Goal: Task Accomplishment & Management: Use online tool/utility

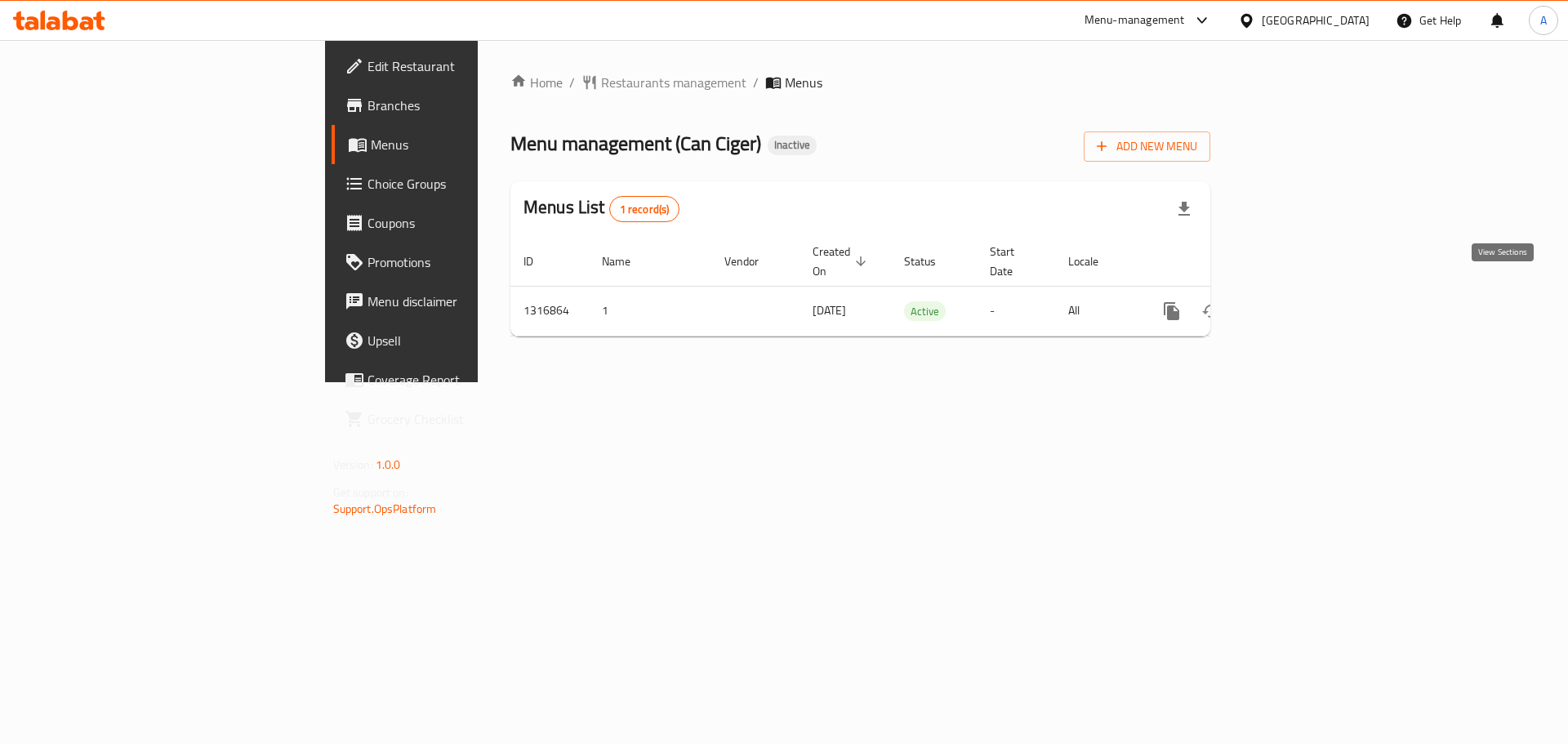
click at [1297, 304] on icon "enhanced table" at bounding box center [1290, 311] width 15 height 15
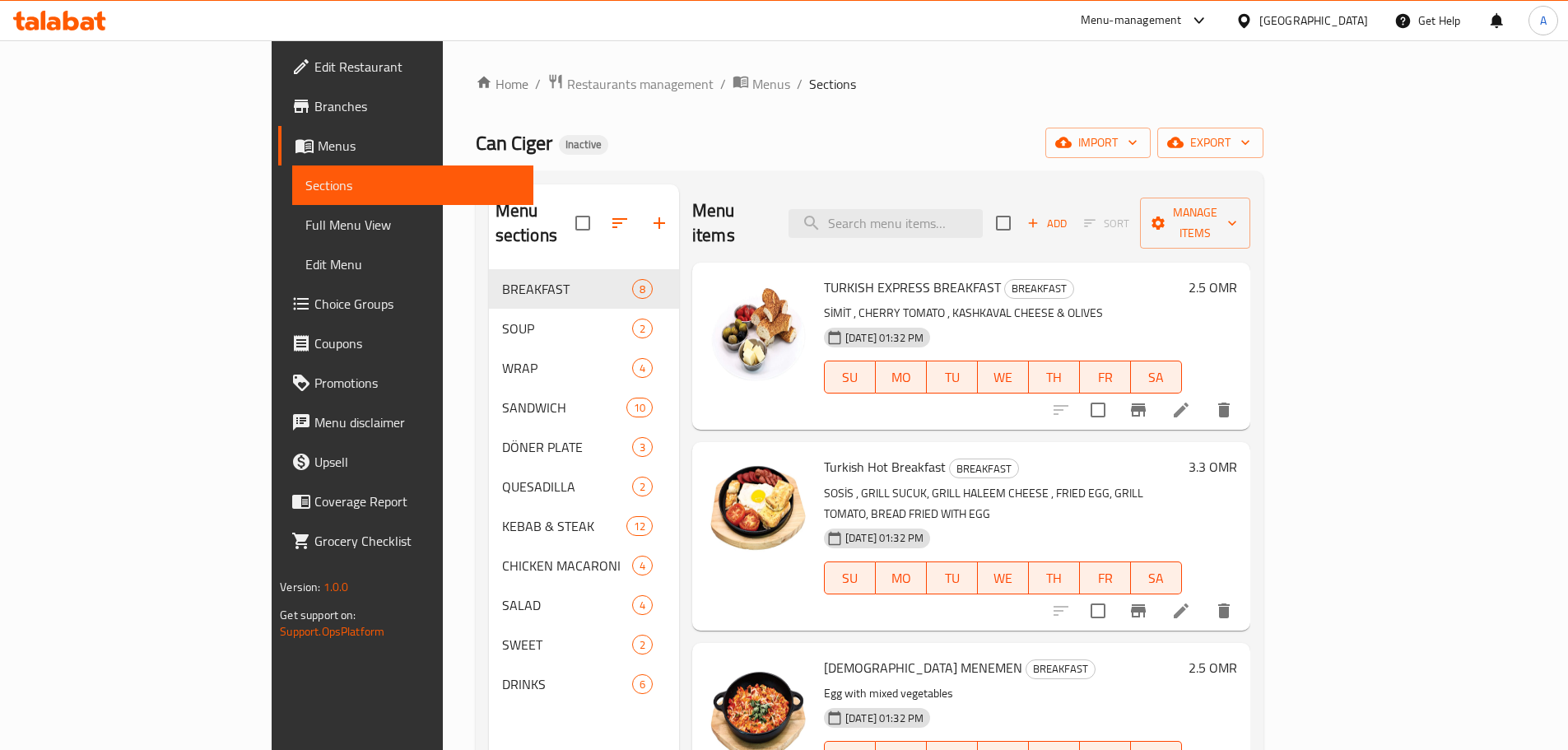
click at [292, 208] on link "Full Menu View" at bounding box center [412, 224] width 241 height 39
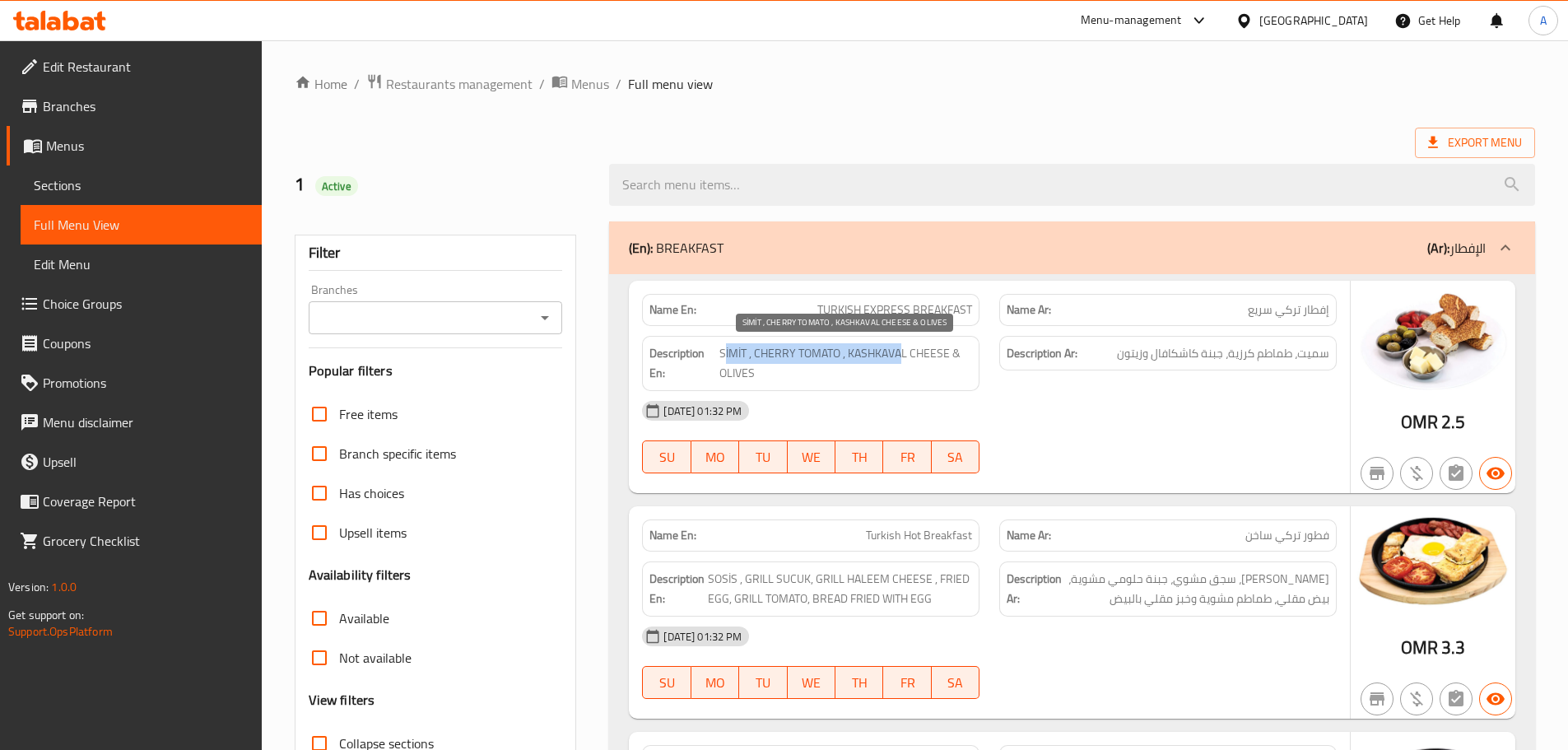
drag, startPoint x: 726, startPoint y: 351, endPoint x: 903, endPoint y: 354, distance: 177.0
click at [899, 353] on span "SİMİT , CHERRY TOMATO , KASHKAVAL CHEESE & OLIVES" at bounding box center [845, 364] width 253 height 40
click at [1207, 393] on div "[DATE] 01:32 PM" at bounding box center [989, 411] width 715 height 39
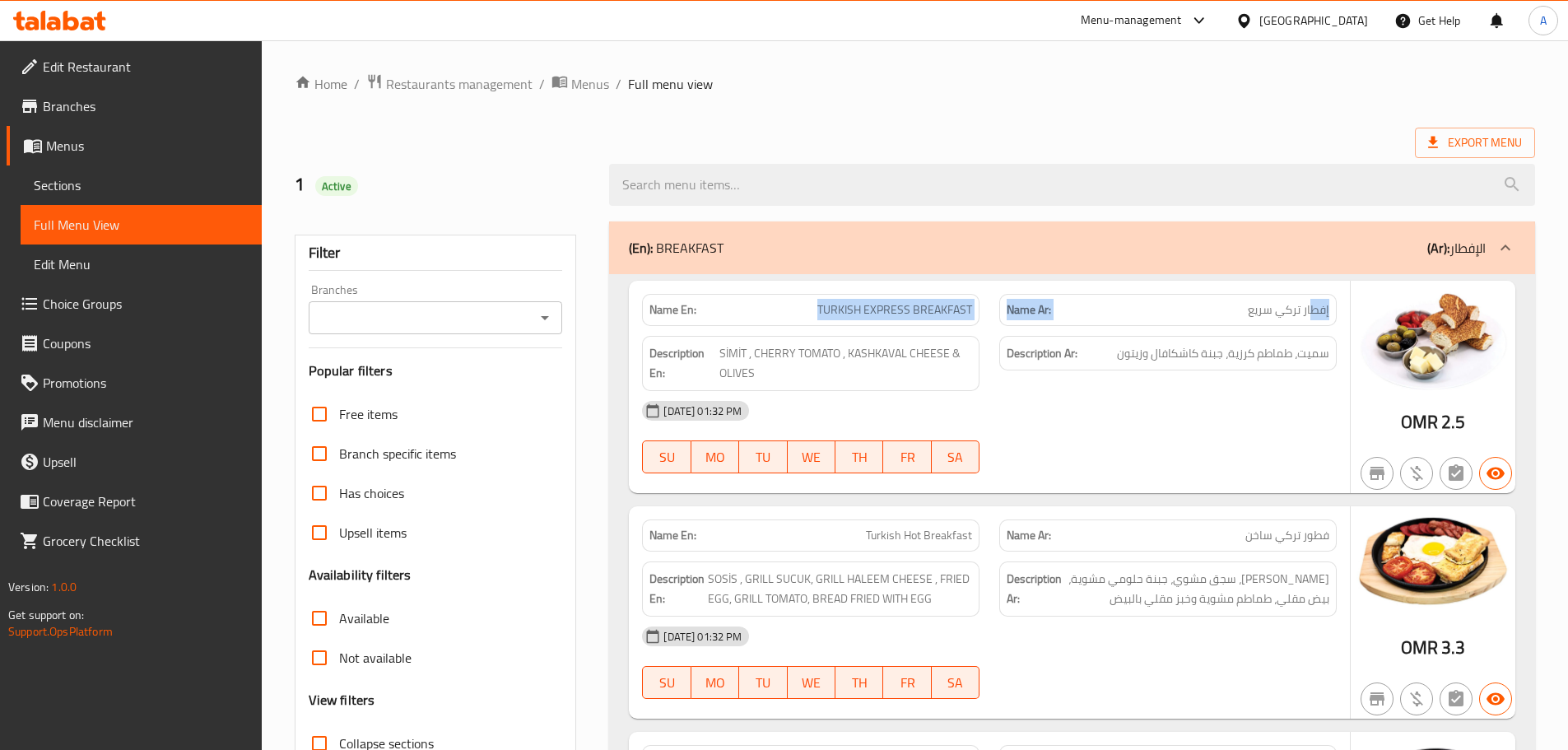
drag, startPoint x: 1313, startPoint y: 315, endPoint x: 720, endPoint y: 316, distance: 593.0
click at [704, 304] on div "Name En: TURKISH EXPRESS BREAKFAST Name Ar: إفطار تركي سريع" at bounding box center [989, 310] width 715 height 51
click at [1133, 397] on div "[DATE] 01:32 PM" at bounding box center [989, 411] width 715 height 39
click at [920, 305] on span "TURKISH EXPRESS BREAKFAST" at bounding box center [895, 310] width 155 height 17
drag, startPoint x: 920, startPoint y: 305, endPoint x: 830, endPoint y: 291, distance: 91.1
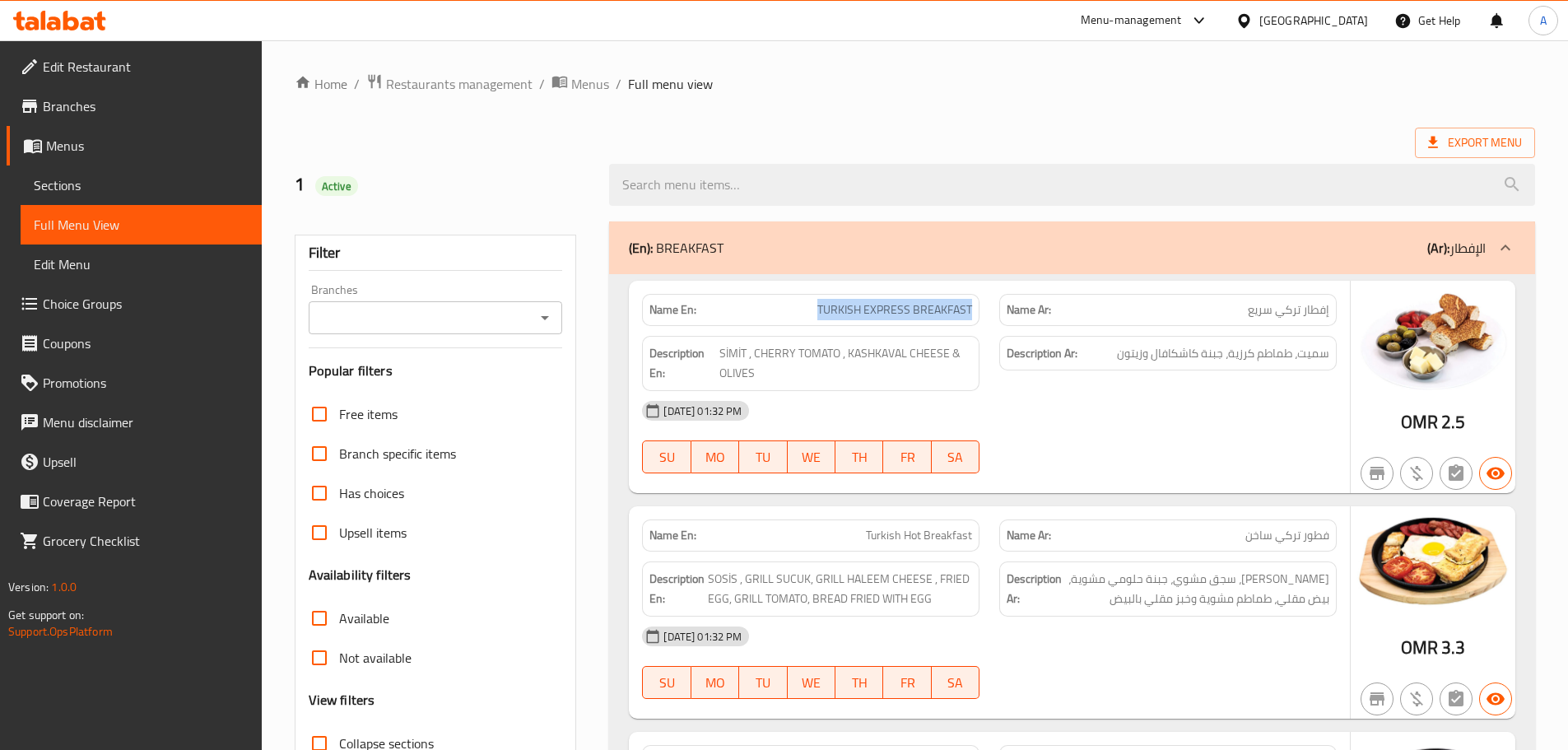
click at [830, 291] on div "Name En: TURKISH EXPRESS BREAKFAST" at bounding box center [811, 310] width 357 height 51
click at [1159, 431] on div "[DATE] 01:32 PM SU MO TU WE TH FR SA" at bounding box center [989, 438] width 715 height 92
drag, startPoint x: 793, startPoint y: 306, endPoint x: 1047, endPoint y: 384, distance: 265.7
click at [954, 336] on div "Name En: TURKISH EXPRESS BREAKFAST Name Ar: إفطار تركي سريع Description En: SİM…" at bounding box center [988, 387] width 721 height 213
click at [1069, 412] on div "[DATE] 01:32 PM" at bounding box center [989, 411] width 715 height 39
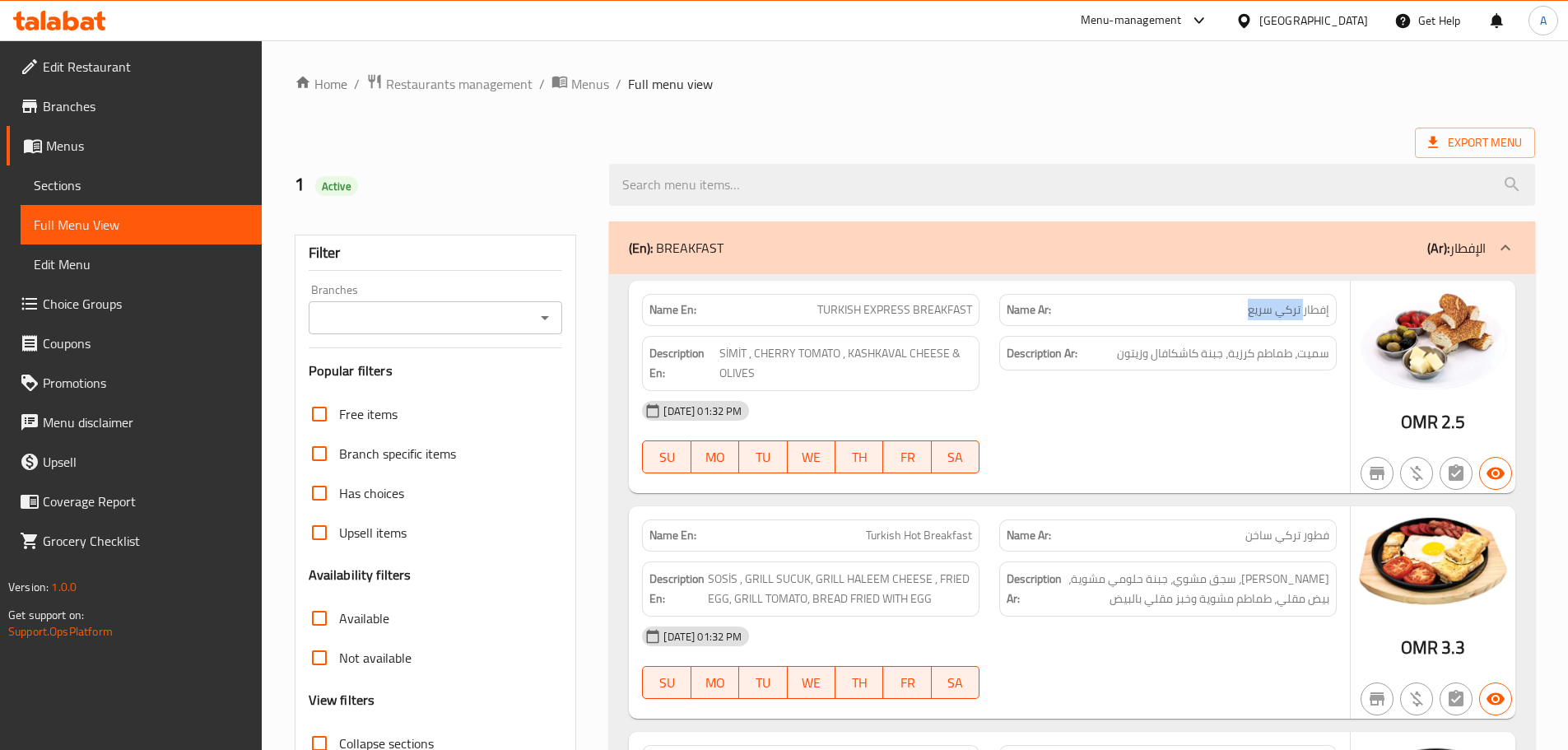
drag, startPoint x: 1300, startPoint y: 310, endPoint x: 1236, endPoint y: 313, distance: 64.1
click at [1236, 309] on p "Name Ar: إفطار تركي سريع" at bounding box center [1168, 310] width 322 height 17
click at [1315, 358] on span "سميت، طماطم كرزية، جبنة كاشكافال وزيتون" at bounding box center [1223, 354] width 213 height 21
drag, startPoint x: 1261, startPoint y: 348, endPoint x: 1246, endPoint y: 354, distance: 16.2
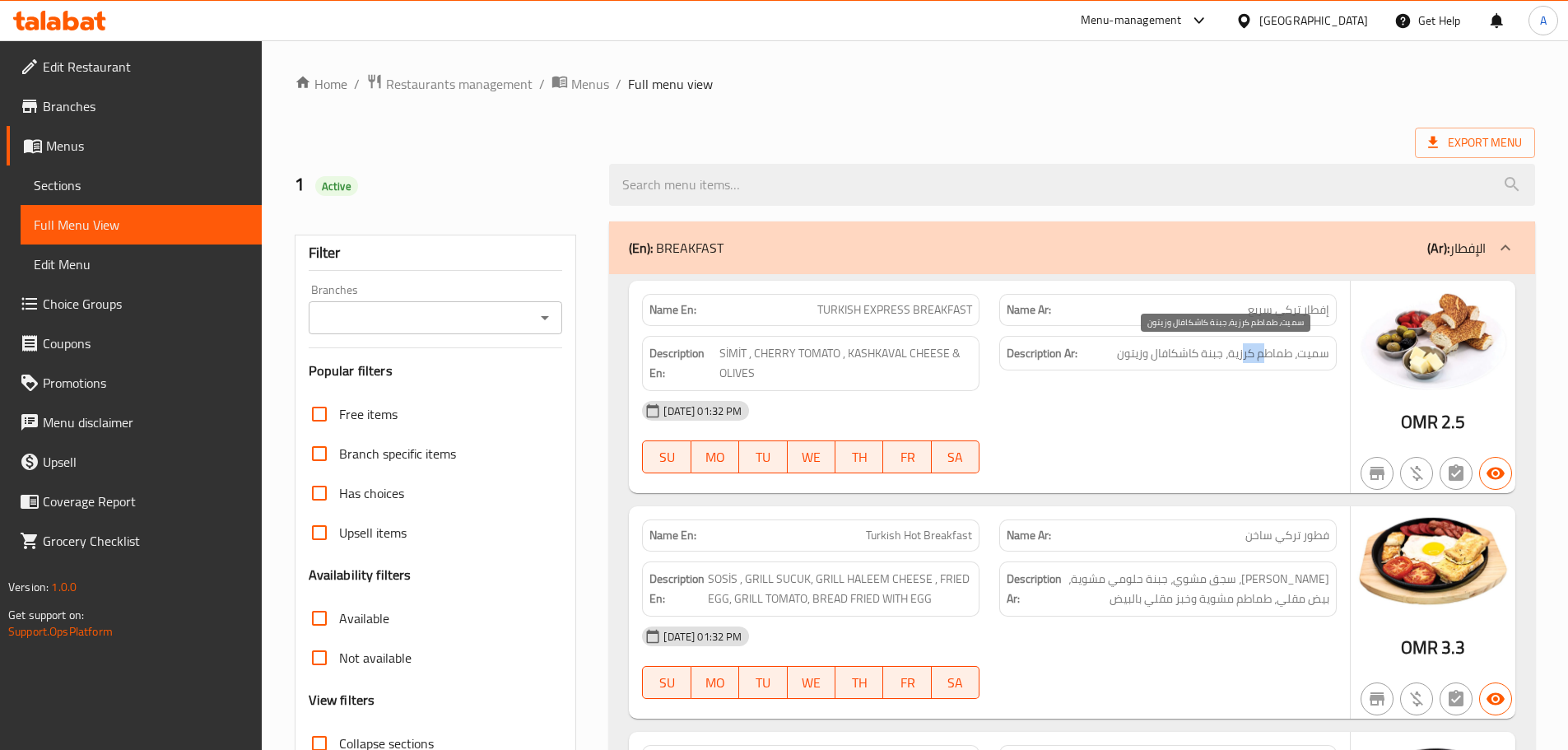
click at [1246, 354] on span "سميت، طماطم كرزية، جبنة كاشكافال وزيتون" at bounding box center [1223, 354] width 213 height 21
drag, startPoint x: 1203, startPoint y: 356, endPoint x: 1176, endPoint y: 356, distance: 27.0
click at [1176, 356] on span "سميت، طماطم كرزية، جبنة كاشكافال وزيتون" at bounding box center [1223, 354] width 213 height 21
click at [1119, 361] on span "سميت، طماطم كرزية، جبنة كاشكافال وزيتون" at bounding box center [1223, 354] width 213 height 21
drag, startPoint x: 801, startPoint y: 538, endPoint x: 1000, endPoint y: 523, distance: 199.6
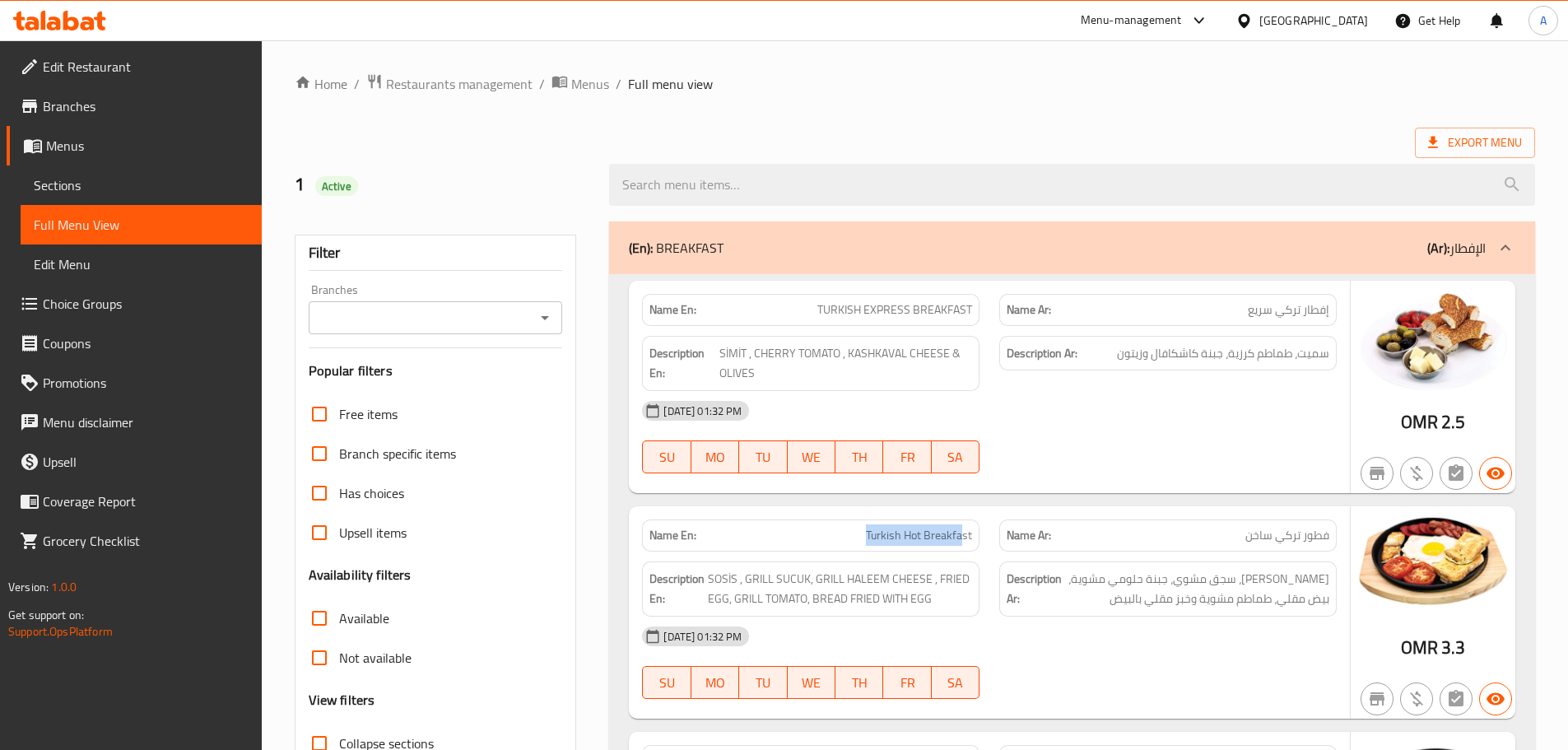
click at [985, 528] on div "Name En: Turkish Hot Breakfast" at bounding box center [811, 535] width 357 height 51
click at [1064, 479] on div at bounding box center [1168, 474] width 357 height 20
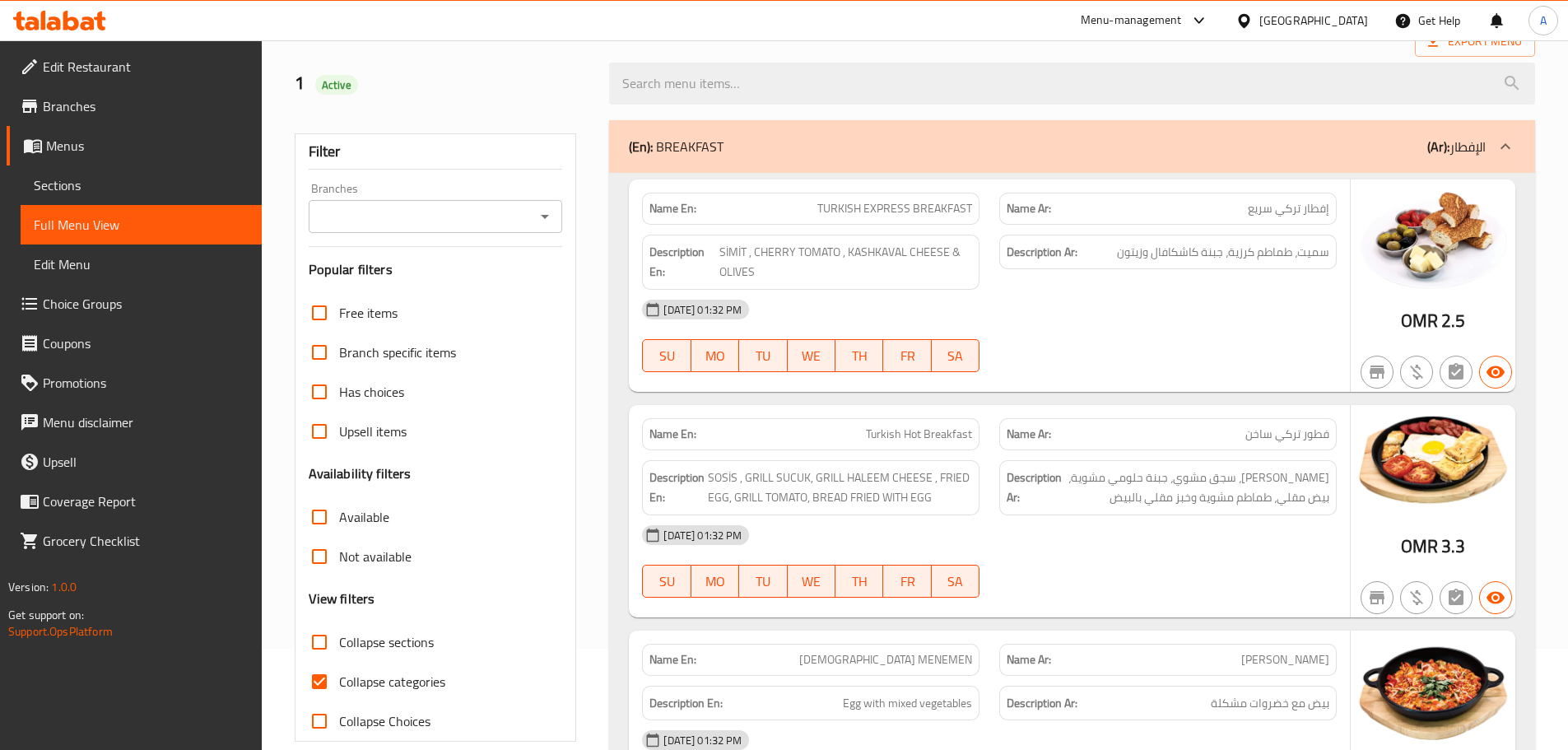
scroll to position [165, 0]
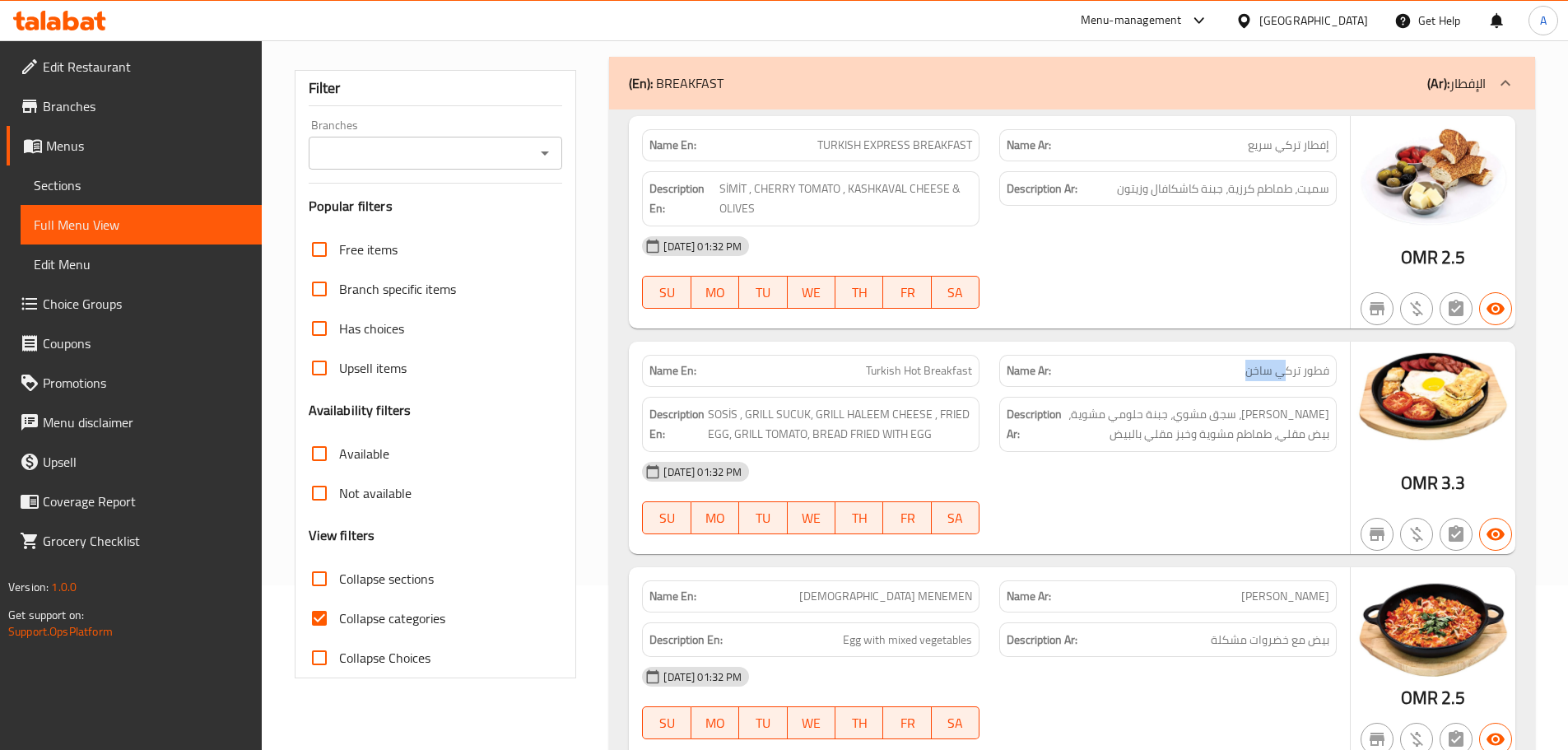
drag, startPoint x: 1284, startPoint y: 371, endPoint x: 1223, endPoint y: 378, distance: 61.4
click at [1230, 378] on p "Name Ar: فطور تركي ساخن" at bounding box center [1168, 372] width 322 height 17
drag, startPoint x: 1318, startPoint y: 415, endPoint x: 1257, endPoint y: 421, distance: 61.3
click at [1257, 421] on span "[PERSON_NAME]، سجق مشوي، جبنة حلومي مشوية، بيض مقلي، طماطم مشوية وخبز مقلي بالب…" at bounding box center [1197, 425] width 264 height 40
click at [1130, 500] on div "[DATE] 01:32 PM SU MO TU WE TH FR SA" at bounding box center [989, 498] width 715 height 92
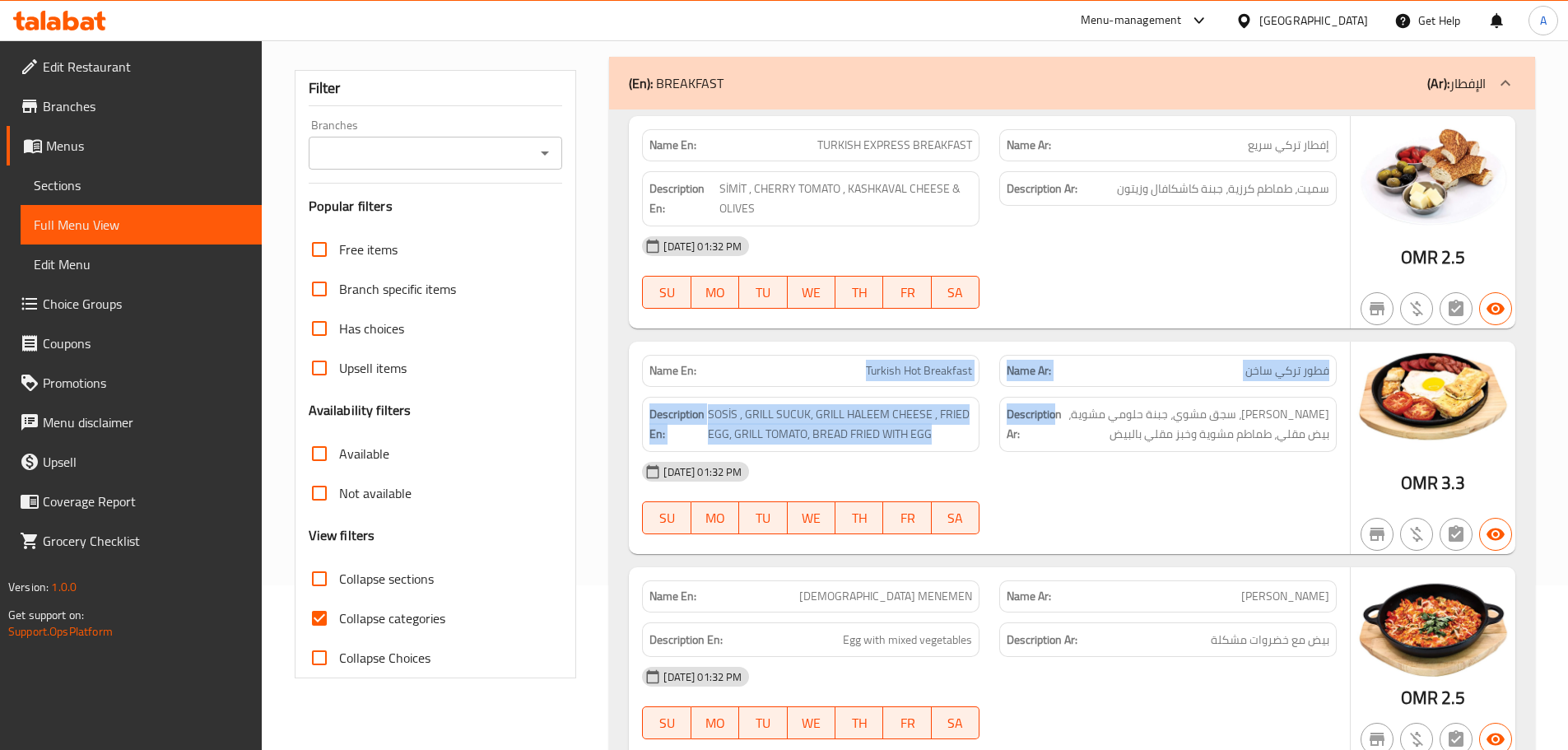
drag, startPoint x: 1057, startPoint y: 418, endPoint x: 1117, endPoint y: 488, distance: 92.2
click at [1114, 434] on div "Name En: Turkish Hot Breakfast Name Ar: فطور تركي ساخن Description En: SOSİS , …" at bounding box center [988, 448] width 721 height 213
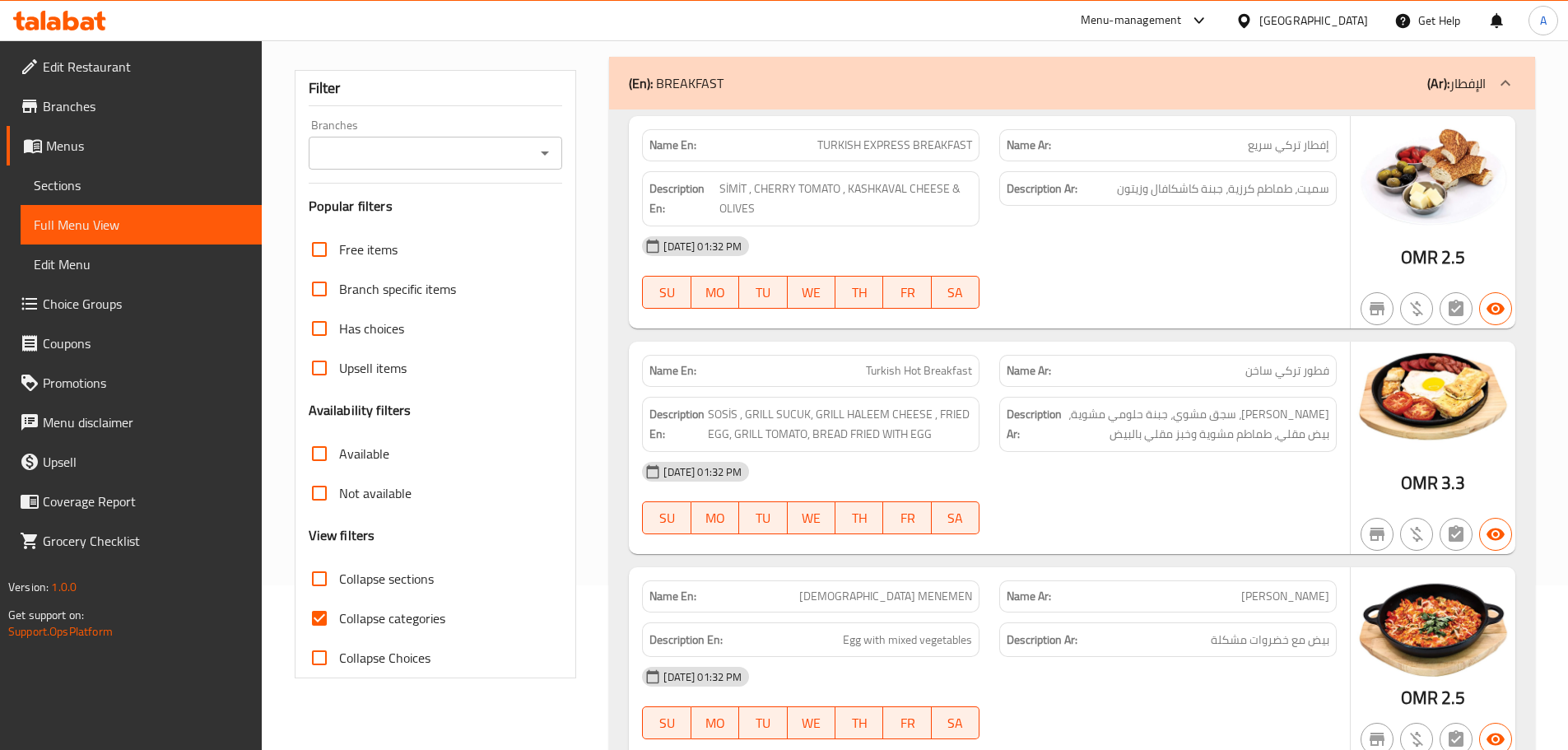
drag, startPoint x: 1117, startPoint y: 488, endPoint x: 456, endPoint y: 533, distance: 662.5
click at [1115, 490] on div "[DATE] 01:32 PM" at bounding box center [989, 471] width 715 height 39
drag, startPoint x: 346, startPoint y: 626, endPoint x: 689, endPoint y: 564, distance: 348.6
click at [346, 625] on span "Collapse categories" at bounding box center [392, 618] width 106 height 20
click at [339, 625] on input "Collapse categories" at bounding box center [319, 618] width 39 height 39
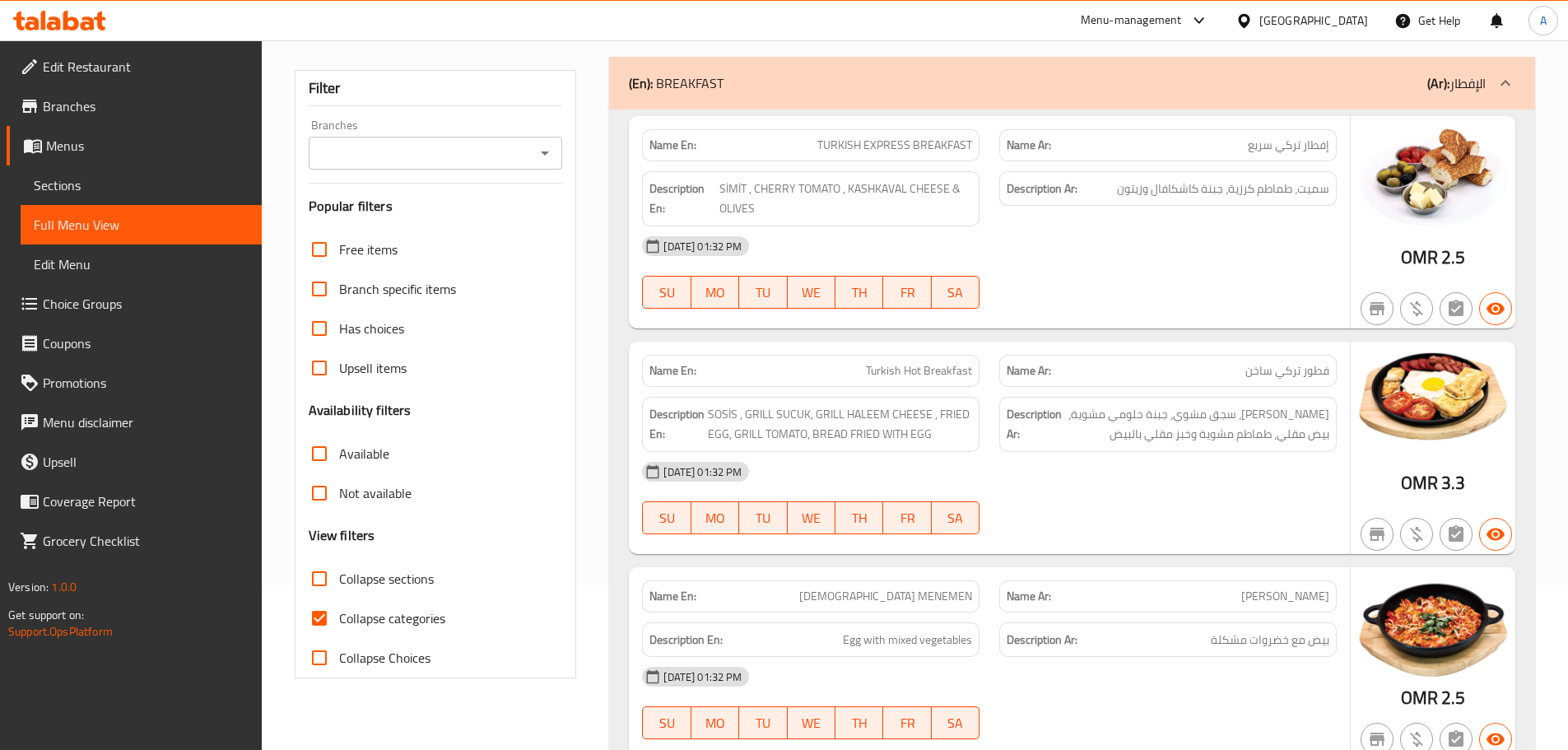
checkbox input "false"
click at [1178, 572] on div "Name Ar: [PERSON_NAME]" at bounding box center [1168, 596] width 357 height 51
drag, startPoint x: 1017, startPoint y: 164, endPoint x: 1131, endPoint y: 205, distance: 121.1
click at [1091, 185] on div "Name En: TURKISH EXPRESS BREAKFAST Name Ar: إفطار تركي سريع Description En: SİM…" at bounding box center [988, 222] width 721 height 213
click at [1188, 278] on div "[DATE] 01:32 PM SU MO TU WE TH FR SA" at bounding box center [989, 273] width 715 height 92
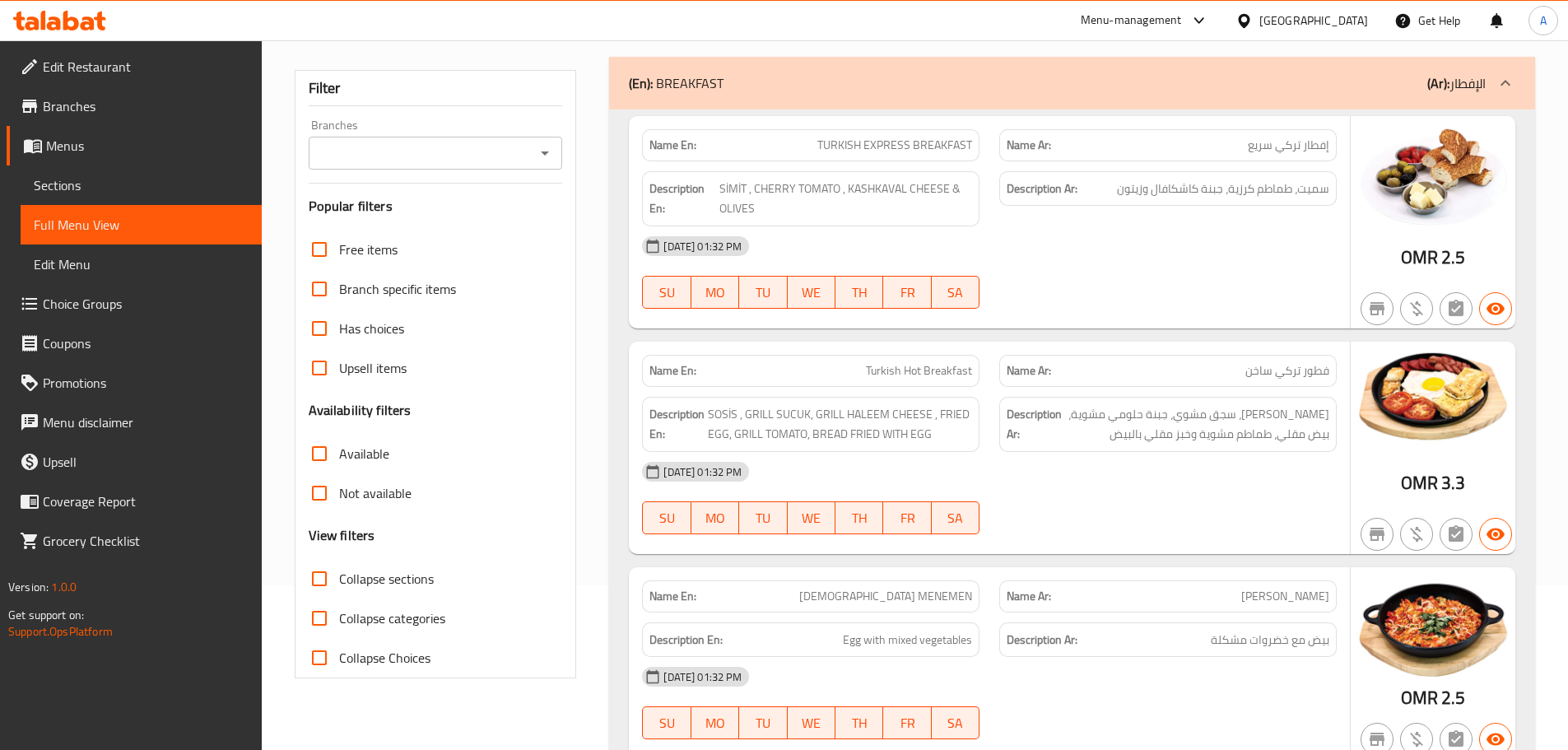
drag, startPoint x: 1286, startPoint y: 153, endPoint x: 1222, endPoint y: 209, distance: 85.0
click at [1265, 154] on span "إفطار تركي سريع" at bounding box center [1288, 146] width 81 height 17
click at [1218, 220] on div "Description Ar: سميت، طماطم كرزية، جبنة كاشكافال وزيتون" at bounding box center [1168, 199] width 357 height 75
click at [723, 189] on span "SİMİT , CHERRY TOMATO , KASHKAVAL CHEESE & OLIVES" at bounding box center [845, 199] width 253 height 40
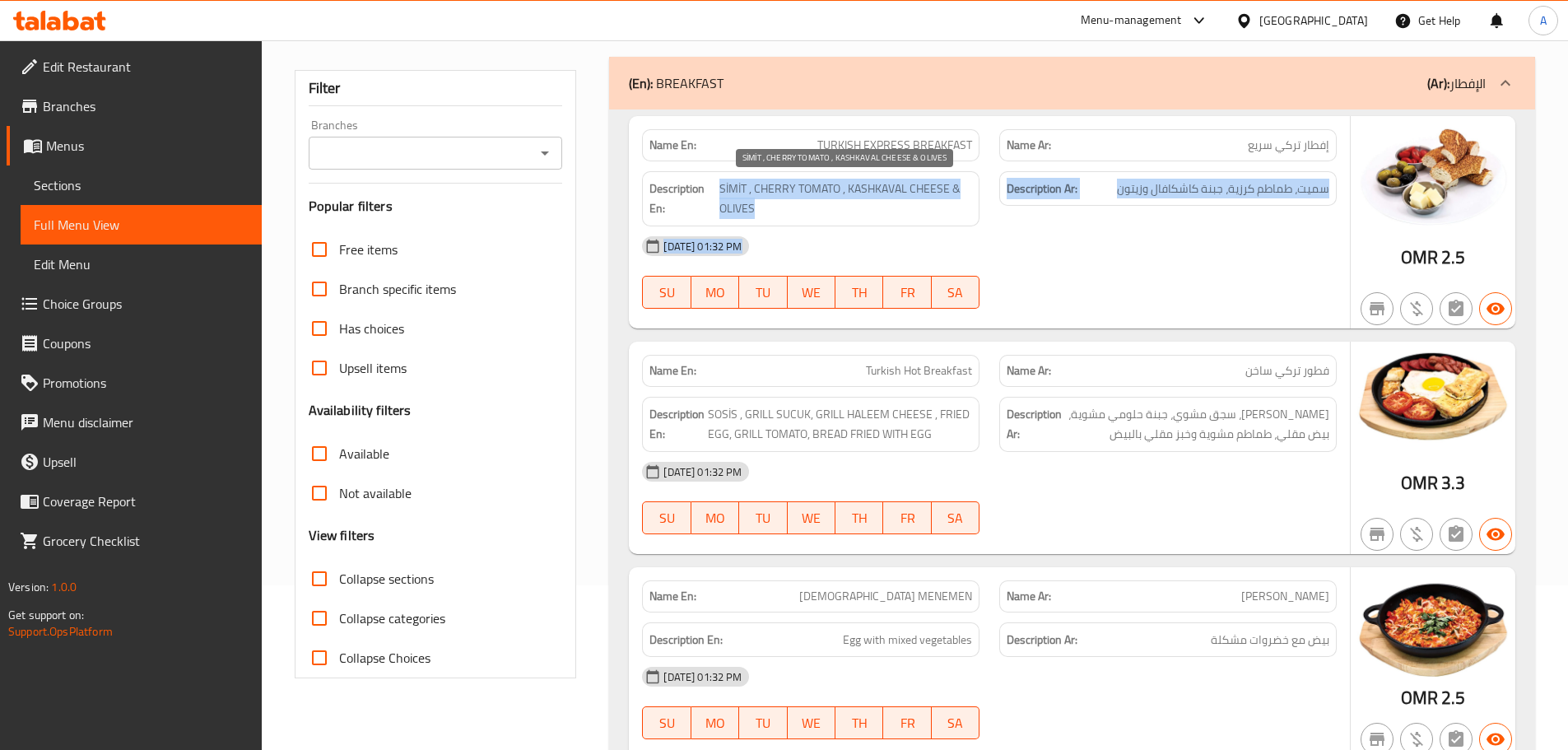
drag, startPoint x: 723, startPoint y: 189, endPoint x: 1065, endPoint y: 281, distance: 354.2
click at [1057, 281] on div "Name En: TURKISH EXPRESS BREAKFAST Name Ar: إفطار تركي سريع Description En: SİM…" at bounding box center [988, 222] width 721 height 213
click at [1077, 280] on div "[DATE] 01:32 PM SU MO TU WE TH FR SA" at bounding box center [989, 273] width 715 height 92
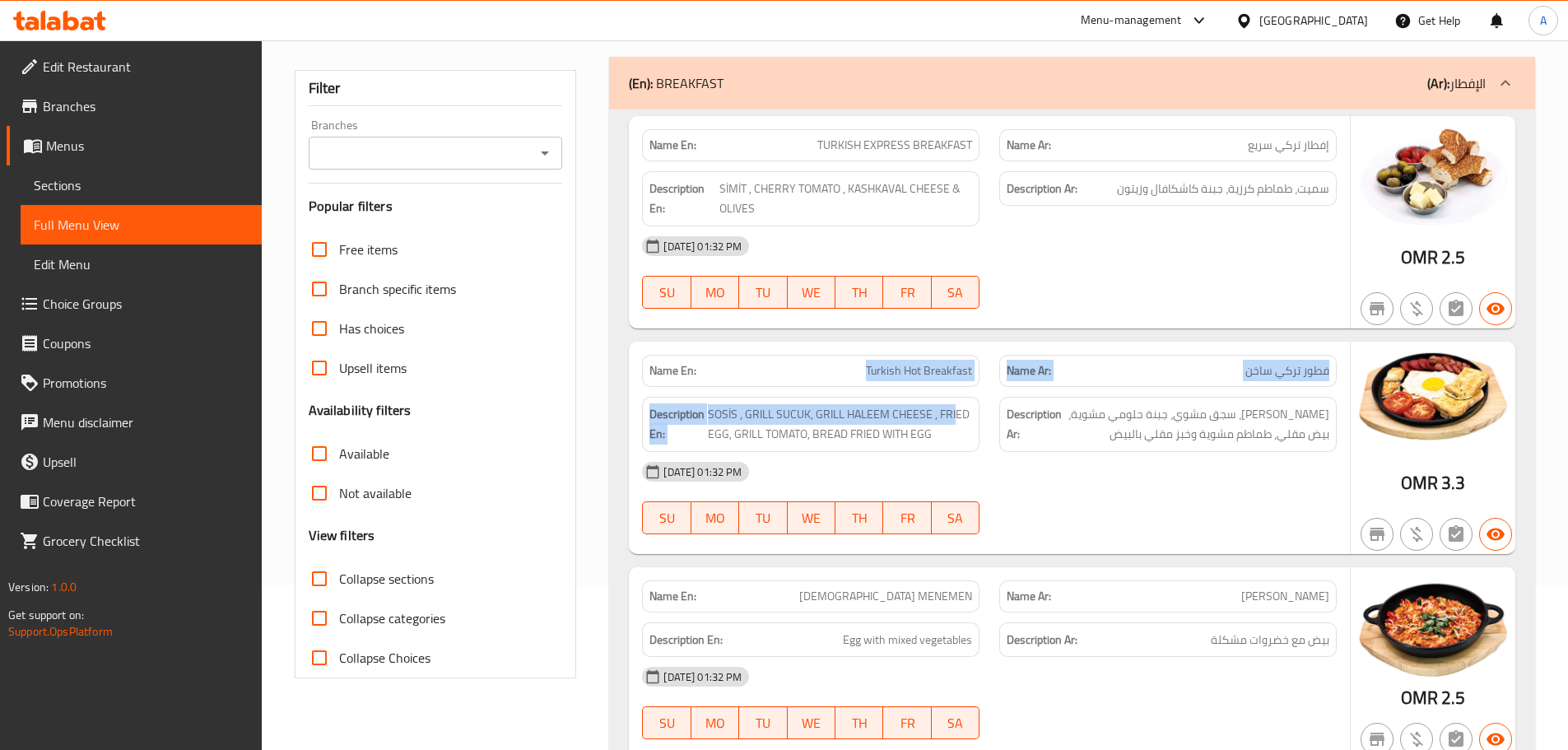
drag, startPoint x: 852, startPoint y: 374, endPoint x: 999, endPoint y: 437, distance: 159.9
click at [979, 400] on div "Name En: Turkish Hot Breakfast Name Ar: فطور تركي ساخن Description En: SOSİS , …" at bounding box center [988, 448] width 721 height 213
click at [742, 417] on span "SOSİS , GRILL SUCUK, GRILL HALEEM CHEESE , FRIED EGG, GRILL TOMATO, BREAD FRIED…" at bounding box center [839, 425] width 264 height 40
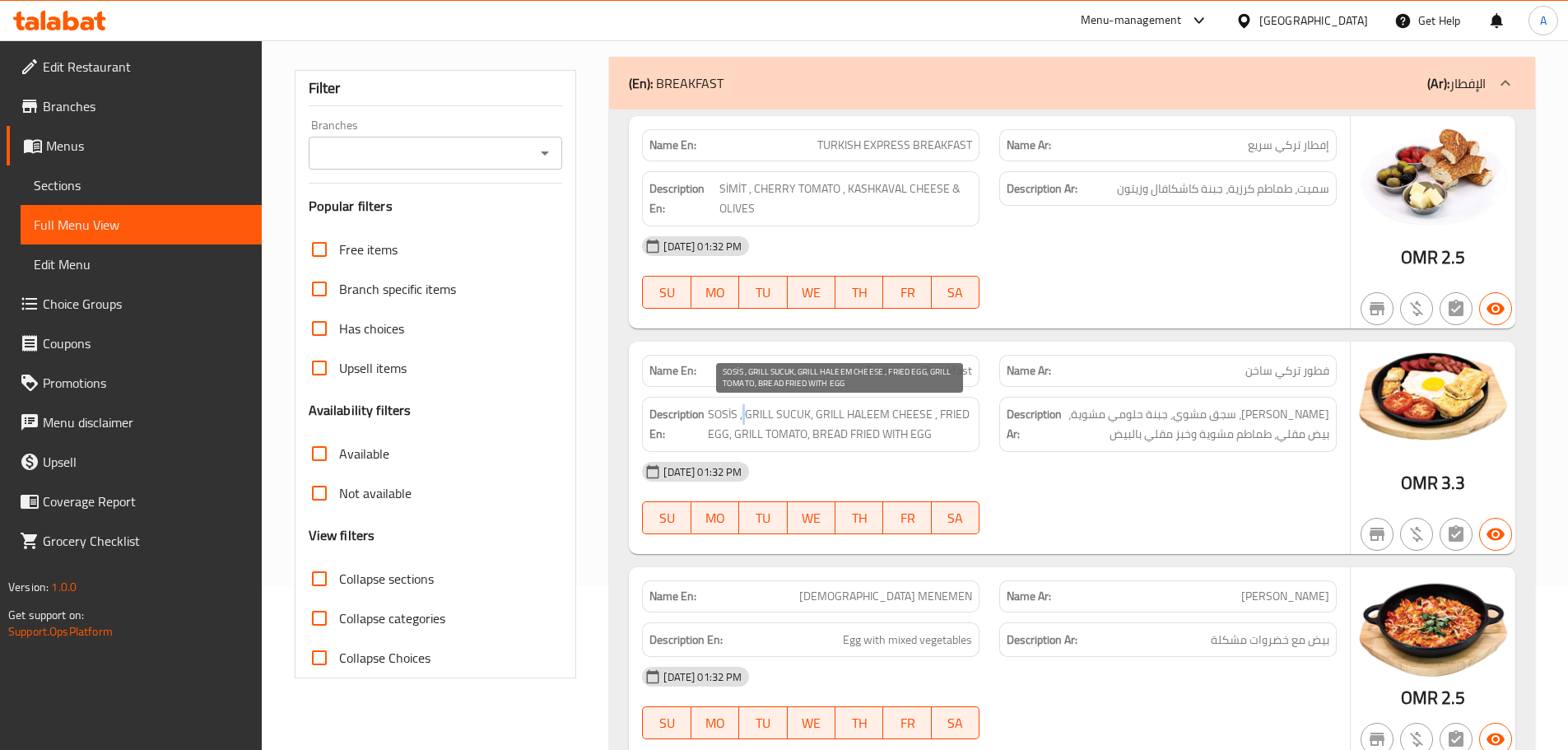
click at [742, 417] on span "SOSİS , GRILL SUCUK, GRILL HALEEM CHEESE , FRIED EGG, GRILL TOMATO, BREAD FRIED…" at bounding box center [839, 425] width 264 height 40
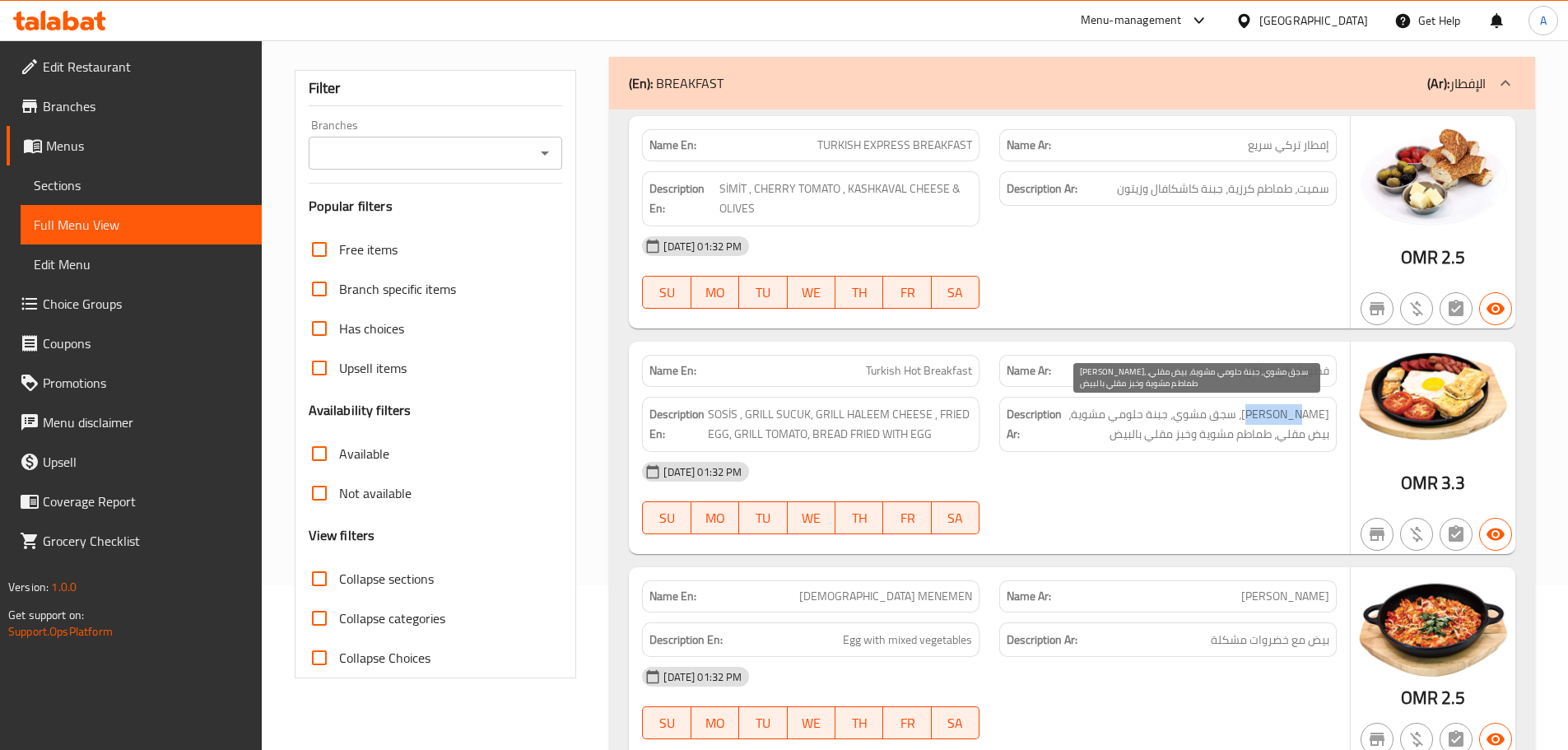
drag, startPoint x: 1318, startPoint y: 412, endPoint x: 1236, endPoint y: 421, distance: 82.5
click at [1250, 414] on span "[PERSON_NAME]، سجق مشوي، جبنة حلومي مشوية، بيض مقلي، طماطم مشوية وخبز مقلي بالب…" at bounding box center [1197, 425] width 264 height 40
drag, startPoint x: 1228, startPoint y: 412, endPoint x: 1179, endPoint y: 412, distance: 49.0
click at [1184, 412] on span "[PERSON_NAME]، سجق مشوي، جبنة حلومي مشوية، بيض مقلي، طماطم مشوية وخبز مقلي بالب…" at bounding box center [1197, 425] width 264 height 40
drag, startPoint x: 1164, startPoint y: 416, endPoint x: 1142, endPoint y: 416, distance: 22.0
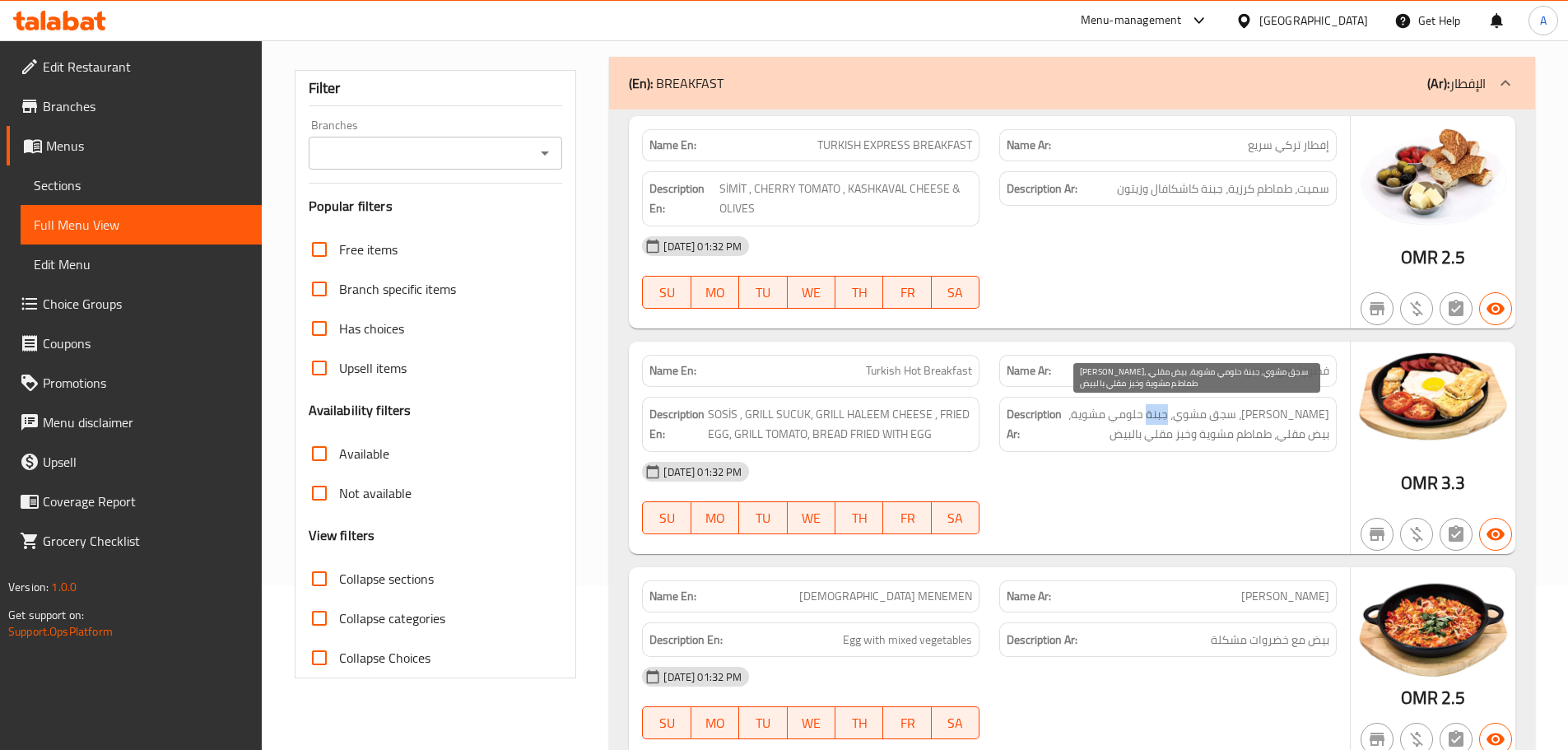
click at [1142, 416] on span "[PERSON_NAME]، سجق مشوي، جبنة حلومي مشوية، بيض مقلي، طماطم مشوية وخبز مقلي بالب…" at bounding box center [1197, 425] width 264 height 40
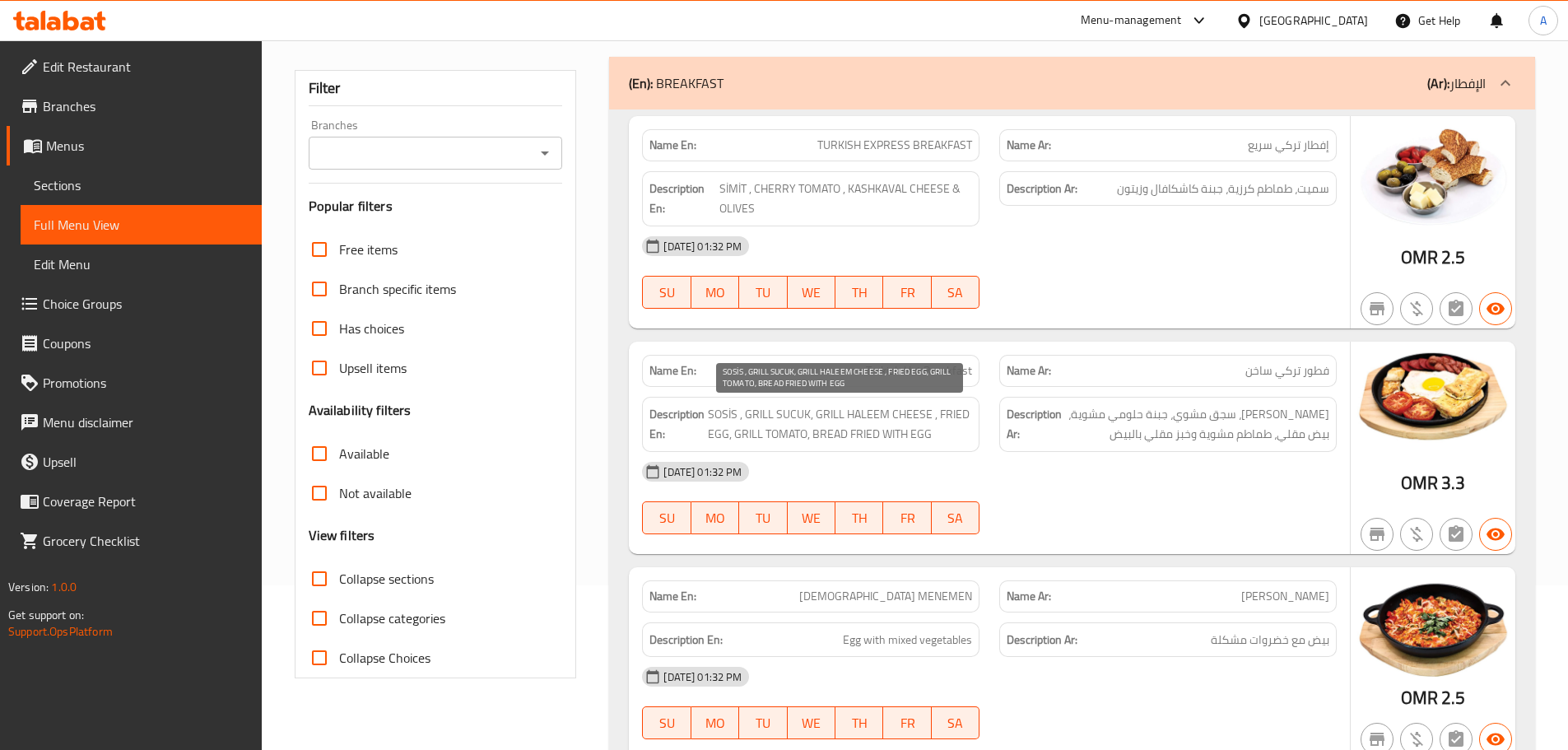
click at [869, 409] on span "SOSİS , GRILL SUCUK, GRILL HALEEM CHEESE , FRIED EGG, GRILL TOMATO, BREAD FRIED…" at bounding box center [839, 425] width 264 height 40
drag, startPoint x: 869, startPoint y: 409, endPoint x: 883, endPoint y: 412, distance: 14.3
click at [883, 412] on span "SOSİS , GRILL SUCUK, GRILL HALEEM CHEESE , FRIED EGG, GRILL TOMATO, BREAD FRIED…" at bounding box center [839, 425] width 264 height 40
click at [959, 454] on div "[DATE] 01:32 PM" at bounding box center [989, 471] width 715 height 39
click at [813, 410] on span "SOSİS , GRILL SUCUK, GRILL HALEEM CHEESE , FRIED EGG, GRILL TOMATO, BREAD FRIED…" at bounding box center [839, 425] width 264 height 40
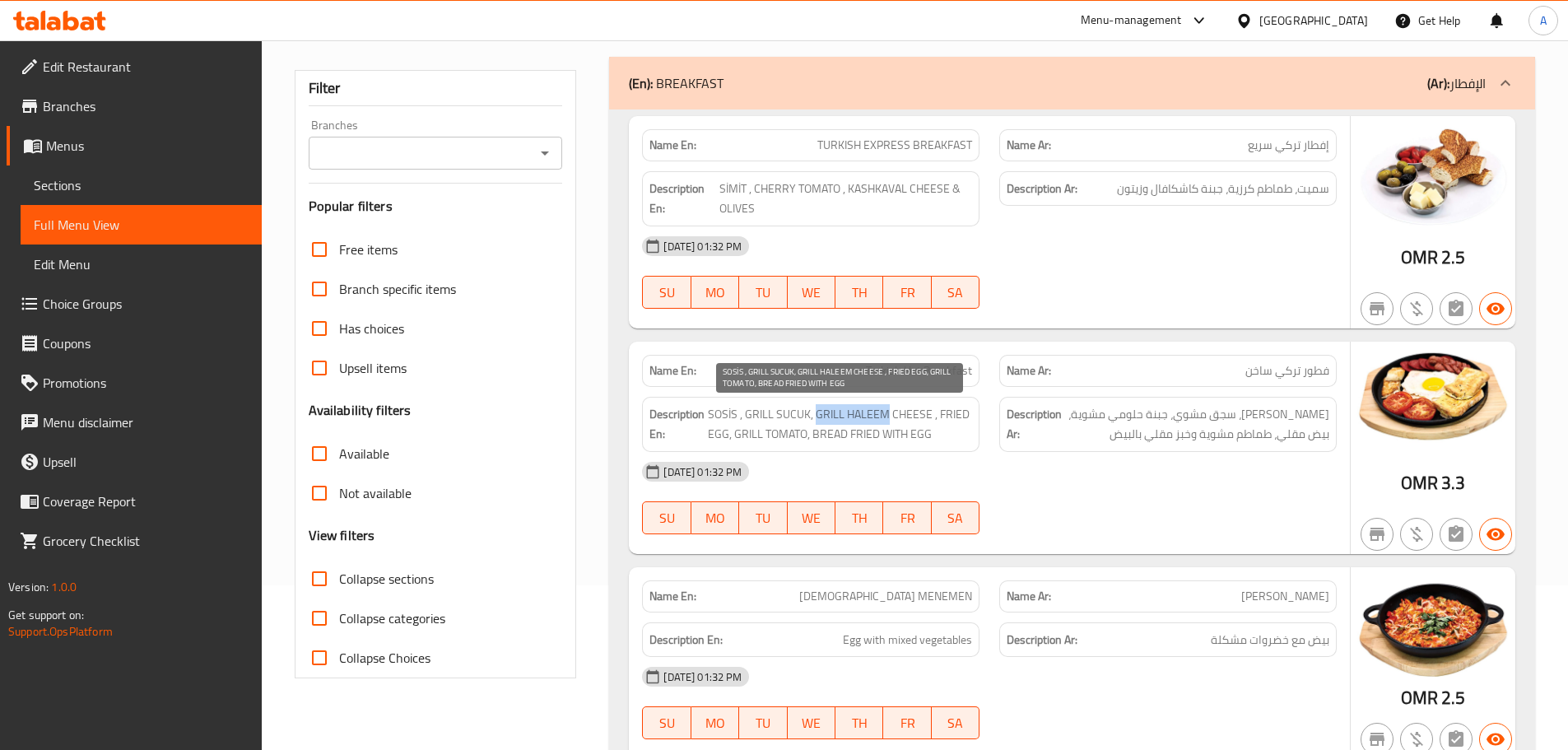
drag, startPoint x: 813, startPoint y: 410, endPoint x: 873, endPoint y: 419, distance: 60.7
click at [873, 419] on span "SOSİS , GRILL SUCUK, GRILL HALEEM CHEESE , FRIED EGG, GRILL TOMATO, BREAD FRIED…" at bounding box center [839, 425] width 264 height 40
click at [902, 412] on span "SOSİS , GRILL SUCUK, GRILL HALEEM CHEESE , FRIED EGG, GRILL TOMATO, BREAD FRIED…" at bounding box center [839, 425] width 264 height 40
drag, startPoint x: 902, startPoint y: 412, endPoint x: 853, endPoint y: 419, distance: 49.5
click at [859, 412] on span "SOSİS , GRILL SUCUK, GRILL HALEEM CHEESE , FRIED EGG, GRILL TOMATO, BREAD FRIED…" at bounding box center [839, 425] width 264 height 40
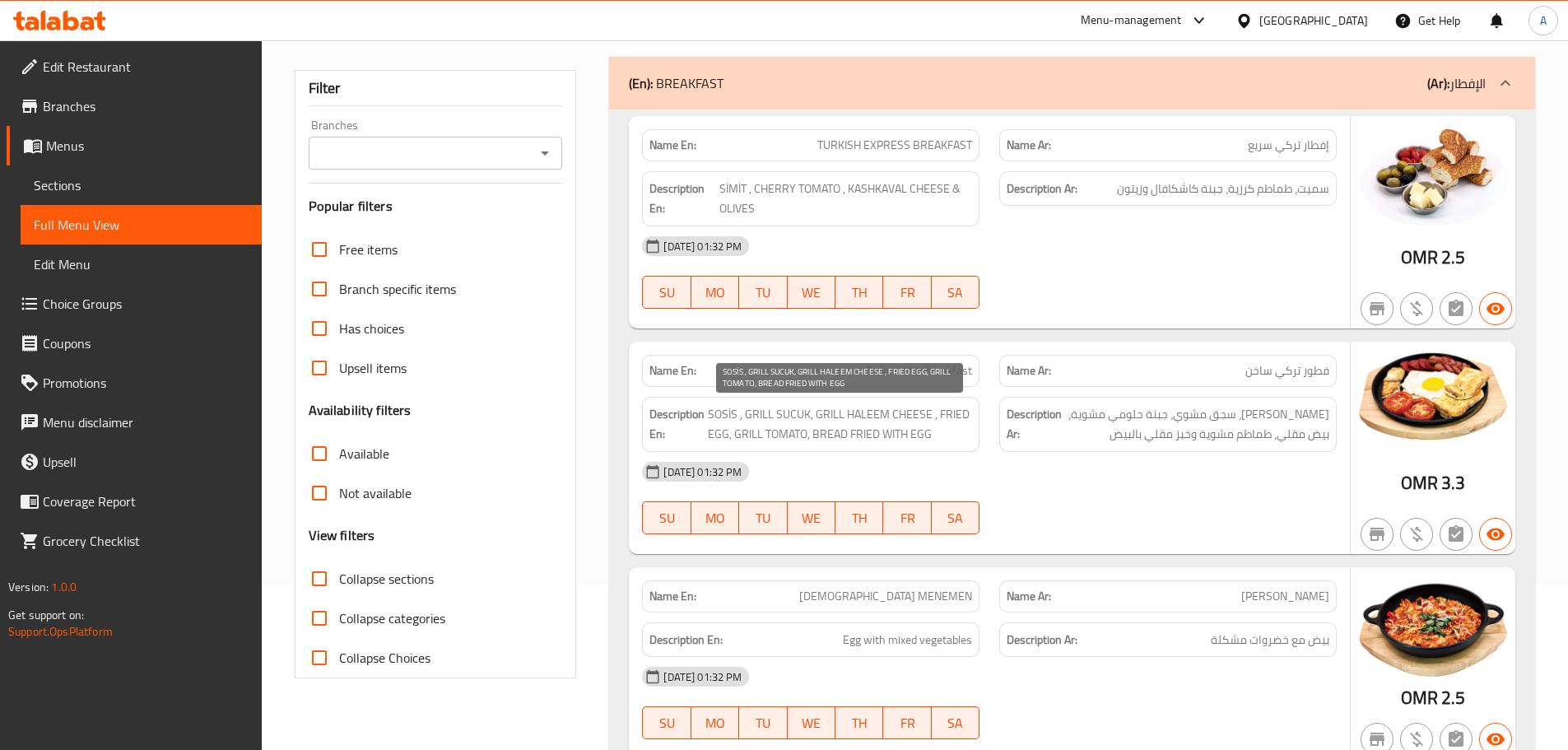
click at [830, 413] on span "SOSİS , GRILL SUCUK, GRILL HALEEM CHEESE , FRIED EGG, GRILL TOMATO, BREAD FRIED…" at bounding box center [839, 425] width 264 height 40
drag, startPoint x: 830, startPoint y: 413, endPoint x: 898, endPoint y: 410, distance: 68.1
click at [898, 410] on span "SOSİS , GRILL SUCUK, GRILL HALEEM CHEESE , FRIED EGG, GRILL TOMATO, BREAD FRIED…" at bounding box center [839, 425] width 264 height 40
click at [860, 407] on span "SOSİS , GRILL SUCUK, GRILL HALEEM CHEESE , FRIED EGG, GRILL TOMATO, BREAD FRIED…" at bounding box center [839, 425] width 264 height 40
drag, startPoint x: 860, startPoint y: 407, endPoint x: 893, endPoint y: 412, distance: 33.4
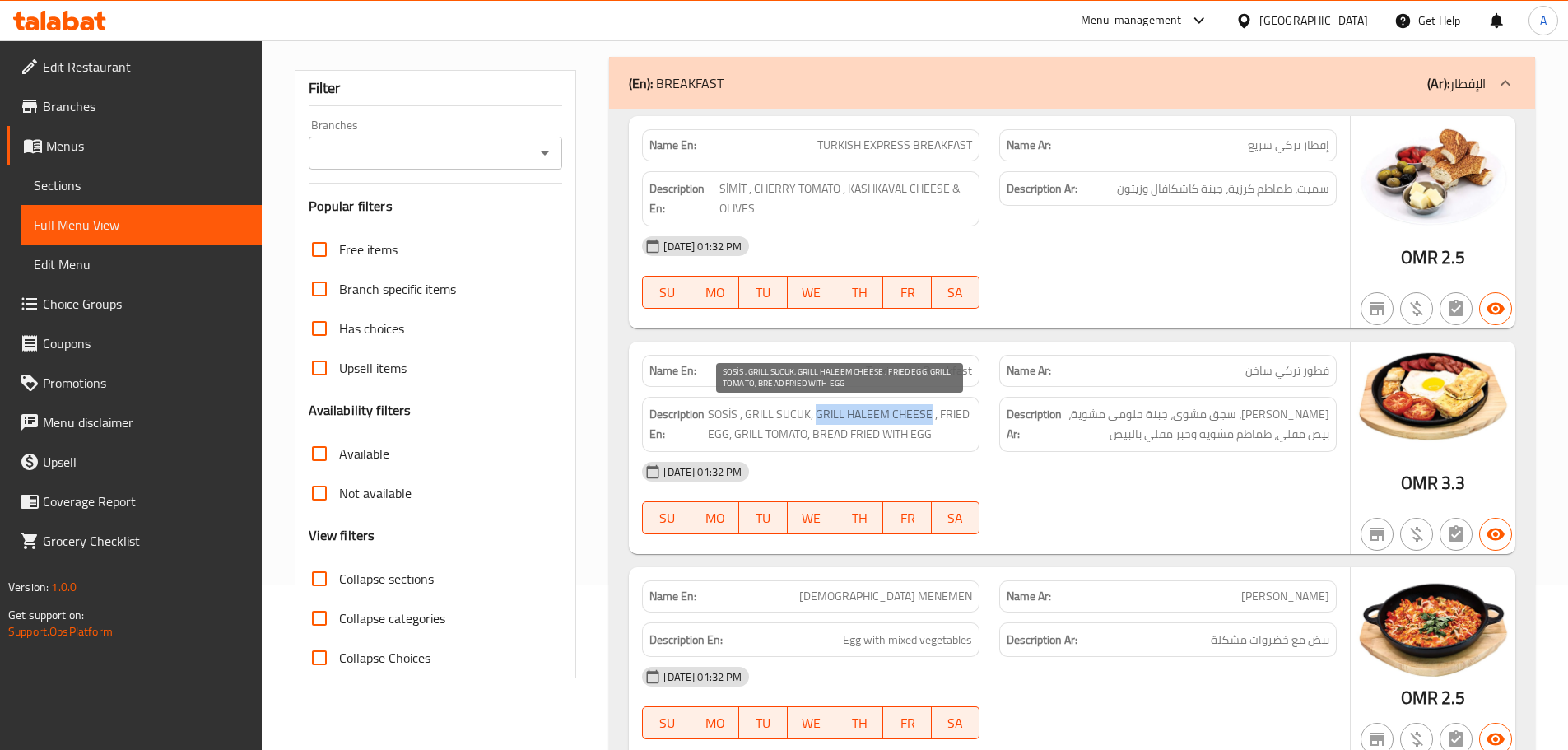
click at [893, 412] on span "SOSİS , GRILL SUCUK, GRILL HALEEM CHEESE , FRIED EGG, GRILL TOMATO, BREAD FRIED…" at bounding box center [839, 425] width 264 height 40
click at [859, 411] on span "SOSİS , GRILL SUCUK, GRILL HALEEM CHEESE , FRIED EGG, GRILL TOMATO, BREAD FRIED…" at bounding box center [839, 425] width 264 height 40
drag, startPoint x: 859, startPoint y: 411, endPoint x: 891, endPoint y: 415, distance: 32.2
click at [891, 415] on span "SOSİS , GRILL SUCUK, GRILL HALEEM CHEESE , FRIED EGG, GRILL TOMATO, BREAD FRIED…" at bounding box center [839, 425] width 264 height 40
click at [1117, 269] on div "[DATE] 01:32 PM SU MO TU WE TH FR SA" at bounding box center [989, 273] width 715 height 92
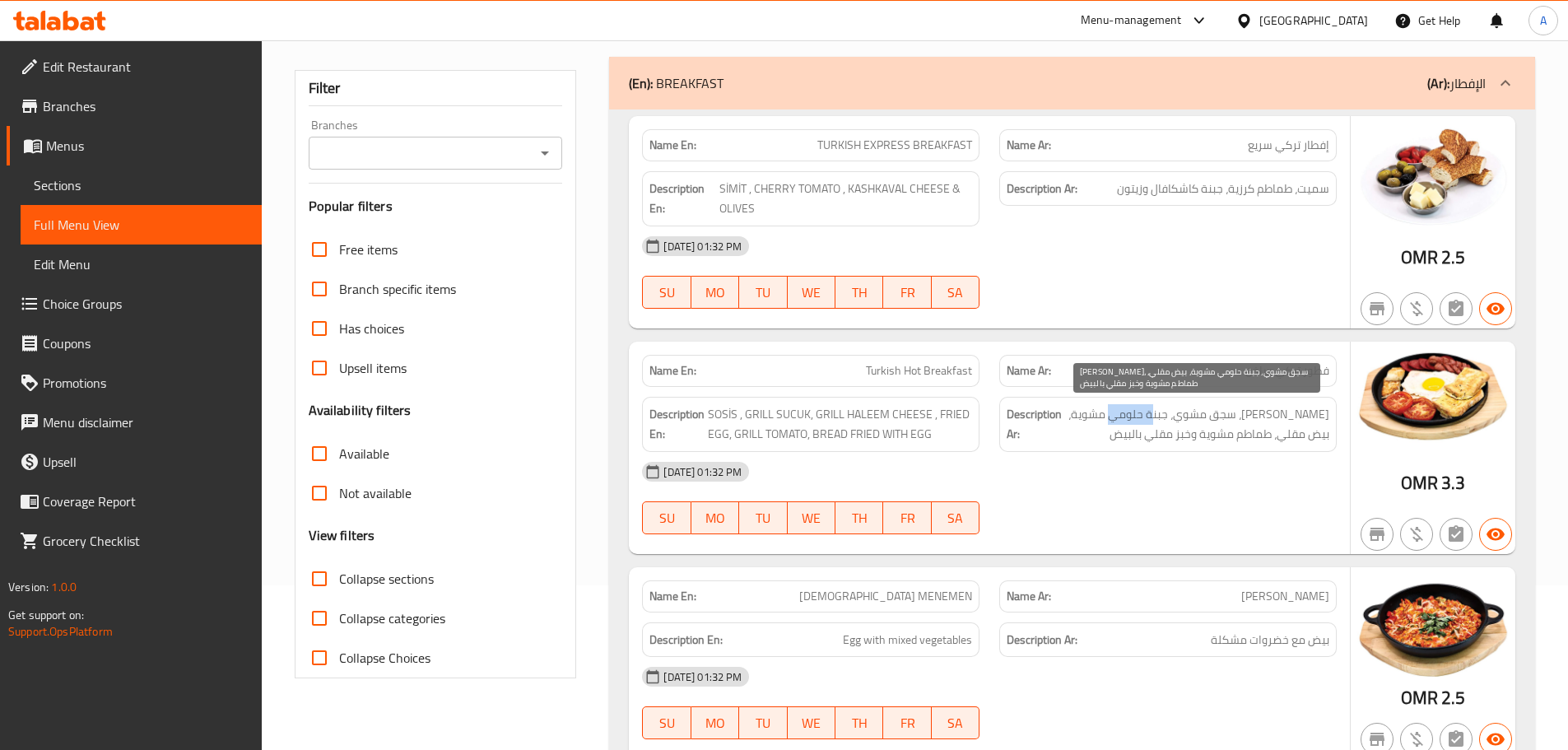
drag, startPoint x: 1101, startPoint y: 412, endPoint x: 1170, endPoint y: 422, distance: 69.7
click at [1149, 412] on span "[PERSON_NAME]، سجق مشوي، جبنة حلومي مشوية، بيض مقلي، طماطم مشوية وخبز مقلي بالب…" at bounding box center [1197, 425] width 264 height 40
click at [1190, 437] on span "[PERSON_NAME]، سجق مشوي، جبنة حلومي مشوية، بيض مقلي، طماطم مشوية وخبز مقلي بالب…" at bounding box center [1197, 425] width 264 height 40
drag, startPoint x: 1313, startPoint y: 438, endPoint x: 1289, endPoint y: 433, distance: 24.5
click at [1289, 433] on span "[PERSON_NAME]، سجق مشوي، جبنة حلومي مشوية، بيض مقلي، طماطم مشوية وخبز مقلي بالب…" at bounding box center [1197, 425] width 264 height 40
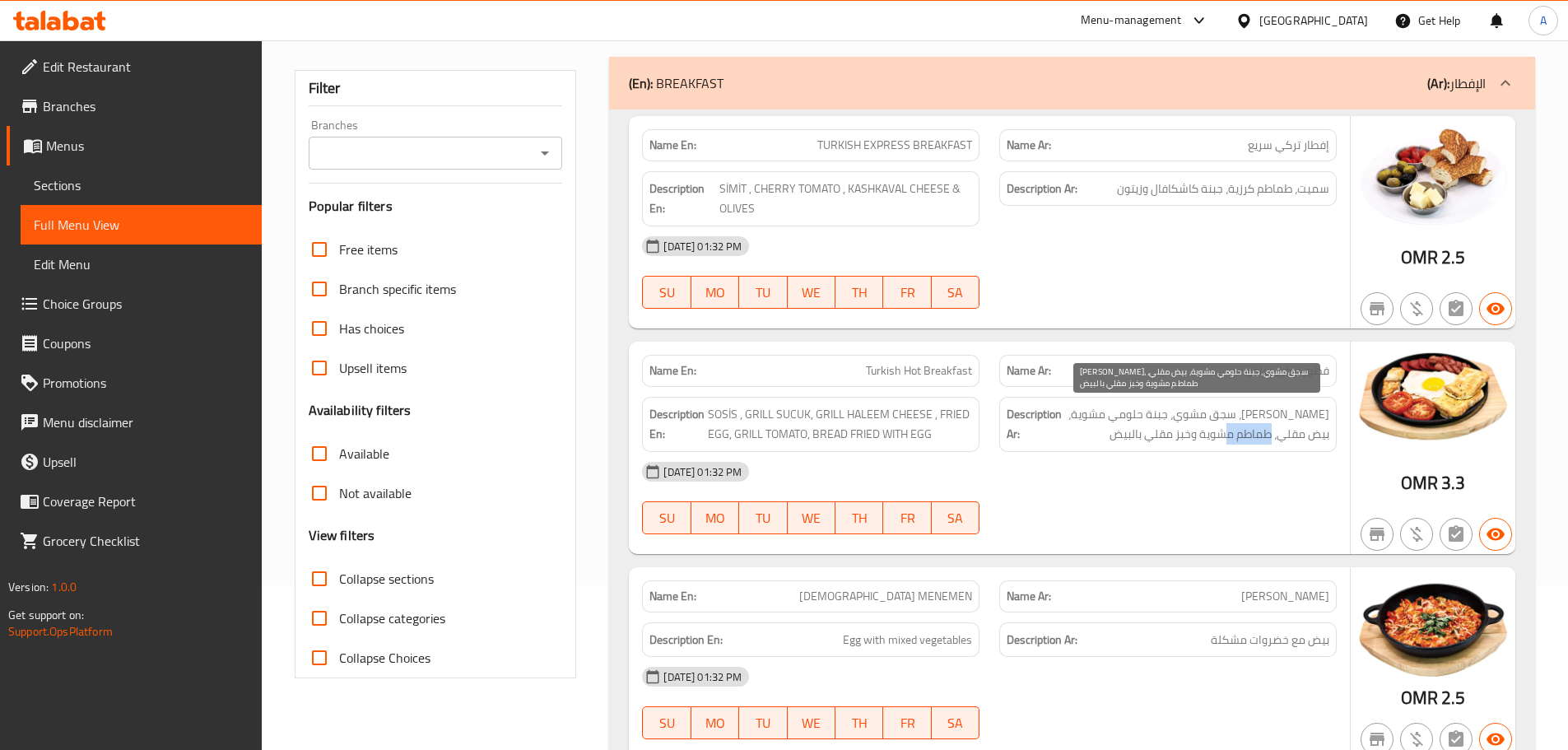
drag, startPoint x: 1248, startPoint y: 429, endPoint x: 1206, endPoint y: 429, distance: 42.0
click at [1206, 429] on span "[PERSON_NAME]، سجق مشوي، جبنة حلومي مشوية، بيض مقلي، طماطم مشوية وخبز مقلي بالب…" at bounding box center [1197, 425] width 264 height 40
drag, startPoint x: 1191, startPoint y: 431, endPoint x: 1120, endPoint y: 431, distance: 71.0
click at [1120, 431] on span "[PERSON_NAME]، سجق مشوي، جبنة حلومي مشوية، بيض مقلي، طماطم مشوية وخبز مقلي بالب…" at bounding box center [1197, 425] width 264 height 40
drag, startPoint x: 1231, startPoint y: 406, endPoint x: 1164, endPoint y: 412, distance: 67.3
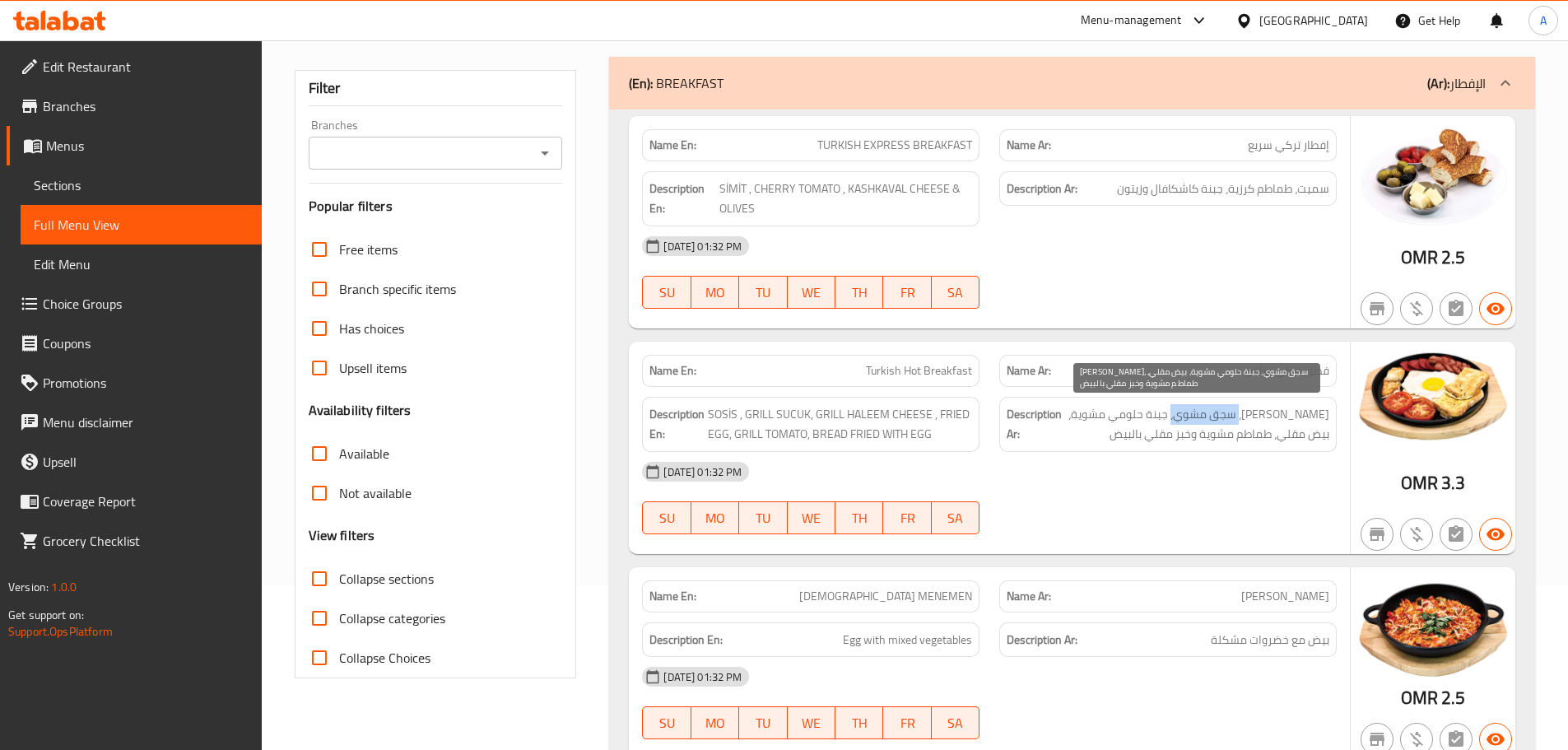
click at [1164, 412] on span "[PERSON_NAME]، سجق مشوي، جبنة حلومي مشوية، بيض مقلي، طماطم مشوية وخبز مقلي بالب…" at bounding box center [1197, 425] width 264 height 40
drag, startPoint x: 1144, startPoint y: 412, endPoint x: 1063, endPoint y: 329, distance: 116.0
click at [1081, 399] on div "Description Ar: [PERSON_NAME]، سجق مشوي، جبنة حلومي مشوية، بيض مقلي، طماطم مشوي…" at bounding box center [1167, 424] width 337 height 55
click at [1156, 415] on span "[PERSON_NAME]، سجق مشوي، جبنة حلومي مشوية، بيض مقلي، طماطم مشوية وخبز مقلي بالب…" at bounding box center [1197, 425] width 264 height 40
drag, startPoint x: 1156, startPoint y: 415, endPoint x: 1101, endPoint y: 412, distance: 55.1
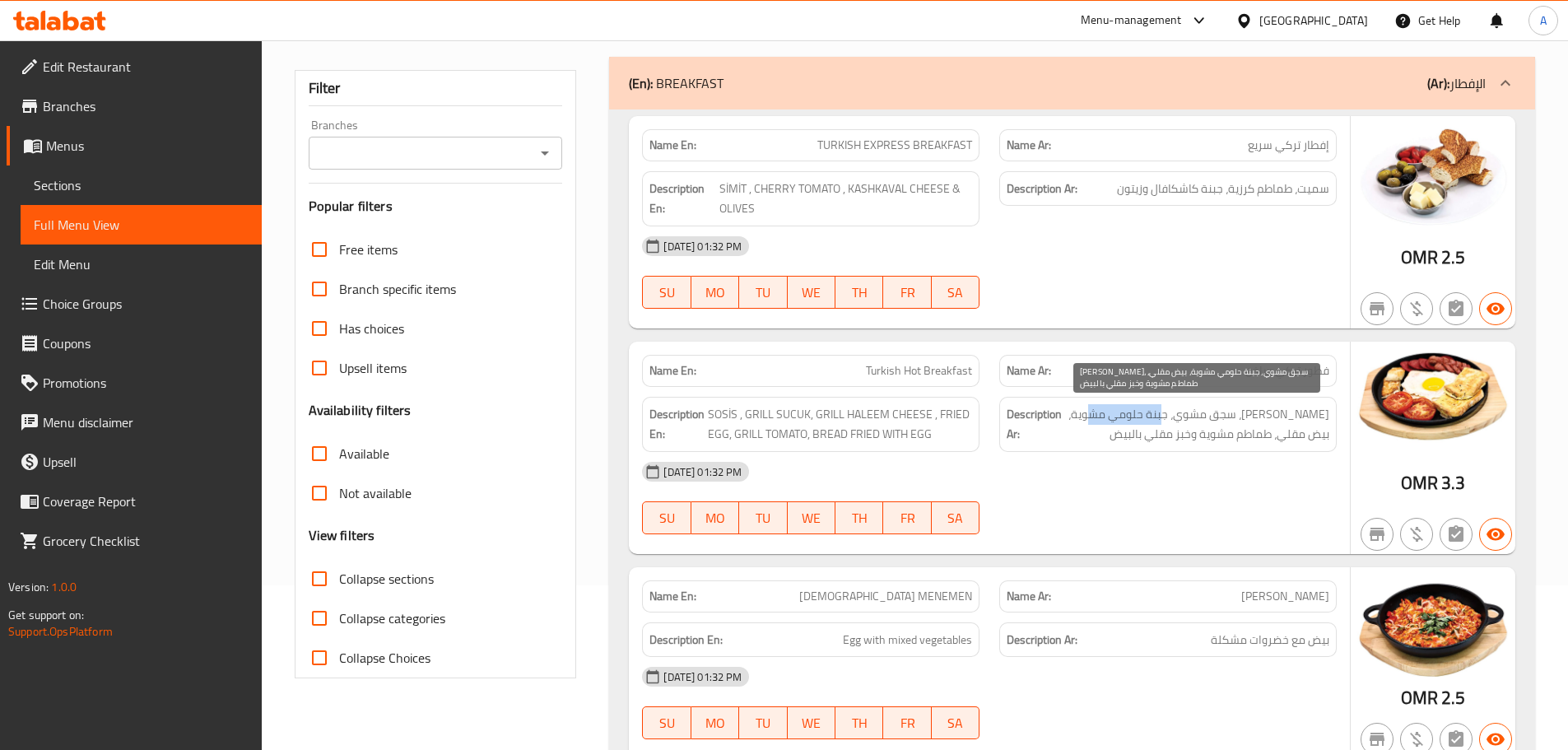
click at [1101, 412] on span "[PERSON_NAME]، سجق مشوي، جبنة حلومي مشوية، بيض مقلي، طماطم مشوية وخبز مقلي بالب…" at bounding box center [1197, 425] width 264 height 40
click at [1126, 421] on span "[PERSON_NAME]، سجق مشوي، جبنة حلومي مشوية، بيض مقلي، طماطم مشوية وخبز مقلي بالب…" at bounding box center [1197, 425] width 264 height 40
click at [1174, 416] on span "[PERSON_NAME]، سجق مشوي، جبنة حلومي مشوية، بيض مقلي، طماطم مشوية وخبز مقلي بالب…" at bounding box center [1197, 425] width 264 height 40
click at [1103, 408] on span "[PERSON_NAME]، سجق مشوي، جبنة حلومي مشوية، بيض مقلي، طماطم مشوية وخبز مقلي بالب…" at bounding box center [1197, 425] width 264 height 40
click at [1112, 484] on div "[DATE] 01:32 PM" at bounding box center [989, 471] width 715 height 39
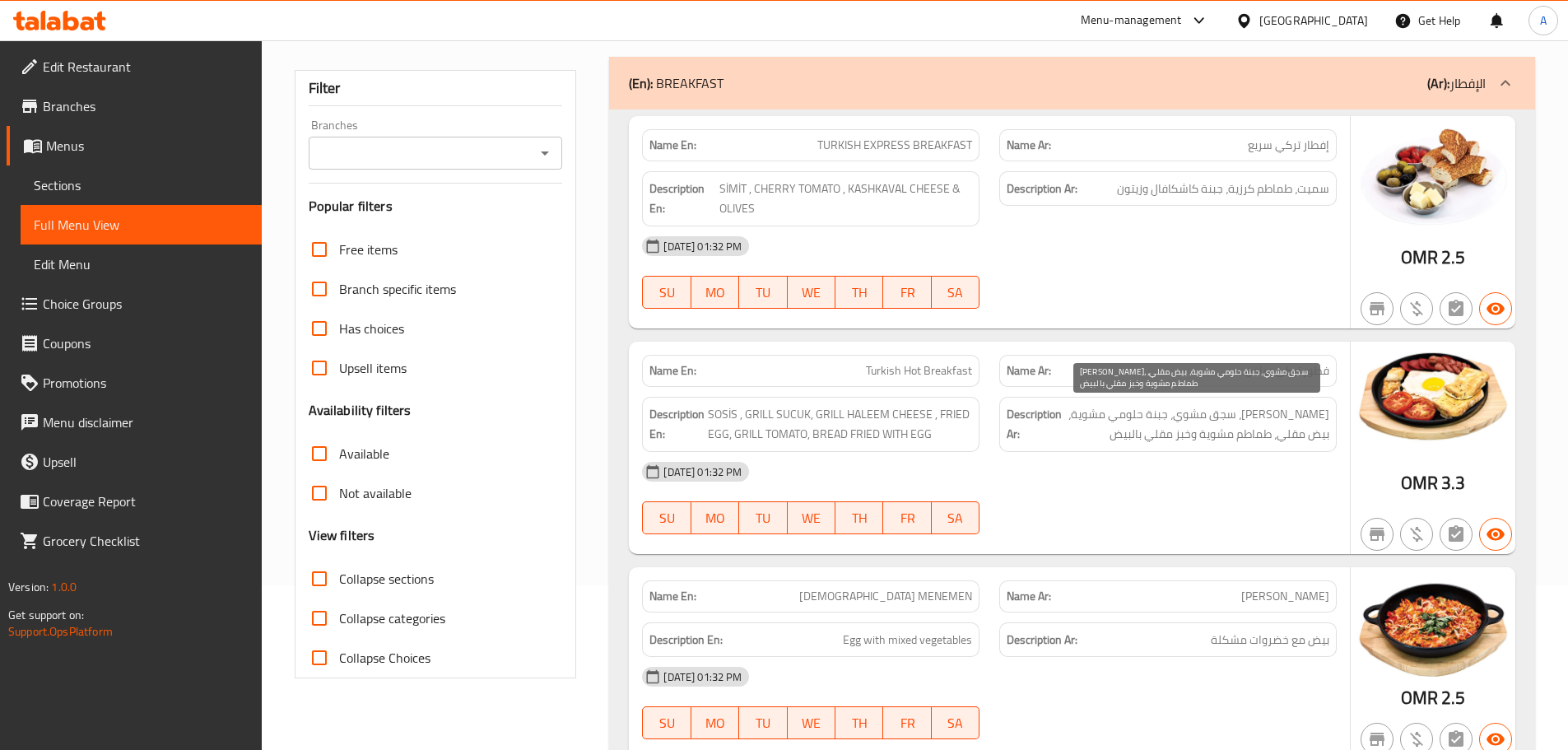
click at [1161, 414] on span "[PERSON_NAME]، سجق مشوي، جبنة حلومي مشوية، بيض مقلي، طماطم مشوية وخبز مقلي بالب…" at bounding box center [1197, 425] width 264 height 40
drag, startPoint x: 1161, startPoint y: 414, endPoint x: 1101, endPoint y: 414, distance: 60.0
click at [1101, 414] on span "[PERSON_NAME]، سجق مشوي، جبنة حلومي مشوية، بيض مقلي، طماطم مشوية وخبز مقلي بالب…" at bounding box center [1197, 425] width 264 height 40
click at [1093, 324] on div "Name En: TURKISH EXPRESS BREAKFAST Name Ar: إفطار تركي سريع Description En: SİM…" at bounding box center [988, 222] width 721 height 213
drag, startPoint x: 1177, startPoint y: 435, endPoint x: 1104, endPoint y: 537, distance: 125.4
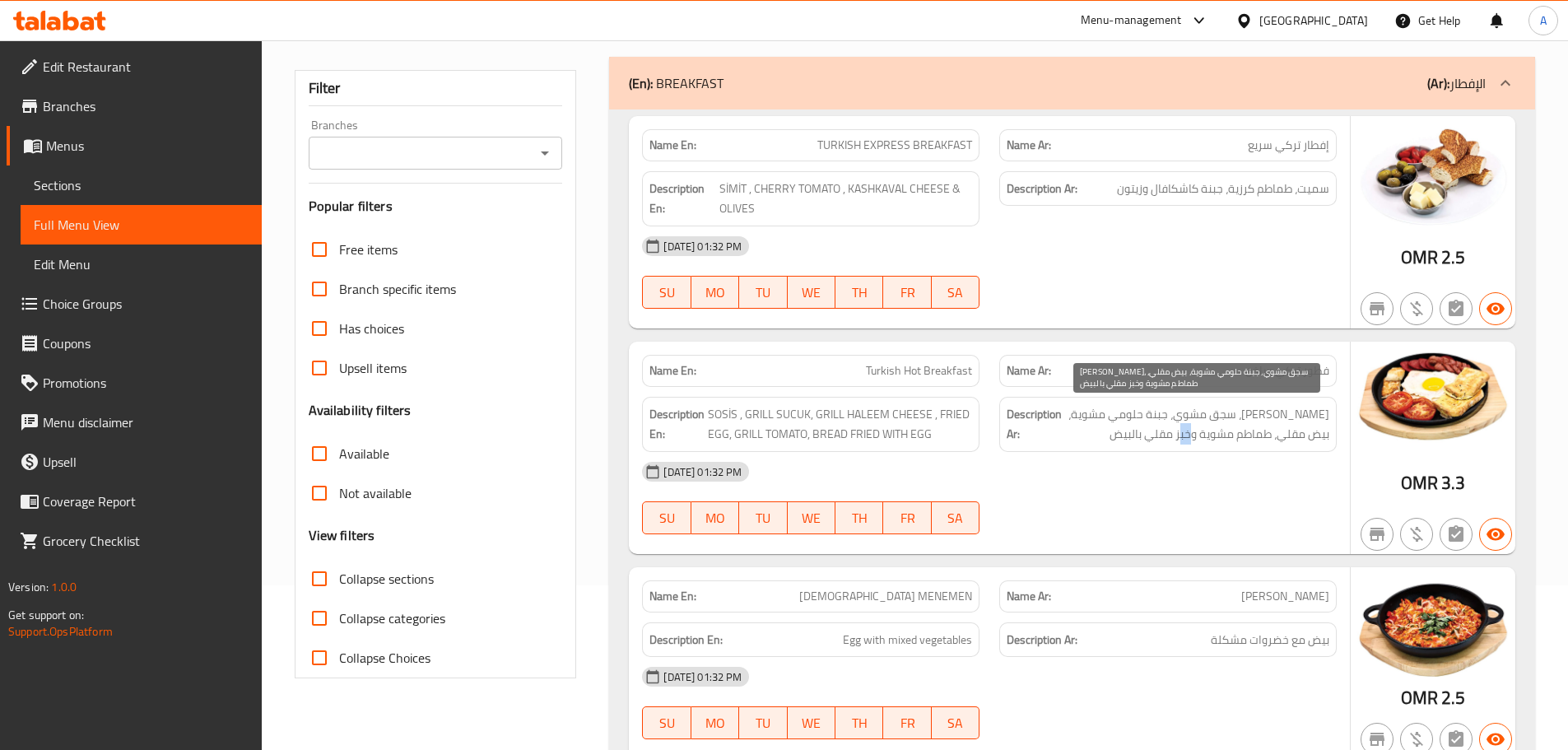
click at [1144, 452] on div "Name En: Turkish Hot Breakfast Name Ar: فطور تركي ساخن Description En: SOSİS , …" at bounding box center [988, 448] width 721 height 213
drag, startPoint x: 1104, startPoint y: 537, endPoint x: 966, endPoint y: 591, distance: 148.2
click at [1103, 540] on div at bounding box center [1168, 535] width 357 height 20
drag, startPoint x: 877, startPoint y: 601, endPoint x: 1130, endPoint y: 566, distance: 255.4
click at [1014, 596] on div "Name En: [DEMOGRAPHIC_DATA] MENEMEN Name Ar: [PERSON_NAME]" at bounding box center [989, 596] width 715 height 51
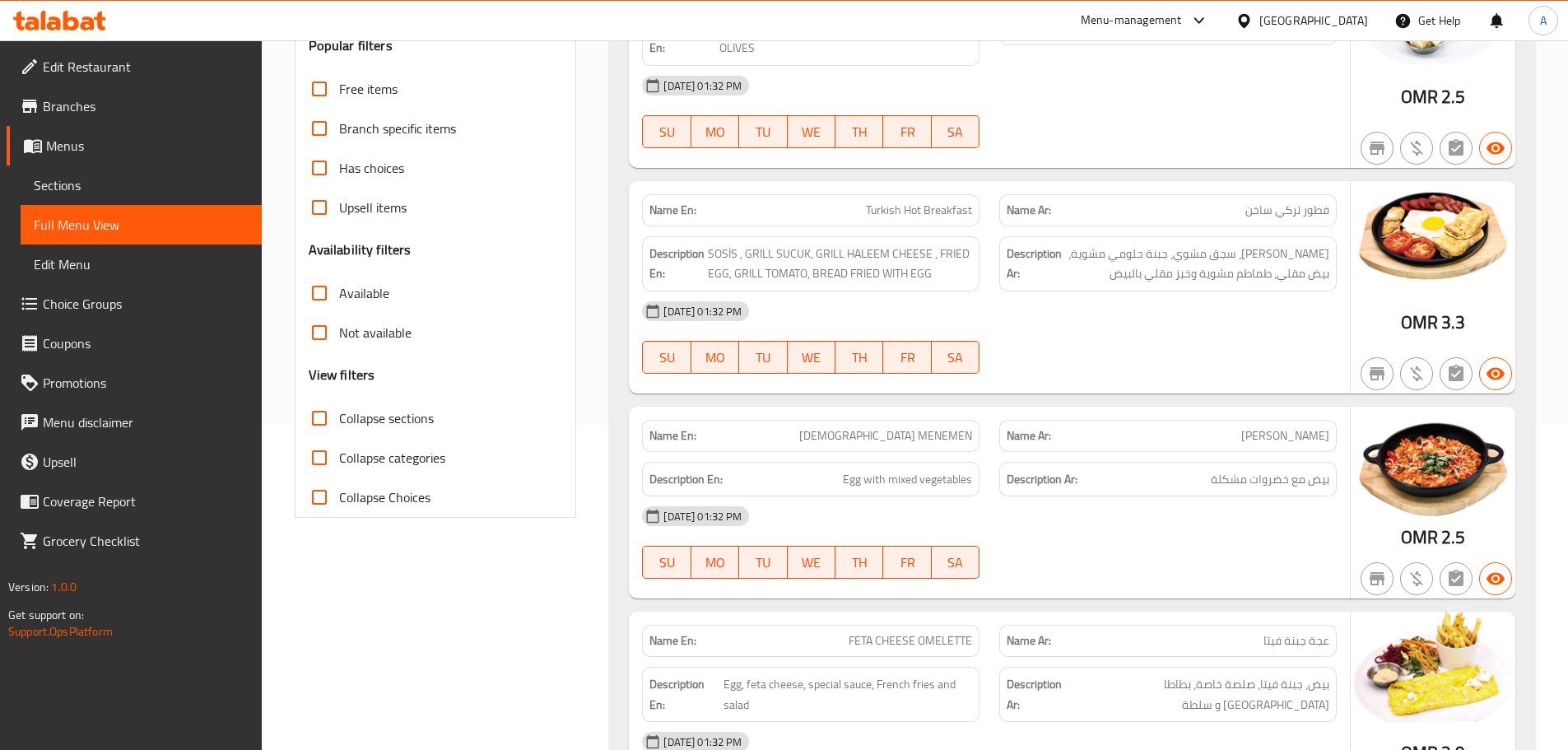
scroll to position [330, 0]
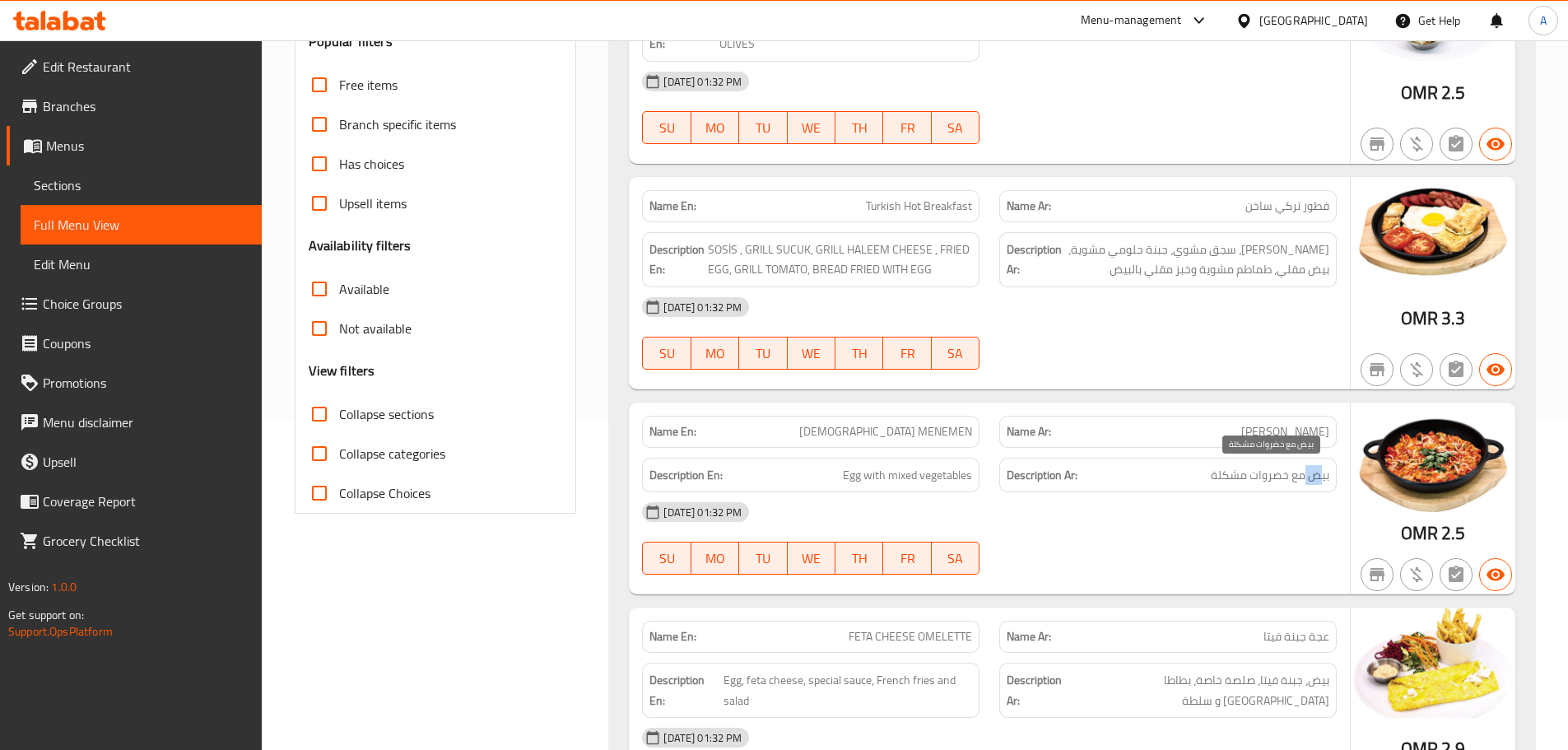
drag, startPoint x: 1322, startPoint y: 474, endPoint x: 1301, endPoint y: 474, distance: 21.0
click at [1301, 474] on span "بيض مع خضروات مشكلة" at bounding box center [1270, 476] width 119 height 21
drag, startPoint x: 838, startPoint y: 482, endPoint x: 1034, endPoint y: 522, distance: 200.0
click at [981, 494] on div "Name En: [DEMOGRAPHIC_DATA] MENEMEN Name Ar: [PERSON_NAME] Description En: Egg …" at bounding box center [988, 499] width 721 height 193
click at [1095, 574] on div at bounding box center [1168, 575] width 357 height 20
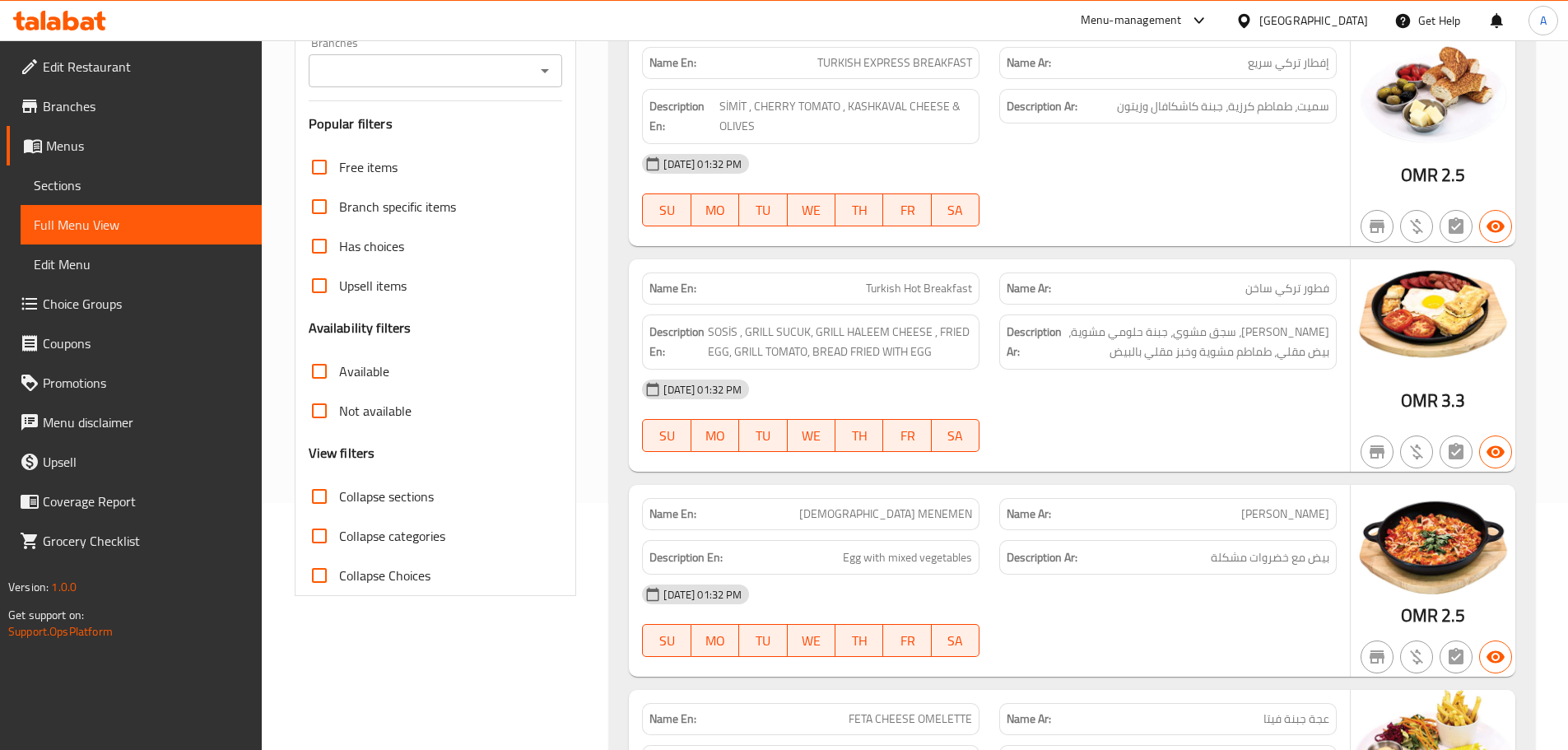
scroll to position [412, 0]
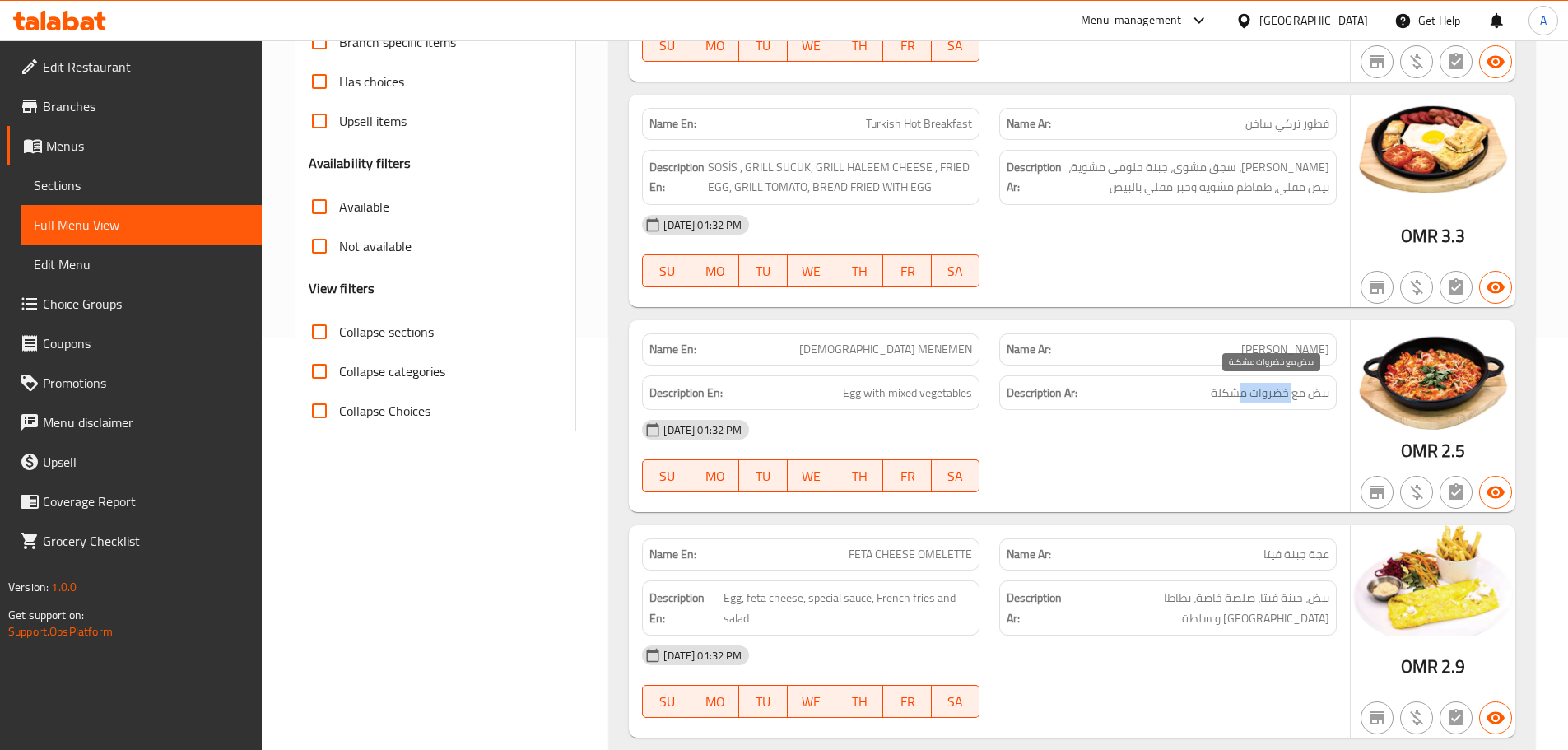
drag, startPoint x: 1293, startPoint y: 402, endPoint x: 1218, endPoint y: 406, distance: 75.1
click at [1227, 401] on span "بيض مع خضروات مشكلة" at bounding box center [1270, 393] width 119 height 21
click at [1212, 453] on div "[DATE] 01:32 PM SU MO TU WE TH FR SA" at bounding box center [989, 456] width 715 height 92
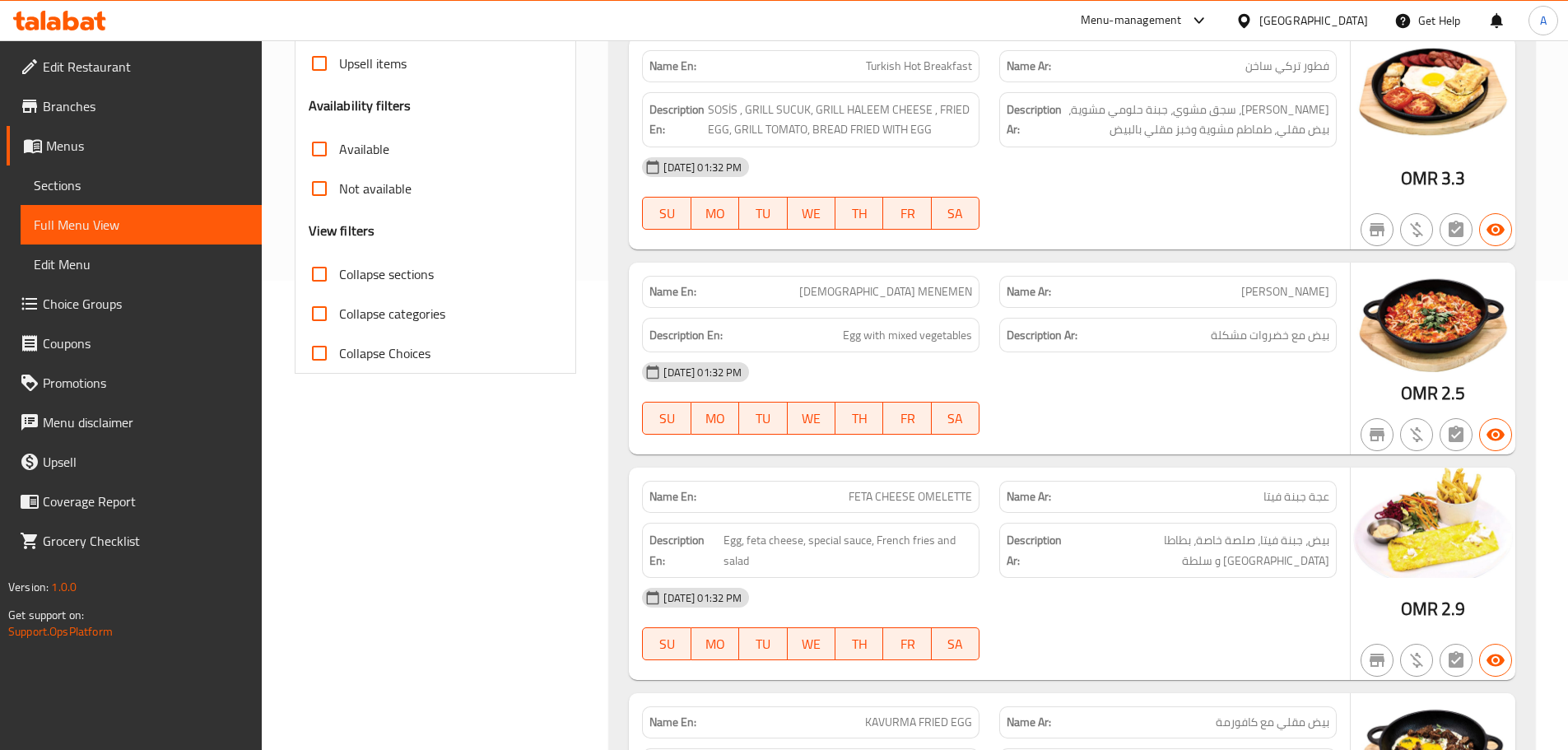
scroll to position [576, 0]
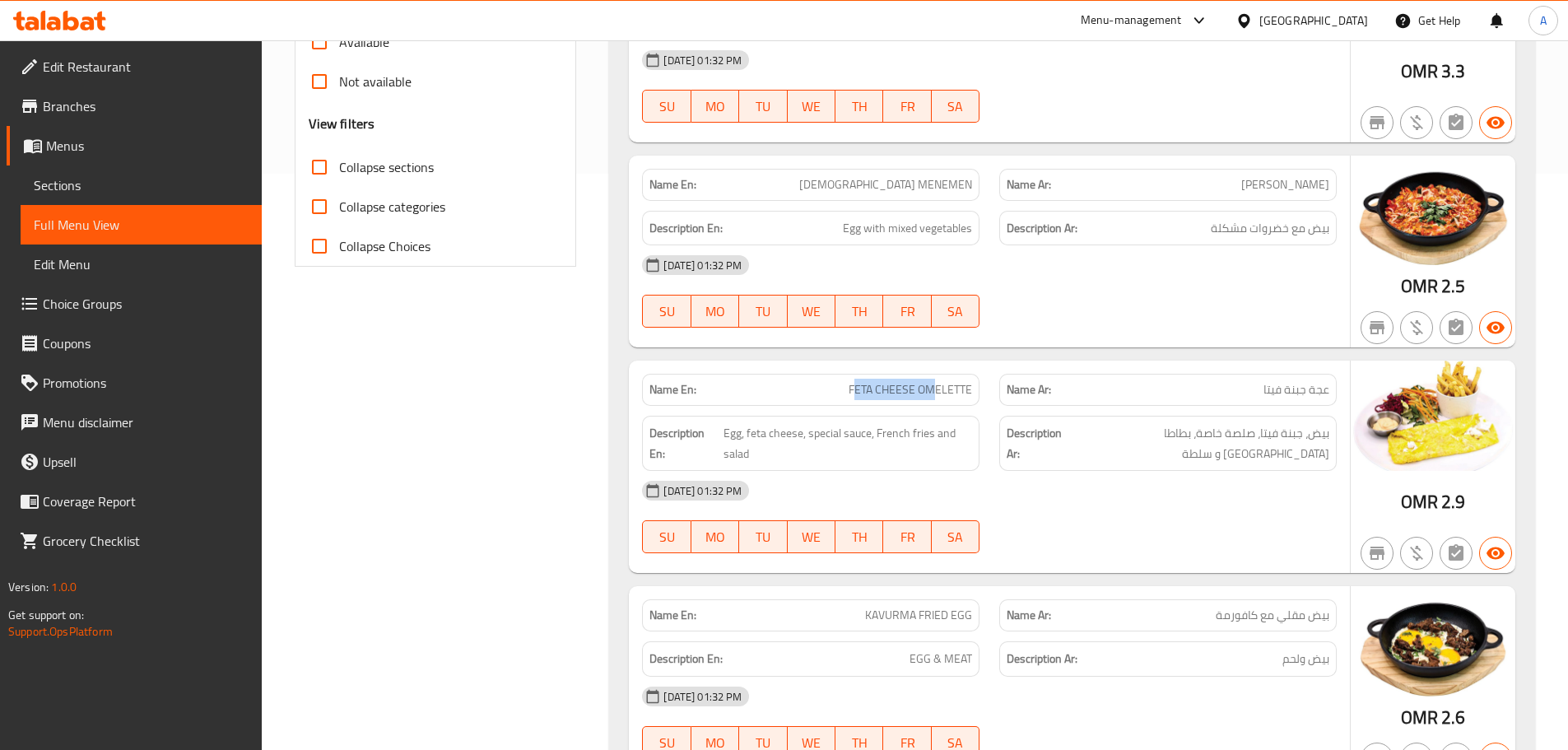
drag, startPoint x: 858, startPoint y: 392, endPoint x: 1028, endPoint y: 415, distance: 171.5
click at [996, 403] on div "Name En: FETA CHEESE OMELETTE Name Ar: عجة جبنة فيتا" at bounding box center [989, 389] width 715 height 51
click at [1211, 507] on div "[DATE] 01:32 PM" at bounding box center [989, 490] width 715 height 39
drag, startPoint x: 1318, startPoint y: 383, endPoint x: 1224, endPoint y: 400, distance: 95.5
click at [1264, 392] on span "عجة جبنة فيتا" at bounding box center [1297, 390] width 66 height 17
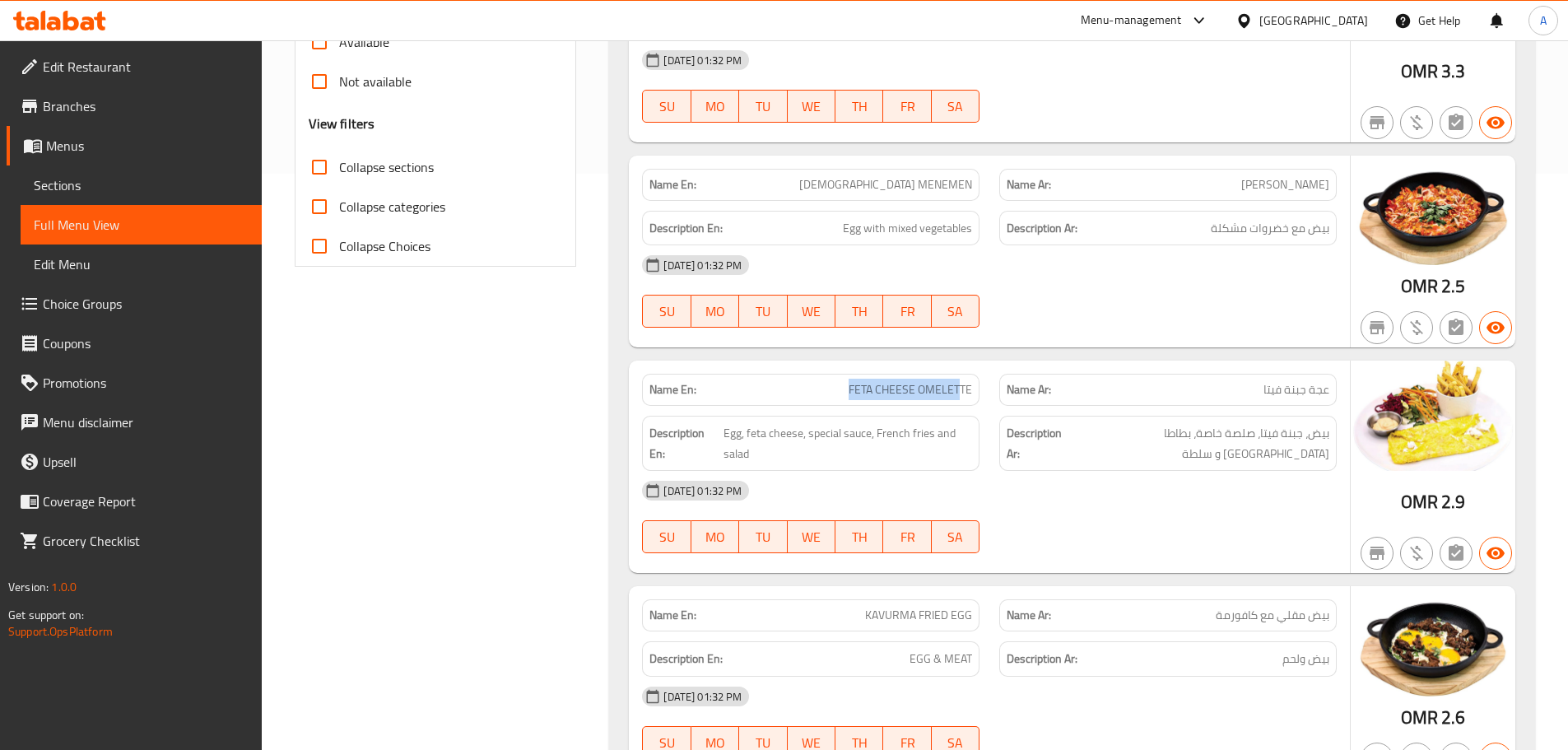
drag, startPoint x: 867, startPoint y: 387, endPoint x: 1101, endPoint y: 465, distance: 246.7
click at [1037, 413] on div "Name En: FETA CHEESE OMELETTE Name Ar: عجة جبنة فيتا Description En: Egg, feta …" at bounding box center [988, 467] width 721 height 213
click at [1180, 510] on div "[DATE] 01:32 PM" at bounding box center [989, 490] width 715 height 39
click at [1320, 386] on span "عجة جبنة فيتا" at bounding box center [1297, 390] width 66 height 17
drag, startPoint x: 1320, startPoint y: 386, endPoint x: 1252, endPoint y: 386, distance: 68.0
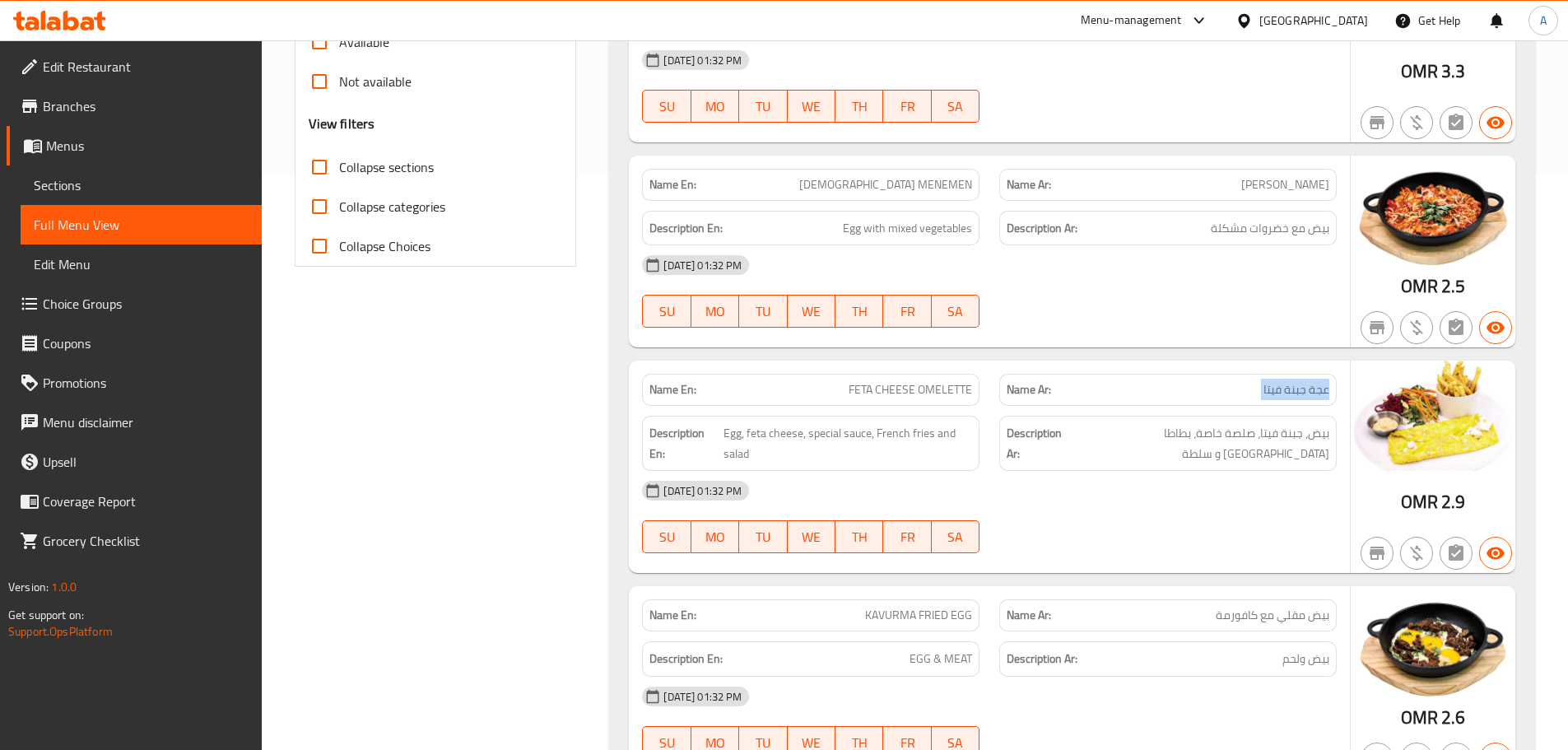
click at [1252, 386] on p "Name Ar: عجة جبنة فيتا" at bounding box center [1168, 390] width 322 height 17
copy span "عجة جبنة فيتا"
click at [1239, 435] on span "بيض، جبنة فيتا، صلصة خاصة، بطاطا [GEOGRAPHIC_DATA] و سلطة" at bounding box center [1198, 443] width 261 height 40
drag, startPoint x: 1185, startPoint y: 437, endPoint x: 1102, endPoint y: 442, distance: 83.2
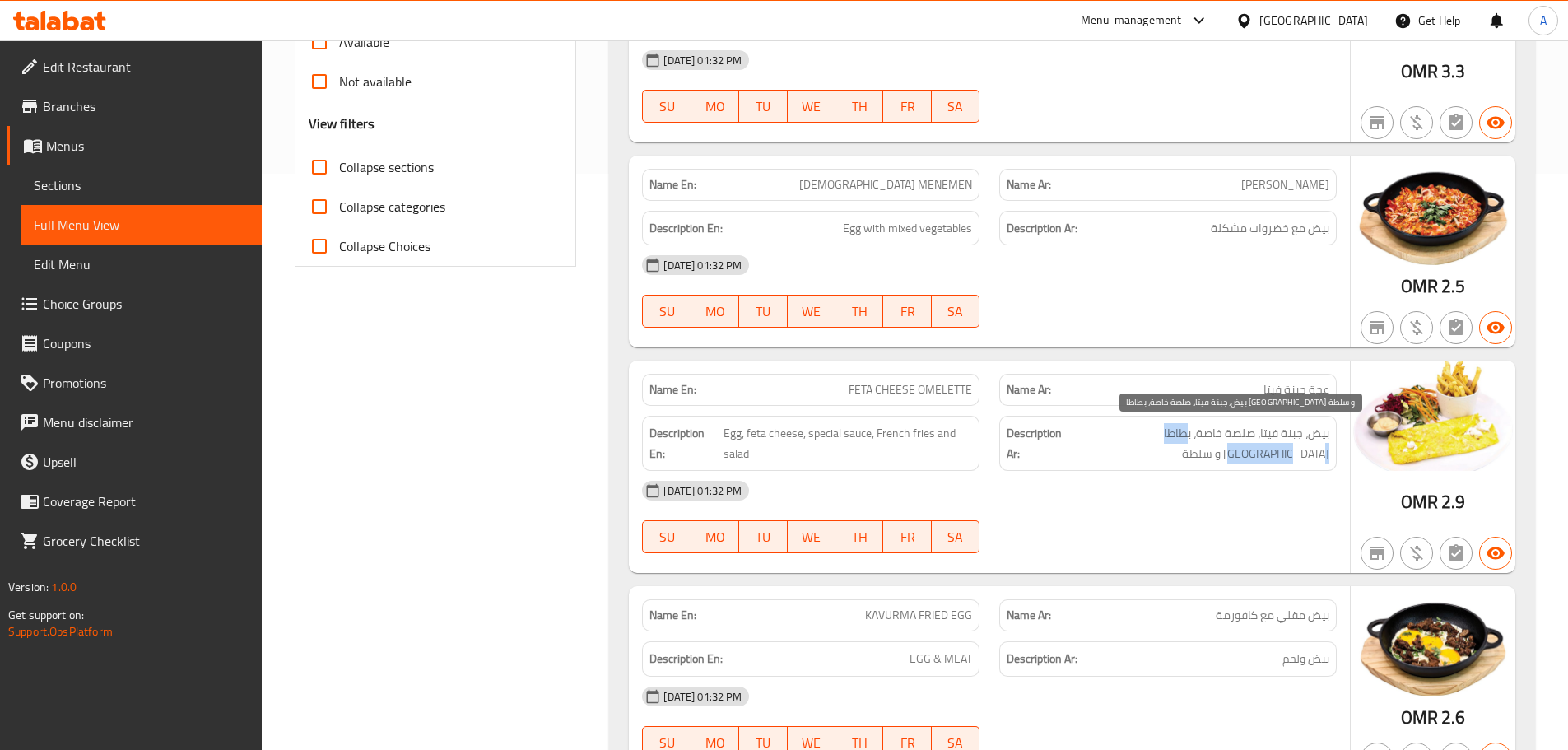
click at [1100, 436] on span "بيض، جبنة فيتا، صلصة خاصة، بطاطا [GEOGRAPHIC_DATA] و سلطة" at bounding box center [1198, 443] width 261 height 40
click at [1149, 503] on div "[DATE] 01:32 PM" at bounding box center [989, 490] width 715 height 39
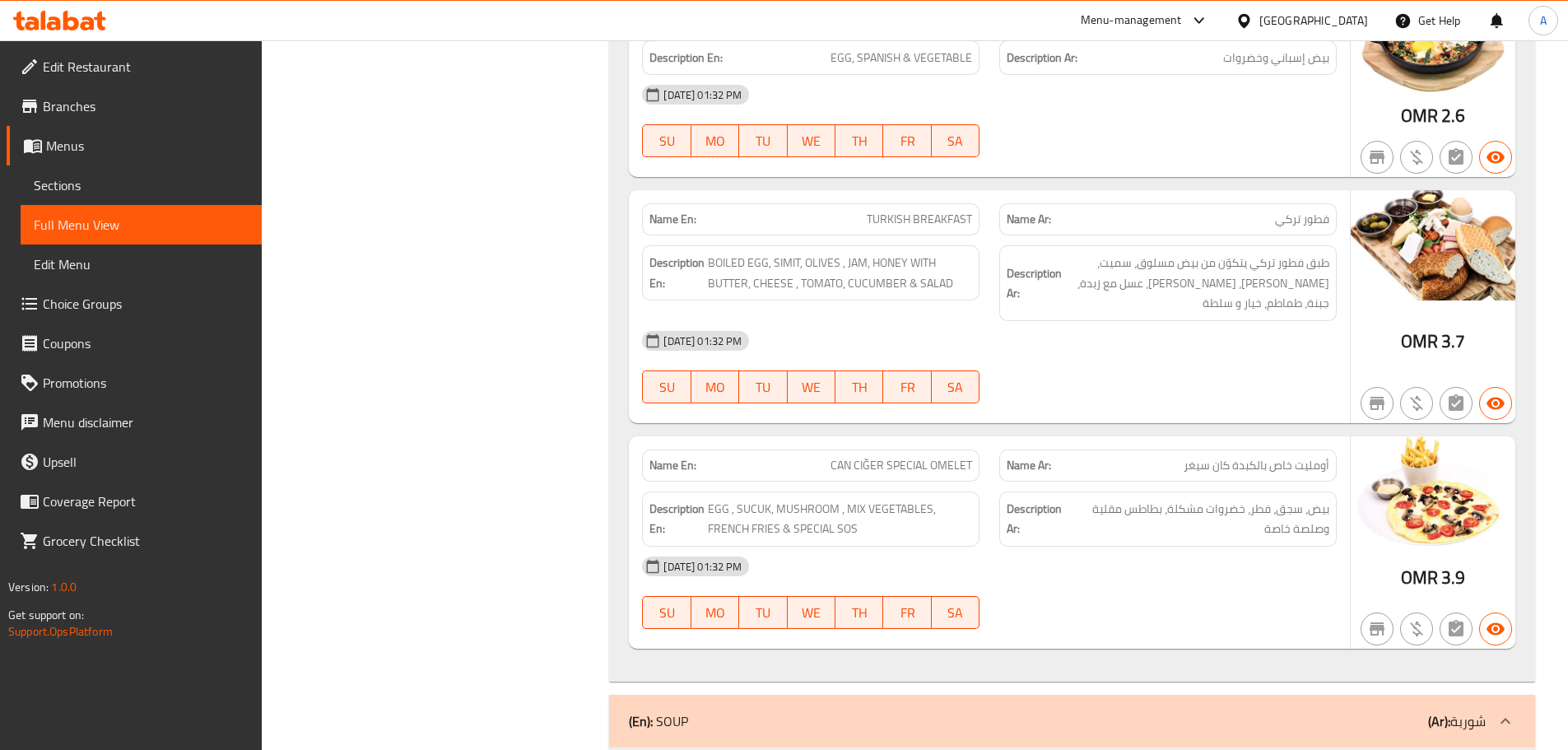
scroll to position [1416, 0]
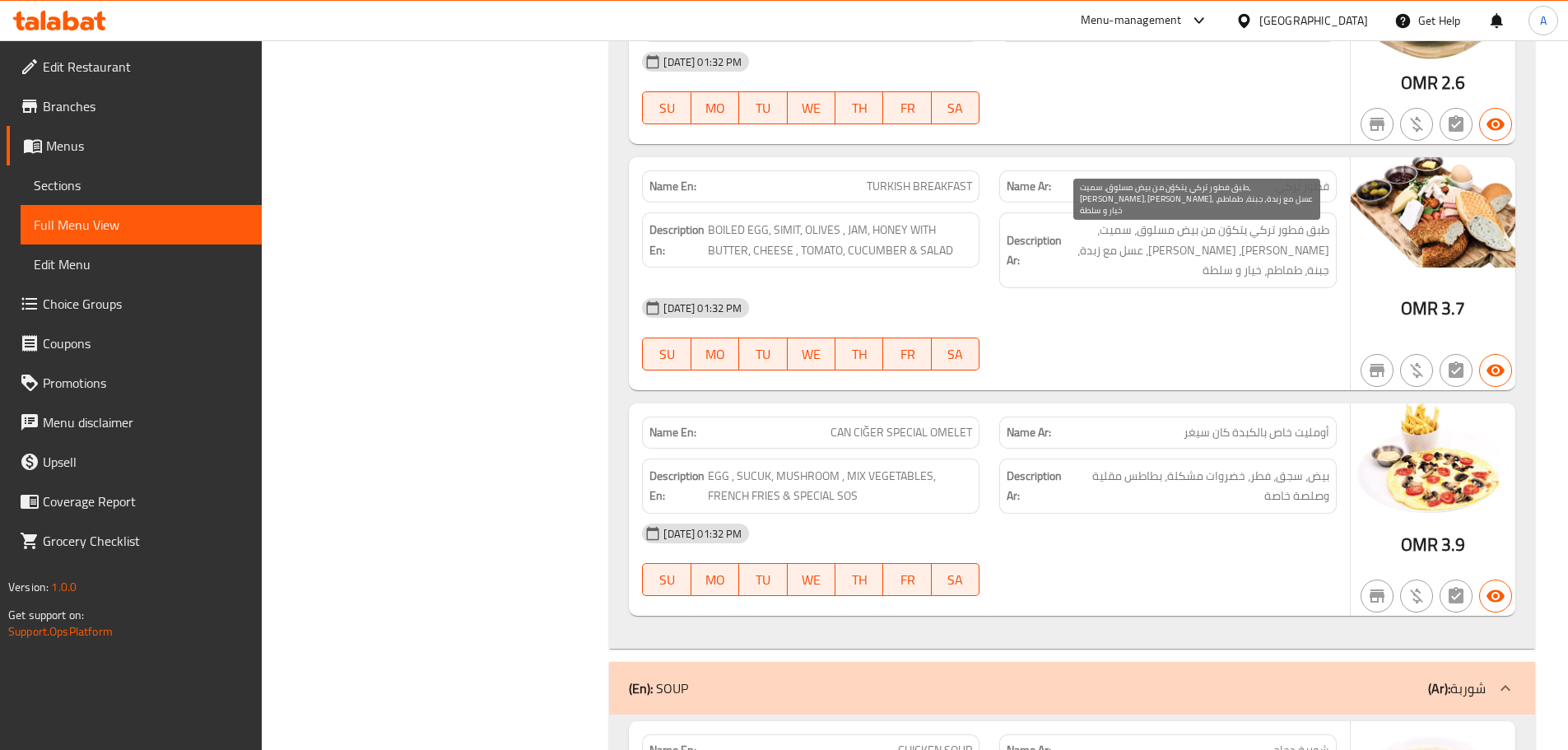
click at [1308, 226] on span "طبق فطور تركي يتكوّن من بيض مسلوق، سميت، [PERSON_NAME]، [PERSON_NAME]، عسل مع ز…" at bounding box center [1197, 250] width 264 height 61
drag, startPoint x: 1308, startPoint y: 226, endPoint x: 1208, endPoint y: 226, distance: 100.0
click at [1208, 226] on span "طبق فطور تركي يتكوّن من بيض مسلوق، سميت، [PERSON_NAME]، [PERSON_NAME]، عسل مع ز…" at bounding box center [1197, 250] width 264 height 61
click at [1295, 235] on span "طبق فطور تركي يتكوّن من بيض مسلوق، سميت، [PERSON_NAME]، [PERSON_NAME]، عسل مع ز…" at bounding box center [1197, 250] width 264 height 61
drag, startPoint x: 1331, startPoint y: 229, endPoint x: 1199, endPoint y: 240, distance: 132.5
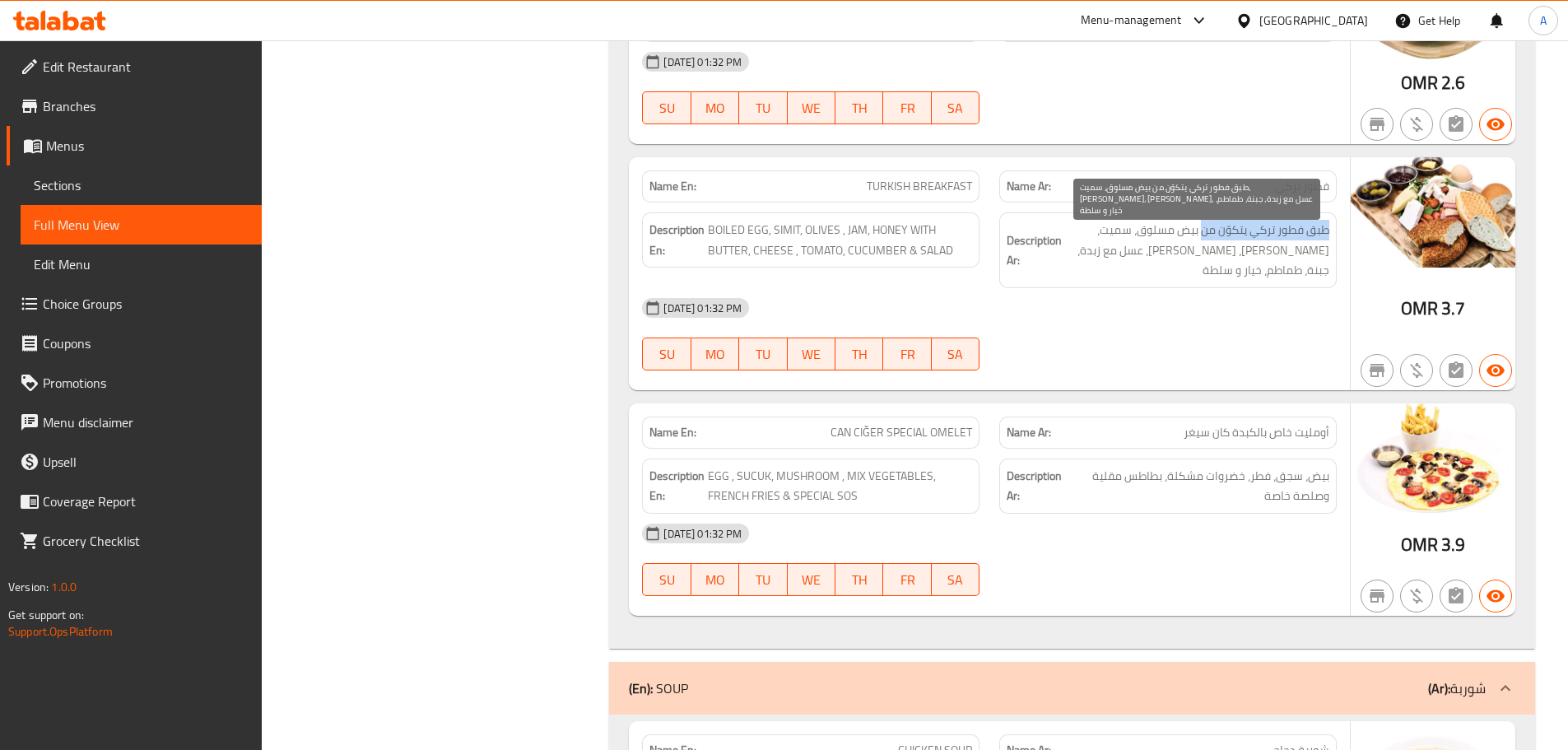
click at [1199, 240] on div "Description Ar: طبق فطور تركي يتكوّن من بيض مسلوق، سميت، [PERSON_NAME]، [PERSON…" at bounding box center [1167, 250] width 337 height 76
copy span "طبق فطور تركي يتكوّن من"
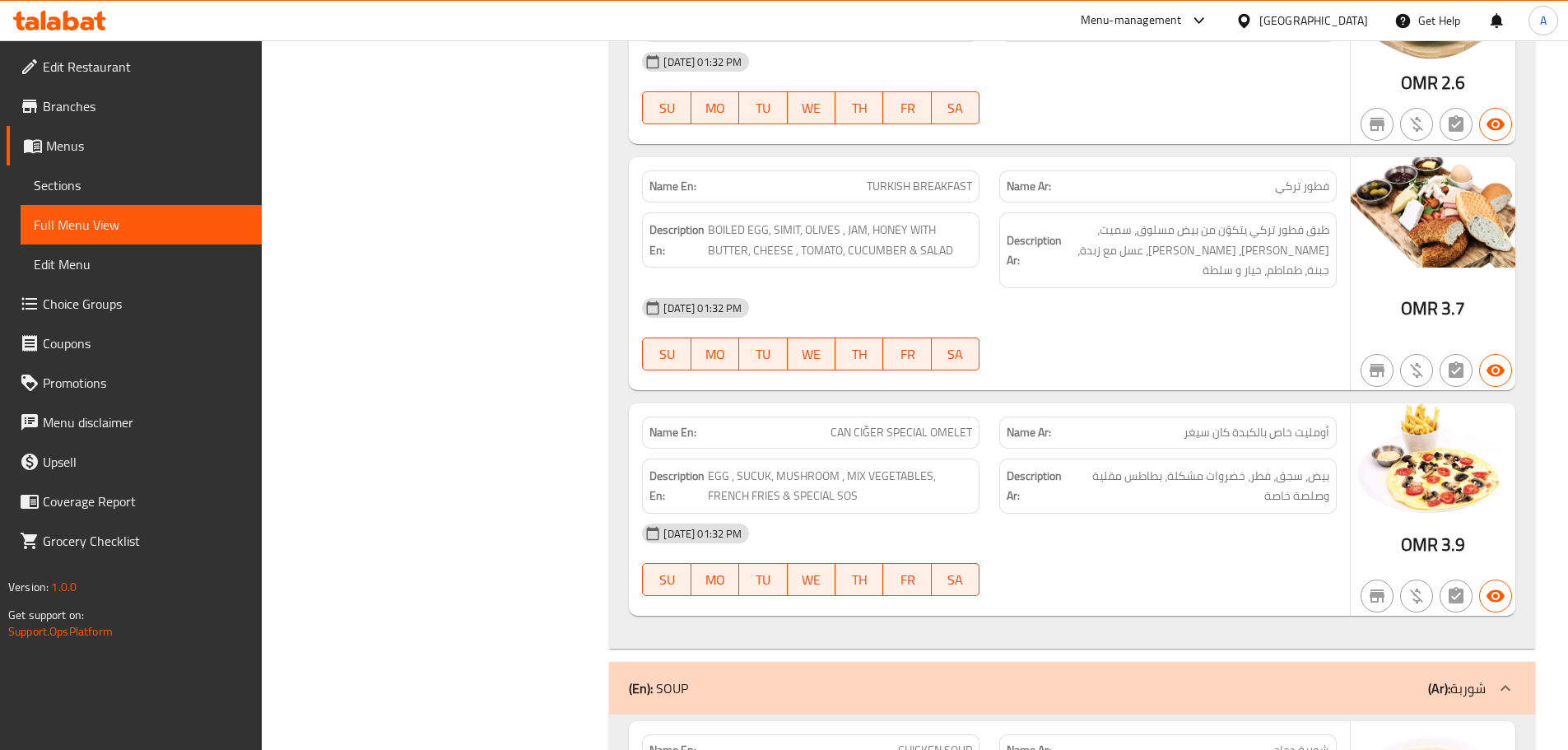
click at [1171, 303] on div "[DATE] 01:32 PM" at bounding box center [989, 308] width 715 height 39
drag, startPoint x: 970, startPoint y: 158, endPoint x: 962, endPoint y: 159, distance: 8.1
click at [970, 158] on div "Name En: TURKISH BREAKFAST Name Ar: فطور تركي Description En: BOILED EGG, SIMIT…" at bounding box center [988, 273] width 721 height 233
click at [890, 174] on div "Name En: TURKISH BREAKFAST" at bounding box center [811, 186] width 337 height 32
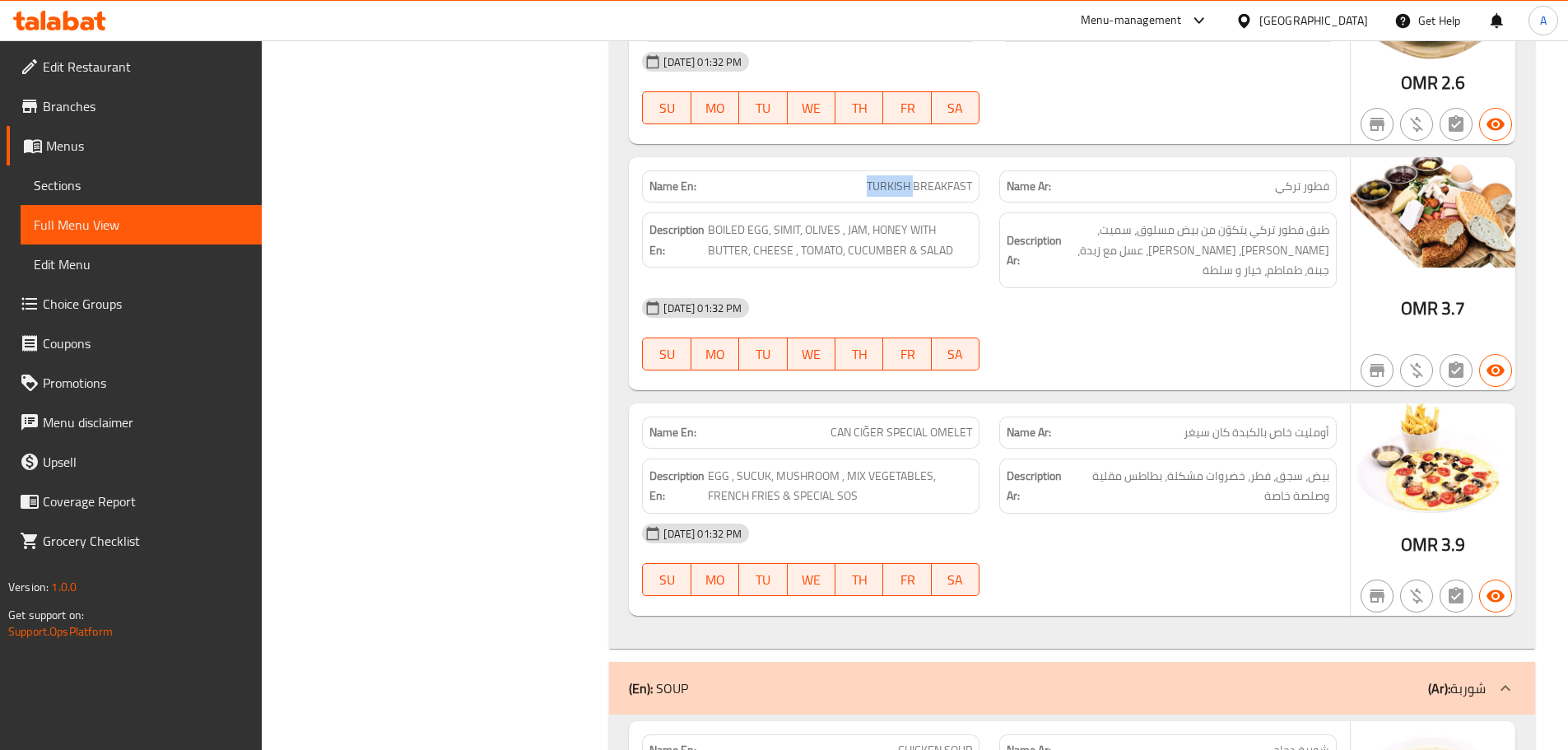
click at [890, 186] on span "TURKISH BREAKFAST" at bounding box center [919, 187] width 105 height 17
drag, startPoint x: 890, startPoint y: 186, endPoint x: 920, endPoint y: 193, distance: 30.8
click at [920, 193] on span "TURKISH BREAKFAST" at bounding box center [919, 187] width 105 height 17
drag, startPoint x: 791, startPoint y: 421, endPoint x: 1043, endPoint y: 398, distance: 253.0
click at [988, 417] on div "Name En: CAN CIĞER SPECIAL OMELET" at bounding box center [811, 432] width 357 height 51
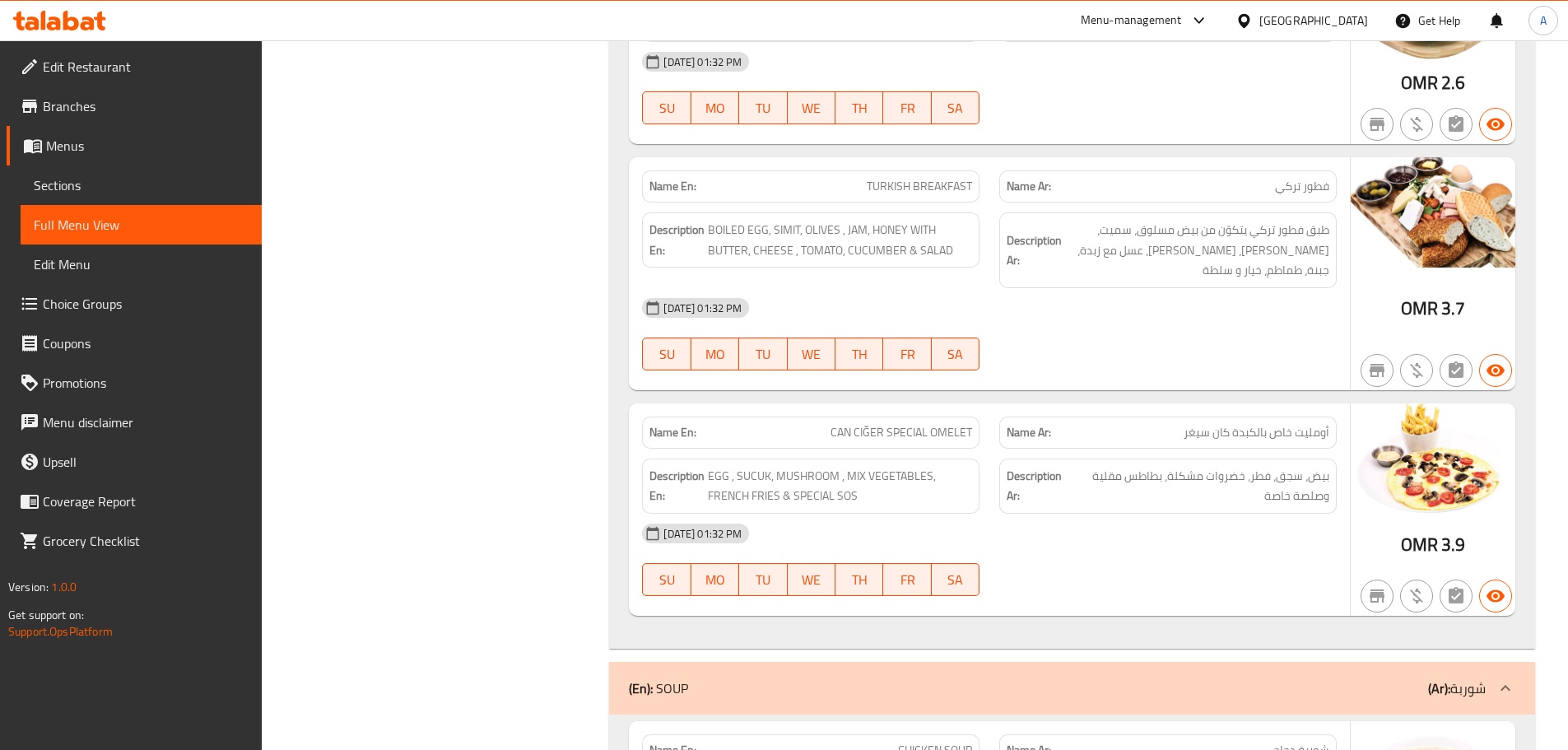
click at [1112, 361] on div at bounding box center [1168, 371] width 357 height 20
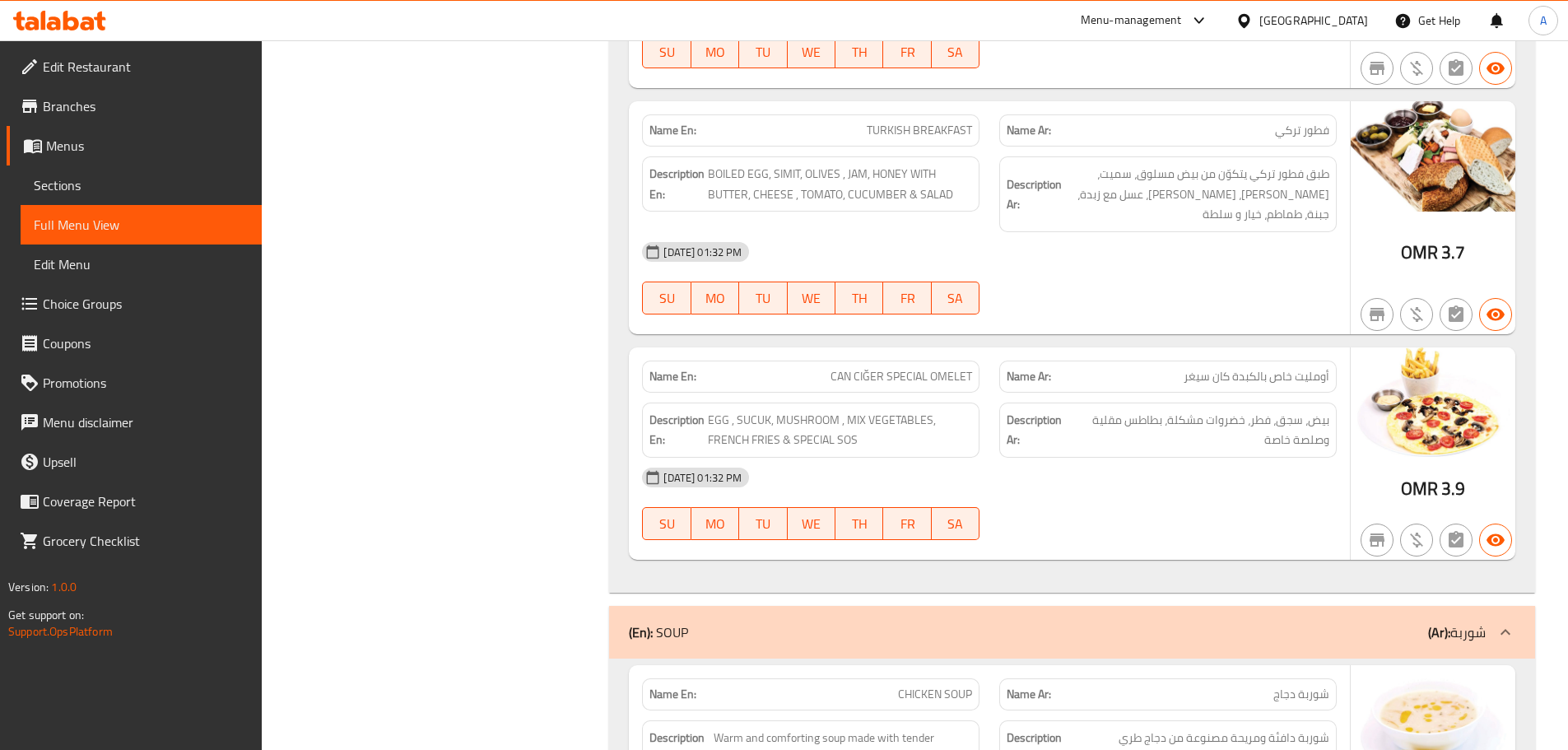
scroll to position [1499, 0]
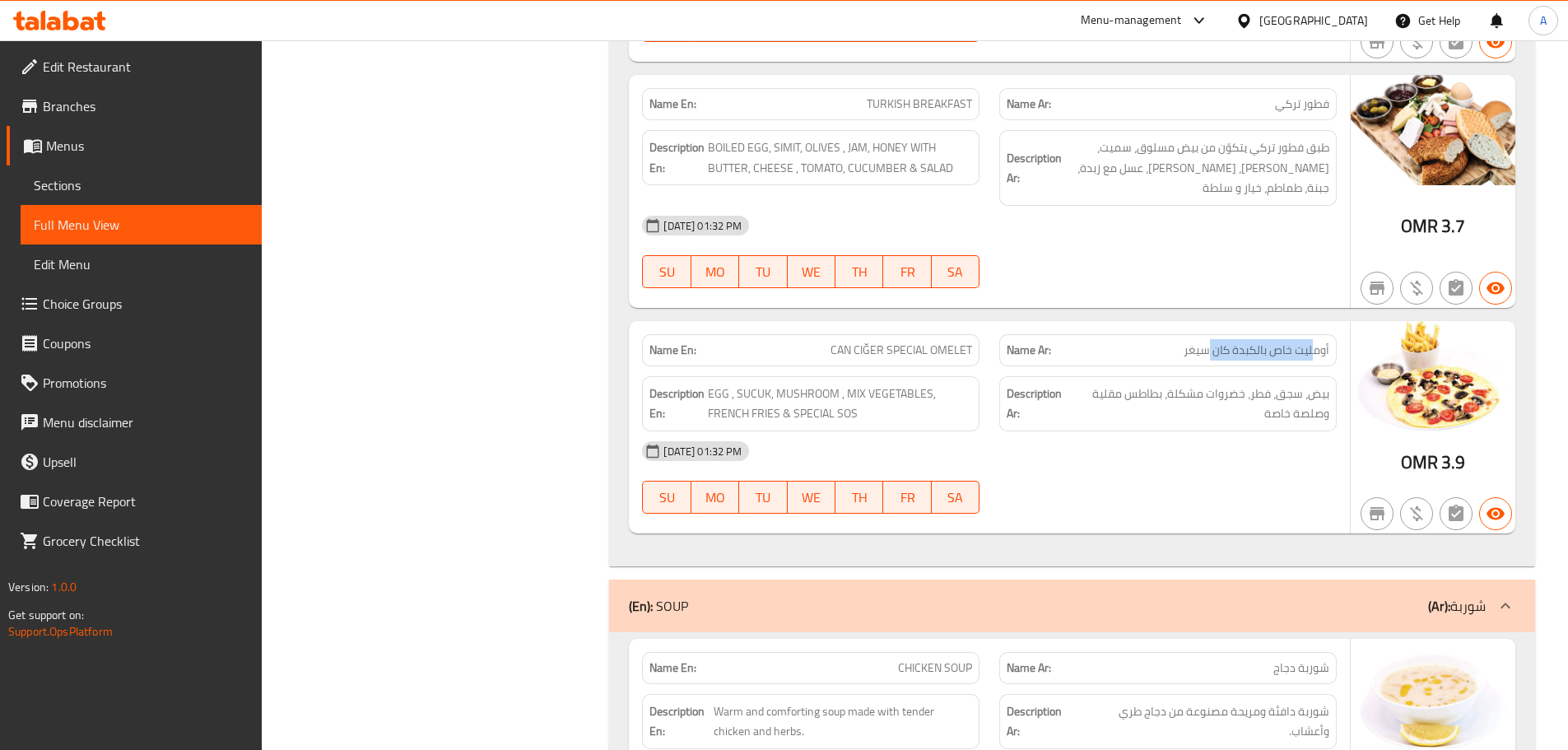
drag, startPoint x: 1316, startPoint y: 326, endPoint x: 1209, endPoint y: 327, distance: 107.0
click at [1209, 342] on span "أومليت خاص بالكبدة كان سيغر" at bounding box center [1256, 351] width 146 height 17
click at [1141, 504] on div at bounding box center [1168, 514] width 357 height 20
click at [839, 342] on span "CAN CIĞER SPECIAL OMELET" at bounding box center [901, 351] width 141 height 17
drag, startPoint x: 839, startPoint y: 333, endPoint x: 937, endPoint y: 333, distance: 98.0
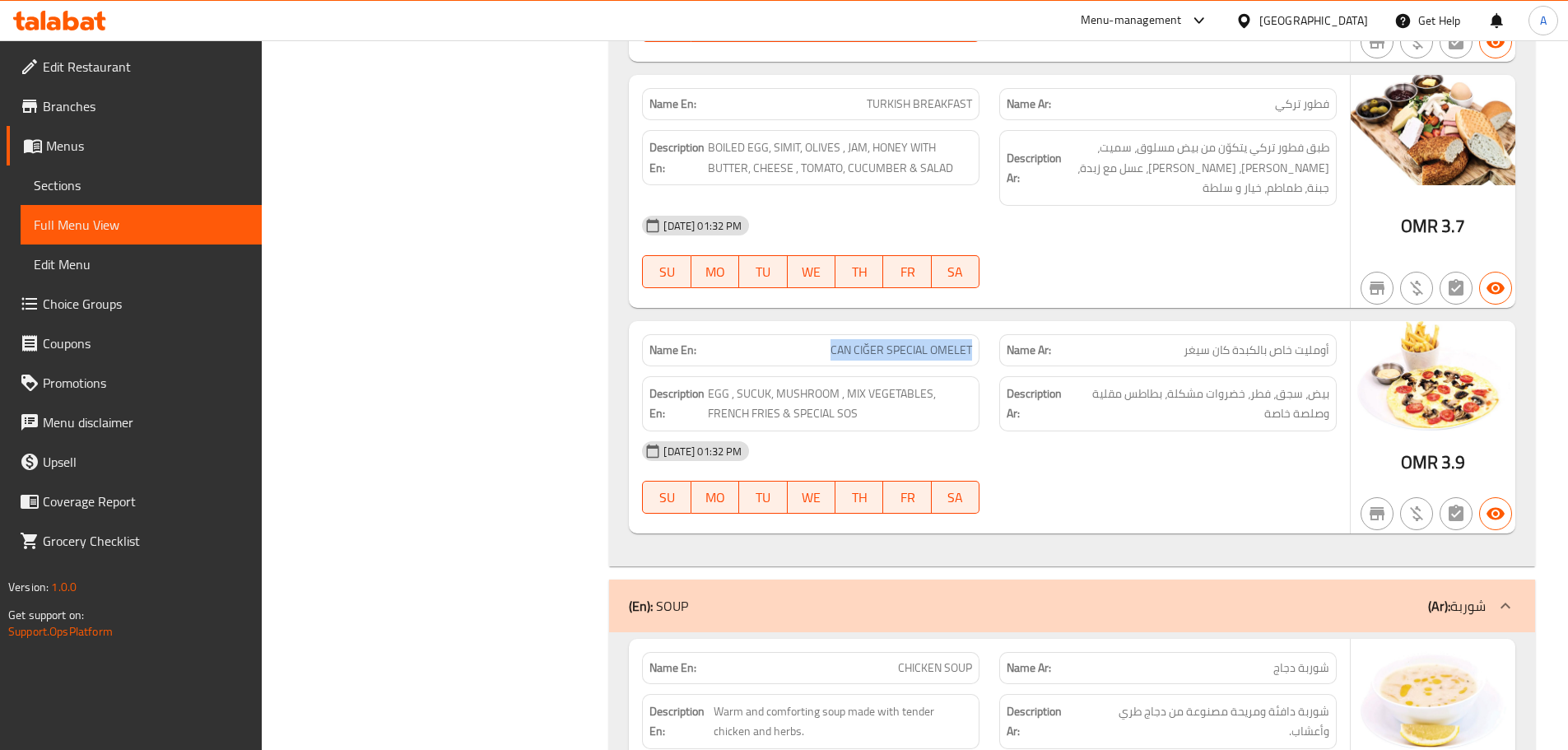
click at [937, 342] on span "CAN CIĞER SPECIAL OMELET" at bounding box center [901, 351] width 141 height 17
copy span "CAN CIĞER SPECIAL OMELET"
click at [1117, 455] on div "[DATE] 01:32 PM SU MO TU WE TH FR SA" at bounding box center [989, 478] width 715 height 92
click at [1264, 384] on span "بيض، سجق، فطر، خضروات مشكلة، بطاطس مقلية وصلصة خاصة" at bounding box center [1199, 404] width 259 height 40
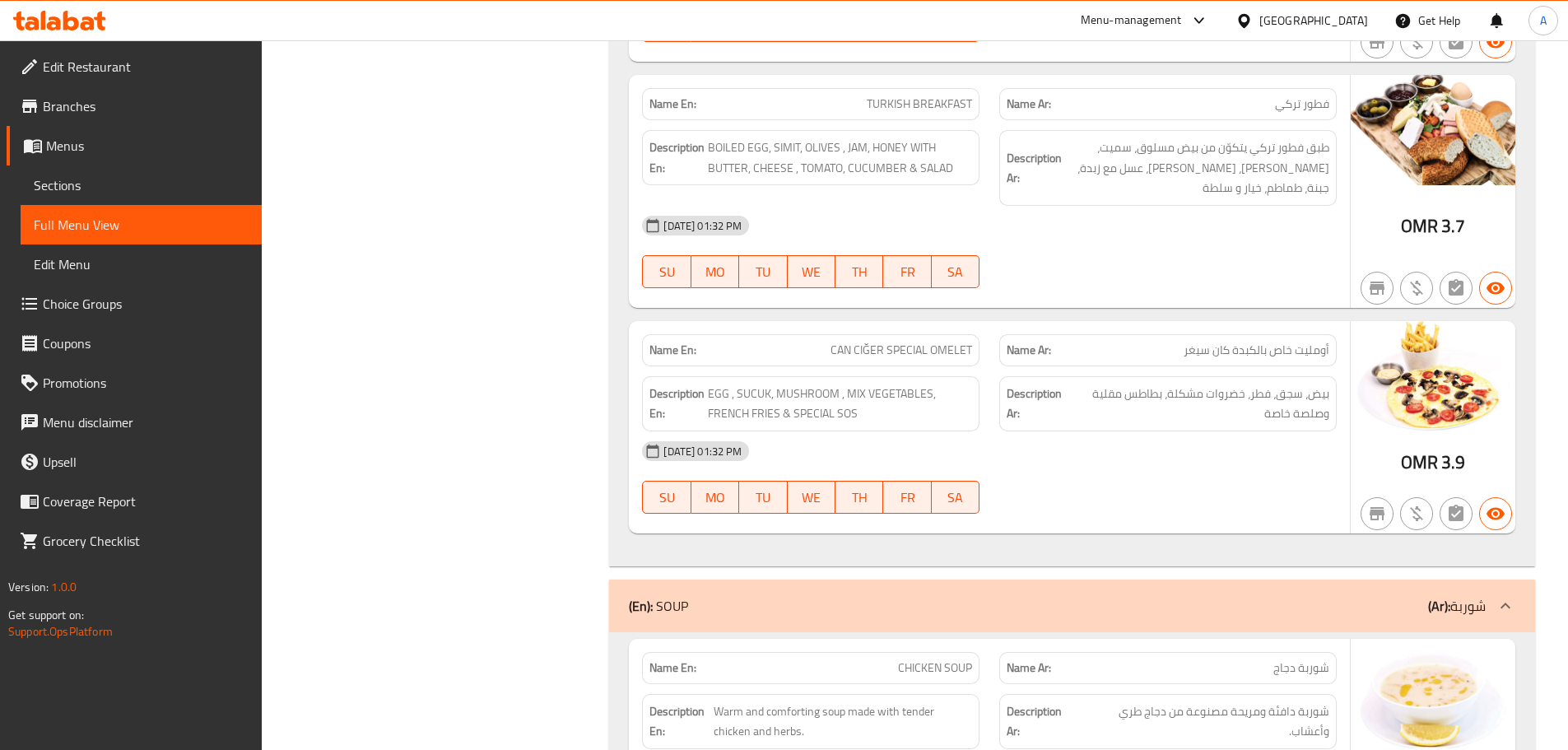
click at [1240, 472] on div "[DATE] 01:32 PM SU MO TU WE TH FR SA" at bounding box center [989, 478] width 715 height 92
drag, startPoint x: 1212, startPoint y: 372, endPoint x: 1198, endPoint y: 377, distance: 14.9
click at [1204, 384] on span "بيض، سجق، فطر، خضروات مشكلة، بطاطس مقلية وصلصة خاصة" at bounding box center [1199, 404] width 259 height 40
click at [1151, 445] on div "[DATE] 01:32 PM" at bounding box center [989, 451] width 715 height 39
drag, startPoint x: 1135, startPoint y: 369, endPoint x: 1105, endPoint y: 373, distance: 30.3
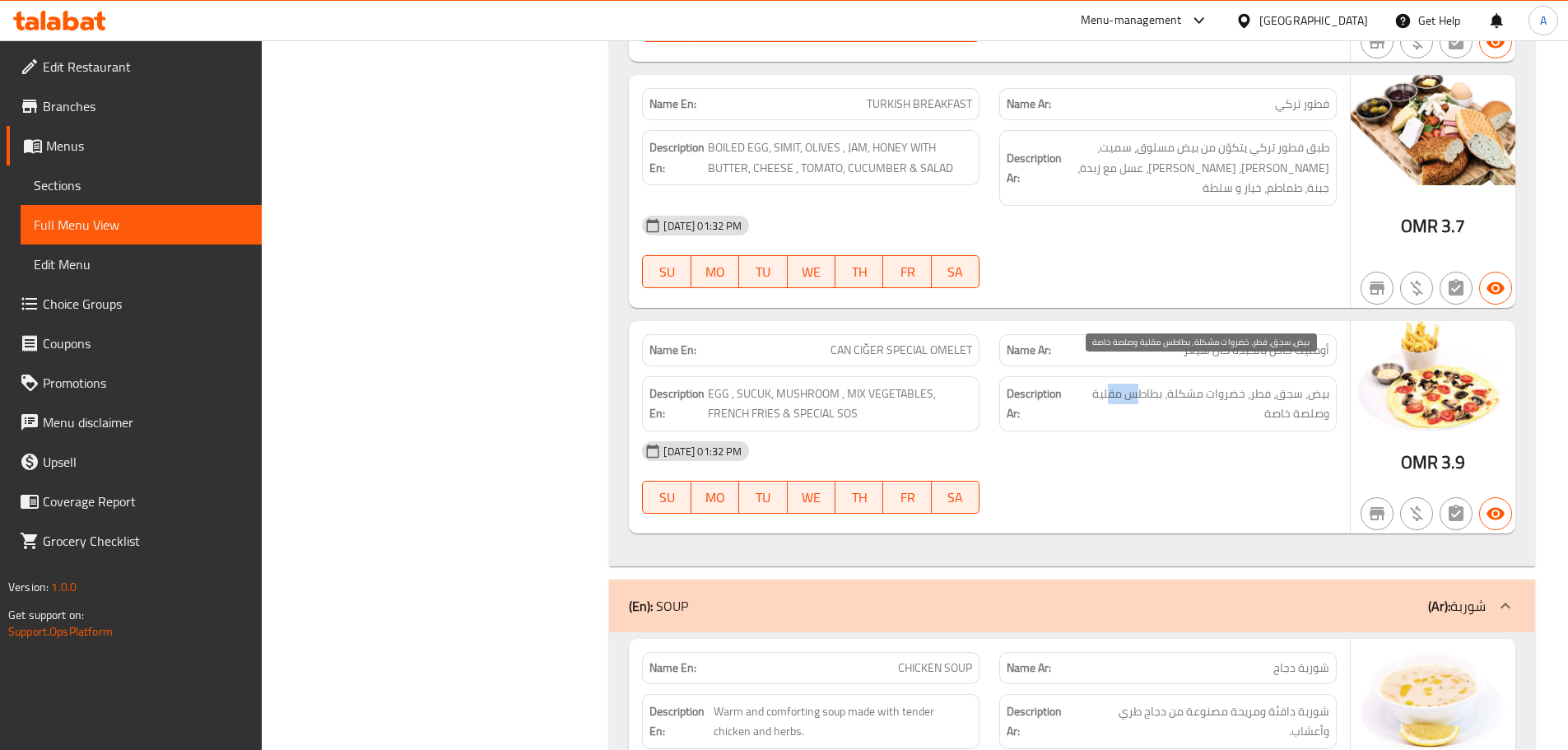
click at [1105, 384] on span "بيض، سجق، فطر، خضروات مشكلة، بطاطس مقلية وصلصة خاصة" at bounding box center [1199, 404] width 259 height 40
click at [1116, 452] on div "[DATE] 01:32 PM SU MO TU WE TH FR SA" at bounding box center [989, 478] width 715 height 92
click at [1273, 392] on span "بيض، سجق، فطر، خضروات مشكلة، بطاطس مقلية وصلصة خاصة" at bounding box center [1199, 404] width 259 height 40
click at [1184, 454] on div "[DATE] 01:32 PM SU MO TU WE TH FR SA" at bounding box center [989, 478] width 715 height 92
drag, startPoint x: 1303, startPoint y: 389, endPoint x: 1239, endPoint y: 392, distance: 64.1
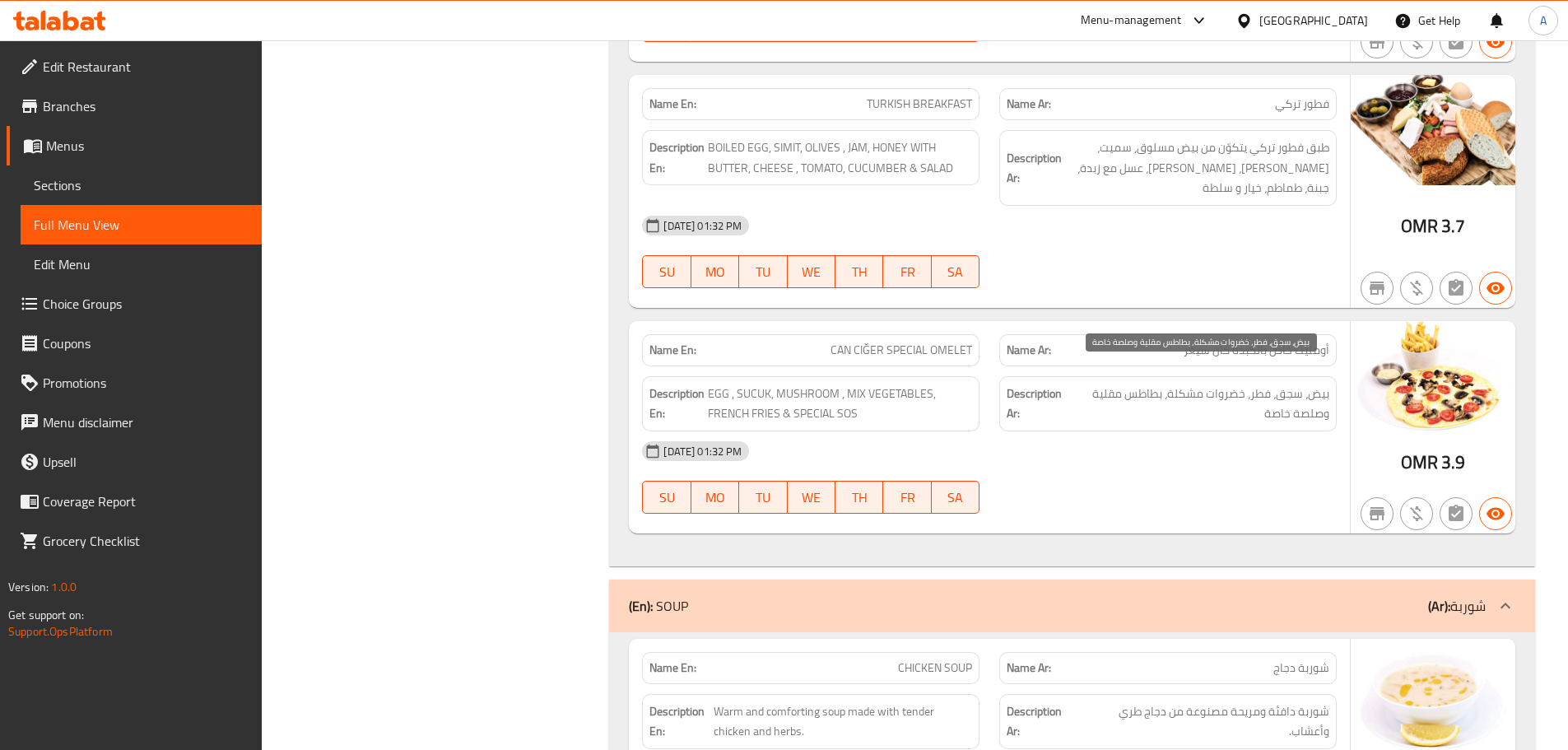
click at [1253, 390] on span "بيض، سجق، فطر، خضروات مشكلة، بطاطس مقلية وصلصة خاصة" at bounding box center [1199, 404] width 259 height 40
click at [1212, 432] on div "[DATE] 01:32 PM" at bounding box center [989, 451] width 715 height 39
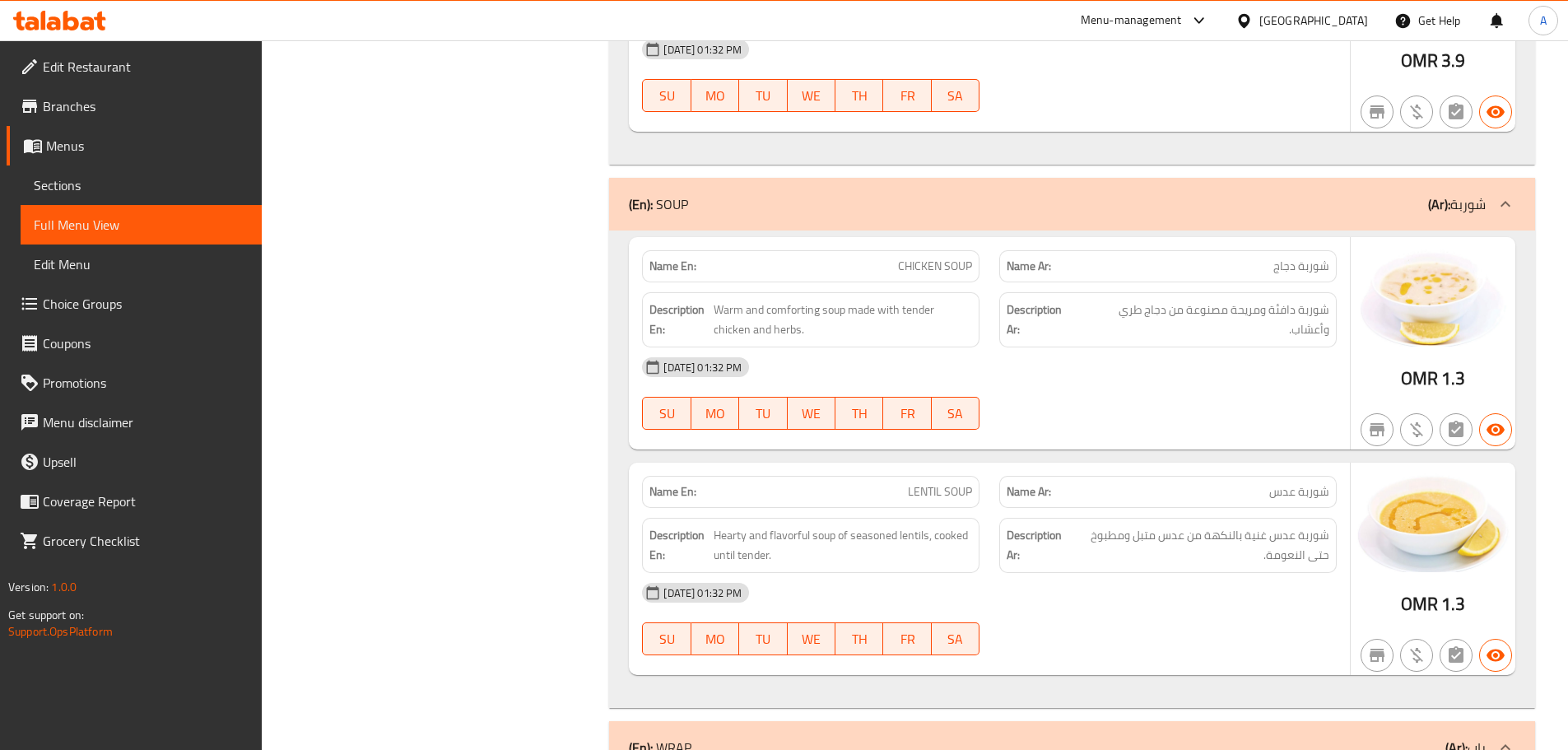
scroll to position [1911, 0]
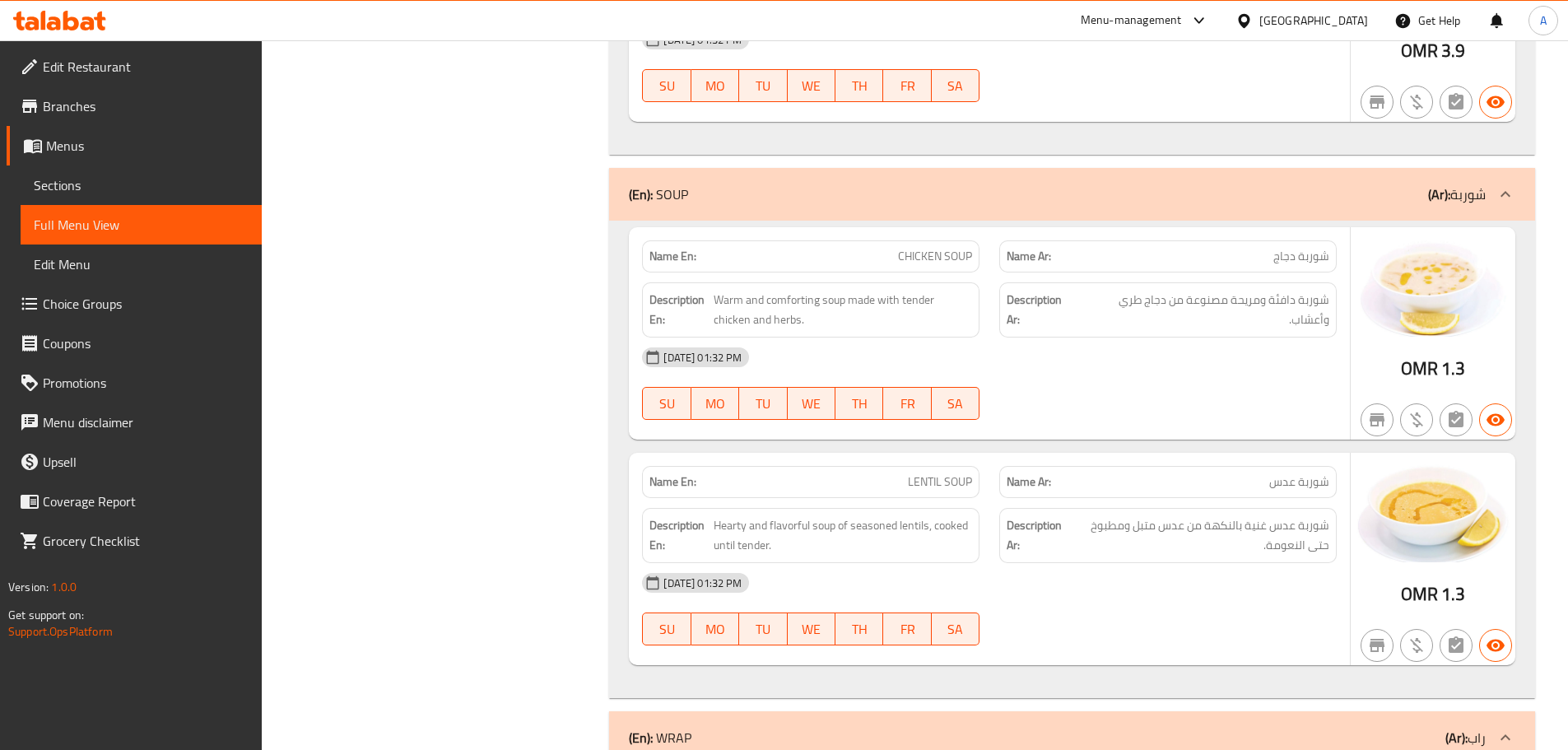
drag, startPoint x: 901, startPoint y: 225, endPoint x: 1246, endPoint y: 372, distance: 375.0
click at [1111, 275] on div "Name En: CHICKEN SOUP Name Ar: شوربة دجاج Description En: Warm and comforting s…" at bounding box center [988, 334] width 721 height 213
click at [1255, 410] on div at bounding box center [1168, 419] width 357 height 20
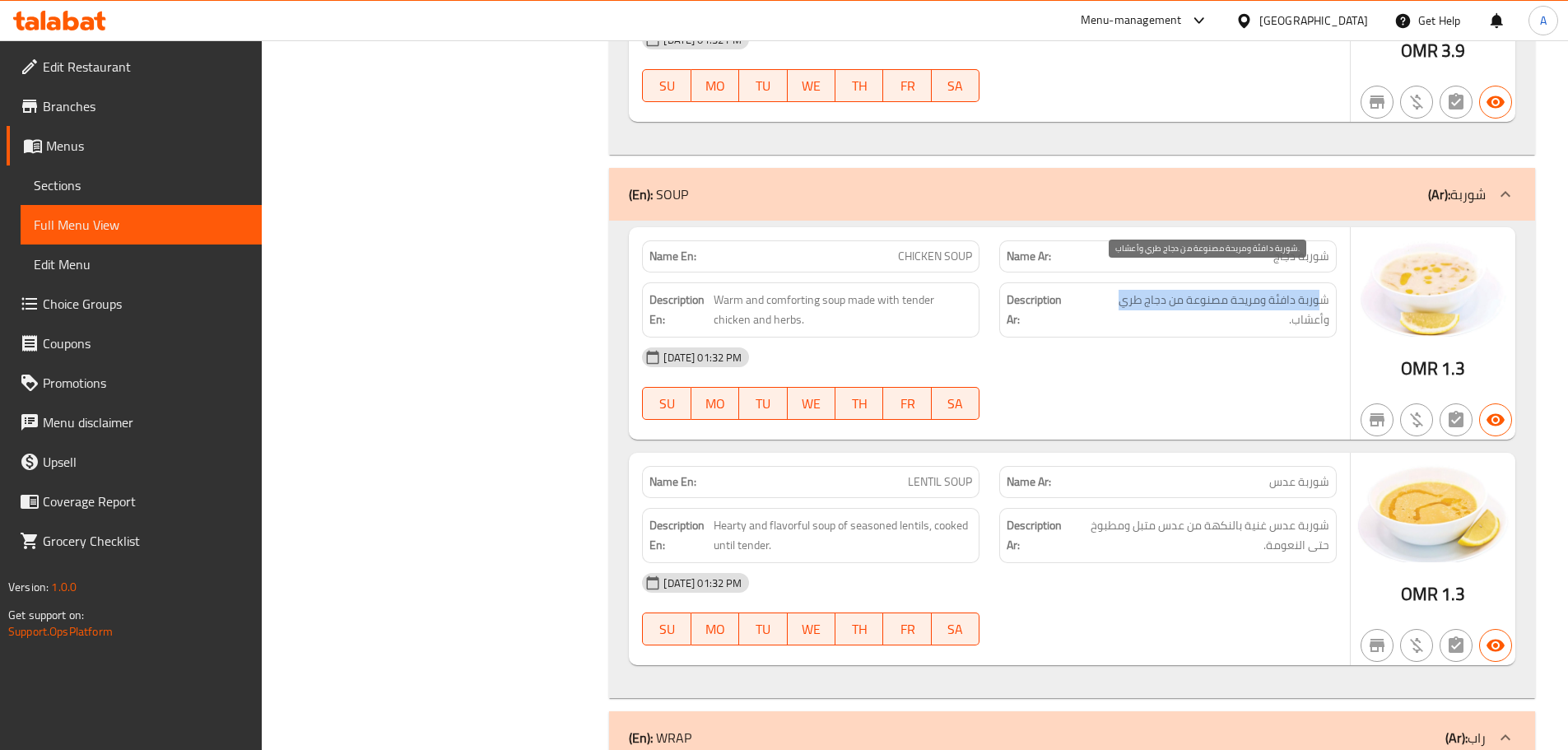
drag, startPoint x: 1319, startPoint y: 275, endPoint x: 1088, endPoint y: 275, distance: 231.0
click at [1088, 290] on span "شوربة دافئة ومريحة مصنوعة من دجاج طري وأعشاب." at bounding box center [1205, 310] width 249 height 40
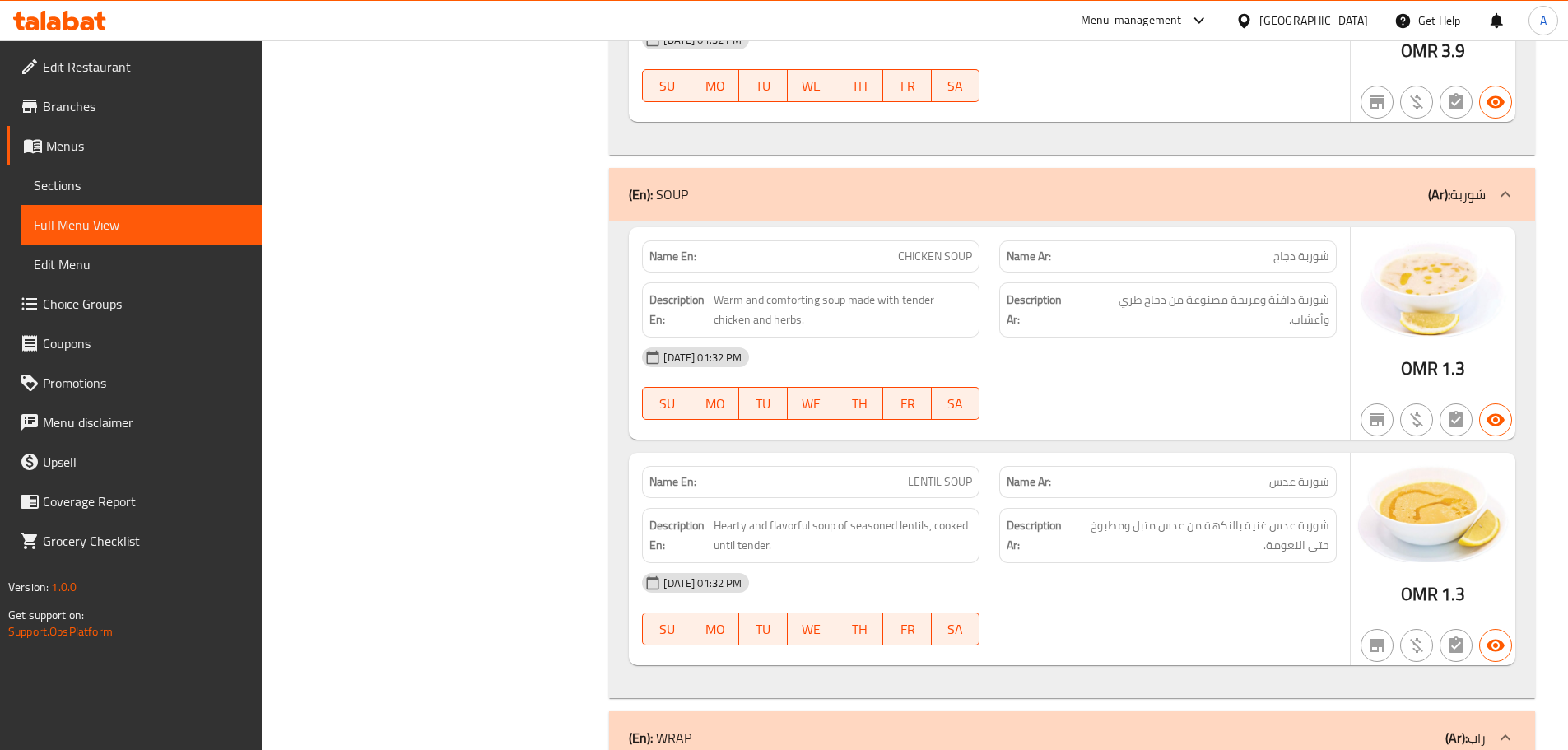
click at [1105, 351] on div "[DATE] 01:32 PM" at bounding box center [989, 357] width 715 height 39
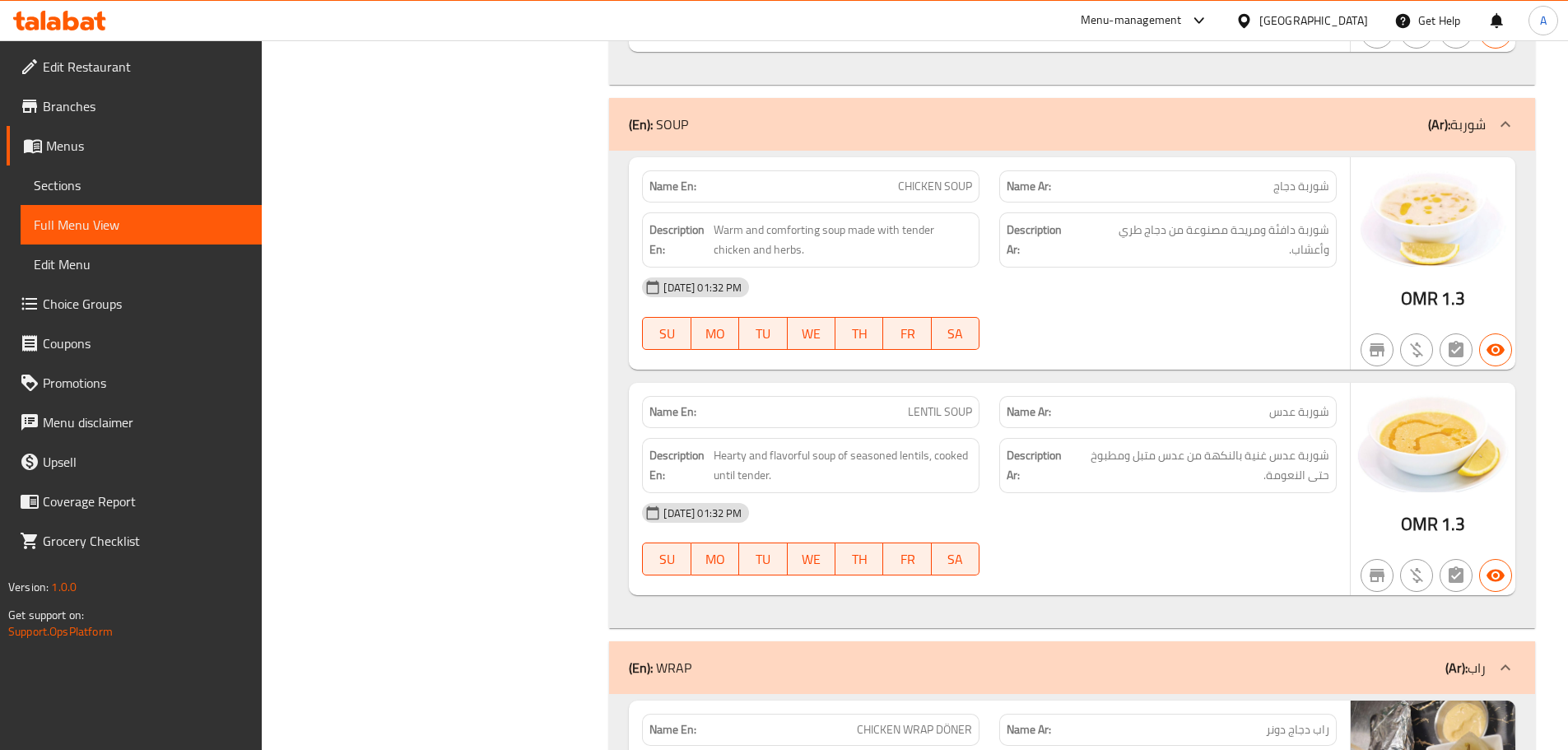
scroll to position [2076, 0]
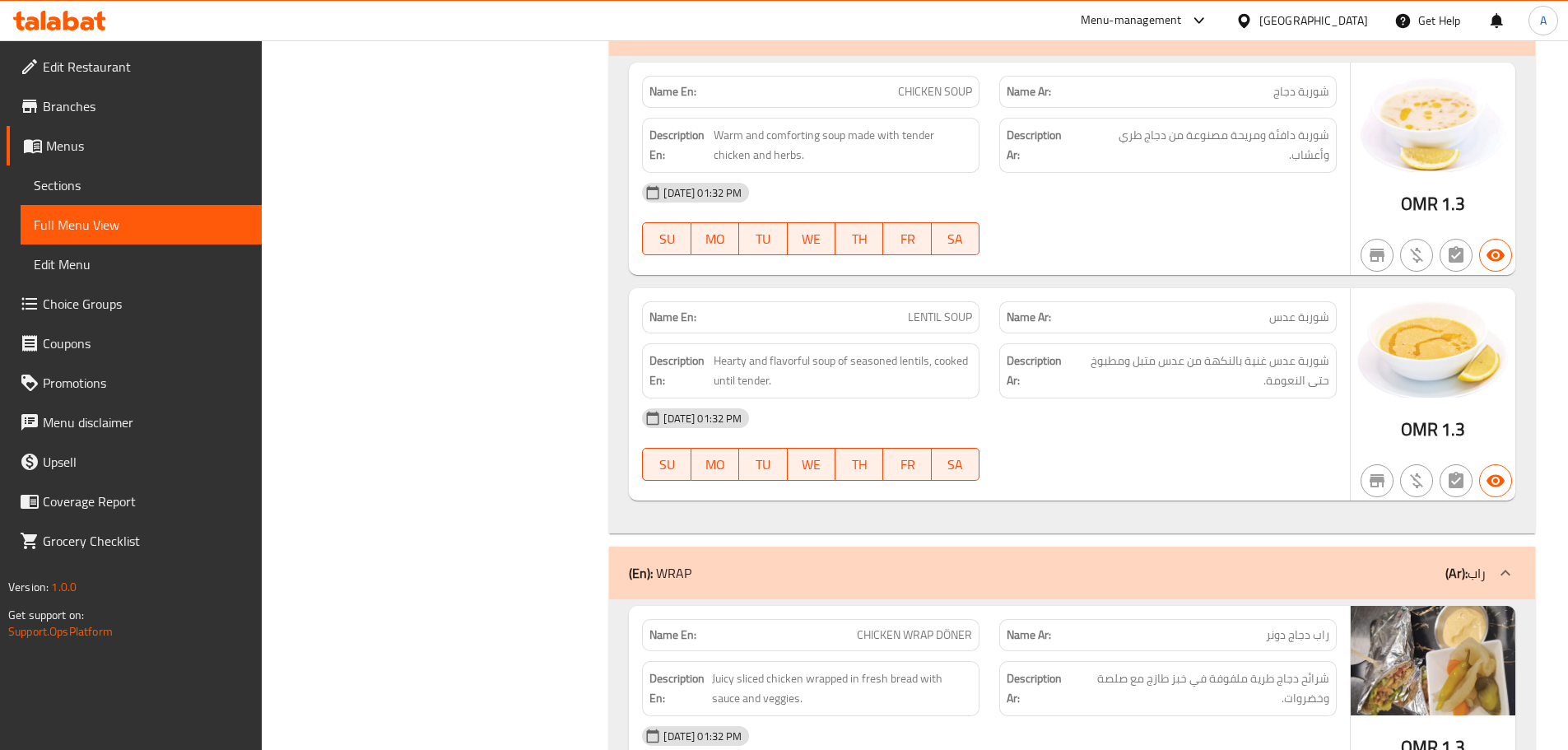
drag, startPoint x: 955, startPoint y: 301, endPoint x: 1002, endPoint y: 328, distance: 54.2
click at [972, 307] on div "Name En: LENTIL SOUP" at bounding box center [811, 317] width 357 height 51
click at [1055, 399] on div "[DATE] 01:32 PM" at bounding box center [989, 418] width 715 height 39
drag, startPoint x: 1309, startPoint y: 343, endPoint x: 1126, endPoint y: 344, distance: 183.0
click at [1126, 351] on span "شوربة عدس غنية بالنكهة من عدس متبل ومطبوخ حتى النعومة." at bounding box center [1199, 371] width 259 height 40
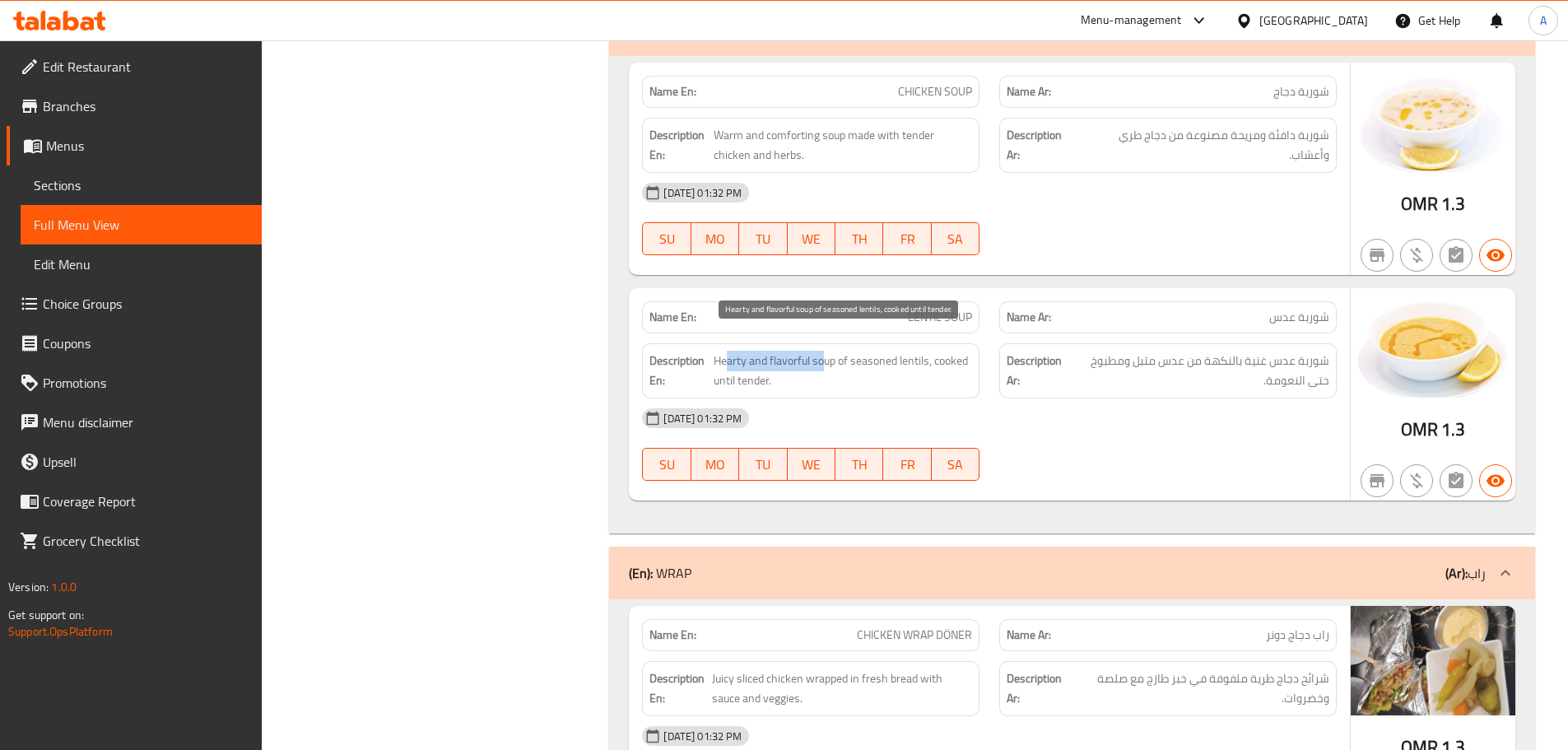
drag, startPoint x: 820, startPoint y: 344, endPoint x: 729, endPoint y: 344, distance: 91.0
click at [729, 351] on span "Hearty and flavorful soup of seasoned lentils, cooked until tender." at bounding box center [843, 371] width 259 height 40
click at [830, 351] on span "Hearty and flavorful soup of seasoned lentils, cooked until tender." at bounding box center [843, 371] width 259 height 40
drag, startPoint x: 901, startPoint y: 342, endPoint x: 757, endPoint y: 338, distance: 144.1
click at [757, 351] on span "Hearty and flavorful soup of seasoned lentils, cooked until tender." at bounding box center [843, 371] width 259 height 40
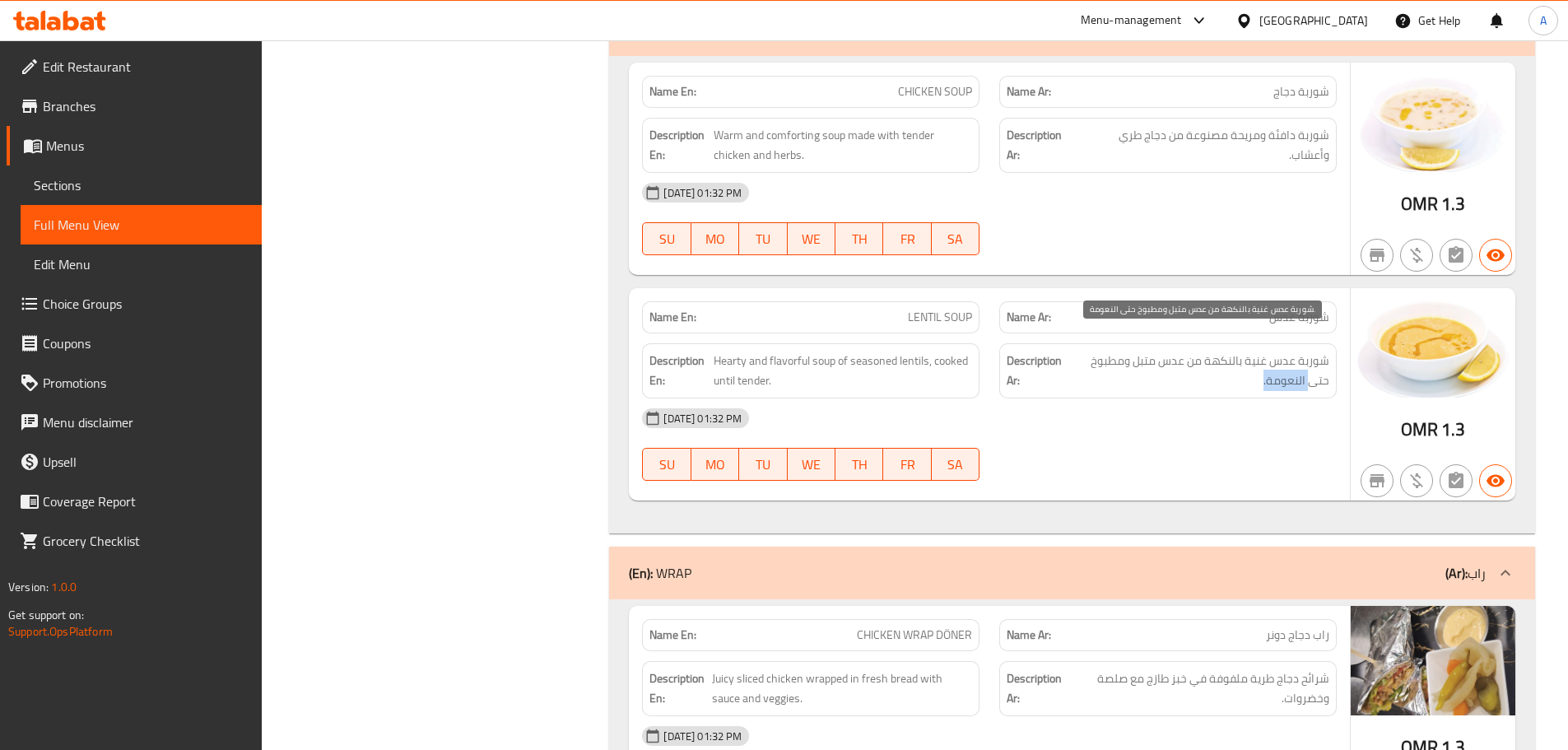
drag, startPoint x: 1311, startPoint y: 360, endPoint x: 1212, endPoint y: 376, distance: 100.3
click at [1246, 354] on span "شوربة عدس غنية بالنكهة من عدس متبل ومطبوخ حتى النعومة." at bounding box center [1199, 371] width 259 height 40
click at [1204, 399] on div "[DATE] 01:32 PM" at bounding box center [989, 418] width 715 height 39
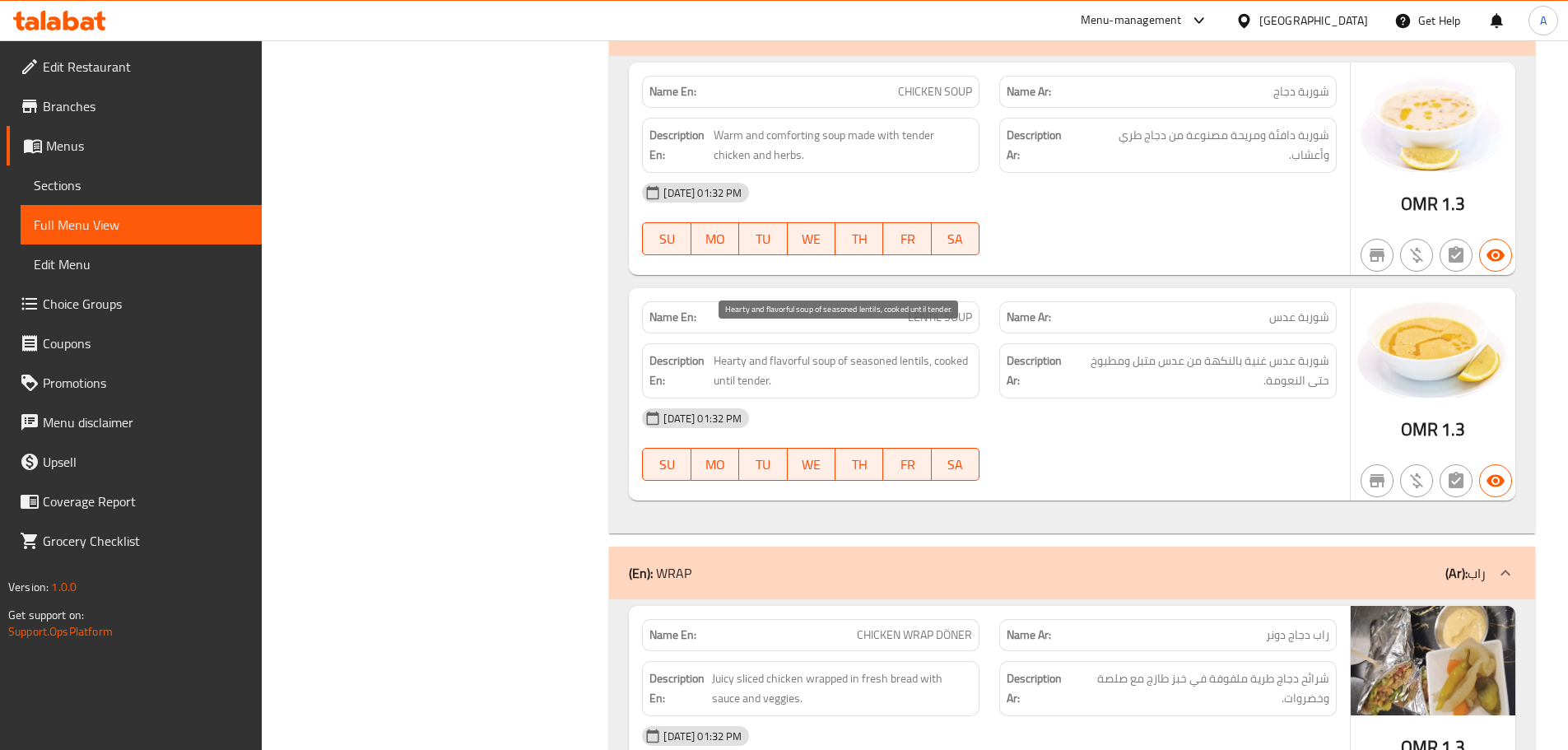
click at [822, 351] on span "Hearty and flavorful soup of seasoned lentils, cooked until tender." at bounding box center [843, 371] width 259 height 40
drag, startPoint x: 822, startPoint y: 344, endPoint x: 906, endPoint y: 344, distance: 84.0
click at [906, 351] on span "Hearty and flavorful soup of seasoned lentils, cooked until tender." at bounding box center [843, 371] width 259 height 40
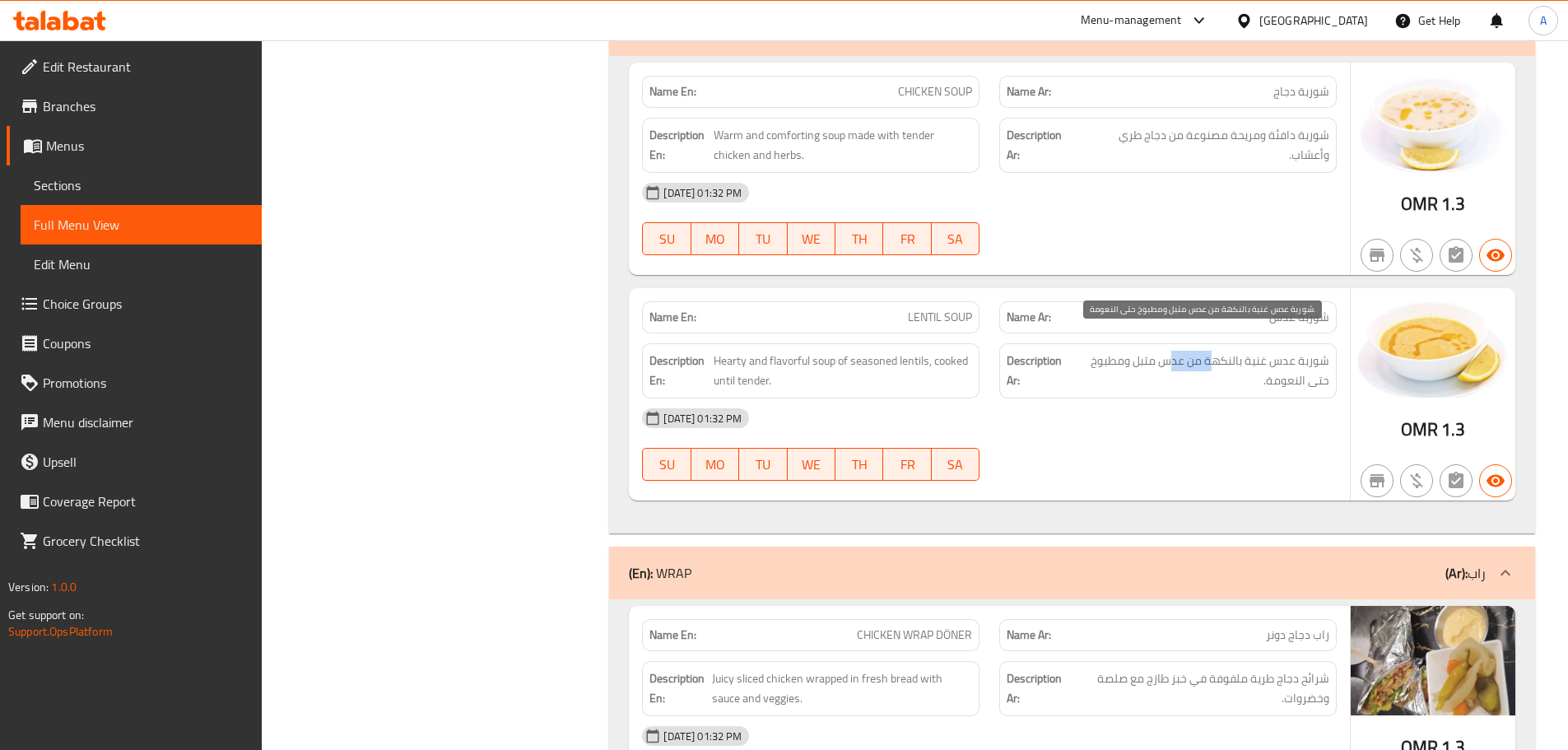
drag, startPoint x: 1214, startPoint y: 341, endPoint x: 1144, endPoint y: 341, distance: 70.0
click at [1146, 351] on span "شوربة عدس غنية بالنكهة من عدس متبل ومطبوخ حتى النعومة." at bounding box center [1199, 371] width 259 height 40
click at [1144, 351] on span "شوربة عدس غنية بالنكهة من عدس متبل ومطبوخ حتى النعومة." at bounding box center [1199, 371] width 259 height 40
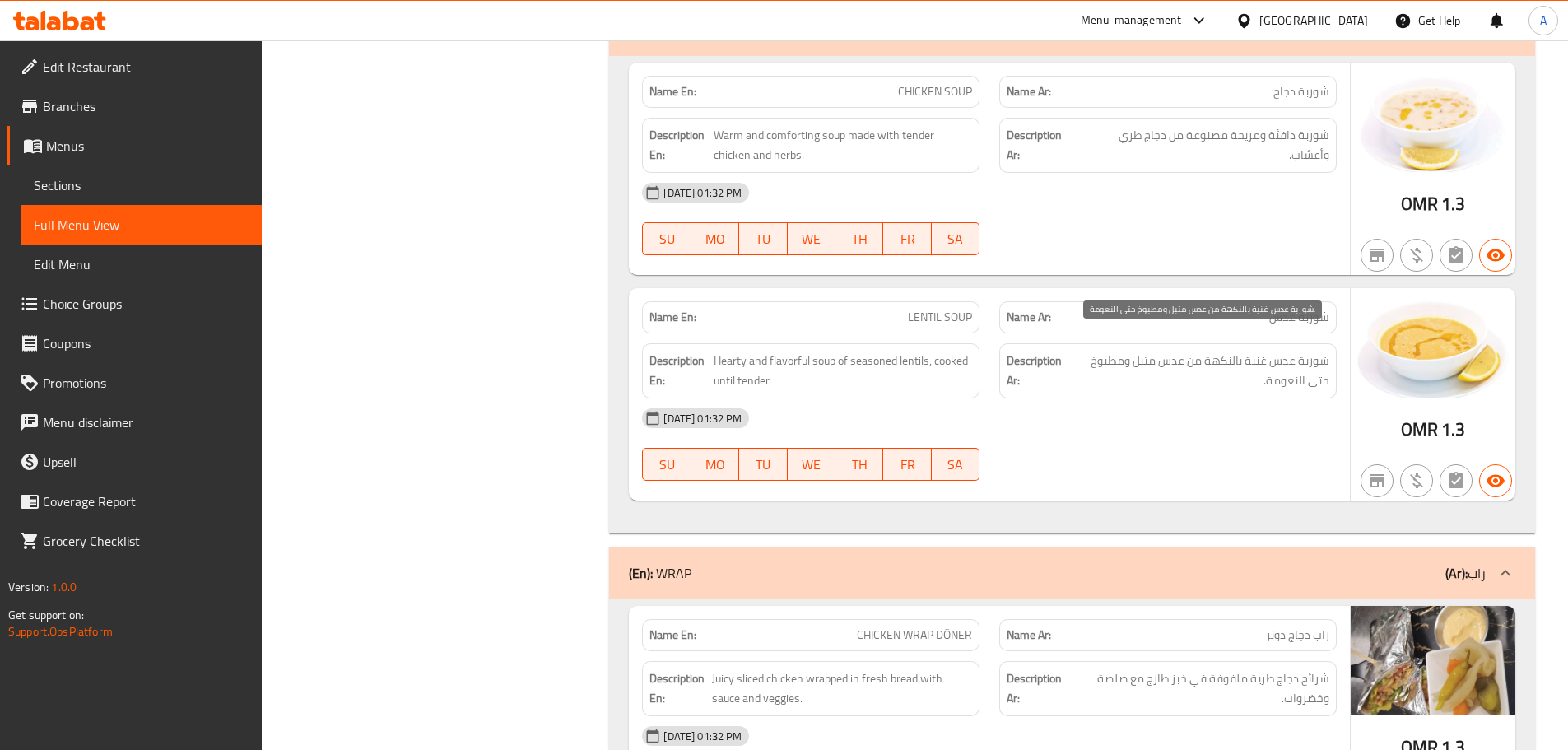
click at [1125, 402] on div "[DATE] 01:32 PM" at bounding box center [989, 418] width 715 height 39
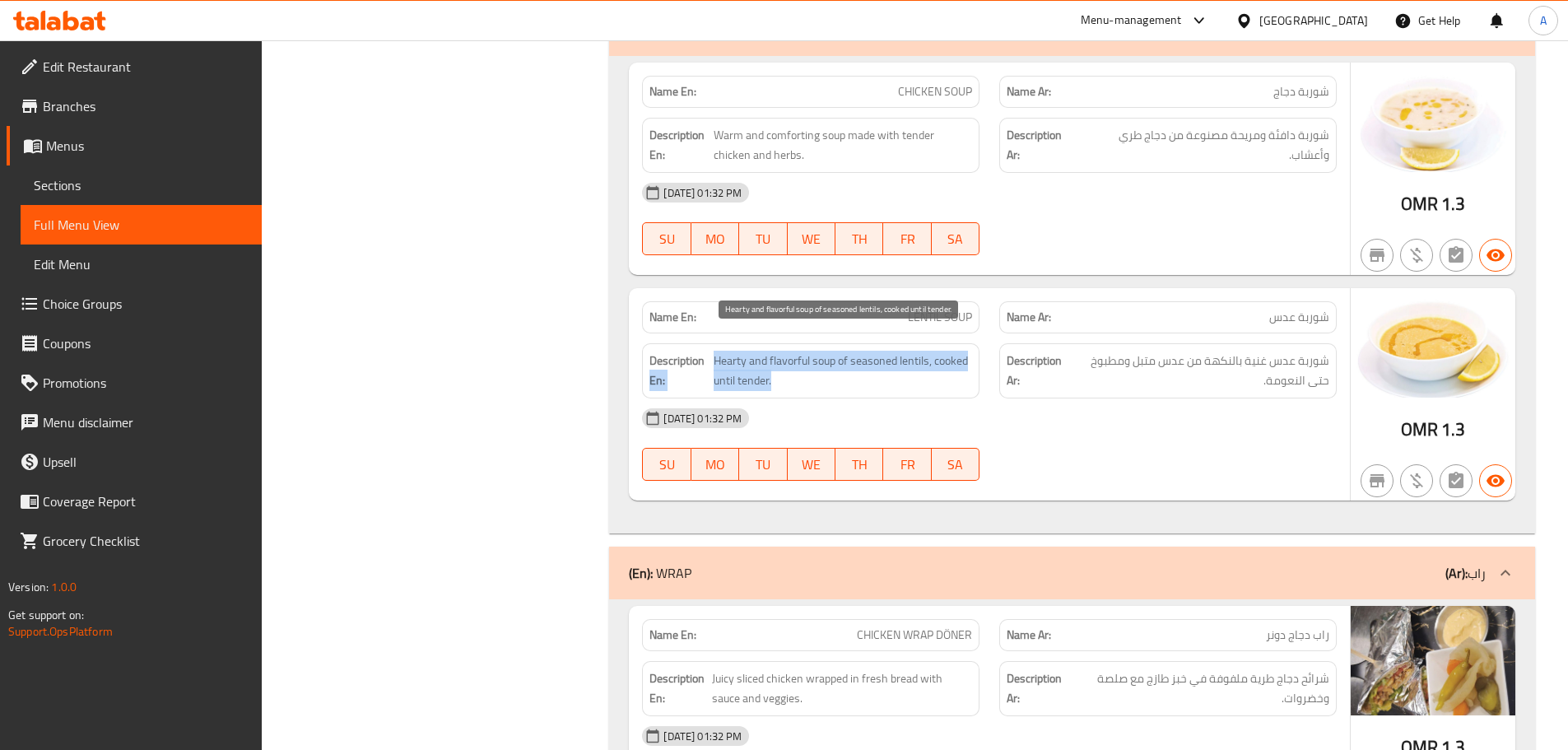
drag, startPoint x: 703, startPoint y: 337, endPoint x: 868, endPoint y: 358, distance: 166.3
click at [865, 358] on h6 "Description En: Hearty and flavorful soup of seasoned lentils, cooked until ten…" at bounding box center [811, 371] width 322 height 40
click at [811, 351] on span "Hearty and flavorful soup of seasoned lentils, cooked until tender." at bounding box center [843, 371] width 259 height 40
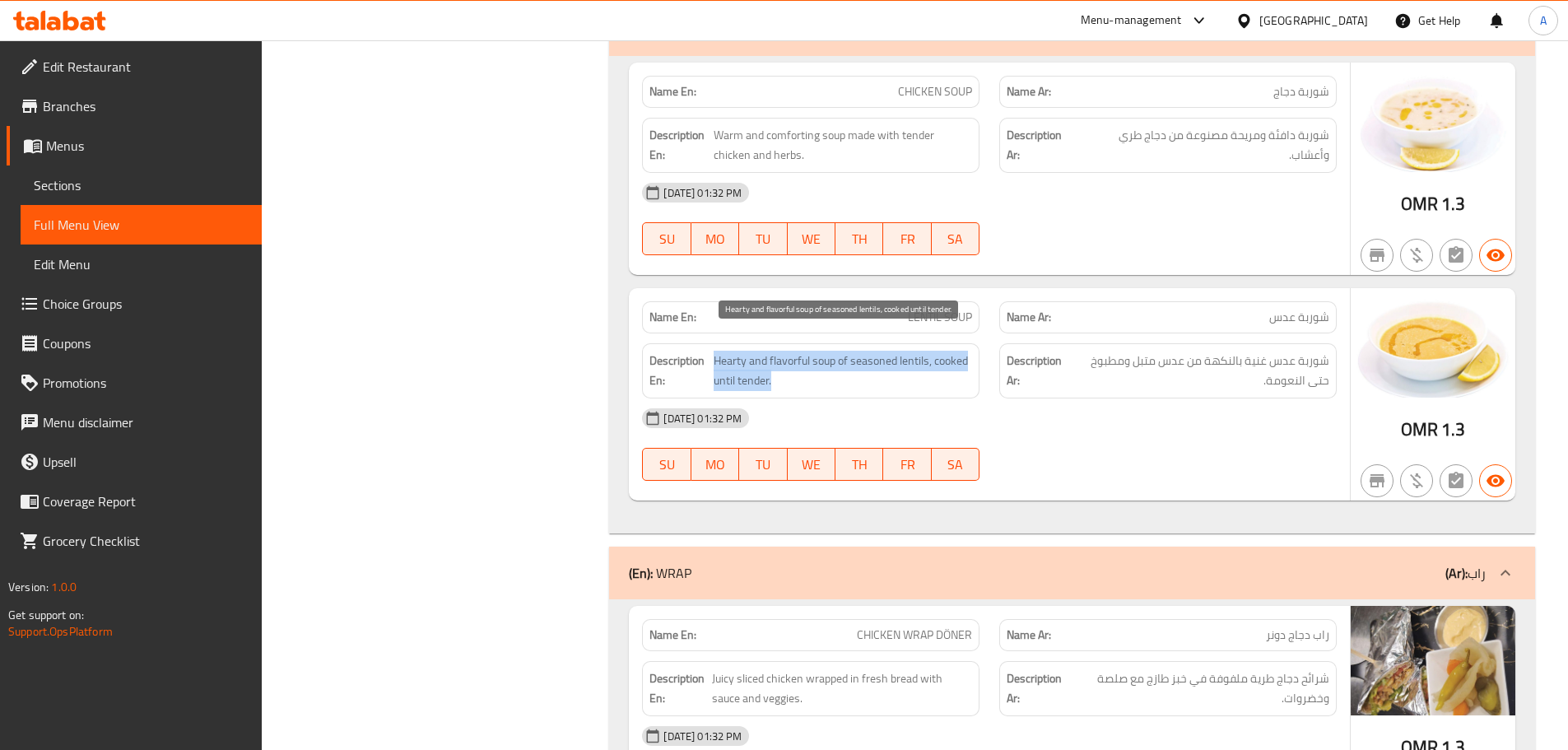
click at [731, 351] on span "Hearty and flavorful soup of seasoned lentils, cooked until tender." at bounding box center [843, 371] width 259 height 40
drag, startPoint x: 731, startPoint y: 338, endPoint x: 1140, endPoint y: 402, distance: 414.0
click at [982, 351] on div "Description En: Hearty and flavorful soup of seasoned lentils, cooked until ten…" at bounding box center [811, 371] width 357 height 75
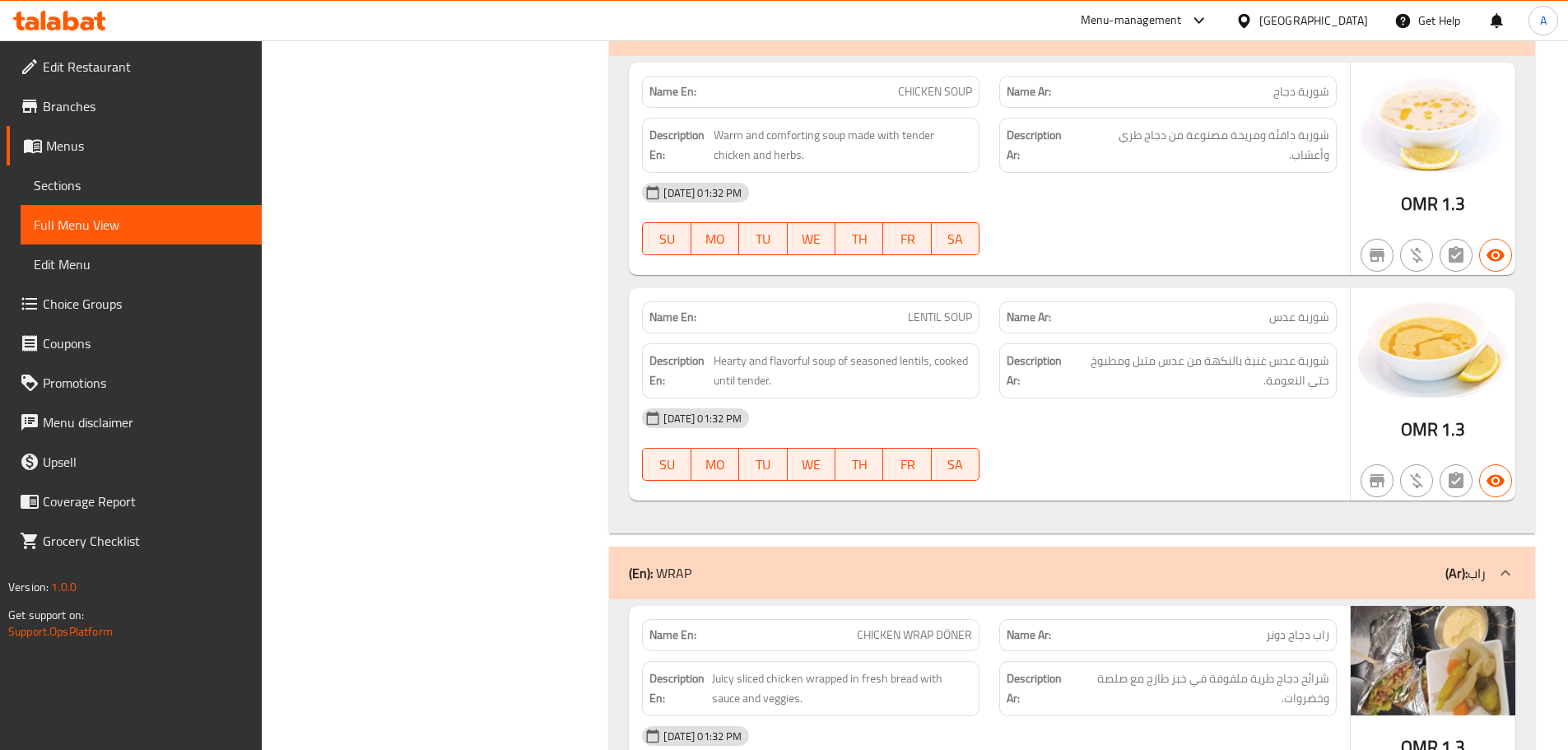
click at [1144, 403] on div "[DATE] 01:32 PM" at bounding box center [989, 418] width 715 height 39
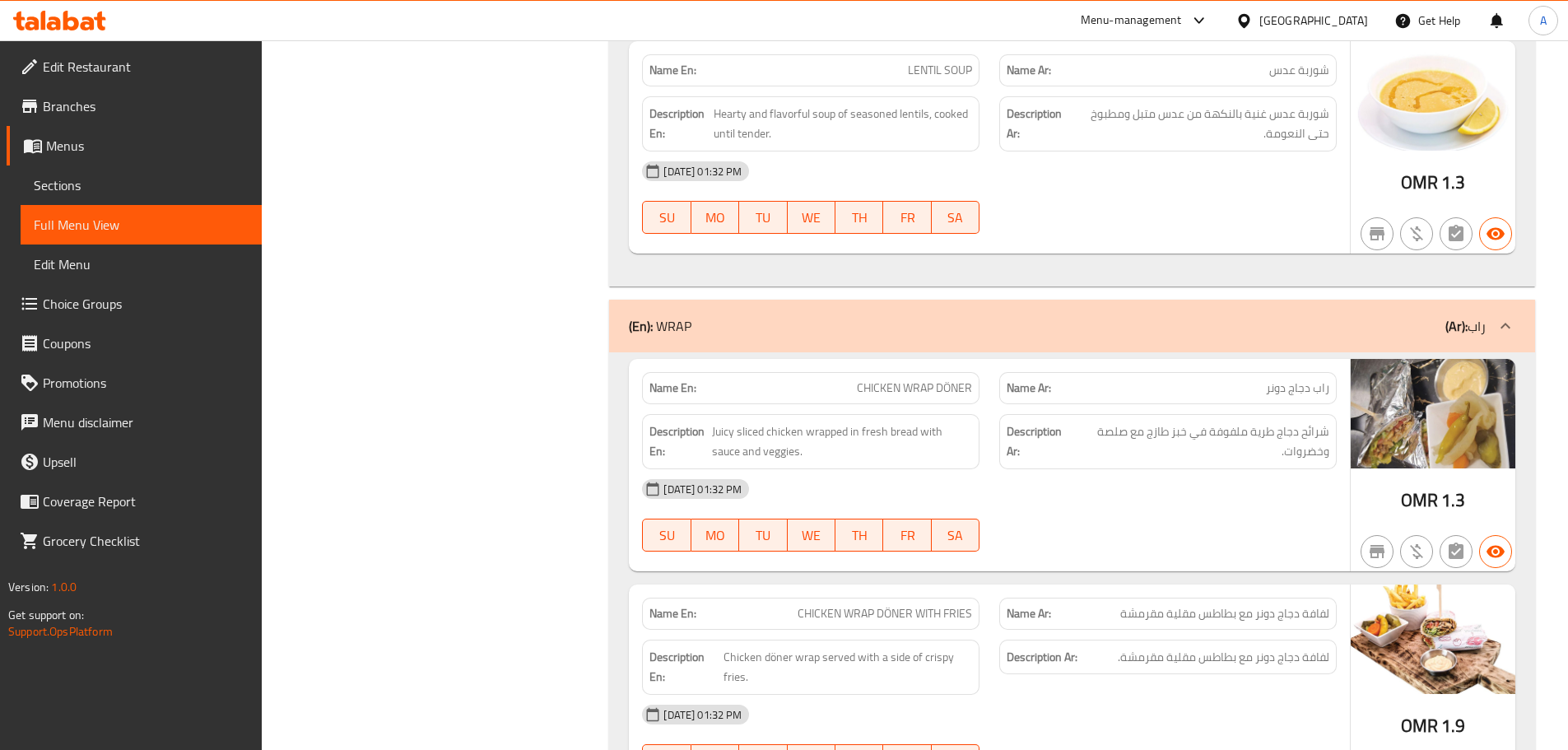
scroll to position [2487, 0]
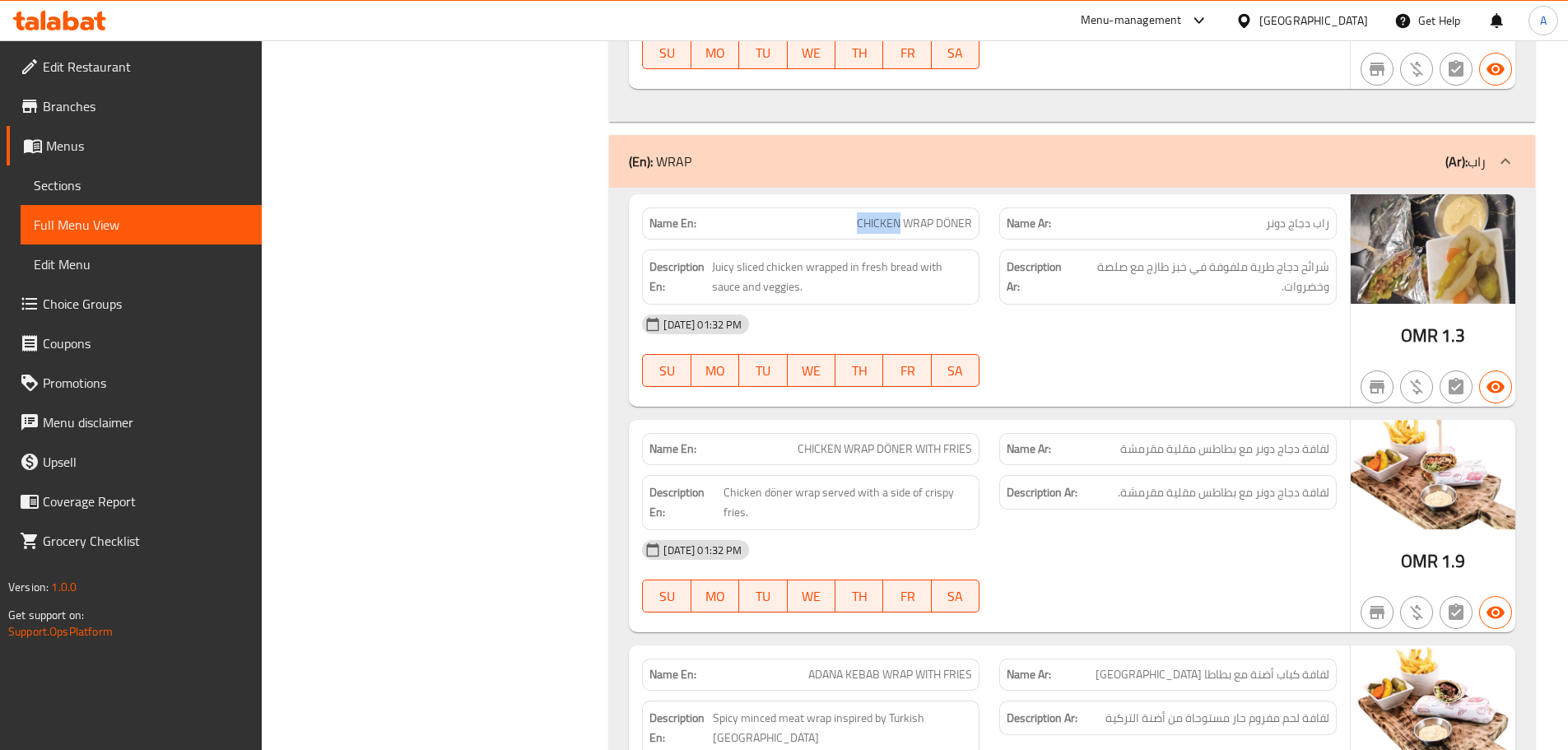
drag, startPoint x: 898, startPoint y: 214, endPoint x: 1080, endPoint y: 333, distance: 217.5
click at [936, 220] on div "Name En: CHICKEN WRAP DÖNER Name Ar: راب دجاج دونر Description En: Juicy sliced…" at bounding box center [988, 301] width 721 height 213
click at [1099, 378] on div at bounding box center [1168, 387] width 357 height 20
drag, startPoint x: 1308, startPoint y: 200, endPoint x: 1266, endPoint y: 200, distance: 42.0
click at [1266, 215] on span "راب دجاج دونر" at bounding box center [1297, 223] width 64 height 17
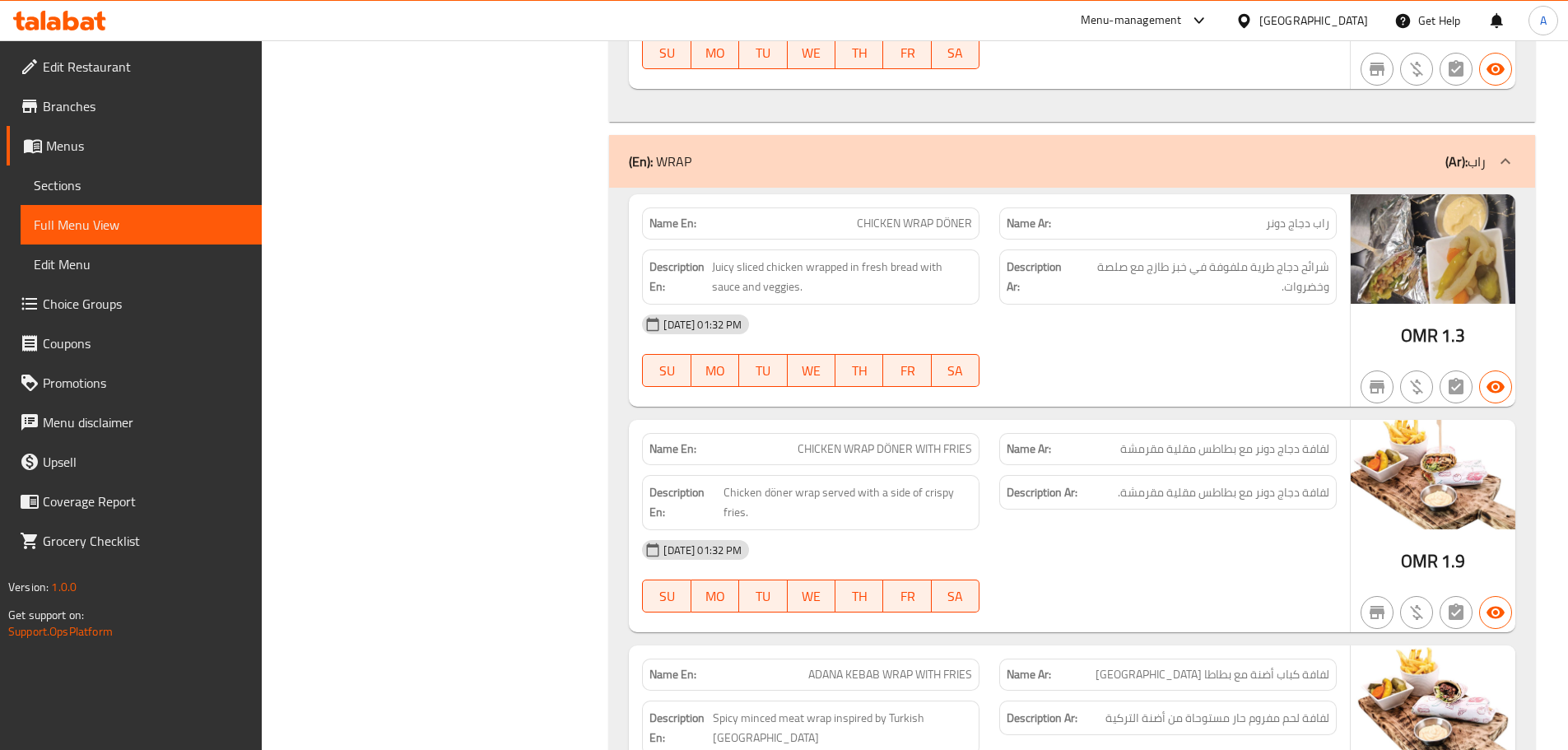
click at [1205, 311] on div "[DATE] 01:32 PM" at bounding box center [989, 324] width 715 height 39
drag, startPoint x: 1323, startPoint y: 246, endPoint x: 1179, endPoint y: 255, distance: 144.3
click at [1179, 257] on span "شرائح دجاج طرية ملفوفة في خبز طازج مع صلصة وخضروات." at bounding box center [1201, 277] width 255 height 40
click at [1150, 257] on span "شرائح دجاج طرية ملفوفة في خبز طازج مع صلصة وخضروات." at bounding box center [1201, 277] width 255 height 40
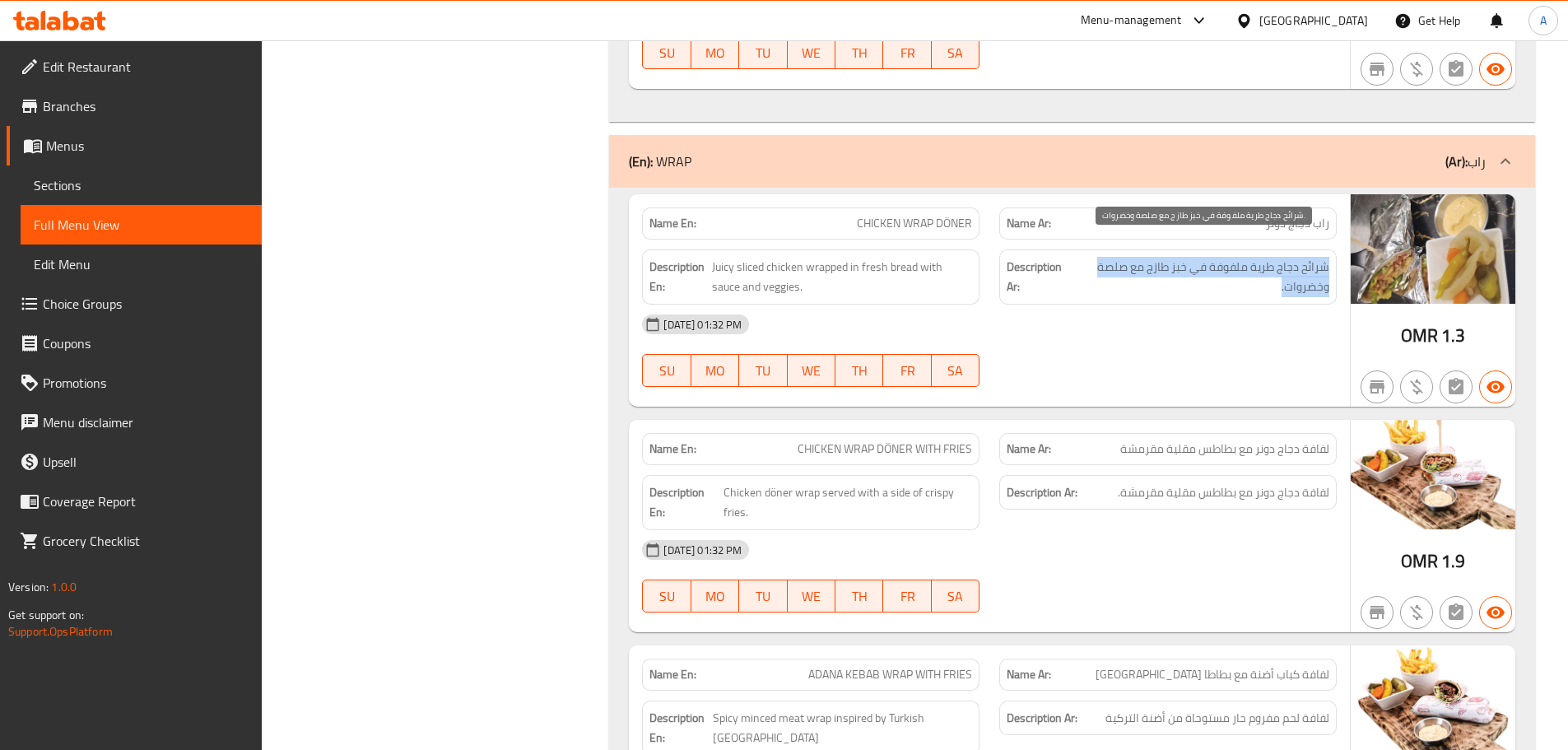
click at [1150, 257] on span "شرائح دجاج طرية ملفوفة في خبز طازج مع صلصة وخضروات." at bounding box center [1201, 277] width 255 height 40
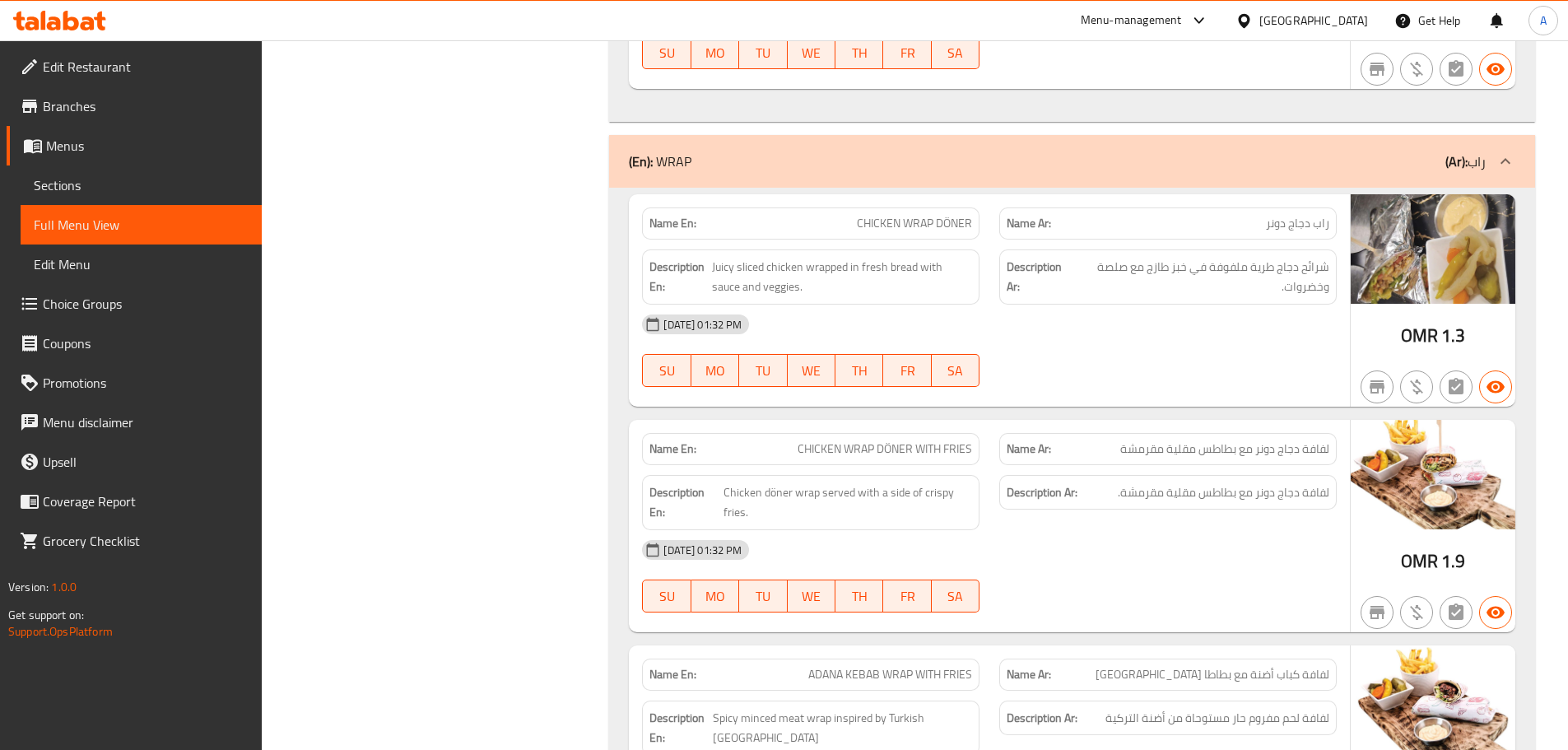
click at [1151, 333] on div "[DATE] 01:32 PM SU MO TU WE TH FR SA" at bounding box center [989, 351] width 715 height 92
drag, startPoint x: 658, startPoint y: 429, endPoint x: 1242, endPoint y: 384, distance: 585.7
click at [1152, 423] on div "Name En: CHICKEN WRAP DÖNER WITH FRIES Name Ar: لفافة دجاج دونر مع بطاطس مقلية …" at bounding box center [989, 448] width 715 height 51
click at [1251, 310] on div "[DATE] 01:32 PM" at bounding box center [989, 324] width 715 height 39
click at [1320, 440] on span "لفافة دجاج دونر مع بطاطس مقلية مقرمشة" at bounding box center [1225, 449] width 209 height 17
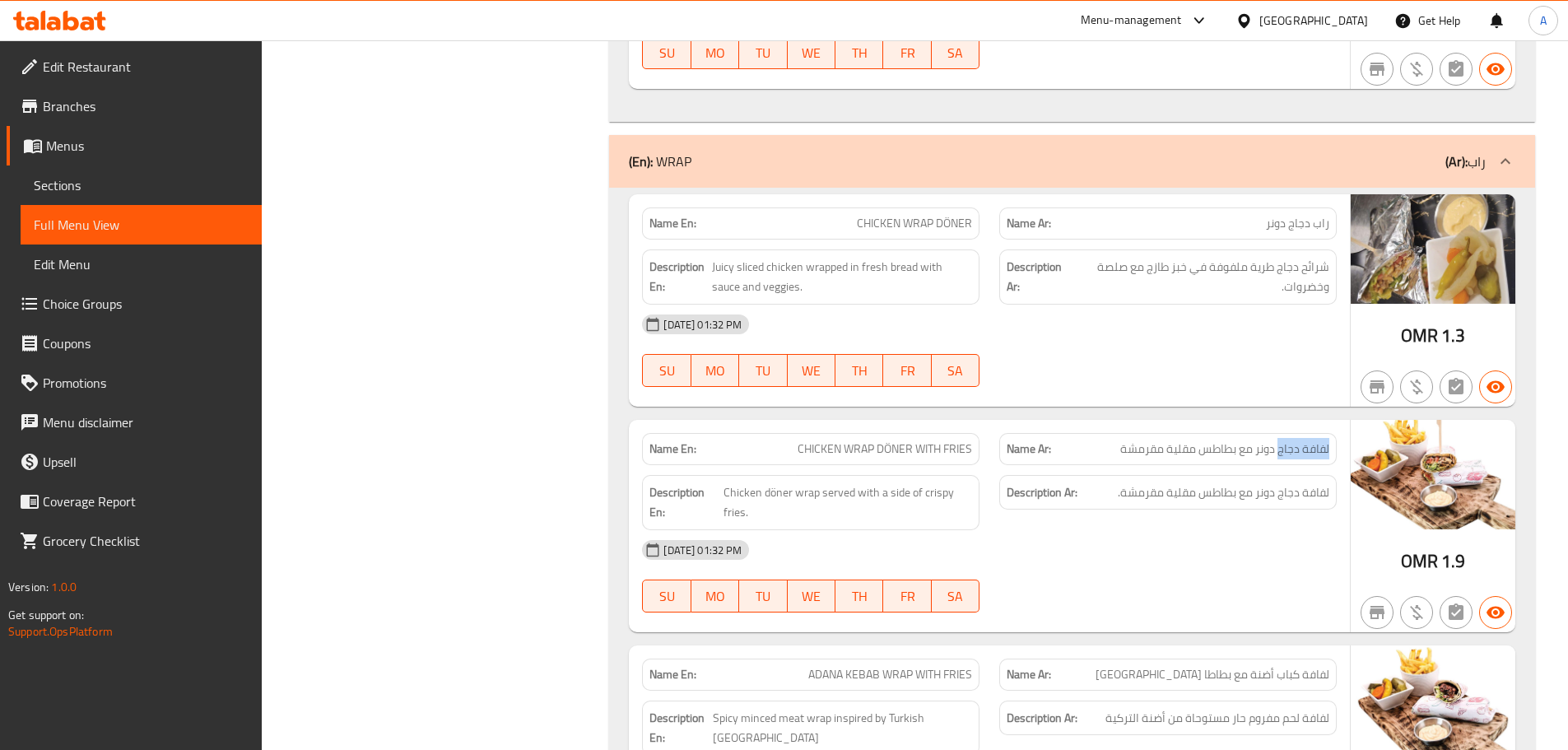
drag, startPoint x: 1320, startPoint y: 432, endPoint x: 1287, endPoint y: 430, distance: 33.1
click at [1287, 440] on span "لفافة دجاج دونر مع بطاطس مقلية مقرمشة" at bounding box center [1225, 449] width 209 height 17
click at [1270, 378] on div at bounding box center [1168, 387] width 357 height 20
click at [1320, 440] on span "لفافة دجاج دونر مع بطاطس مقلية مقرمشة" at bounding box center [1225, 449] width 209 height 17
drag, startPoint x: 1320, startPoint y: 433, endPoint x: 1119, endPoint y: 431, distance: 201.0
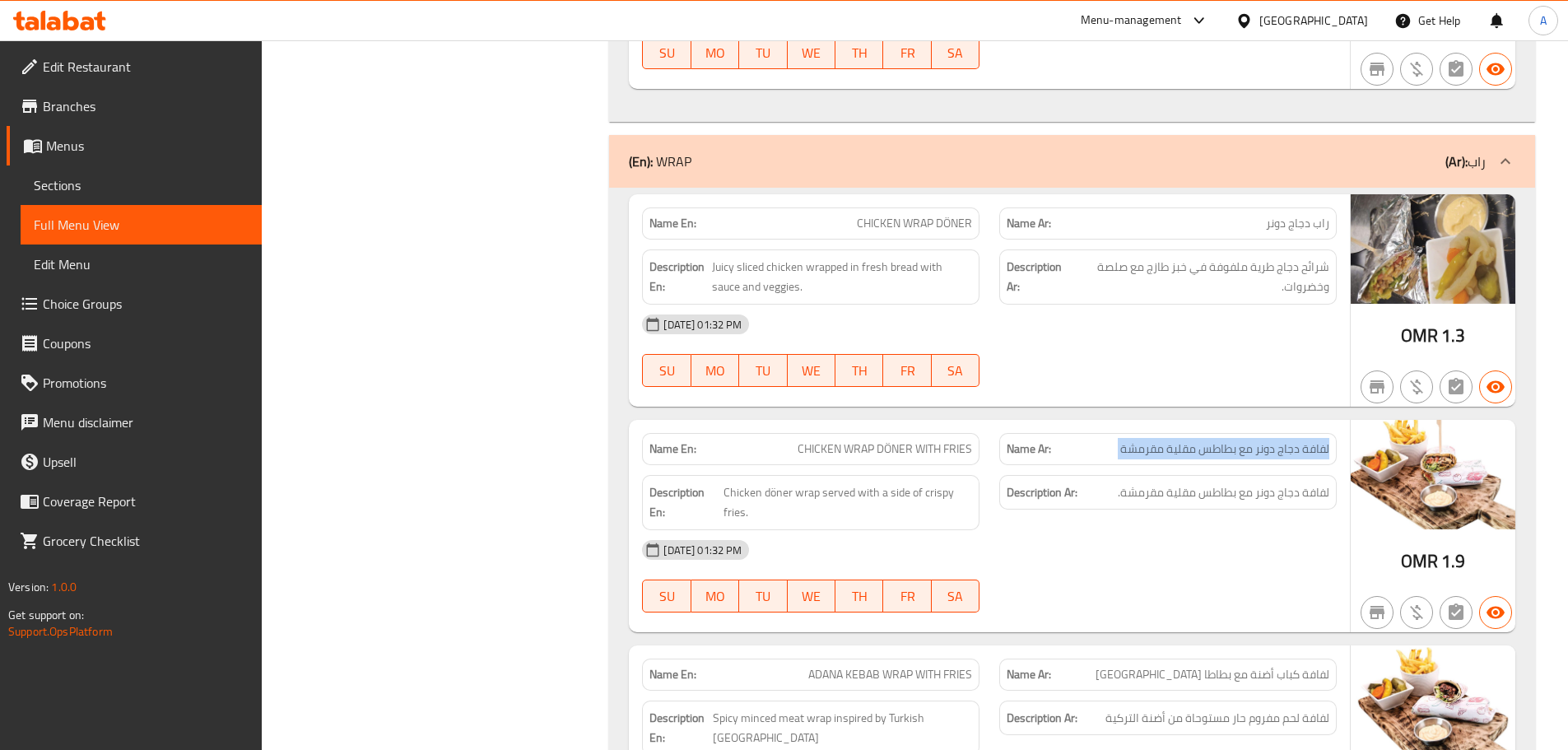
click at [1119, 440] on p "Name Ar: لفافة دجاج دونر مع بطاطس مقلية مقرمشة" at bounding box center [1168, 449] width 322 height 17
click at [1138, 440] on span "لفافة دجاج دونر مع بطاطس مقلية مقرمشة" at bounding box center [1225, 449] width 209 height 17
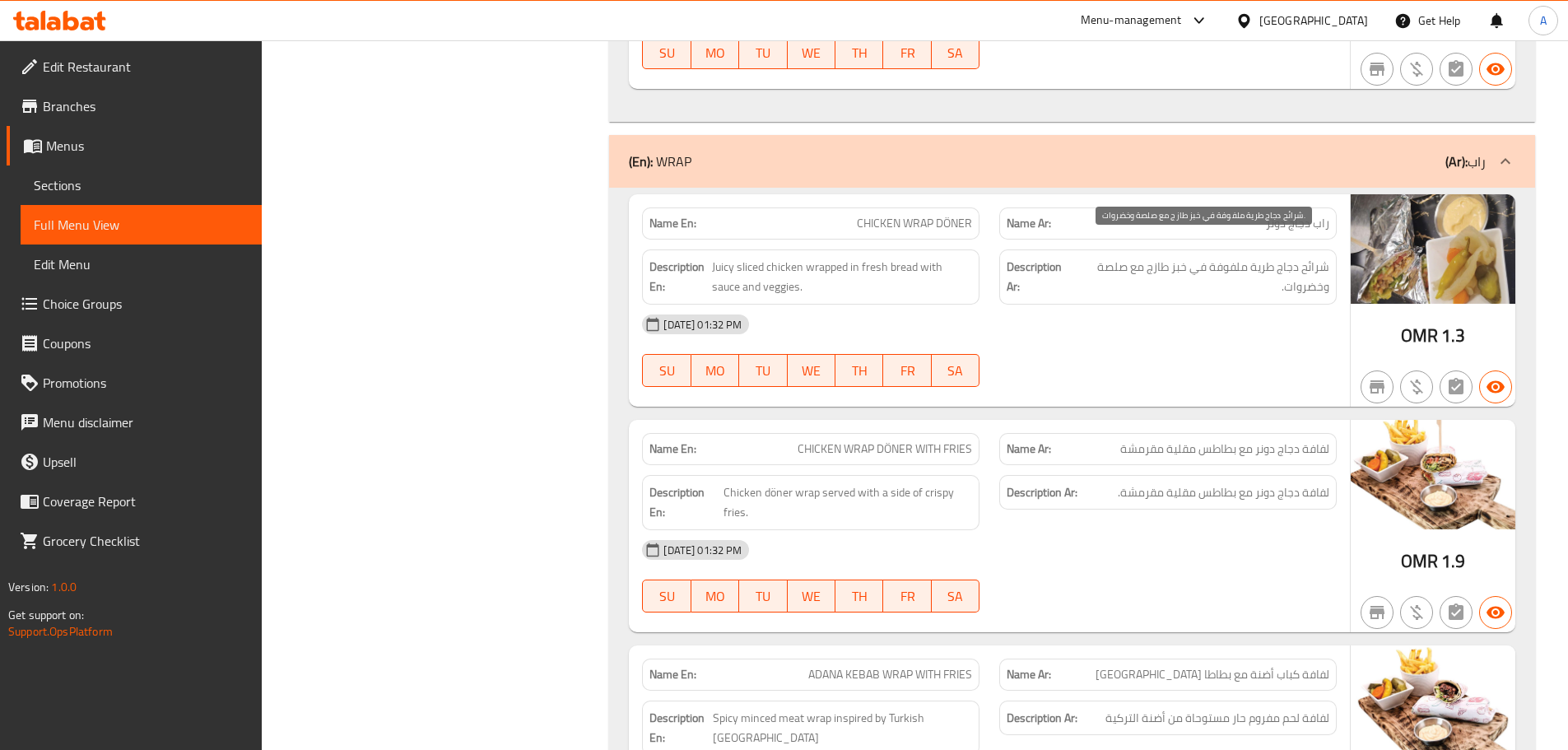
click at [1198, 268] on span "شرائح دجاج طرية ملفوفة في خبز طازج مع صلصة وخضروات." at bounding box center [1201, 277] width 255 height 40
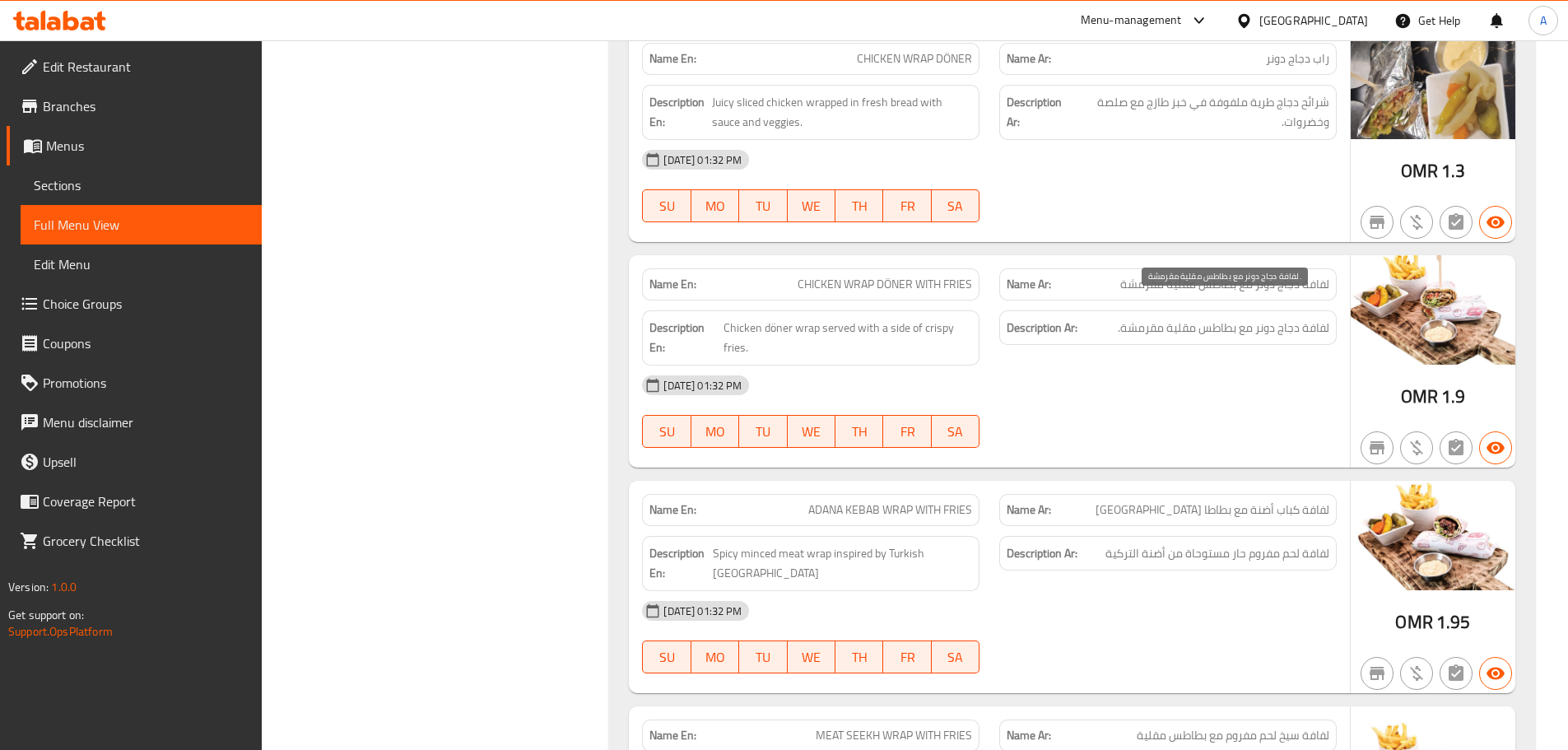
click at [1313, 318] on span "لفافة دجاج دونر مع بطاطس مقلية مقرمشة." at bounding box center [1223, 329] width 212 height 21
drag, startPoint x: 1313, startPoint y: 308, endPoint x: 1264, endPoint y: 307, distance: 49.0
click at [1264, 318] on span "لفافة دجاج دونر مع بطاطس مقلية مقرمشة." at bounding box center [1223, 329] width 212 height 21
click at [1251, 365] on div "[DATE] 01:32 PM" at bounding box center [989, 385] width 715 height 39
drag, startPoint x: 1266, startPoint y: 304, endPoint x: 1251, endPoint y: 300, distance: 15.5
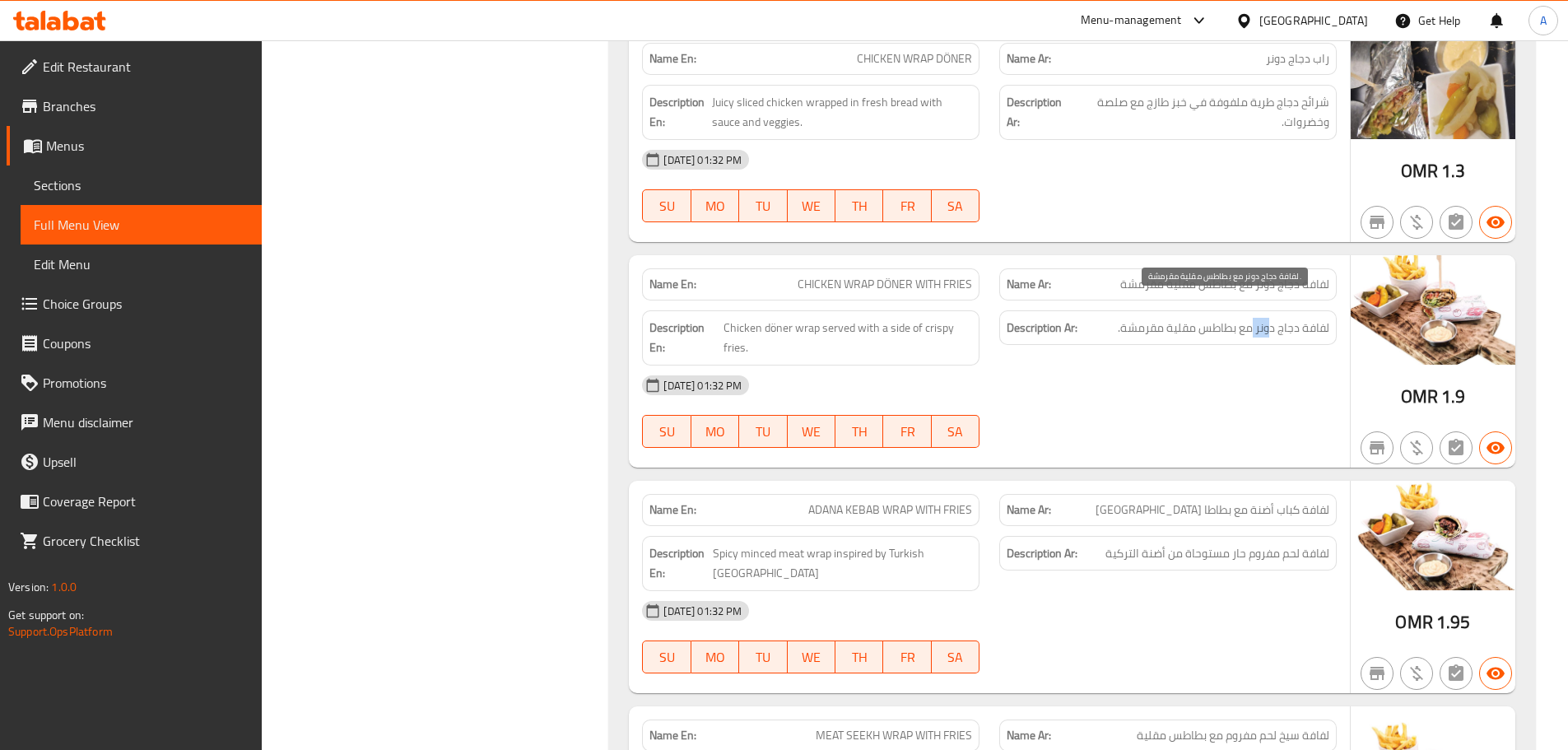
click at [1251, 318] on span "لفافة دجاج دونر مع بطاطس مقلية مقرمشة." at bounding box center [1223, 329] width 212 height 21
drag, startPoint x: 776, startPoint y: 311, endPoint x: 830, endPoint y: 311, distance: 54.0
click at [820, 318] on span "Chicken döner wrap served with a side of crispy fries." at bounding box center [847, 338] width 248 height 40
click at [845, 318] on span "Chicken döner wrap served with a side of crispy fries." at bounding box center [847, 338] width 248 height 40
click at [889, 318] on span "Chicken döner wrap served with a side of crispy fries." at bounding box center [847, 338] width 248 height 40
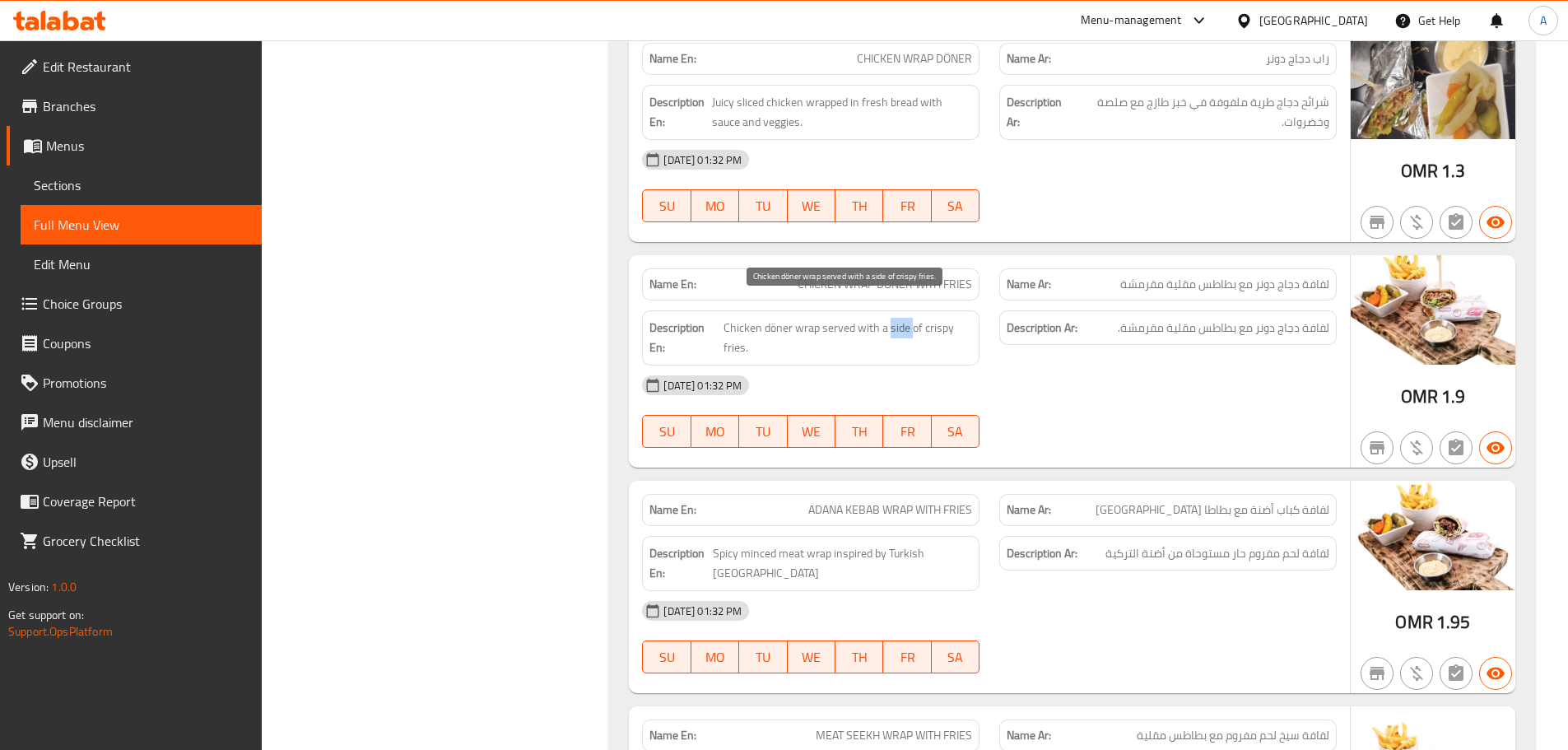
drag, startPoint x: 889, startPoint y: 303, endPoint x: 899, endPoint y: 307, distance: 10.8
click at [895, 318] on span "Chicken döner wrap served with a side of crispy fries." at bounding box center [847, 338] width 248 height 40
click at [899, 318] on span "Chicken döner wrap served with a side of crispy fries." at bounding box center [847, 338] width 248 height 40
click at [898, 318] on span "Chicken döner wrap served with a side of crispy fries." at bounding box center [847, 338] width 248 height 40
click at [897, 318] on span "Chicken döner wrap served with a side of crispy fries." at bounding box center [847, 338] width 248 height 40
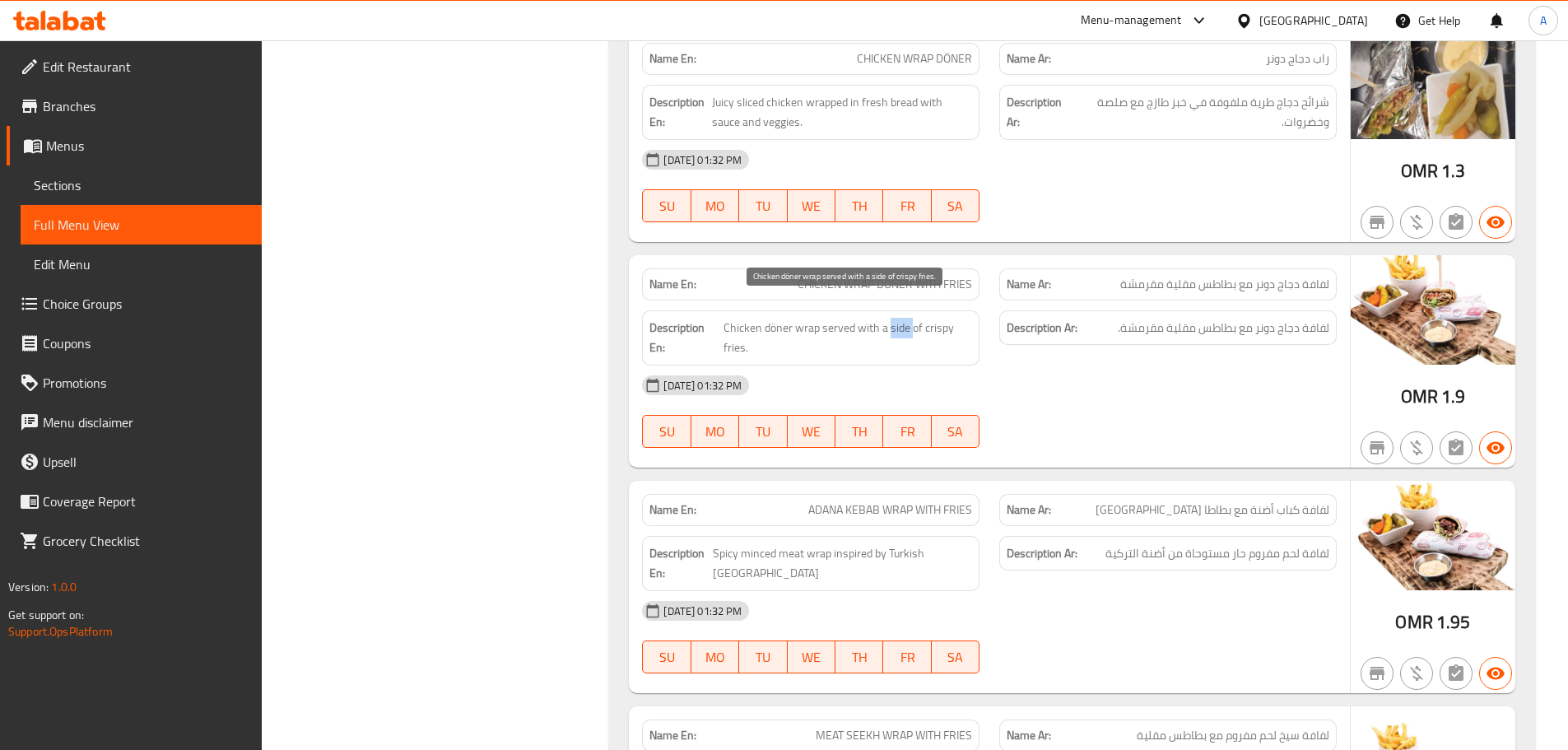
copy span "side"
click at [1105, 380] on div "[DATE] 01:32 PM" at bounding box center [989, 385] width 715 height 39
click at [859, 333] on span "Chicken döner wrap served with a side of crispy fries." at bounding box center [847, 338] width 248 height 40
click at [818, 276] on span "CHICKEN WRAP DÖNER WITH FRIES" at bounding box center [885, 284] width 174 height 17
drag, startPoint x: 818, startPoint y: 263, endPoint x: 952, endPoint y: 266, distance: 134.0
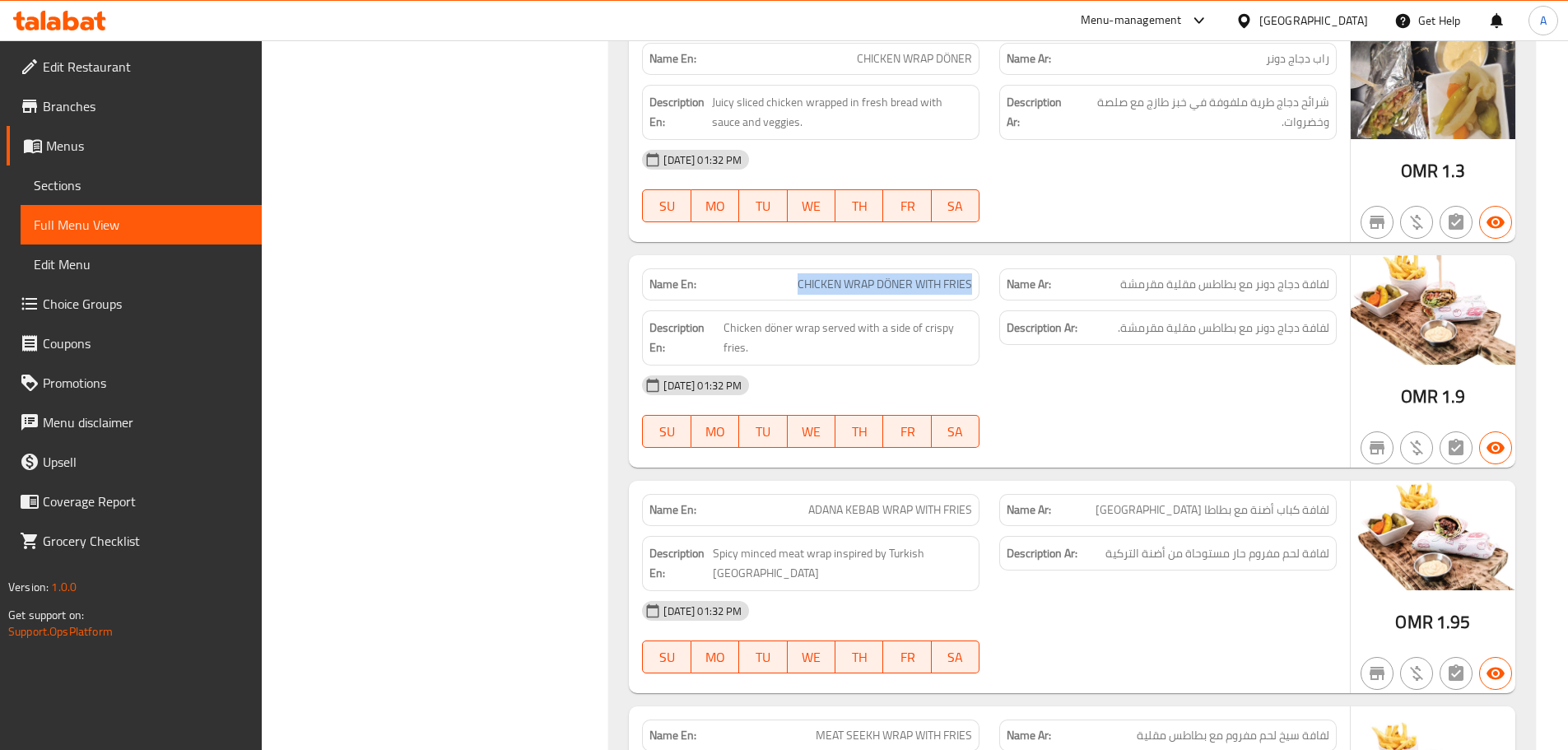
click at [952, 276] on span "CHICKEN WRAP DÖNER WITH FRIES" at bounding box center [885, 284] width 174 height 17
copy span "CHICKEN WRAP DÖNER WITH FRIES"
click at [818, 365] on div "[DATE] 01:32 PM" at bounding box center [989, 385] width 715 height 39
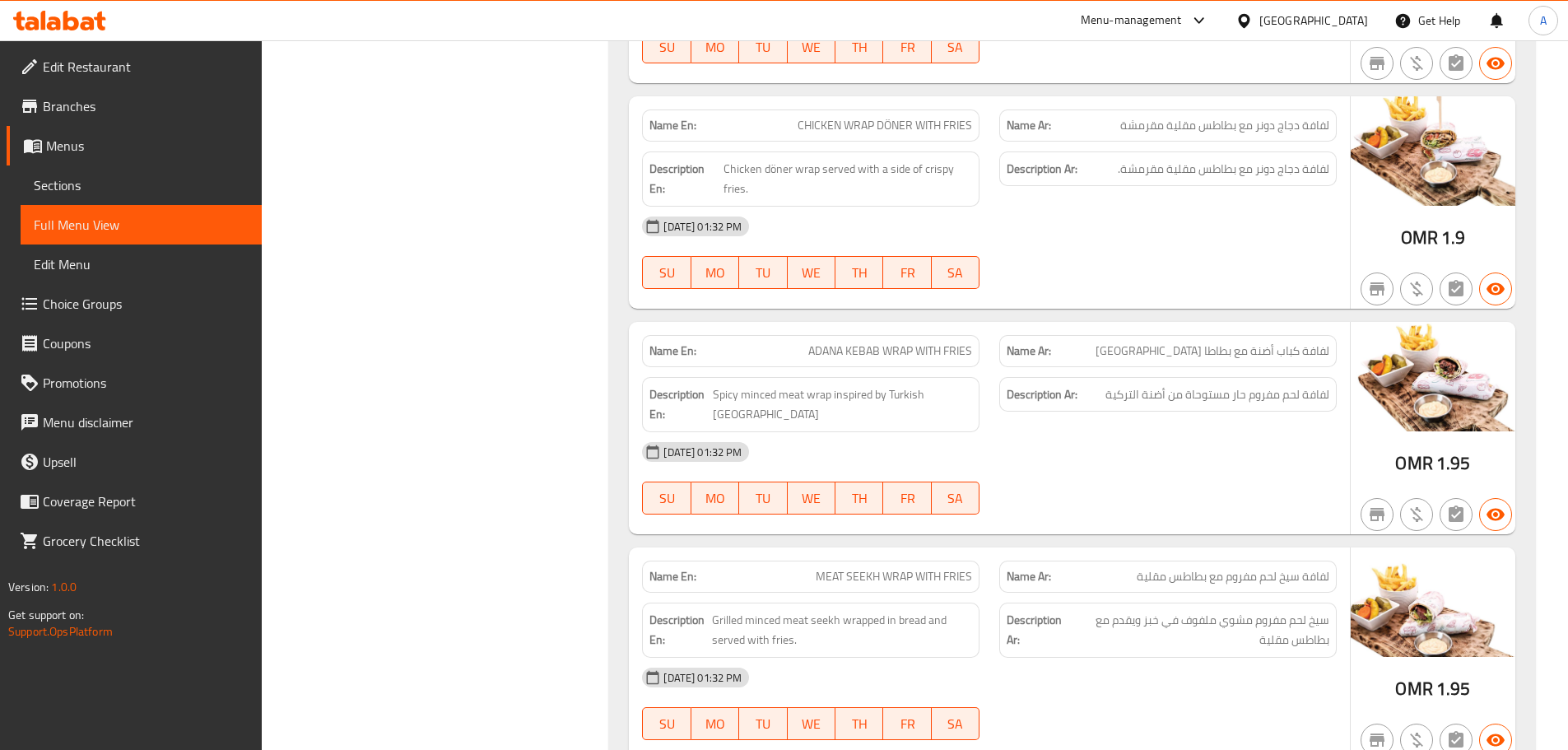
scroll to position [2817, 0]
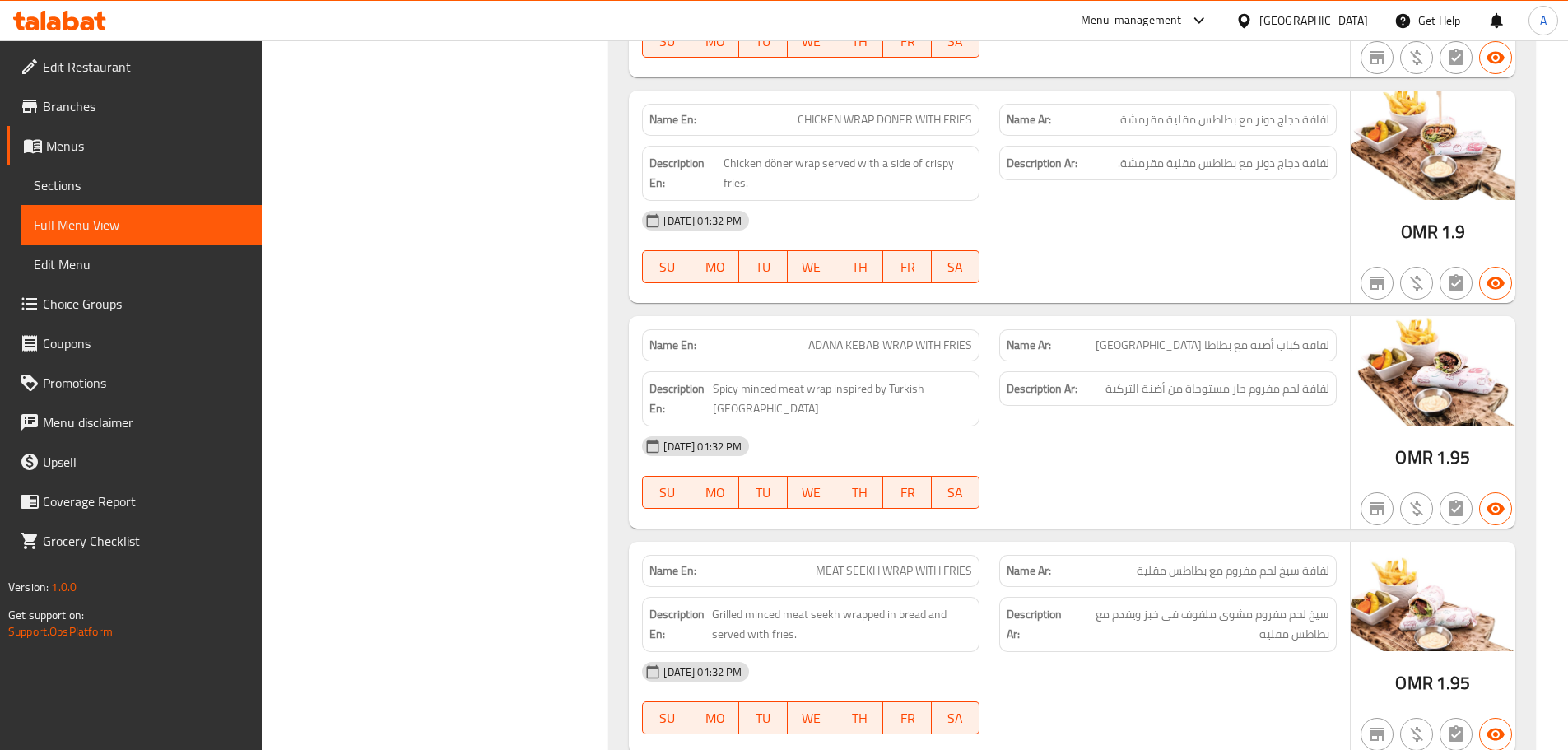
click at [820, 337] on span "ADANA KEBAB WRAP WITH FRIES" at bounding box center [890, 345] width 164 height 17
drag, startPoint x: 820, startPoint y: 329, endPoint x: 994, endPoint y: 331, distance: 174.0
click at [993, 331] on div "Name En: ADANA KEBAB WRAP WITH FRIES Name Ar: لفافة كباب أضنة مع بطاطا مقلية" at bounding box center [989, 344] width 715 height 51
click at [1234, 274] on div at bounding box center [1168, 283] width 357 height 20
drag, startPoint x: 1327, startPoint y: 326, endPoint x: 1242, endPoint y: 324, distance: 85.0
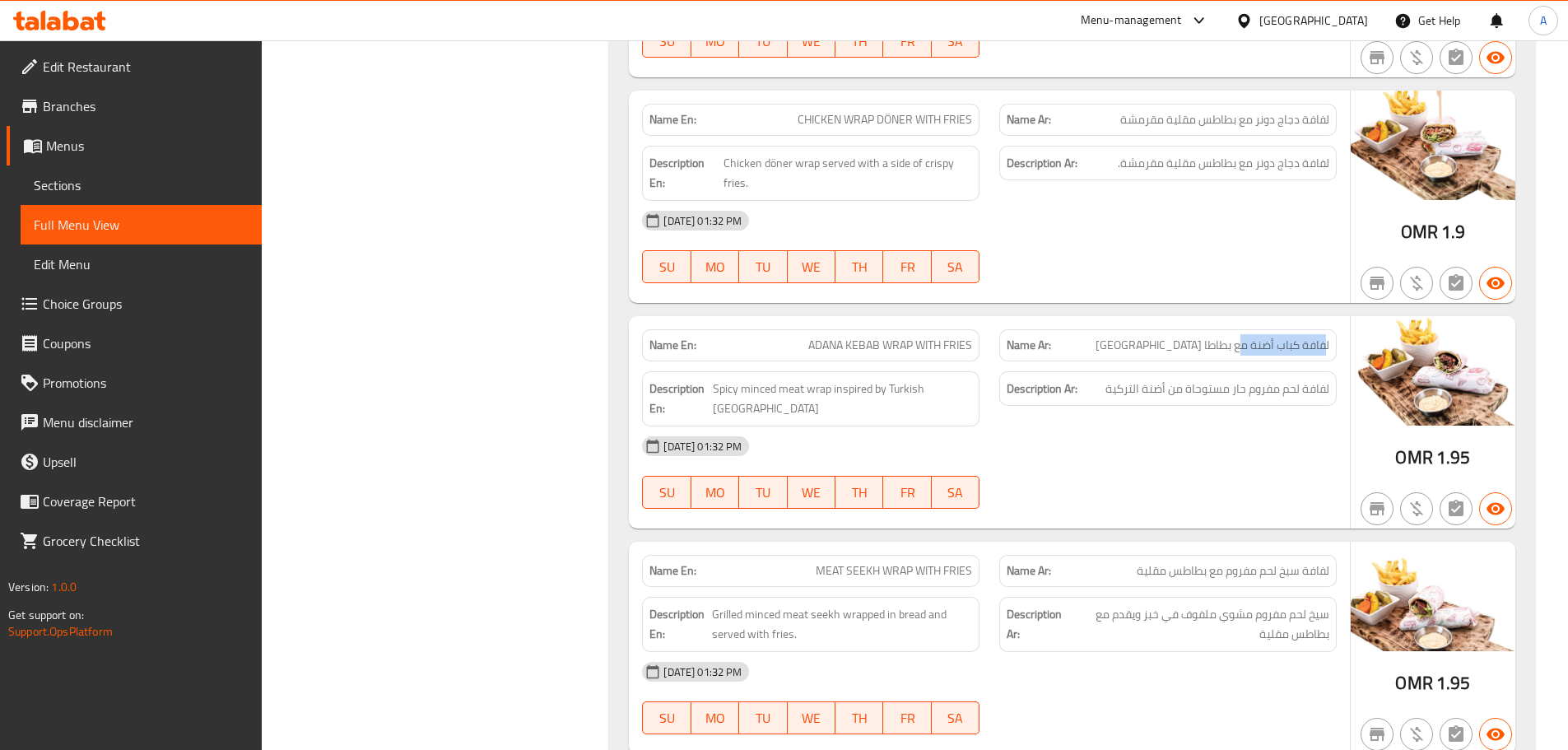
click at [1242, 337] on span "لفافة كباب أضنة مع بطاطا [GEOGRAPHIC_DATA]" at bounding box center [1212, 345] width 234 height 17
click at [1227, 337] on span "لفافة كباب أضنة مع بطاطا [GEOGRAPHIC_DATA]" at bounding box center [1212, 345] width 234 height 17
click at [1213, 274] on div at bounding box center [1168, 283] width 357 height 20
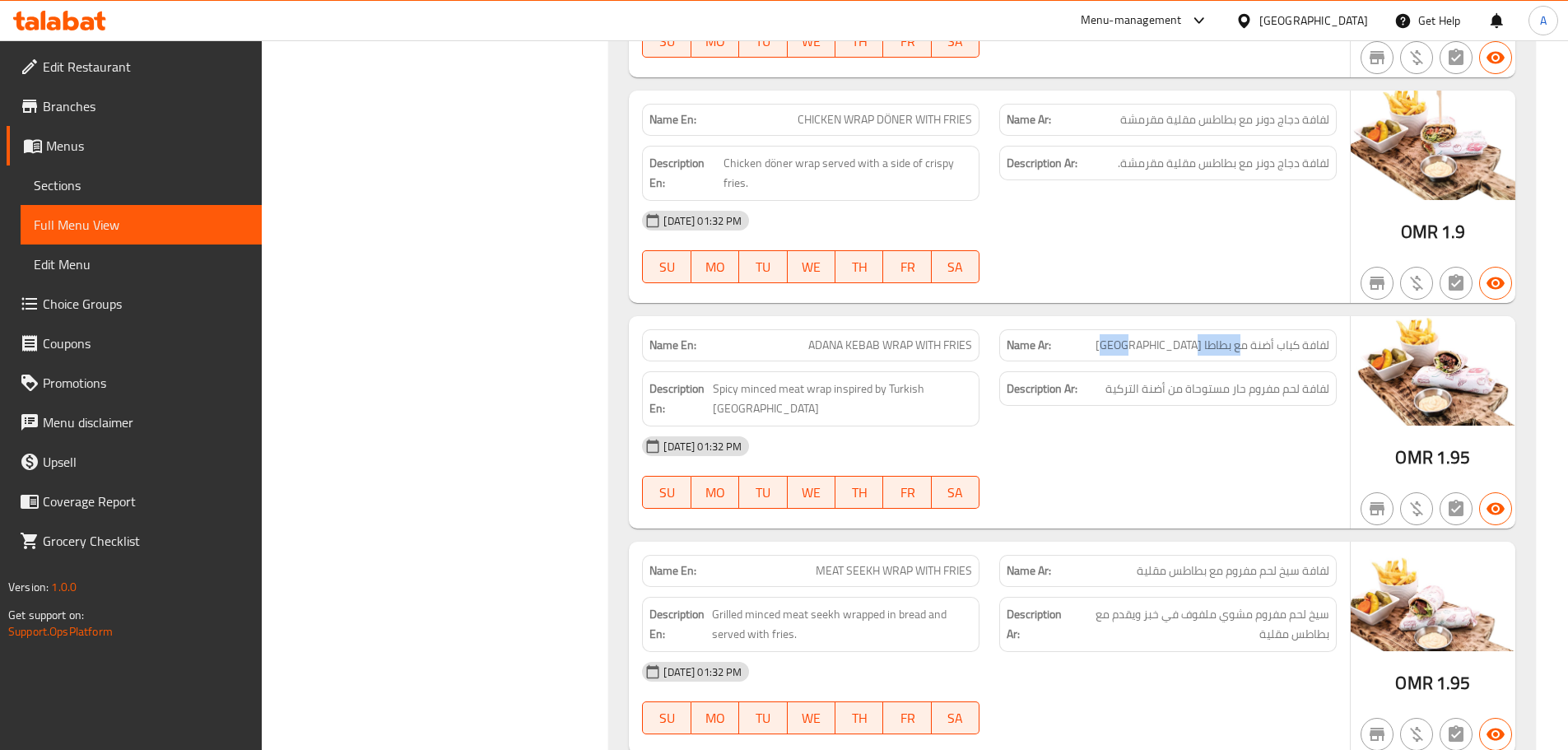
drag, startPoint x: 1239, startPoint y: 328, endPoint x: 1149, endPoint y: 336, distance: 90.4
click at [1149, 336] on div "Name Ar: لفافة كباب أضنة مع بطاطا [GEOGRAPHIC_DATA]" at bounding box center [1167, 345] width 337 height 32
click at [1180, 274] on div at bounding box center [1168, 283] width 357 height 20
click at [1336, 362] on div "Description Ar: لفافة لحم مفروم حار مستوحاة من أضنة التركية" at bounding box center [1168, 399] width 357 height 75
drag, startPoint x: 1246, startPoint y: 368, endPoint x: 1205, endPoint y: 372, distance: 41.2
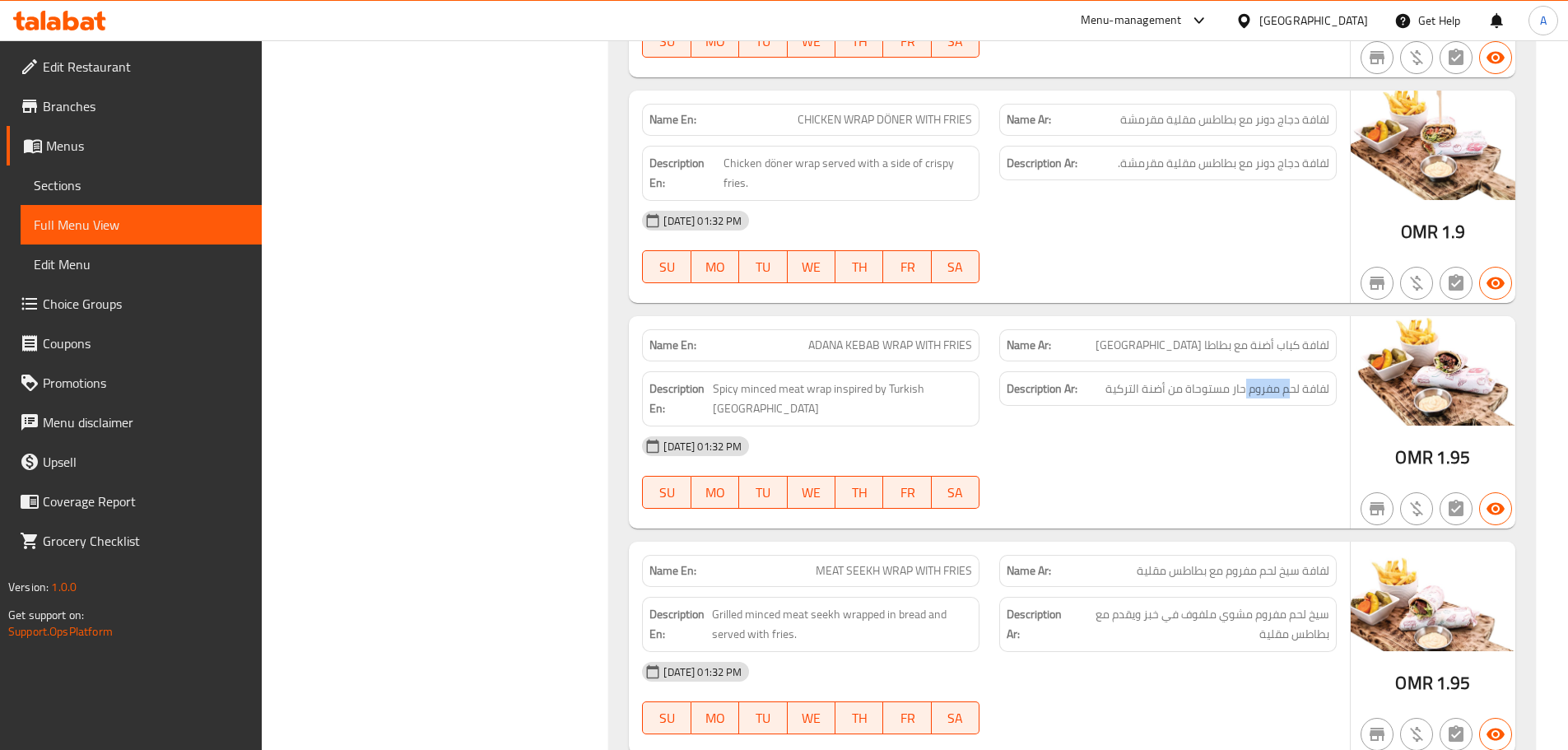
click at [1218, 378] on span "لفافة لحم مفروم حار مستوحاة من أضنة التركية" at bounding box center [1217, 389] width 224 height 21
drag, startPoint x: 828, startPoint y: 372, endPoint x: 798, endPoint y: 369, distance: 30.1
click at [798, 378] on span "Spicy minced meat wrap inspired by Turkish [GEOGRAPHIC_DATA]" at bounding box center [843, 399] width 260 height 40
click at [770, 378] on span "Spicy minced meat wrap inspired by Turkish [GEOGRAPHIC_DATA]" at bounding box center [843, 399] width 260 height 40
drag, startPoint x: 765, startPoint y: 369, endPoint x: 753, endPoint y: 369, distance: 12.0
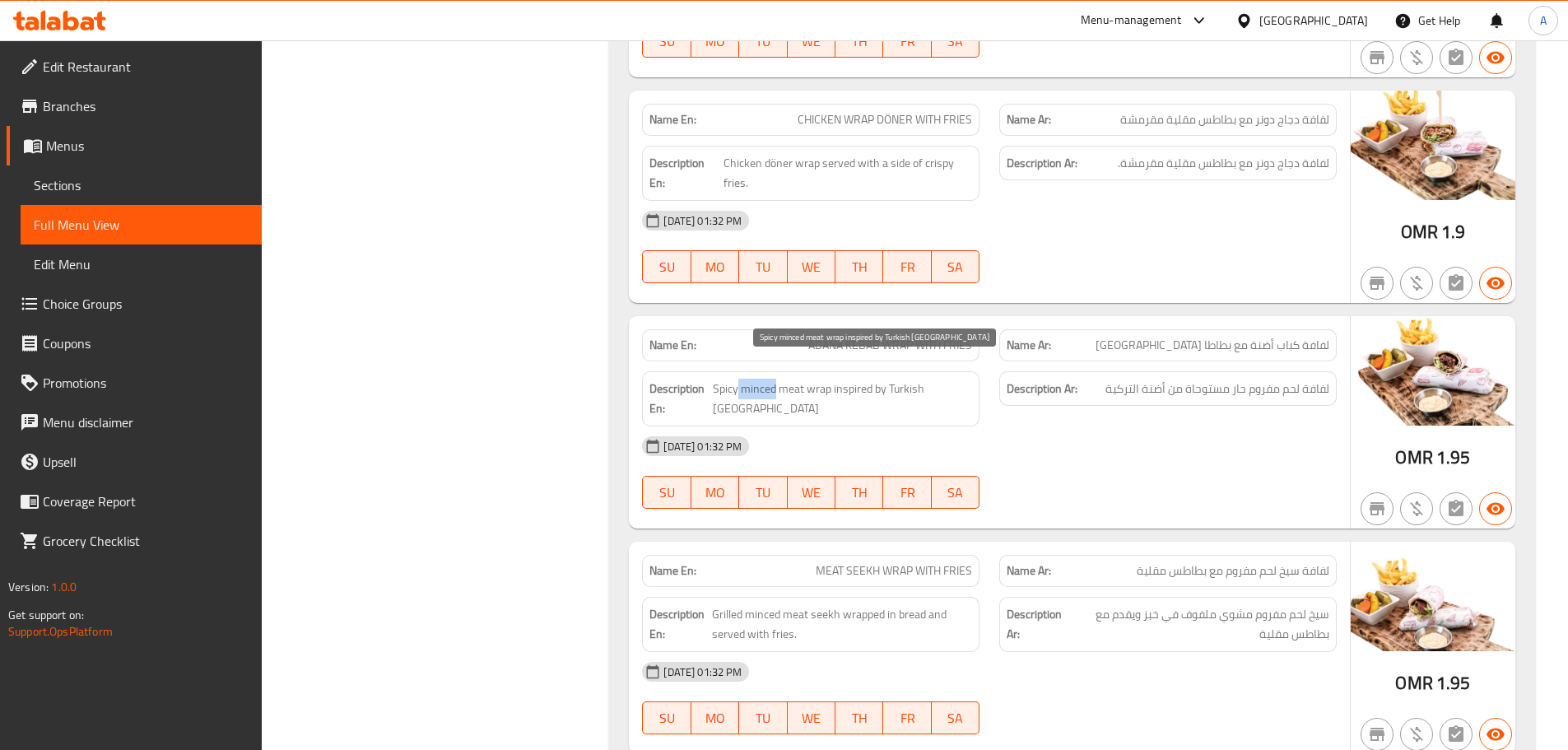
click at [753, 378] on span "Spicy minced meat wrap inspired by Turkish [GEOGRAPHIC_DATA]" at bounding box center [843, 399] width 260 height 40
drag, startPoint x: 847, startPoint y: 374, endPoint x: 1045, endPoint y: 381, distance: 198.1
click at [874, 378] on span "Spicy minced meat wrap inspired by Turkish [GEOGRAPHIC_DATA]" at bounding box center [843, 399] width 260 height 40
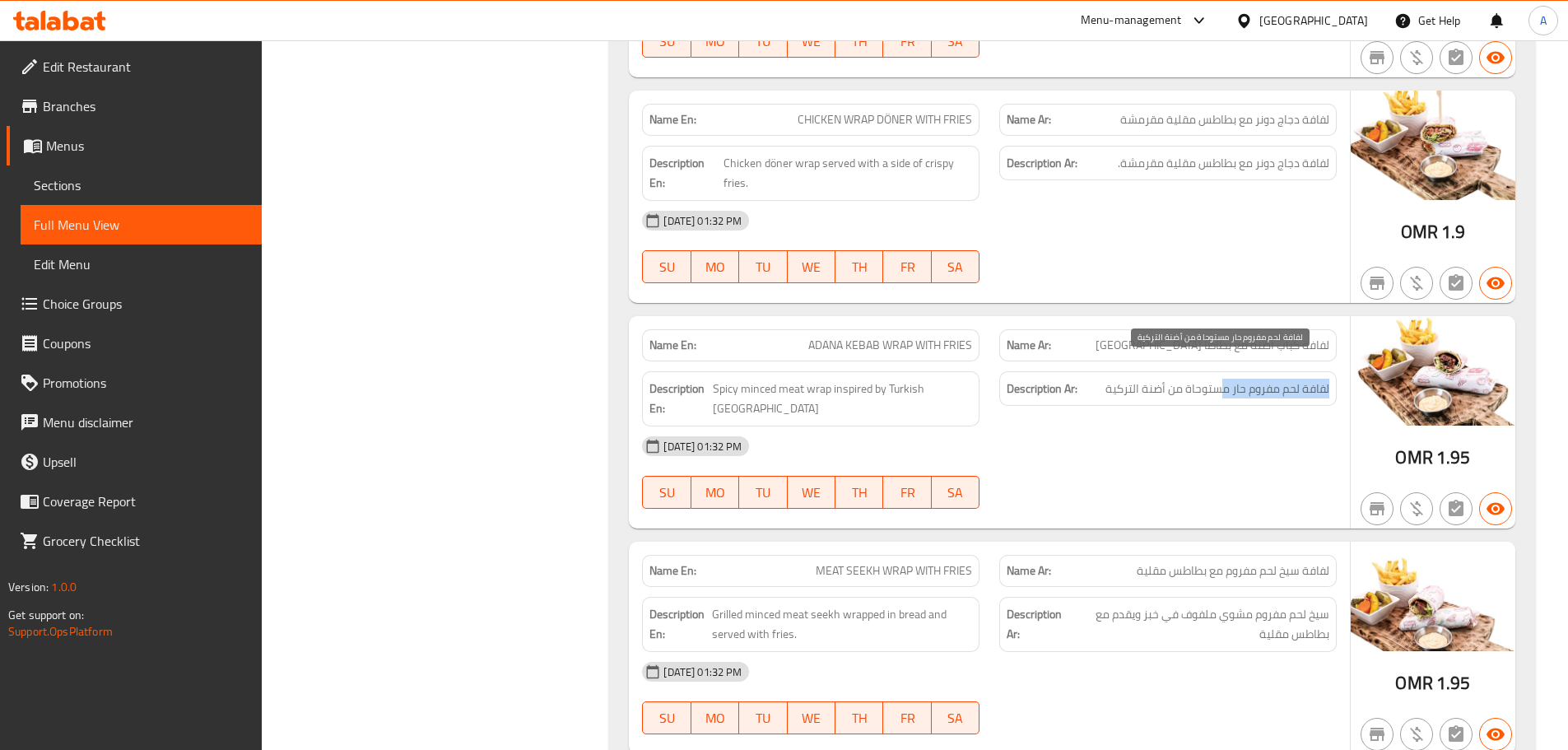
drag, startPoint x: 1211, startPoint y: 367, endPoint x: 1025, endPoint y: 372, distance: 186.1
click at [1081, 378] on h6 "Description Ar: لفافة لحم مفروم حار مستوحاة من أضنة التركية" at bounding box center [1168, 389] width 322 height 21
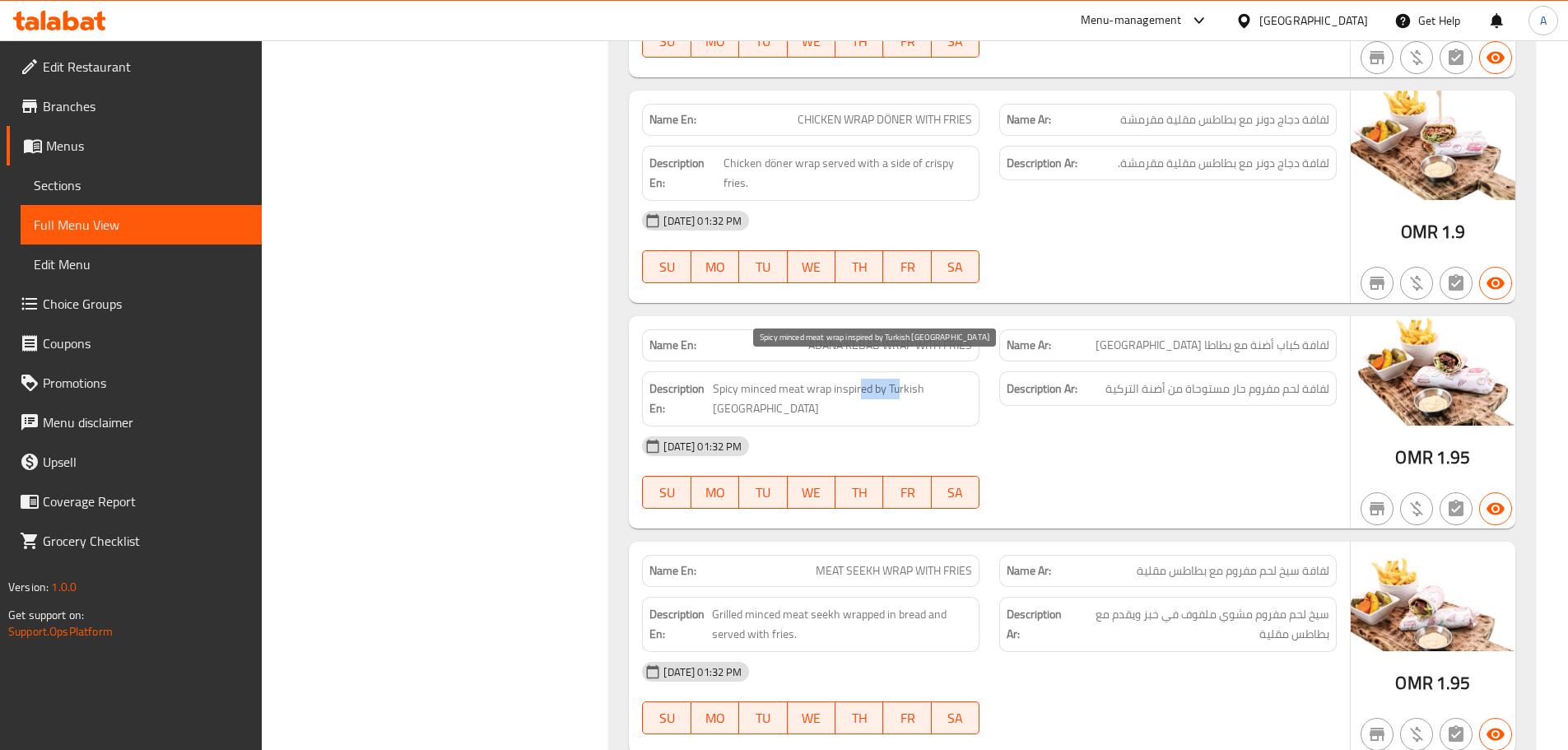
drag, startPoint x: 898, startPoint y: 366, endPoint x: 1112, endPoint y: 411, distance: 218.7
click at [1020, 385] on div "Description En: Spicy minced meat wrap inspired by Turkish Adana Description Ar…" at bounding box center [989, 399] width 715 height 75
click at [1112, 426] on div "[DATE] 01:32 PM" at bounding box center [989, 446] width 715 height 39
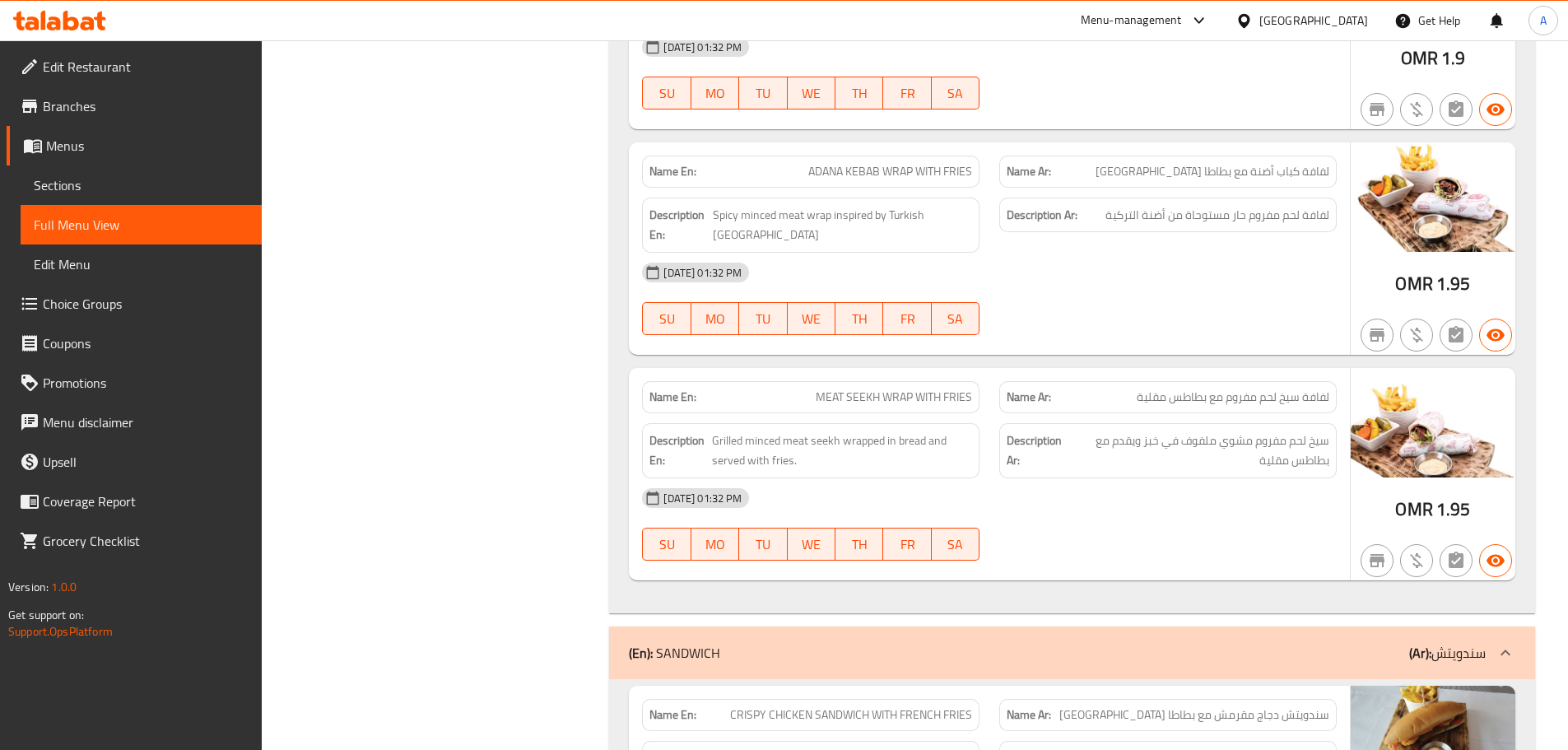
scroll to position [3146, 0]
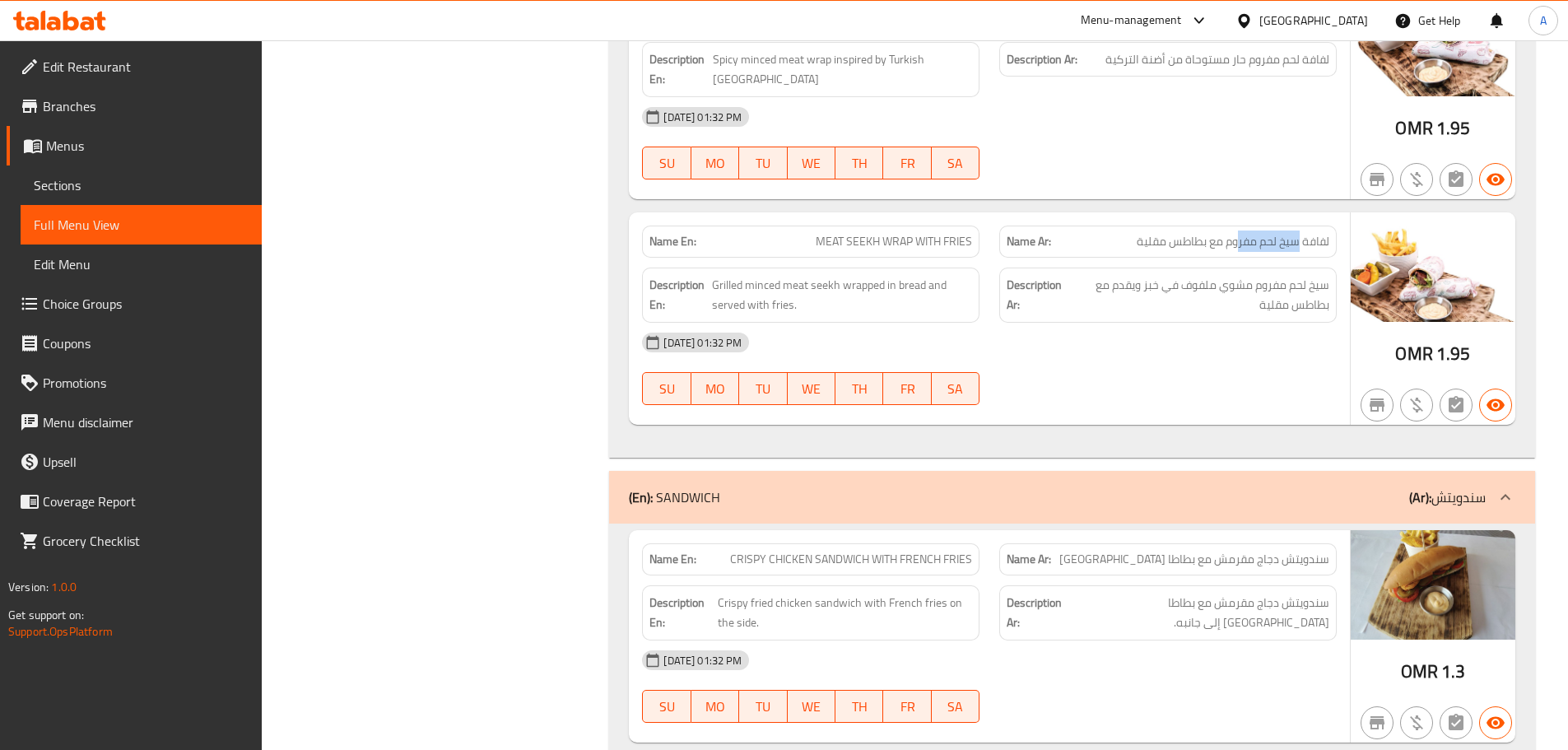
drag, startPoint x: 1298, startPoint y: 202, endPoint x: 1237, endPoint y: 197, distance: 61.2
click at [1237, 233] on span "لفافة سيخ لحم مفروم مع بطاطس مقلية" at bounding box center [1232, 242] width 193 height 17
click at [1227, 233] on span "لفافة سيخ لحم مفروم مع بطاطس مقلية" at bounding box center [1232, 242] width 193 height 17
click at [1117, 233] on p "Name Ar: لفافة سيخ لحم مفروم مع بطاطس مقلية" at bounding box center [1168, 242] width 322 height 17
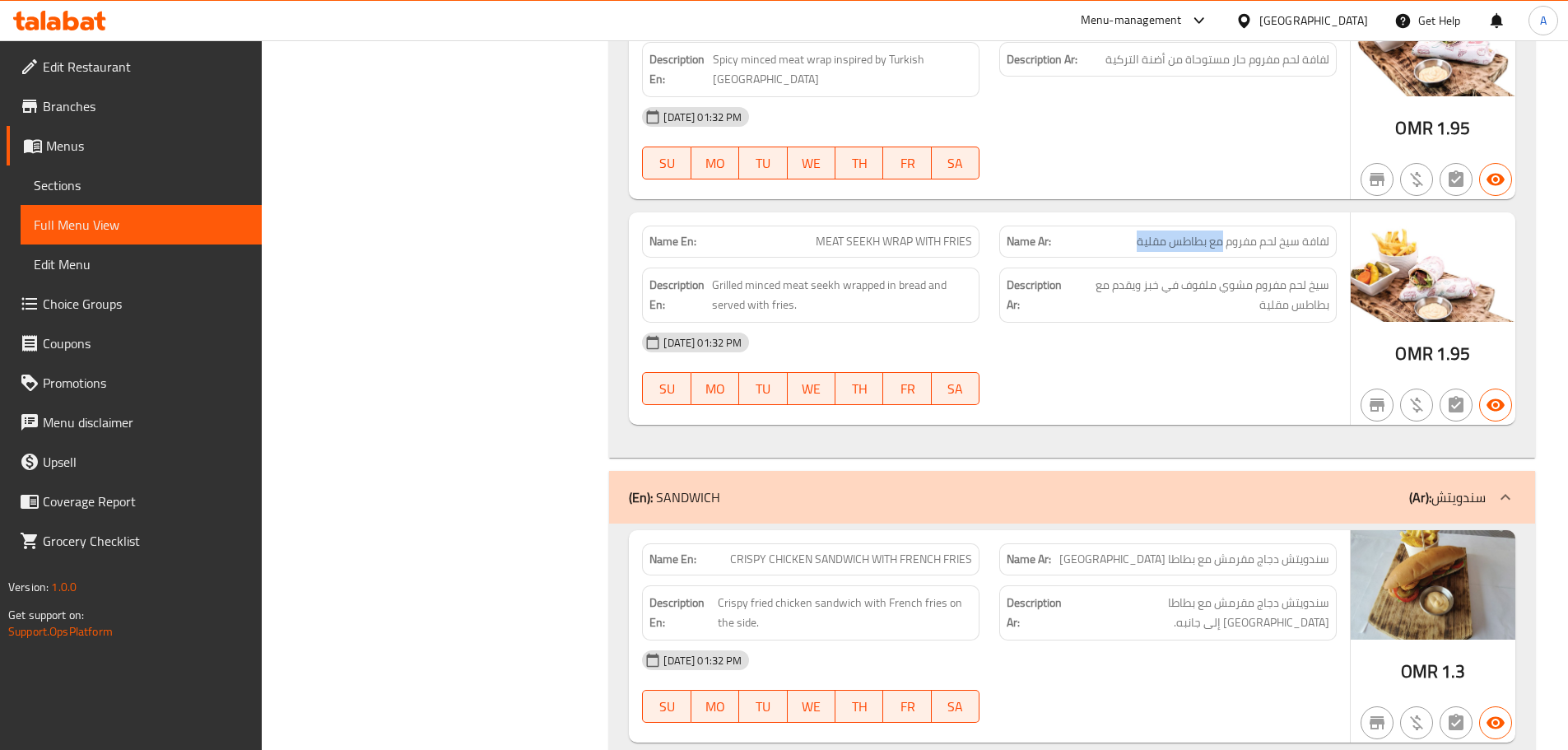
drag, startPoint x: 1131, startPoint y: 213, endPoint x: 1225, endPoint y: 213, distance: 94.0
click at [1224, 226] on div "Name Ar: لفافة سيخ لحم مفروم مع بطاطس مقلية" at bounding box center [1167, 242] width 337 height 32
click at [1185, 351] on div "[DATE] 01:32 PM SU MO TU WE TH FR SA" at bounding box center [989, 369] width 715 height 92
drag, startPoint x: 751, startPoint y: 205, endPoint x: 993, endPoint y: 232, distance: 243.5
click at [972, 229] on div "Name En: MEAT SEEKH WRAP WITH FRIES Name Ar: لفافة سيخ لحم مفروم مع بطاطس مقلية…" at bounding box center [988, 319] width 721 height 213
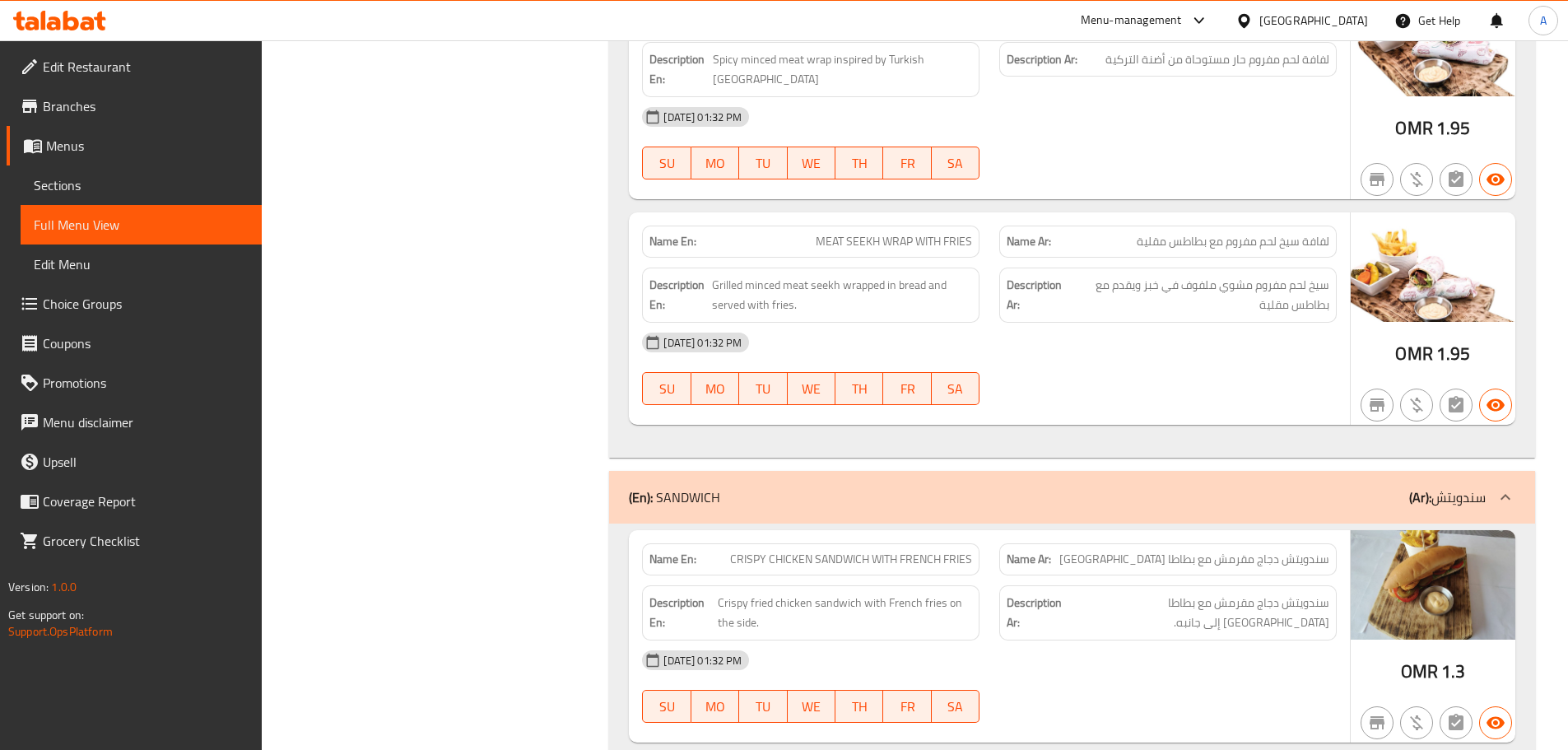
click at [1041, 395] on div at bounding box center [1168, 405] width 357 height 20
drag, startPoint x: 886, startPoint y: 198, endPoint x: 862, endPoint y: 198, distance: 24.0
click at [862, 233] on span "MEAT SEEKH WRAP WITH FRIES" at bounding box center [893, 242] width 156 height 17
click at [960, 233] on span "MEAT SEEKH WRAP WITH FRIES" at bounding box center [893, 242] width 156 height 17
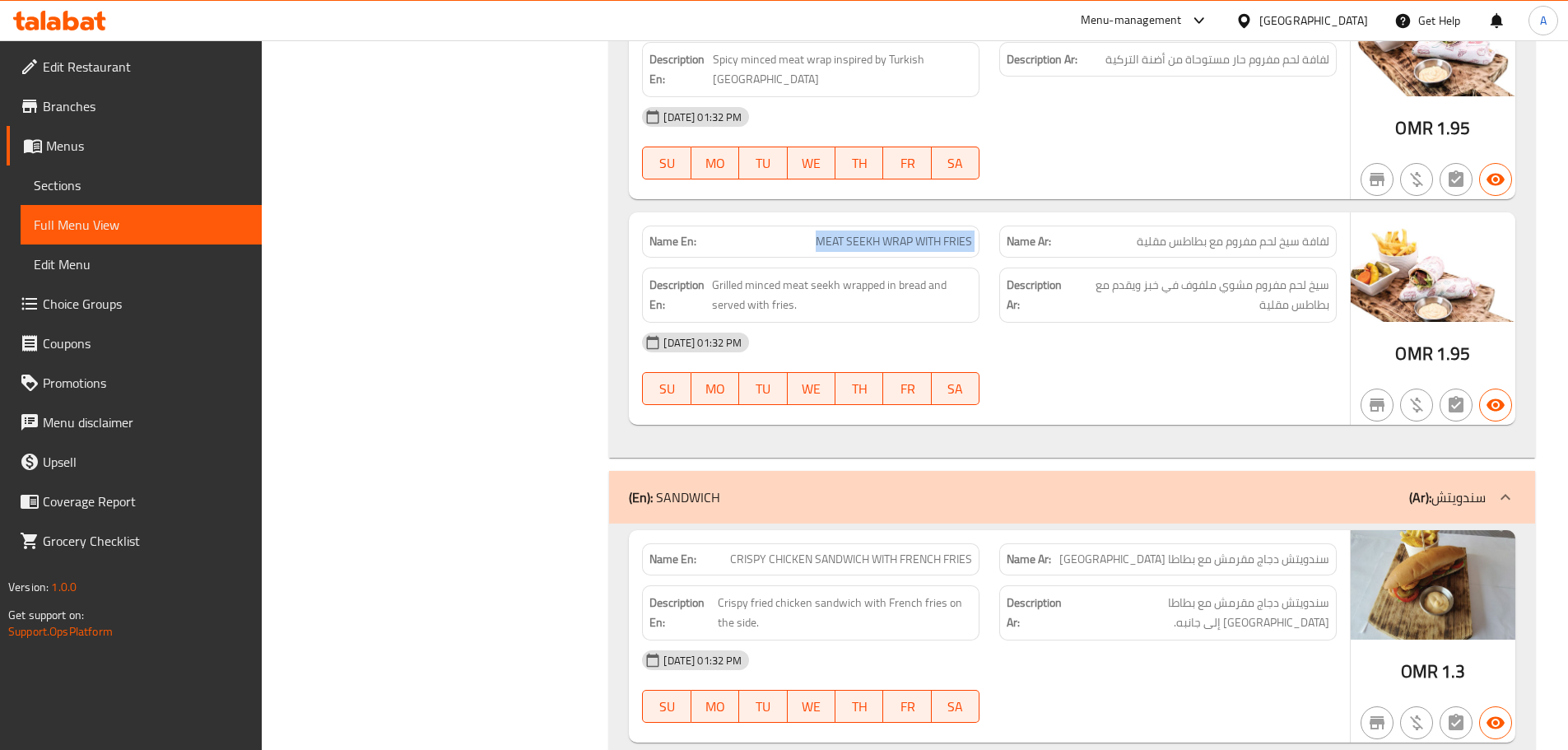
click at [960, 233] on span "MEAT SEEKH WRAP WITH FRIES" at bounding box center [893, 242] width 156 height 17
click at [1287, 349] on div "[DATE] 01:32 PM SU MO TU WE TH FR SA" at bounding box center [989, 369] width 715 height 92
click at [1240, 233] on span "لفافة سيخ لحم مفروم مع بطاطس مقلية" at bounding box center [1232, 242] width 193 height 17
drag, startPoint x: 844, startPoint y: 199, endPoint x: 1066, endPoint y: 316, distance: 250.9
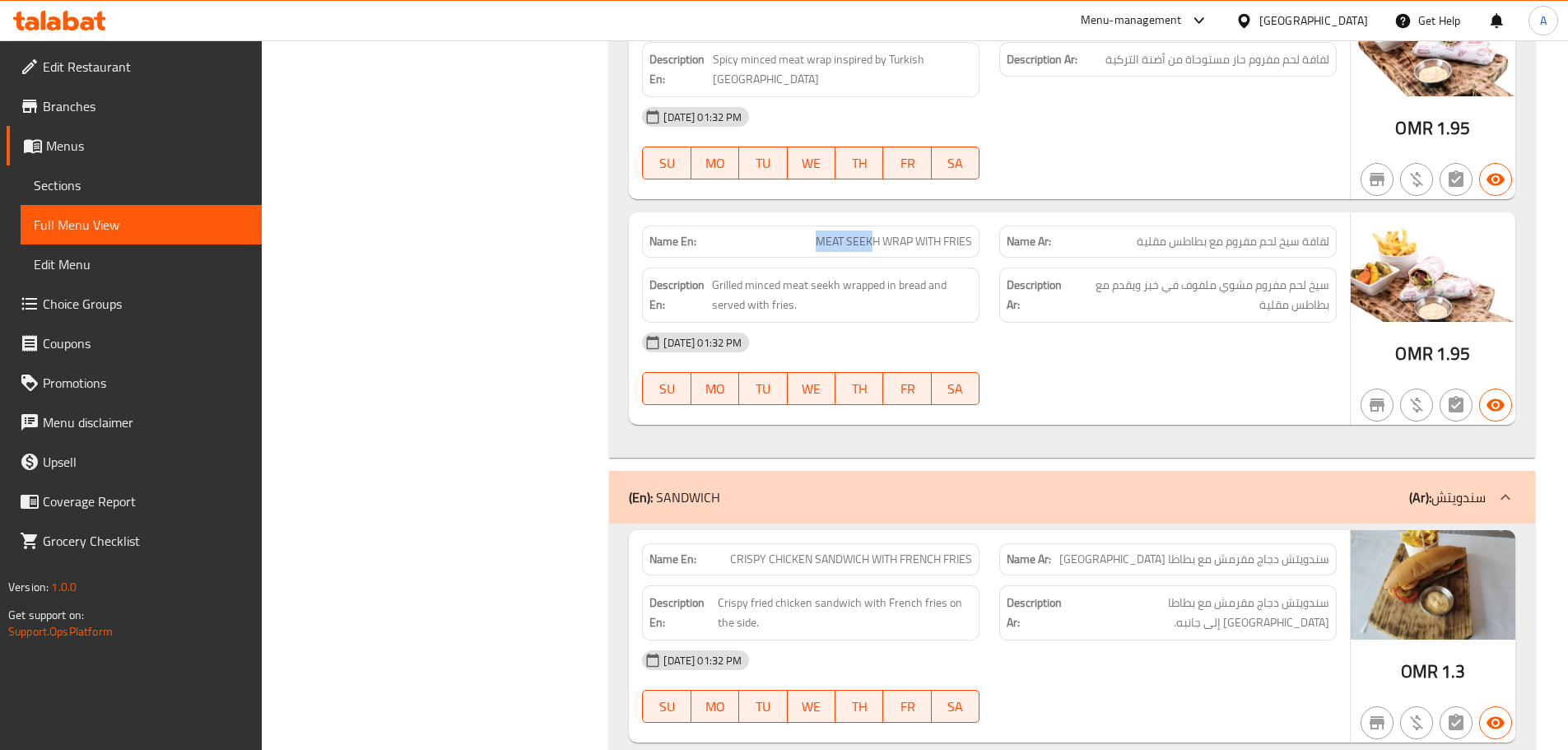
click at [913, 226] on div "Name En: MEAT SEEKH WRAP WITH [PERSON_NAME]" at bounding box center [811, 242] width 337 height 32
click at [1100, 335] on div "[DATE] 01:32 PM SU MO TU WE TH FR SA" at bounding box center [989, 369] width 715 height 92
click at [1237, 233] on span "لفافة سيخ لحم مفروم مع بطاطس مقلية" at bounding box center [1232, 242] width 193 height 17
copy span "مفروم"
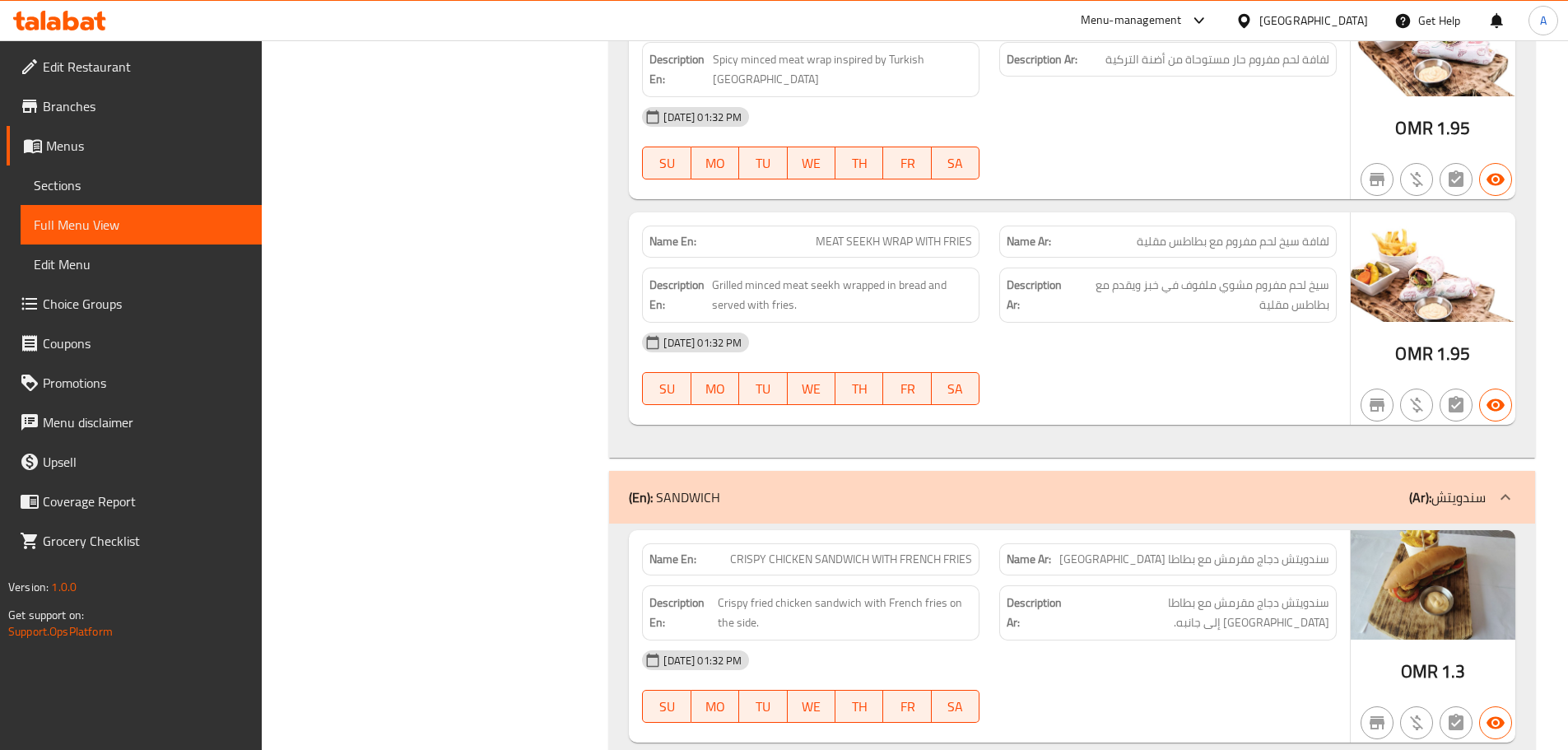
click at [1168, 345] on div "[DATE] 01:32 PM SU MO TU WE TH FR SA" at bounding box center [989, 369] width 715 height 92
click at [1233, 226] on div "Name Ar: لفافة سيخ لحم مفروم مع بطاطس مقلية" at bounding box center [1167, 242] width 337 height 32
click at [1234, 233] on span "لفافة سيخ لحم مفروم مع بطاطس مقلية" at bounding box center [1232, 242] width 193 height 17
copy span "مفروم"
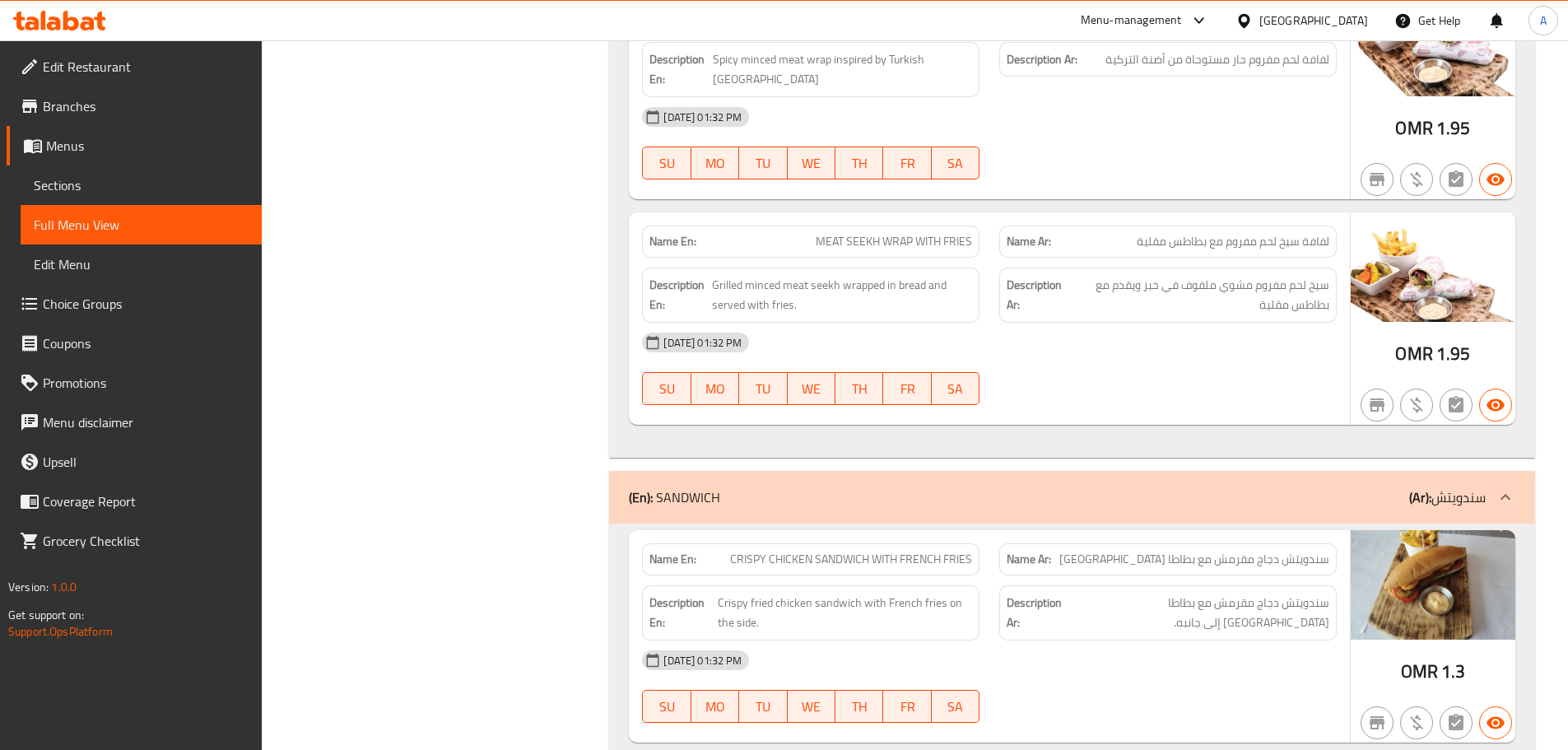
click at [1188, 337] on div "[DATE] 01:32 PM SU MO TU WE TH FR SA" at bounding box center [989, 369] width 715 height 92
click at [931, 275] on span "Grilled minced meat seekh wrapped in bread and served with fries." at bounding box center [842, 295] width 260 height 40
click at [1150, 233] on span "لفافة سيخ لحم مفروم مع بطاطس مقلية" at bounding box center [1232, 242] width 193 height 17
drag, startPoint x: 1150, startPoint y: 201, endPoint x: 1322, endPoint y: 194, distance: 172.1
click at [1322, 233] on span "لفافة سيخ لحم مفروم مع بطاطس مقلية" at bounding box center [1232, 242] width 193 height 17
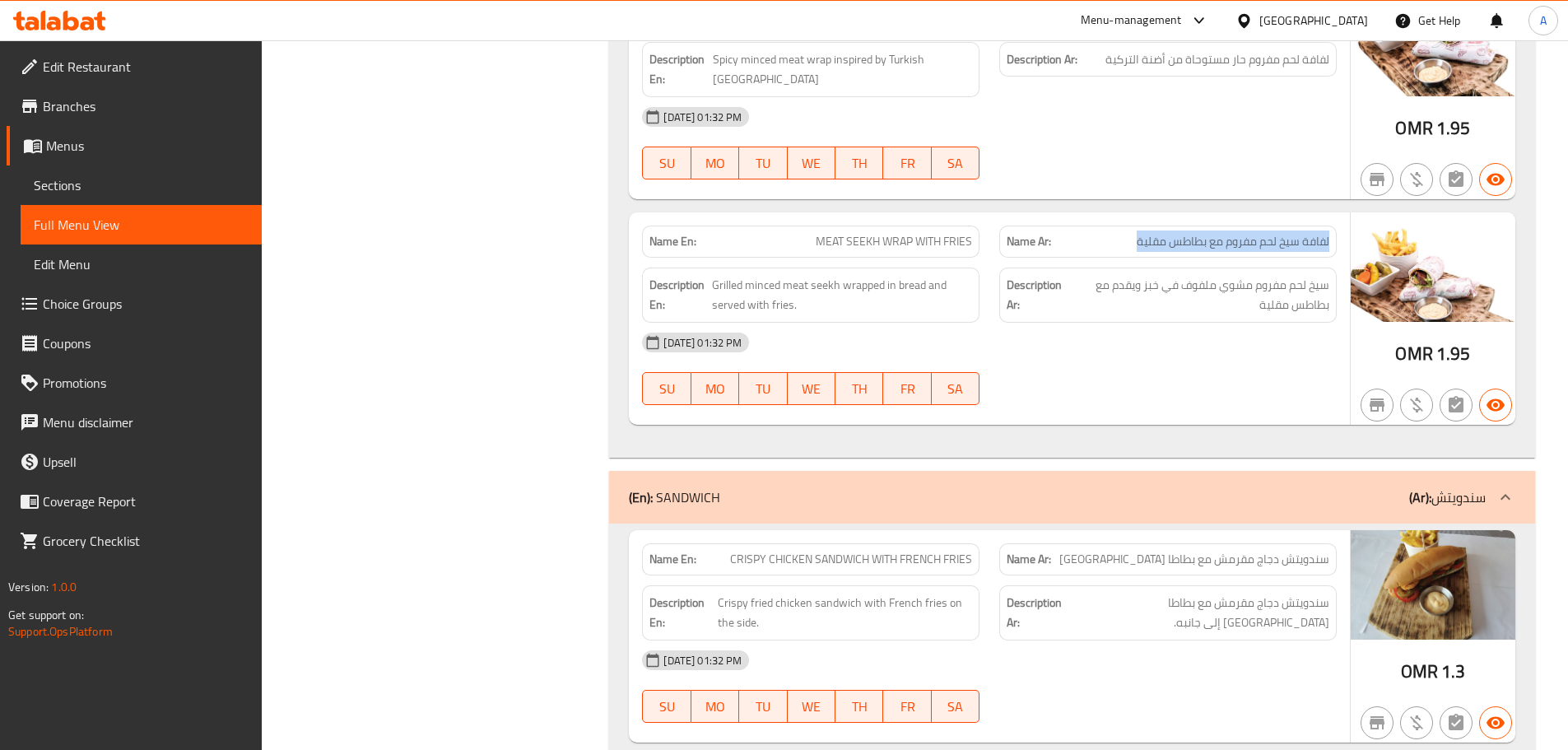
copy span "لفافة سيخ لحم مفروم مع بطاطس مقلية"
click at [793, 275] on span "Grilled minced meat seekh wrapped in bread and served with fries." at bounding box center [842, 295] width 260 height 40
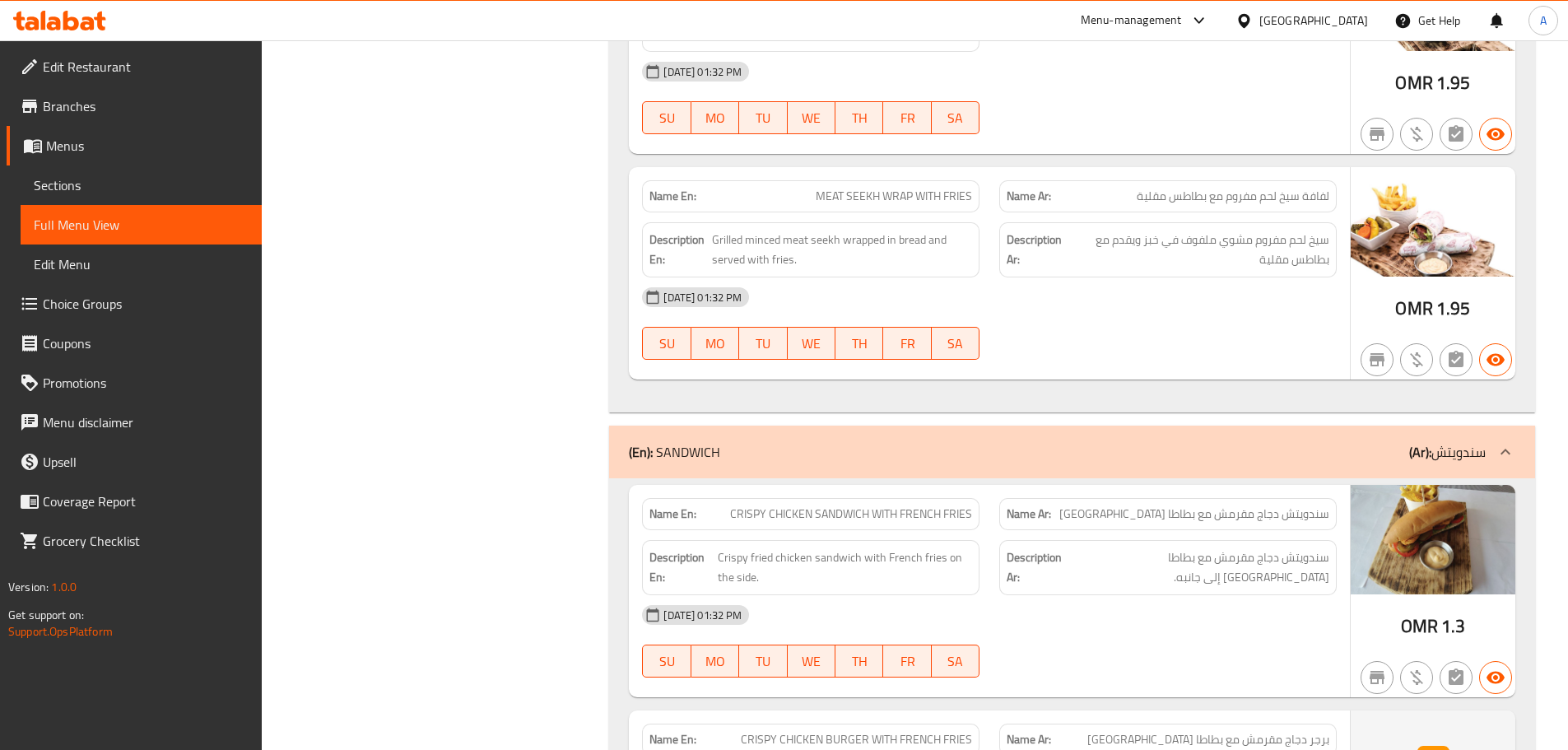
scroll to position [3228, 0]
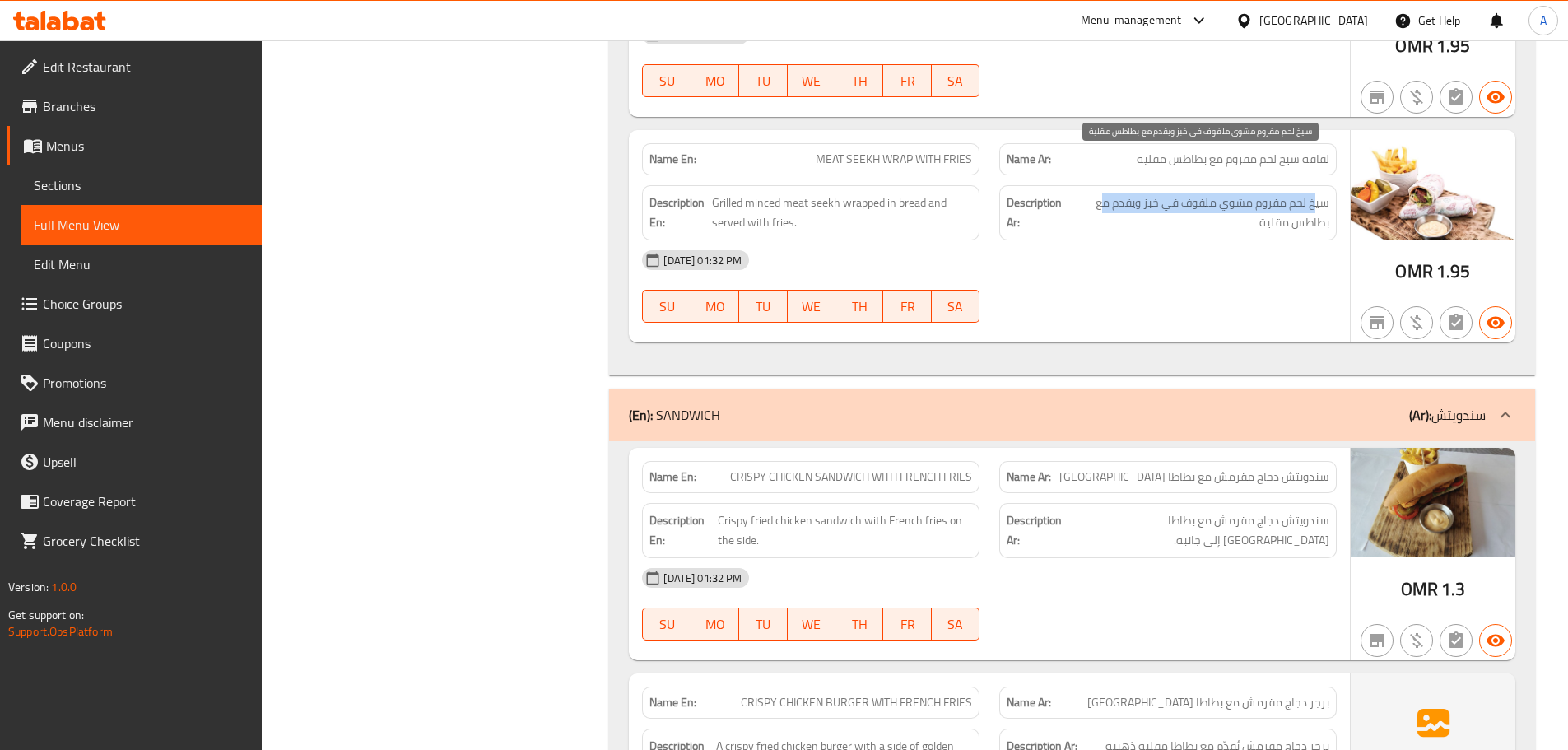
drag, startPoint x: 1300, startPoint y: 155, endPoint x: 1103, endPoint y: 160, distance: 197.1
click at [1103, 193] on span "سيخ لحم مفروم مشوي ملفوف في خبز ويقدم مع بطاطس مقلية" at bounding box center [1199, 213] width 259 height 40
click at [1309, 193] on span "سيخ لحم مفروم مشوي ملفوف في خبز ويقدم مع بطاطس مقلية" at bounding box center [1199, 213] width 259 height 40
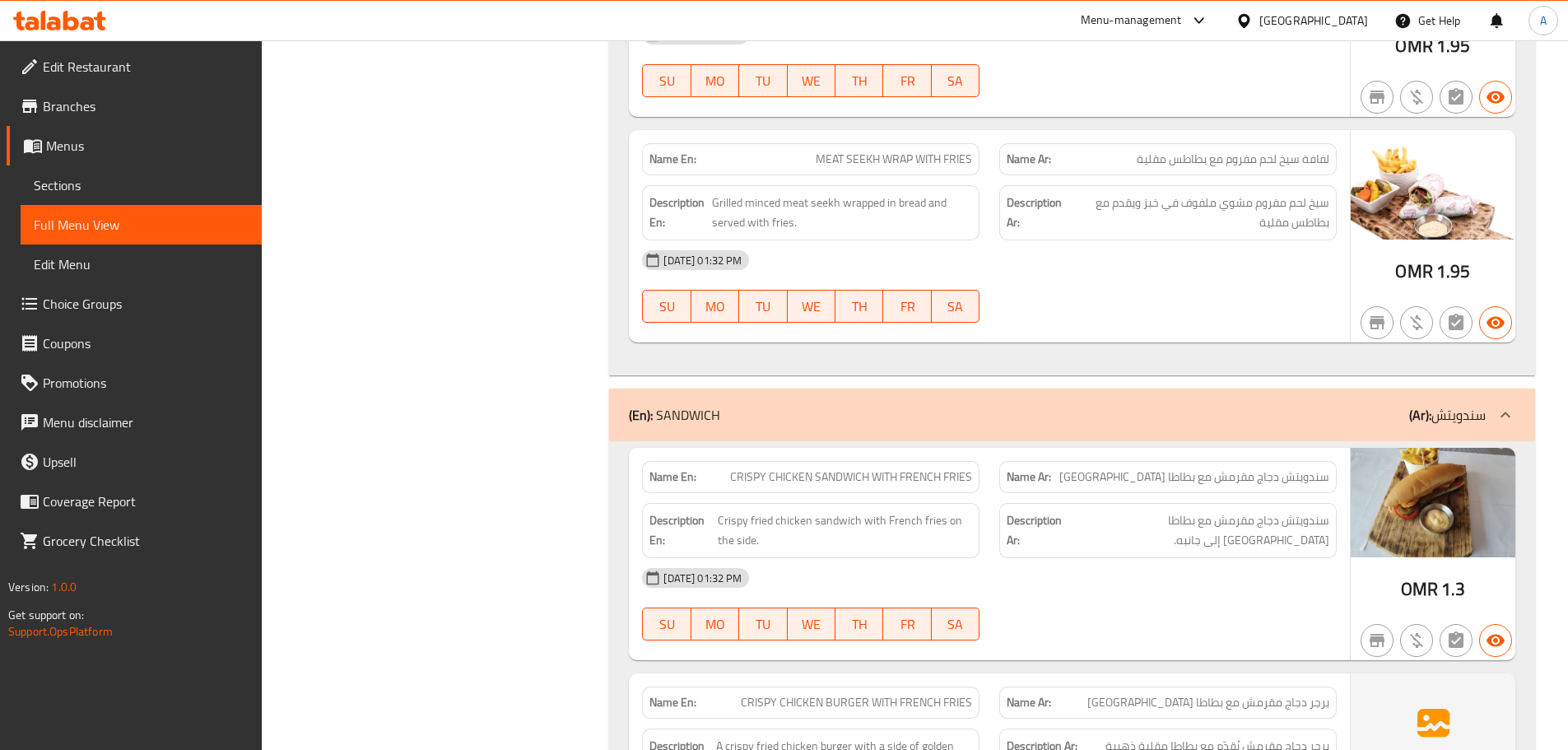
click at [1171, 313] on div at bounding box center [1168, 323] width 357 height 20
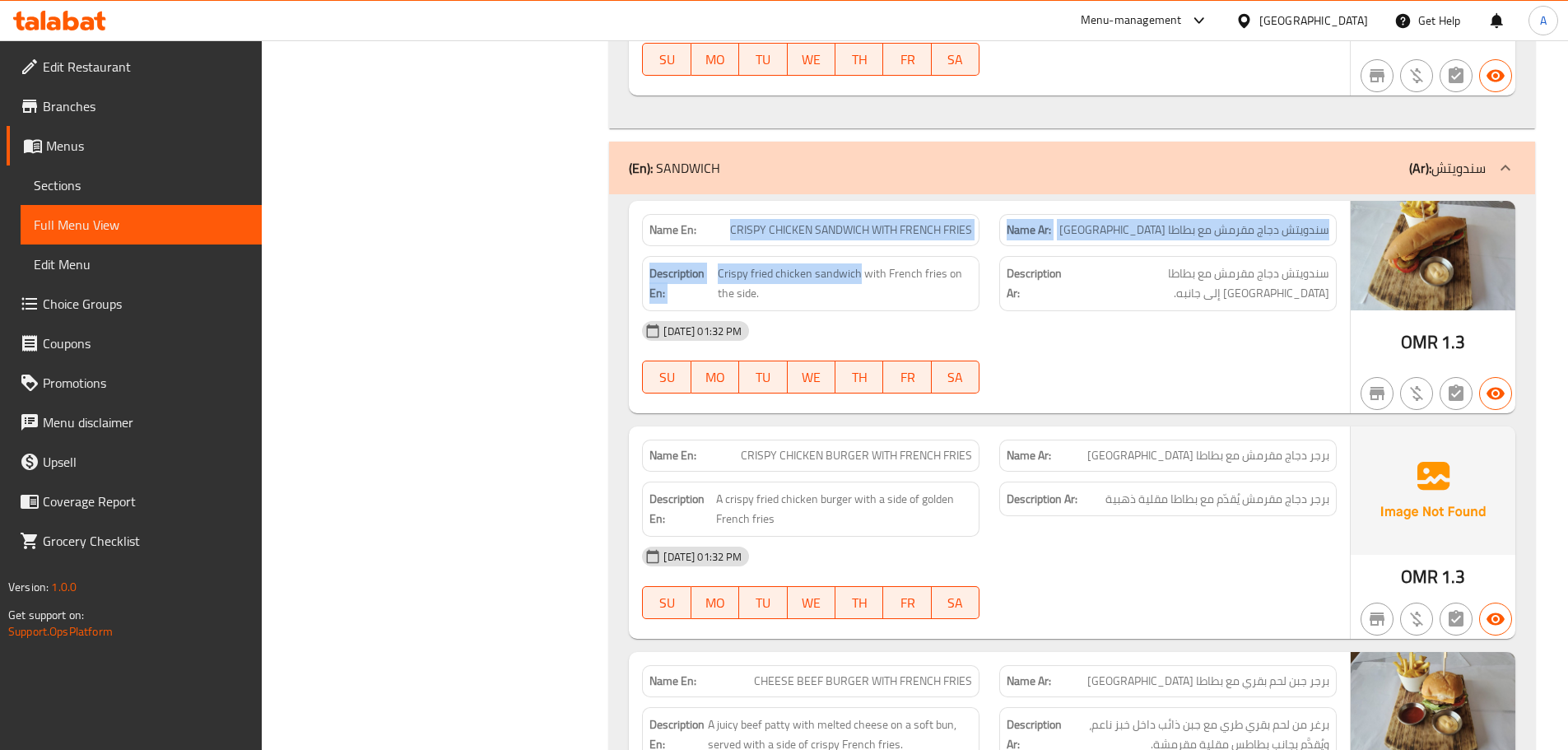
drag, startPoint x: 730, startPoint y: 188, endPoint x: 894, endPoint y: 225, distance: 168.1
click at [886, 222] on div "Name En: CRISPY CHICKEN SANDWICH WITH FRENCH FRIES Name Ar: سندويتش دجاج مقرمش …" at bounding box center [988, 307] width 721 height 213
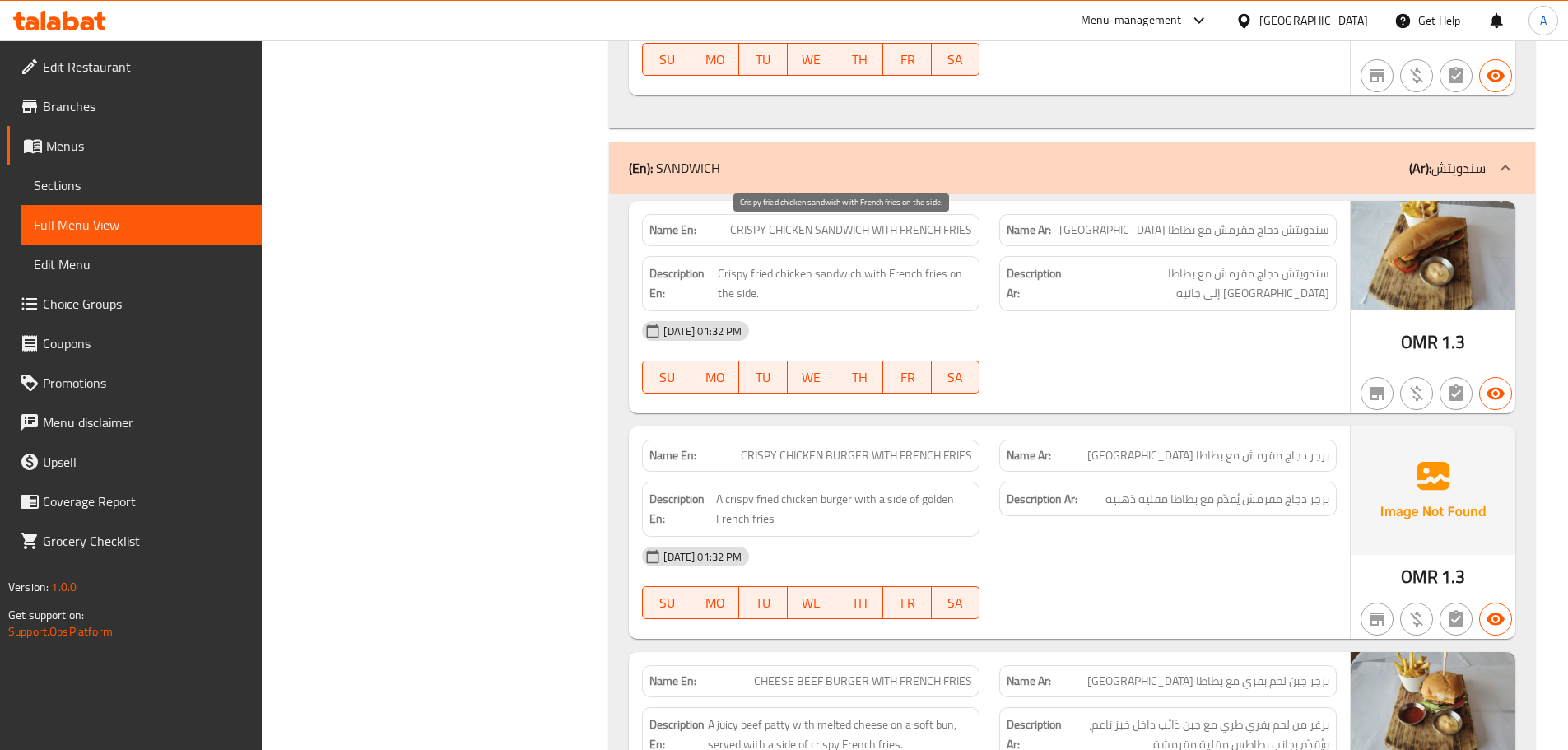
click at [901, 263] on span "Crispy fried chicken sandwich with French fries on the side." at bounding box center [845, 283] width 255 height 40
click at [1299, 222] on span "سندويتش دجاج مقرمش مع بطاطا [GEOGRAPHIC_DATA]" at bounding box center [1194, 230] width 270 height 17
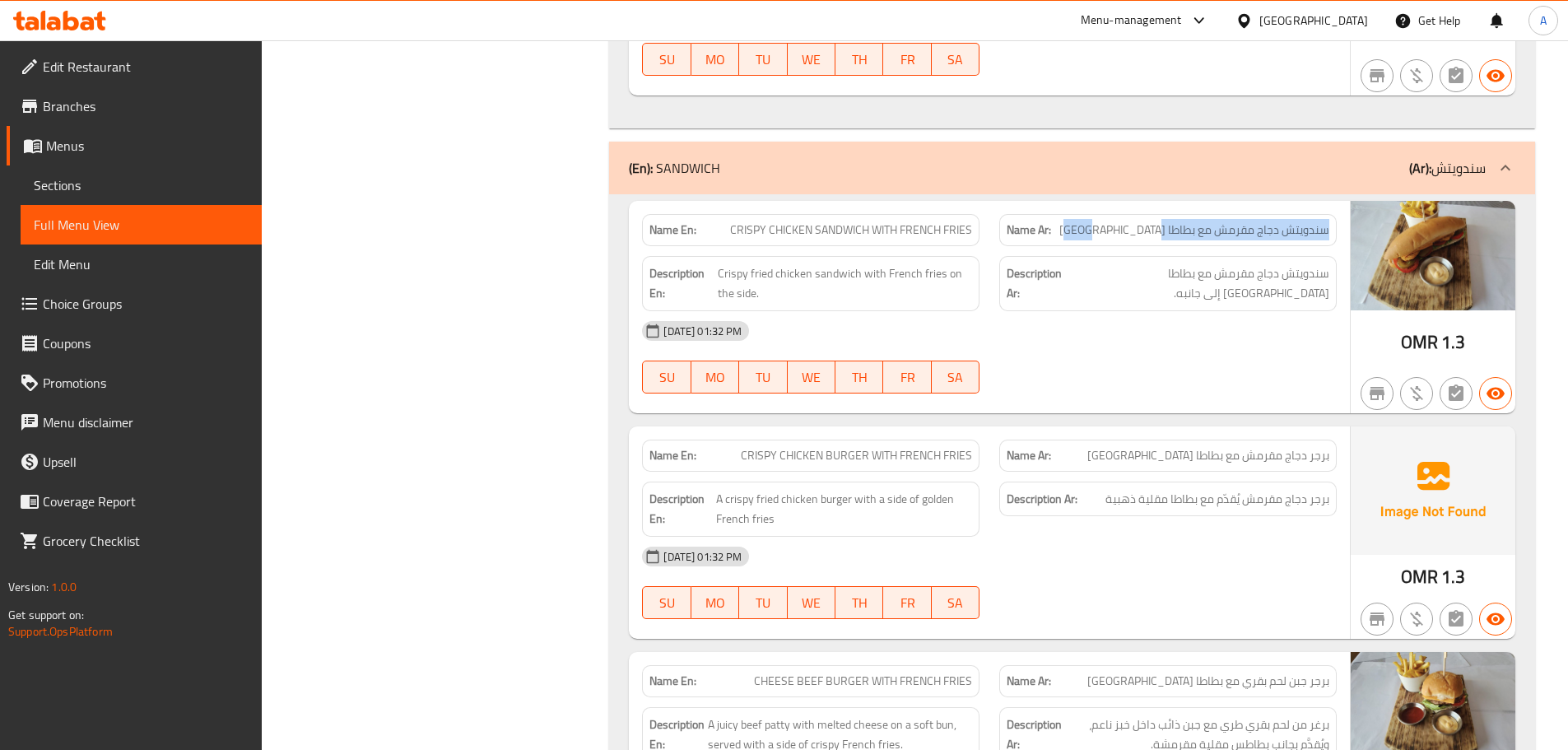
drag, startPoint x: 1299, startPoint y: 181, endPoint x: 1157, endPoint y: 194, distance: 142.6
click at [1157, 222] on span "سندويتش دجاج مقرمش مع بطاطا [GEOGRAPHIC_DATA]" at bounding box center [1194, 230] width 270 height 17
click at [1197, 311] on div "[DATE] 01:32 PM" at bounding box center [989, 331] width 715 height 39
click at [1293, 263] on span "سندويتش دجاج مقرمش مع بطاطا [GEOGRAPHIC_DATA] إلى جانبه." at bounding box center [1198, 283] width 261 height 40
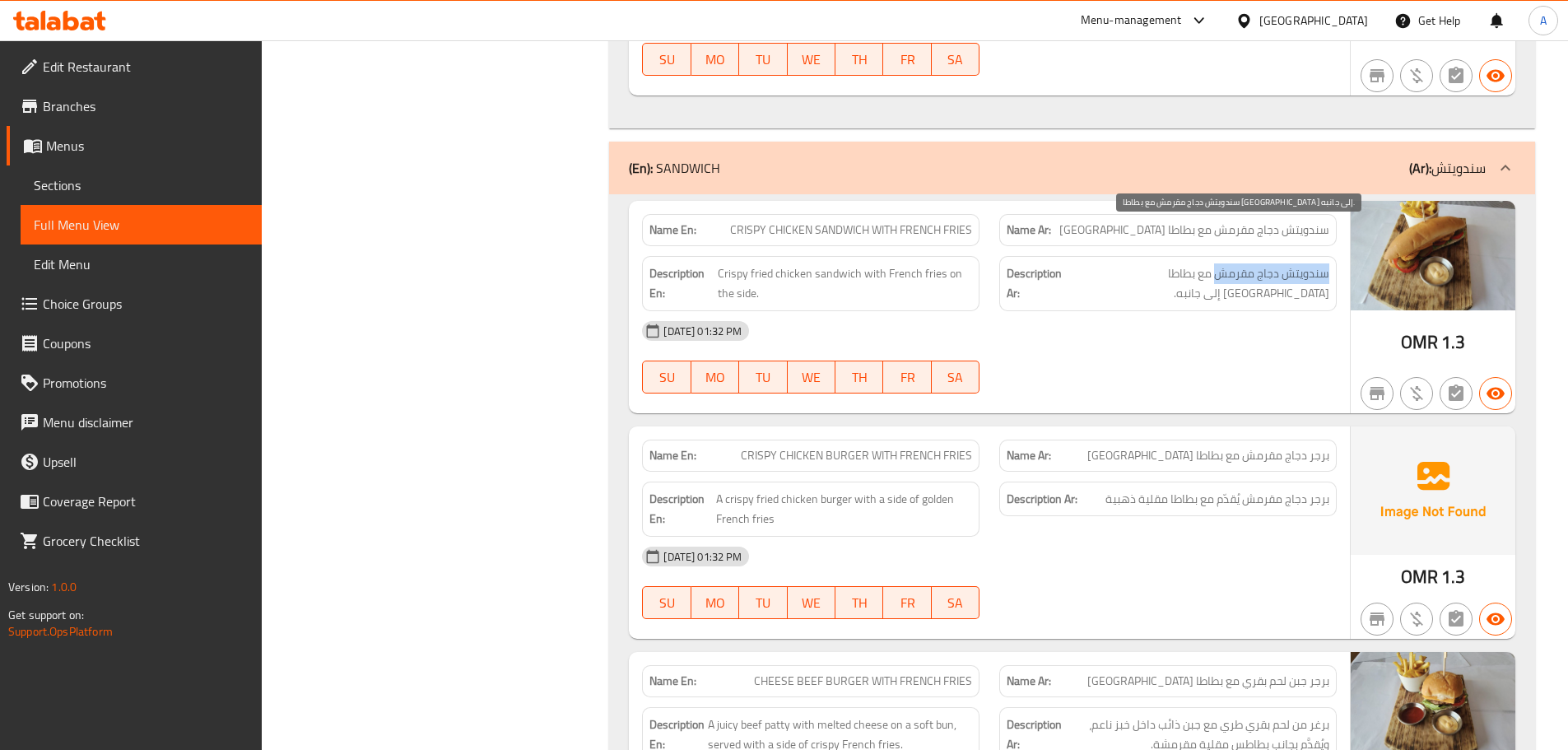
drag, startPoint x: 1293, startPoint y: 231, endPoint x: 1235, endPoint y: 236, distance: 58.2
click at [1235, 263] on span "سندويتش دجاج مقرمش مع بطاطا [GEOGRAPHIC_DATA] إلى جانبه." at bounding box center [1198, 283] width 261 height 40
click at [1155, 311] on div "[DATE] 01:32 PM" at bounding box center [989, 331] width 715 height 39
drag, startPoint x: 1170, startPoint y: 231, endPoint x: 1102, endPoint y: 228, distance: 68.1
click at [1102, 263] on span "سندويتش دجاج مقرمش مع بطاطا [GEOGRAPHIC_DATA] إلى جانبه." at bounding box center [1198, 283] width 261 height 40
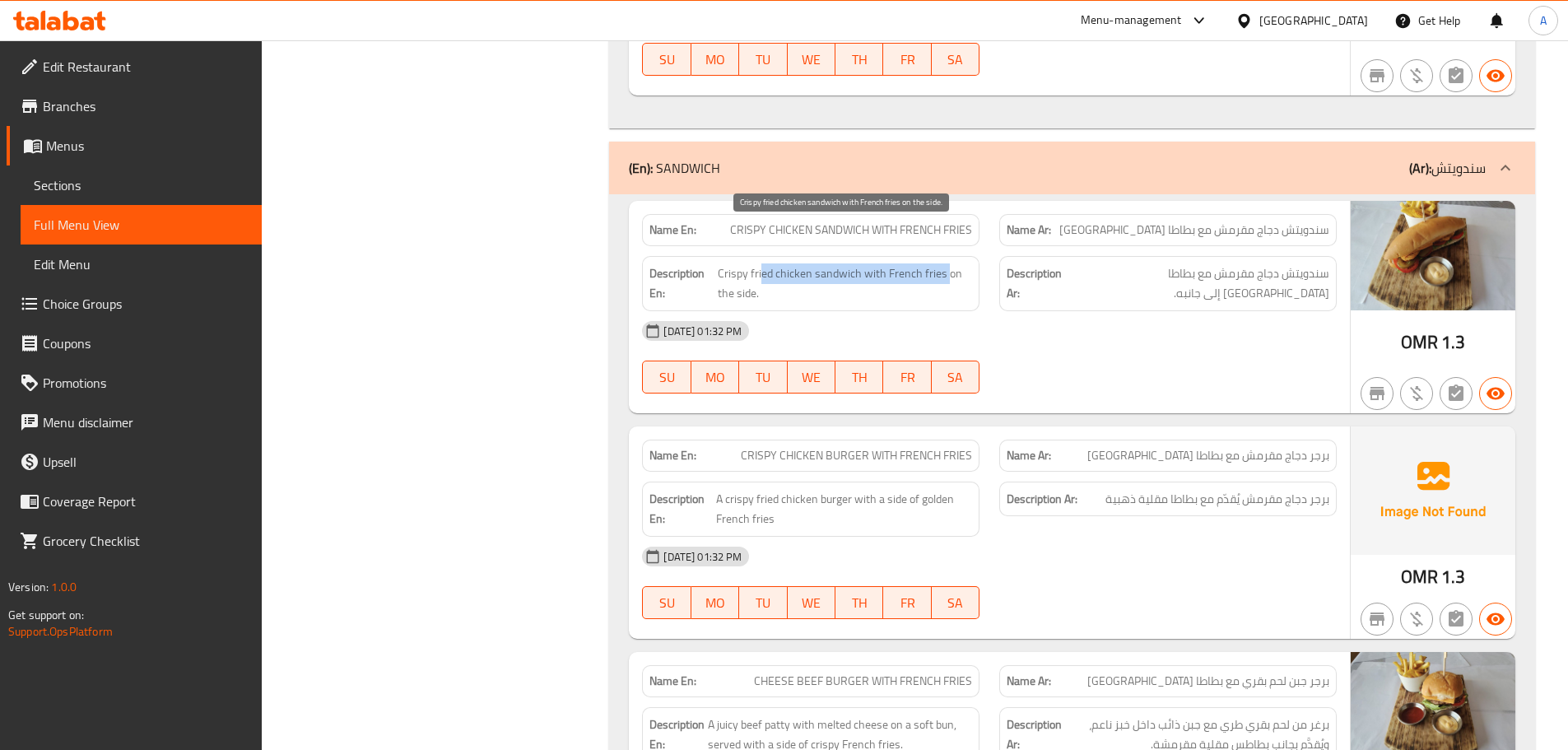
drag, startPoint x: 760, startPoint y: 234, endPoint x: 947, endPoint y: 233, distance: 187.0
click at [947, 263] on span "Crispy fried chicken sandwich with French fries on the side." at bounding box center [845, 283] width 255 height 40
click at [948, 263] on span "Crispy fried chicken sandwich with French fries on the side." at bounding box center [845, 283] width 255 height 40
click at [758, 263] on span "Crispy fried chicken sandwich with French fries on the side." at bounding box center [845, 283] width 255 height 40
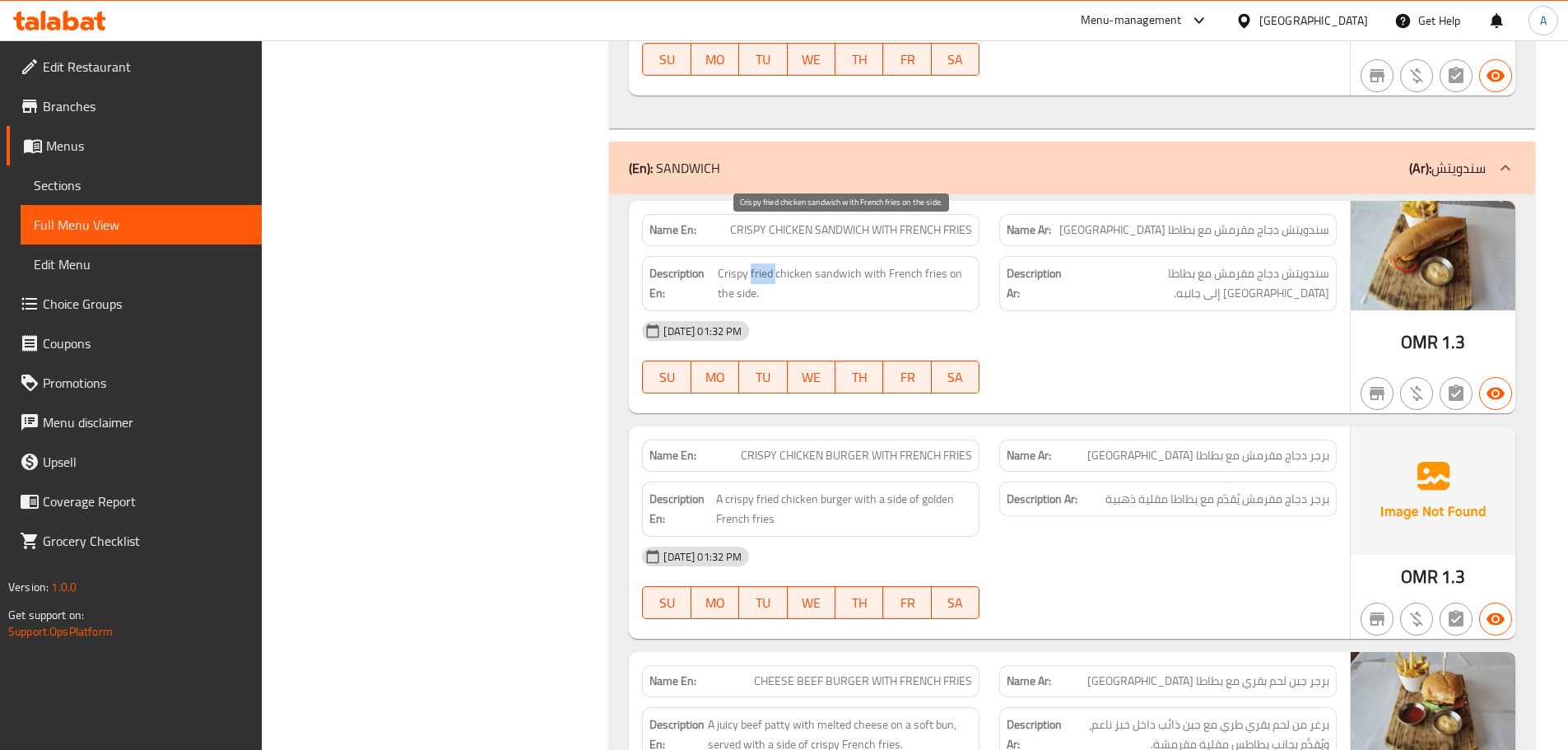
click at [758, 263] on span "Crispy fried chicken sandwich with French fries on the side." at bounding box center [845, 283] width 255 height 40
copy span "fried"
click at [1040, 311] on div "[DATE] 01:32 PM" at bounding box center [989, 331] width 715 height 39
click at [848, 263] on span "Crispy fried chicken sandwich with French fries on the side." at bounding box center [845, 283] width 255 height 40
click at [748, 222] on span "CRISPY CHICKEN SANDWICH WITH FRENCH FRIES" at bounding box center [852, 230] width 242 height 17
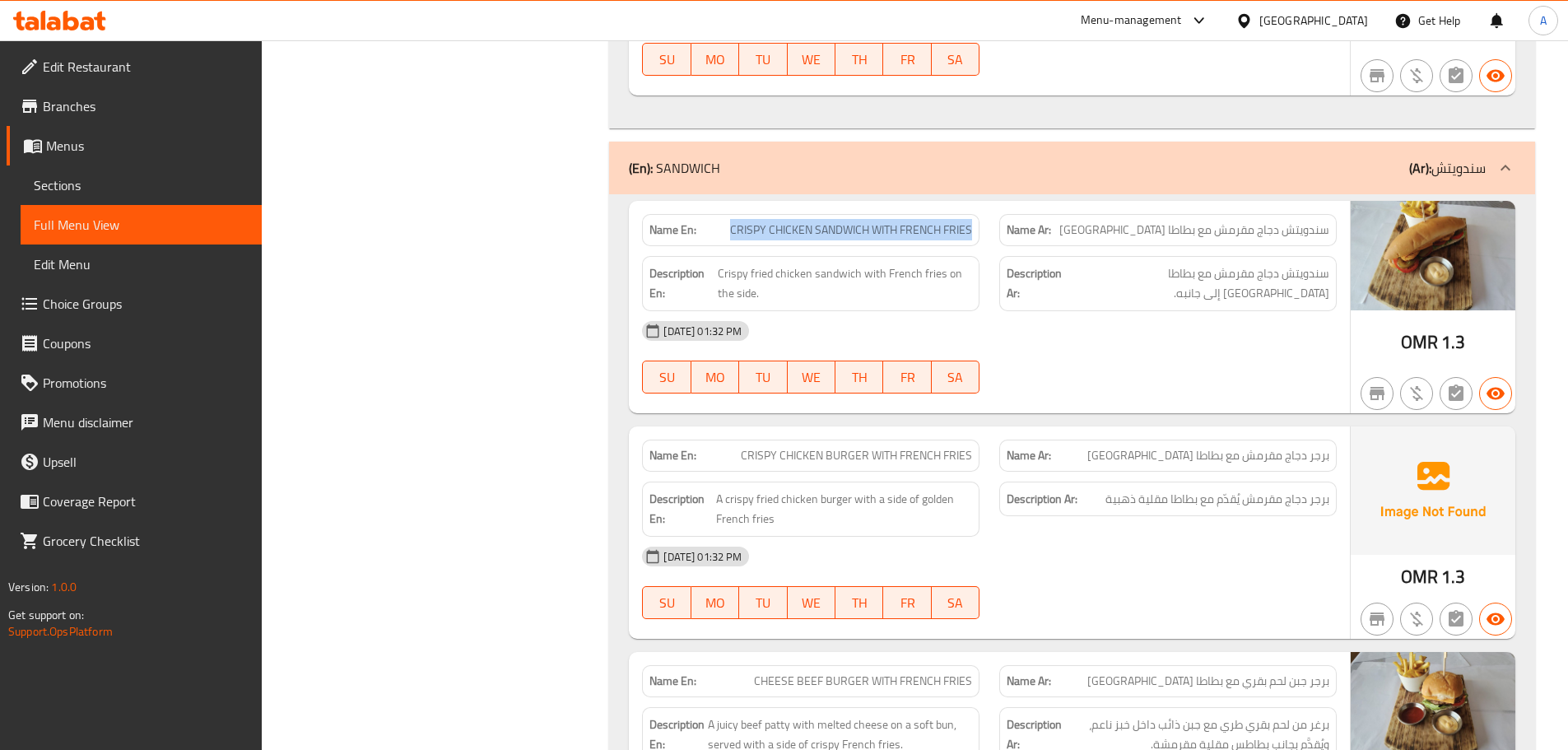
drag, startPoint x: 748, startPoint y: 185, endPoint x: 968, endPoint y: 193, distance: 220.1
click at [968, 222] on span "CRISPY CHICKEN SANDWICH WITH FRENCH FRIES" at bounding box center [852, 230] width 242 height 17
copy span "CRISPY CHICKEN SANDWICH WITH FRENCH FRIES"
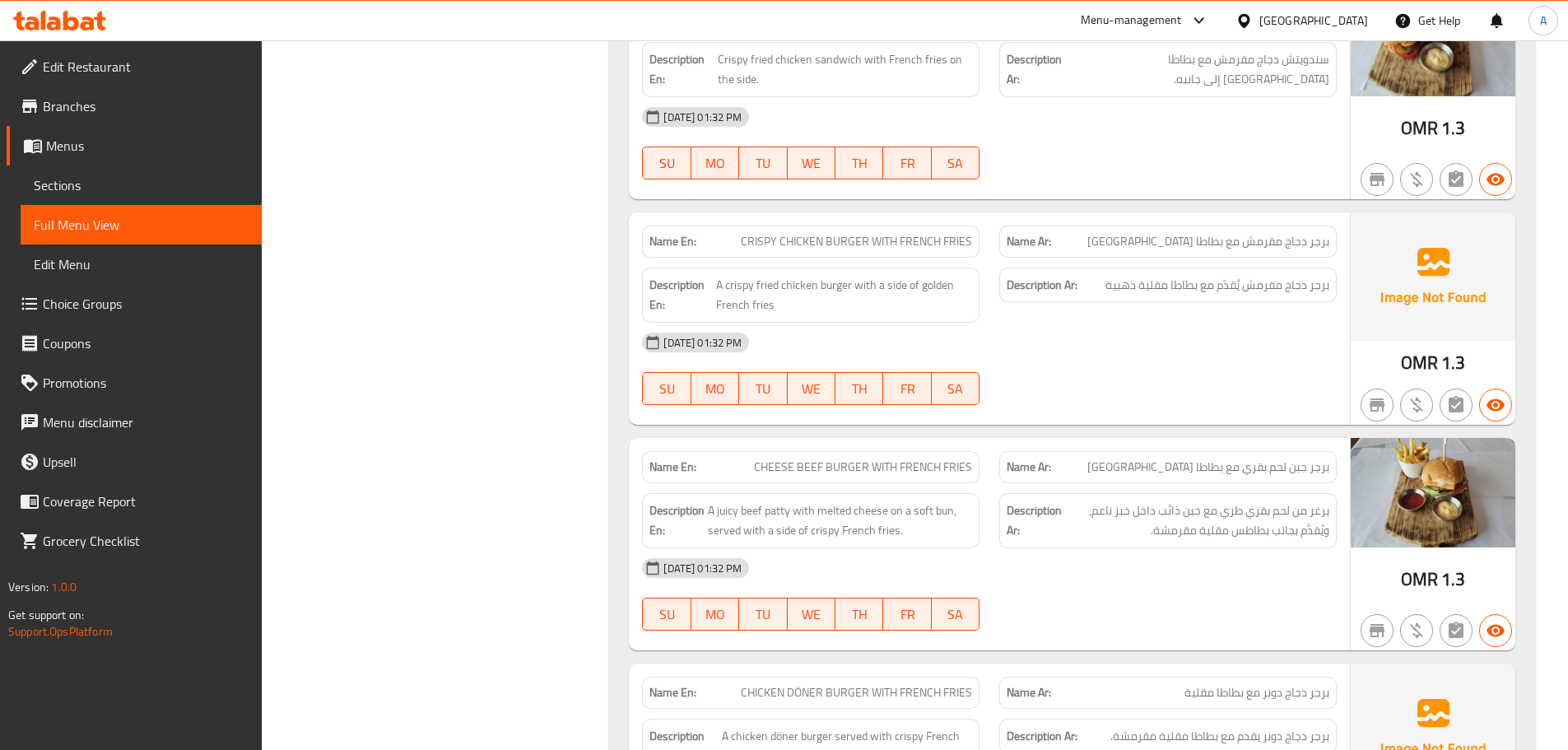
scroll to position [3722, 0]
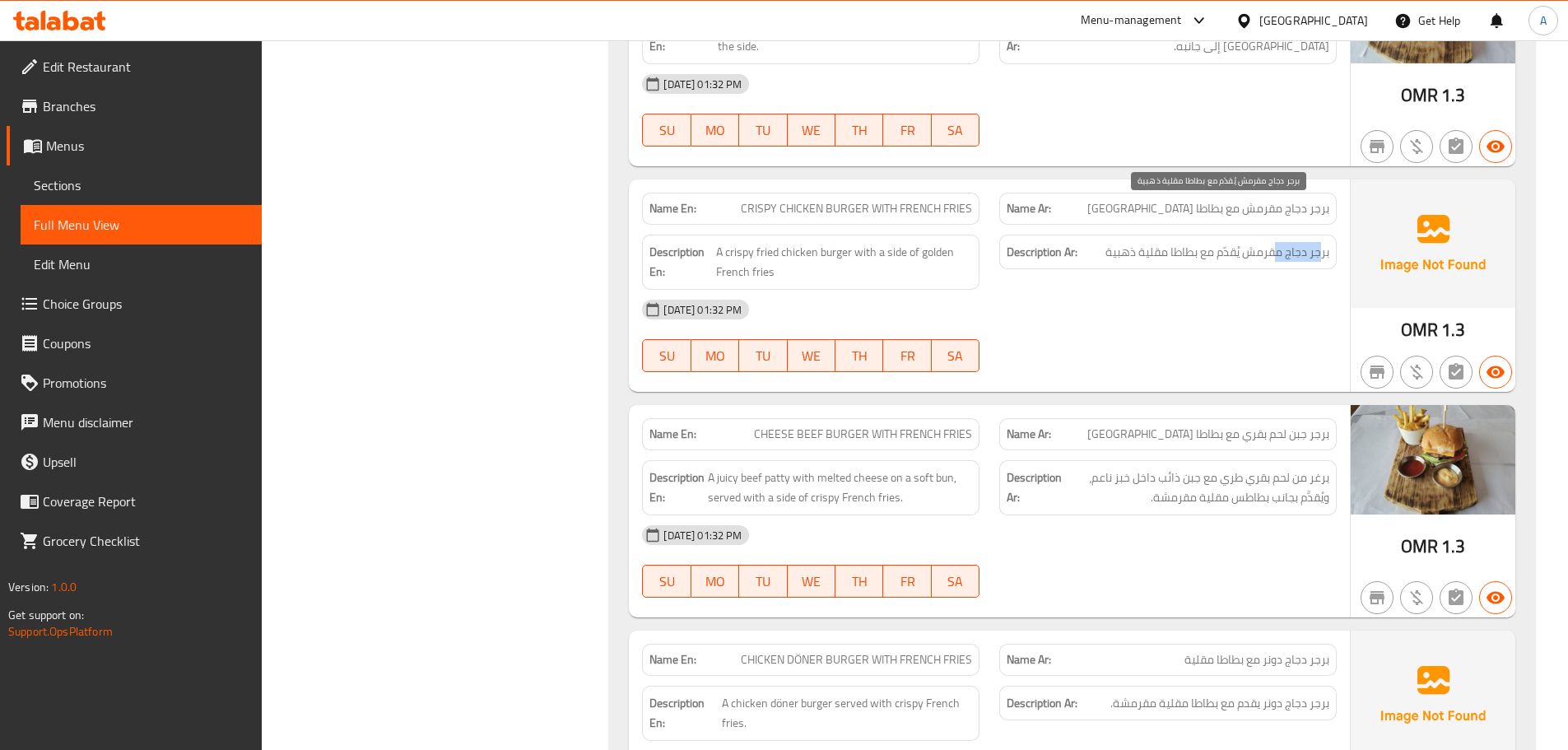
drag, startPoint x: 1319, startPoint y: 216, endPoint x: 1262, endPoint y: 216, distance: 57.0
click at [1264, 242] on span "برجر دجاج مقرمش يُقدّم مع بطاطا مقلية ذهبية" at bounding box center [1217, 253] width 224 height 21
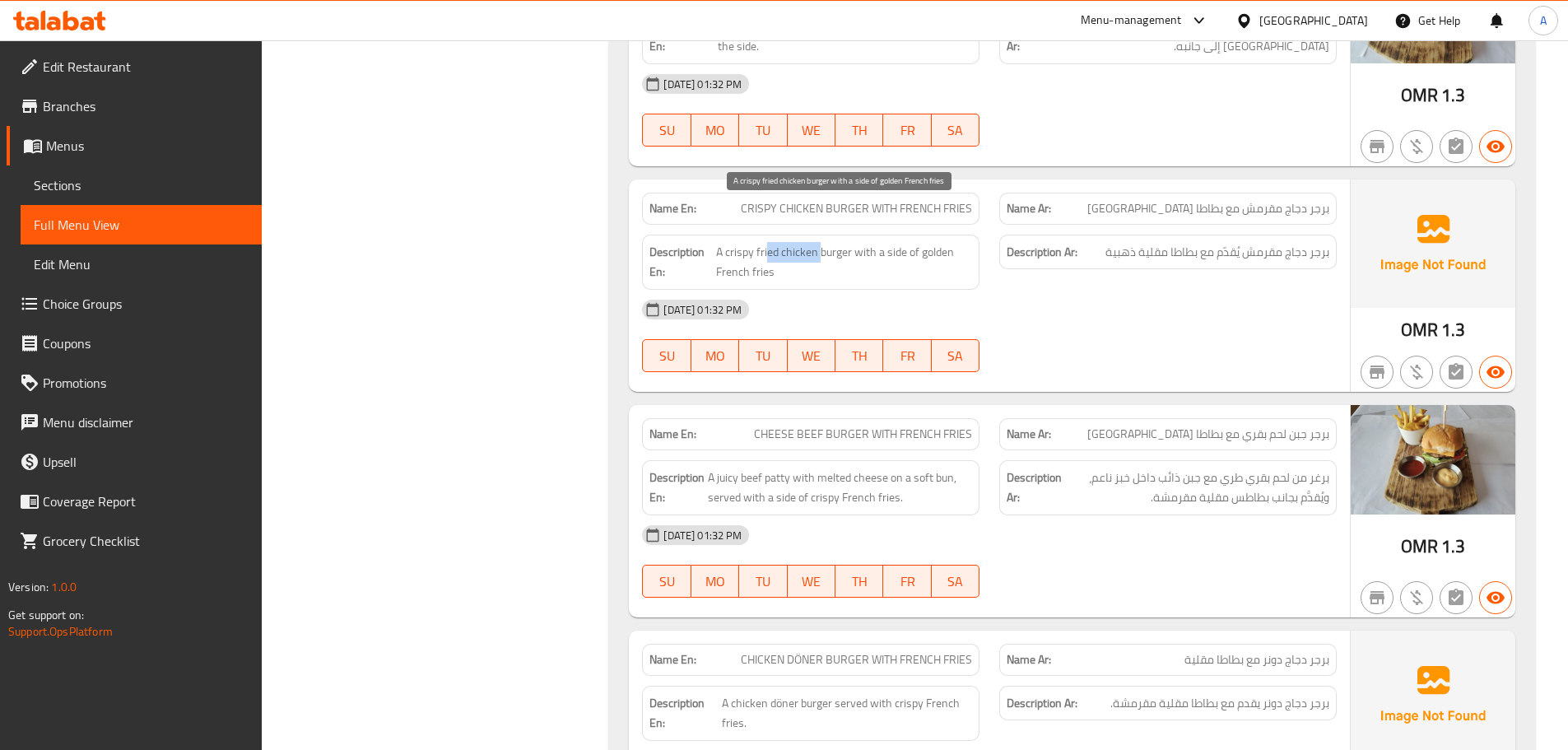
drag, startPoint x: 818, startPoint y: 215, endPoint x: 757, endPoint y: 208, distance: 61.4
click at [759, 242] on span "A crispy fried chicken burger with a side of golden French fries" at bounding box center [845, 262] width 256 height 40
click at [1055, 290] on div "[DATE] 01:32 PM" at bounding box center [989, 309] width 715 height 39
click at [892, 242] on span "A crispy fried chicken burger with a side of golden French fries" at bounding box center [845, 262] width 256 height 40
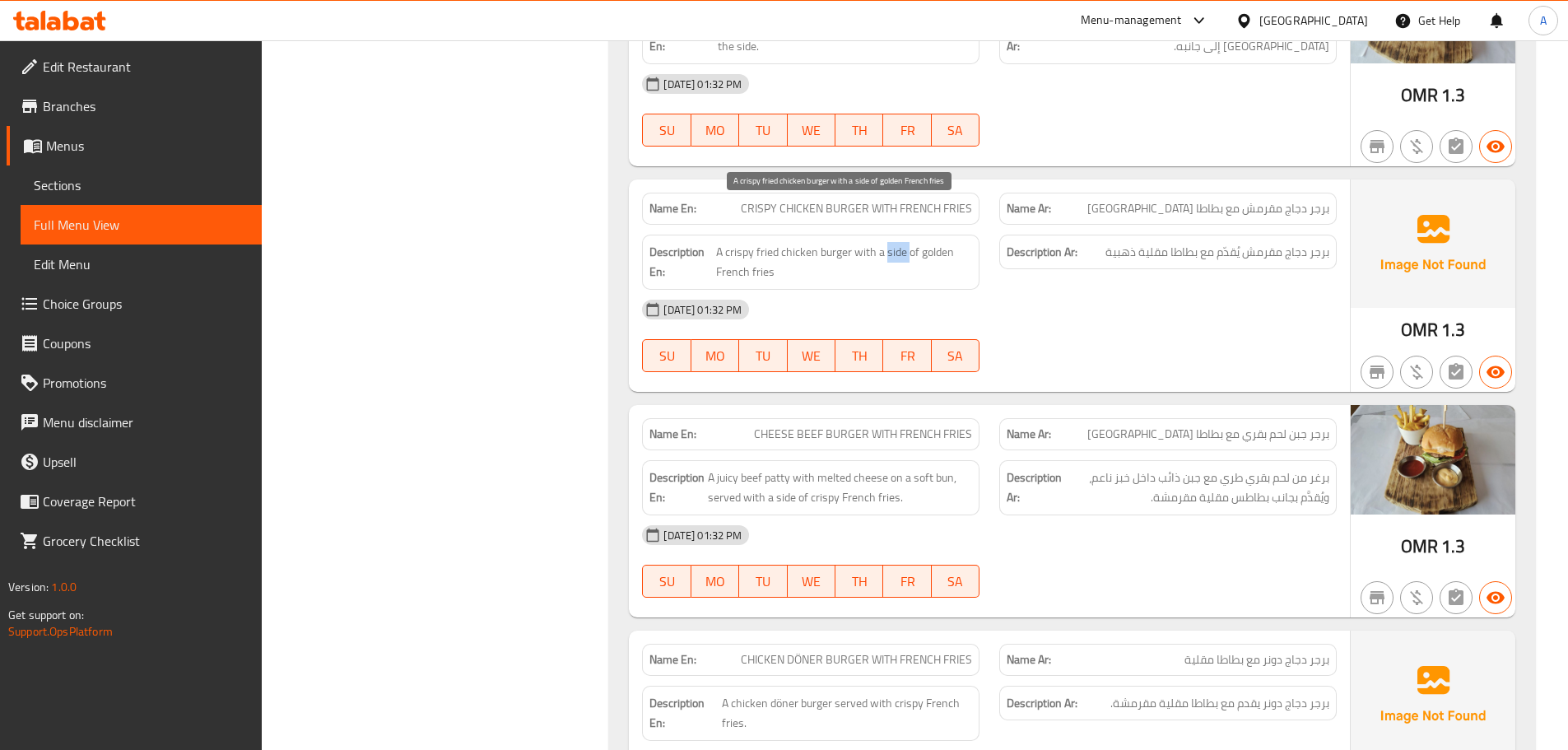
click at [811, 242] on span "A crispy fried chicken burger with a side of golden French fries" at bounding box center [845, 262] width 256 height 40
click at [758, 200] on span "CRISPY CHICKEN BURGER WITH FRENCH FRIES" at bounding box center [856, 208] width 231 height 17
drag, startPoint x: 758, startPoint y: 167, endPoint x: 956, endPoint y: 172, distance: 198.1
click at [956, 200] on span "CRISPY CHICKEN BURGER WITH FRENCH FRIES" at bounding box center [856, 208] width 231 height 17
click at [968, 242] on span "A crispy fried chicken burger with a side of golden French fries" at bounding box center [845, 262] width 256 height 40
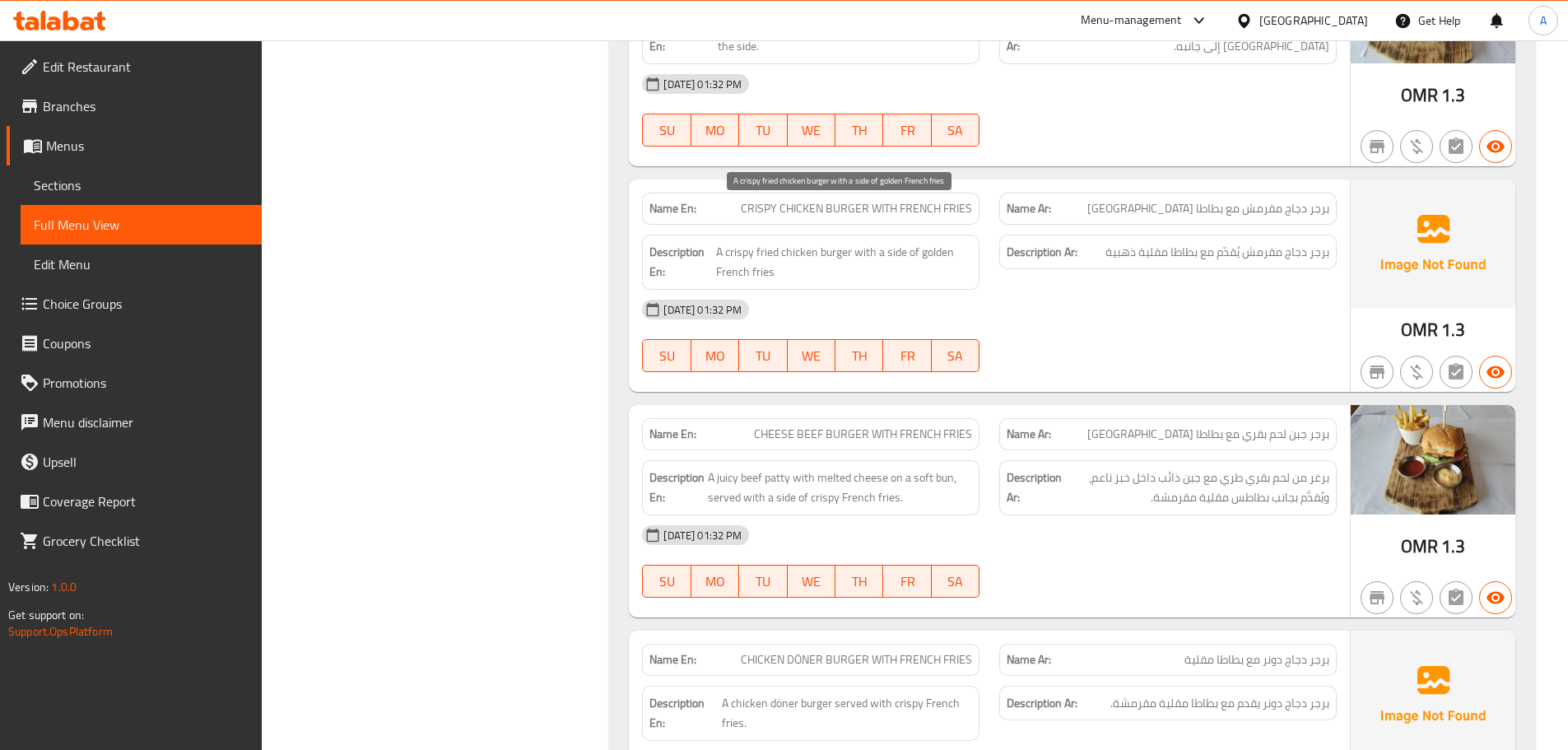
drag, startPoint x: 851, startPoint y: 200, endPoint x: 951, endPoint y: 233, distance: 105.3
click at [928, 235] on div "Description En: A crispy fried chicken burger with a side of golden French fries" at bounding box center [811, 262] width 337 height 55
click at [1067, 296] on div "[DATE] 01:32 PM SU MO TU WE TH FR SA" at bounding box center [989, 336] width 715 height 92
click at [894, 426] on p "Name En: CHEESE BEEF BURGER WITH FRENCH FRIES" at bounding box center [811, 434] width 322 height 17
click at [1017, 363] on div at bounding box center [1168, 372] width 357 height 20
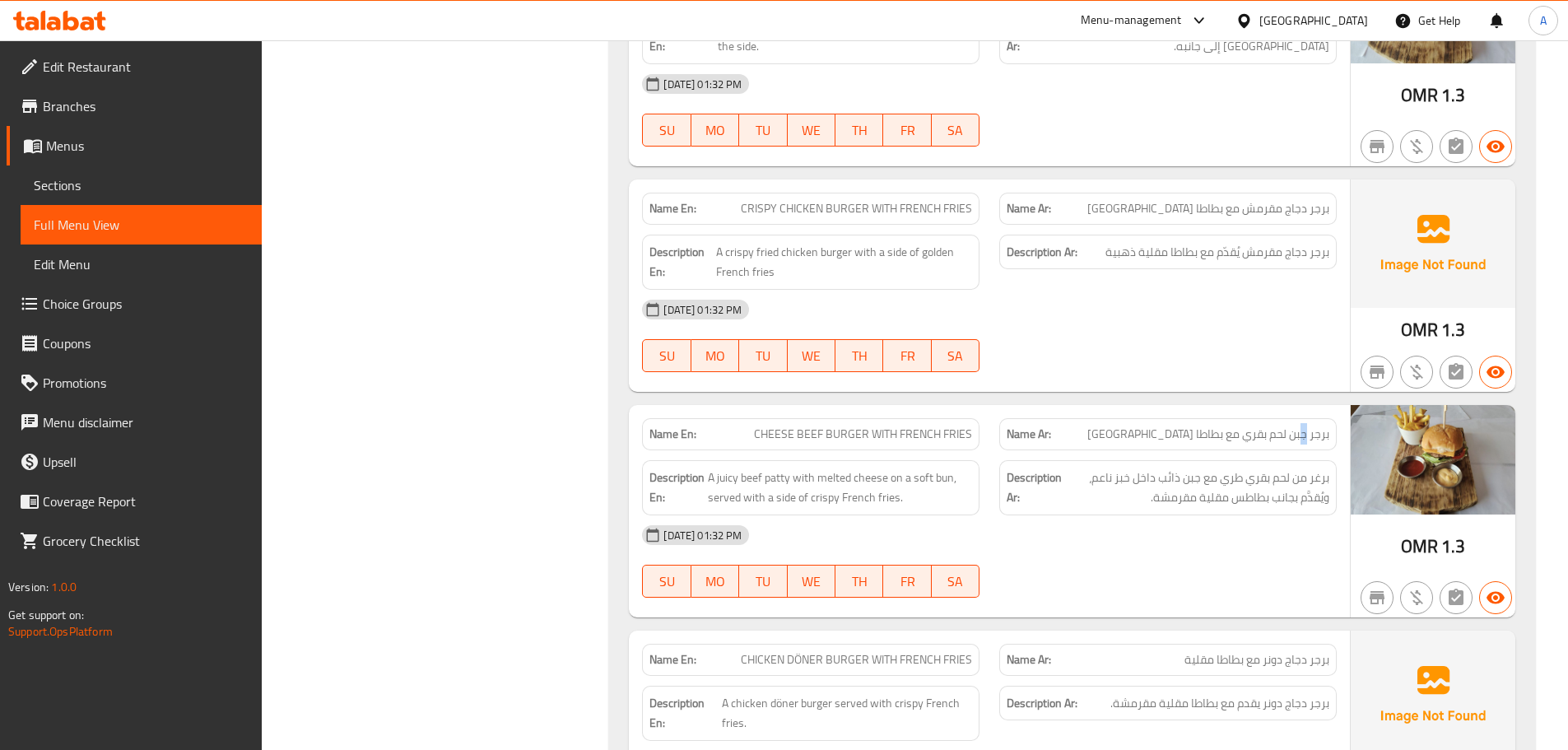
drag, startPoint x: 1307, startPoint y: 392, endPoint x: 1227, endPoint y: 416, distance: 83.5
click at [1234, 412] on div "Name En: CHEESE BEEF BURGER WITH FRENCH FRIES Name Ar: برجر جبن لحم بقري مع بطا…" at bounding box center [988, 512] width 721 height 213
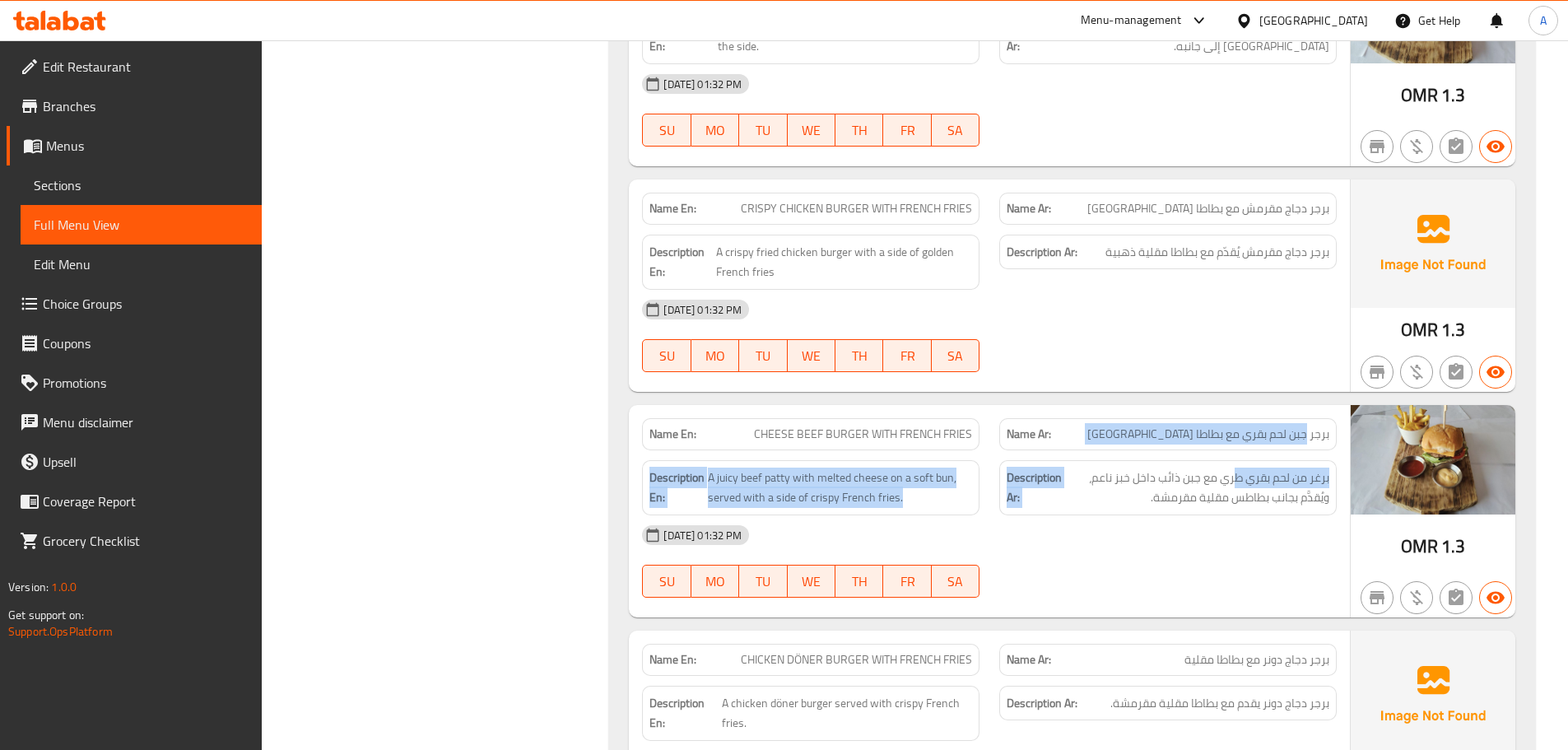
click at [1205, 406] on div "Name En: CHEESE BEEF BURGER WITH FRENCH FRIES Name Ar: برجر جبن لحم بقري مع بطا…" at bounding box center [988, 512] width 721 height 213
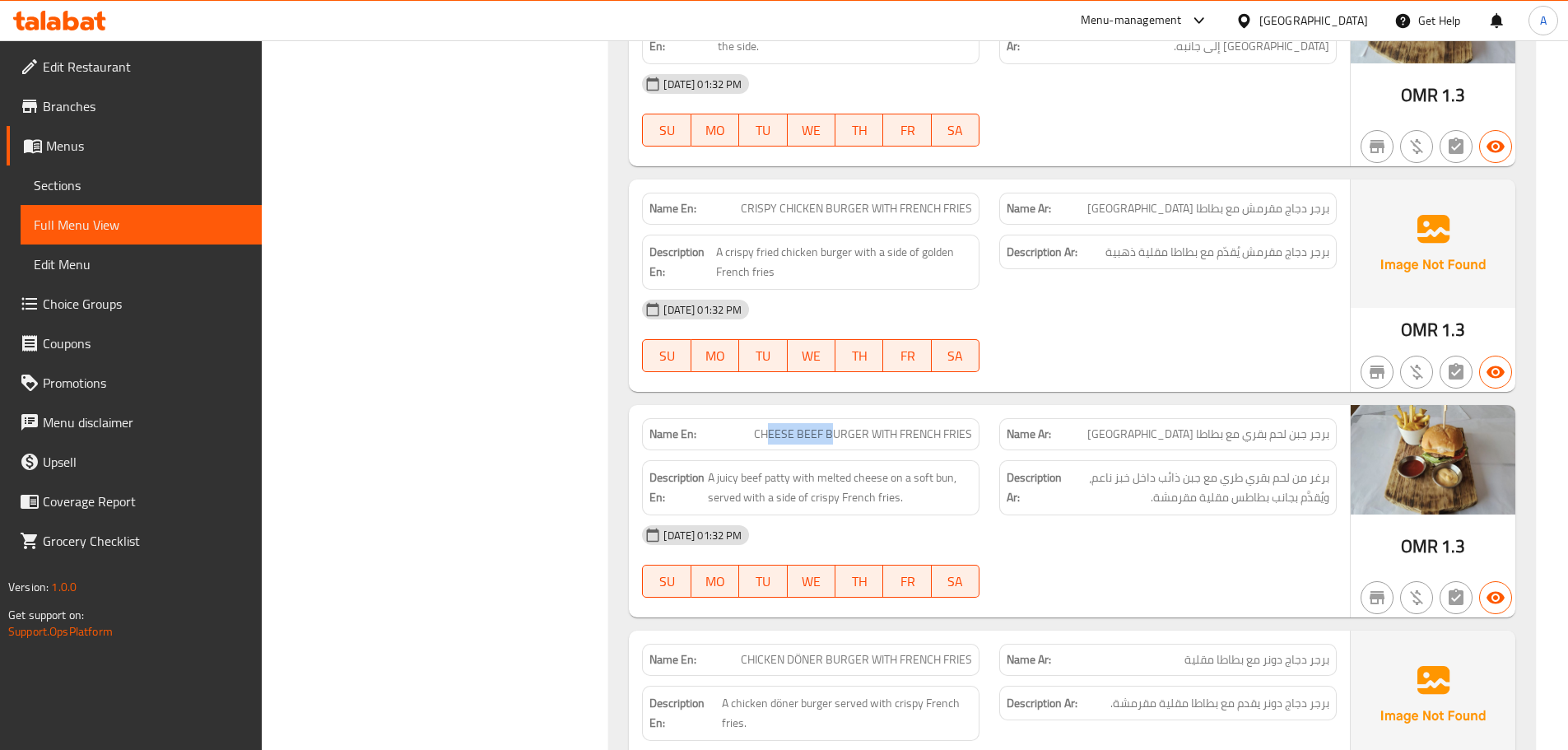
click at [959, 426] on span "CHEESE BEEF BURGER WITH FRENCH FRIES" at bounding box center [863, 434] width 218 height 17
click at [1183, 310] on div "[DATE] 01:32 PM SU MO TU WE TH FR SA" at bounding box center [989, 336] width 715 height 92
drag, startPoint x: 714, startPoint y: 385, endPoint x: 1027, endPoint y: 367, distance: 313.5
click at [1015, 408] on div "Name En: CHEESE BEEF BURGER WITH FRENCH FRIES Name Ar: برجر جبن لحم بقري مع بطا…" at bounding box center [989, 433] width 715 height 51
click at [1072, 303] on div "[DATE] 01:32 PM SU MO TU WE TH FR SA" at bounding box center [989, 336] width 715 height 92
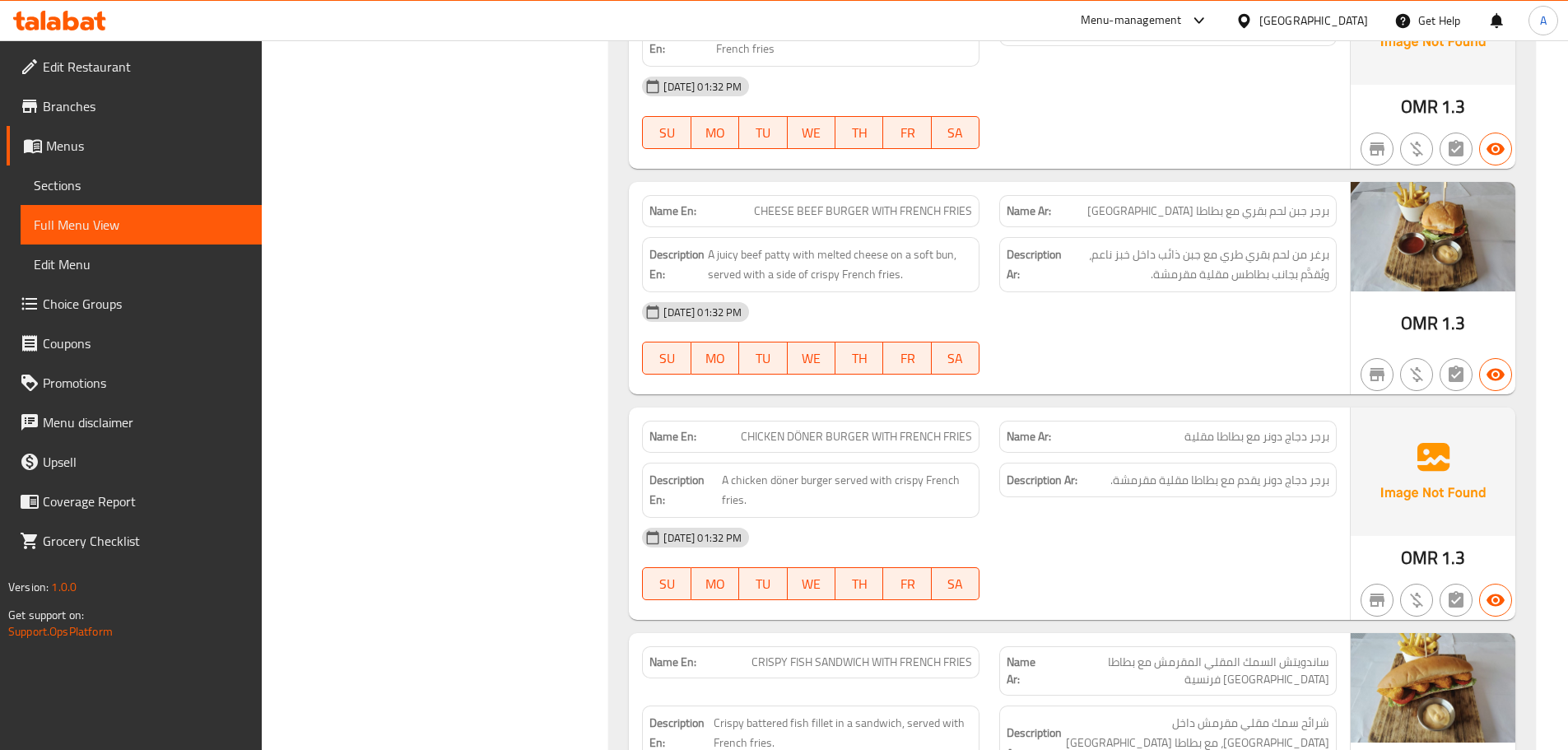
scroll to position [3970, 0]
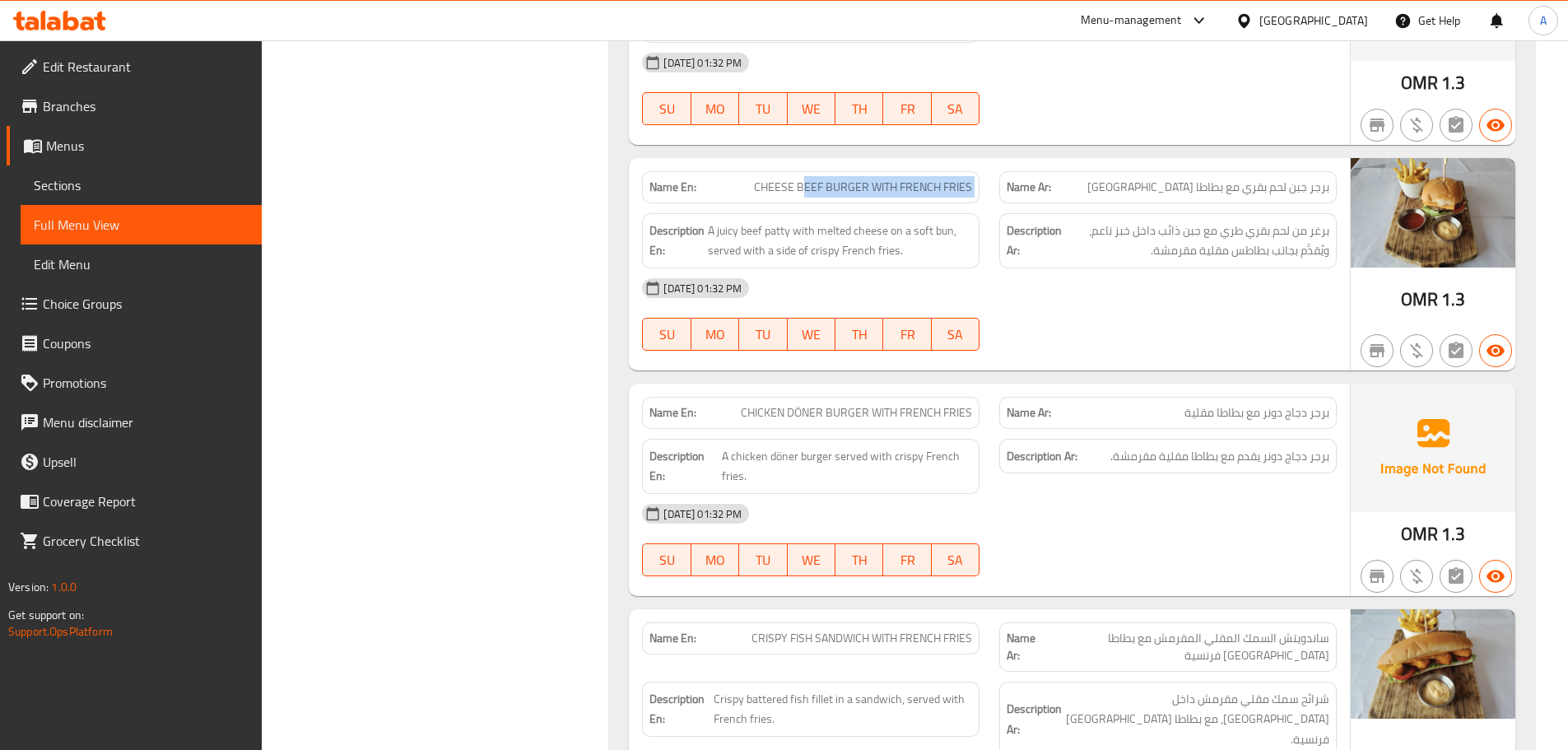
click at [1137, 166] on div "Name En: CHEESE BEEF BURGER WITH FRENCH FRIES Name Ar: برجر جبن لحم بقري مع بطا…" at bounding box center [988, 264] width 721 height 213
click at [1203, 269] on div "[DATE] 01:32 PM" at bounding box center [989, 288] width 715 height 39
click at [1323, 179] on span "برجر جبن لحم بقري مع بطاطا [GEOGRAPHIC_DATA]" at bounding box center [1208, 188] width 242 height 17
drag, startPoint x: 1323, startPoint y: 145, endPoint x: 643, endPoint y: 149, distance: 680.0
click at [643, 161] on div "Name En: CHEESE BEEF BURGER WITH FRENCH FRIES Name Ar: برجر جبن لحم بقري مع بطا…" at bounding box center [989, 187] width 715 height 51
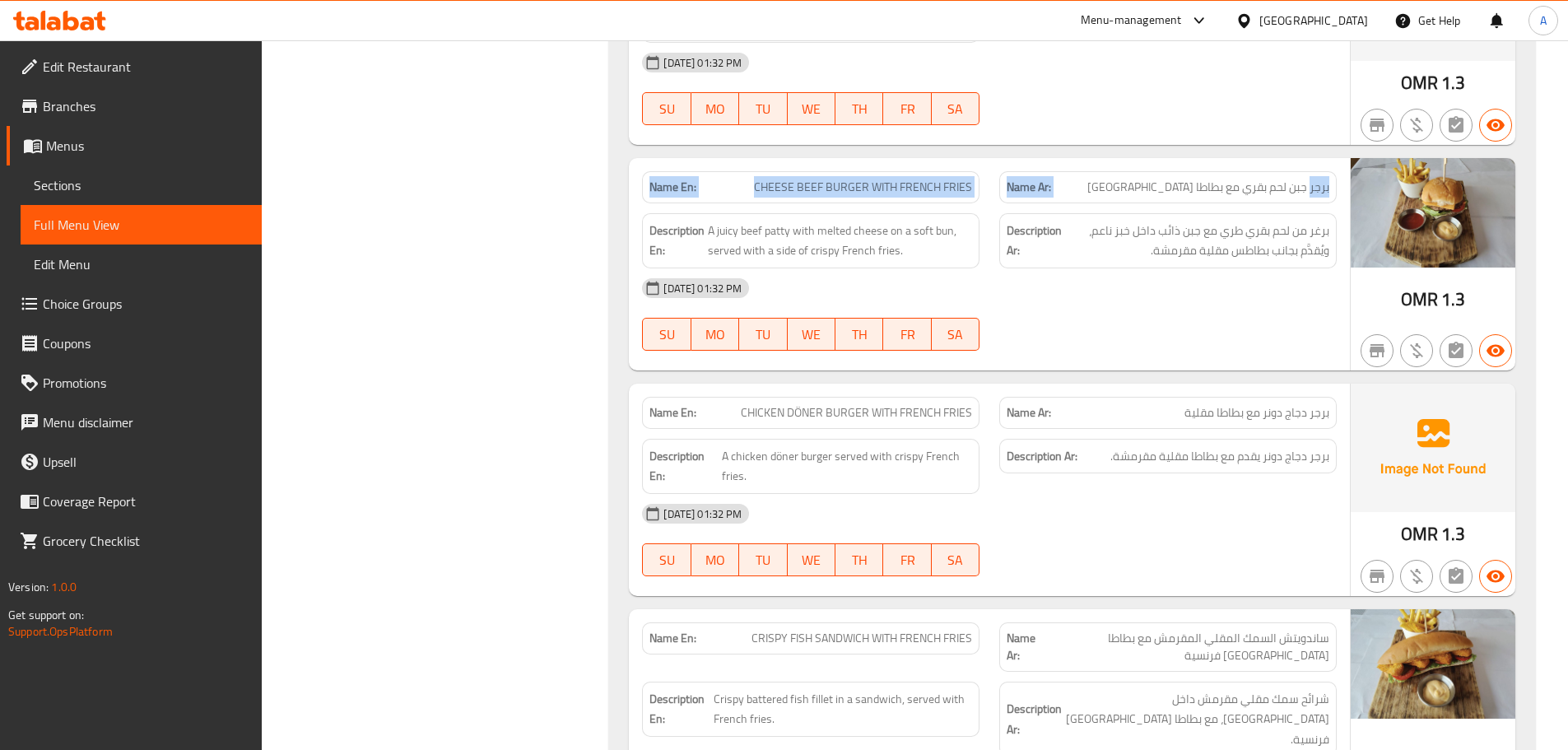
click at [643, 171] on div "Name En: CHEESE BEEF BURGER WITH FRENCH FRIES" at bounding box center [811, 187] width 337 height 32
drag, startPoint x: 643, startPoint y: 149, endPoint x: 1283, endPoint y: 322, distance: 663.0
click at [1275, 323] on div "Name En: CHEESE BEEF BURGER WITH FRENCH FRIES Name Ar: برجر جبن لحم بقري مع بطا…" at bounding box center [988, 264] width 721 height 213
click at [1284, 321] on div "Name En: CHEESE BEEF BURGER WITH FRENCH FRIES Name Ar: برجر جبن لحم بقري مع بطا…" at bounding box center [988, 264] width 721 height 213
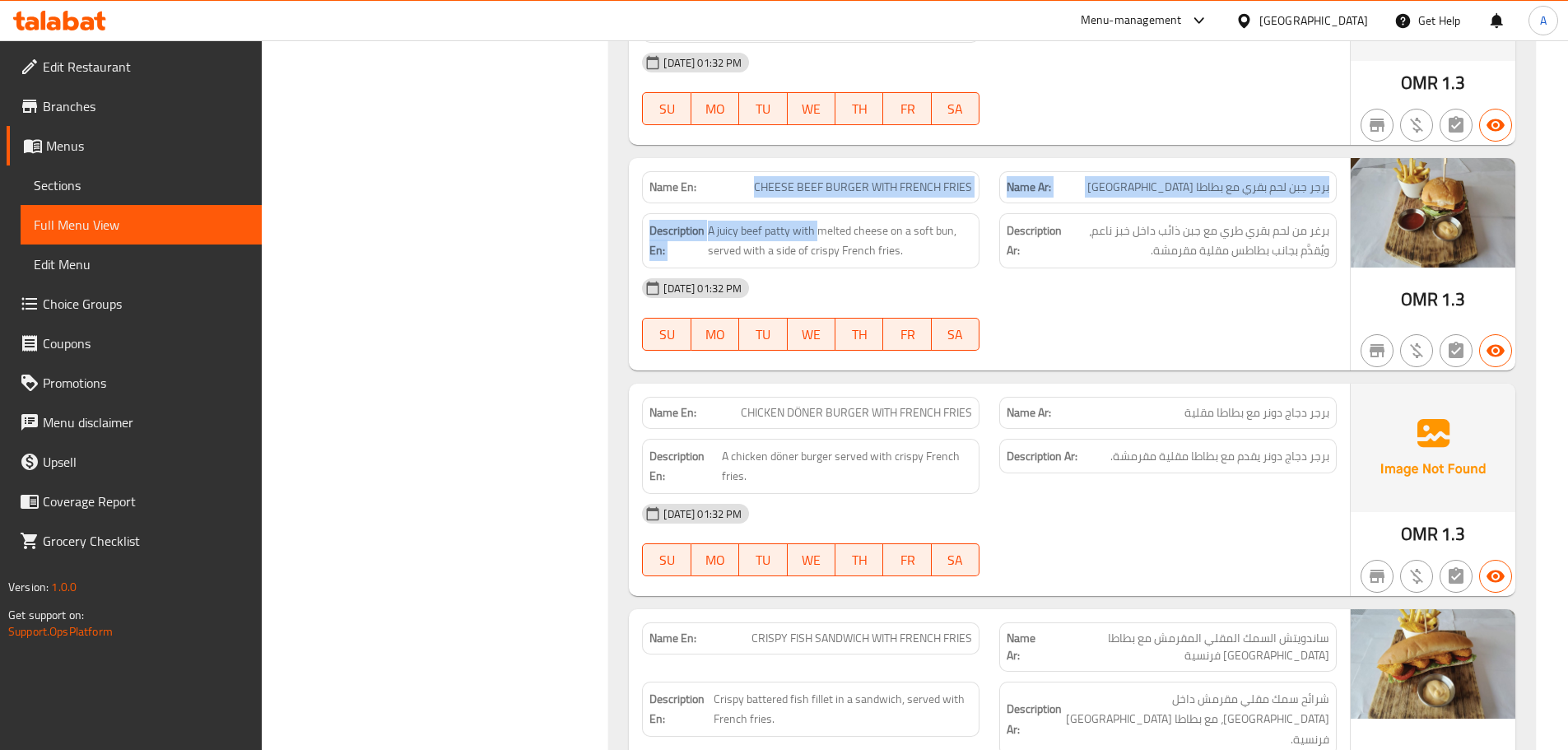
drag, startPoint x: 740, startPoint y: 140, endPoint x: 913, endPoint y: 235, distance: 197.4
click at [851, 181] on div "Name En: CHEESE BEEF BURGER WITH FRENCH FRIES Name Ar: برجر جبن لحم بقري مع بطا…" at bounding box center [988, 264] width 721 height 213
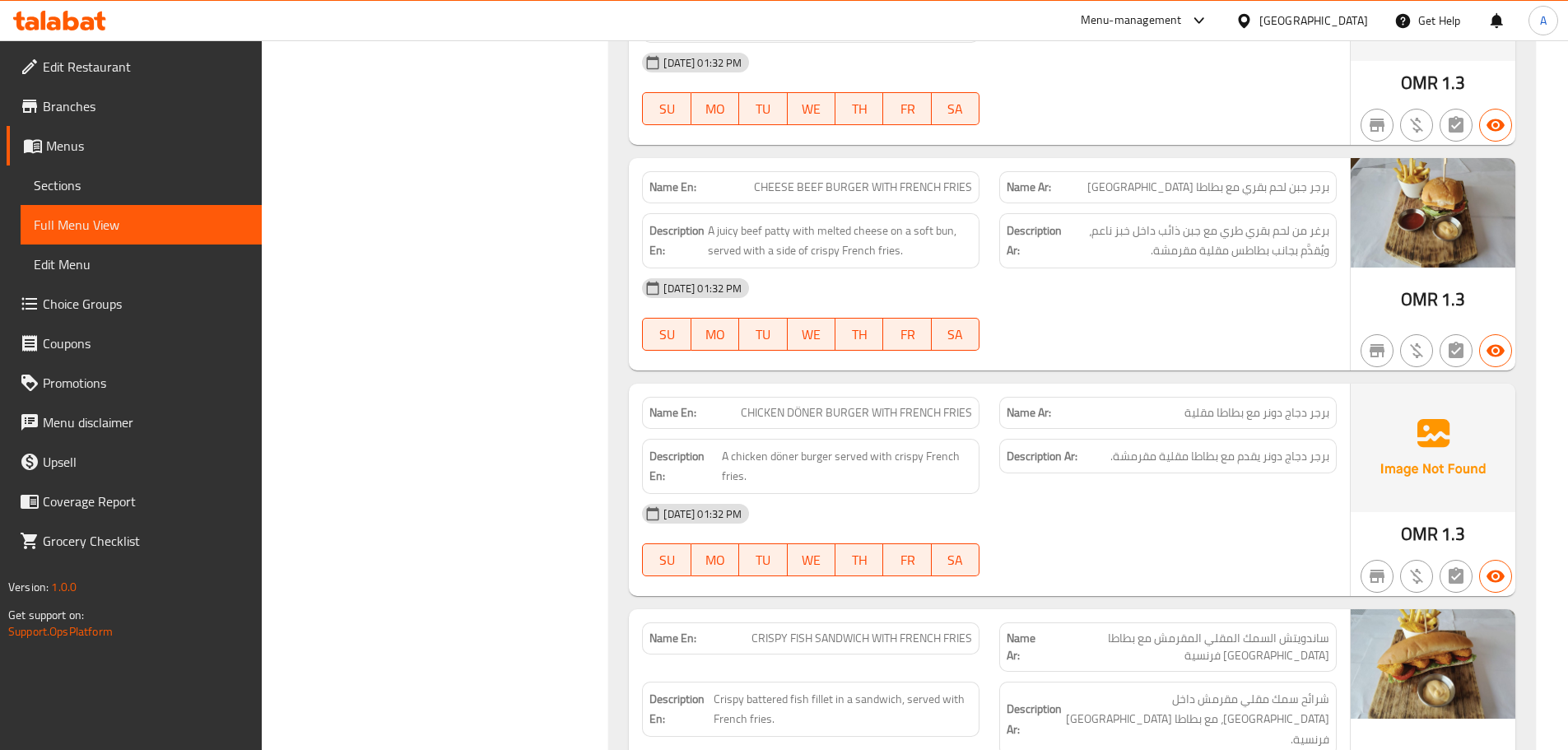
click at [1034, 270] on div "[DATE] 01:32 PM SU MO TU WE TH FR SA" at bounding box center [989, 315] width 715 height 92
click at [1315, 179] on span "برجر جبن لحم بقري مع بطاطا [GEOGRAPHIC_DATA]" at bounding box center [1208, 188] width 242 height 17
drag, startPoint x: 1315, startPoint y: 144, endPoint x: 728, endPoint y: 173, distance: 587.7
click at [728, 173] on div "Name En: CHEESE BEEF BURGER WITH FRENCH FRIES Name Ar: برجر جبن لحم بقري مع بطا…" at bounding box center [988, 264] width 721 height 213
click at [1073, 269] on div "[DATE] 01:32 PM" at bounding box center [989, 288] width 715 height 39
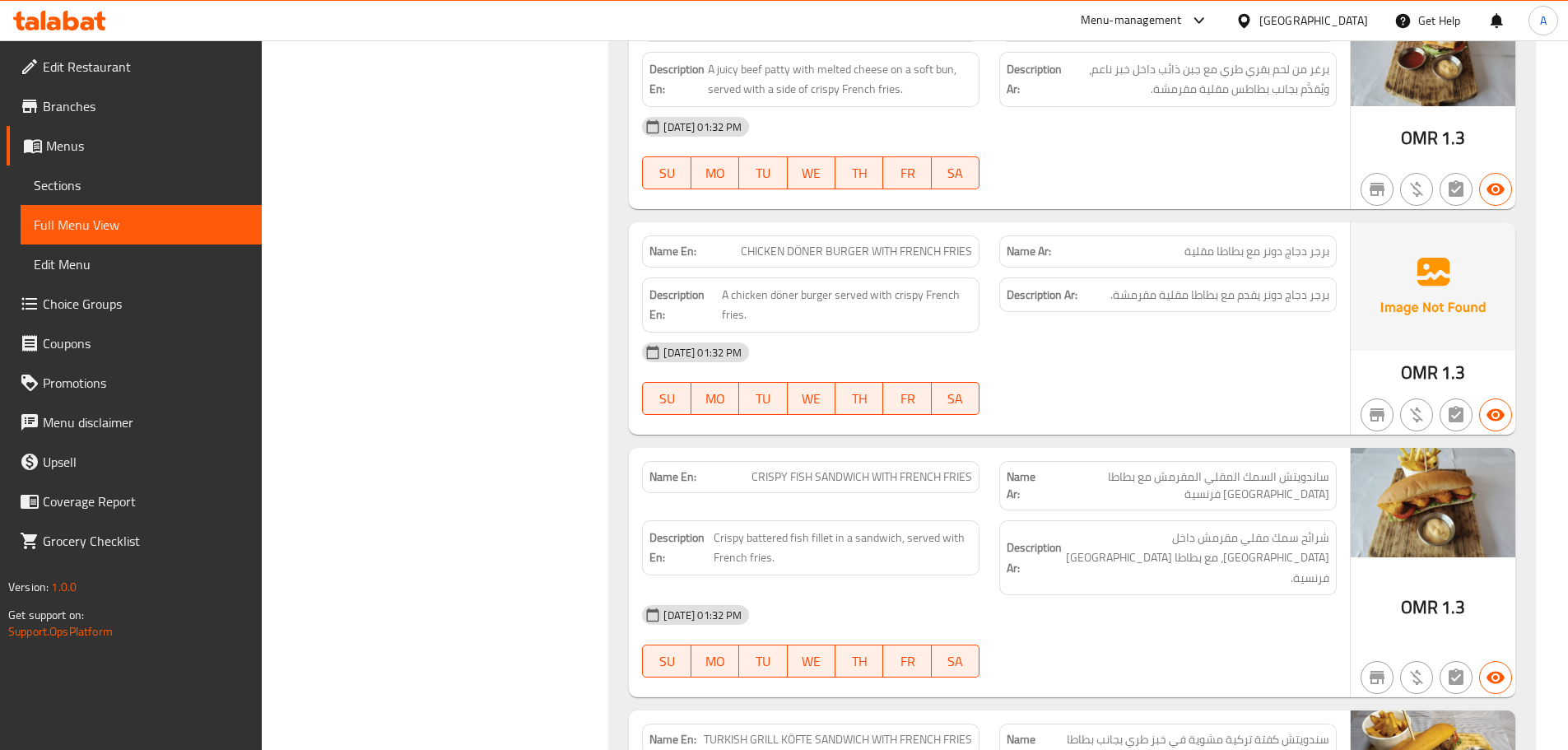
scroll to position [4135, 0]
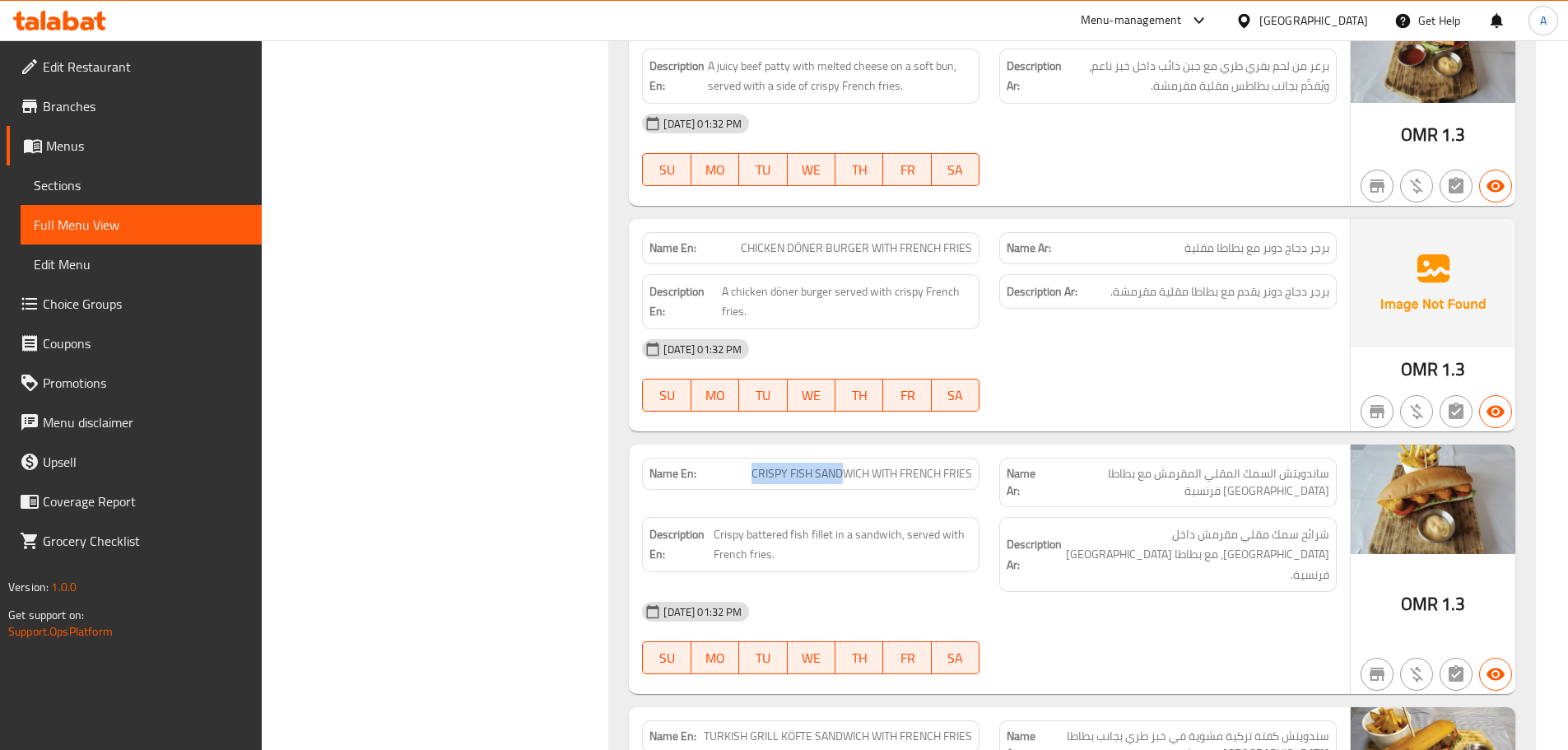
drag, startPoint x: 750, startPoint y: 433, endPoint x: 1089, endPoint y: 428, distance: 339.0
click at [898, 466] on span "CRISPY FISH SANDWICH WITH FRENCH FRIES" at bounding box center [861, 474] width 221 height 17
click at [1161, 397] on div "Name En: CRISPY CHICKEN SANDWICH WITH FRENCH FRIES Name Ar: سندويتش دجاج مقرمش …" at bounding box center [1072, 704] width 926 height 2338
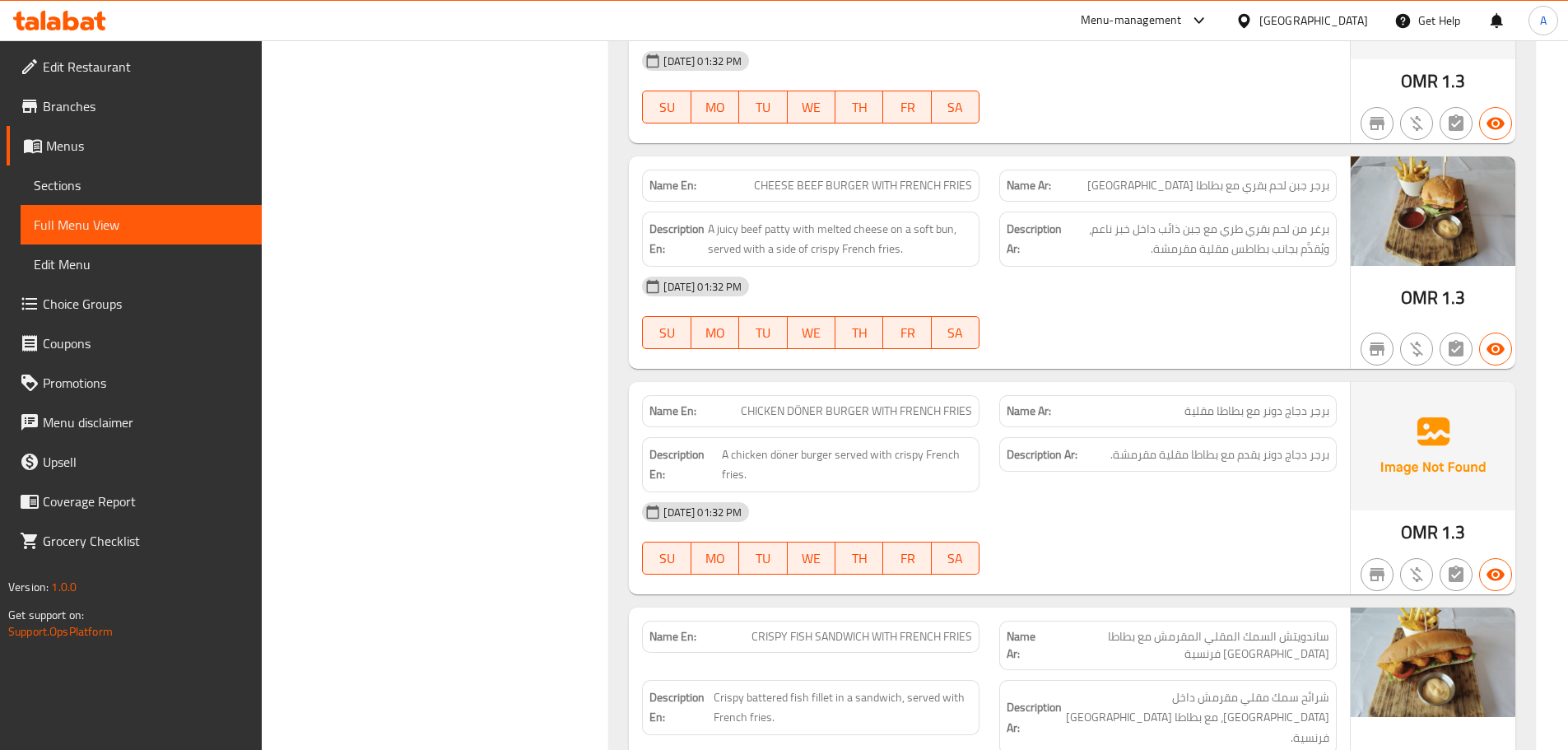
scroll to position [3970, 0]
drag, startPoint x: 764, startPoint y: 387, endPoint x: 834, endPoint y: 385, distance: 70.0
click at [830, 397] on div "Name En: CHICKEN DÖNER BURGER WITH FRENCH FRIES" at bounding box center [811, 412] width 337 height 32
drag, startPoint x: 1294, startPoint y: 373, endPoint x: 1213, endPoint y: 372, distance: 81.0
click at [1213, 405] on span "برجر دجاج دونر مع بطاطا مقلية" at bounding box center [1257, 413] width 145 height 17
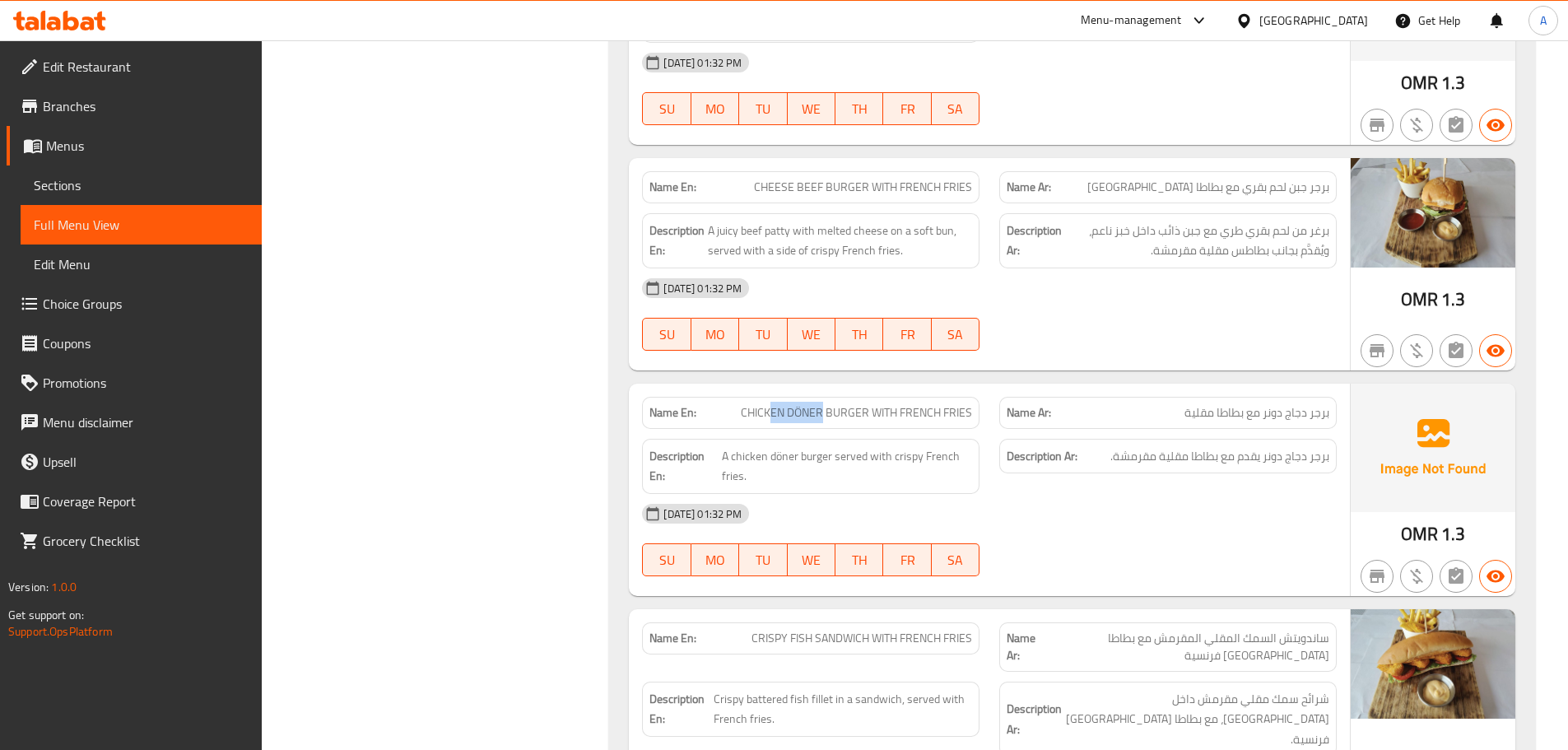
drag, startPoint x: 823, startPoint y: 375, endPoint x: 794, endPoint y: 379, distance: 29.3
click at [758, 405] on span "CHICKEN DÖNER BURGER WITH FRENCH FRIES" at bounding box center [856, 413] width 231 height 17
drag, startPoint x: 893, startPoint y: 377, endPoint x: 1028, endPoint y: 377, distance: 135.0
click at [1019, 387] on div "Name En: CHICKEN DÖNER BURGER WITH FRENCH FRIES Name Ar: برجر دجاج دونر مع بطاط…" at bounding box center [989, 412] width 715 height 51
drag, startPoint x: 1308, startPoint y: 421, endPoint x: 1115, endPoint y: 421, distance: 193.0
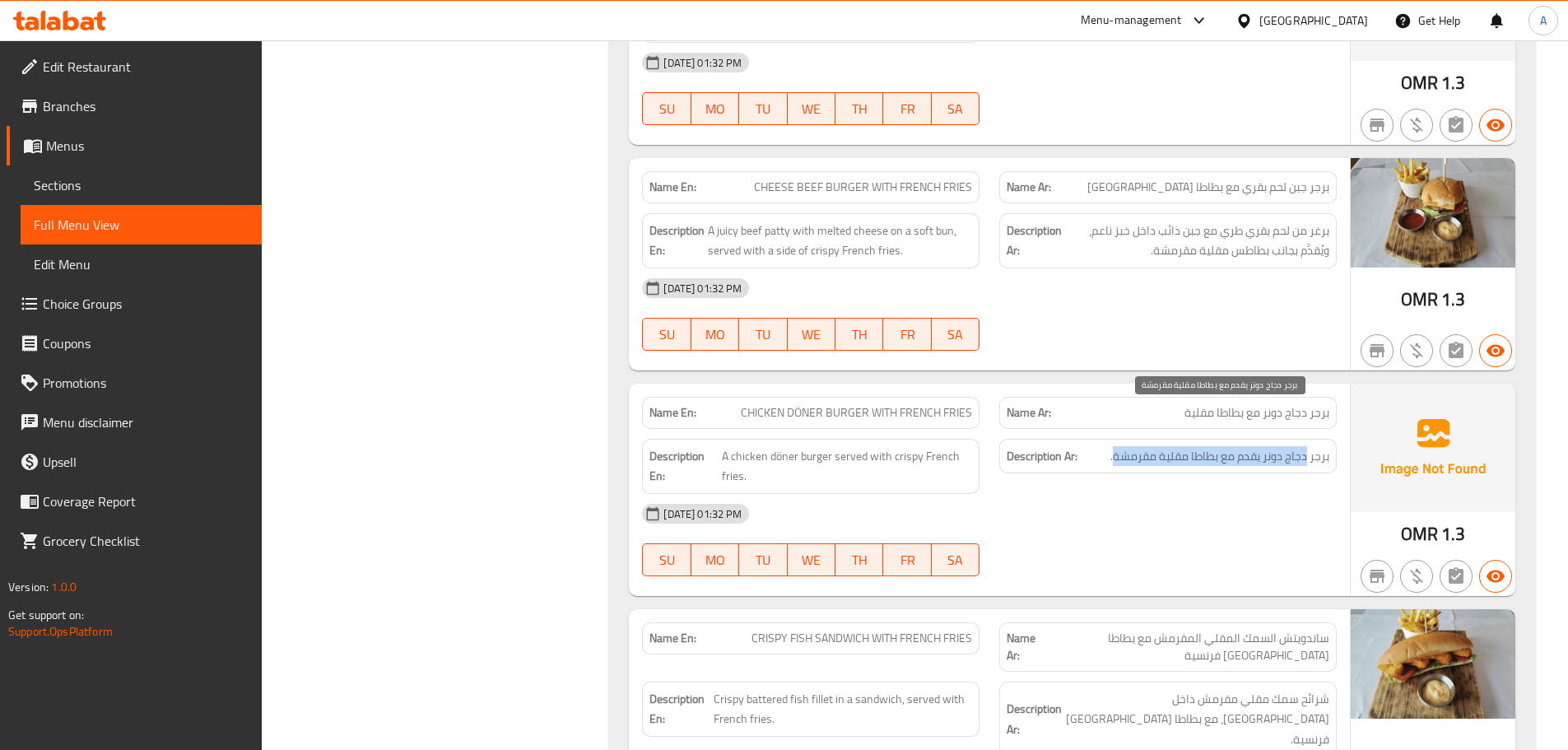
click at [1115, 447] on span "برجر دجاج دونر يقدم مع بطاطا مقلية مقرمشة." at bounding box center [1219, 457] width 219 height 21
click at [1110, 494] on div "[DATE] 01:32 PM" at bounding box center [989, 514] width 715 height 39
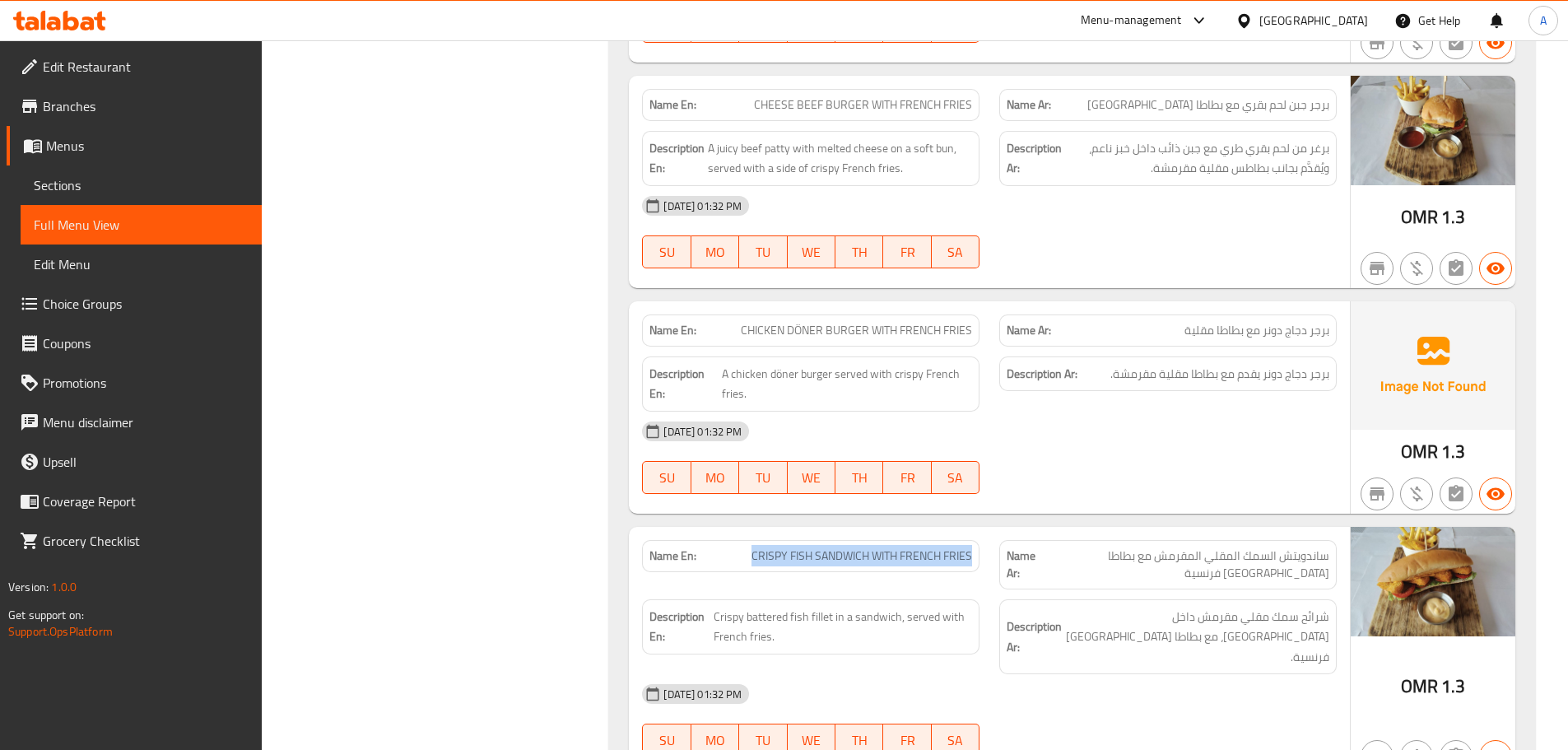
drag, startPoint x: 733, startPoint y: 522, endPoint x: 974, endPoint y: 520, distance: 241.0
click at [974, 540] on div "Name En: CRISPY FISH SANDWICH WITH FRENCH FRIES" at bounding box center [811, 556] width 337 height 32
click at [663, 548] on strong "Name En:" at bounding box center [673, 556] width 47 height 17
drag, startPoint x: 663, startPoint y: 510, endPoint x: 981, endPoint y: 510, distance: 318.0
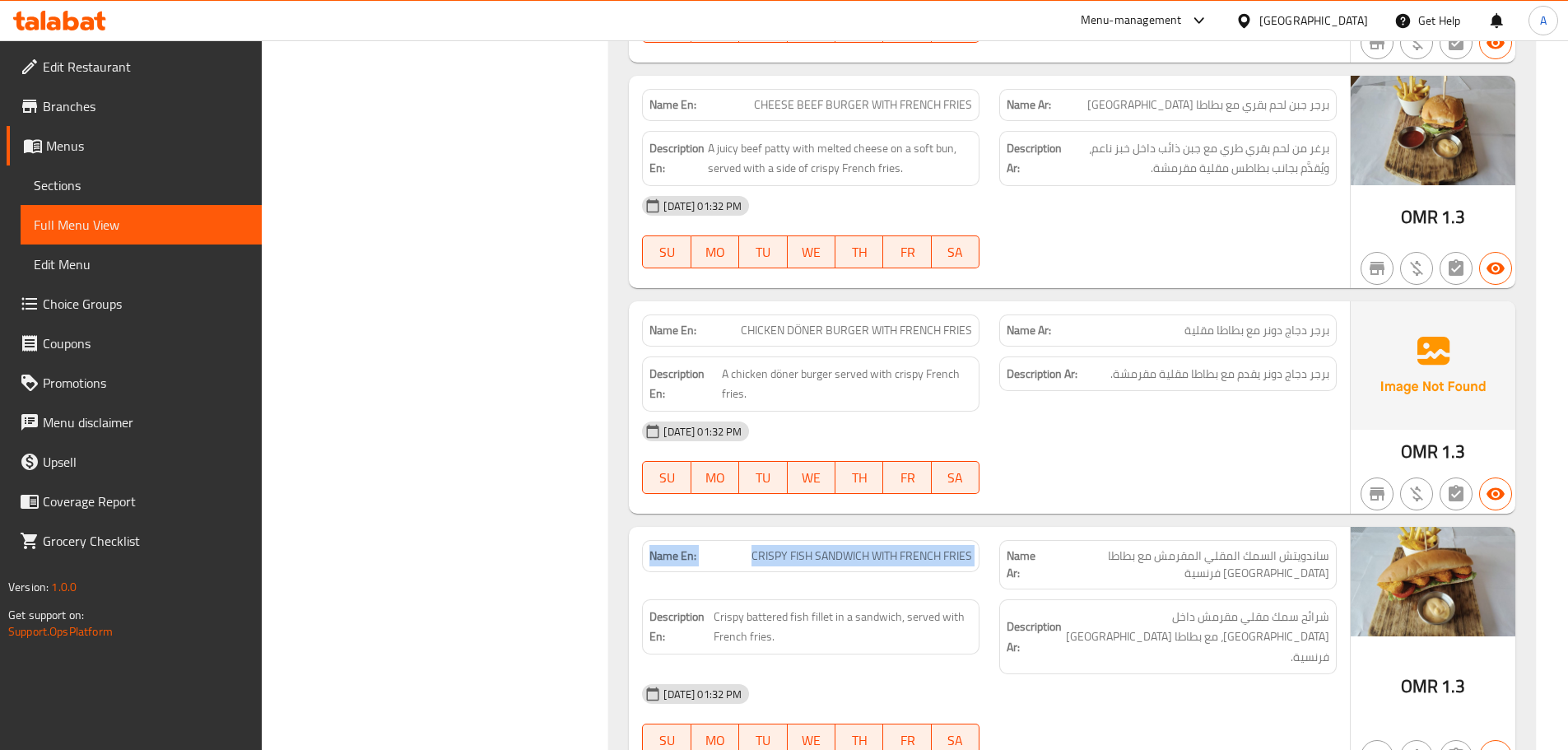
click at [981, 530] on div "Name En: CRISPY FISH SANDWICH WITH FRENCH FRIES" at bounding box center [811, 564] width 357 height 69
click at [785, 548] on span "CRISPY FISH SANDWICH WITH FRENCH FRIES" at bounding box center [861, 556] width 221 height 17
click at [649, 548] on strong "Name En:" at bounding box center [673, 556] width 47 height 17
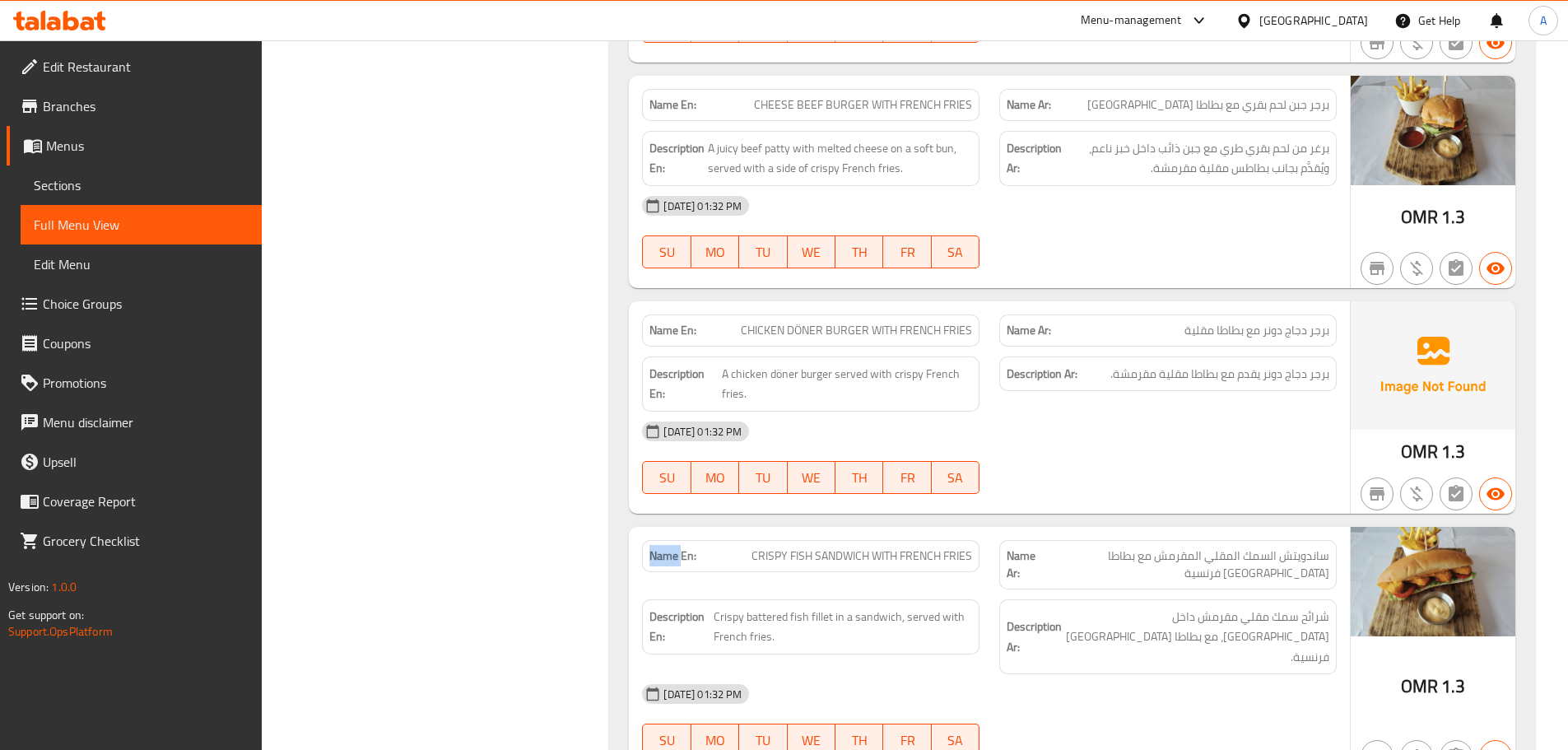
click at [649, 548] on strong "Name En:" at bounding box center [673, 556] width 47 height 17
drag, startPoint x: 649, startPoint y: 519, endPoint x: 945, endPoint y: 519, distance: 296.0
click at [943, 548] on p "Name En: CRISPY FISH SANDWICH WITH FRENCH FRIES" at bounding box center [811, 556] width 322 height 17
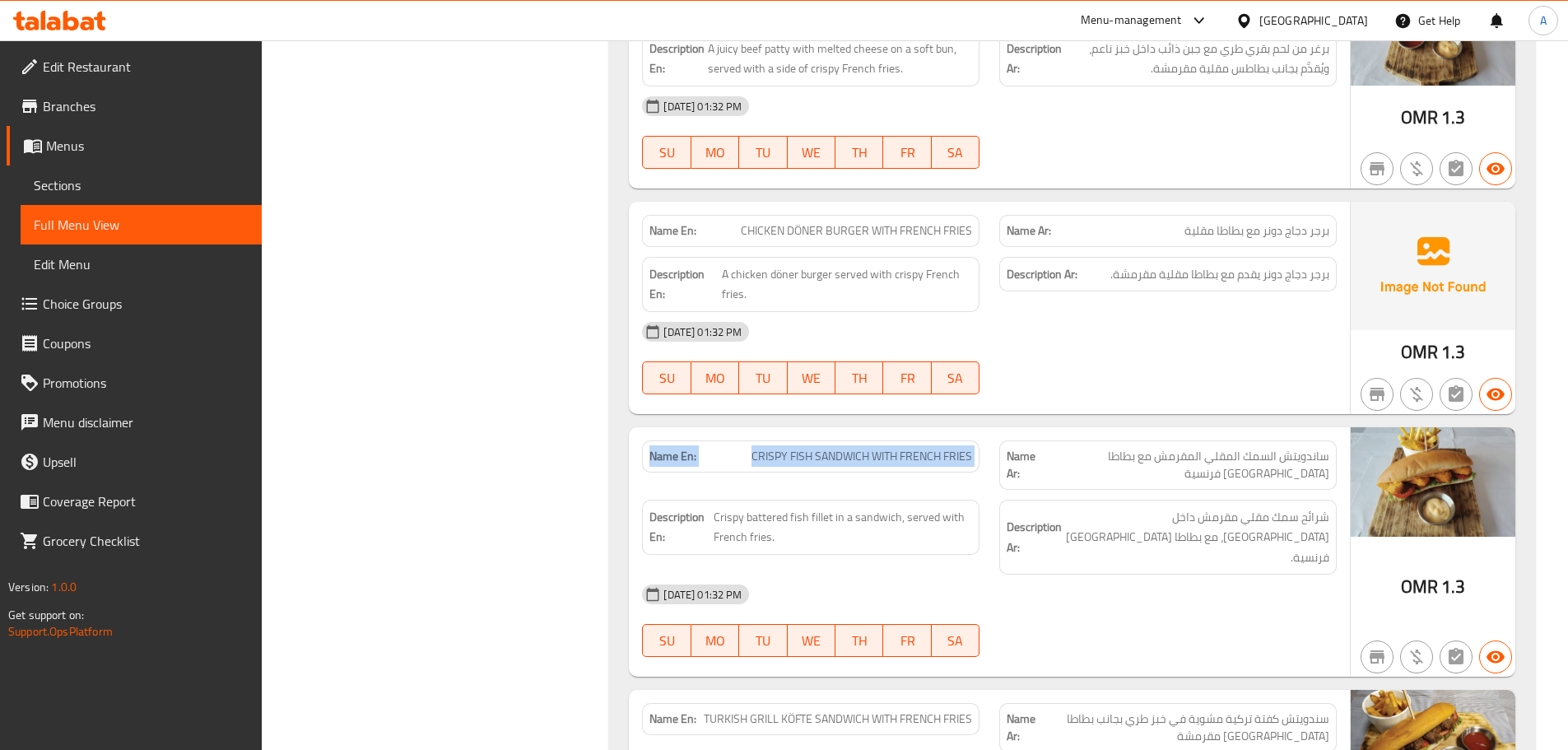
scroll to position [4217, 0]
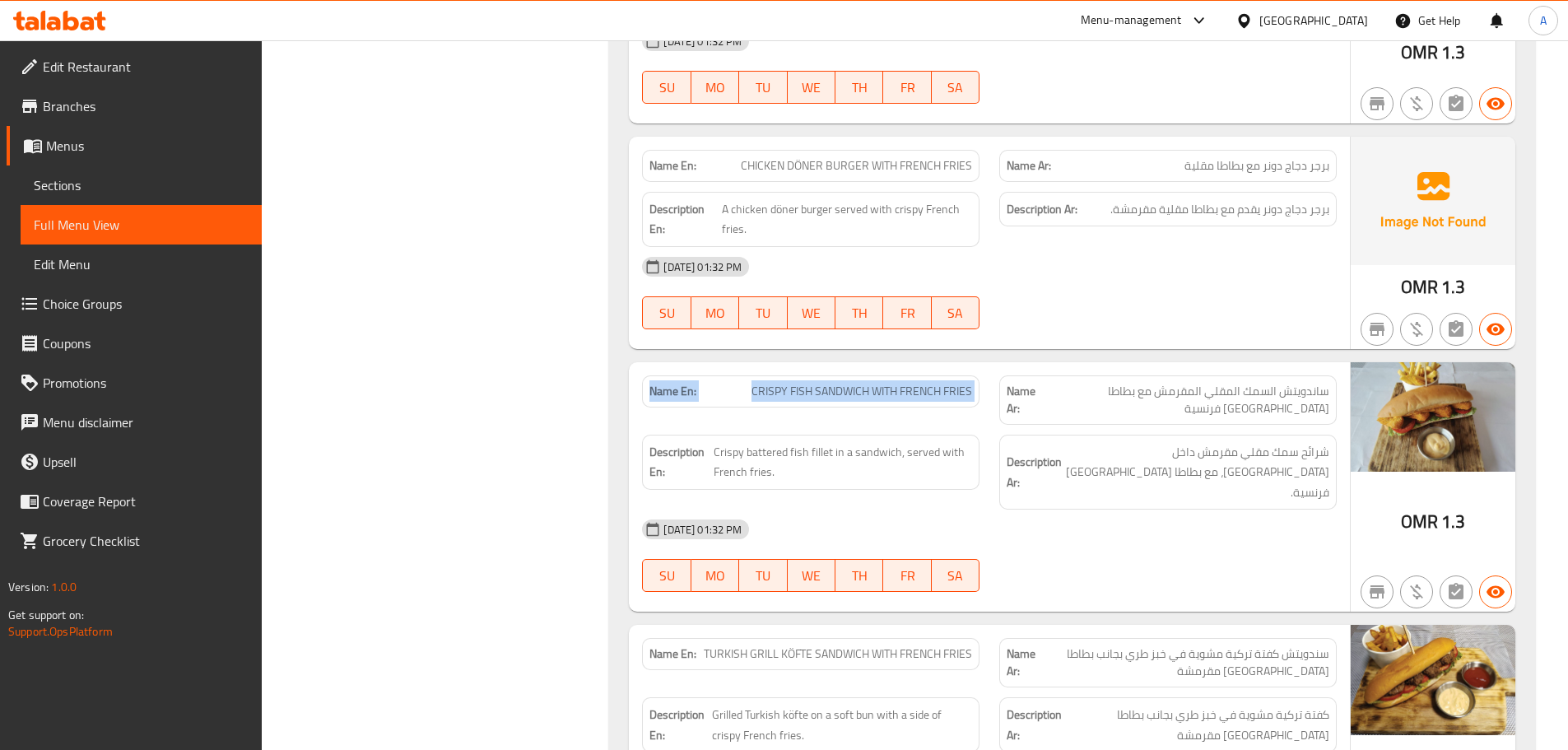
click at [681, 383] on strong "Name En:" at bounding box center [673, 392] width 47 height 17
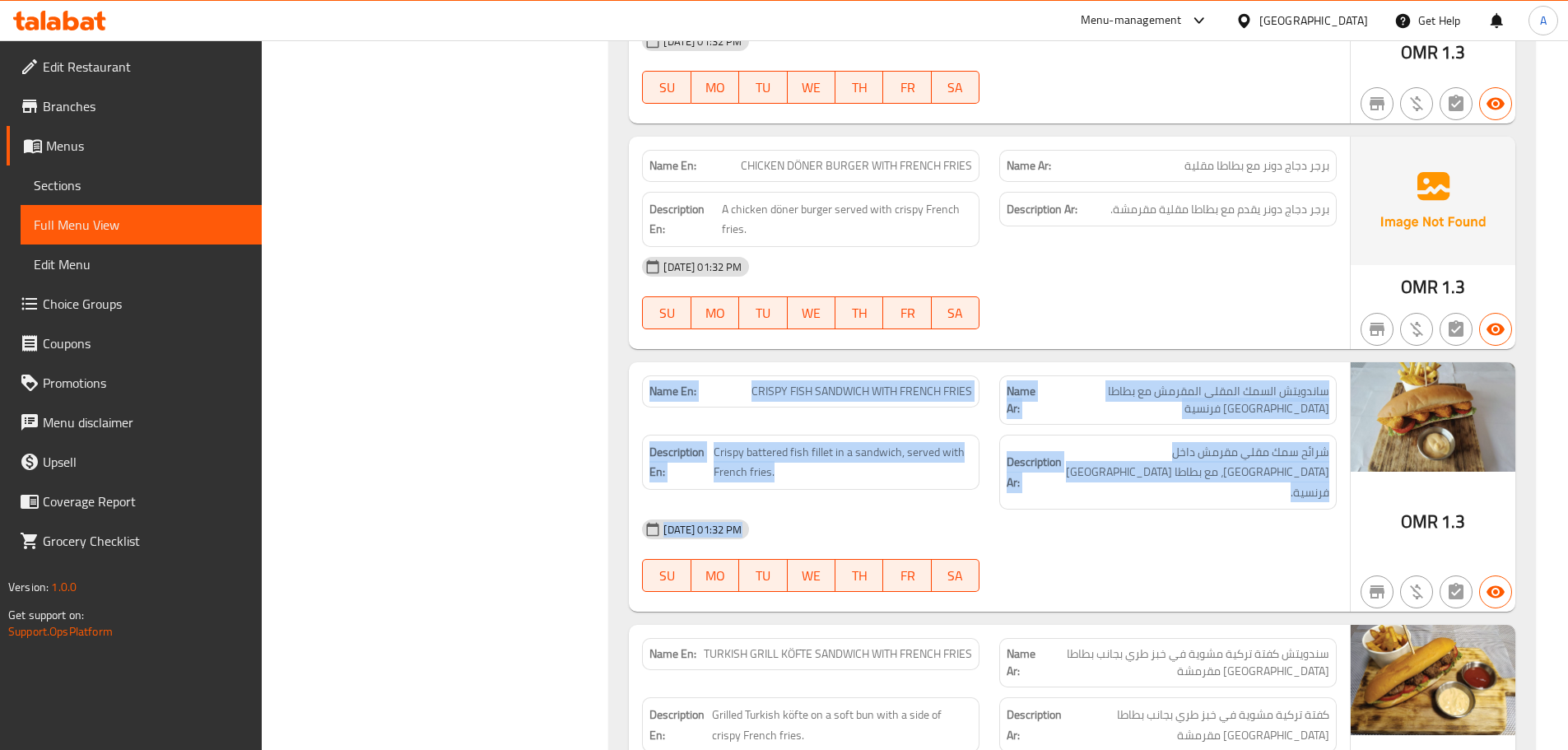
drag, startPoint x: 681, startPoint y: 347, endPoint x: 1296, endPoint y: 486, distance: 630.5
click at [1289, 485] on div "Name En: CRISPY FISH SANDWICH WITH FRENCH FRIES Name Ar: ساندويتش السمك المقلي …" at bounding box center [988, 488] width 721 height 250
click at [1252, 510] on div "[DATE] 01:32 PM" at bounding box center [989, 529] width 715 height 39
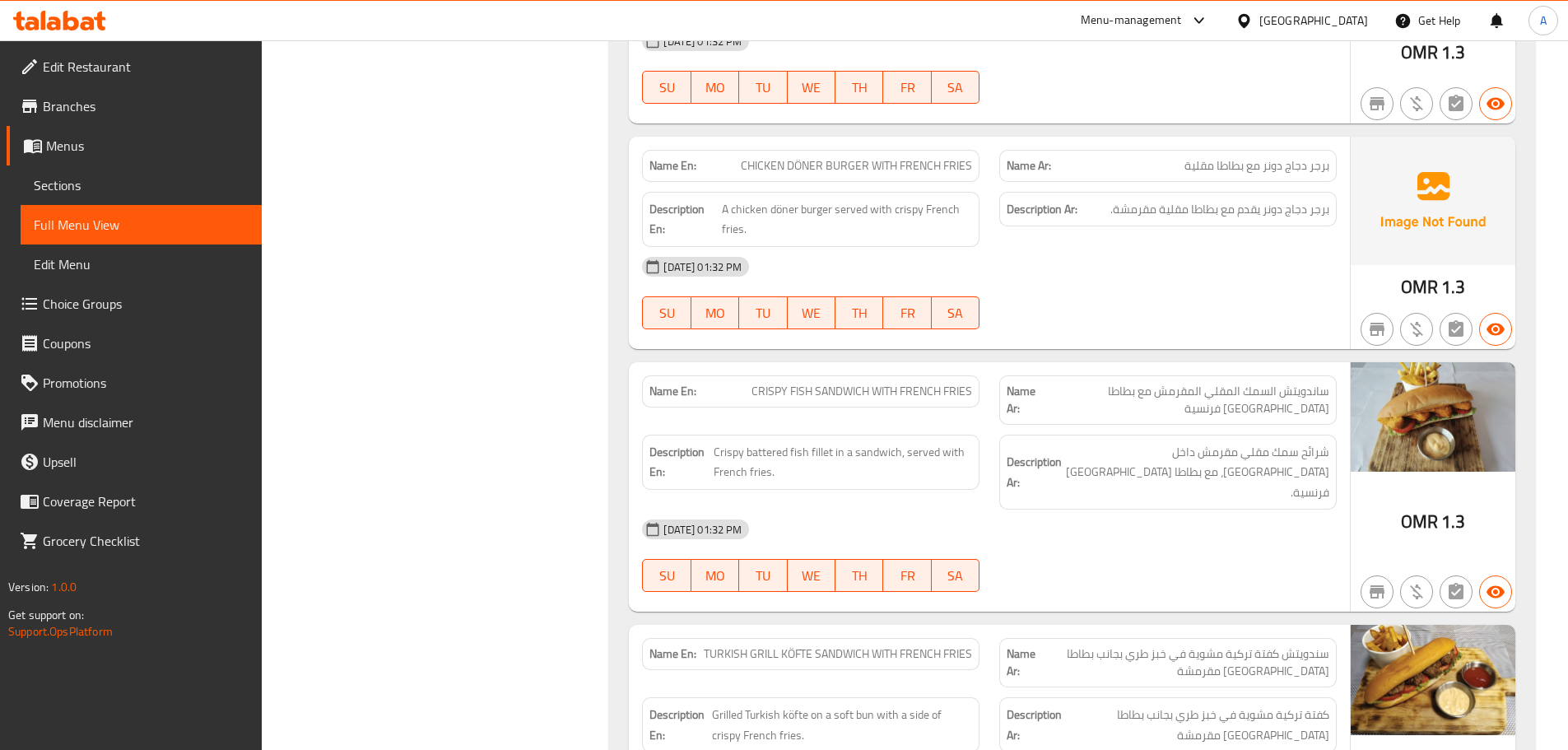
click at [1314, 442] on span "شرائح سمك مقلي مقرمش داخل [GEOGRAPHIC_DATA]، مع بطاطا [GEOGRAPHIC_DATA] فرنسية." at bounding box center [1197, 473] width 264 height 61
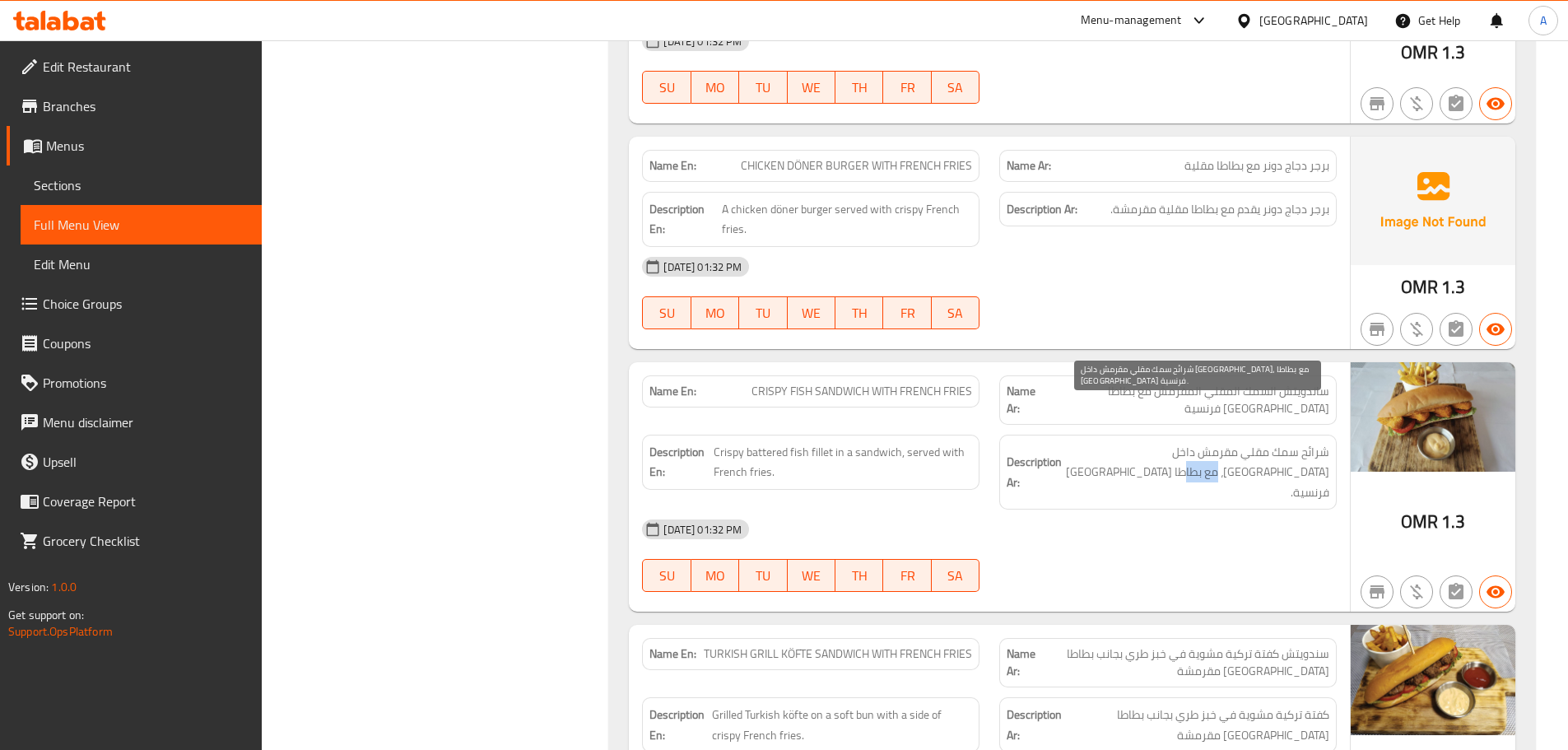
click at [1314, 442] on span "شرائح سمك مقلي مقرمش داخل [GEOGRAPHIC_DATA]، مع بطاطا [GEOGRAPHIC_DATA] فرنسية." at bounding box center [1197, 473] width 264 height 61
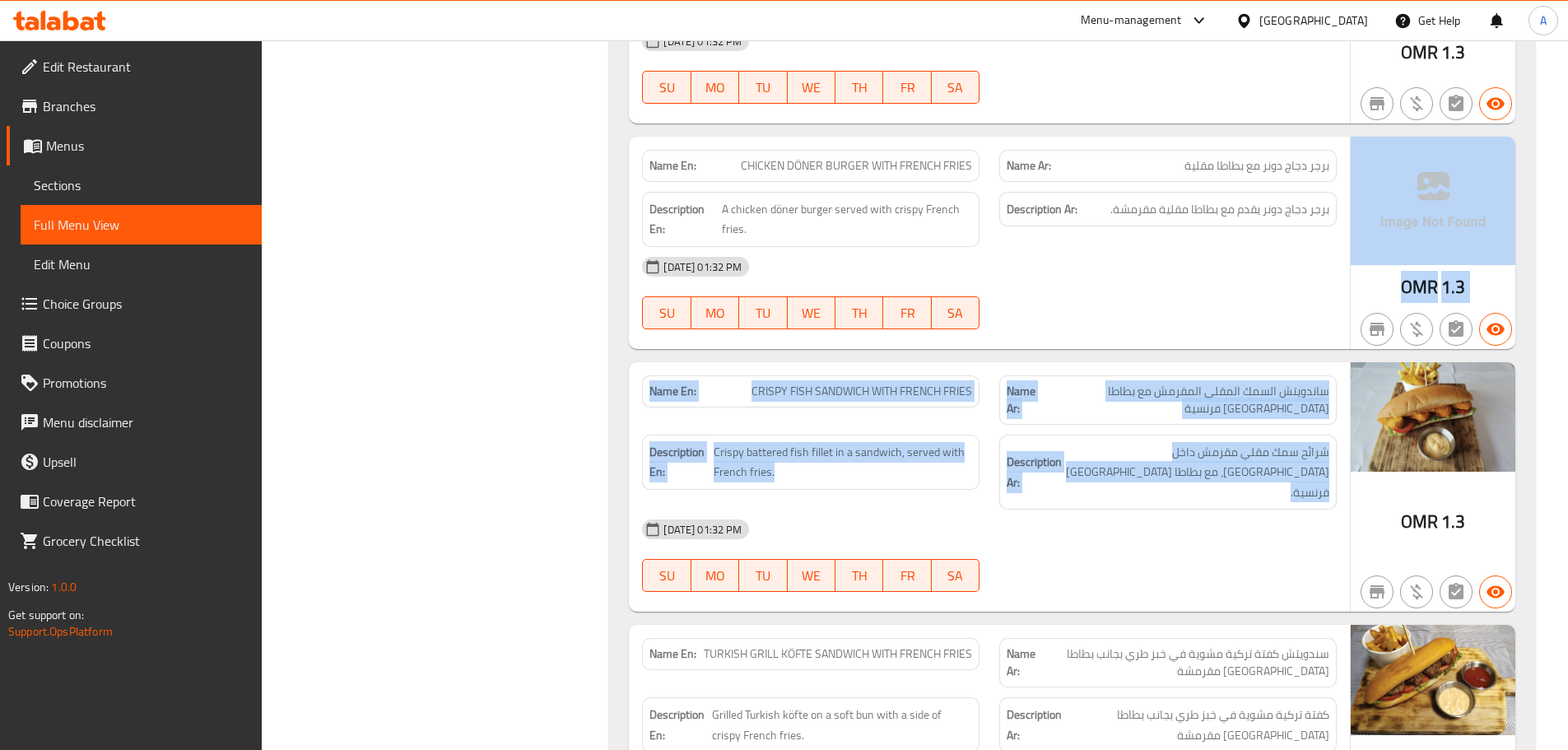
drag, startPoint x: 1314, startPoint y: 430, endPoint x: 773, endPoint y: 303, distance: 555.7
click at [790, 303] on div "Name En: CRISPY CHICKEN SANDWICH WITH FRENCH FRIES Name Ar: سندويتش دجاج مقرمش …" at bounding box center [1072, 622] width 926 height 2338
click at [659, 383] on strong "Name En:" at bounding box center [673, 392] width 47 height 17
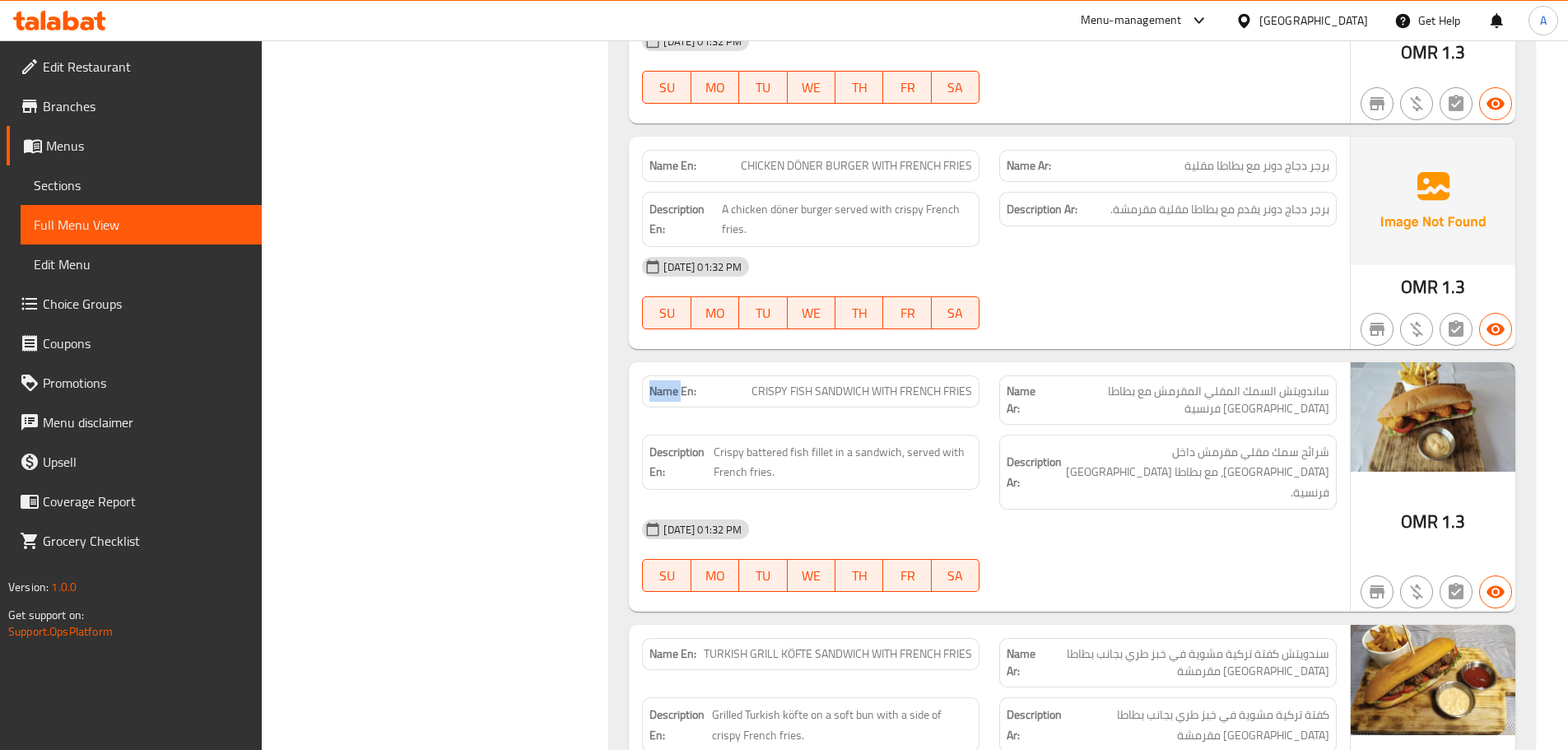
click at [659, 383] on strong "Name En:" at bounding box center [673, 392] width 47 height 17
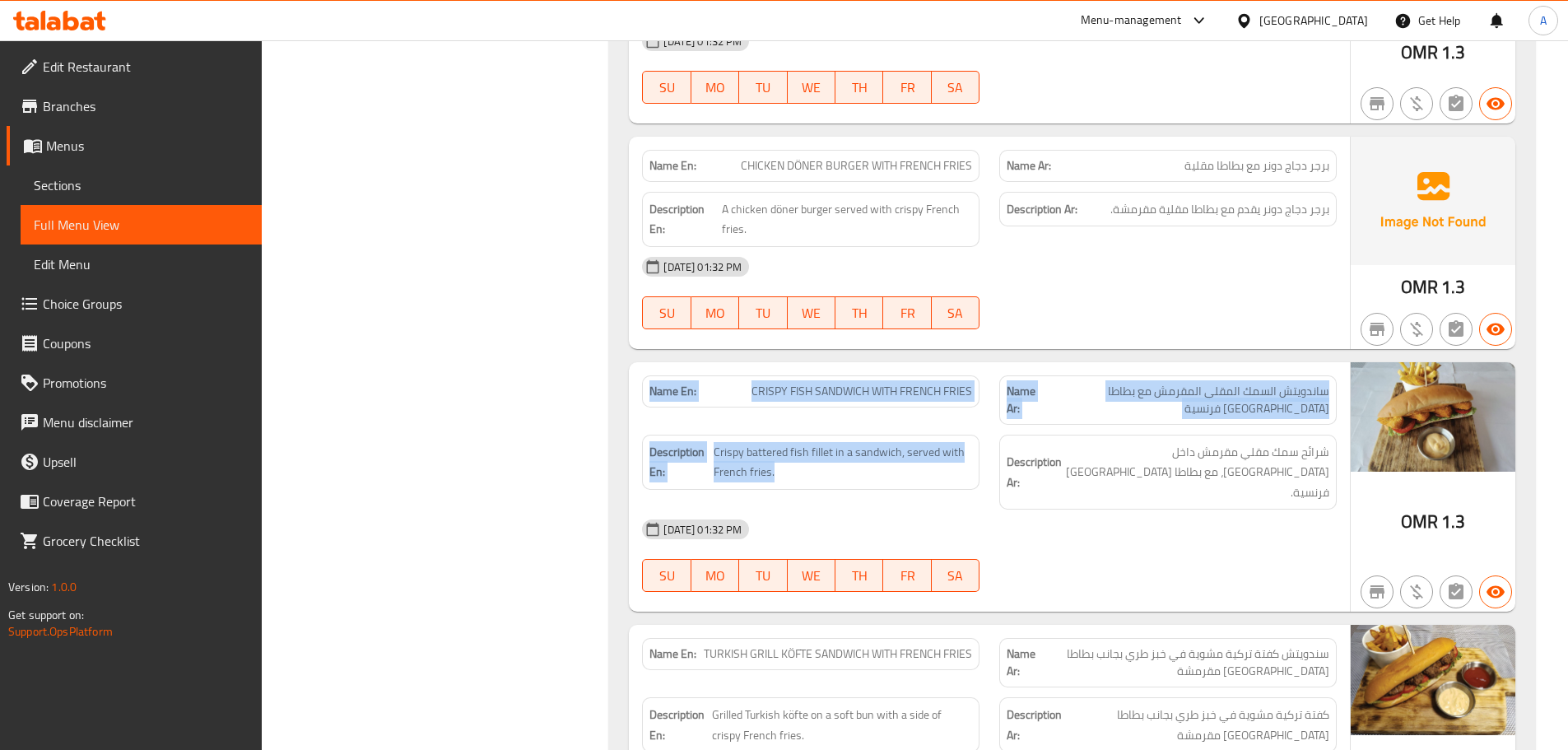
drag, startPoint x: 659, startPoint y: 350, endPoint x: 1067, endPoint y: 449, distance: 419.8
click at [986, 447] on div "Name En: CRISPY FISH SANDWICH WITH FRENCH FRIES Name Ar: ساندويتش السمك المقلي …" at bounding box center [988, 488] width 721 height 250
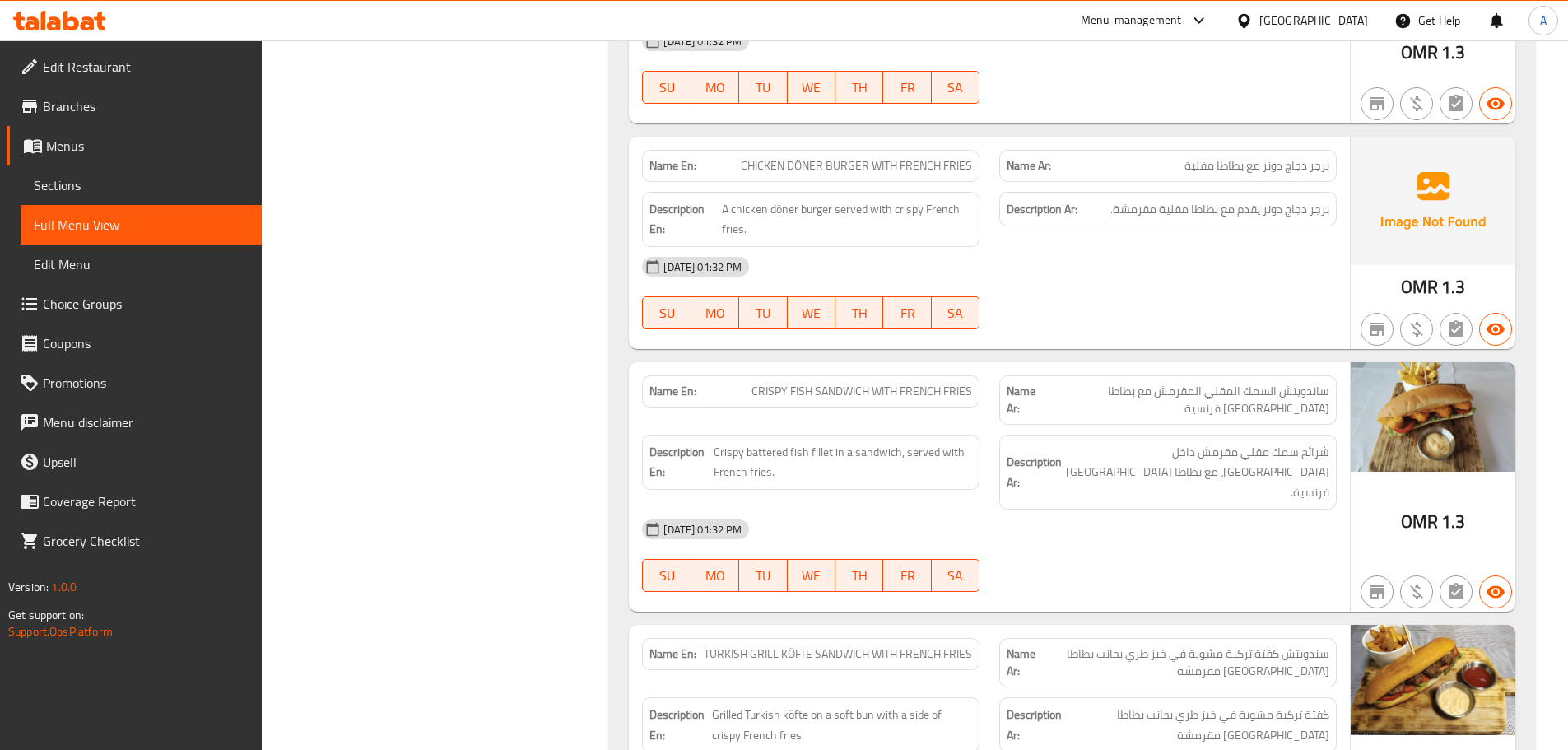
click at [1100, 510] on div "[DATE] 01:32 PM" at bounding box center [989, 529] width 715 height 39
click at [1279, 442] on span "شرائح سمك مقلي مقرمش داخل [GEOGRAPHIC_DATA]، مع بطاطا [GEOGRAPHIC_DATA] فرنسية." at bounding box center [1197, 473] width 264 height 61
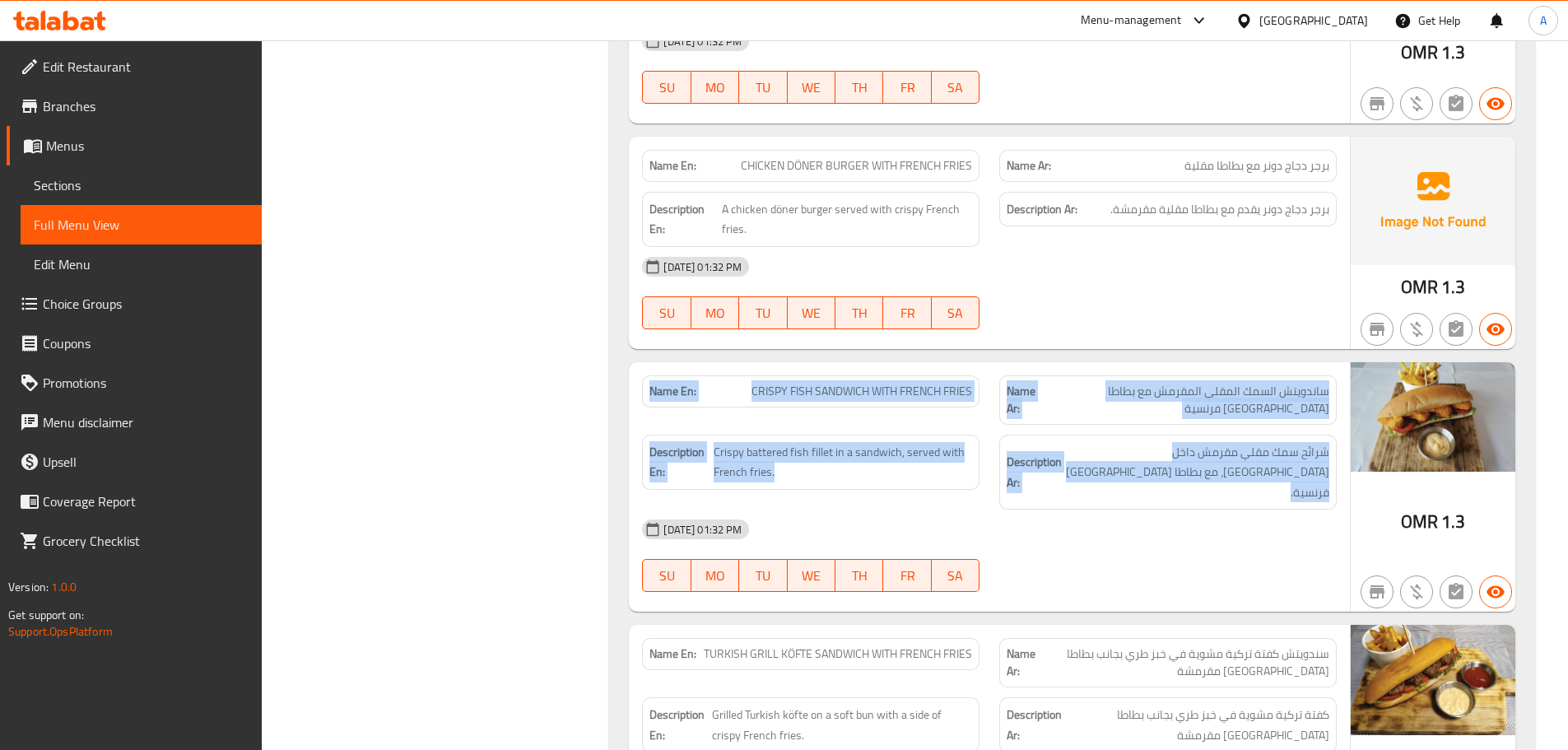
drag, startPoint x: 1279, startPoint y: 419, endPoint x: 662, endPoint y: 344, distance: 621.5
click at [662, 363] on div "Name En: CRISPY FISH SANDWICH WITH FRENCH FRIES Name Ar: ساندويتش السمك المقلي …" at bounding box center [988, 488] width 721 height 250
click at [662, 383] on strong "Name En:" at bounding box center [673, 392] width 47 height 17
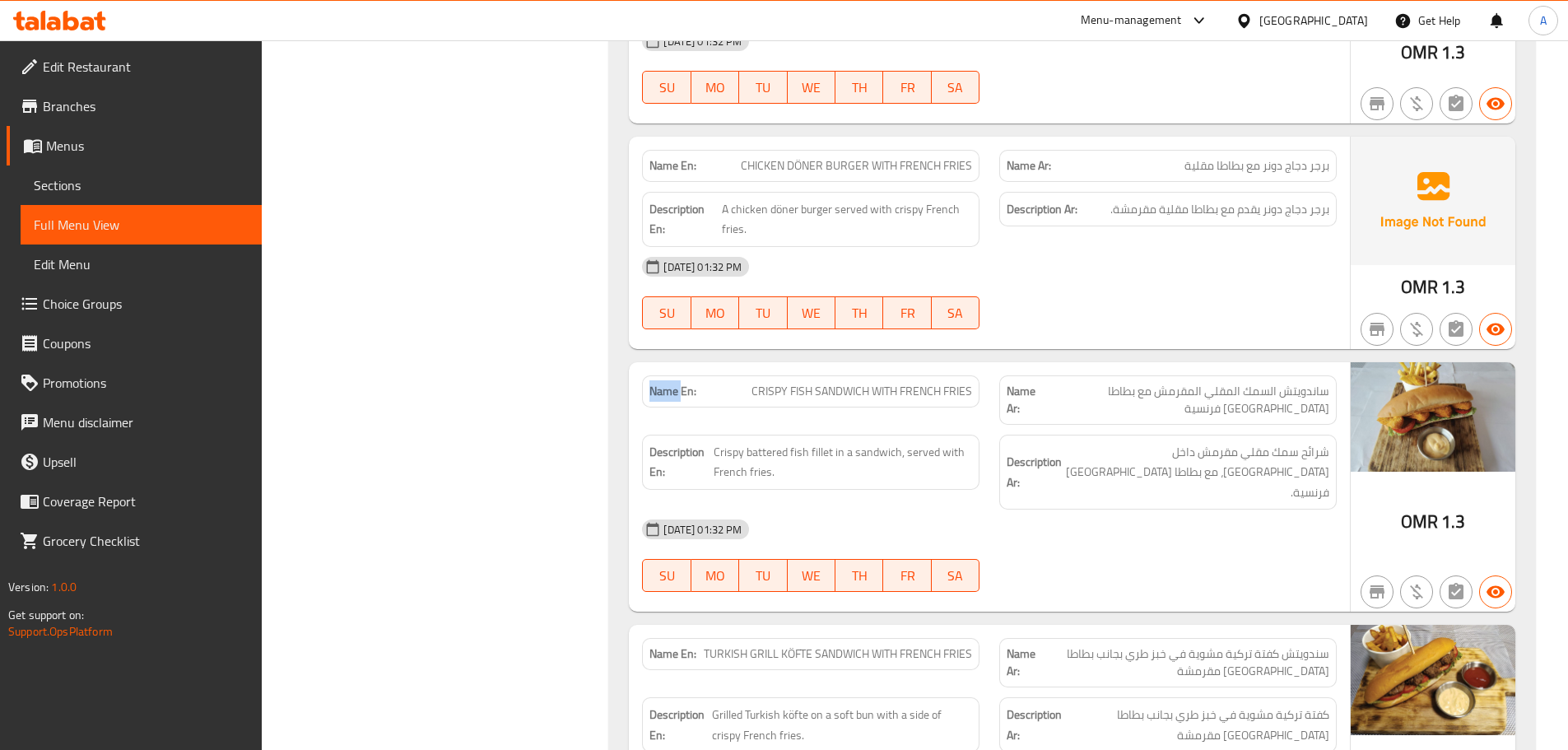
click at [662, 383] on strong "Name En:" at bounding box center [673, 392] width 47 height 17
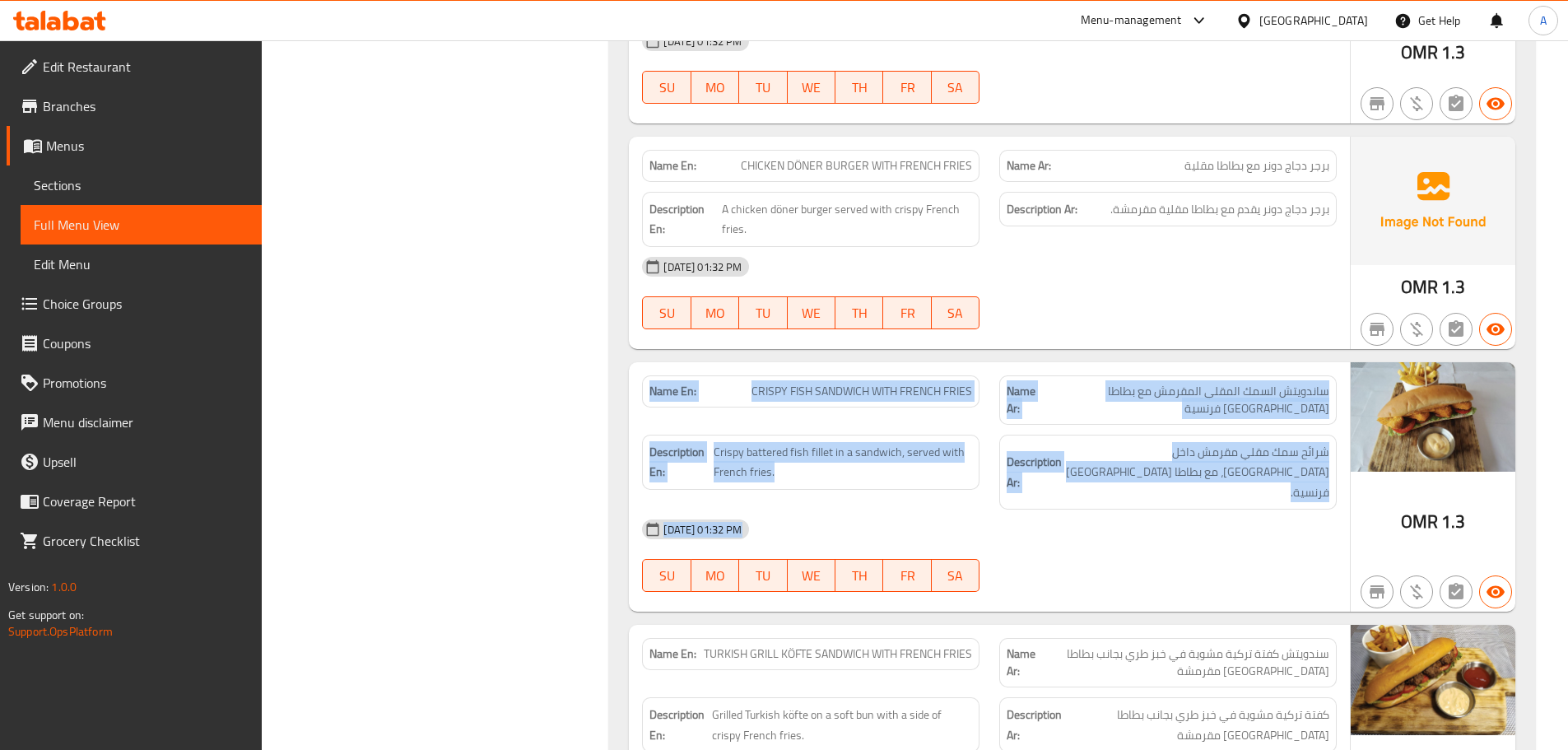
drag, startPoint x: 662, startPoint y: 353, endPoint x: 1111, endPoint y: 457, distance: 460.9
click at [1076, 463] on div "Name En: CRISPY FISH SANDWICH WITH FRENCH FRIES Name Ar: ساندويتش السمك المقلي …" at bounding box center [988, 488] width 721 height 250
click at [1136, 448] on div "Description Ar: شرائح سمك مقلي مقرمش داخل [GEOGRAPHIC_DATA]، مع بطاطا مقلية فرن…" at bounding box center [1167, 473] width 337 height 76
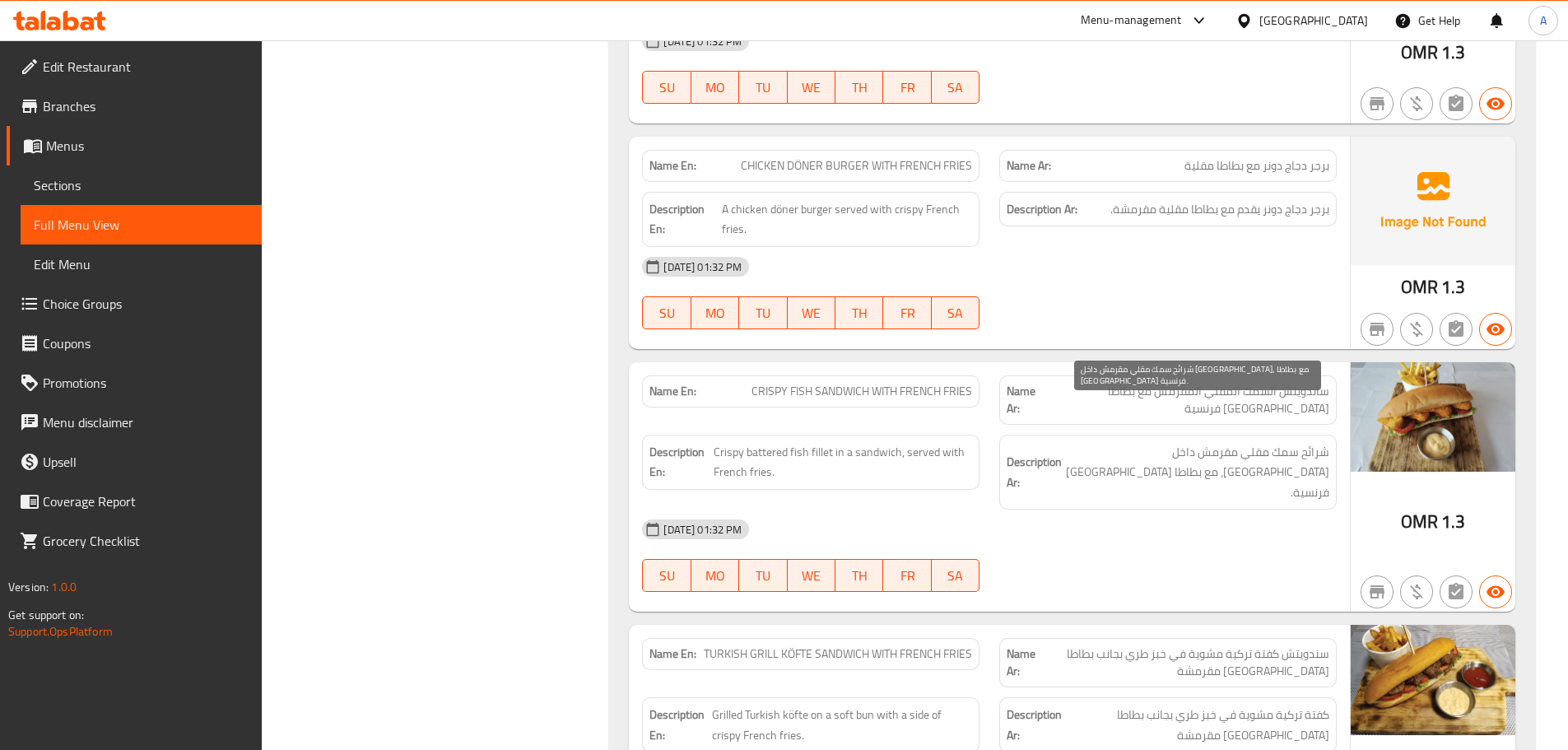
click at [1215, 442] on span "شرائح سمك مقلي مقرمش داخل [GEOGRAPHIC_DATA]، مع بطاطا [GEOGRAPHIC_DATA] فرنسية." at bounding box center [1197, 473] width 264 height 61
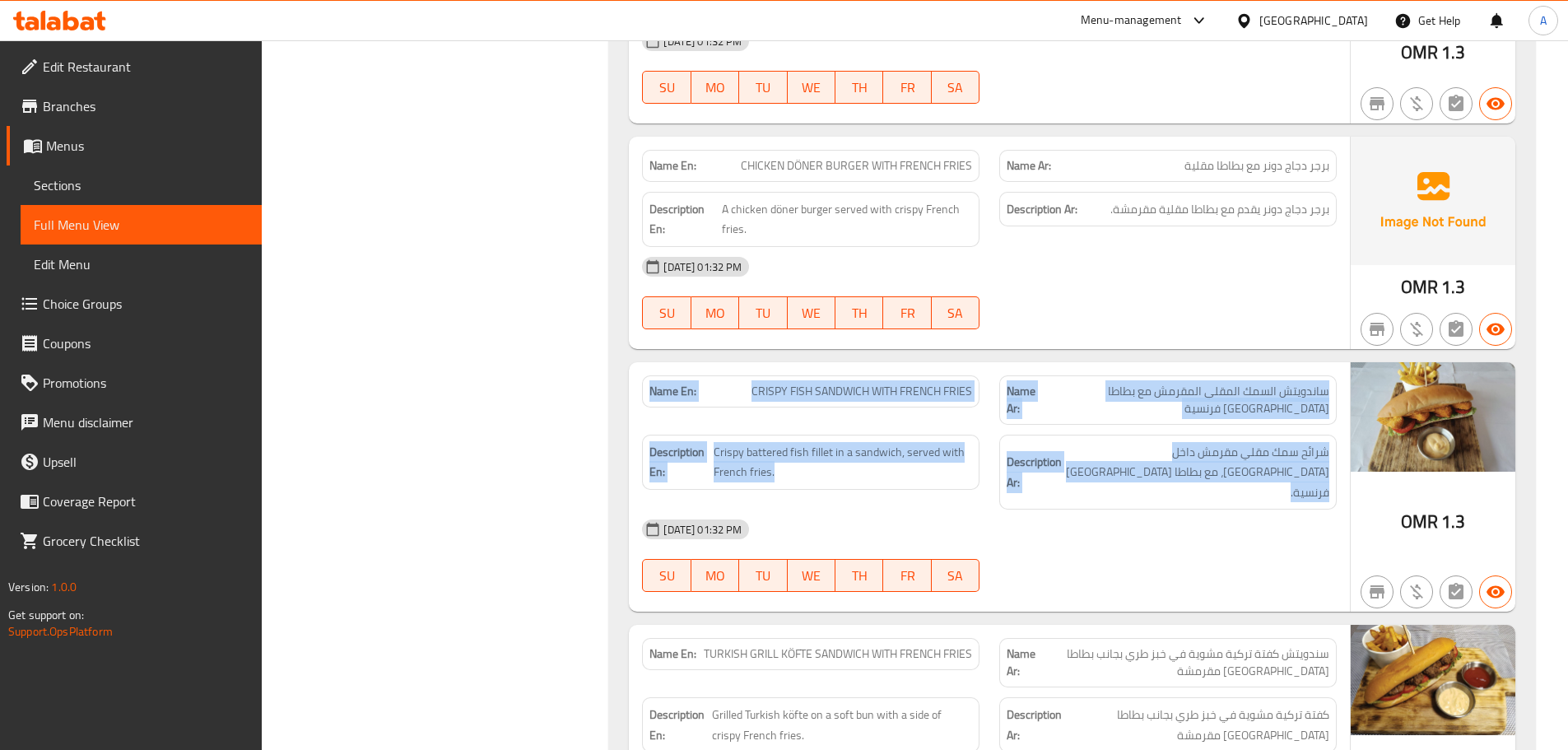
drag, startPoint x: 1215, startPoint y: 418, endPoint x: 643, endPoint y: 339, distance: 577.4
click at [643, 363] on div "Name En: CRISPY FISH SANDWICH WITH FRENCH FRIES Name Ar: ساندويتش السمك المقلي …" at bounding box center [988, 488] width 721 height 250
click at [659, 383] on strong "Name En:" at bounding box center [673, 392] width 47 height 17
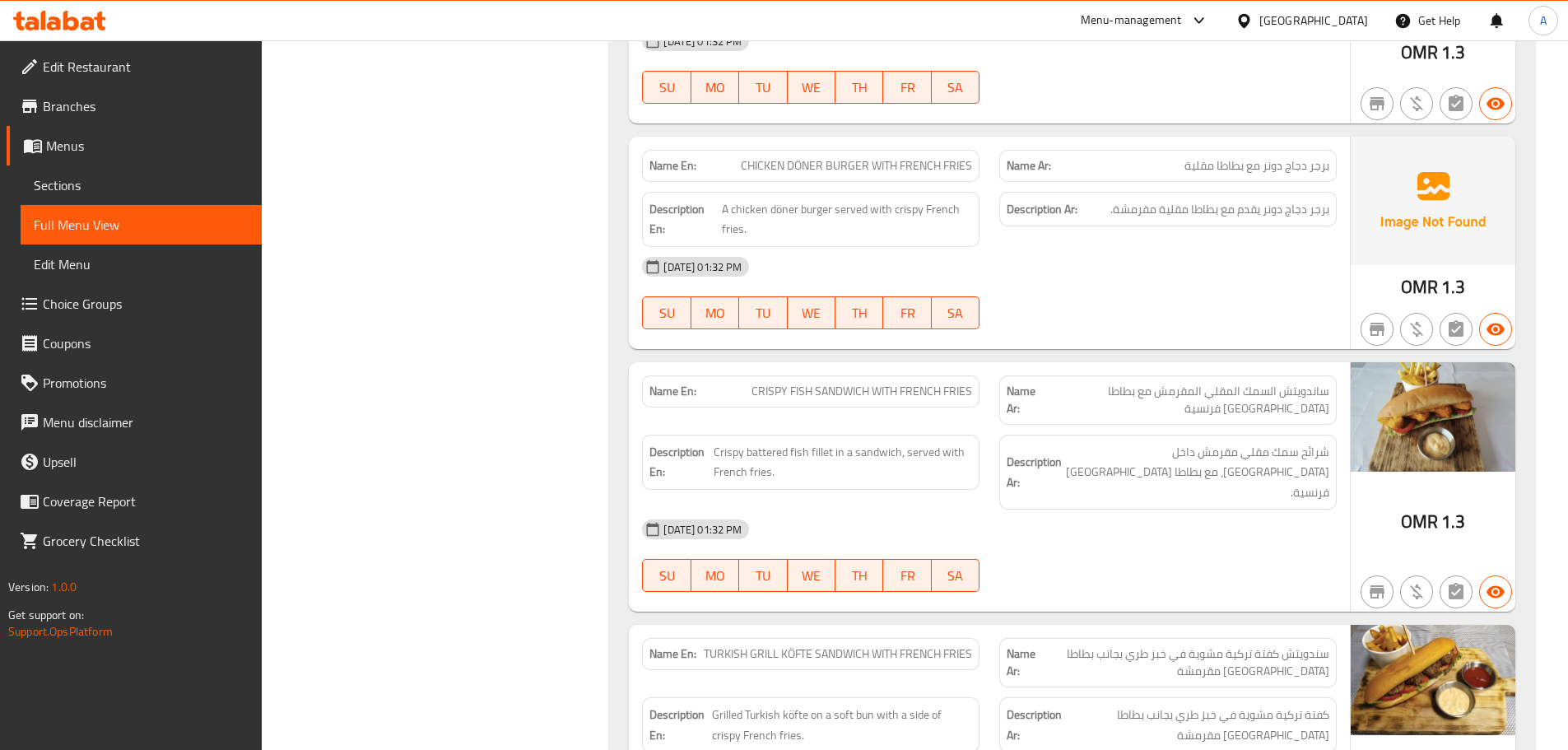
drag, startPoint x: 659, startPoint y: 354, endPoint x: 1184, endPoint y: 540, distance: 557.0
click at [1174, 540] on div "Name En: CRISPY FISH SANDWICH WITH FRENCH FRIES Name Ar: ساندويتش السمك المقلي …" at bounding box center [988, 488] width 721 height 250
click at [1132, 510] on div "[DATE] 01:32 PM SU MO TU WE TH FR SA" at bounding box center [989, 556] width 715 height 92
click at [1227, 383] on span "ساندويتش السمك المقلي المقرمش مع بطاطا [GEOGRAPHIC_DATA] فرنسية" at bounding box center [1185, 400] width 288 height 35
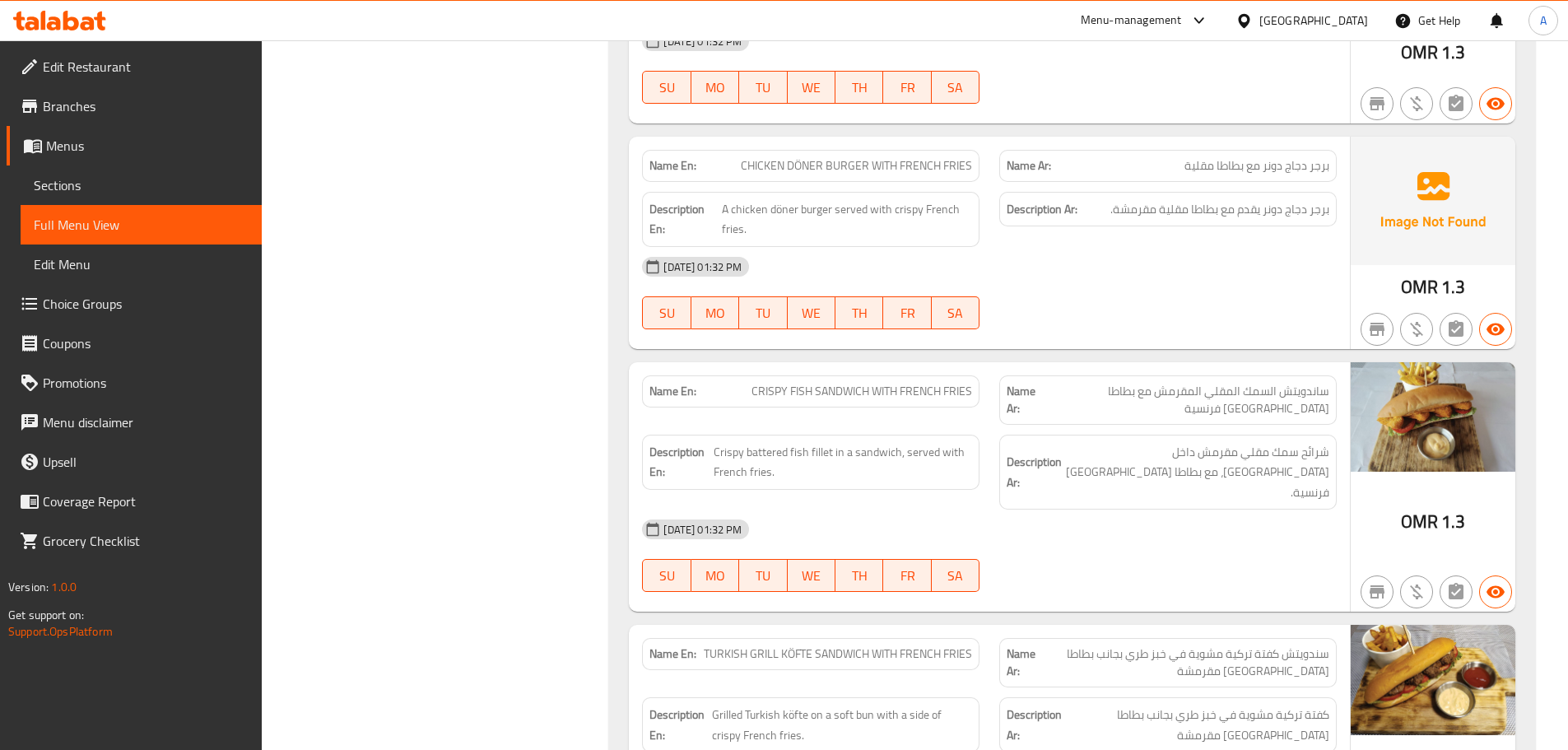
drag, startPoint x: 865, startPoint y: 355, endPoint x: 900, endPoint y: 372, distance: 38.9
click at [865, 383] on span "CRISPY FISH SANDWICH WITH FRENCH FRIES" at bounding box center [861, 392] width 221 height 17
click at [1225, 383] on span "ساندويتش السمك المقلي المقرمش مع بطاطا [GEOGRAPHIC_DATA] فرنسية" at bounding box center [1185, 400] width 288 height 35
click at [797, 376] on div "Name En: CRISPY FISH SANDWICH WITH FRENCH FRIES" at bounding box center [811, 392] width 337 height 32
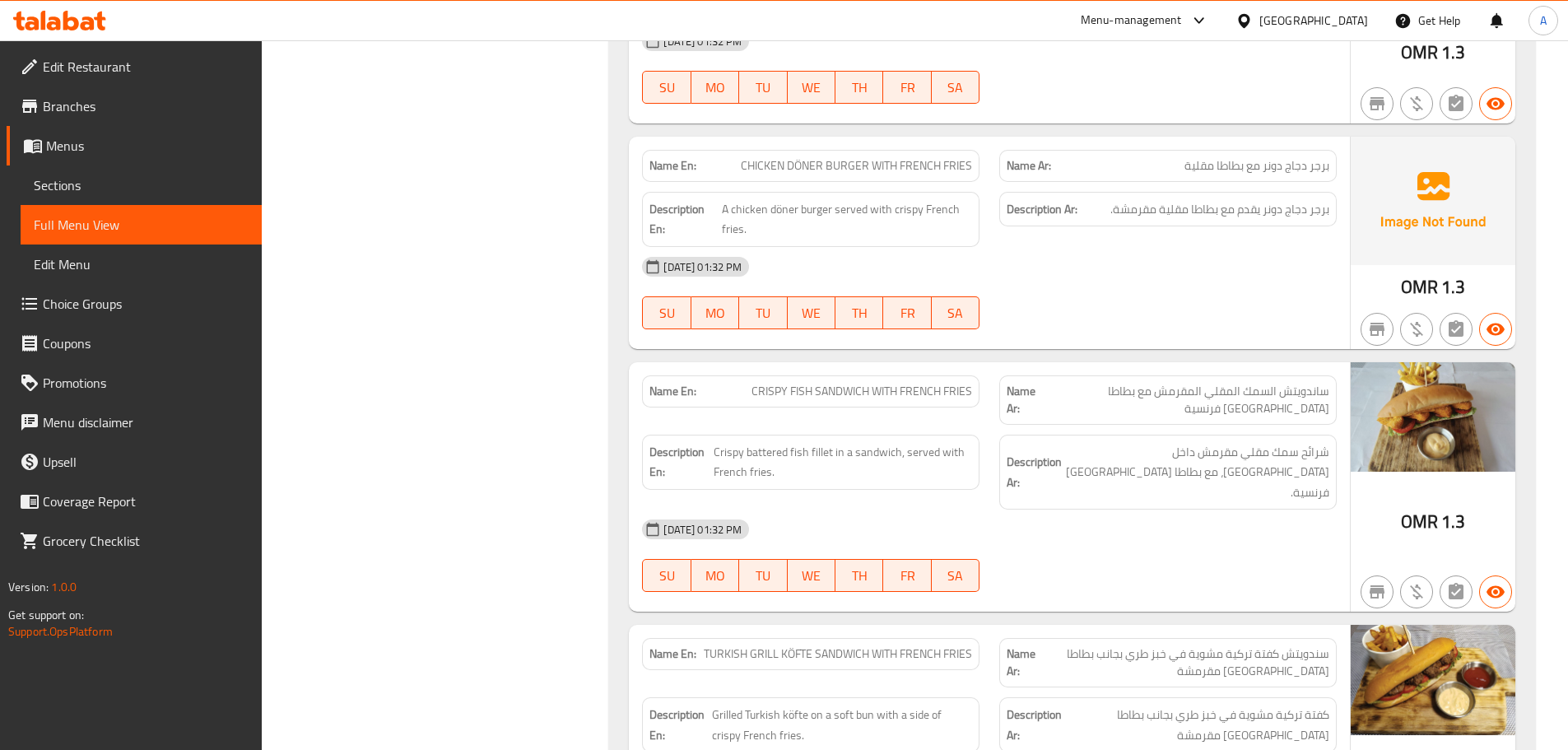
click at [775, 383] on span "CRISPY FISH SANDWICH WITH FRENCH FRIES" at bounding box center [861, 392] width 221 height 17
drag, startPoint x: 775, startPoint y: 349, endPoint x: 957, endPoint y: 358, distance: 182.2
click at [957, 383] on span "CRISPY FISH SANDWICH WITH FRENCH FRIES" at bounding box center [861, 392] width 221 height 17
click at [1117, 510] on div "[DATE] 01:32 PM SU MO TU WE TH FR SA" at bounding box center [989, 556] width 715 height 92
drag, startPoint x: 1088, startPoint y: 351, endPoint x: 1072, endPoint y: 360, distance: 18.4
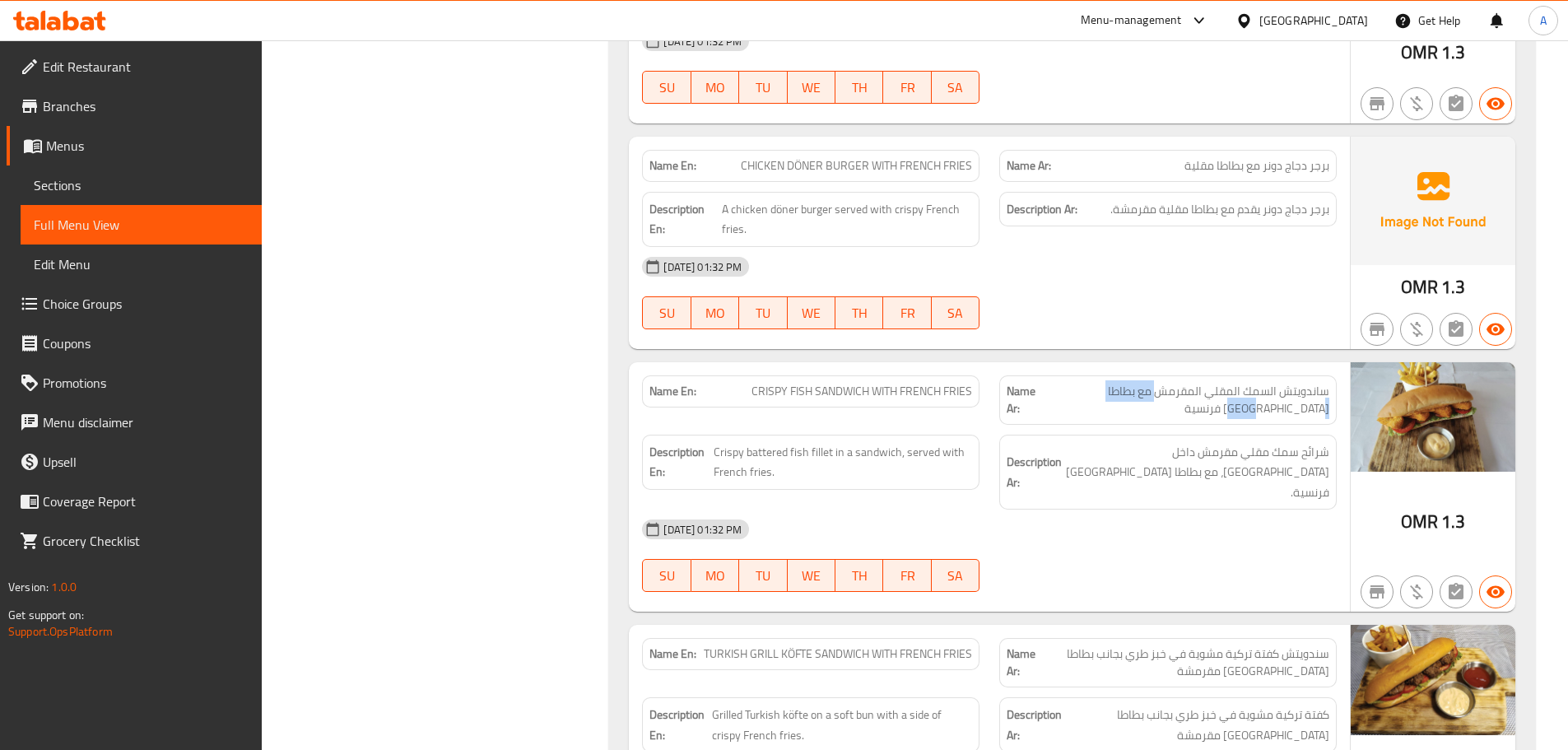
click at [1072, 383] on span "ساندويتش السمك المقلي المقرمش مع بطاطا [GEOGRAPHIC_DATA] فرنسية" at bounding box center [1185, 400] width 288 height 35
click at [1190, 583] on div at bounding box center [1168, 592] width 357 height 20
click at [1308, 383] on span "ساندويتش السمك المقلي المقرمش مع بطاطا [GEOGRAPHIC_DATA] فرنسية" at bounding box center [1185, 400] width 288 height 35
click at [898, 374] on div "Name En: CRISPY FISH SANDWICH WITH FRENCH FRIES" at bounding box center [811, 399] width 357 height 69
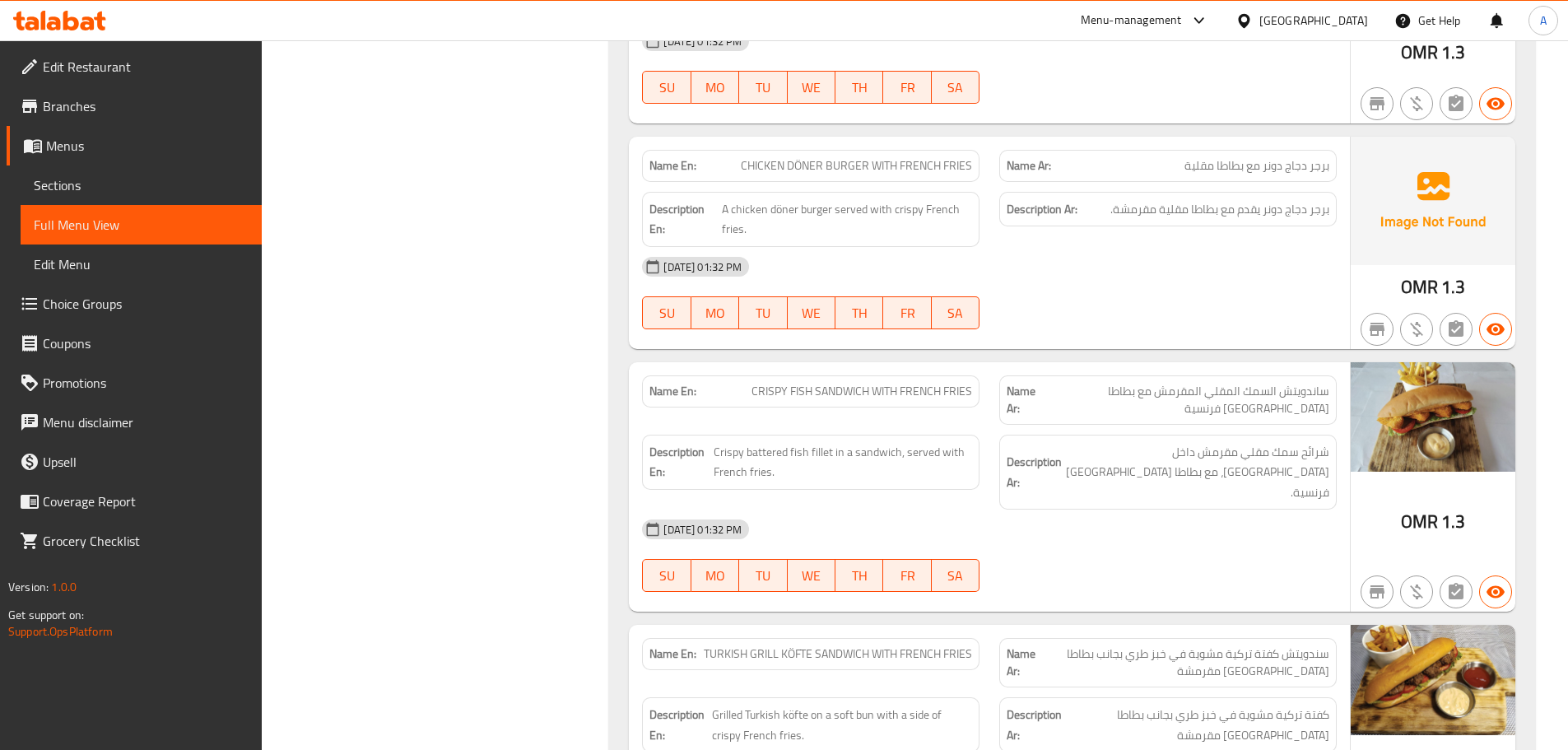
click at [1099, 383] on span "ساندويتش السمك المقلي المقرمش مع بطاطا [GEOGRAPHIC_DATA] فرنسية" at bounding box center [1185, 400] width 288 height 35
drag, startPoint x: 1099, startPoint y: 350, endPoint x: 1312, endPoint y: 351, distance: 213.0
click at [1307, 383] on span "ساندويتش السمك المقلي المقرمش مع بطاطا [GEOGRAPHIC_DATA] فرنسية" at bounding box center [1185, 400] width 288 height 35
click at [1312, 383] on span "ساندويتش السمك المقلي المقرمش مع بطاطا [GEOGRAPHIC_DATA] فرنسية" at bounding box center [1185, 400] width 288 height 35
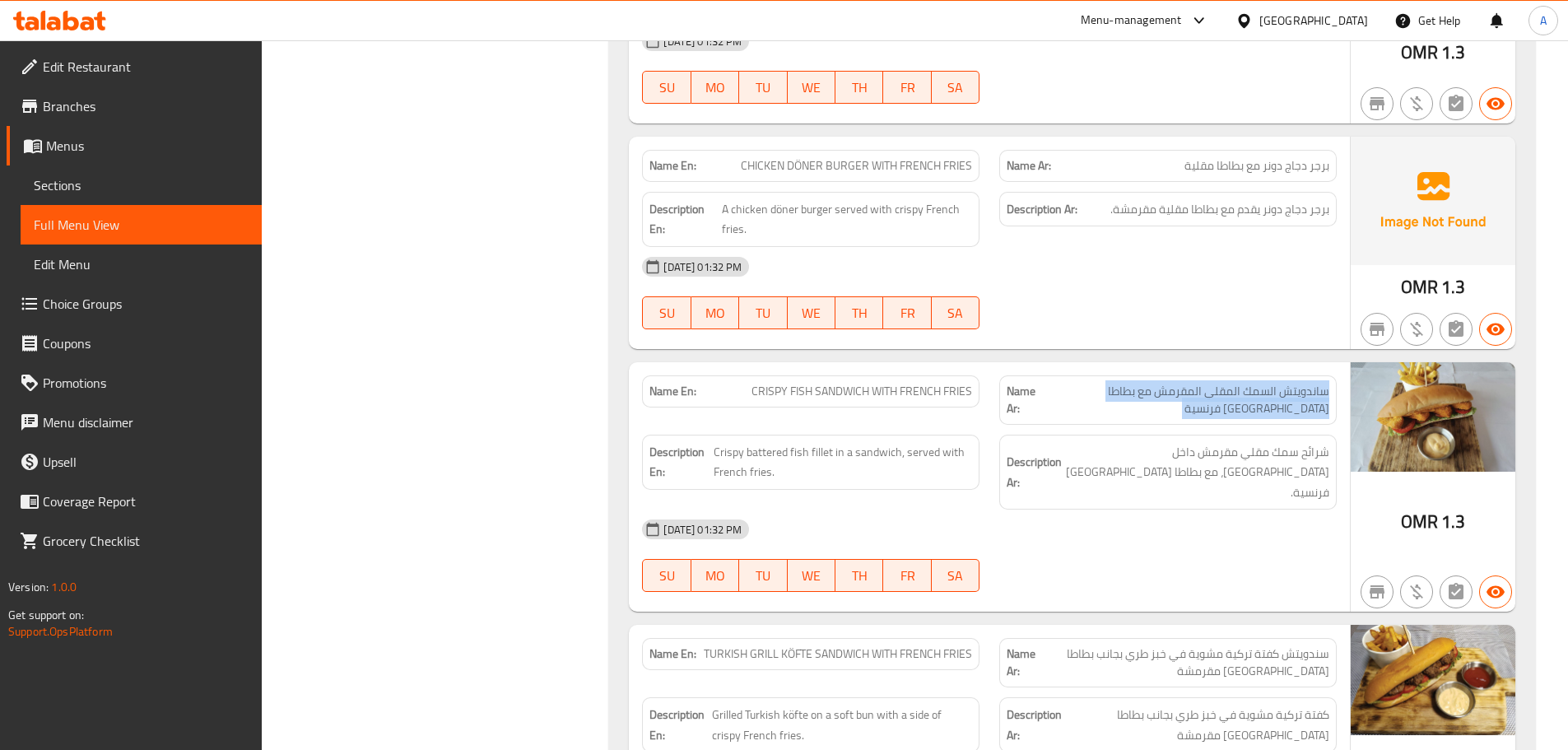
click at [1312, 383] on span "ساندويتش السمك المقلي المقرمش مع بطاطا [GEOGRAPHIC_DATA] فرنسية" at bounding box center [1185, 400] width 288 height 35
click at [1130, 510] on div "[DATE] 01:32 PM SU MO TU WE TH FR SA" at bounding box center [989, 556] width 715 height 92
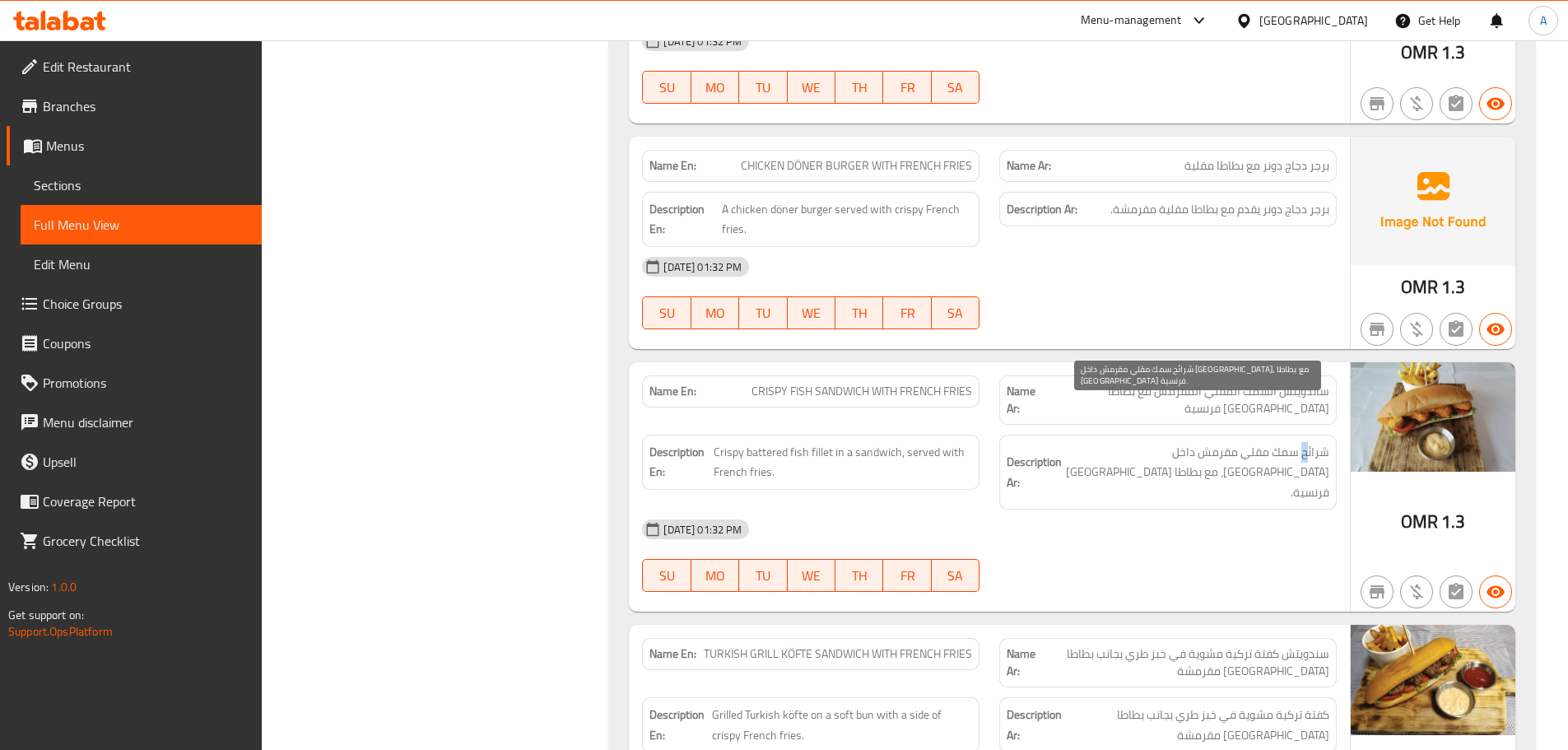
click at [1301, 442] on span "شرائح سمك مقلي مقرمش داخل [GEOGRAPHIC_DATA]، مع بطاطا [GEOGRAPHIC_DATA] فرنسية." at bounding box center [1197, 473] width 264 height 61
drag, startPoint x: 1272, startPoint y: 414, endPoint x: 1242, endPoint y: 410, distance: 30.3
click at [1242, 442] on span "شرائح سمك مقلي مقرمش داخل [GEOGRAPHIC_DATA]، مع بطاطا [GEOGRAPHIC_DATA] فرنسية." at bounding box center [1197, 473] width 264 height 61
drag, startPoint x: 1229, startPoint y: 410, endPoint x: 1083, endPoint y: 410, distance: 146.0
click at [1083, 442] on span "شرائح سمك مقلي مقرمش داخل [GEOGRAPHIC_DATA]، مع بطاطا [GEOGRAPHIC_DATA] فرنسية." at bounding box center [1197, 473] width 264 height 61
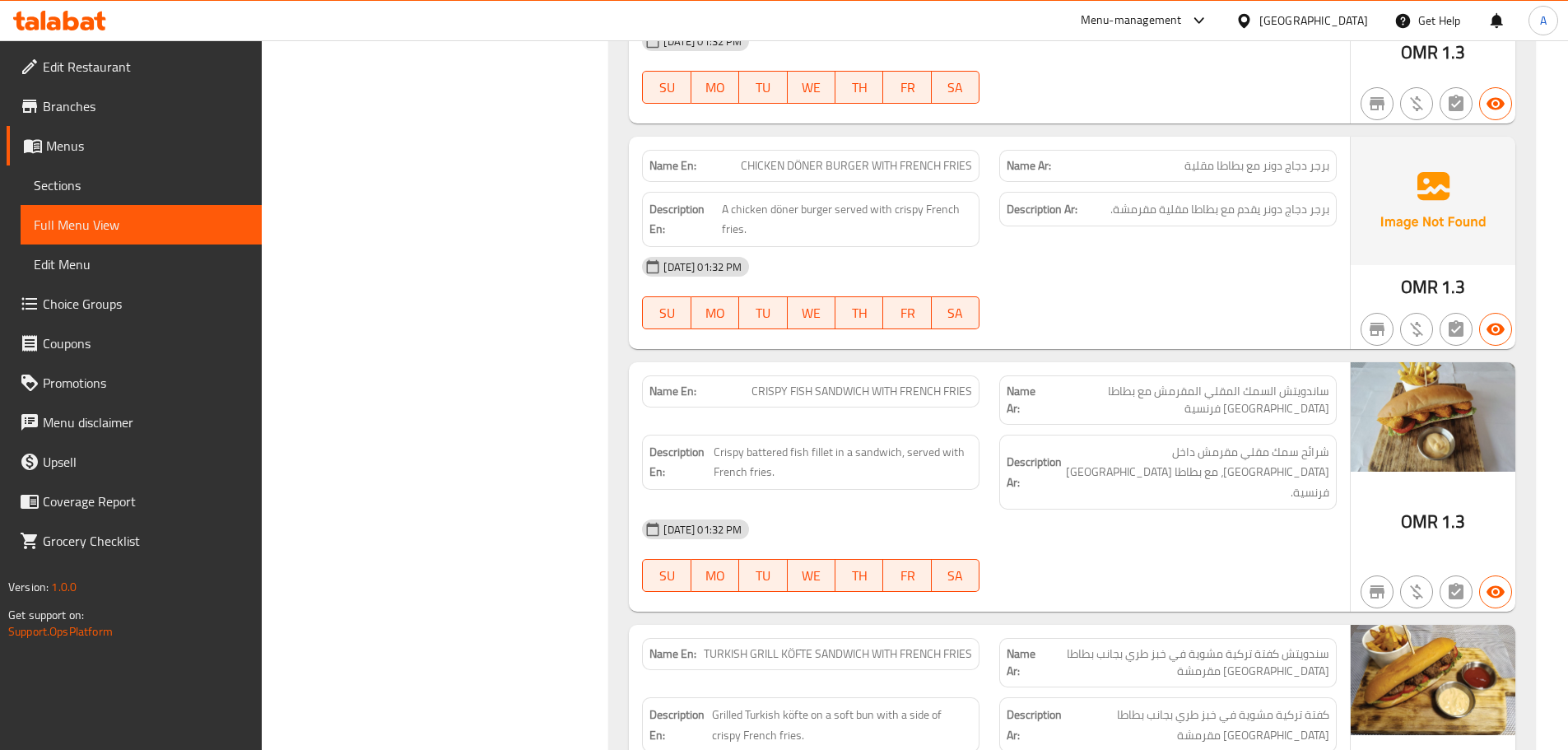
click at [1131, 446] on div "Description Ar: شرائح سمك مقلي مقرمش داخل [GEOGRAPHIC_DATA]، مع بطاطا مقلية فرن…" at bounding box center [1167, 473] width 337 height 76
click at [1131, 442] on span "شرائح سمك مقلي مقرمش داخل [GEOGRAPHIC_DATA]، مع بطاطا [GEOGRAPHIC_DATA] فرنسية." at bounding box center [1197, 473] width 264 height 61
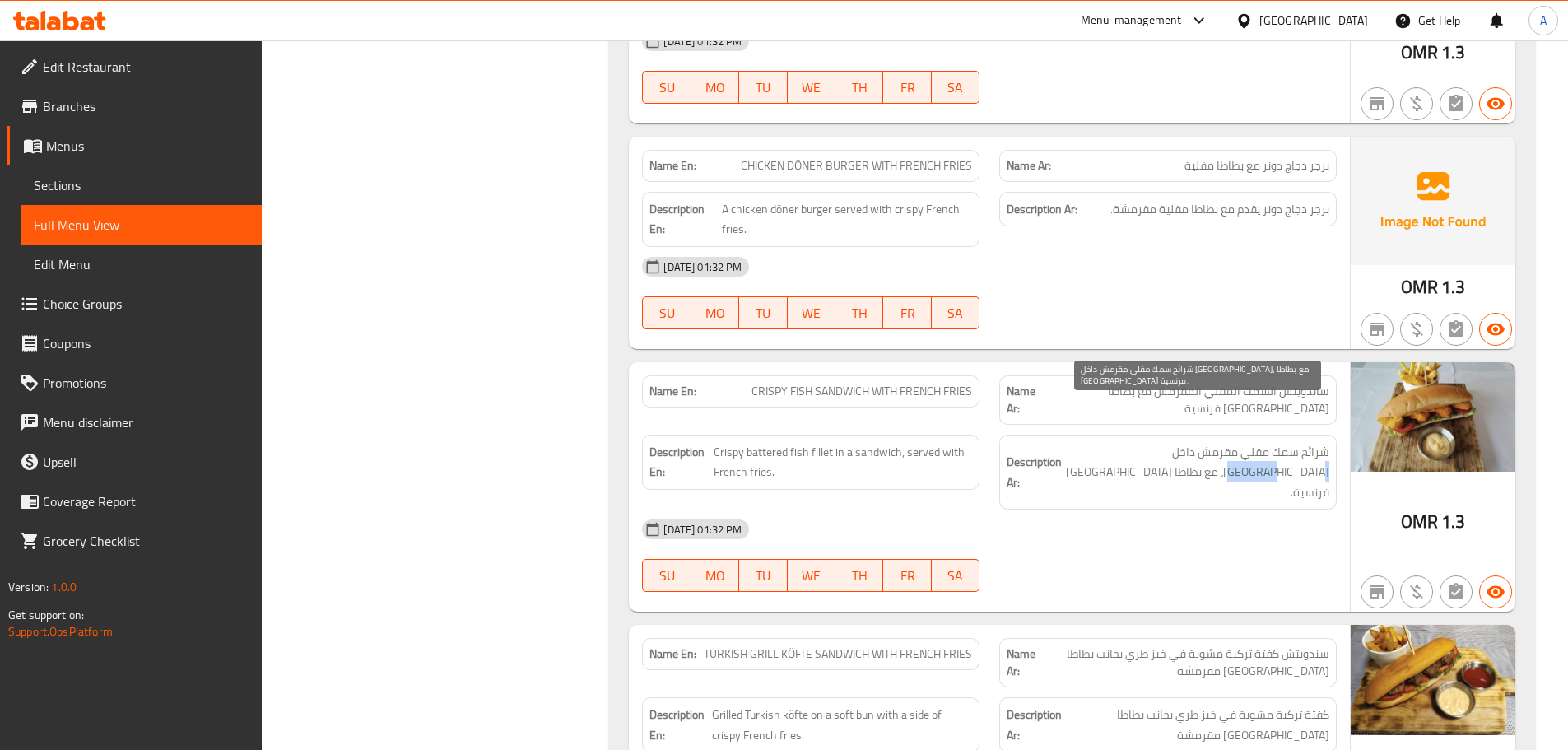
click at [1131, 442] on span "شرائح سمك مقلي مقرمش داخل [GEOGRAPHIC_DATA]، مع بطاطا [GEOGRAPHIC_DATA] فرنسية." at bounding box center [1197, 473] width 264 height 61
drag, startPoint x: 1115, startPoint y: 501, endPoint x: 1066, endPoint y: 502, distance: 49.0
click at [1103, 510] on div "[DATE] 01:32 PM SU MO TU WE TH FR SA" at bounding box center [989, 556] width 715 height 92
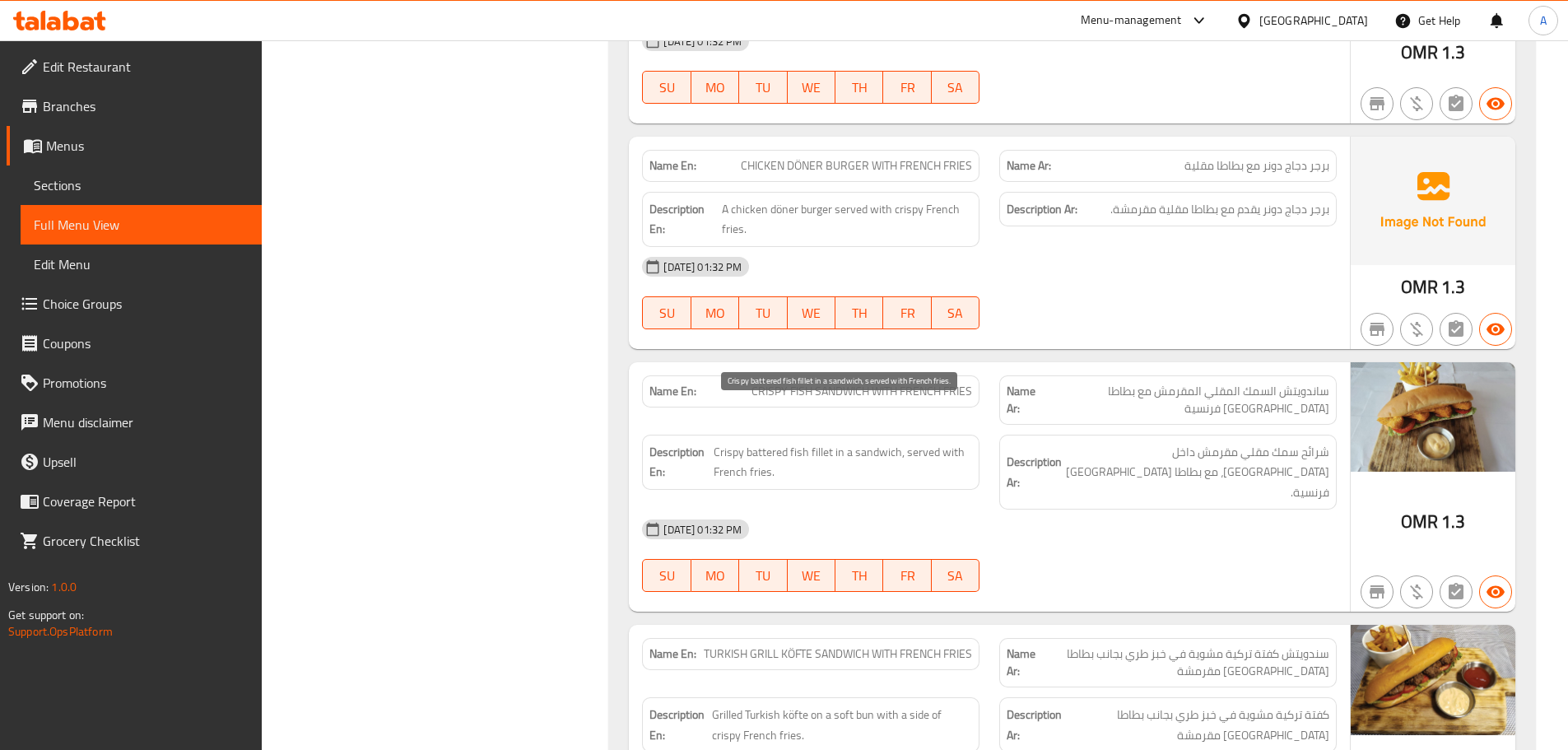
click at [729, 442] on span "Crispy battered fish fillet in a sandwich, served with French fries." at bounding box center [843, 462] width 259 height 40
click at [727, 442] on span "Crispy battered fish fillet in a sandwich, served with French fries." at bounding box center [843, 462] width 259 height 40
click at [954, 510] on div "[DATE] 01:32 PM" at bounding box center [989, 529] width 715 height 39
click at [830, 374] on div "Name En: CRISPY FISH SANDWICH WITH FRENCH FRIES" at bounding box center [811, 399] width 357 height 69
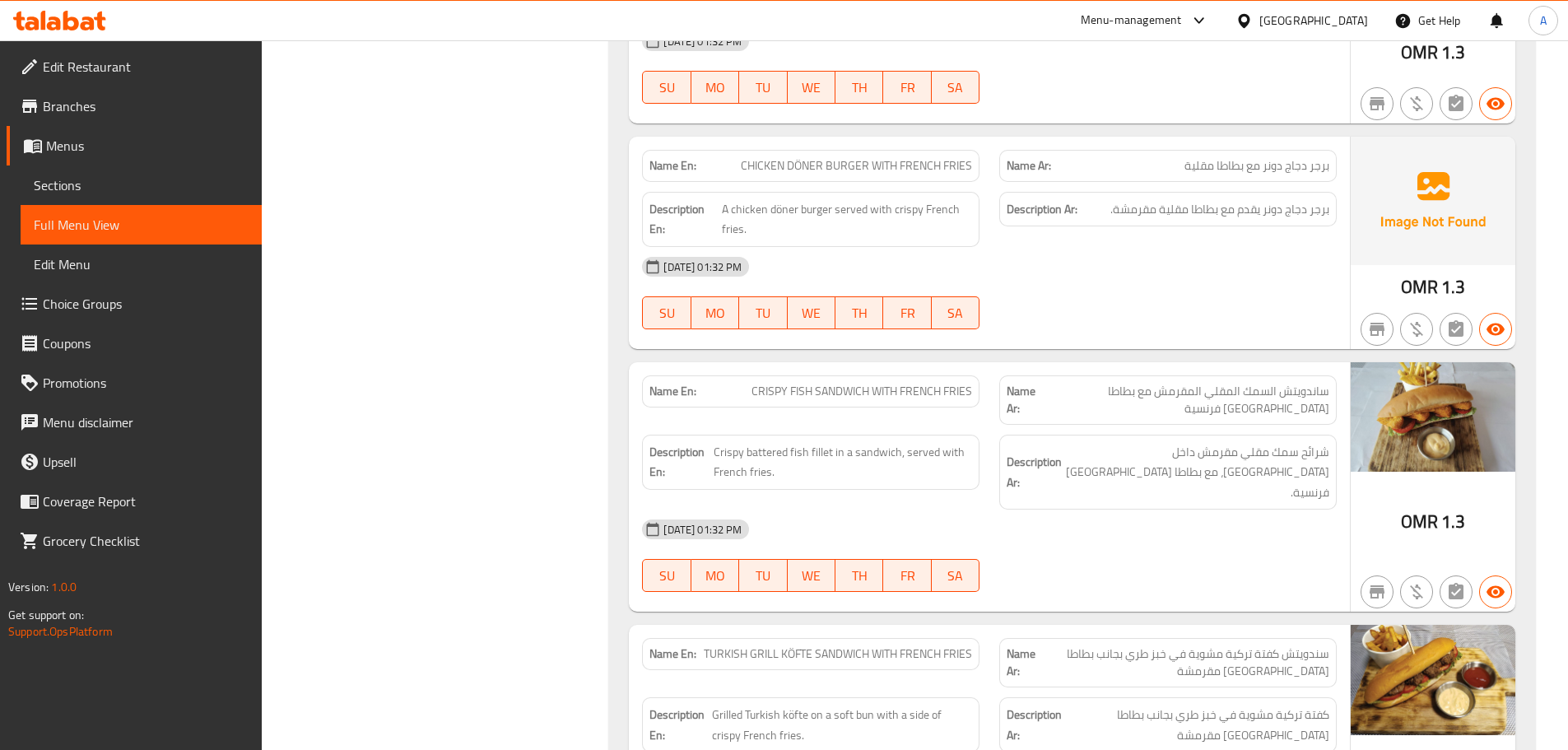
click at [755, 383] on span "CRISPY FISH SANDWICH WITH FRENCH FRIES" at bounding box center [861, 392] width 221 height 17
drag, startPoint x: 755, startPoint y: 348, endPoint x: 961, endPoint y: 357, distance: 206.2
click at [961, 383] on span "CRISPY FISH SANDWICH WITH FRENCH FRIES" at bounding box center [861, 392] width 221 height 17
drag, startPoint x: 1173, startPoint y: 525, endPoint x: 1142, endPoint y: 546, distance: 37.4
click at [1171, 583] on div at bounding box center [1168, 592] width 357 height 20
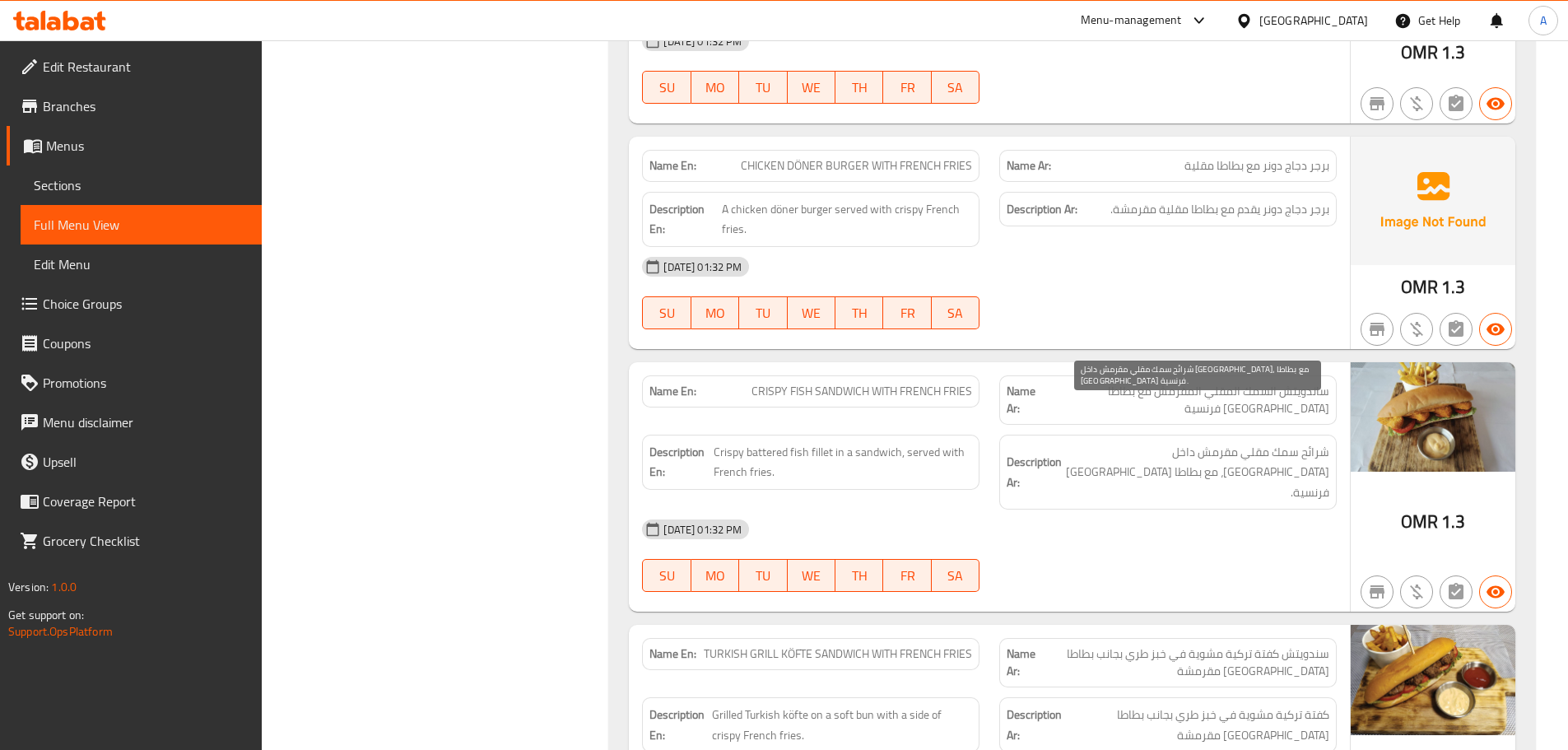
click at [1297, 442] on span "شرائح سمك مقلي مقرمش داخل [GEOGRAPHIC_DATA]، مع بطاطا [GEOGRAPHIC_DATA] فرنسية." at bounding box center [1197, 473] width 264 height 61
drag, startPoint x: 1251, startPoint y: 470, endPoint x: 1129, endPoint y: 469, distance: 122.0
click at [1251, 510] on div "[DATE] 01:32 PM" at bounding box center [989, 529] width 715 height 39
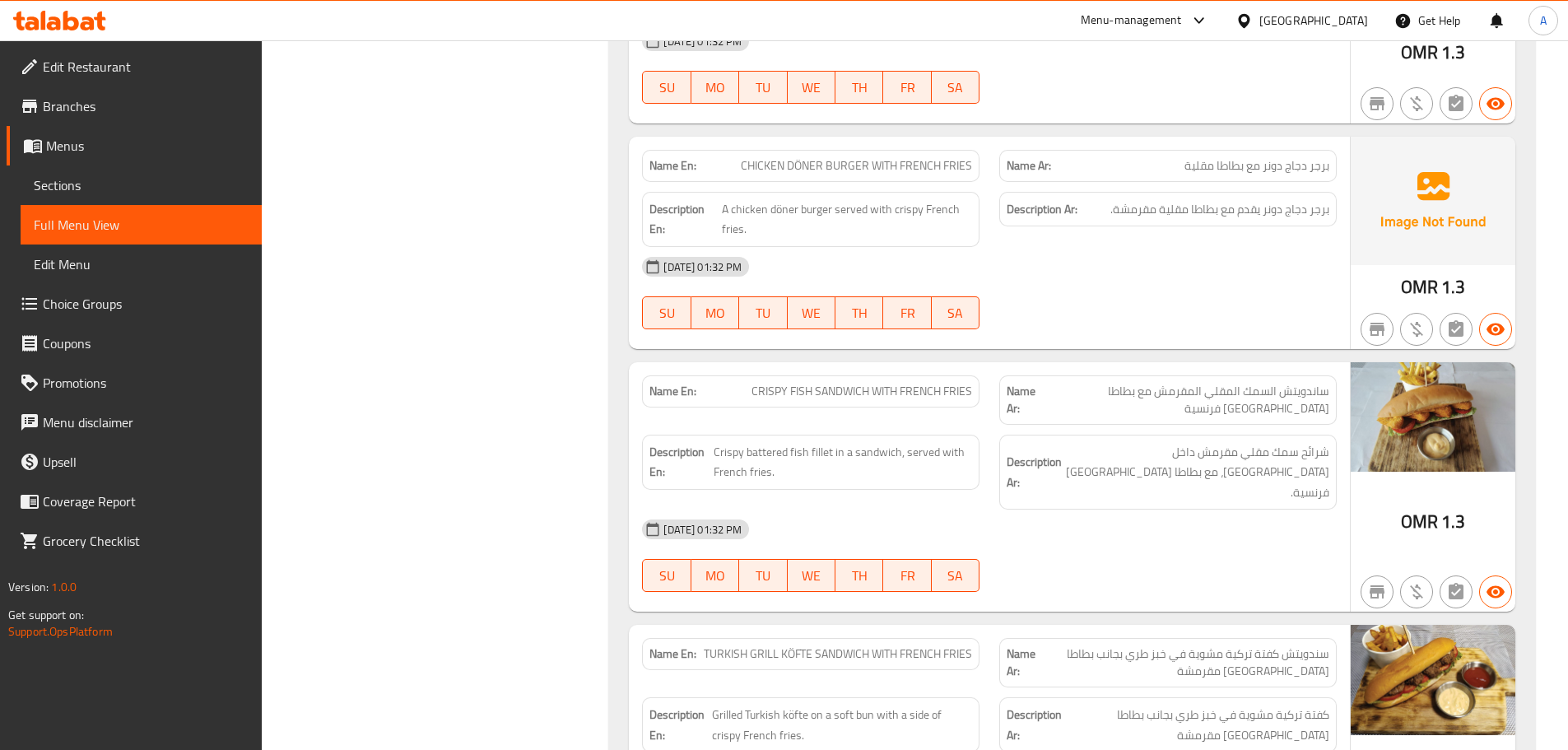
scroll to position [4463, 0]
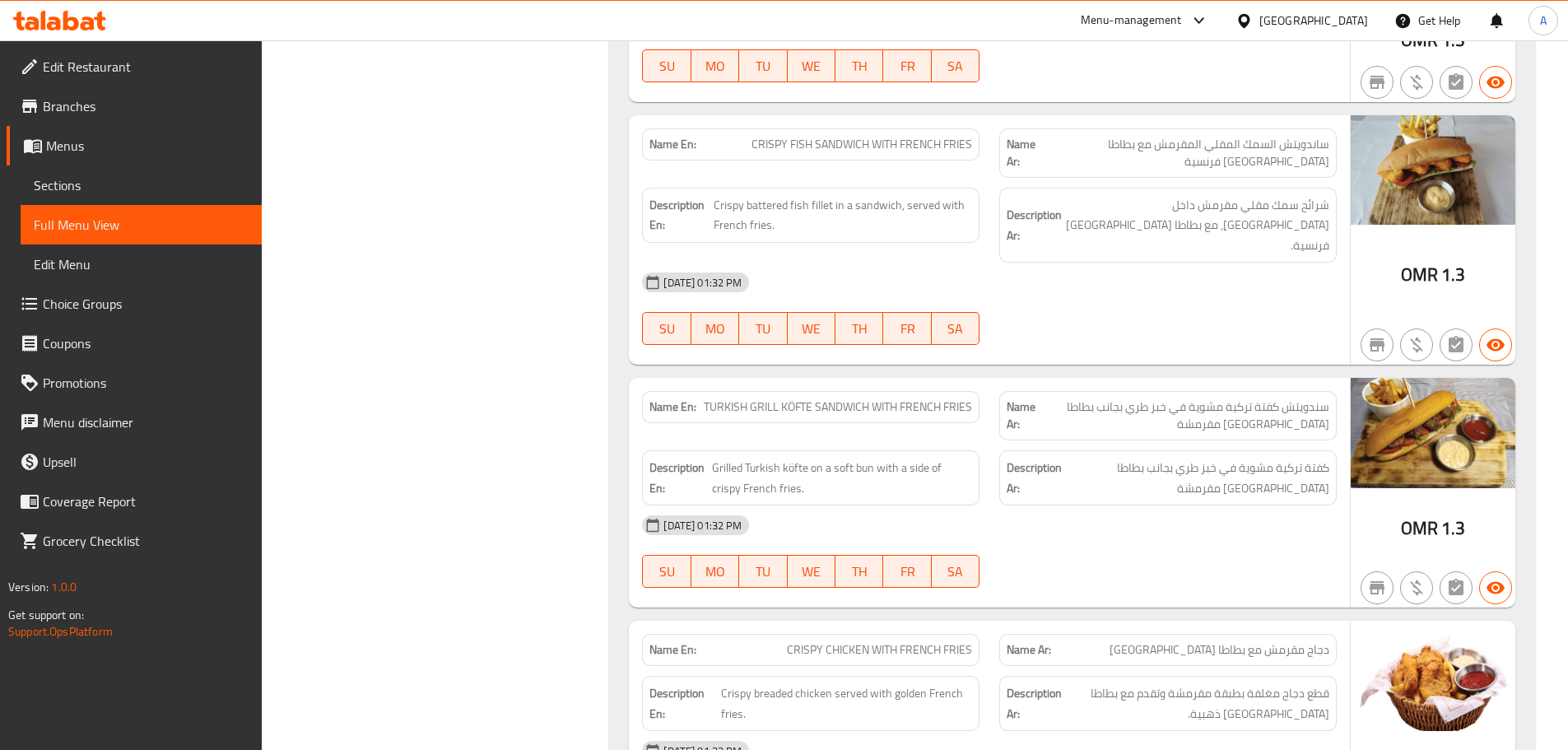
drag, startPoint x: 727, startPoint y: 344, endPoint x: 1015, endPoint y: 408, distance: 295.0
click at [822, 392] on div "Name En: TURKISH GRILL KÖFTE SANDWICH WITH FRENCH FRIES" at bounding box center [811, 407] width 337 height 32
click at [1145, 506] on div "[DATE] 01:32 PM SU MO TU WE TH FR SA" at bounding box center [989, 552] width 715 height 92
click at [1308, 399] on span "سندويتش كفتة تركية مشوية في خبز طري بجانب بطاطا [GEOGRAPHIC_DATA] مقرمشة" at bounding box center [1184, 416] width 291 height 35
drag, startPoint x: 1308, startPoint y: 344, endPoint x: 1252, endPoint y: 342, distance: 56.0
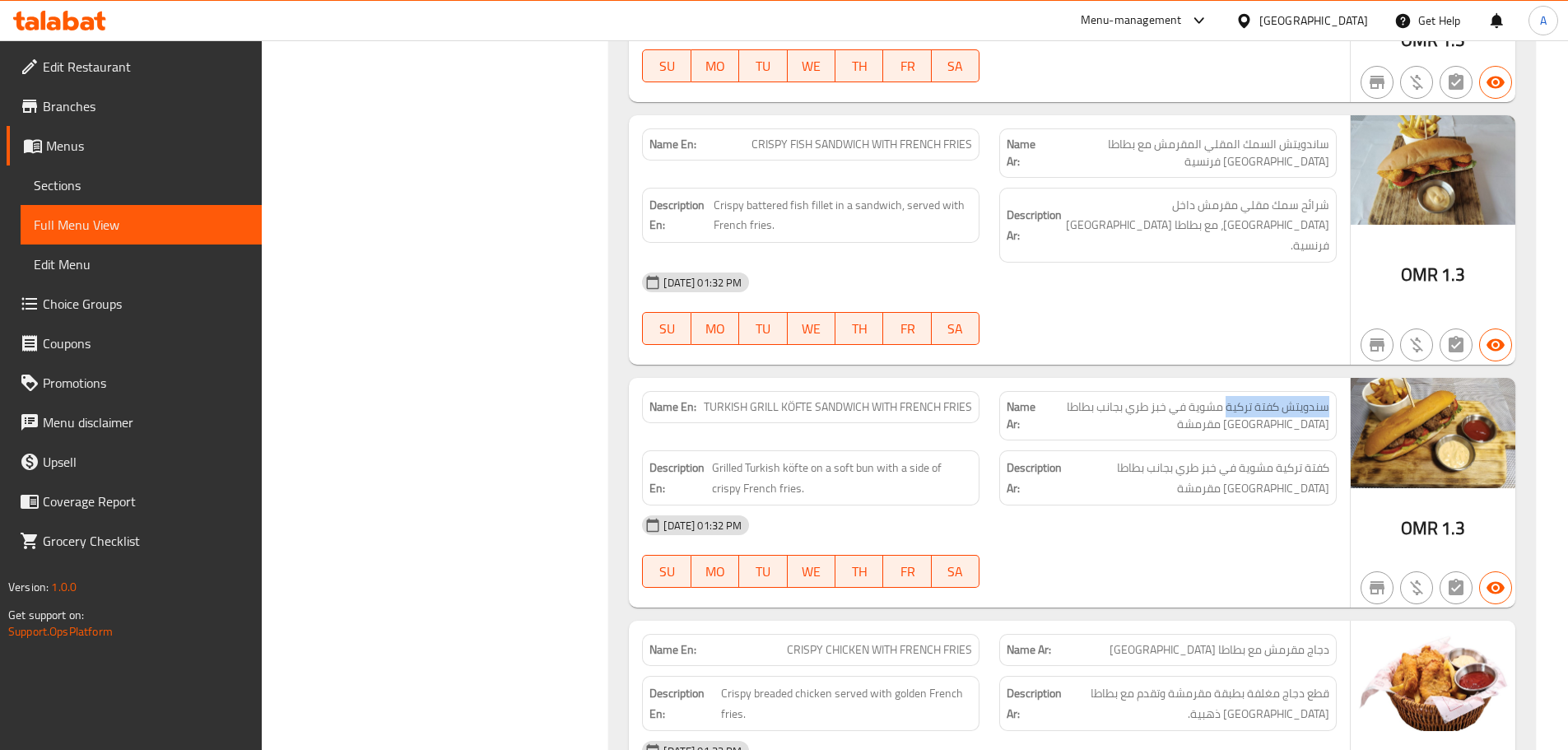
click at [1252, 399] on span "سندويتش كفتة تركية مشوية في خبز طري بجانب بطاطا [GEOGRAPHIC_DATA] مقرمشة" at bounding box center [1184, 416] width 291 height 35
click at [710, 399] on span "TURKISH GRILL KÖFTE SANDWICH WITH FRENCH FRIES" at bounding box center [838, 407] width 268 height 17
drag, startPoint x: 710, startPoint y: 352, endPoint x: 983, endPoint y: 352, distance: 273.0
click at [983, 381] on div "Name En: TURKISH GRILL KÖFTE SANDWICH WITH FRENCH FRIES" at bounding box center [811, 415] width 357 height 69
click at [1208, 399] on span "سندويتش كفتة تركية مشوية في خبز طري بجانب بطاطا [GEOGRAPHIC_DATA] مقرمشة" at bounding box center [1184, 416] width 291 height 35
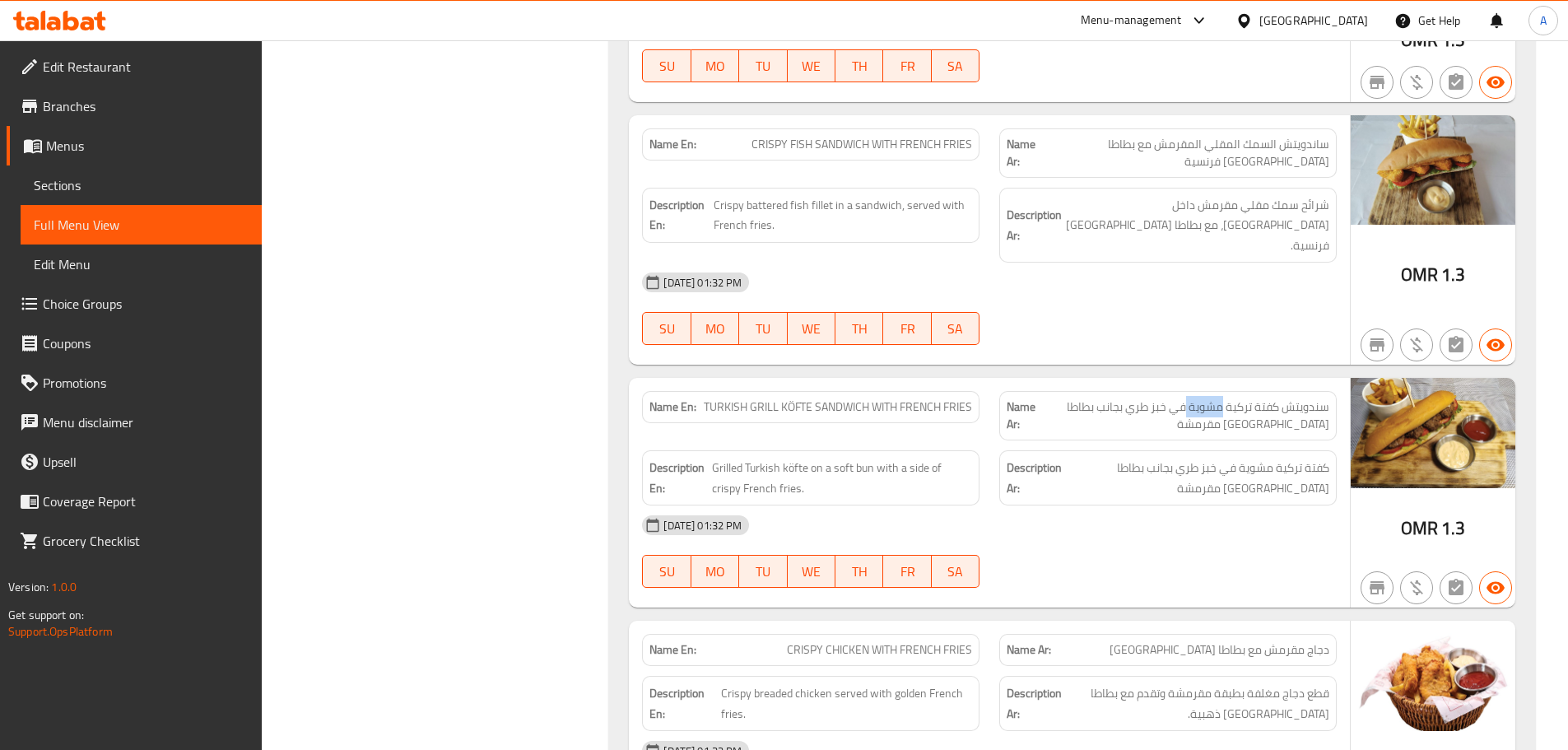
click at [1208, 399] on span "سندويتش كفتة تركية مشوية في خبز طري بجانب بطاطا [GEOGRAPHIC_DATA] مقرمشة" at bounding box center [1184, 416] width 291 height 35
drag, startPoint x: 1208, startPoint y: 351, endPoint x: 1191, endPoint y: 401, distance: 52.8
click at [1208, 399] on span "سندويتش كفتة تركية مشوية في خبز طري بجانب بطاطا [GEOGRAPHIC_DATA] مقرمشة" at bounding box center [1184, 416] width 291 height 35
click at [1178, 506] on div "[DATE] 01:32 PM" at bounding box center [989, 525] width 715 height 39
click at [671, 399] on strong "Name En:" at bounding box center [673, 407] width 47 height 17
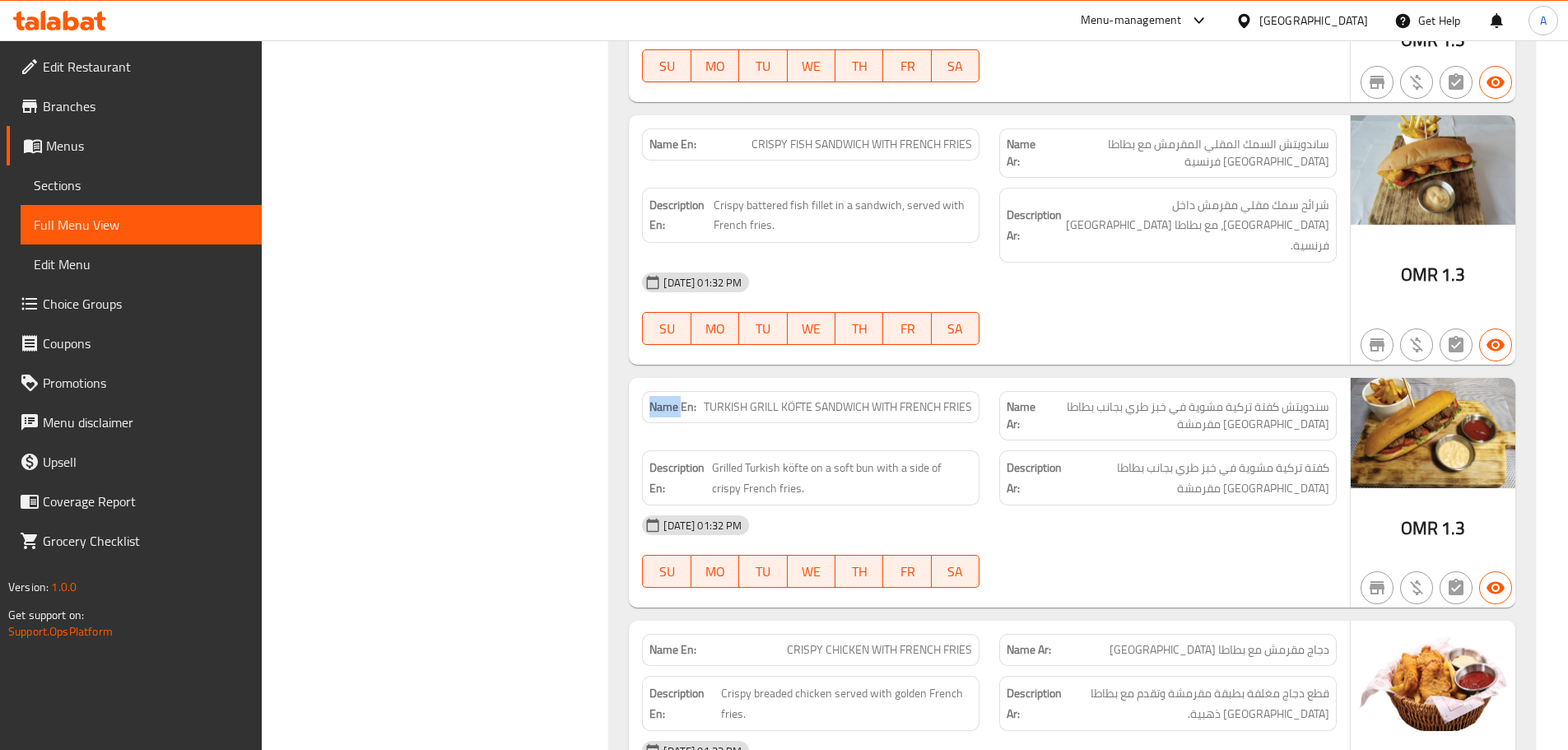
click at [671, 399] on strong "Name En:" at bounding box center [673, 407] width 47 height 17
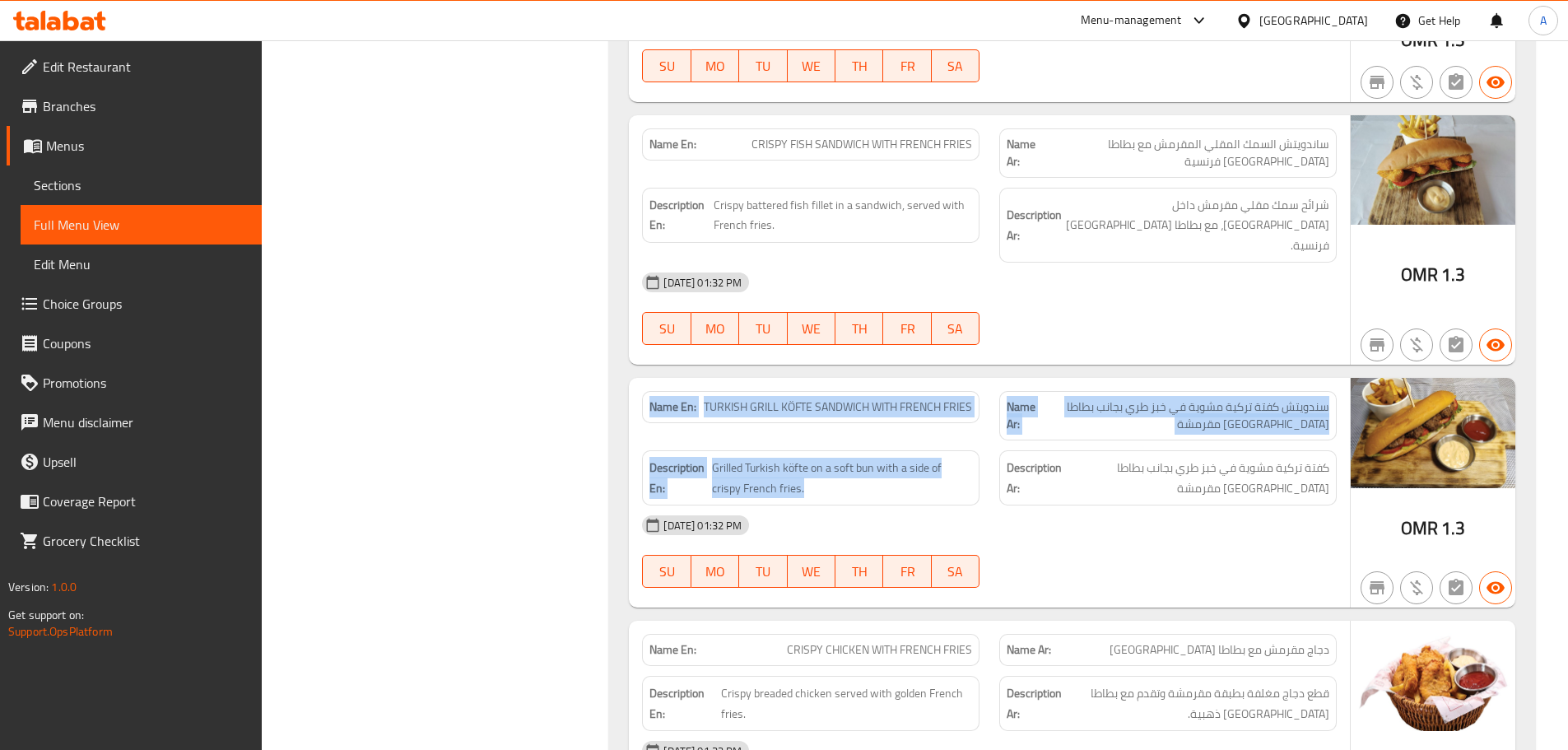
drag, startPoint x: 671, startPoint y: 338, endPoint x: 1002, endPoint y: 445, distance: 347.9
click at [1002, 445] on div "Name En: TURKISH GRILL KÖFTE SANDWICH WITH FRENCH FRIES Name Ar: سندويتش كفتة ت…" at bounding box center [988, 492] width 721 height 229
click at [1051, 506] on div "[DATE] 01:32 PM" at bounding box center [989, 525] width 715 height 39
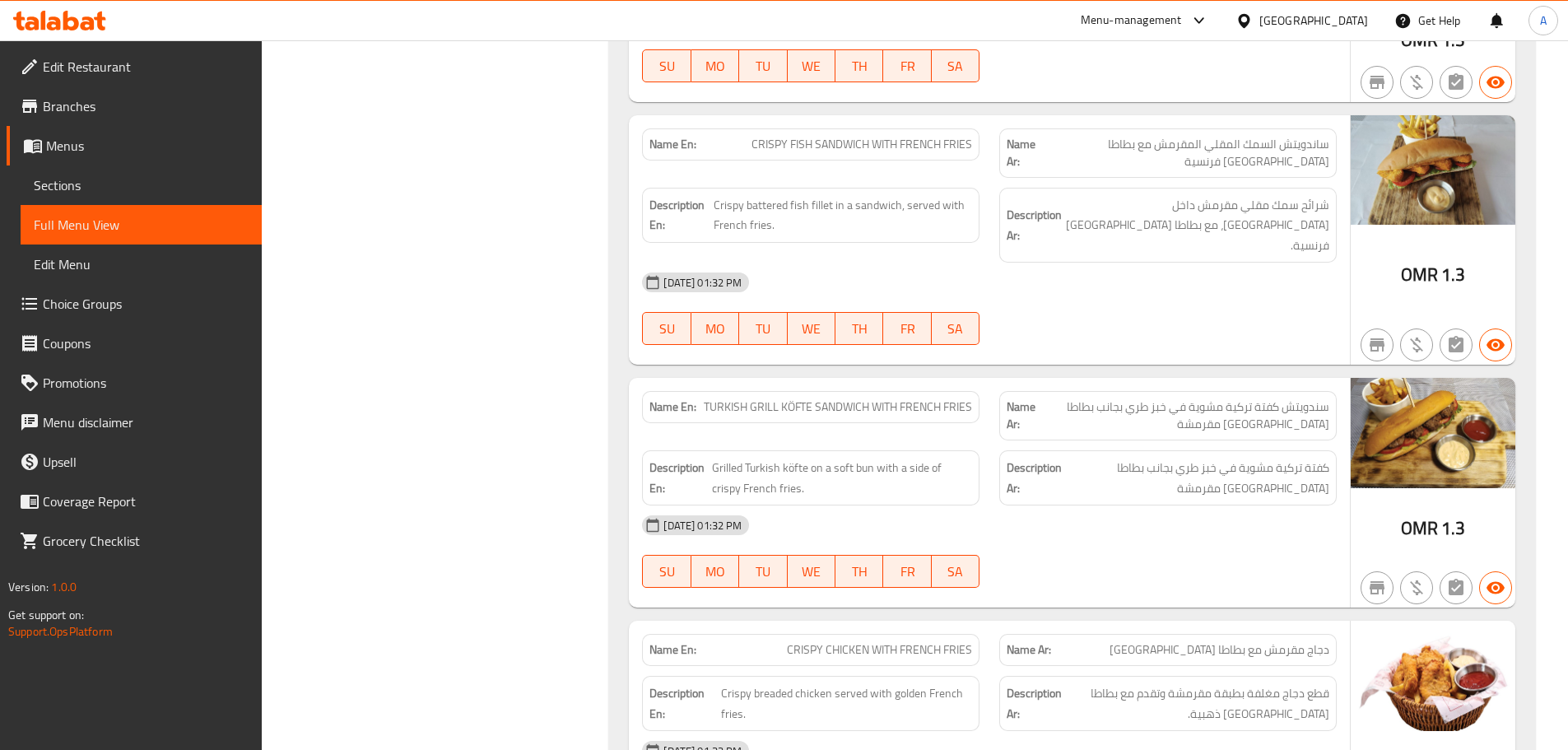
click at [1323, 399] on span "سندويتش كفتة تركية مشوية في خبز طري بجانب بطاطا [GEOGRAPHIC_DATA] مقرمشة" at bounding box center [1184, 416] width 291 height 35
drag, startPoint x: 1323, startPoint y: 353, endPoint x: 917, endPoint y: 352, distance: 406.0
click at [1048, 399] on span "سندويتش كفتة تركية مشوية في خبز طري بجانب بطاطا [GEOGRAPHIC_DATA] مقرمشة" at bounding box center [1184, 416] width 291 height 35
click at [661, 399] on strong "Name En:" at bounding box center [673, 407] width 47 height 17
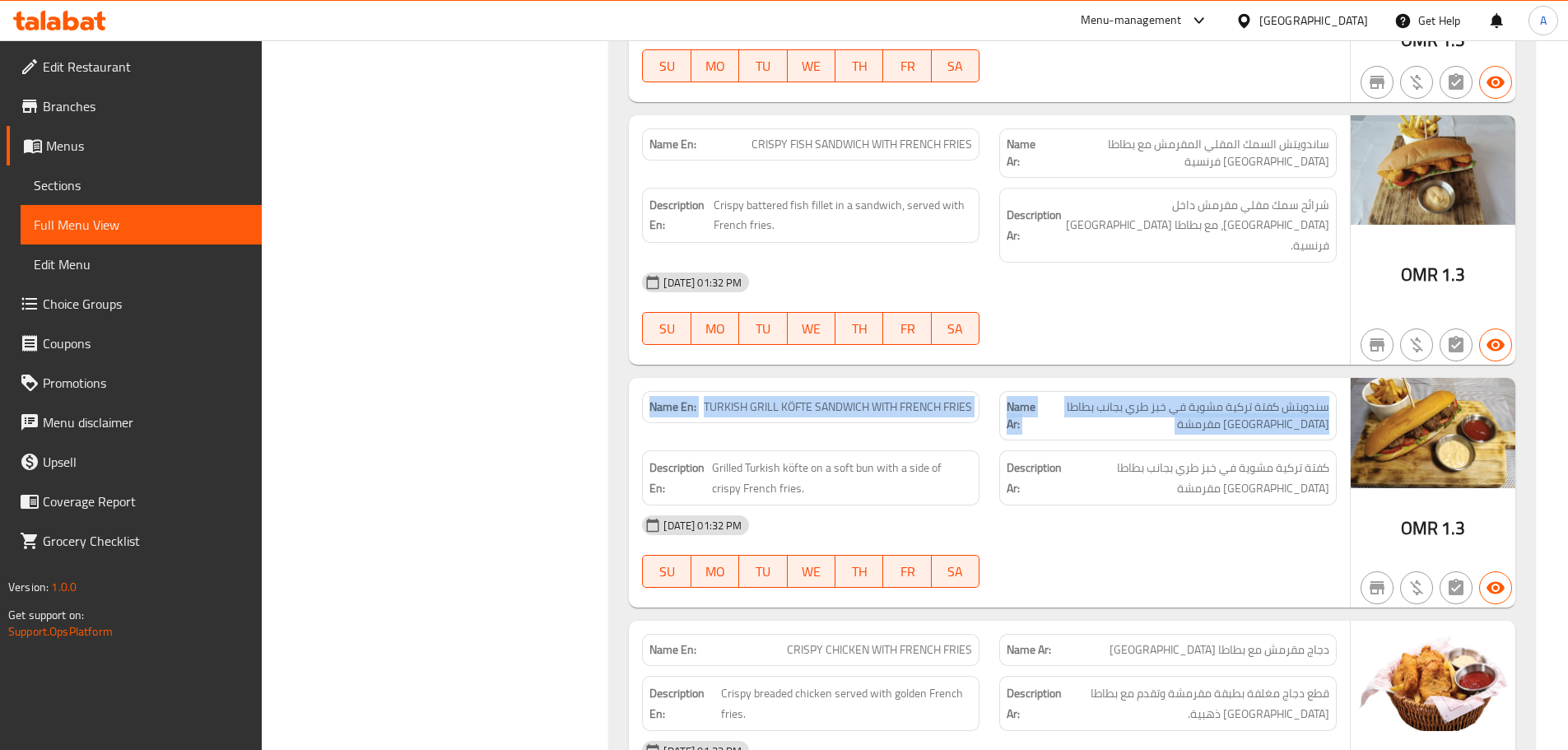
drag, startPoint x: 661, startPoint y: 350, endPoint x: 1340, endPoint y: 350, distance: 679.0
click at [1340, 381] on div "Name En: TURKISH GRILL KÖFTE SANDWICH WITH FRENCH FRIES Name Ar: سندويتش كفتة ت…" at bounding box center [989, 415] width 715 height 69
click at [1286, 399] on span "سندويتش كفتة تركية مشوية في خبز طري بجانب بطاطا [GEOGRAPHIC_DATA] مقرمشة" at bounding box center [1184, 416] width 291 height 35
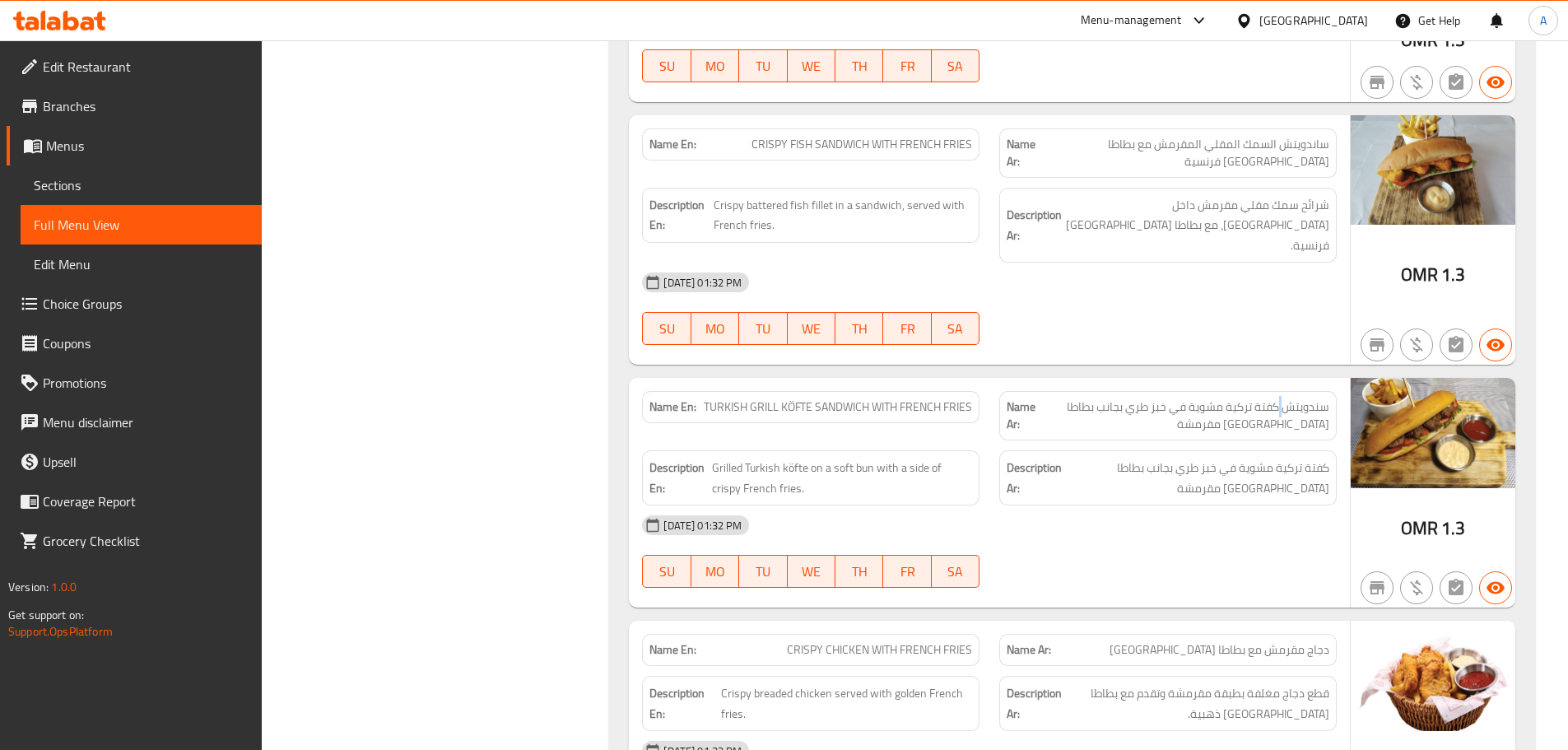
click at [1286, 399] on span "سندويتش كفتة تركية مشوية في خبز طري بجانب بطاطا [GEOGRAPHIC_DATA] مقرمشة" at bounding box center [1184, 416] width 291 height 35
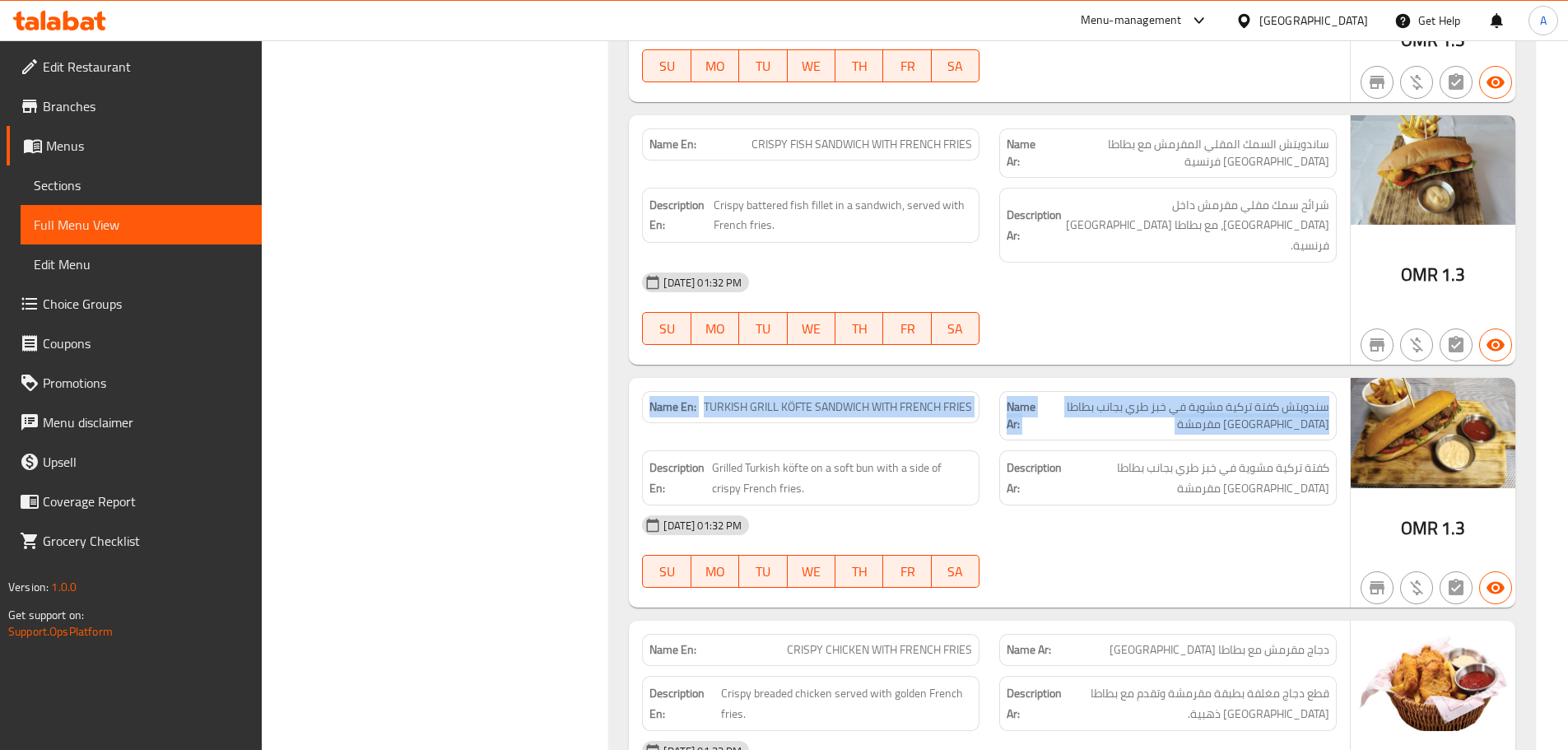
drag, startPoint x: 1286, startPoint y: 357, endPoint x: 647, endPoint y: 344, distance: 639.1
click at [647, 381] on div "Name En: TURKISH GRILL KÖFTE SANDWICH WITH FRENCH FRIES Name Ar: سندويتش كفتة ت…" at bounding box center [989, 415] width 715 height 69
click at [647, 392] on div "Name En: TURKISH GRILL KÖFTE SANDWICH WITH FRENCH FRIES" at bounding box center [811, 407] width 337 height 32
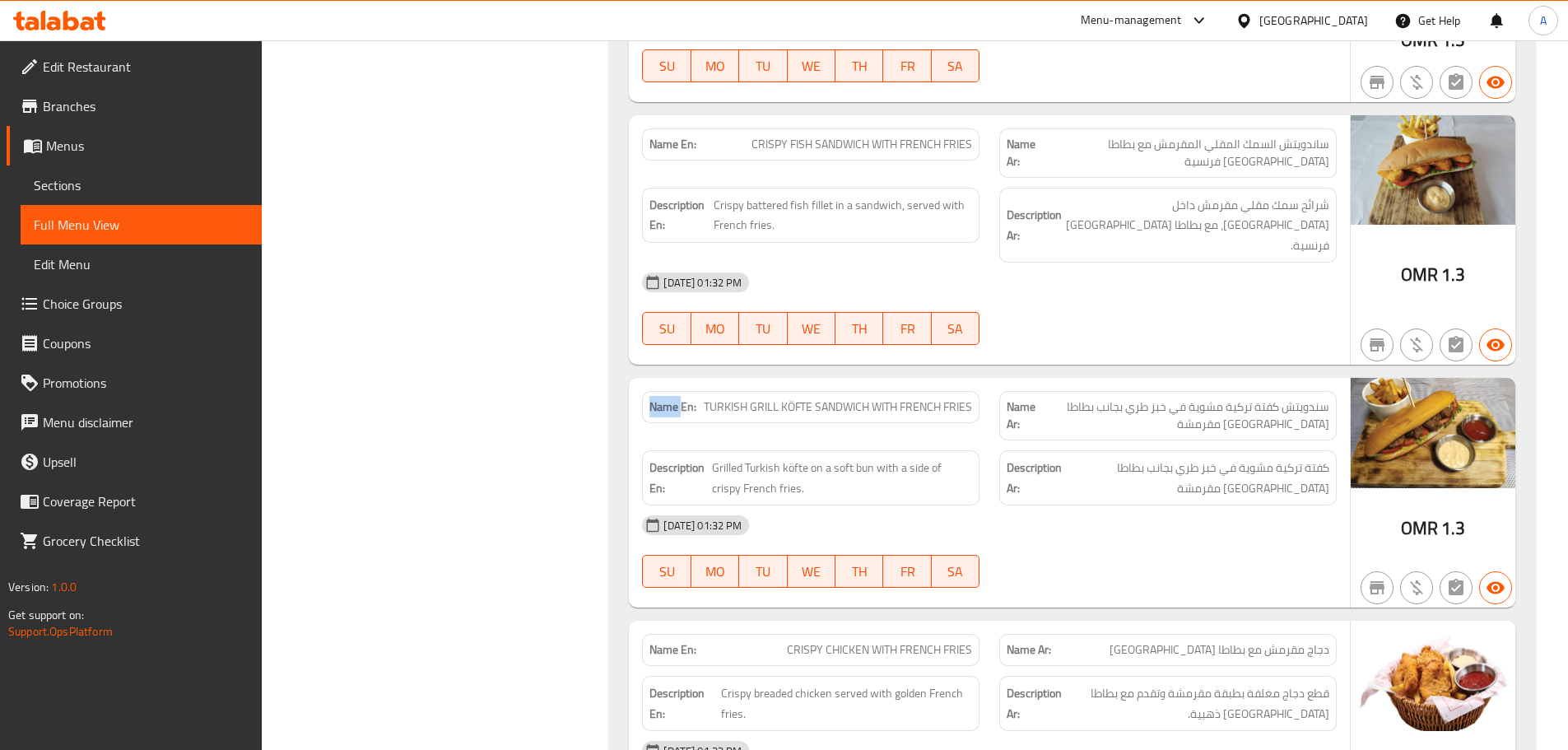
click at [647, 392] on div "Name En: TURKISH GRILL KÖFTE SANDWICH WITH FRENCH FRIES" at bounding box center [811, 407] width 337 height 32
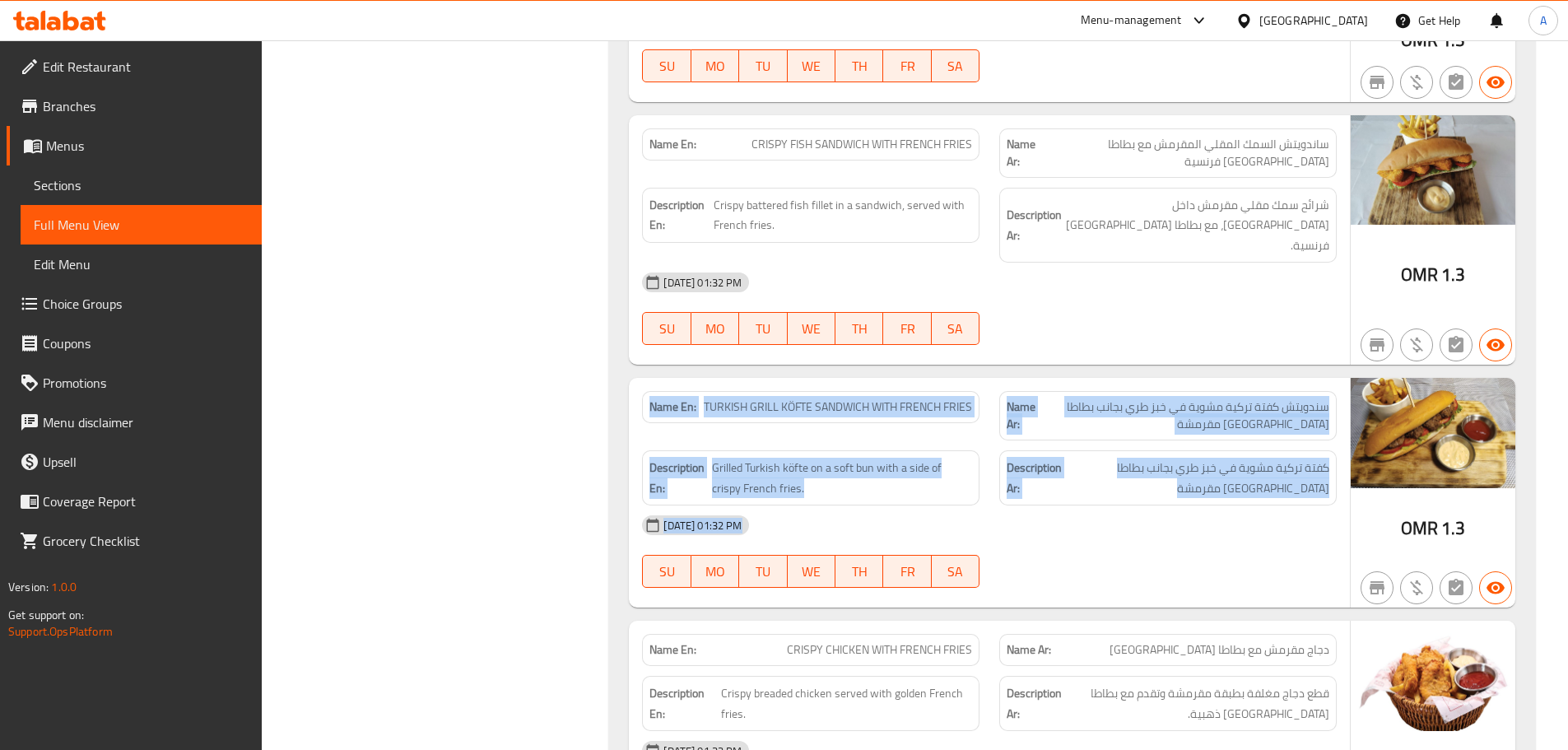
drag, startPoint x: 647, startPoint y: 344, endPoint x: 1198, endPoint y: 496, distance: 571.6
click at [1194, 496] on div "Name En: TURKISH GRILL KÖFTE SANDWICH WITH FRENCH FRIES Name Ar: سندويتش كفتة ت…" at bounding box center [988, 492] width 721 height 229
click at [1198, 506] on div "[DATE] 01:32 PM SU MO TU WE TH FR SA" at bounding box center [989, 552] width 715 height 92
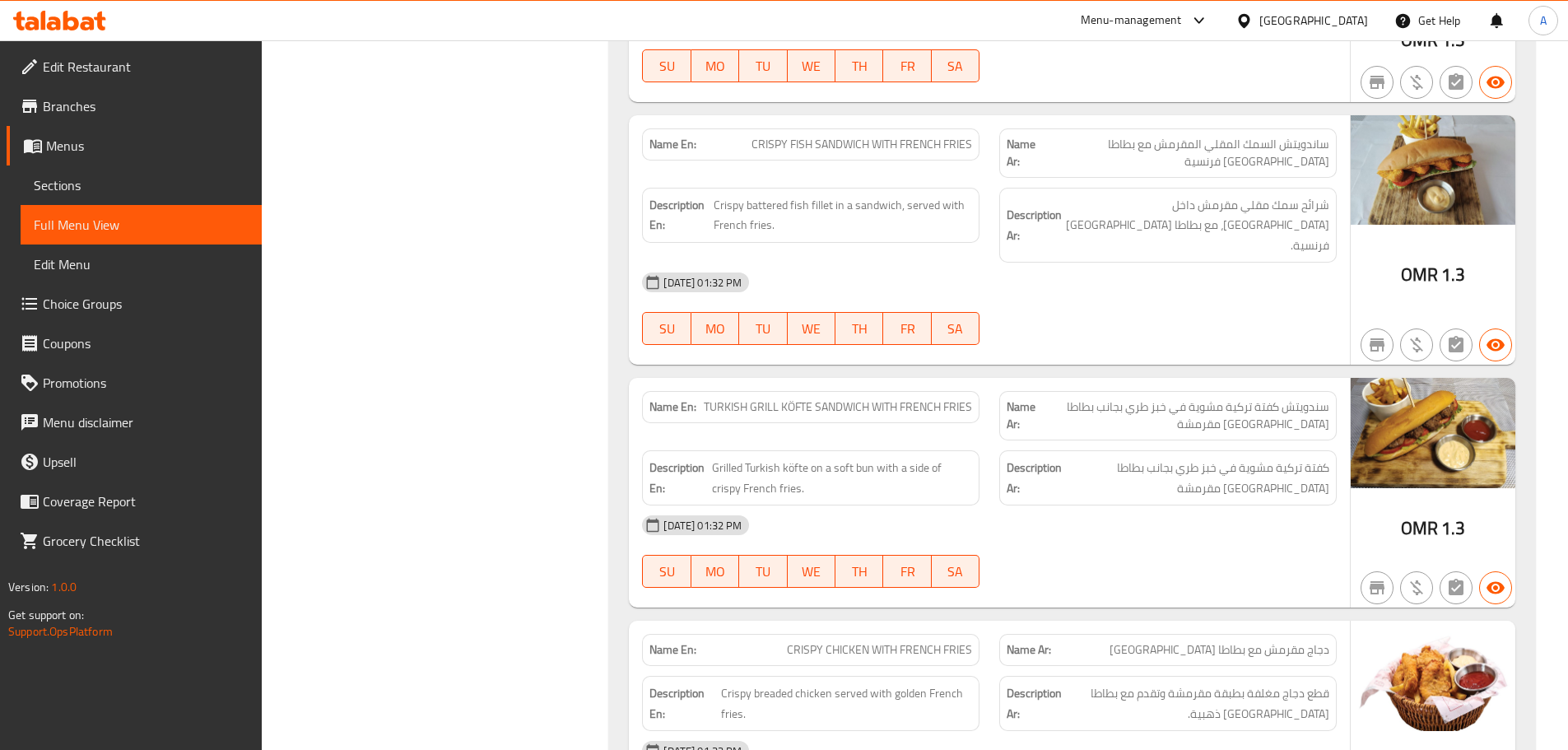
click at [1298, 399] on span "سندويتش كفتة تركية مشوية في خبز طري بجانب بطاطا [GEOGRAPHIC_DATA] مقرمشة" at bounding box center [1184, 416] width 291 height 35
click at [1113, 553] on div "Name En: CRISPY CHICKEN SANDWICH WITH FRENCH FRIES Name Ar: سندويتش دجاج مقرمش …" at bounding box center [1072, 375] width 926 height 2338
click at [1271, 399] on span "سندويتش كفتة تركية مشوية في خبز طري بجانب بطاطا [GEOGRAPHIC_DATA] مقرمشة" at bounding box center [1184, 416] width 291 height 35
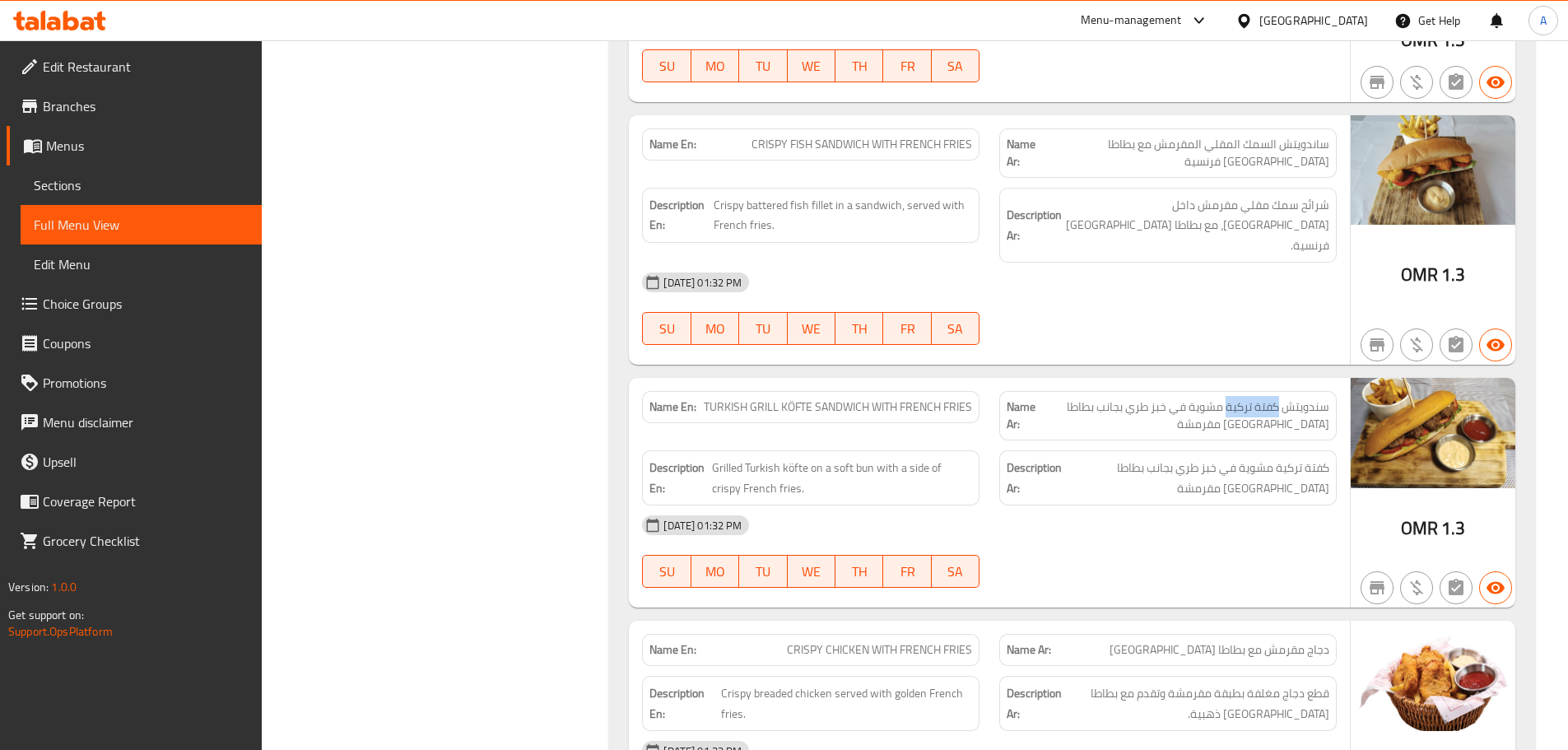
drag, startPoint x: 1271, startPoint y: 350, endPoint x: 1237, endPoint y: 346, distance: 34.2
click at [1237, 399] on span "سندويتش كفتة تركية مشوية في خبز طري بجانب بطاطا [GEOGRAPHIC_DATA] مقرمشة" at bounding box center [1184, 416] width 291 height 35
click at [1219, 458] on span "كفتة تركية مشوية في خبز طري بجانب بطاطا [GEOGRAPHIC_DATA] مقرمشة" at bounding box center [1197, 478] width 264 height 40
click at [1296, 399] on span "سندويتش كفتة تركية مشوية في خبز طري بجانب بطاطا [GEOGRAPHIC_DATA] مقرمشة" at bounding box center [1184, 416] width 291 height 35
drag, startPoint x: 1296, startPoint y: 350, endPoint x: 1233, endPoint y: 368, distance: 65.5
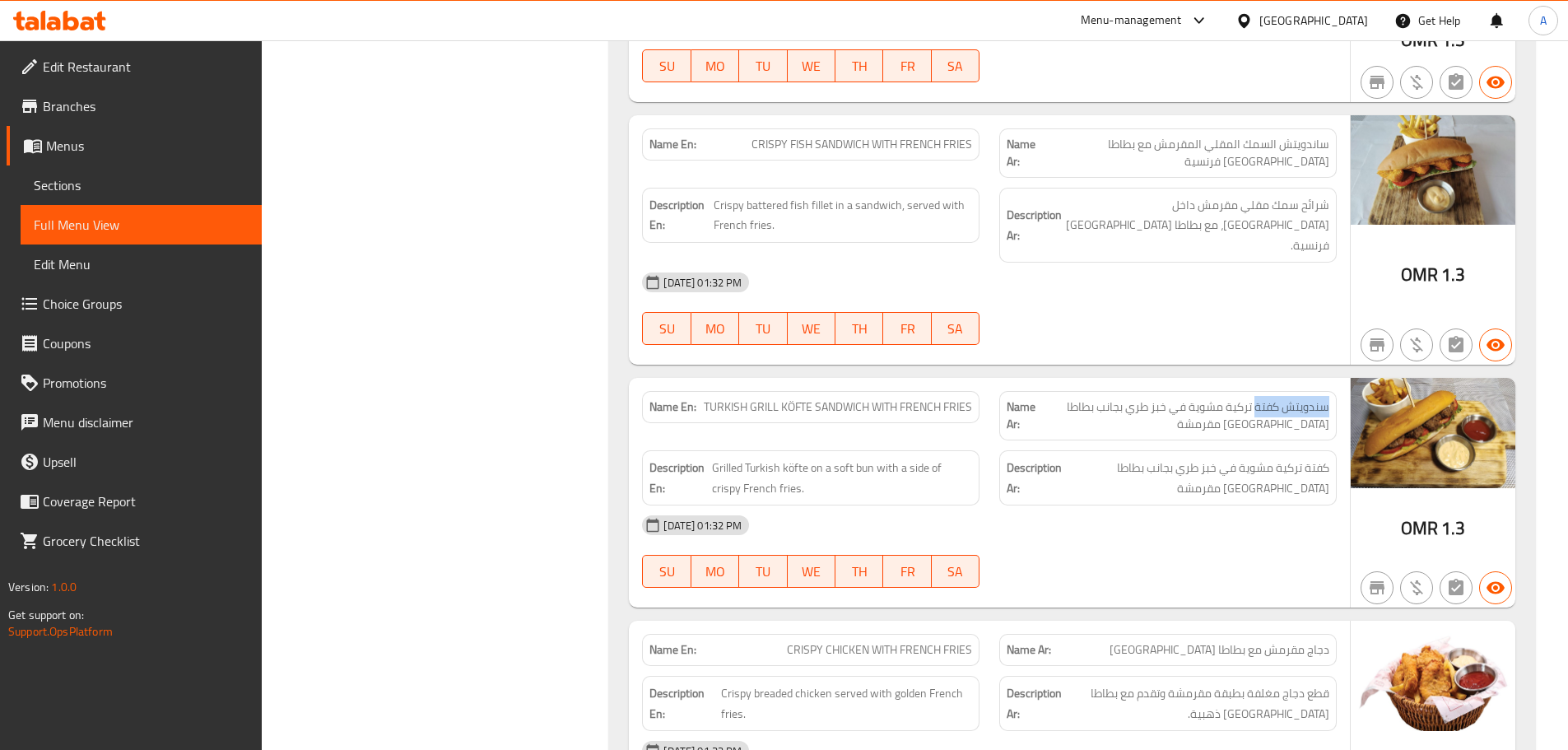
click at [1259, 399] on span "سندويتش كفتة تركية مشوية في خبز طري بجانب بطاطا [GEOGRAPHIC_DATA] مقرمشة" at bounding box center [1184, 416] width 291 height 35
click at [1201, 506] on div "[DATE] 01:32 PM" at bounding box center [989, 525] width 715 height 39
click at [835, 399] on span "TURKISH GRILL KÖFTE SANDWICH WITH FRENCH FRIES" at bounding box center [838, 407] width 268 height 17
drag, startPoint x: 835, startPoint y: 352, endPoint x: 785, endPoint y: 344, distance: 50.6
click at [785, 399] on span "TURKISH GRILL KÖFTE SANDWICH WITH FRENCH FRIES" at bounding box center [838, 407] width 268 height 17
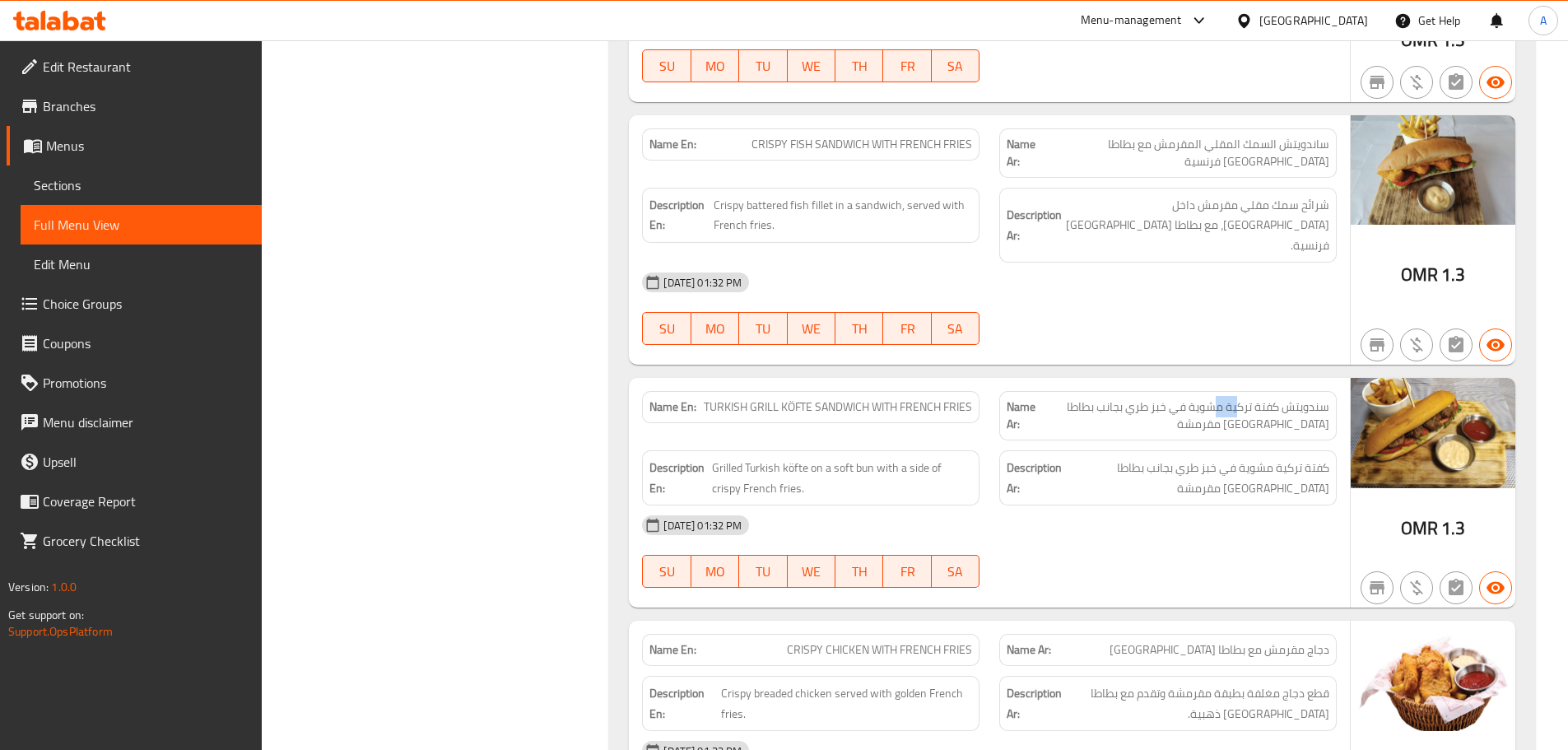
drag, startPoint x: 1235, startPoint y: 339, endPoint x: 1215, endPoint y: 339, distance: 20.0
click at [1215, 399] on span "سندويتش كفتة تركية مشوية في خبز طري بجانب بطاطا [GEOGRAPHIC_DATA] مقرمشة" at bounding box center [1184, 416] width 291 height 35
click at [1300, 399] on span "سندويتش كفتة تركية مشوية في خبز طري بجانب بطاطا [GEOGRAPHIC_DATA] مقرمشة" at bounding box center [1184, 416] width 291 height 35
drag, startPoint x: 1300, startPoint y: 349, endPoint x: 1268, endPoint y: 334, distance: 35.3
click at [1268, 392] on div "Name Ar: سندويتش كفتة تركية مشوية في خبز طري بجانب بطاطا [GEOGRAPHIC_DATA] مقرم…" at bounding box center [1167, 416] width 337 height 50
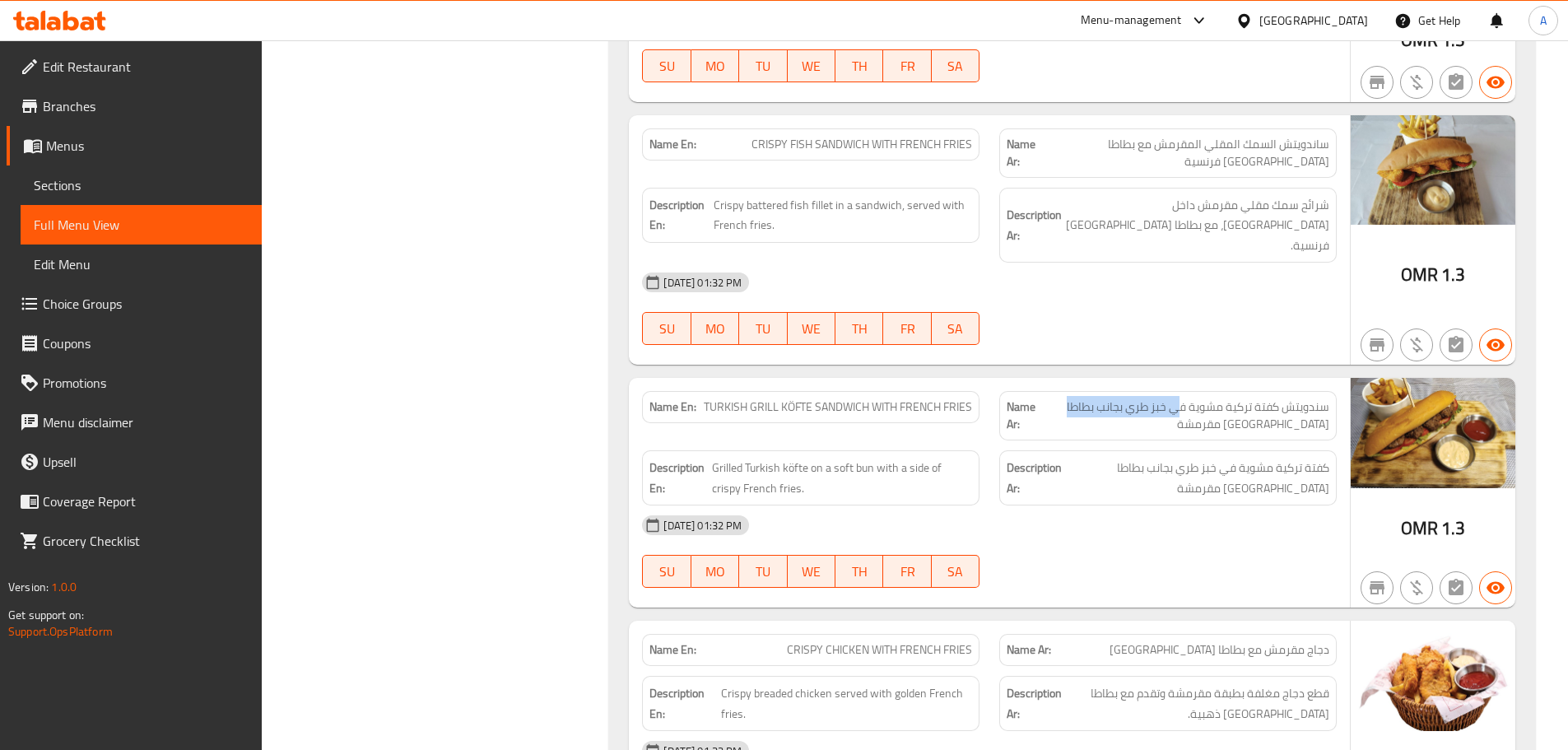
drag, startPoint x: 1151, startPoint y: 344, endPoint x: 1068, endPoint y: 344, distance: 83.0
click at [1068, 399] on span "سندويتش كفتة تركية مشوية في خبز طري بجانب بطاطا [GEOGRAPHIC_DATA] مقرمشة" at bounding box center [1184, 416] width 291 height 35
drag, startPoint x: 1116, startPoint y: 362, endPoint x: 1156, endPoint y: 356, distance: 40.4
click at [1117, 399] on span "سندويتش كفتة تركية مشوية في خبز طري بجانب بطاطا [GEOGRAPHIC_DATA] مقرمشة" at bounding box center [1184, 416] width 291 height 35
click at [1198, 399] on span "سندويتش كفتة تركية مشوية في خبز طري بجانب بطاطا [GEOGRAPHIC_DATA] مقرمشة" at bounding box center [1184, 416] width 291 height 35
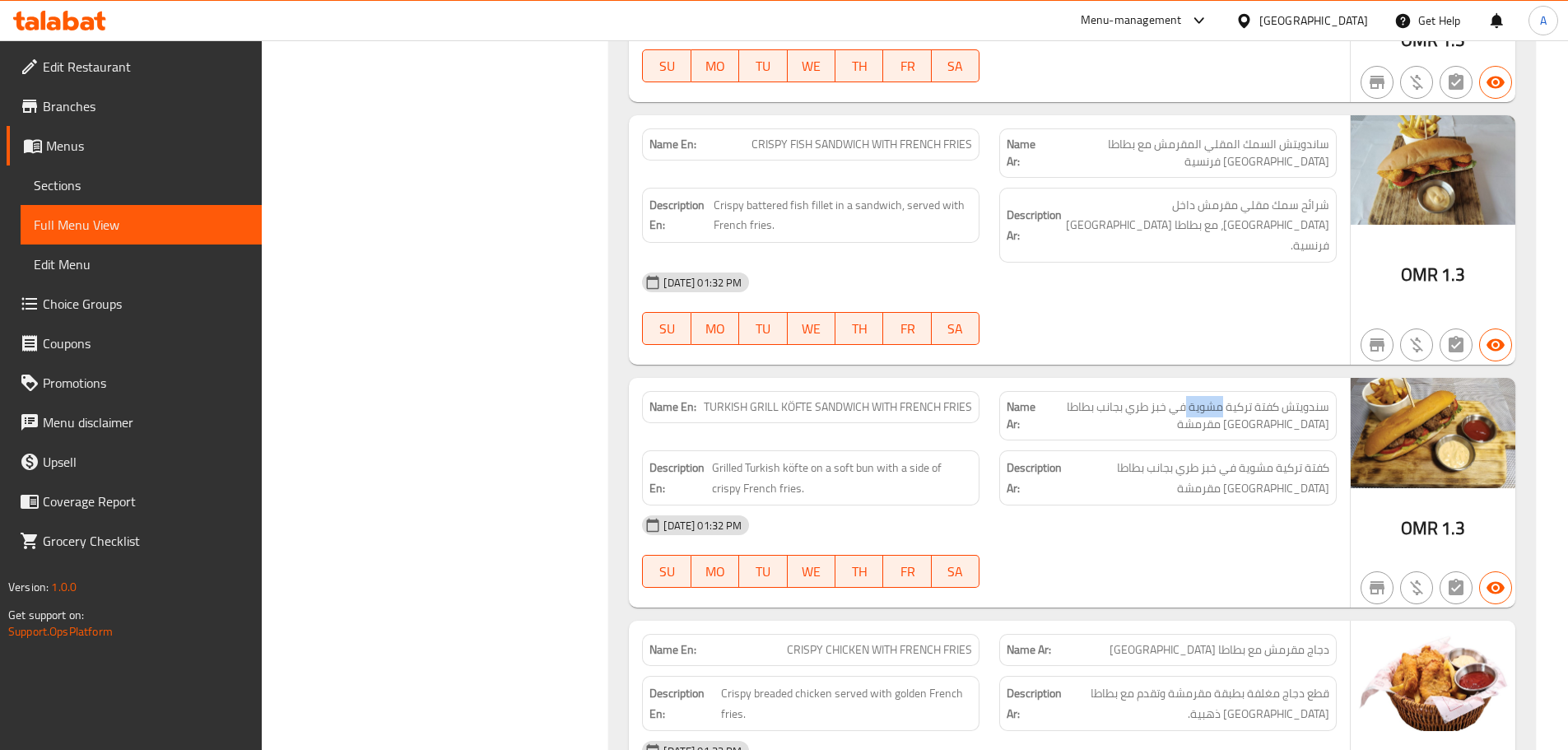
click at [1197, 399] on span "سندويتش كفتة تركية مشوية في خبز طري بجانب بطاطا [GEOGRAPHIC_DATA] مقرمشة" at bounding box center [1184, 416] width 291 height 35
drag, startPoint x: 1197, startPoint y: 348, endPoint x: 1164, endPoint y: 476, distance: 132.2
click at [1195, 399] on span "سندويتش كفتة تركية مشوية في خبز طري بجانب بطاطا [GEOGRAPHIC_DATA] مقرمشة" at bounding box center [1184, 416] width 291 height 35
click at [1164, 506] on div "[DATE] 01:32 PM" at bounding box center [989, 525] width 715 height 39
click at [825, 399] on span "TURKISH GRILL KÖFTE SANDWICH WITH FRENCH FRIES" at bounding box center [838, 407] width 268 height 17
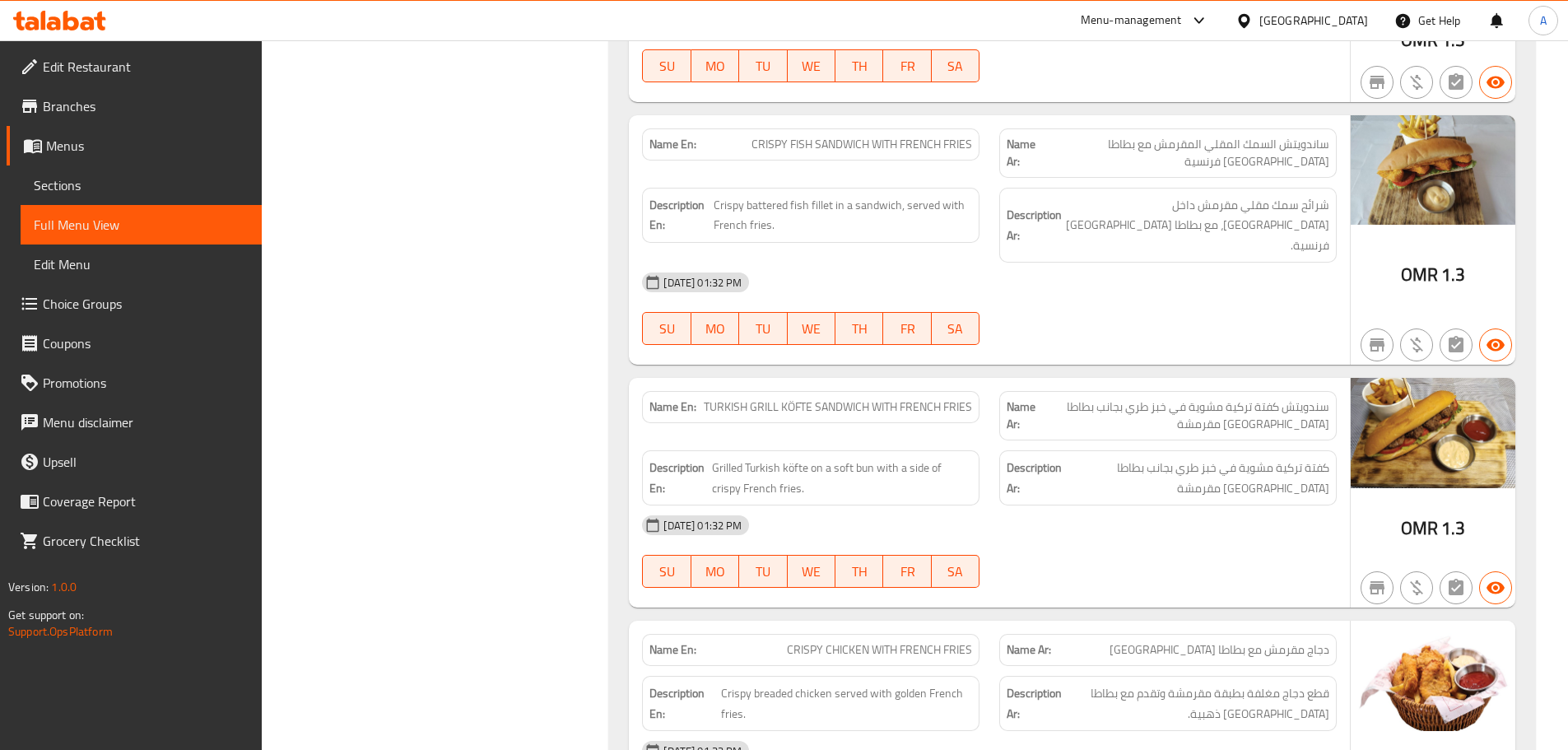
click at [1307, 399] on span "سندويتش كفتة تركية مشوية في خبز طري بجانب بطاطا [GEOGRAPHIC_DATA] مقرمشة" at bounding box center [1184, 416] width 291 height 35
drag, startPoint x: 1307, startPoint y: 349, endPoint x: 1085, endPoint y: 371, distance: 223.1
click at [1085, 399] on span "سندويتش كفتة تركية مشوية في خبز طري بجانب بطاطا [GEOGRAPHIC_DATA] مقرمشة" at bounding box center [1184, 416] width 291 height 35
click at [1164, 399] on span "سندويتش كفتة تركية مشوية في خبز طري بجانب بطاطا [GEOGRAPHIC_DATA] مقرمشة" at bounding box center [1184, 416] width 291 height 35
drag, startPoint x: 1186, startPoint y: 344, endPoint x: 1100, endPoint y: 348, distance: 86.1
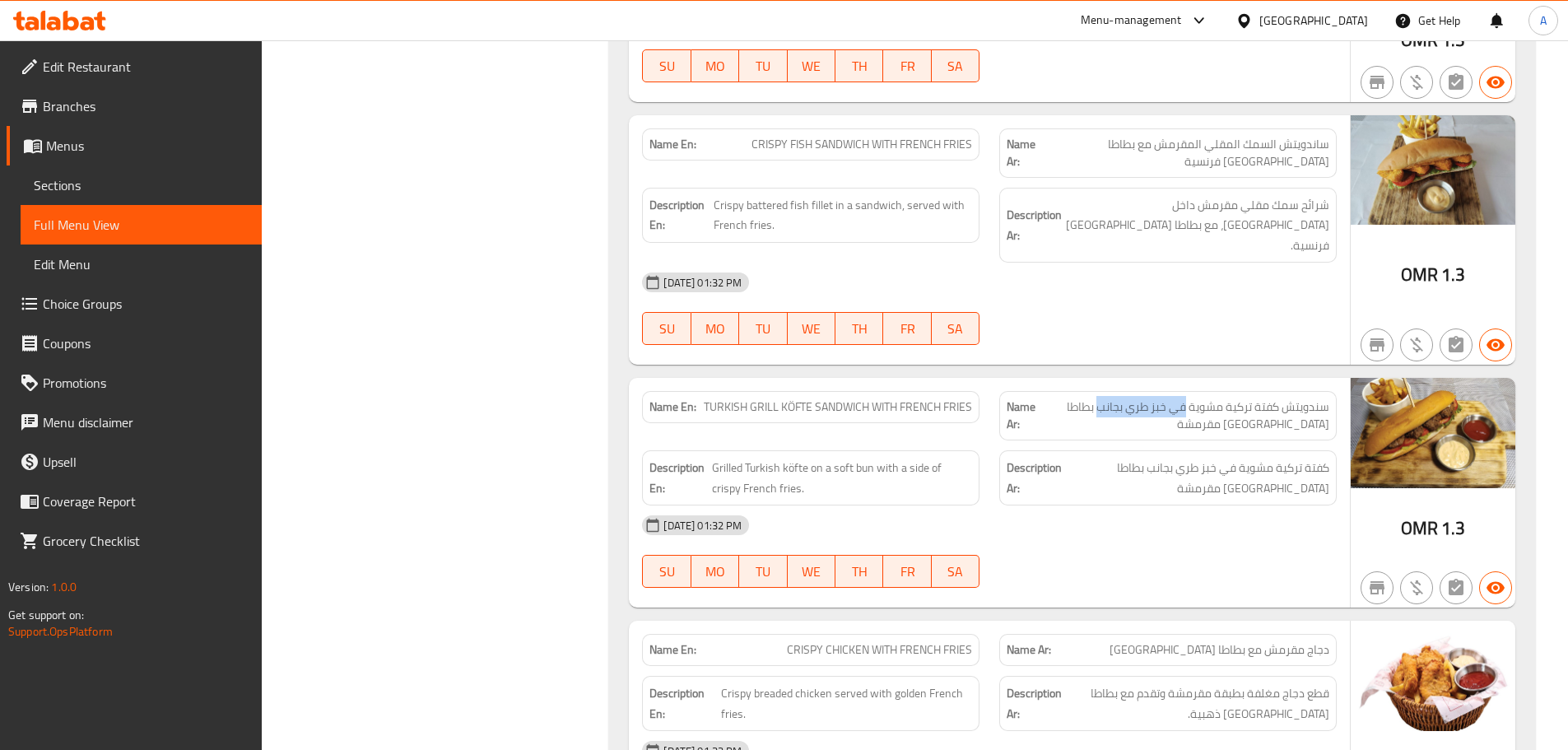
click at [1100, 399] on span "سندويتش كفتة تركية مشوية في خبز طري بجانب بطاطا [GEOGRAPHIC_DATA] مقرمشة" at bounding box center [1184, 416] width 291 height 35
click at [853, 440] on div "Description En: Grilled Turkish köfte on a soft bun with a side of crispy Frenc…" at bounding box center [811, 478] width 357 height 75
click at [1323, 399] on span "سندويتش كفتة تركية مشوية في خبز طري بجانب بطاطا [GEOGRAPHIC_DATA] مقرمشة" at bounding box center [1184, 416] width 291 height 35
drag, startPoint x: 1323, startPoint y: 348, endPoint x: 1260, endPoint y: 370, distance: 66.7
click at [1260, 399] on span "سندويتش كفتة تركية مشوية في خبز طري بجانب بطاطا [GEOGRAPHIC_DATA] مقرمشة" at bounding box center [1184, 416] width 291 height 35
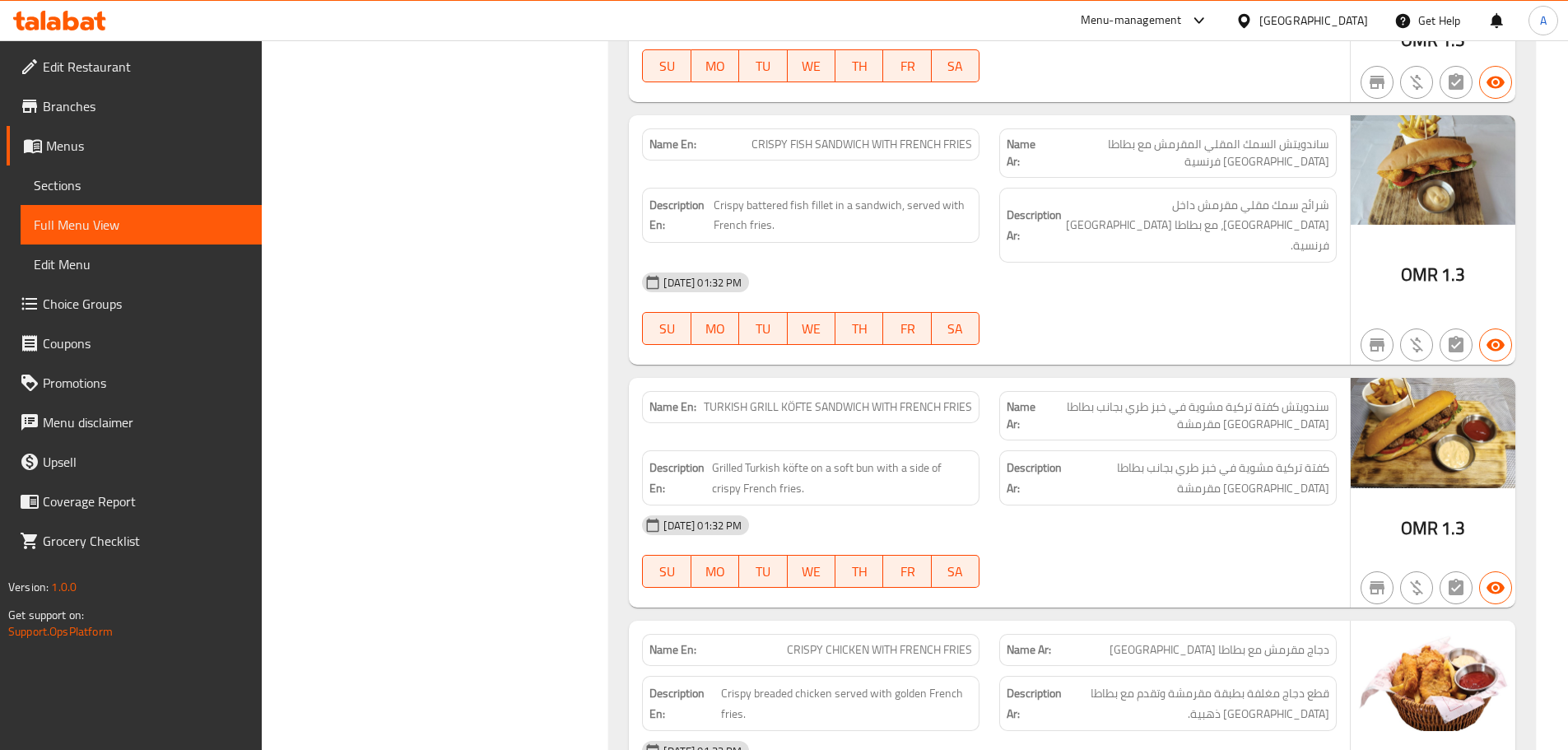
drag, startPoint x: 1125, startPoint y: 512, endPoint x: 1125, endPoint y: 500, distance: 12.0
click at [1125, 512] on div "[DATE] 01:32 PM SU MO TU WE TH FR SA" at bounding box center [989, 552] width 715 height 92
drag, startPoint x: 1288, startPoint y: 346, endPoint x: 1092, endPoint y: 337, distance: 196.2
click at [1110, 399] on span "سندويتش كفتة تركية مشوية في خبز طري بجانب بطاطا [GEOGRAPHIC_DATA] مقرمشة" at bounding box center [1184, 416] width 291 height 35
click at [1100, 335] on div at bounding box center [1168, 344] width 357 height 20
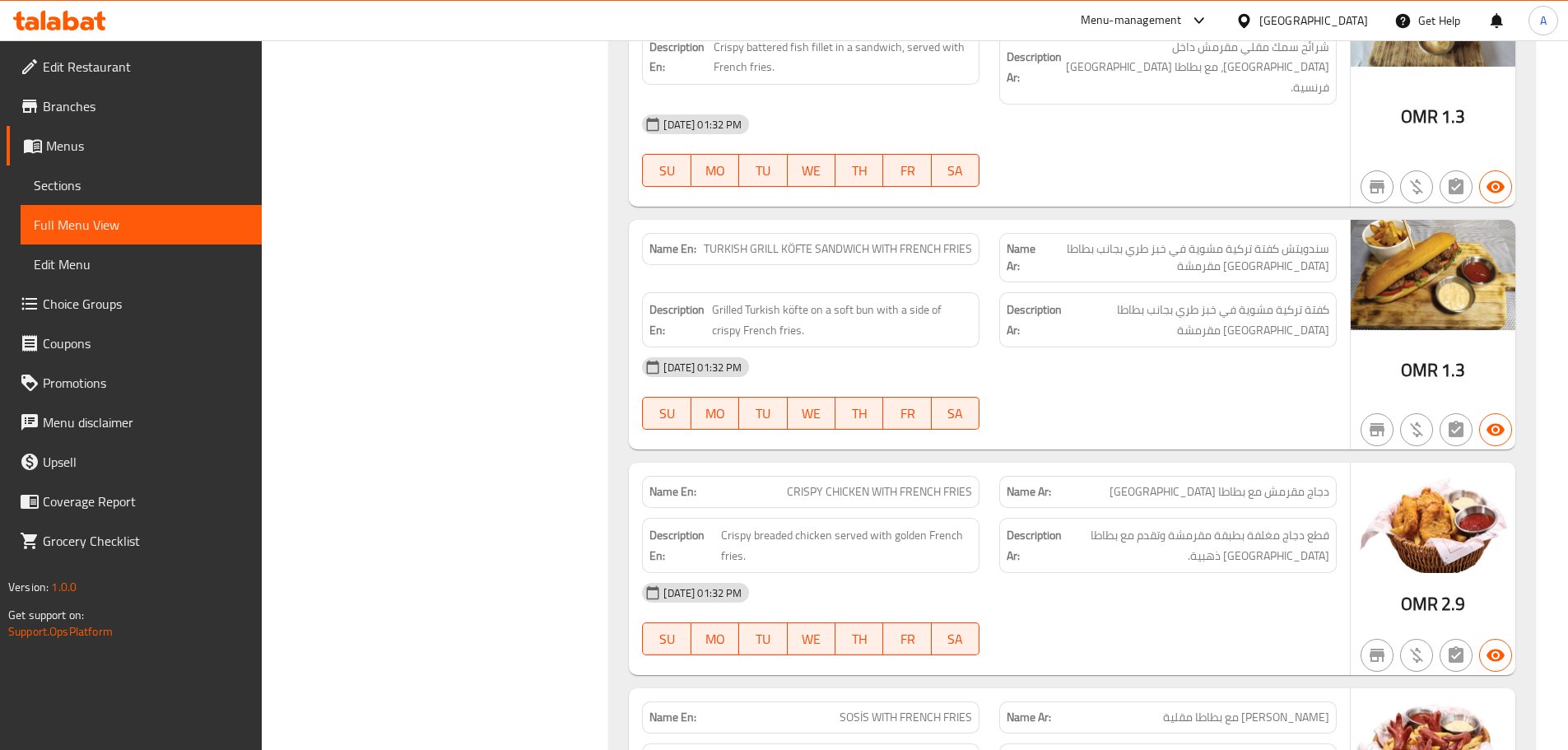
scroll to position [4628, 0]
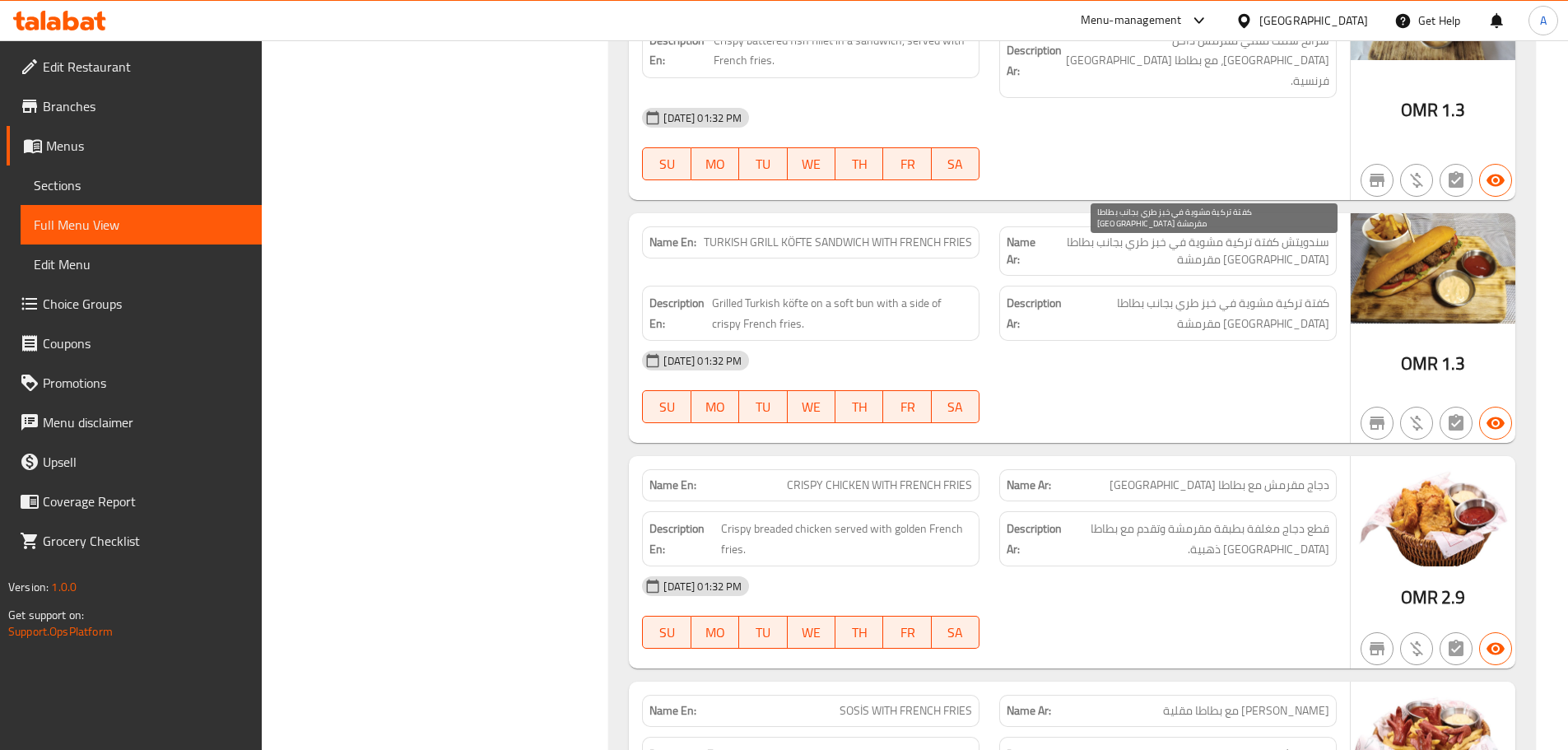
click at [1320, 293] on span "كفتة تركية مشوية في خبز طري بجانب بطاطا [GEOGRAPHIC_DATA] مقرمشة" at bounding box center [1197, 313] width 264 height 40
drag, startPoint x: 1320, startPoint y: 244, endPoint x: 1232, endPoint y: 240, distance: 88.1
click at [1234, 293] on span "كفتة تركية مشوية في خبز طري بجانب بطاطا [GEOGRAPHIC_DATA] مقرمشة" at bounding box center [1197, 313] width 264 height 40
click at [1223, 341] on div "[DATE] 01:32 PM" at bounding box center [989, 360] width 715 height 39
drag, startPoint x: 1266, startPoint y: 242, endPoint x: 1234, endPoint y: 242, distance: 32.0
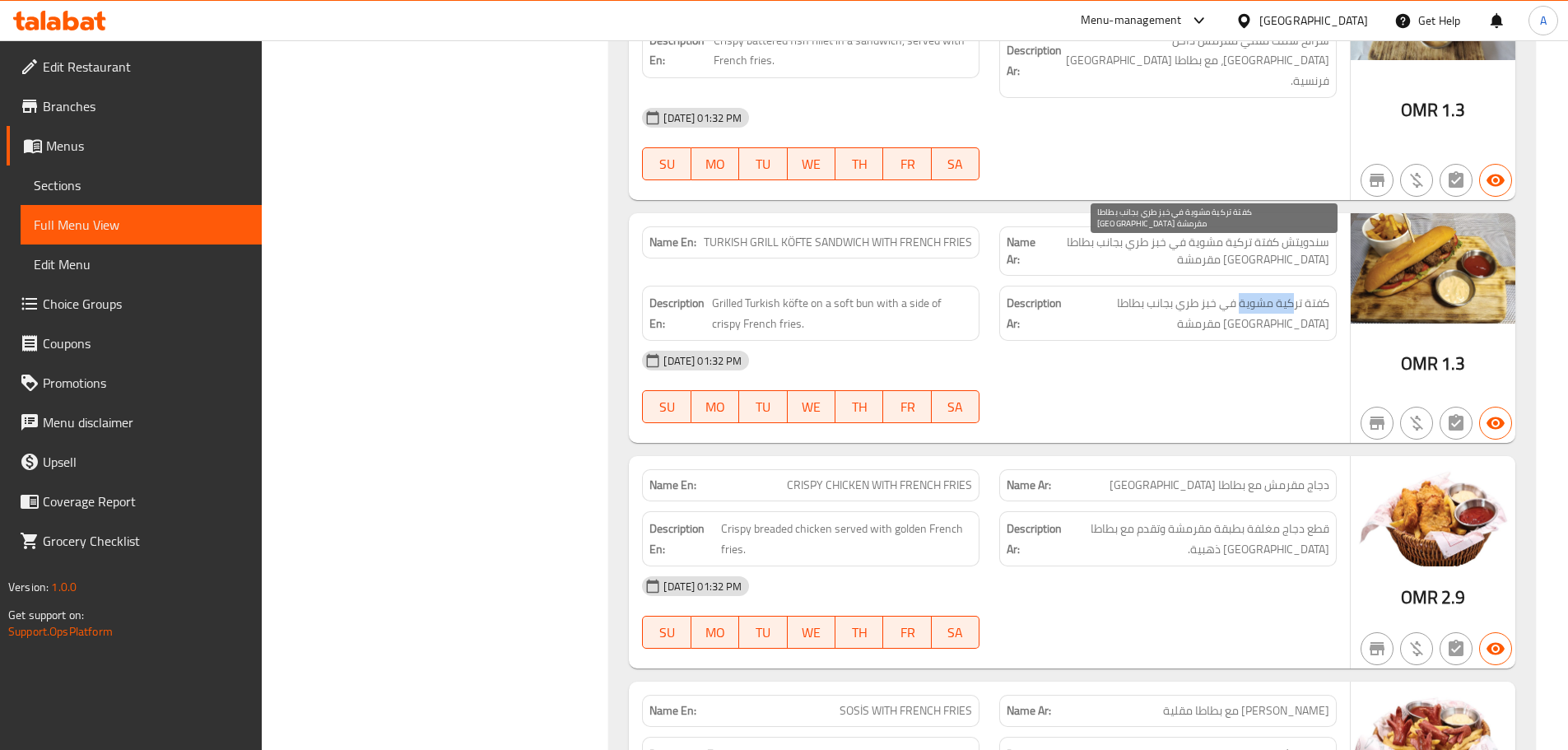
click at [1236, 293] on span "كفتة تركية مشوية في خبز طري بجانب بطاطا [GEOGRAPHIC_DATA] مقرمشة" at bounding box center [1197, 313] width 264 height 40
drag, startPoint x: 1163, startPoint y: 243, endPoint x: 1107, endPoint y: 241, distance: 56.0
click at [1111, 293] on span "كفتة تركية مشوية في خبز طري بجانب بطاطا [GEOGRAPHIC_DATA] مقرمشة" at bounding box center [1197, 313] width 264 height 40
click at [1304, 293] on span "كفتة تركية مشوية في خبز طري بجانب بطاطا [GEOGRAPHIC_DATA] مقرمشة" at bounding box center [1197, 313] width 264 height 40
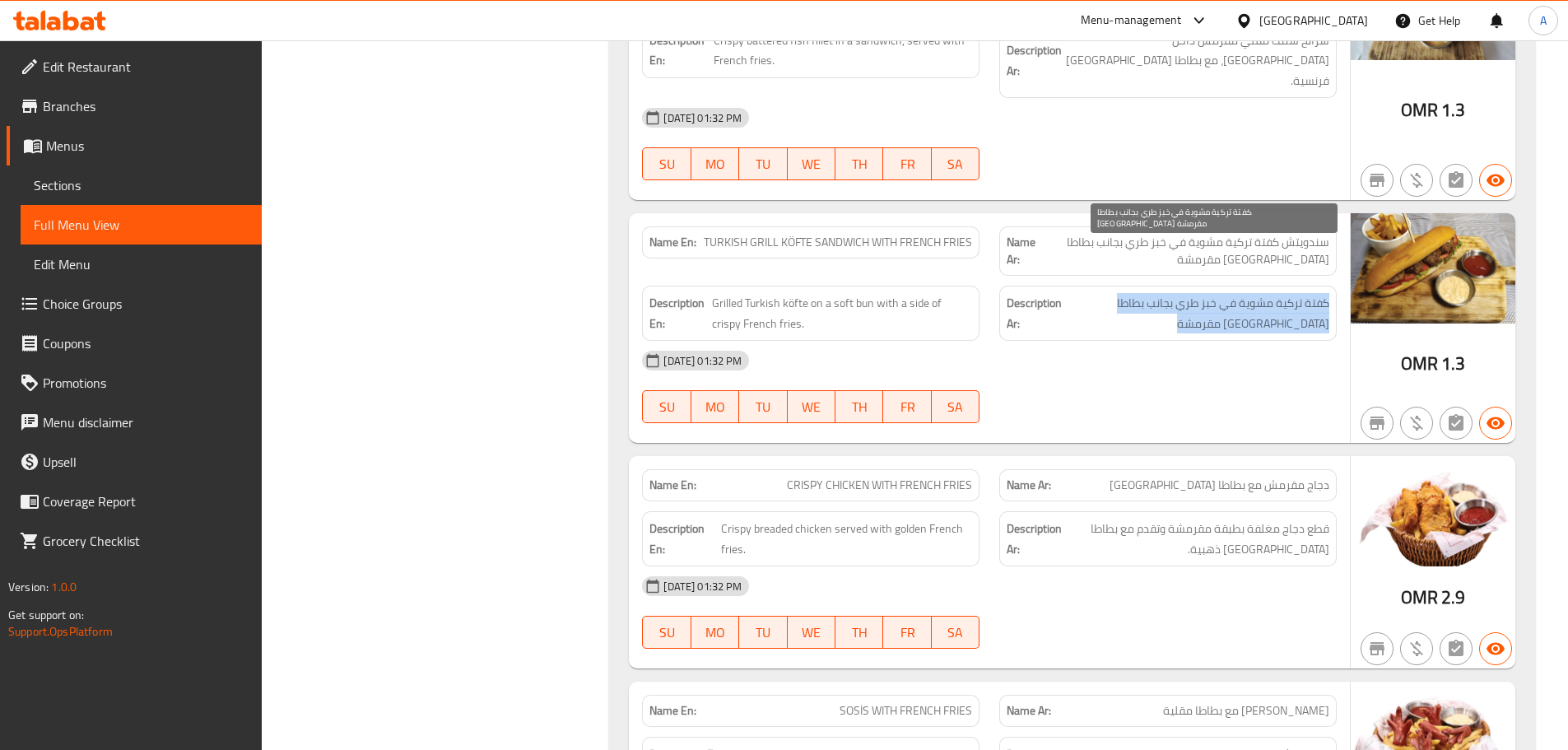
click at [1304, 293] on span "كفتة تركية مشوية في خبز طري بجانب بطاطا [GEOGRAPHIC_DATA] مقرمشة" at bounding box center [1197, 313] width 264 height 40
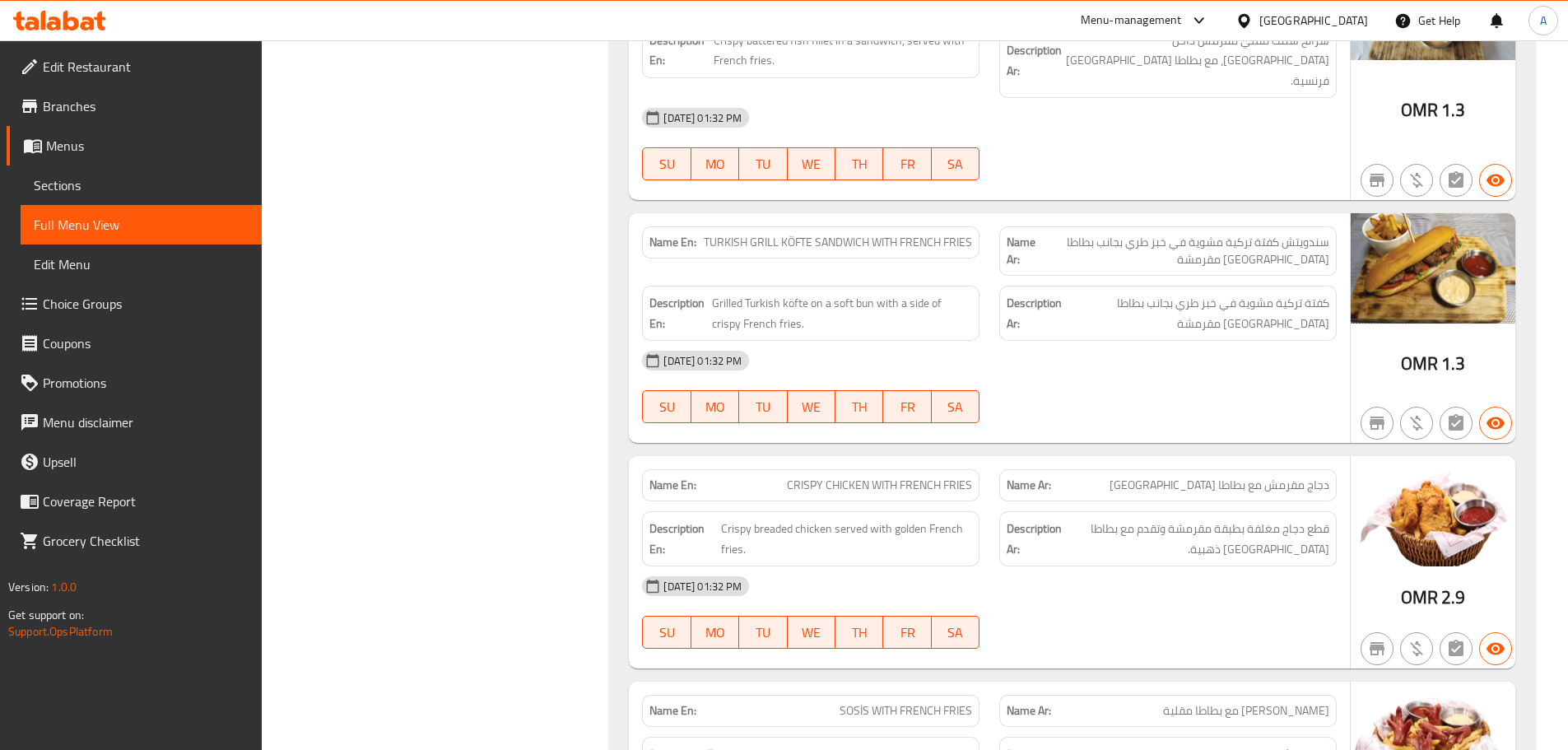
drag, startPoint x: 1245, startPoint y: 327, endPoint x: 1202, endPoint y: 335, distance: 43.7
click at [1244, 341] on div "[DATE] 01:32 PM SU MO TU WE TH FR SA" at bounding box center [989, 387] width 715 height 92
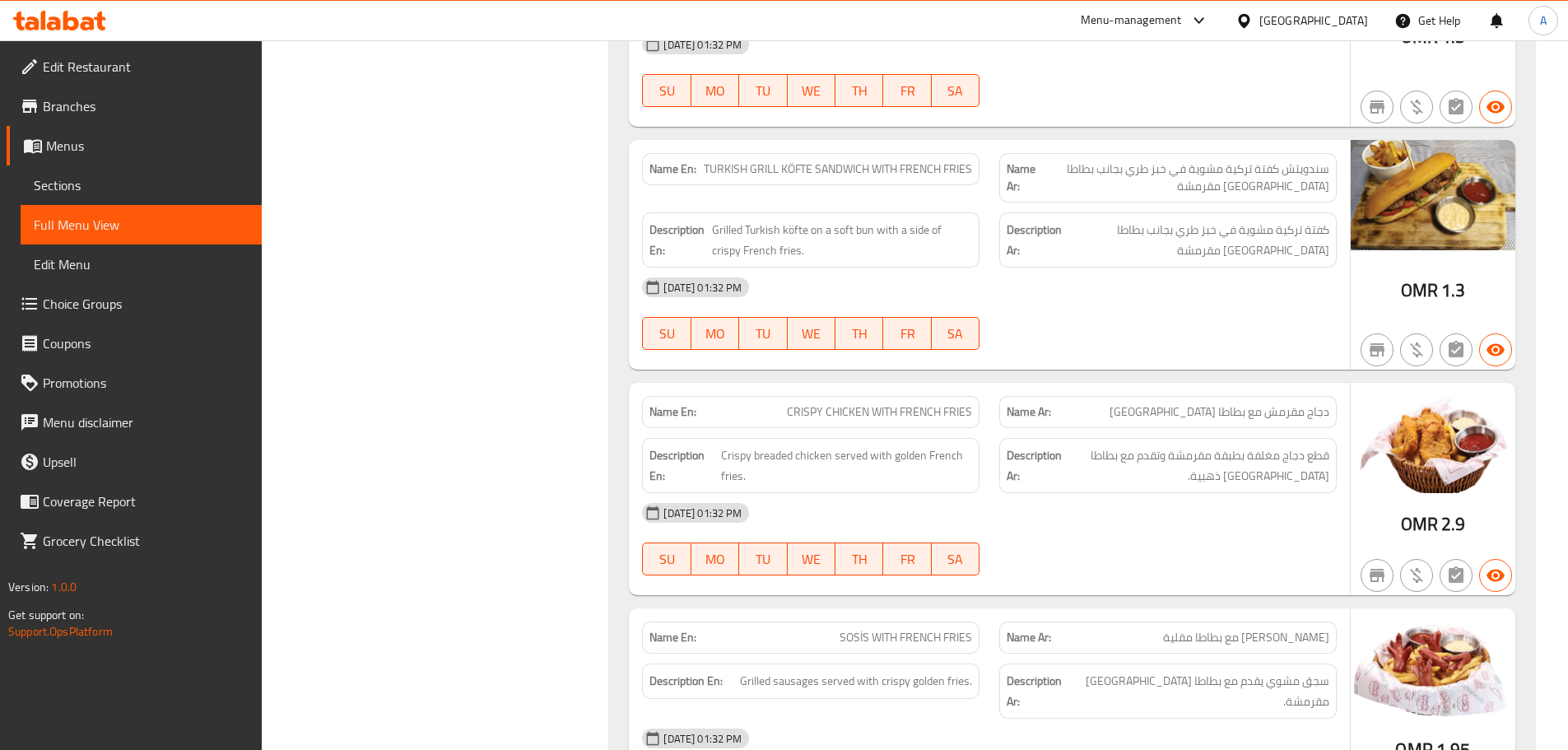
scroll to position [4793, 0]
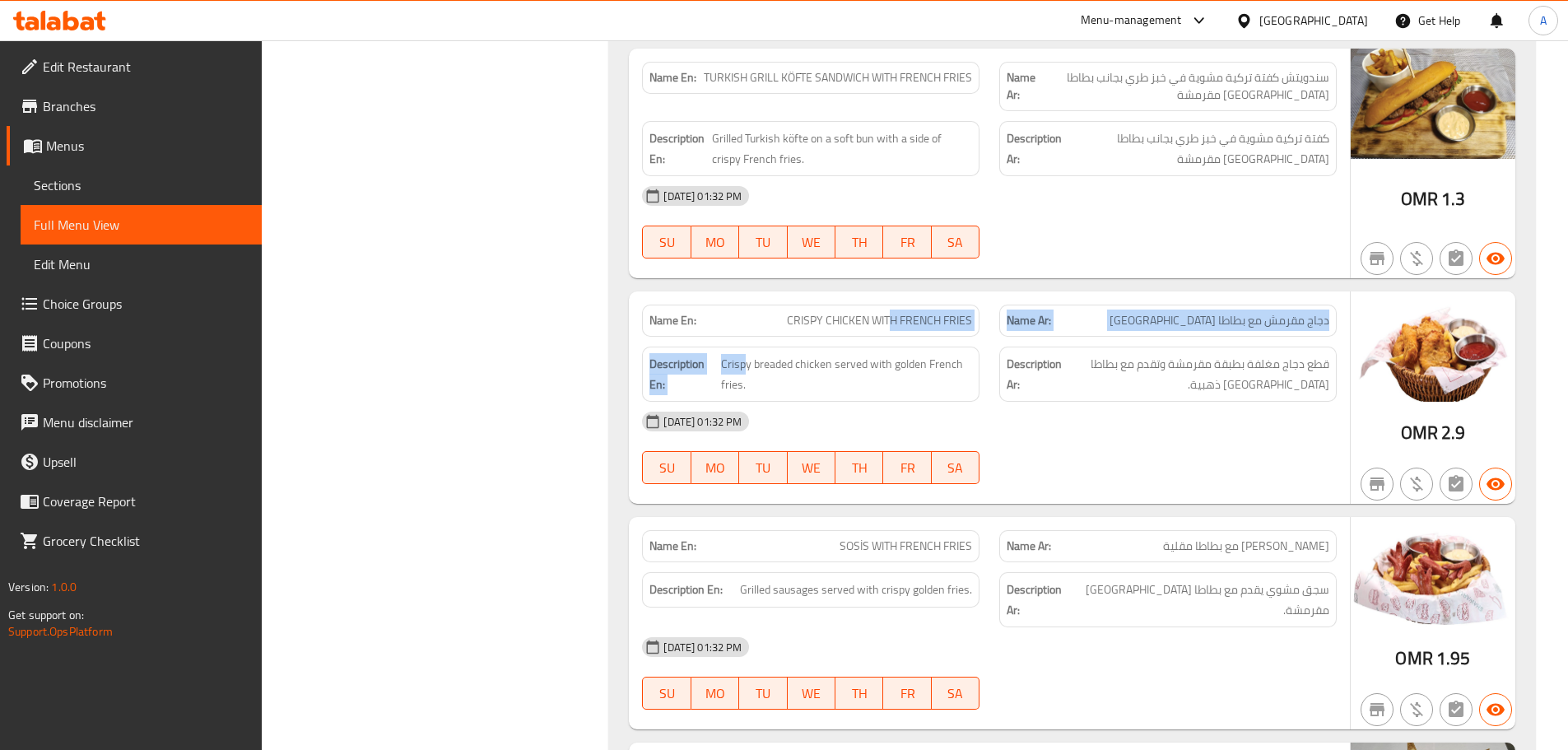
drag, startPoint x: 747, startPoint y: 279, endPoint x: 1151, endPoint y: 338, distance: 408.3
click at [1042, 337] on div "Description En: Crispy breaded chicken served with golden French fries. Descrip…" at bounding box center [989, 374] width 715 height 75
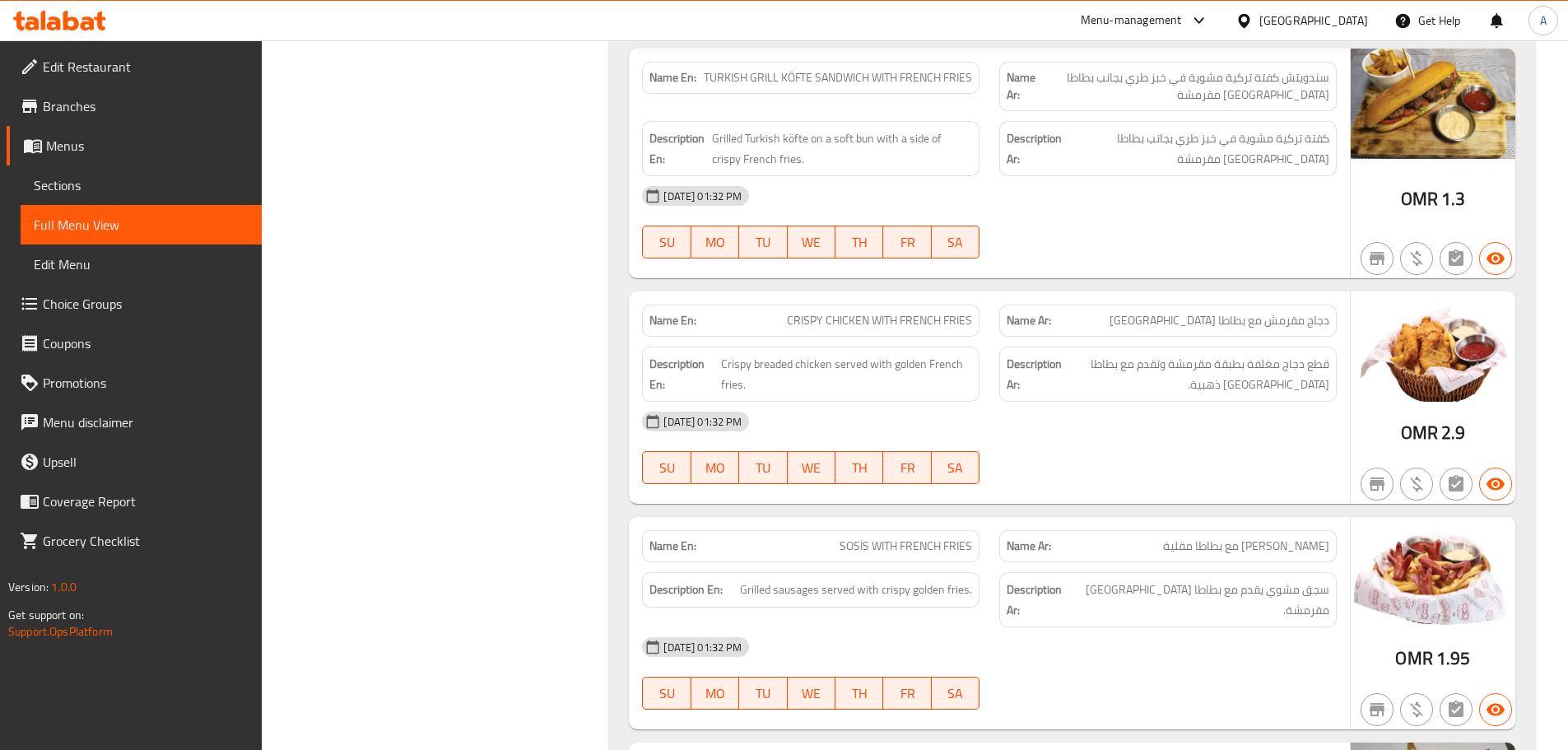
click at [1213, 474] on div at bounding box center [1168, 484] width 357 height 20
click at [1319, 312] on span "دجاج مقرمش مع بطاطا [GEOGRAPHIC_DATA]" at bounding box center [1219, 321] width 220 height 17
drag, startPoint x: 1319, startPoint y: 258, endPoint x: 1245, endPoint y: 253, distance: 74.2
click at [1246, 312] on span "دجاج مقرمش مع بطاطا [GEOGRAPHIC_DATA]" at bounding box center [1219, 321] width 220 height 17
click at [1323, 354] on span "قطع دجاج مغلفة بطبقة مقرمشة وتقدم مع بطاطا [GEOGRAPHIC_DATA] ذهبية." at bounding box center [1197, 374] width 264 height 40
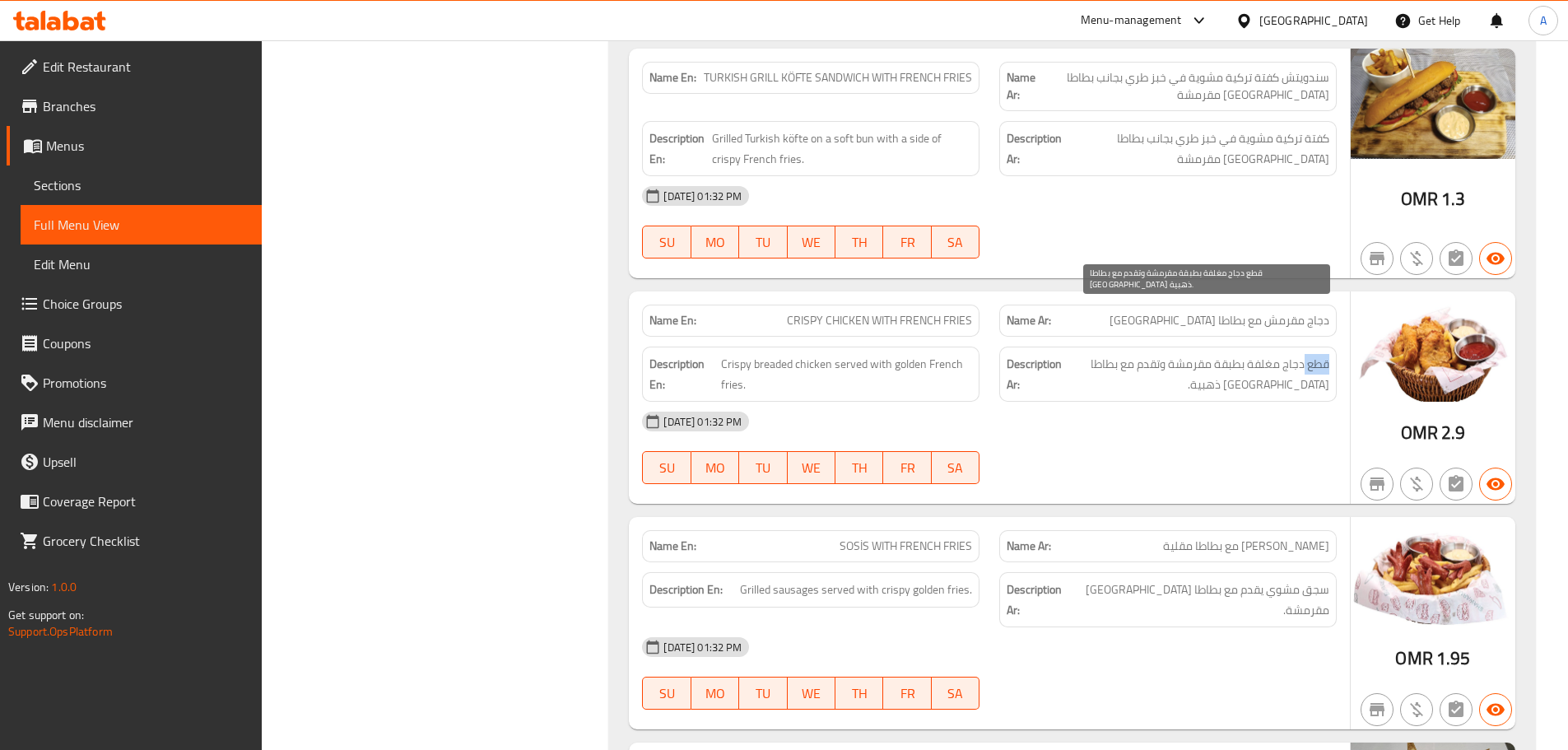
click at [1323, 354] on span "قطع دجاج مغلفة بطبقة مقرمشة وتقدم مع بطاطا [GEOGRAPHIC_DATA] ذهبية." at bounding box center [1197, 374] width 264 height 40
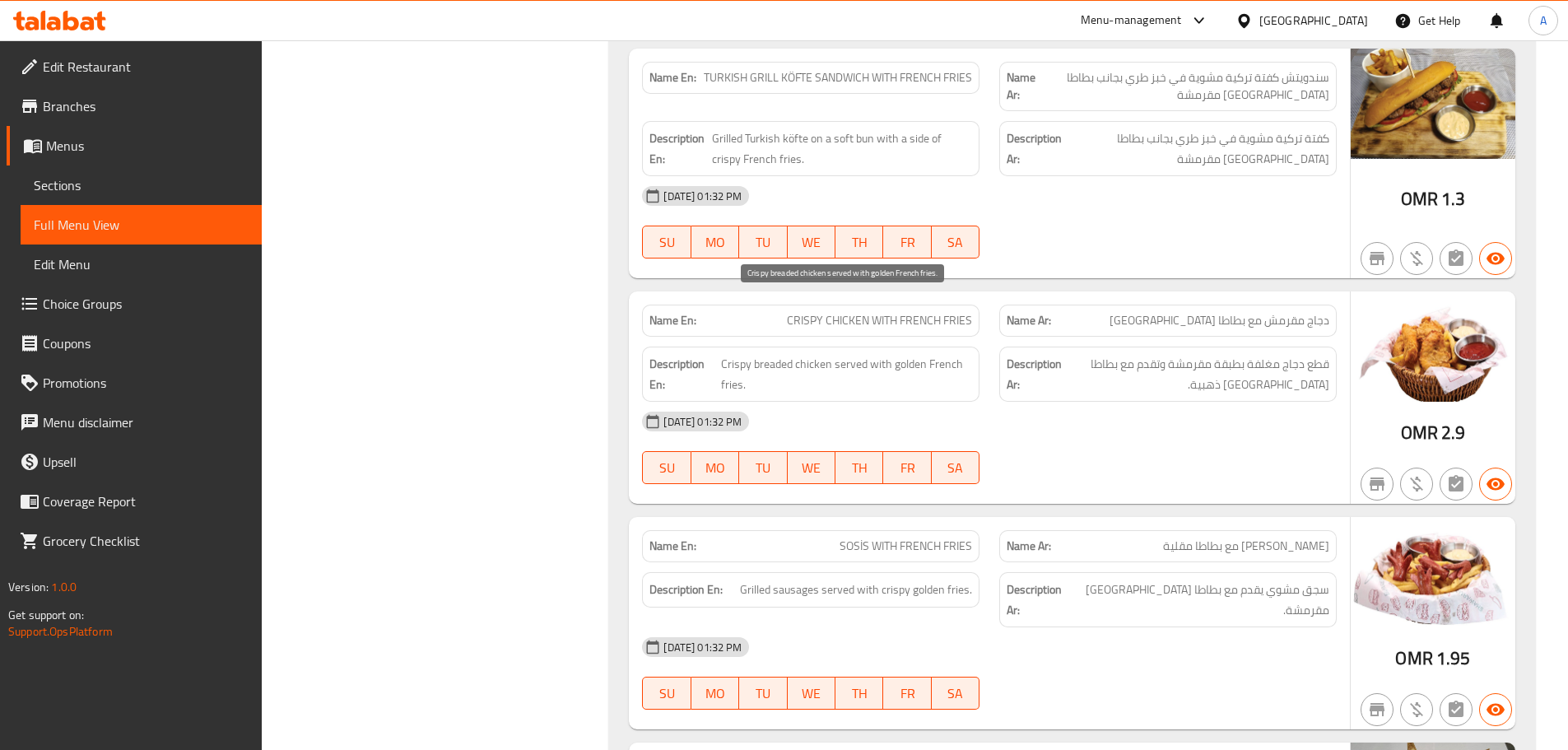
click at [732, 354] on span "Crispy breaded chicken served with golden French fries." at bounding box center [846, 374] width 251 height 40
drag, startPoint x: 732, startPoint y: 310, endPoint x: 733, endPoint y: 340, distance: 30.0
click at [733, 347] on div "Description En: Crispy breaded chicken served with golden French fries." at bounding box center [811, 374] width 337 height 55
click at [1151, 402] on div "[DATE] 01:32 PM" at bounding box center [989, 421] width 715 height 39
click at [757, 304] on div "Name En: CRISPY CHICKEN WITH FRENCH FRIES" at bounding box center [811, 320] width 337 height 32
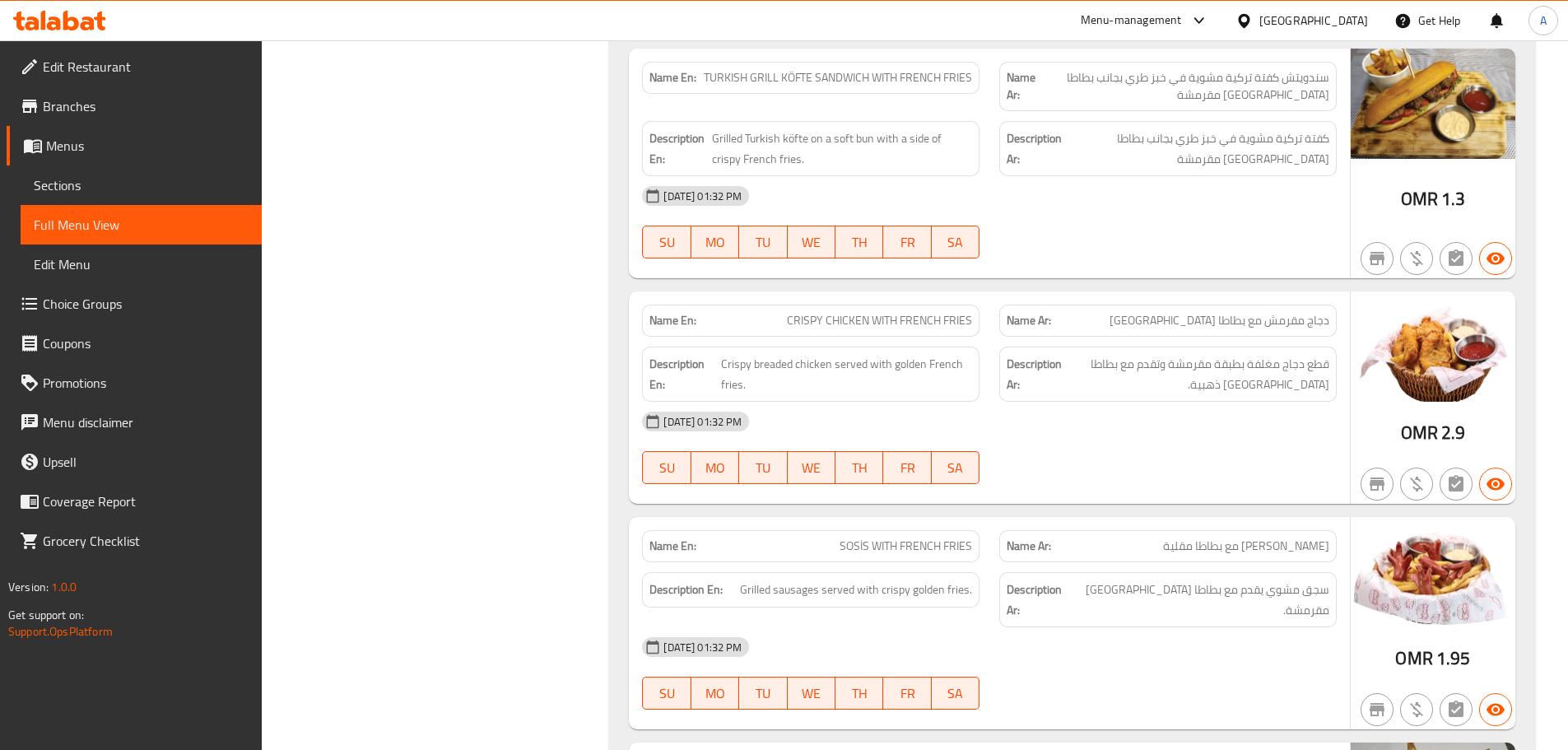
drag, startPoint x: 815, startPoint y: 256, endPoint x: 804, endPoint y: 257, distance: 11.0
click at [812, 312] on span "CRISPY CHICKEN WITH FRENCH FRIES" at bounding box center [879, 321] width 185 height 17
click at [804, 312] on span "CRISPY CHICKEN WITH FRENCH FRIES" at bounding box center [879, 321] width 185 height 17
drag, startPoint x: 804, startPoint y: 257, endPoint x: 941, endPoint y: 257, distance: 137.0
click at [941, 312] on span "CRISPY CHICKEN WITH FRENCH FRIES" at bounding box center [879, 321] width 185 height 17
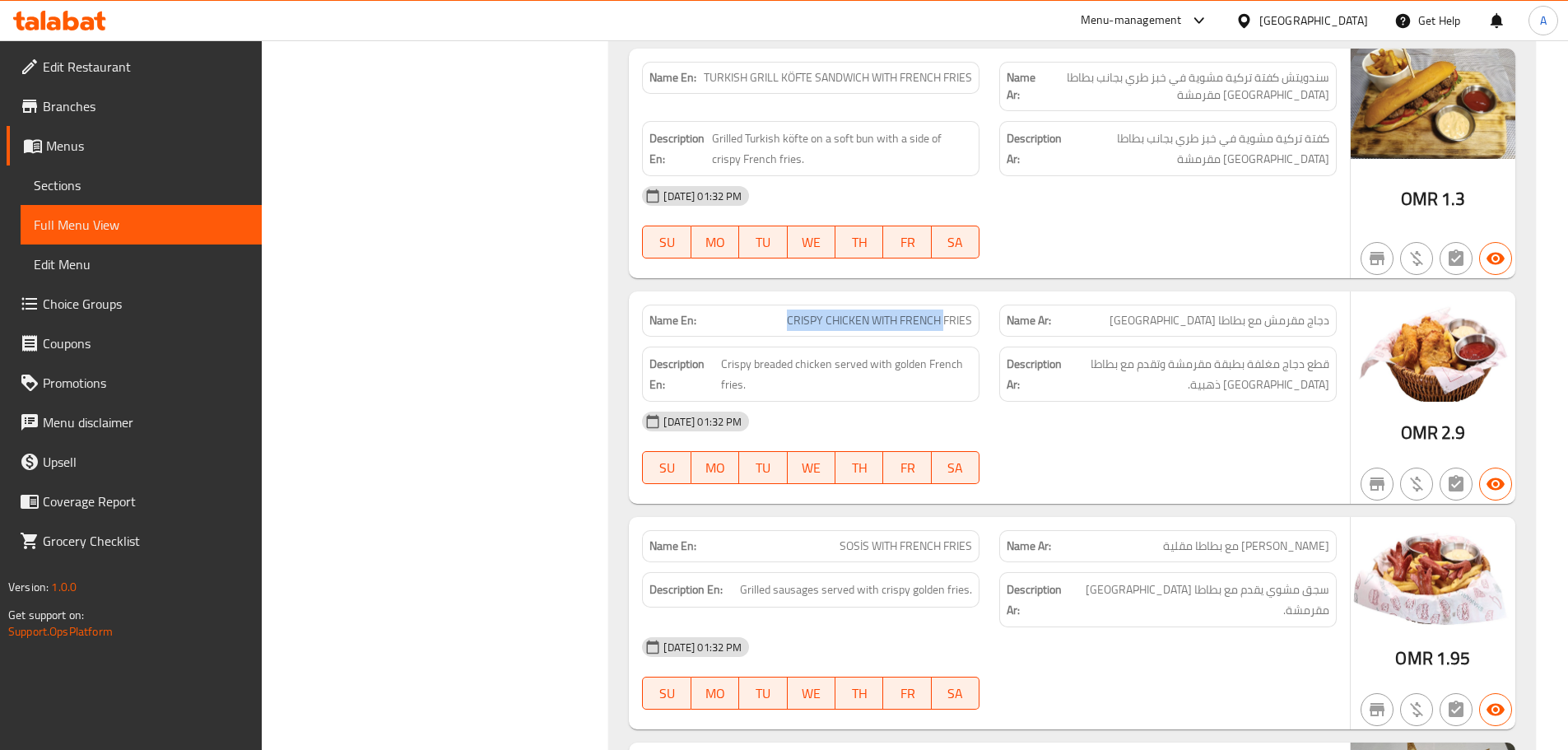
click at [804, 312] on span "CRISPY CHICKEN WITH FRENCH FRIES" at bounding box center [879, 321] width 185 height 17
drag, startPoint x: 804, startPoint y: 260, endPoint x: 951, endPoint y: 260, distance: 147.0
click at [951, 312] on span "CRISPY CHICKEN WITH FRENCH FRIES" at bounding box center [879, 321] width 185 height 17
drag, startPoint x: 763, startPoint y: 391, endPoint x: 782, endPoint y: 390, distance: 19.0
click at [763, 451] on button "TU" at bounding box center [763, 467] width 48 height 33
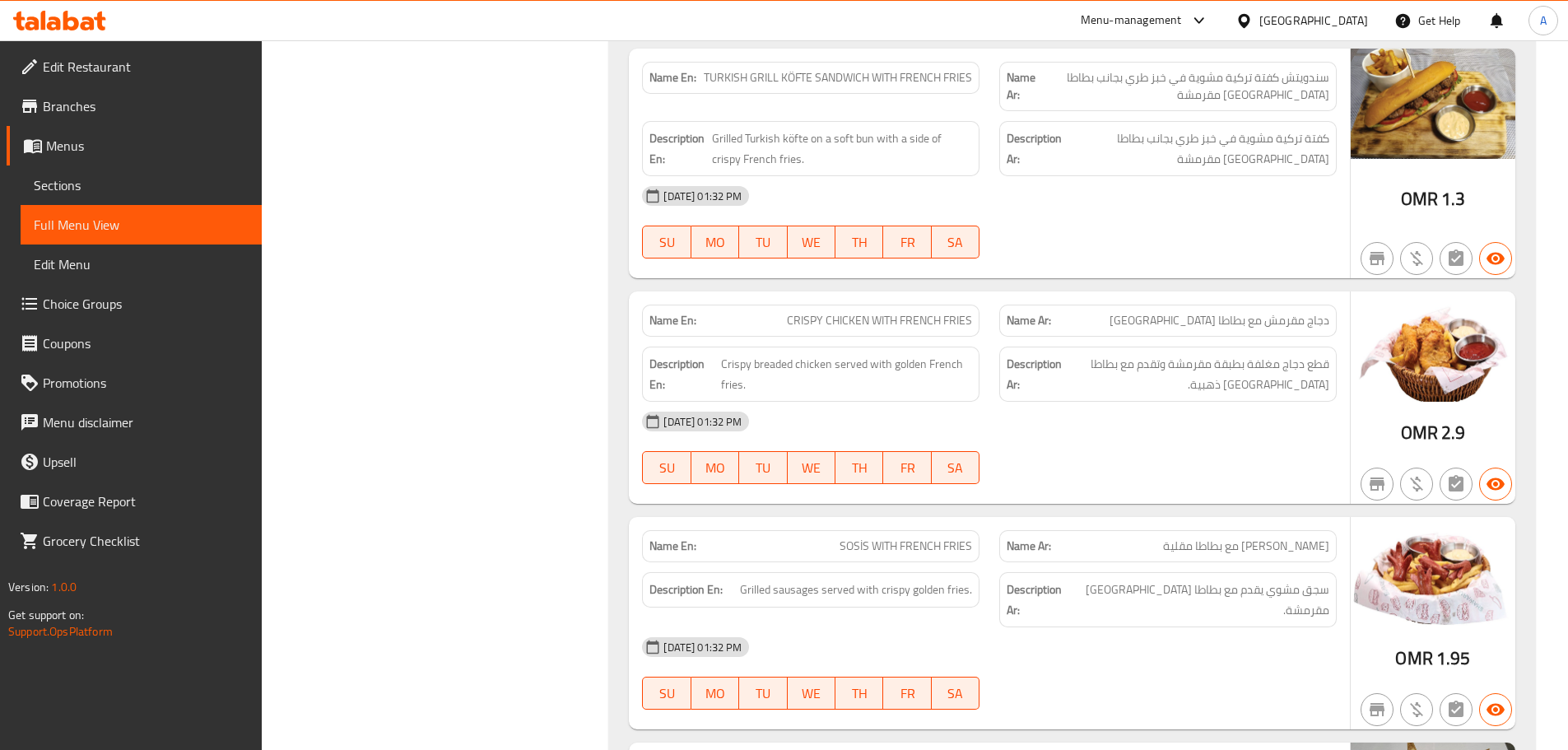
click at [1082, 474] on div at bounding box center [1168, 484] width 357 height 20
drag, startPoint x: 818, startPoint y: 493, endPoint x: 1102, endPoint y: 436, distance: 289.7
click at [962, 538] on p "Name En: SOSİS WITH FRENCH FRIES" at bounding box center [811, 547] width 322 height 17
click at [1123, 474] on div at bounding box center [1168, 484] width 357 height 20
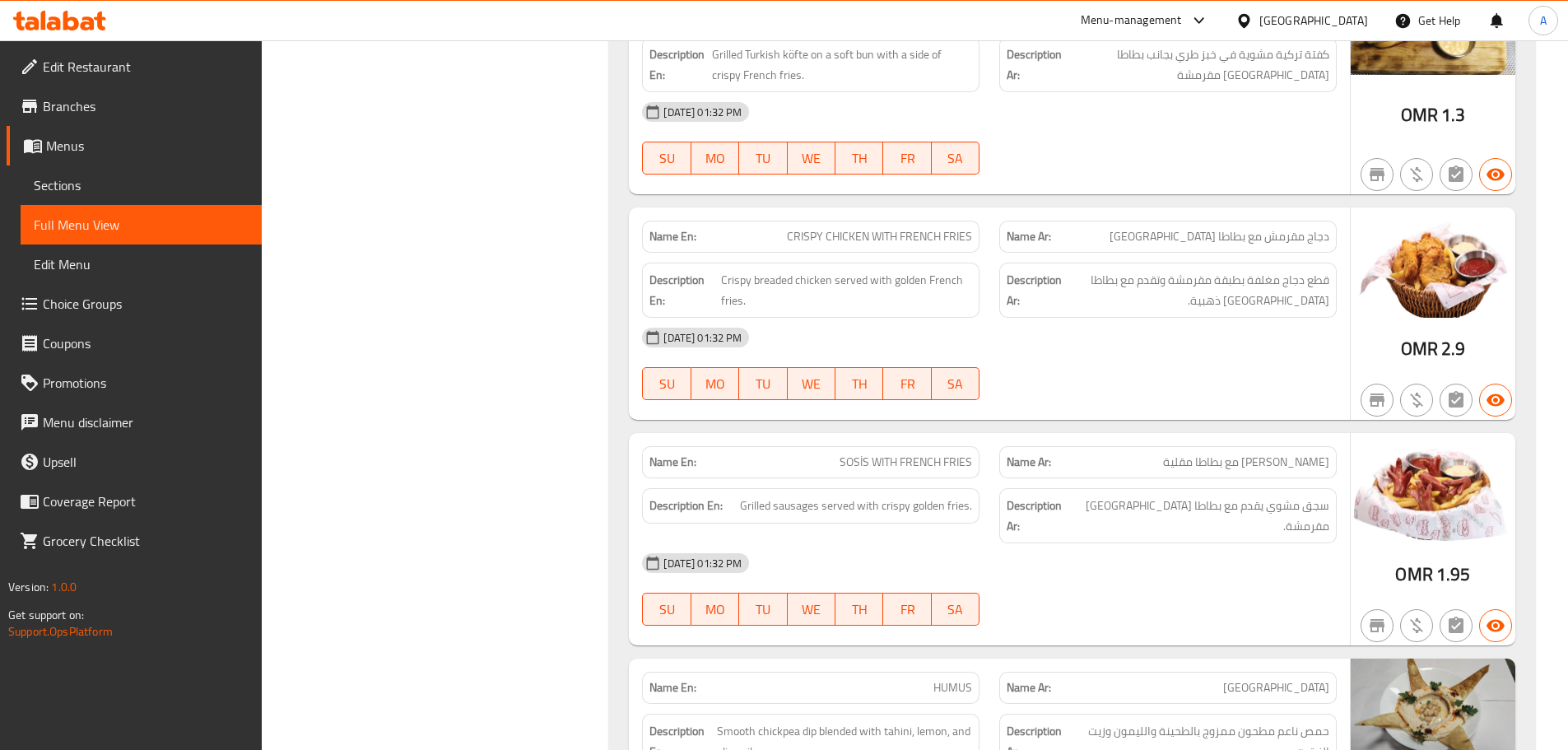
scroll to position [4958, 0]
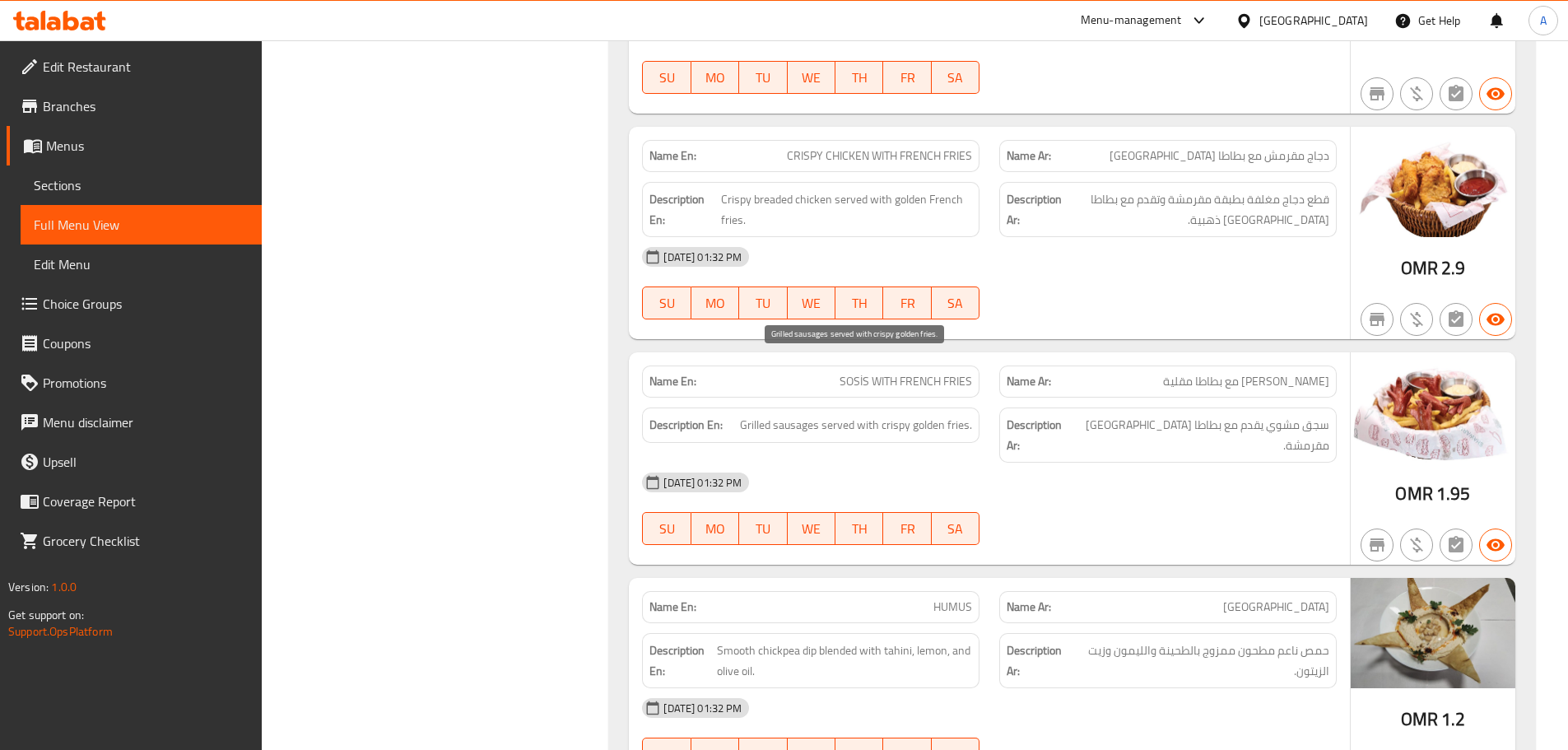
click at [743, 415] on span "Grilled sausages served with crispy golden fries." at bounding box center [856, 426] width 232 height 21
drag, startPoint x: 743, startPoint y: 370, endPoint x: 791, endPoint y: 370, distance: 48.0
click at [791, 415] on span "Grilled sausages served with crispy golden fries." at bounding box center [856, 426] width 232 height 21
drag, startPoint x: 1237, startPoint y: 364, endPoint x: 1128, endPoint y: 364, distance: 109.0
click at [1130, 415] on span "سجق مشوي يقدم مع بطاطا [GEOGRAPHIC_DATA] مقرمشة." at bounding box center [1200, 435] width 257 height 40
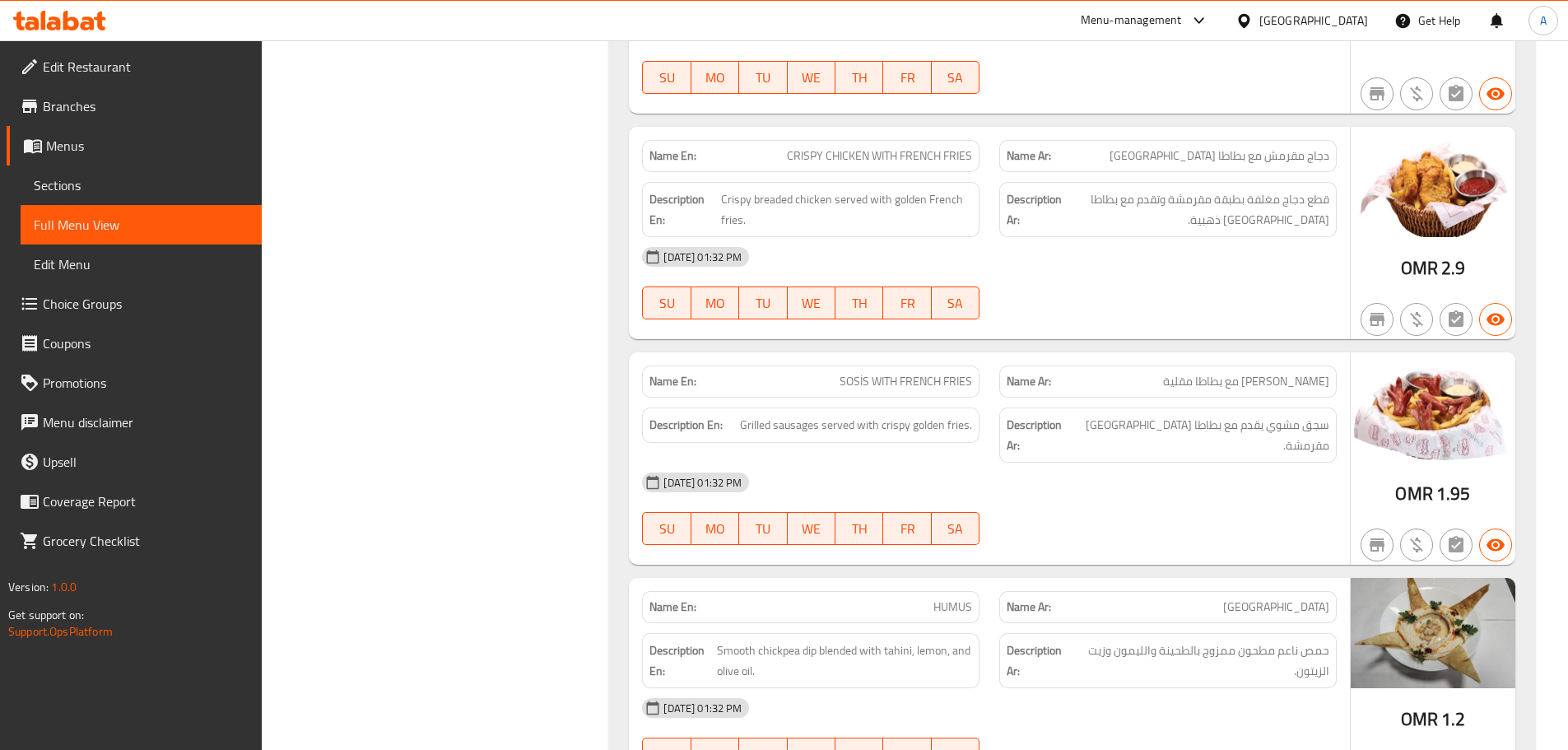
click at [1146, 463] on div "[DATE] 01:32 PM SU MO TU WE TH FR SA" at bounding box center [989, 509] width 715 height 92
click at [951, 415] on span "Grilled sausages served with crispy golden fries." at bounding box center [856, 426] width 232 height 21
drag, startPoint x: 951, startPoint y: 366, endPoint x: 915, endPoint y: 365, distance: 36.0
click at [915, 415] on span "Grilled sausages served with crispy golden fries." at bounding box center [856, 426] width 232 height 21
click at [924, 415] on span "Grilled sausages served with crispy golden fries." at bounding box center [856, 426] width 232 height 21
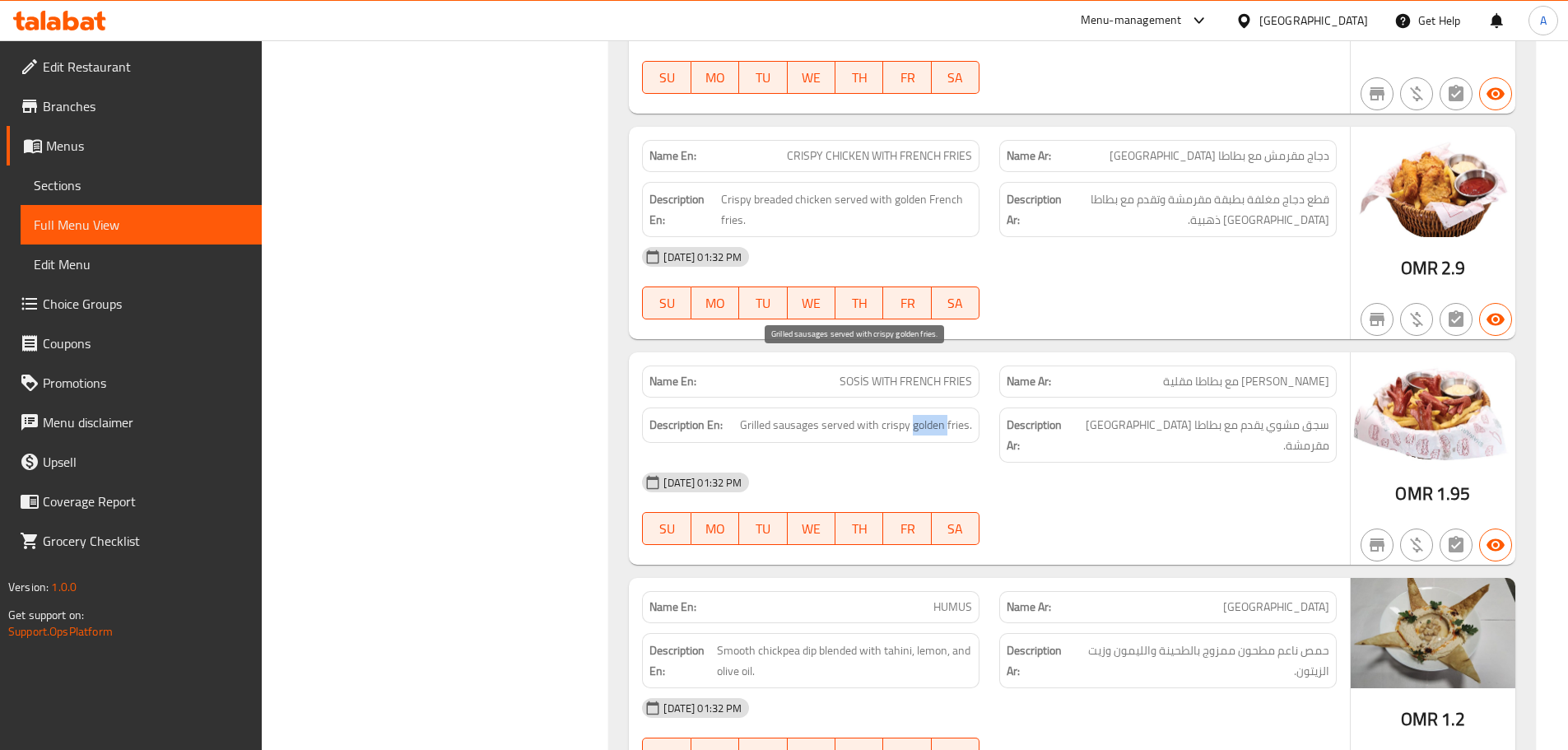
click at [924, 415] on span "Grilled sausages served with crispy golden fries." at bounding box center [856, 426] width 232 height 21
click at [854, 373] on span "SOSİS WITH FRENCH FRIES" at bounding box center [906, 382] width 132 height 17
drag, startPoint x: 870, startPoint y: 323, endPoint x: 960, endPoint y: 323, distance: 90.0
click at [960, 373] on span "SOSİS WITH FRENCH FRIES" at bounding box center [906, 382] width 132 height 17
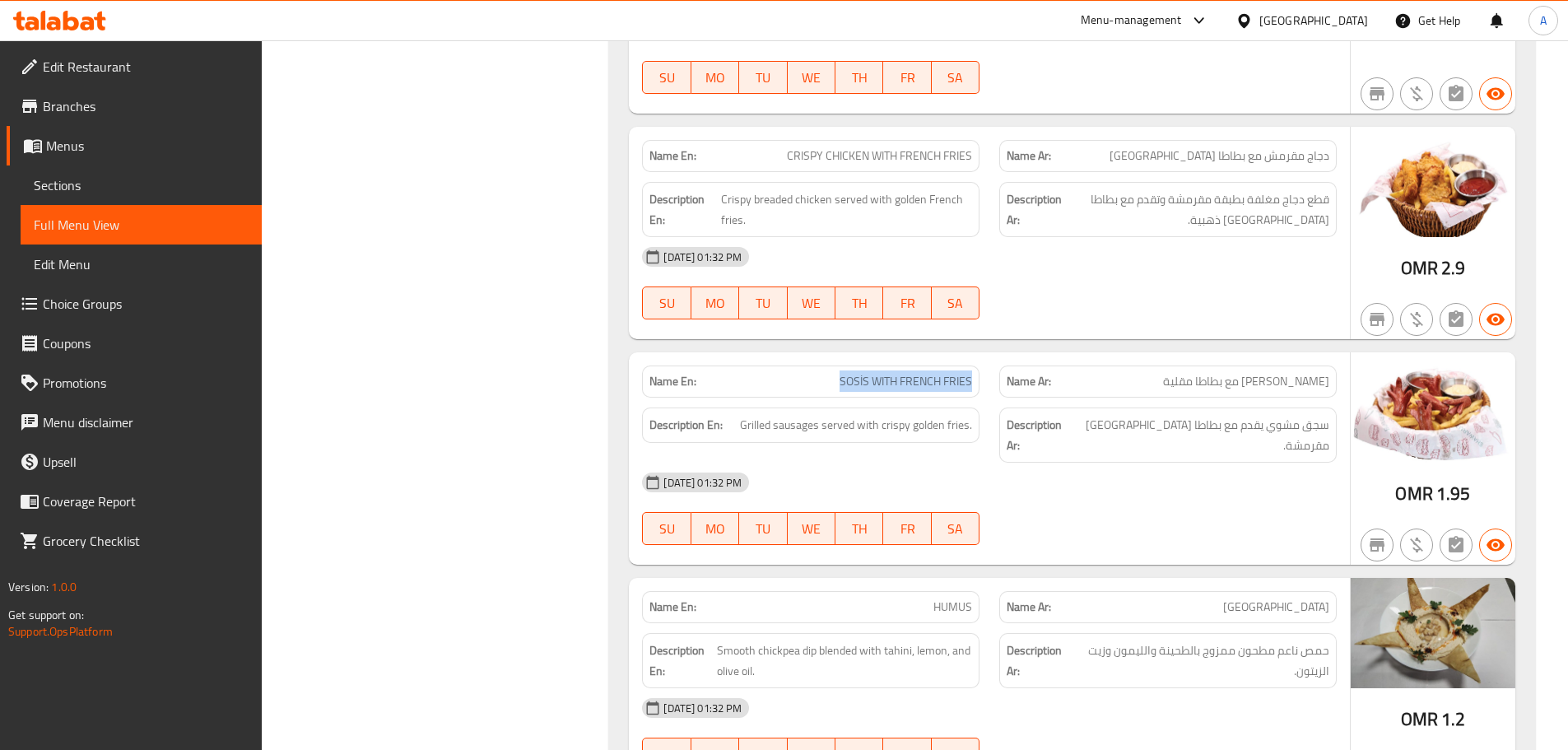
drag, startPoint x: 933, startPoint y: 541, endPoint x: 1146, endPoint y: 472, distance: 223.9
click at [995, 582] on div "Name En: HUMUS Name Ar: [GEOGRAPHIC_DATA]" at bounding box center [989, 607] width 715 height 51
click at [1146, 535] on div at bounding box center [1168, 545] width 357 height 20
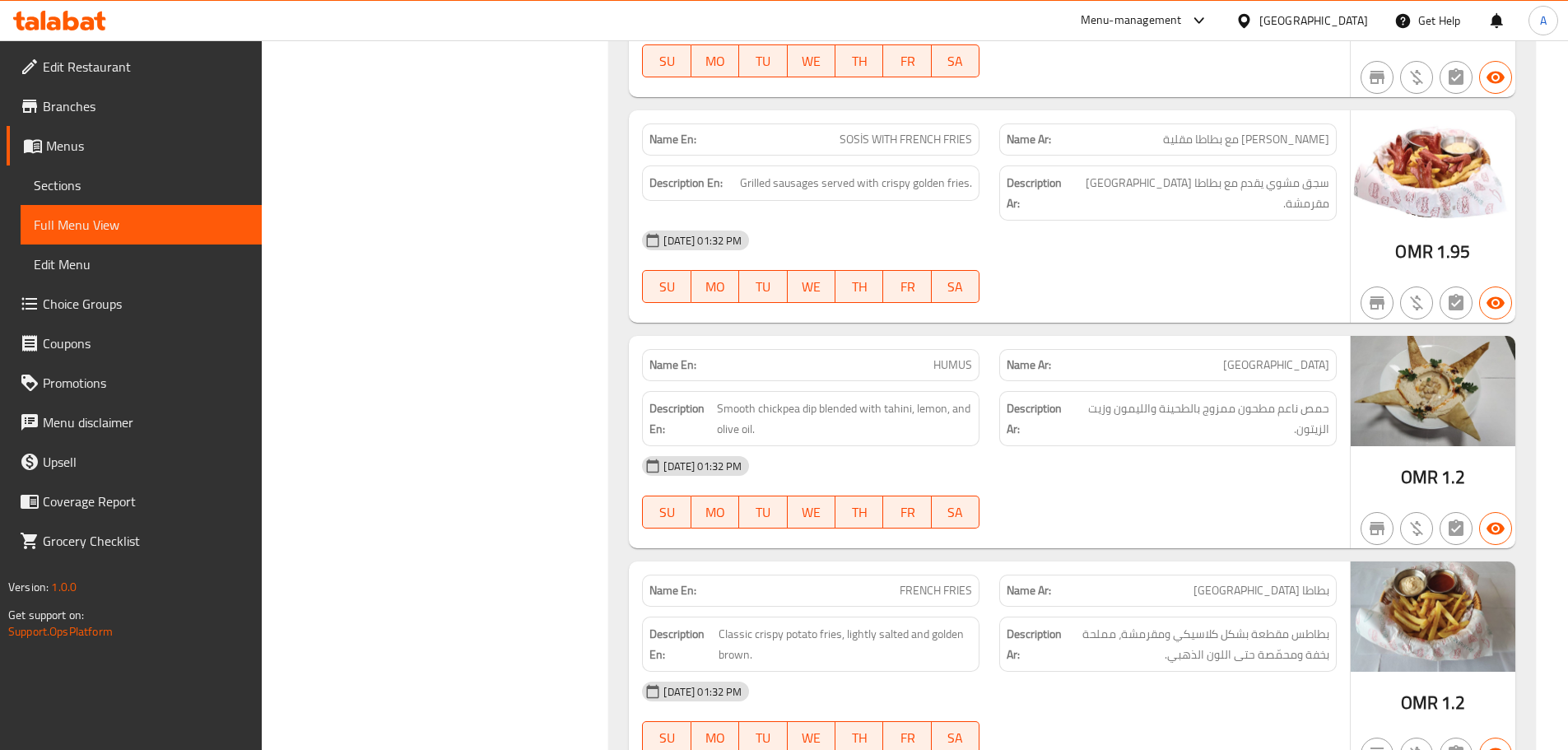
scroll to position [5205, 0]
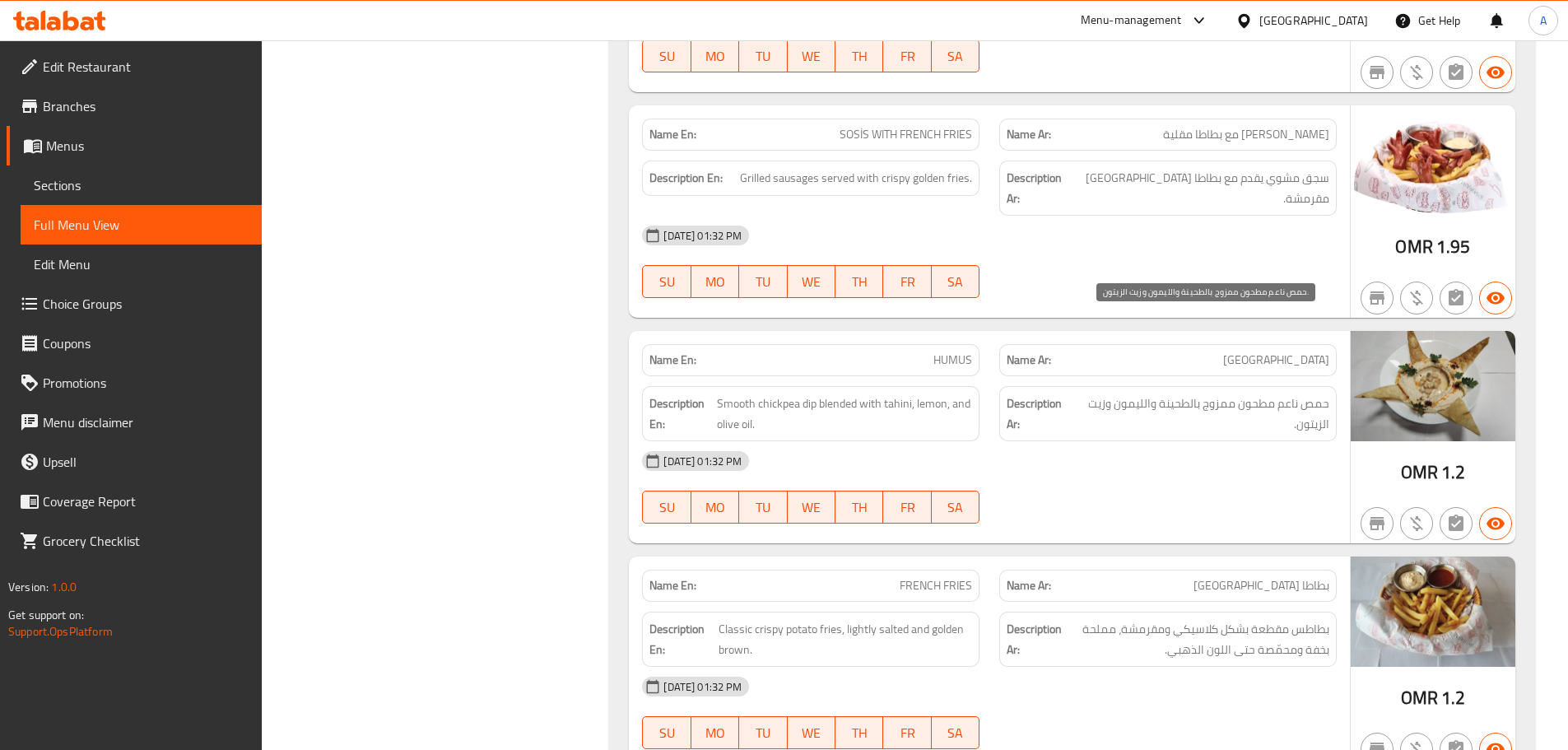
drag, startPoint x: 1300, startPoint y: 329, endPoint x: 1235, endPoint y: 418, distance: 110.2
click at [1291, 393] on span "حمص ناعم مطحون ممزوج بالطحينة والليمون وزيت الزيتون." at bounding box center [1202, 413] width 255 height 40
click at [1235, 441] on div "[DATE] 01:32 PM SU MO TU WE TH FR SA" at bounding box center [989, 488] width 715 height 92
drag, startPoint x: 824, startPoint y: 73, endPoint x: 1105, endPoint y: 194, distance: 305.9
click at [1032, 135] on div "Name En: SOSİS WITH FRENCH FRIES Name Ar: [PERSON_NAME] مع بطاطا مقلية Descript…" at bounding box center [988, 212] width 721 height 213
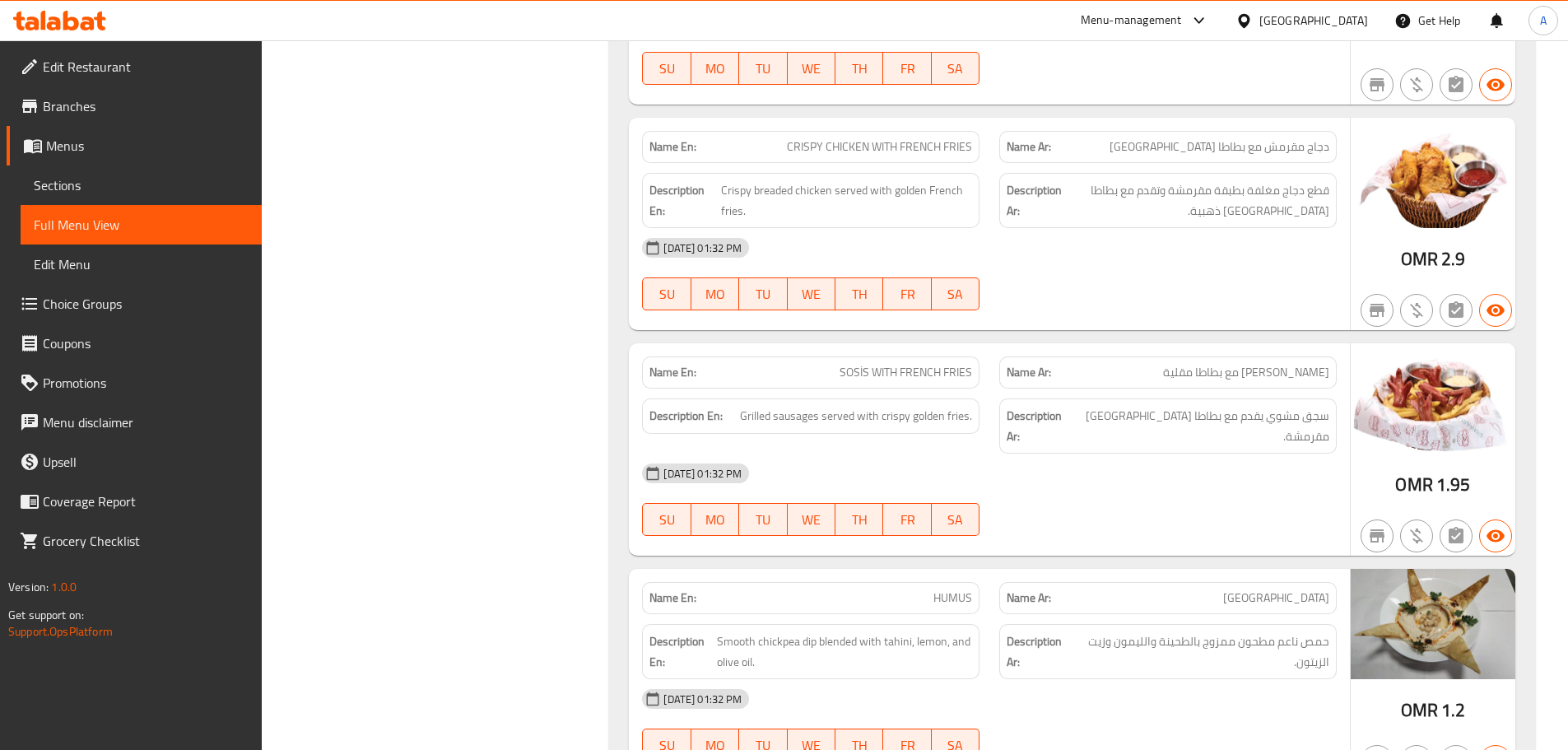
scroll to position [4958, 0]
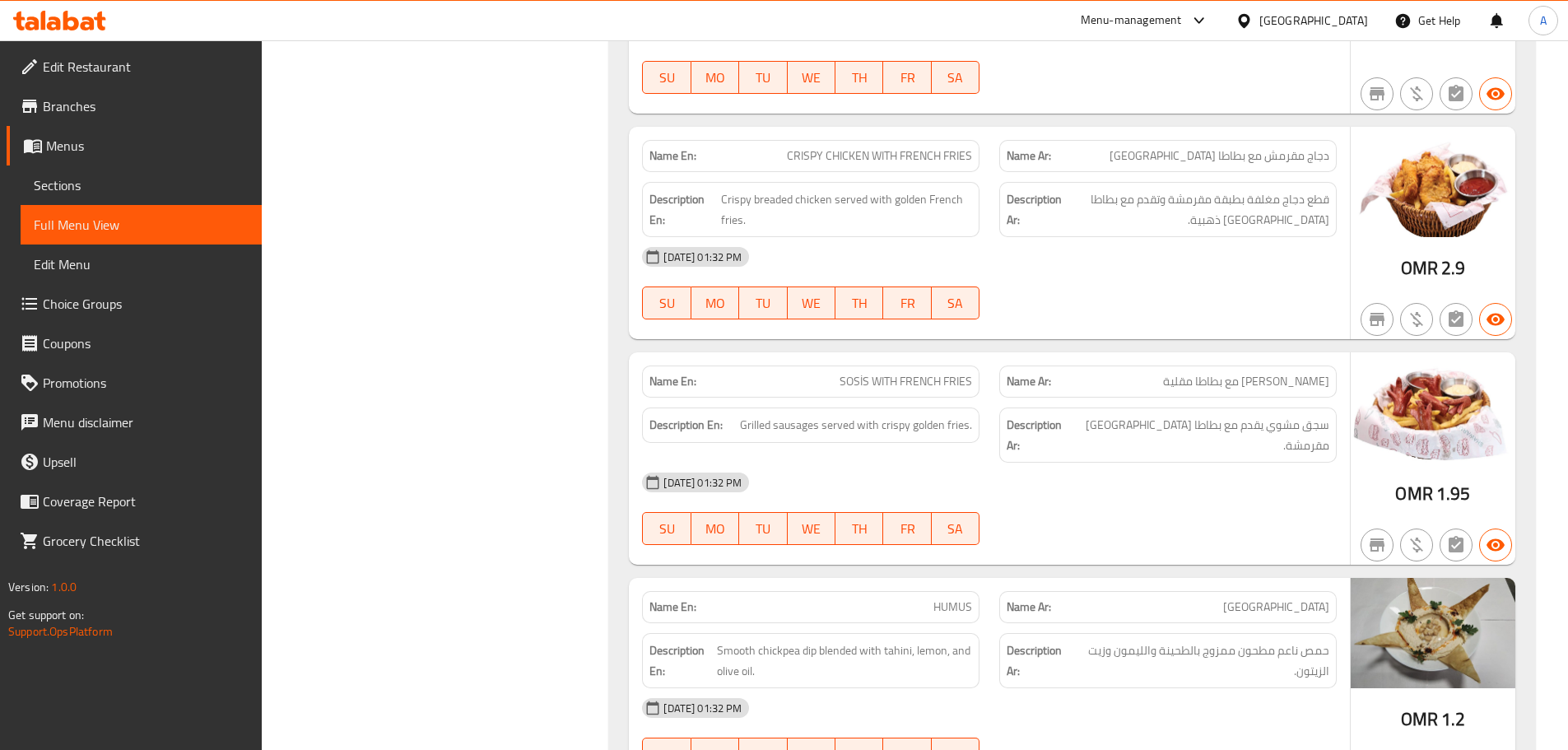
drag, startPoint x: 751, startPoint y: 96, endPoint x: 944, endPoint y: 143, distance: 198.6
click at [914, 129] on div "Name En: CRISPY CHICKEN WITH FRENCH FRIES Name Ar: دجاج مقرمش مع بطاطا مقلية De…" at bounding box center [988, 233] width 721 height 213
click at [1012, 237] on div "[DATE] 01:32 PM SU MO TU WE TH FR SA" at bounding box center [989, 283] width 715 height 92
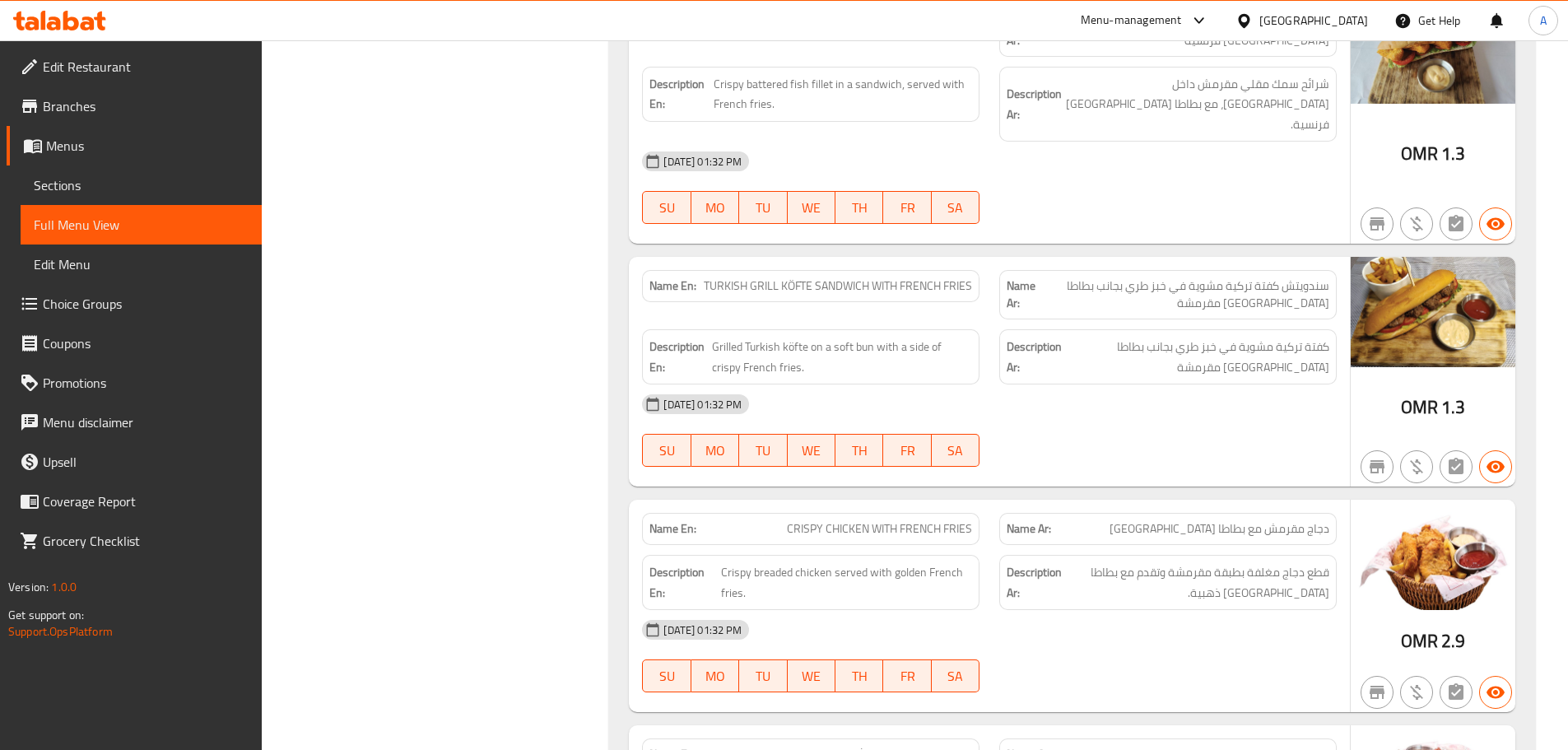
scroll to position [4793, 0]
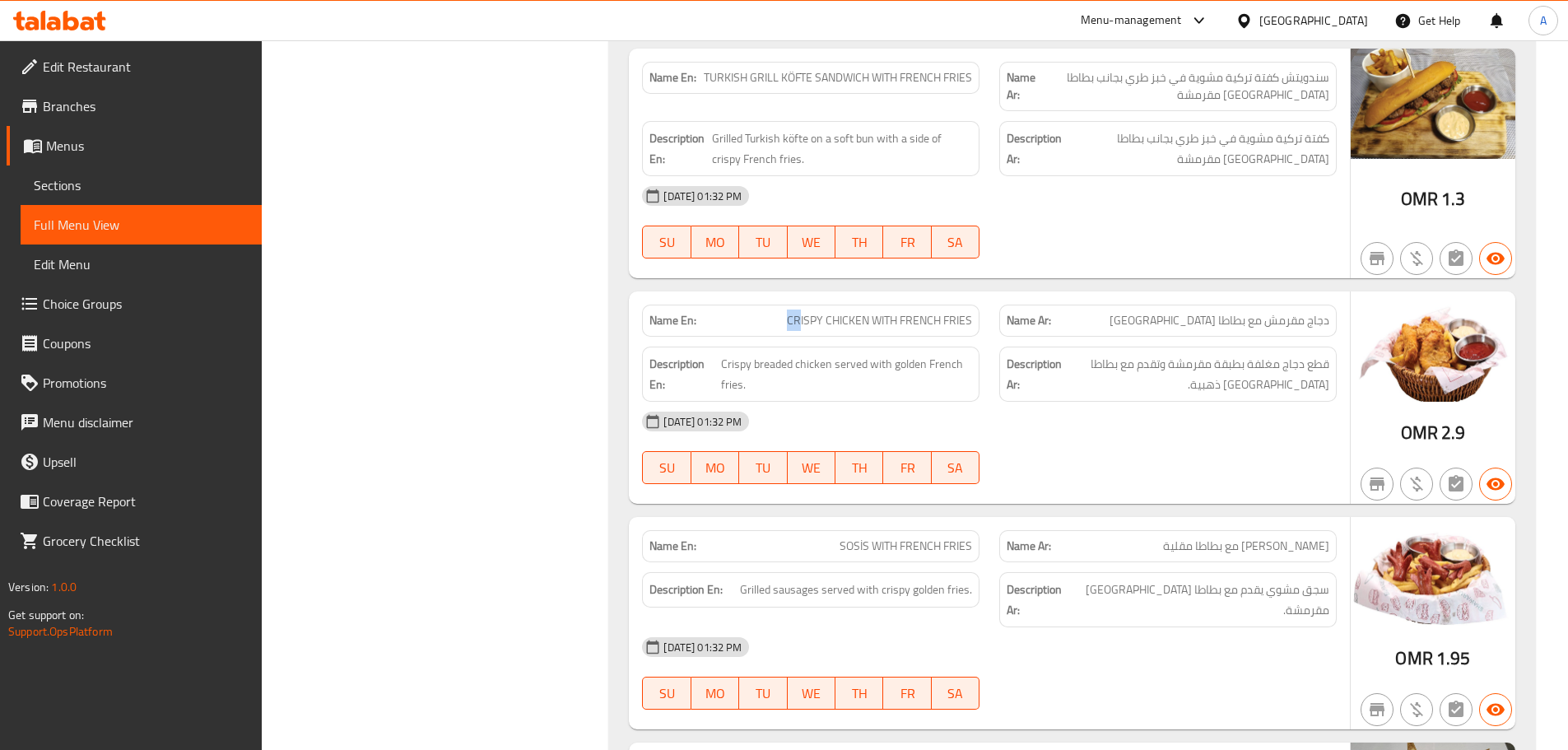
drag, startPoint x: 724, startPoint y: 257, endPoint x: 1039, endPoint y: 378, distance: 337.4
click at [954, 311] on div "Name En: CRISPY CHICKEN WITH FRENCH FRIES Name Ar: دجاج مقرمش مع بطاطا مقلية De…" at bounding box center [988, 398] width 721 height 213
click at [1057, 403] on div "[DATE] 01:32 PM SU MO TU WE TH FR SA" at bounding box center [989, 448] width 715 height 92
drag, startPoint x: 823, startPoint y: 493, endPoint x: 1066, endPoint y: 473, distance: 243.8
click at [1047, 521] on div "Name En: SOSİS WITH FRENCH FRIES Name Ar: [PERSON_NAME] مع بطاطا مقلية" at bounding box center [989, 546] width 715 height 51
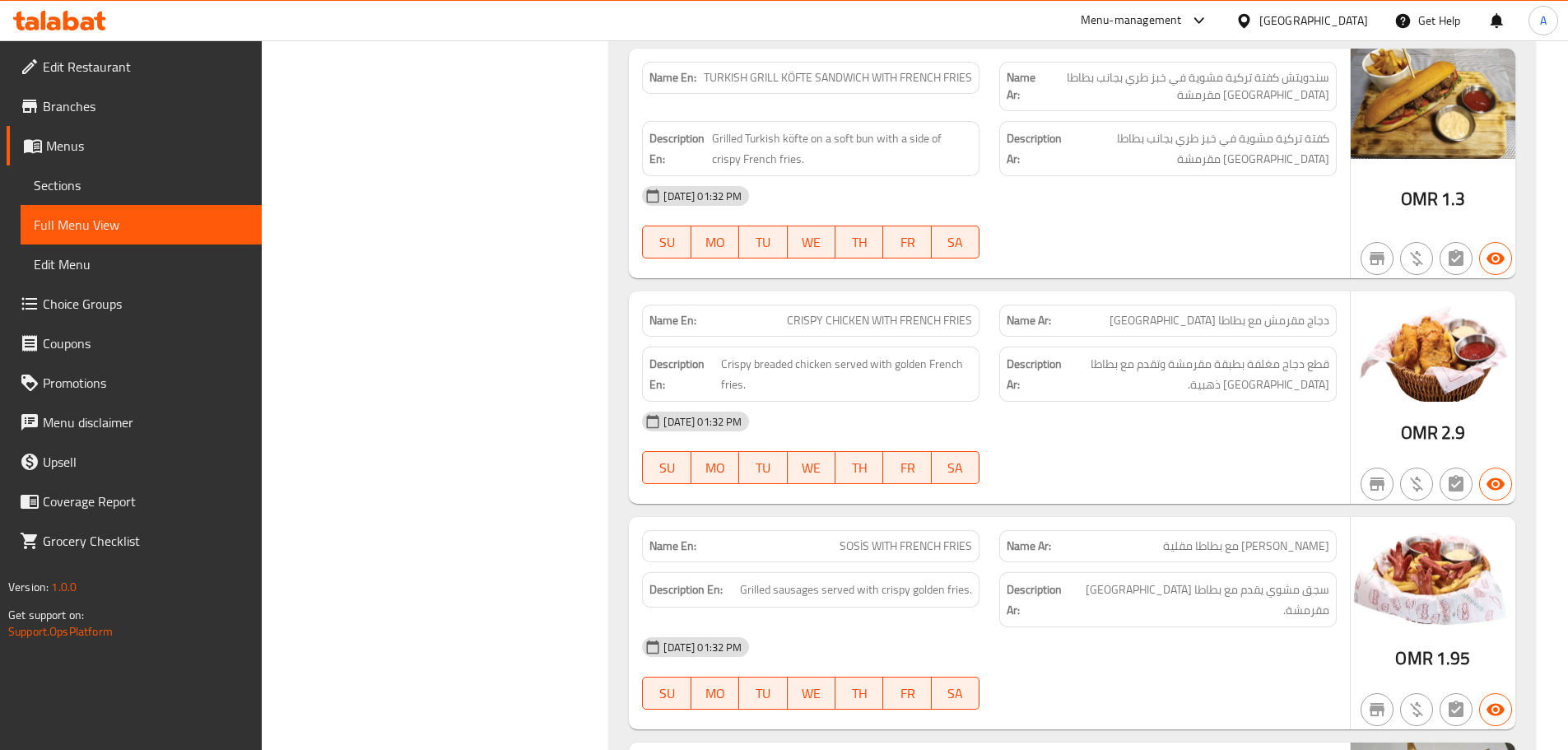
click at [1136, 474] on div at bounding box center [1168, 484] width 357 height 20
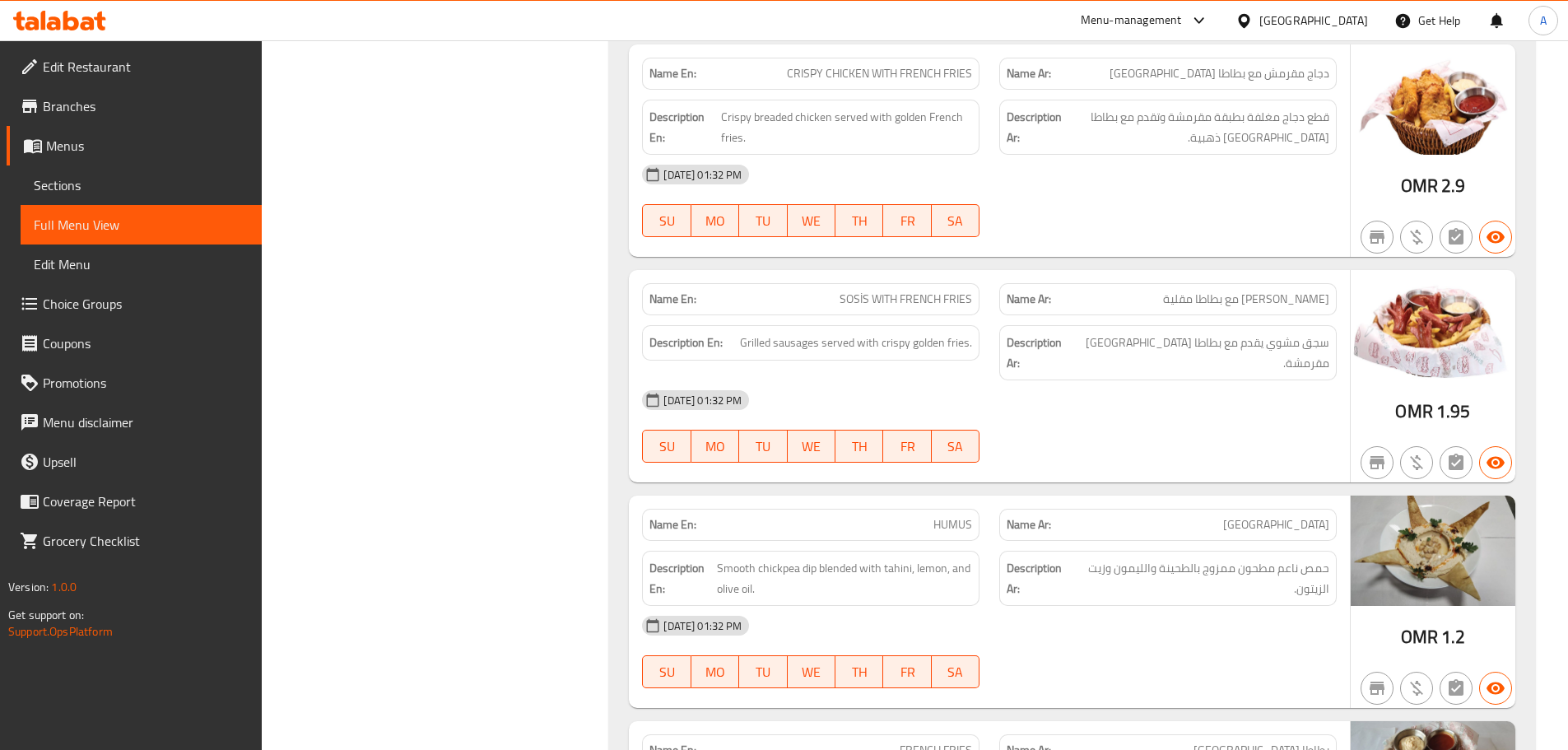
drag, startPoint x: 1311, startPoint y: 283, endPoint x: 1151, endPoint y: 303, distance: 161.2
click at [1151, 303] on div "Name En: SOSİS WITH FRENCH FRIES Name Ar: [PERSON_NAME] مع بطاطا مقلية Descript…" at bounding box center [988, 377] width 721 height 213
click at [1108, 380] on div "[DATE] 01:32 PM" at bounding box center [989, 399] width 715 height 39
click at [923, 333] on span "Grilled sausages served with crispy golden fries." at bounding box center [856, 344] width 232 height 21
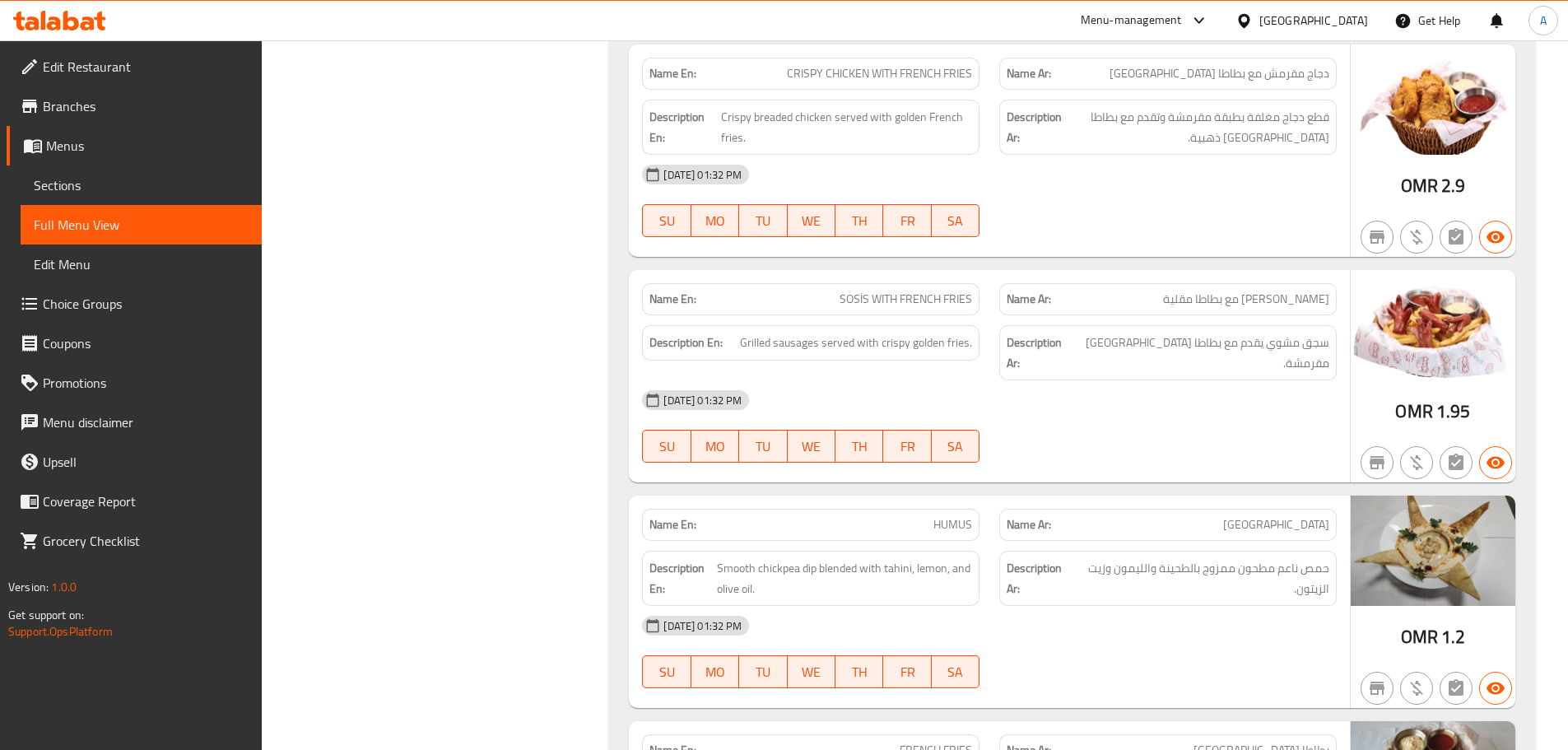
click at [848, 290] on span "SOSİS WITH FRENCH FRIES" at bounding box center [906, 299] width 132 height 17
drag, startPoint x: 848, startPoint y: 241, endPoint x: 954, endPoint y: 235, distance: 106.2
click at [954, 290] on span "SOSİS WITH FRENCH FRIES" at bounding box center [906, 299] width 132 height 17
drag, startPoint x: 875, startPoint y: 439, endPoint x: 1102, endPoint y: 525, distance: 242.7
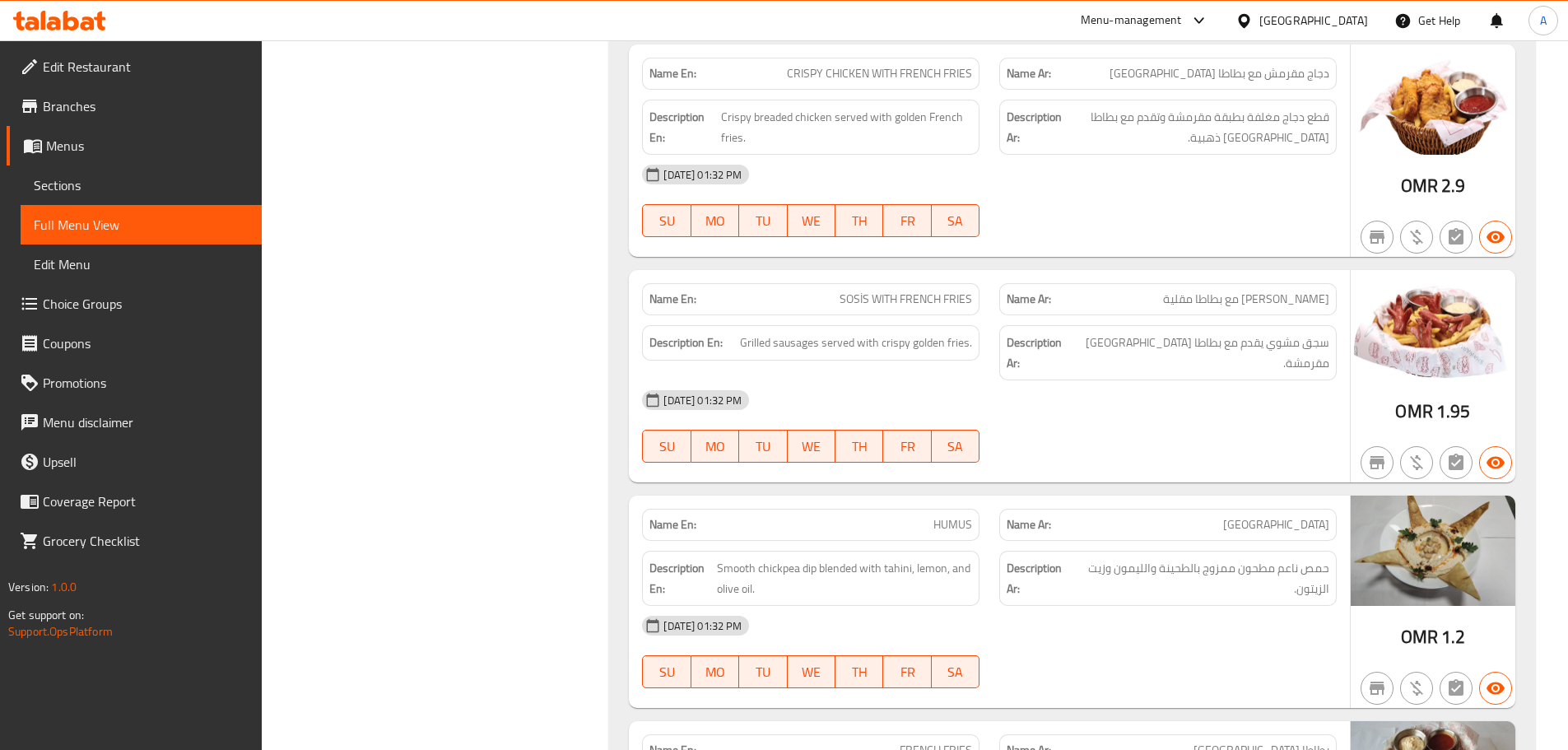
click at [1073, 495] on div "Name En: HUMUS Name Ar: [GEOGRAPHIC_DATA] Description En: Smooth chickpea dip b…" at bounding box center [988, 602] width 721 height 213
drag, startPoint x: 1116, startPoint y: 576, endPoint x: 1212, endPoint y: 572, distance: 96.1
click at [1117, 606] on div "[DATE] 01:32 PM SU MO TU WE TH FR SA" at bounding box center [989, 652] width 715 height 92
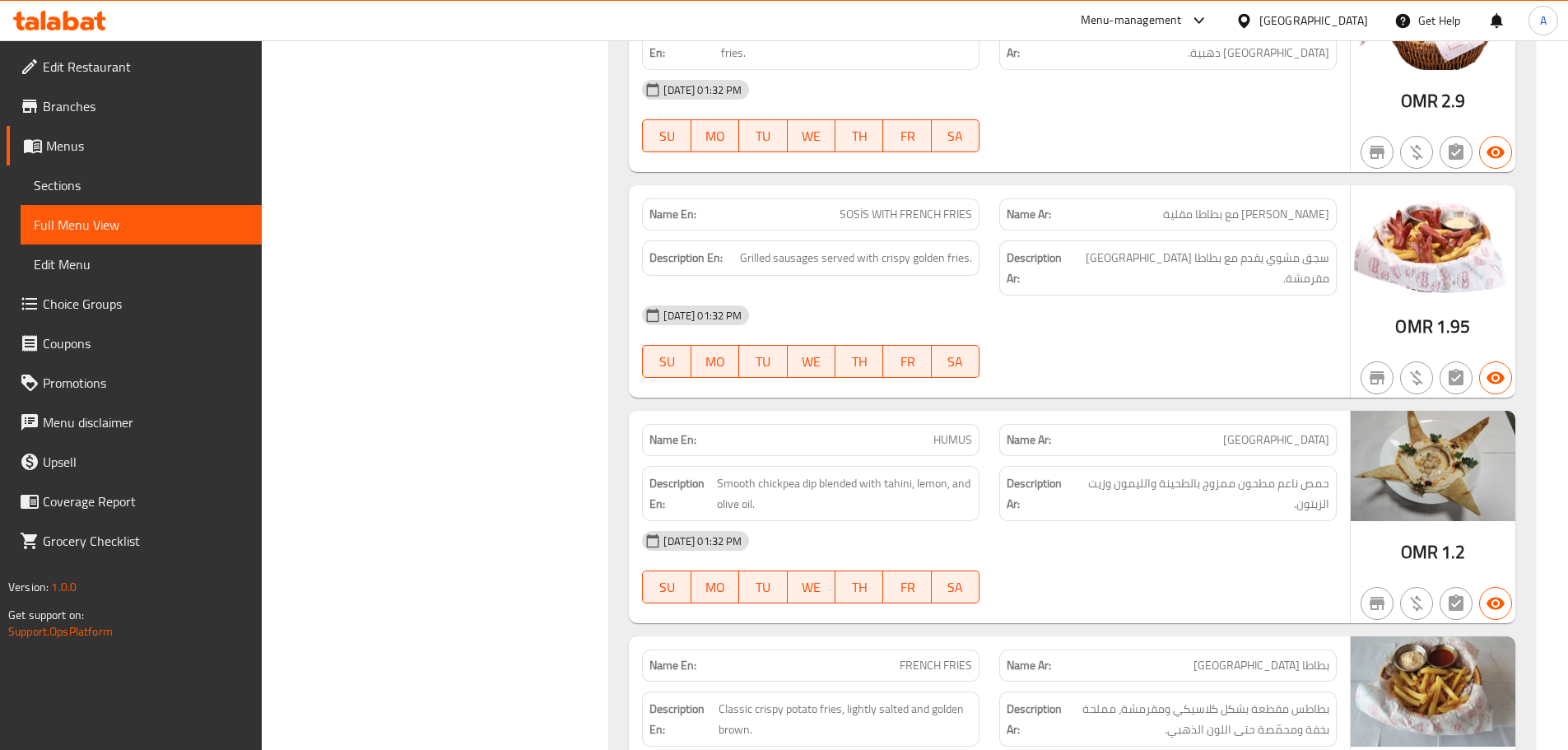
scroll to position [5205, 0]
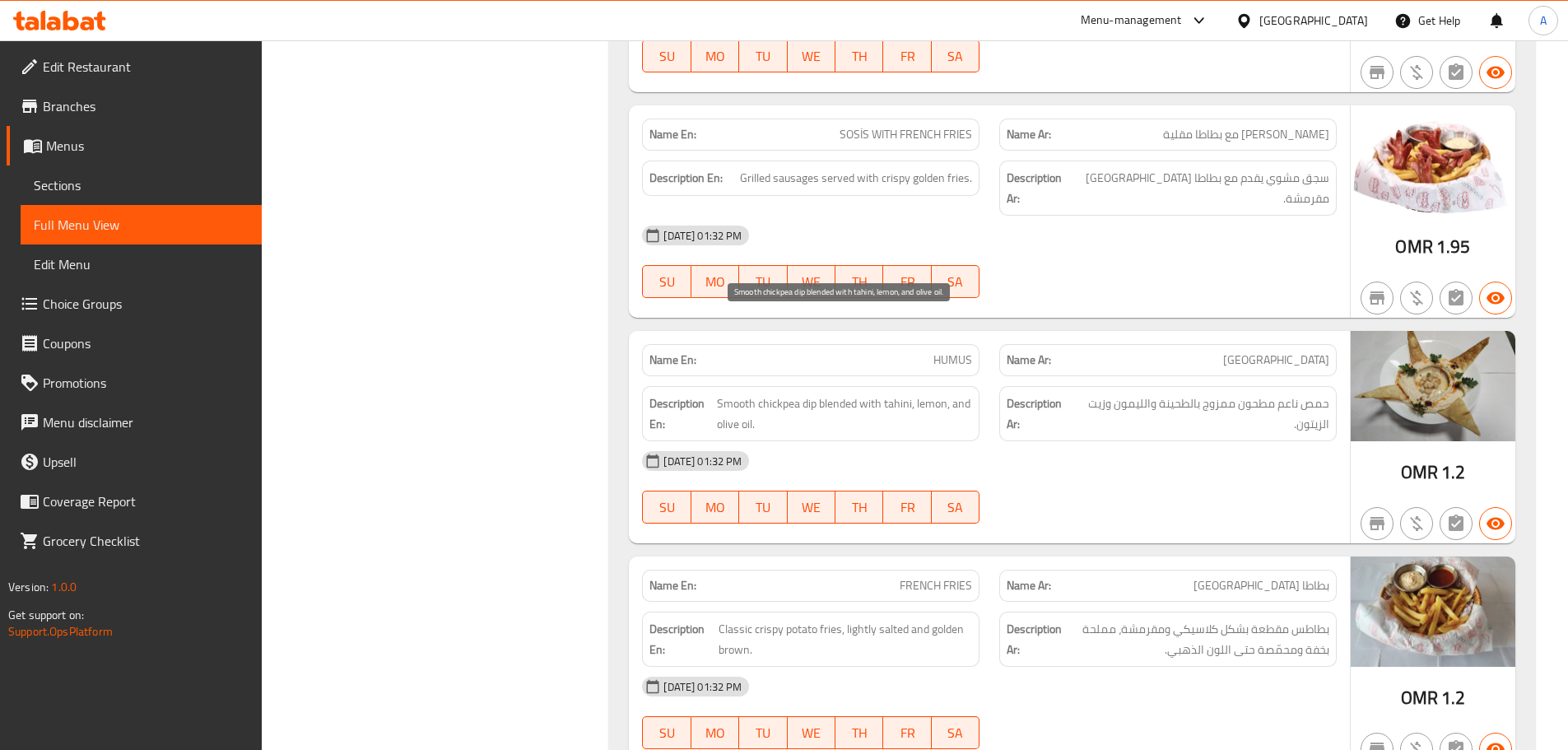
drag, startPoint x: 844, startPoint y: 287, endPoint x: 1262, endPoint y: 363, distance: 424.9
click at [1147, 331] on div "Name En: HUMUS Name Ar: [GEOGRAPHIC_DATA] Description En: Smooth chickpea dip b…" at bounding box center [988, 438] width 721 height 213
click at [1300, 441] on div "[DATE] 01:32 PM SU MO TU WE TH FR SA" at bounding box center [989, 488] width 715 height 92
click at [1313, 393] on span "حمص ناعم مطحون ممزوج بالطحينة والليمون وزيت الزيتون." at bounding box center [1202, 413] width 255 height 40
drag, startPoint x: 1313, startPoint y: 325, endPoint x: 1259, endPoint y: 372, distance: 71.6
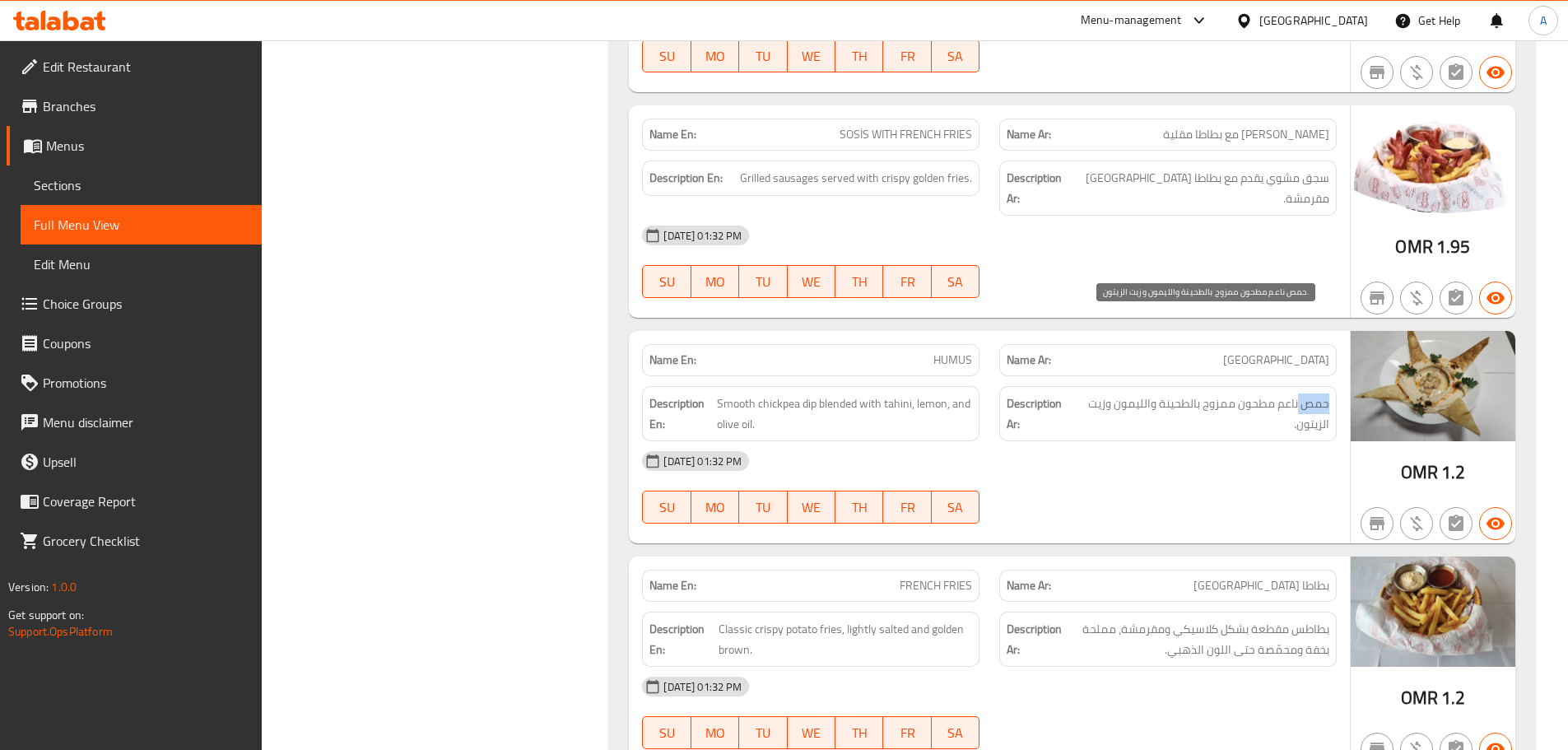
click at [1291, 393] on span "حمص ناعم مطحون ممزوج بالطحينة والليمون وزيت الزيتون." at bounding box center [1202, 413] width 255 height 40
click at [1246, 393] on span "حمص ناعم مطحون ممزوج بالطحينة والليمون وزيت الزيتون." at bounding box center [1202, 413] width 255 height 40
click at [800, 393] on span "Smooth chickpea dip blended with tahini, lemon, and olive oil." at bounding box center [845, 413] width 255 height 40
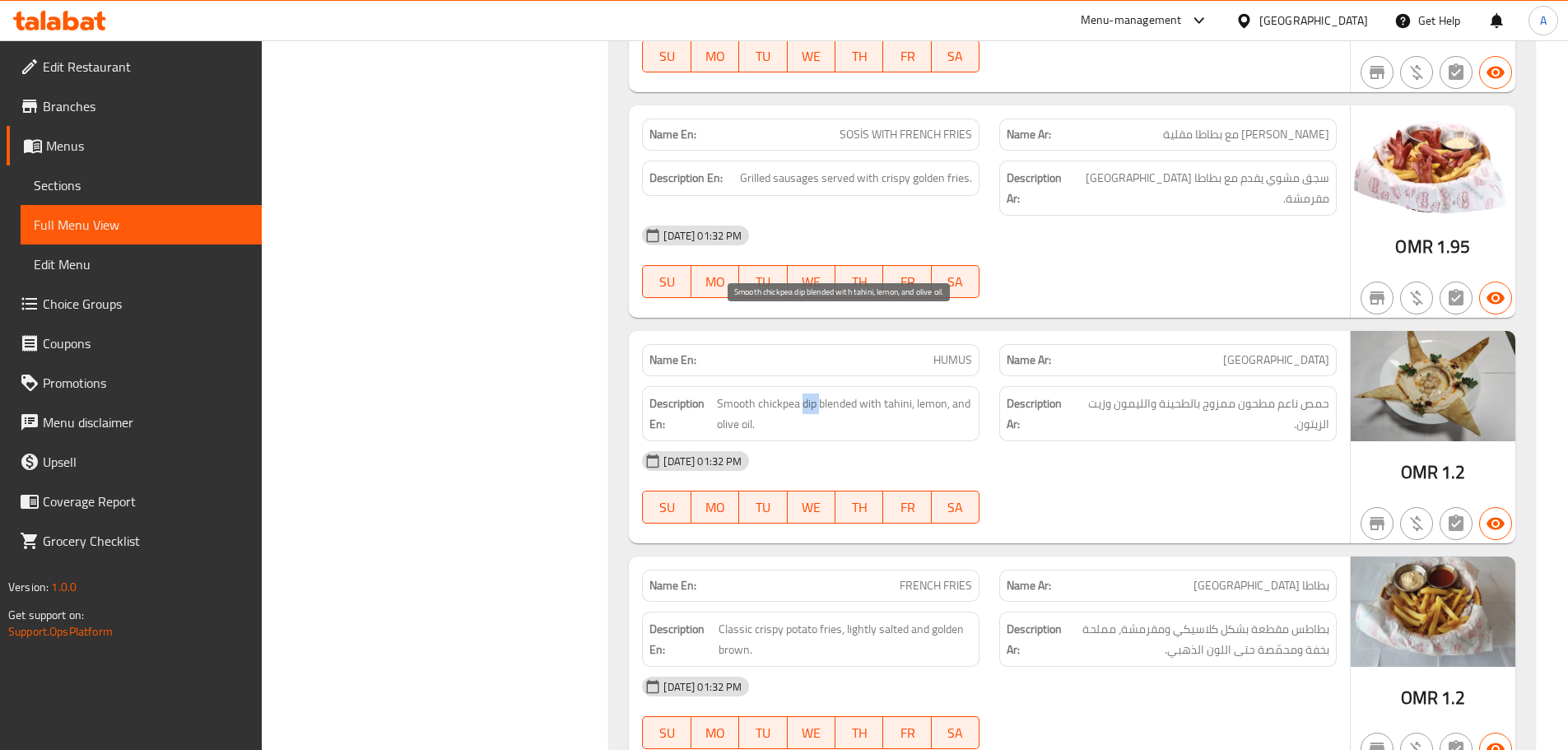
drag, startPoint x: 800, startPoint y: 325, endPoint x: 828, endPoint y: 351, distance: 38.2
click at [801, 393] on span "Smooth chickpea dip blended with tahini, lemon, and olive oil." at bounding box center [845, 413] width 255 height 40
click at [1254, 393] on span "حمص ناعم مطحون ممزوج بالطحينة والليمون وزيت الزيتون." at bounding box center [1202, 413] width 255 height 40
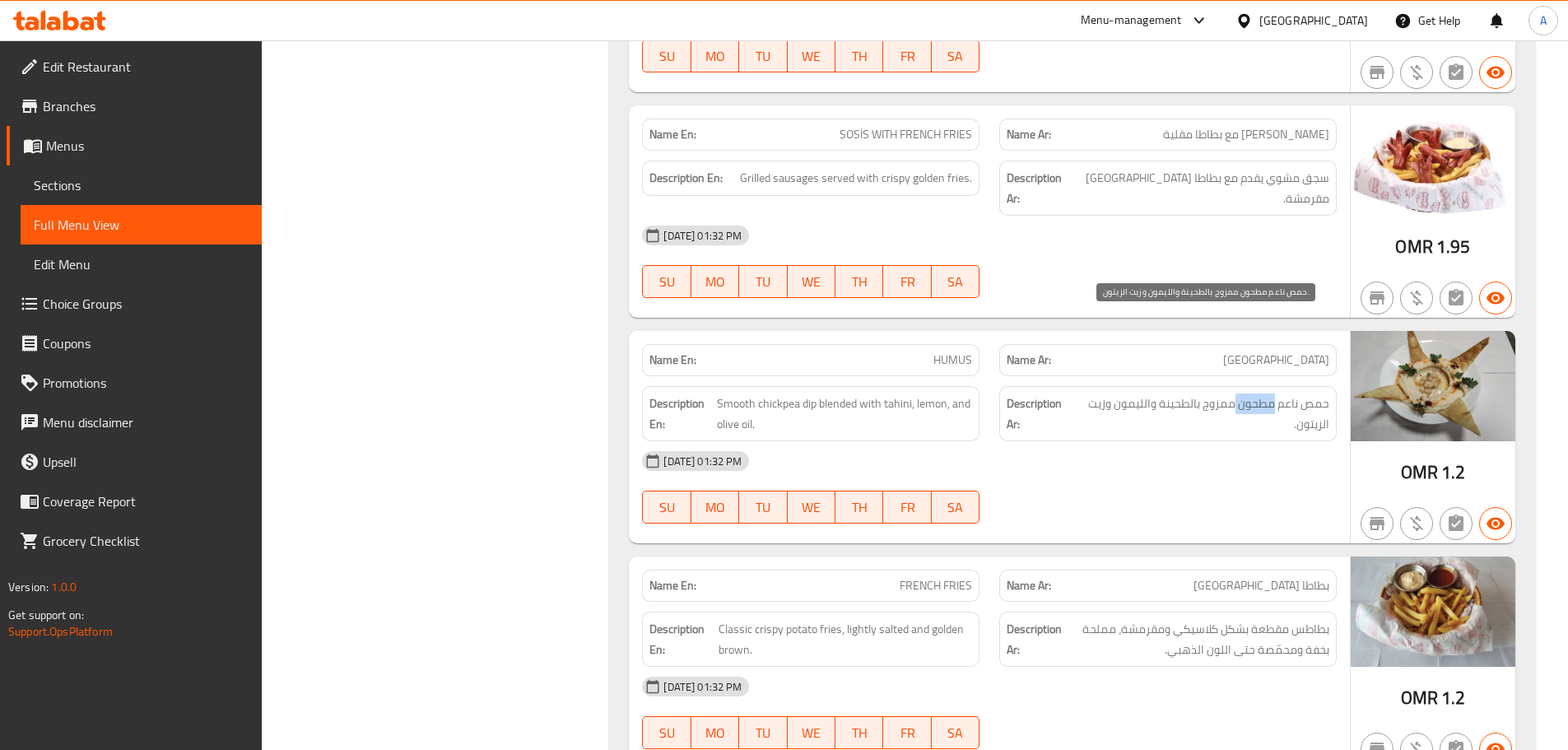
click at [1254, 393] on span "حمص ناعم مطحون ممزوج بالطحينة والليمون وزيت الزيتون." at bounding box center [1202, 413] width 255 height 40
click at [802, 393] on span "Smooth chickpea dip blended with tahini, lemon, and olive oil." at bounding box center [845, 413] width 255 height 40
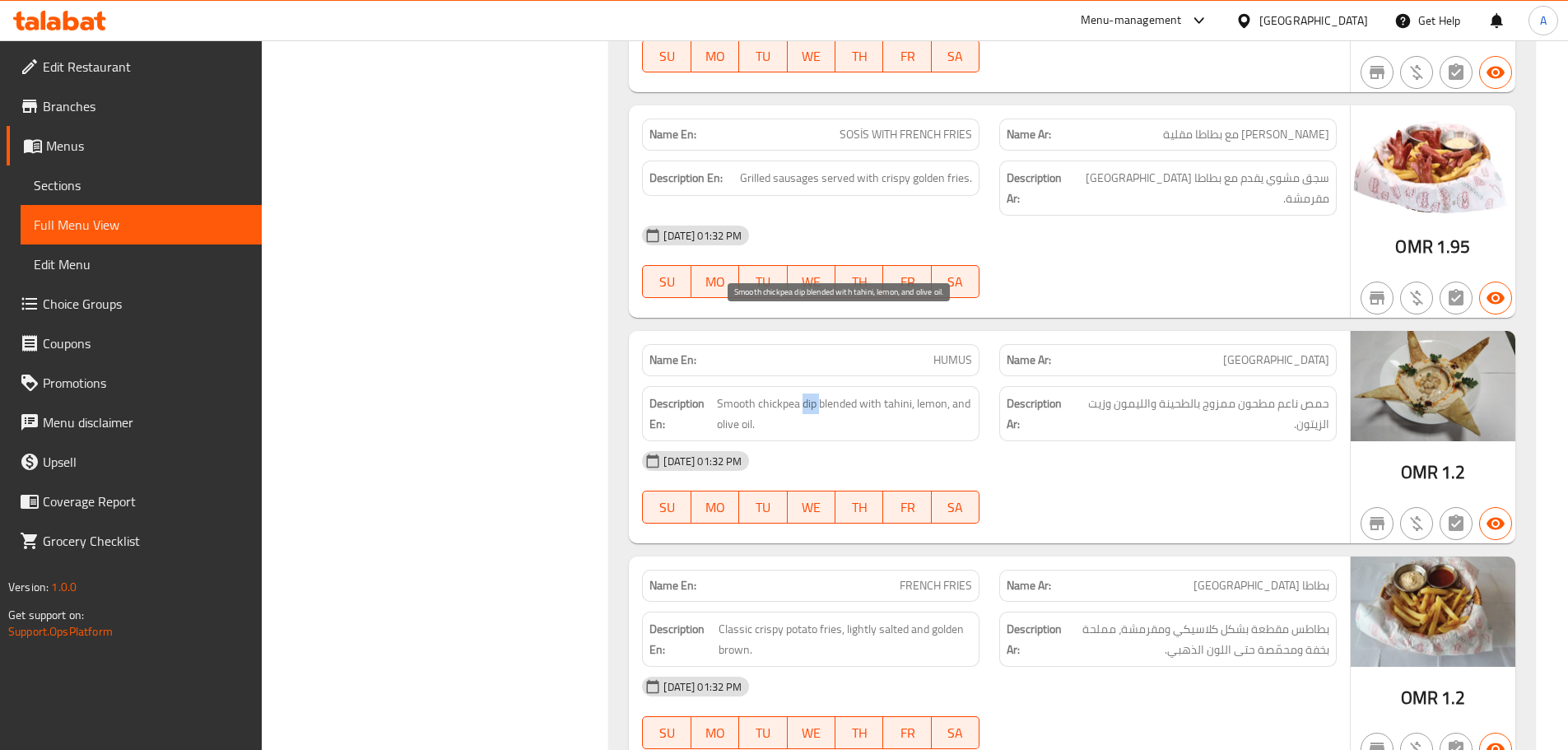
click at [803, 393] on span "Smooth chickpea dip blended with tahini, lemon, and olive oil." at bounding box center [845, 413] width 255 height 40
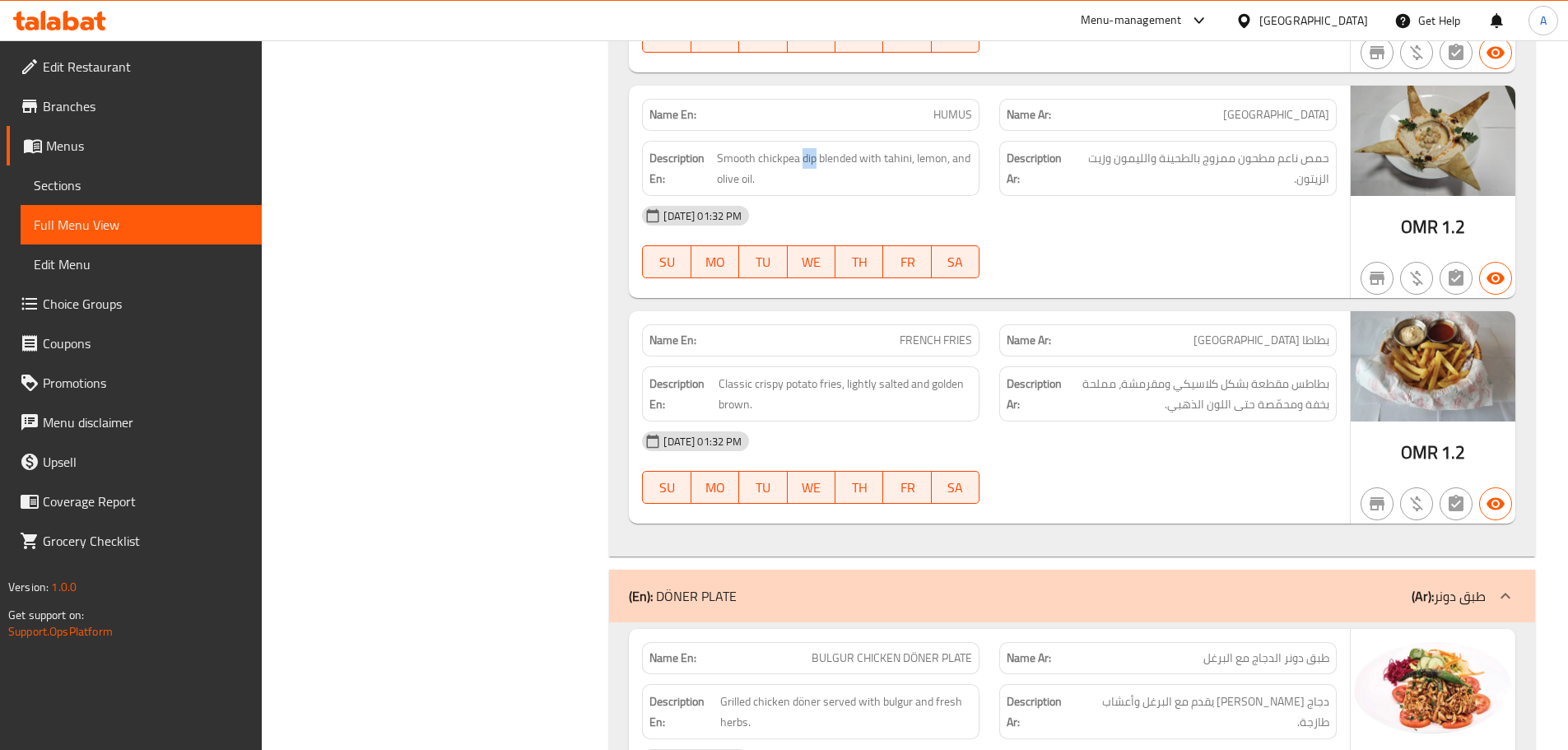
scroll to position [5451, 0]
drag, startPoint x: 899, startPoint y: 270, endPoint x: 1122, endPoint y: 352, distance: 237.6
click at [1015, 310] on div "Name En: FRENCH FRIES Name Ar: بطاطا مقلية Description En: Classic crispy potat…" at bounding box center [988, 416] width 721 height 213
drag, startPoint x: 1123, startPoint y: 358, endPoint x: 1144, endPoint y: 368, distance: 23.3
click at [1124, 420] on div "[DATE] 01:32 PM" at bounding box center [989, 440] width 715 height 39
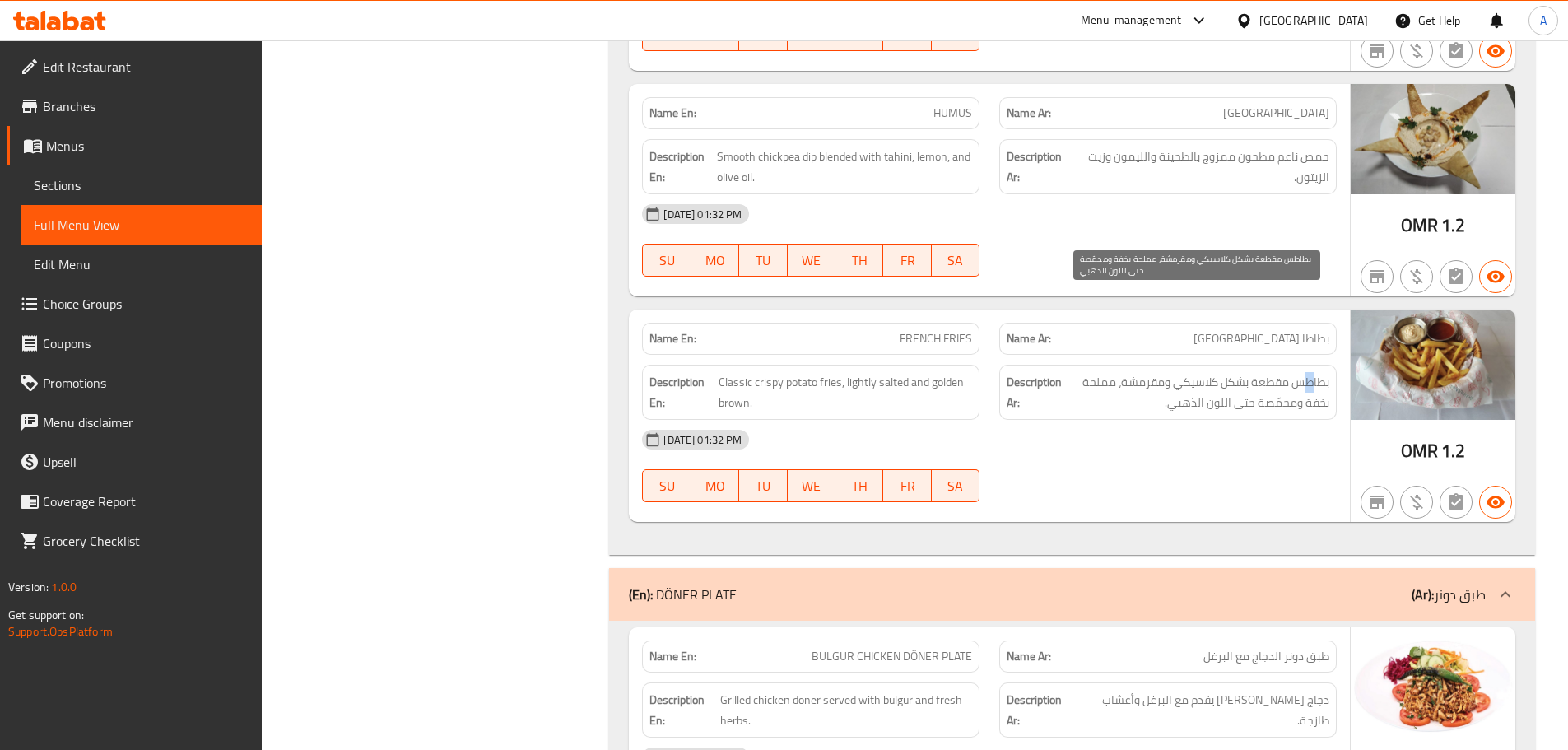
drag, startPoint x: 1310, startPoint y: 300, endPoint x: 1228, endPoint y: 315, distance: 83.4
click at [1246, 372] on span "بطاطس مقطعة بشكل كلاسيكي ومقرمشة، مملحة بخفة ومحمّصة حتى اللون الذهبي." at bounding box center [1197, 392] width 264 height 40
click at [1209, 420] on div "[DATE] 01:32 PM SU MO TU WE TH FR SA" at bounding box center [989, 467] width 715 height 92
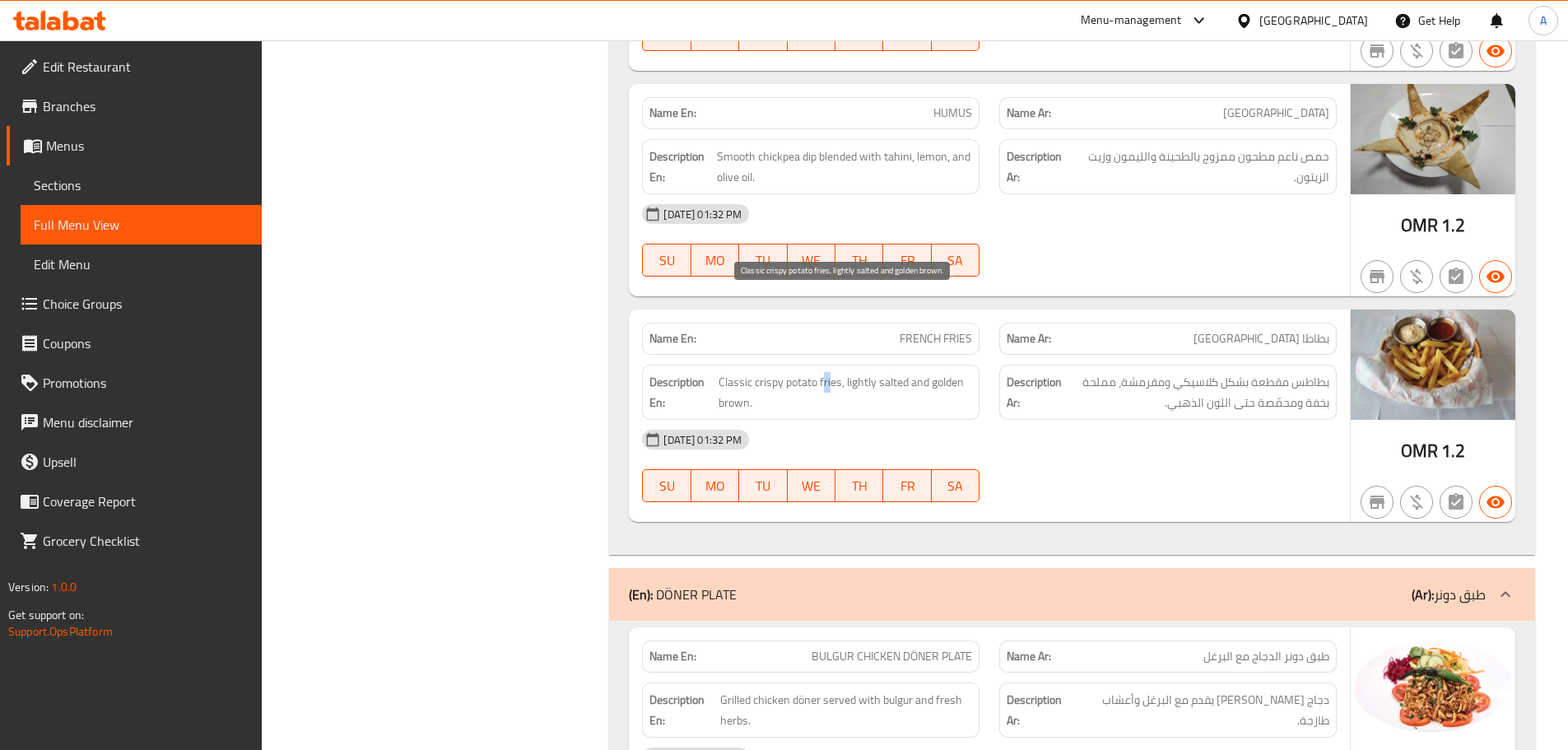
drag, startPoint x: 832, startPoint y: 304, endPoint x: 779, endPoint y: 303, distance: 53.0
click at [790, 372] on span "Classic crispy potato fries, lightly salted and golden brown." at bounding box center [845, 392] width 254 height 40
click at [1137, 420] on div "[DATE] 01:32 PM SU MO TU WE TH FR SA" at bounding box center [989, 467] width 715 height 92
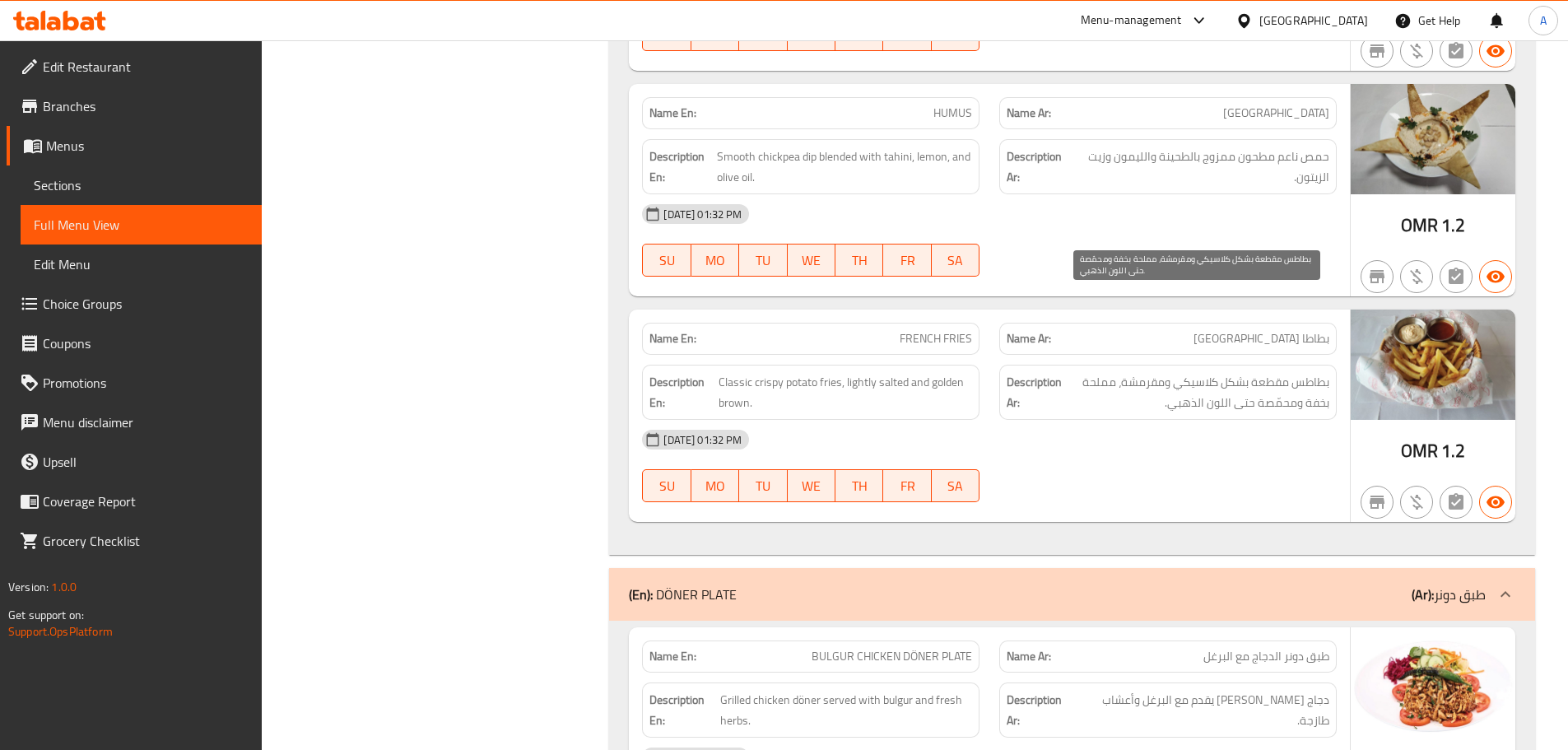
click at [1276, 372] on span "بطاطس مقطعة بشكل كلاسيكي ومقرمشة، مملحة بخفة ومحمّصة حتى اللون الذهبي." at bounding box center [1197, 392] width 264 height 40
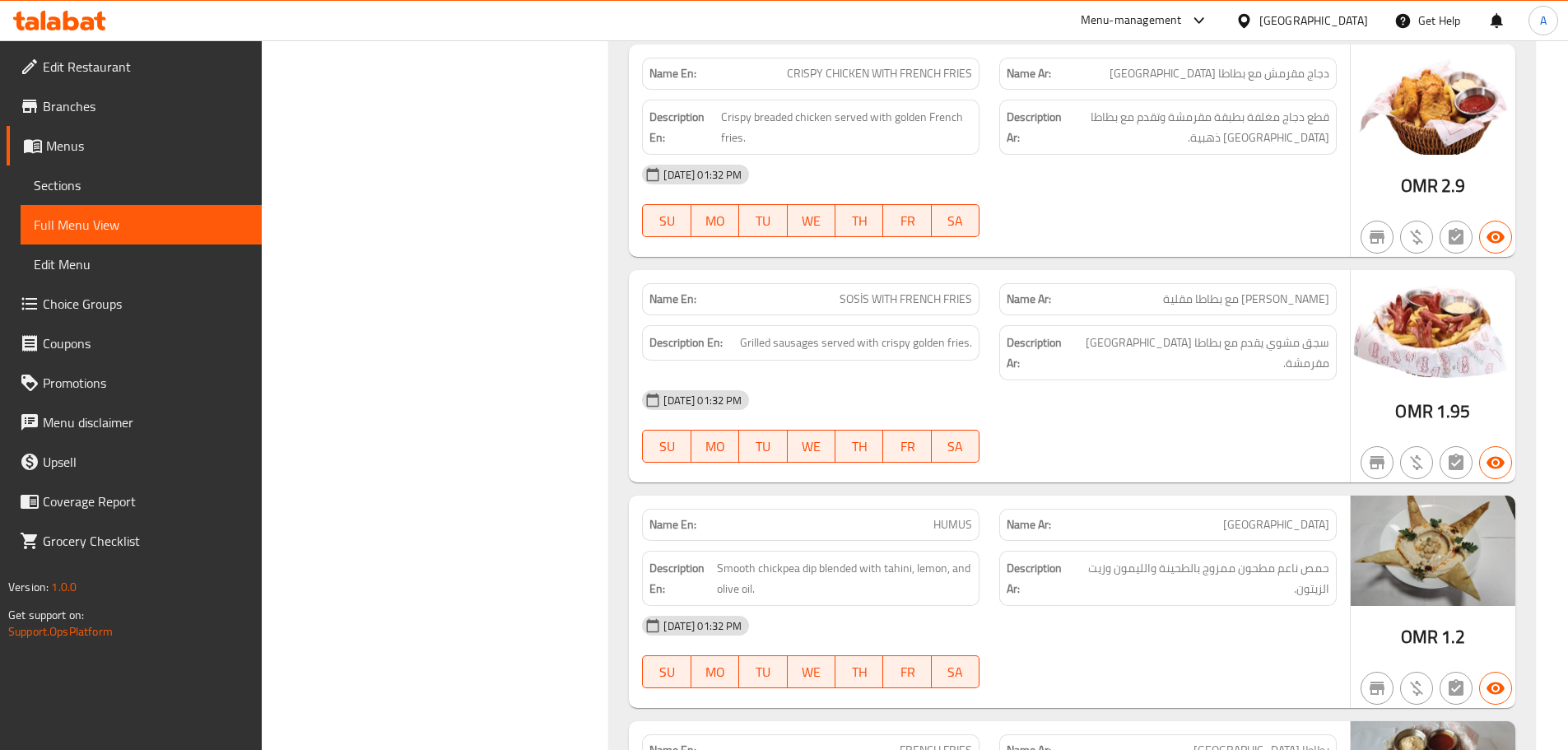
scroll to position [0, 0]
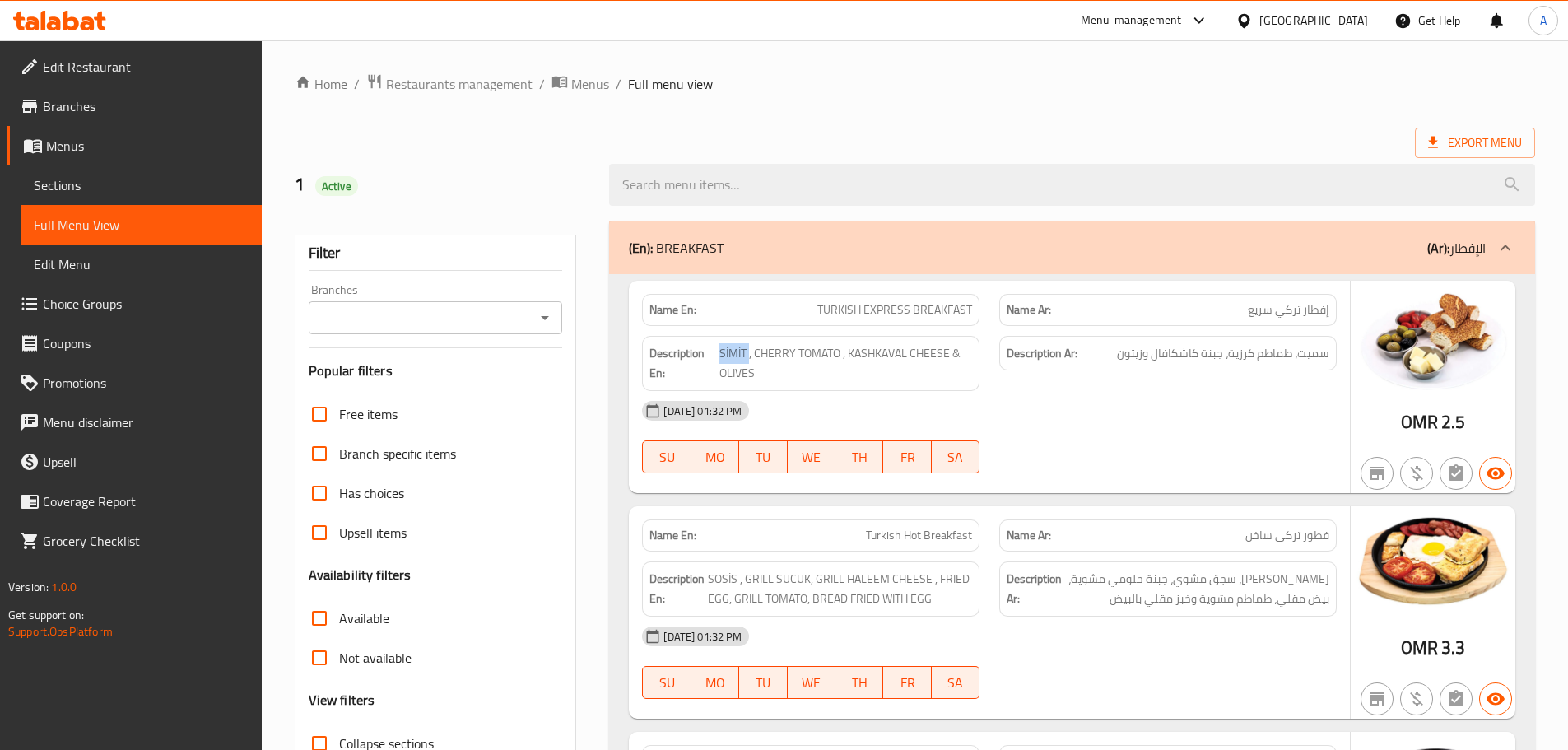
drag, startPoint x: 744, startPoint y: 341, endPoint x: 756, endPoint y: 338, distance: 12.4
click at [755, 338] on div "Description En: SİMİT , CHERRY TOMATO , KASHKAVAL CHEESE & OLIVES" at bounding box center [811, 363] width 337 height 55
drag, startPoint x: 880, startPoint y: 345, endPoint x: 917, endPoint y: 348, distance: 37.1
click at [909, 345] on span "SİMİT , CHERRY TOMATO , KASHKAVAL CHEESE & OLIVES" at bounding box center [845, 364] width 253 height 40
click at [994, 403] on div "[DATE] 01:32 PM" at bounding box center [989, 411] width 715 height 39
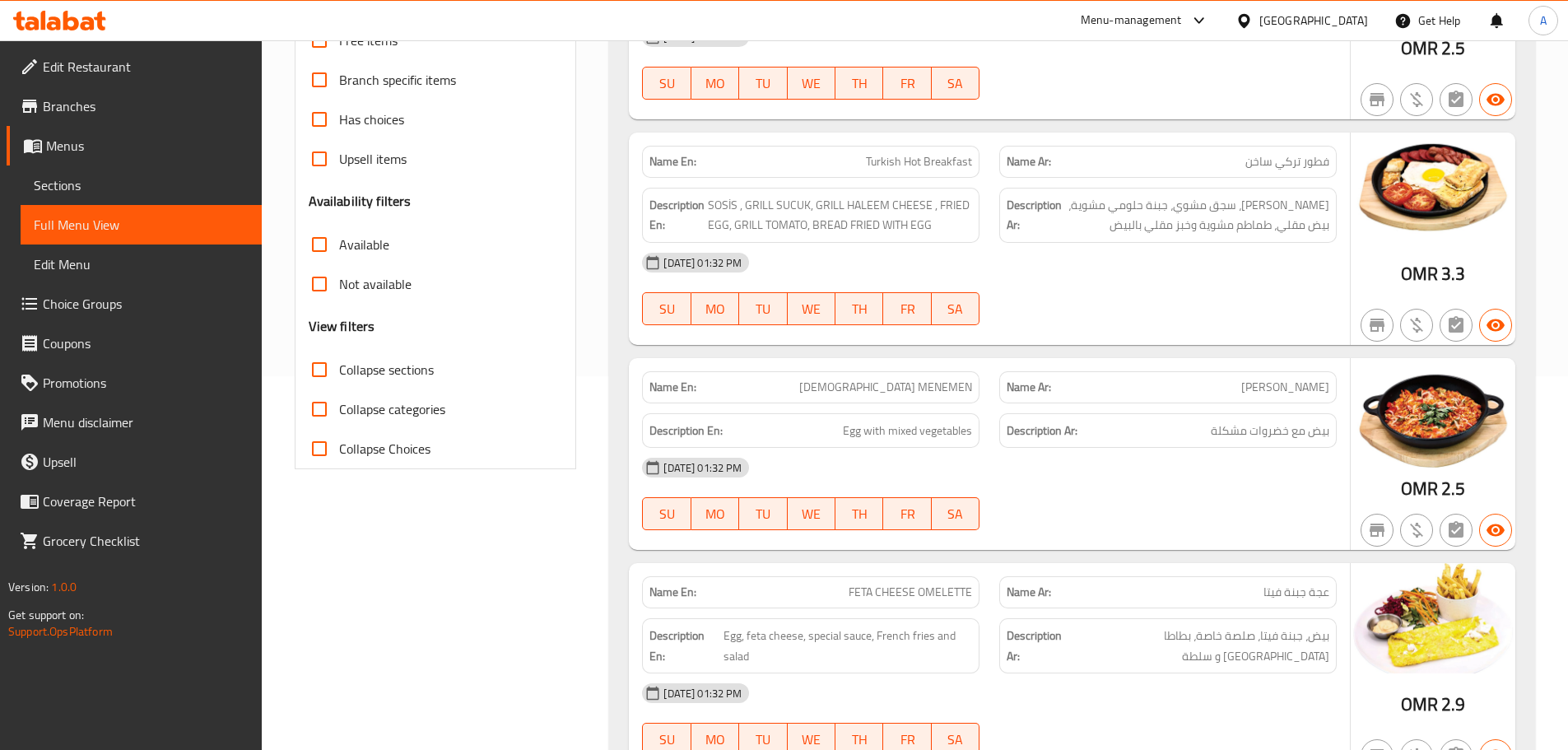
scroll to position [576, 0]
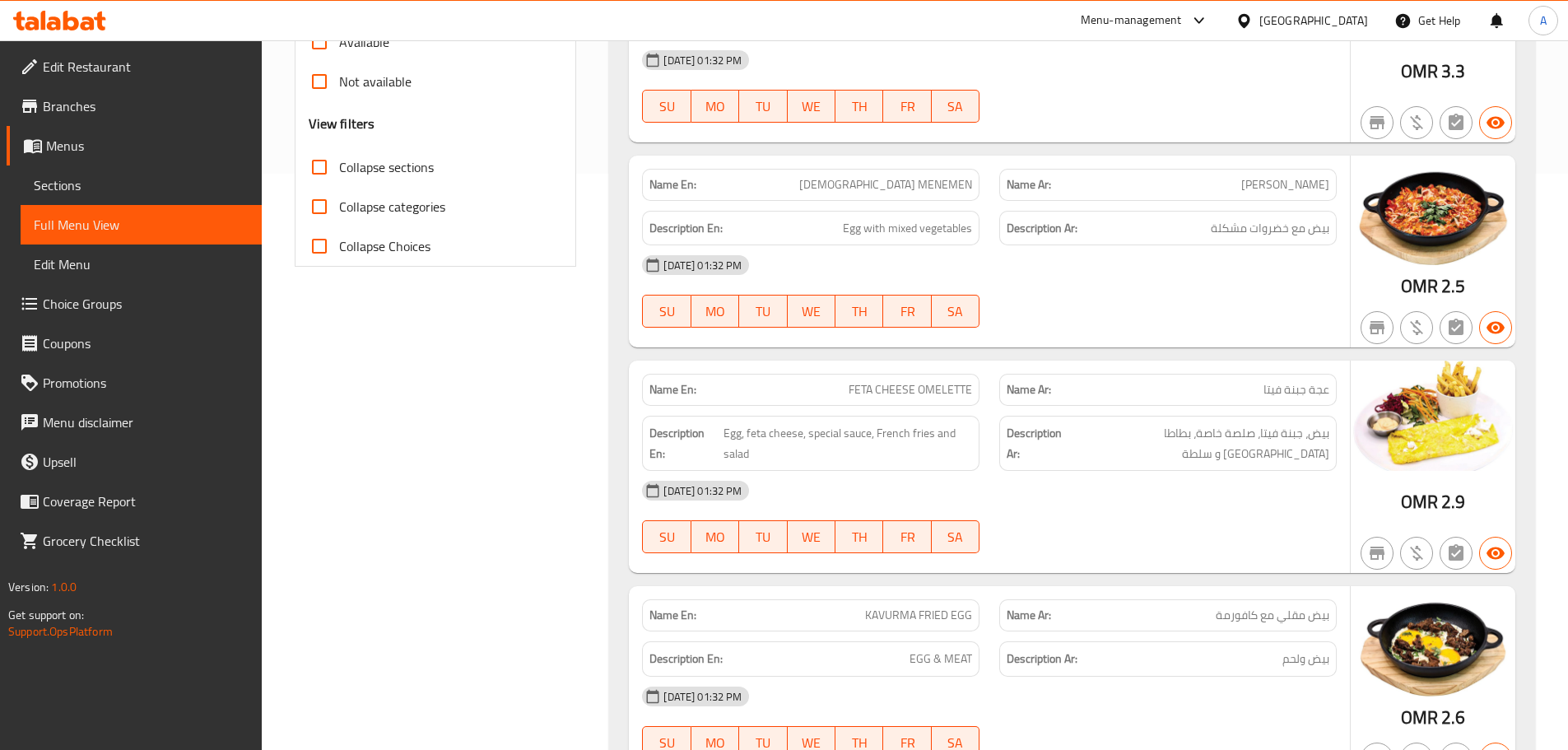
click at [1096, 286] on div "[DATE] 01:32 PM SU MO TU WE TH FR SA" at bounding box center [989, 291] width 715 height 92
click at [752, 434] on span "Egg, feta cheese, special sauce, French fries and salad" at bounding box center [848, 443] width 249 height 40
click at [760, 432] on span "Egg, feta cheese, special sauce, French fries and salad" at bounding box center [848, 443] width 249 height 40
click at [1144, 276] on div "[DATE] 01:32 PM" at bounding box center [989, 264] width 715 height 39
click at [753, 435] on span "Egg, feta cheese, special sauce, French fries and salad" at bounding box center [848, 443] width 249 height 40
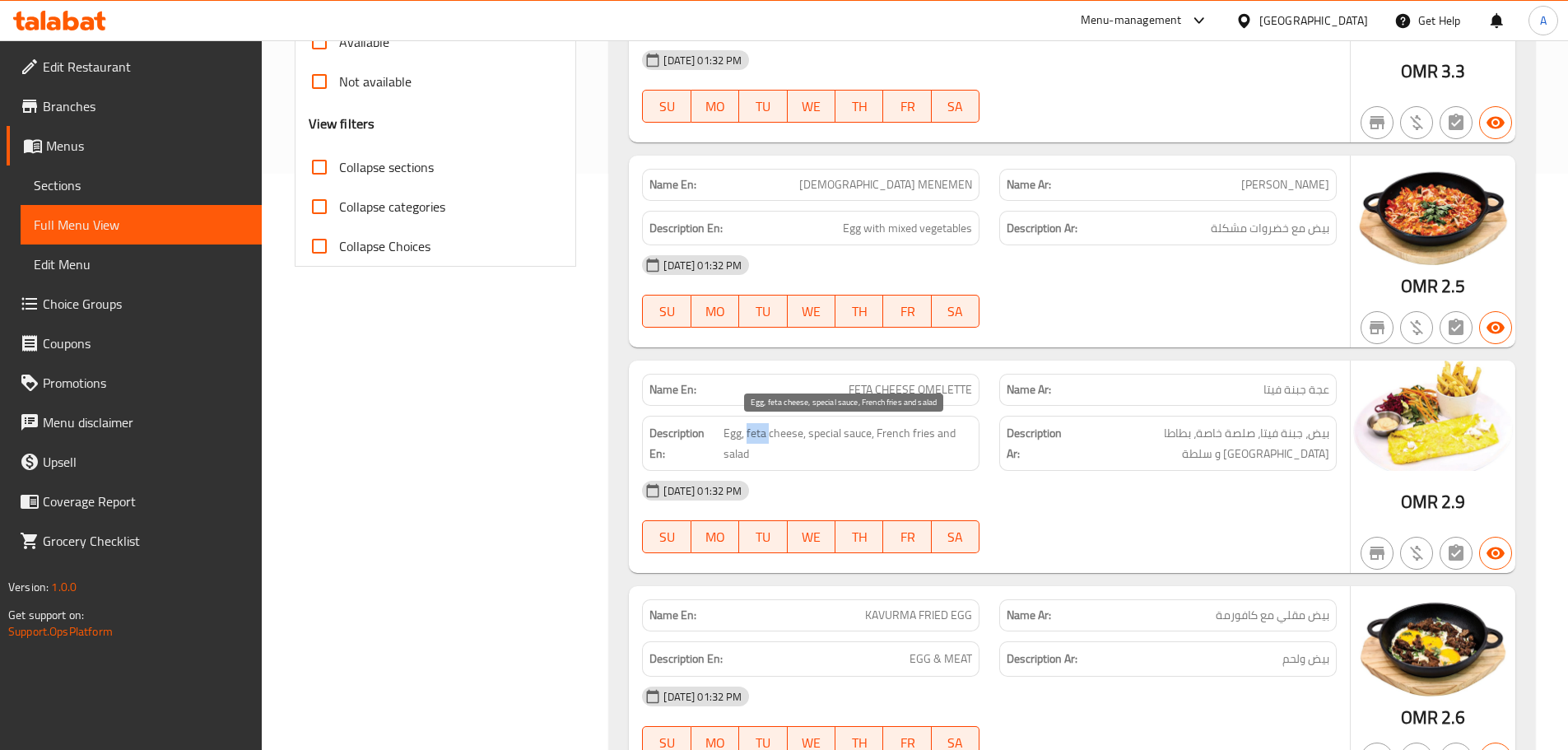
click at [753, 435] on span "Egg, feta cheese, special sauce, French fries and salad" at bounding box center [848, 443] width 249 height 40
drag, startPoint x: 689, startPoint y: 310, endPoint x: 894, endPoint y: 379, distance: 216.3
click at [689, 310] on button "SU" at bounding box center [667, 311] width 49 height 33
click at [863, 389] on span "FETA CHEESE OMELETTE" at bounding box center [911, 390] width 124 height 17
click at [947, 385] on span "FETA CHEESE OMELETTE" at bounding box center [911, 390] width 124 height 17
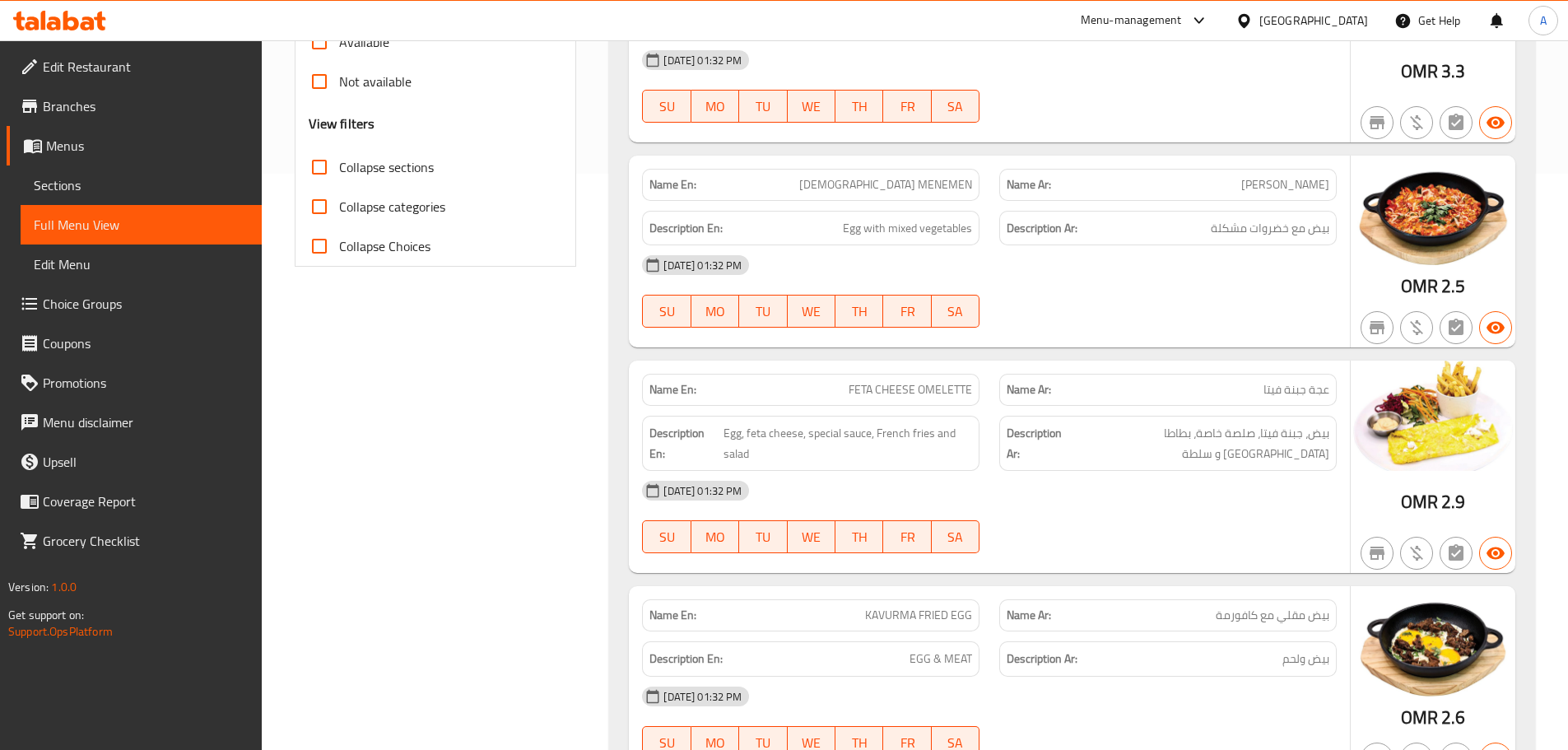
drag, startPoint x: 750, startPoint y: 429, endPoint x: 845, endPoint y: 441, distance: 95.8
click at [839, 440] on span "Egg, feta cheese, special sauce, French fries and salad" at bounding box center [848, 443] width 249 height 40
click at [996, 471] on div "[DATE] 01:32 PM" at bounding box center [989, 490] width 715 height 39
drag, startPoint x: 888, startPoint y: 427, endPoint x: 1108, endPoint y: 514, distance: 236.6
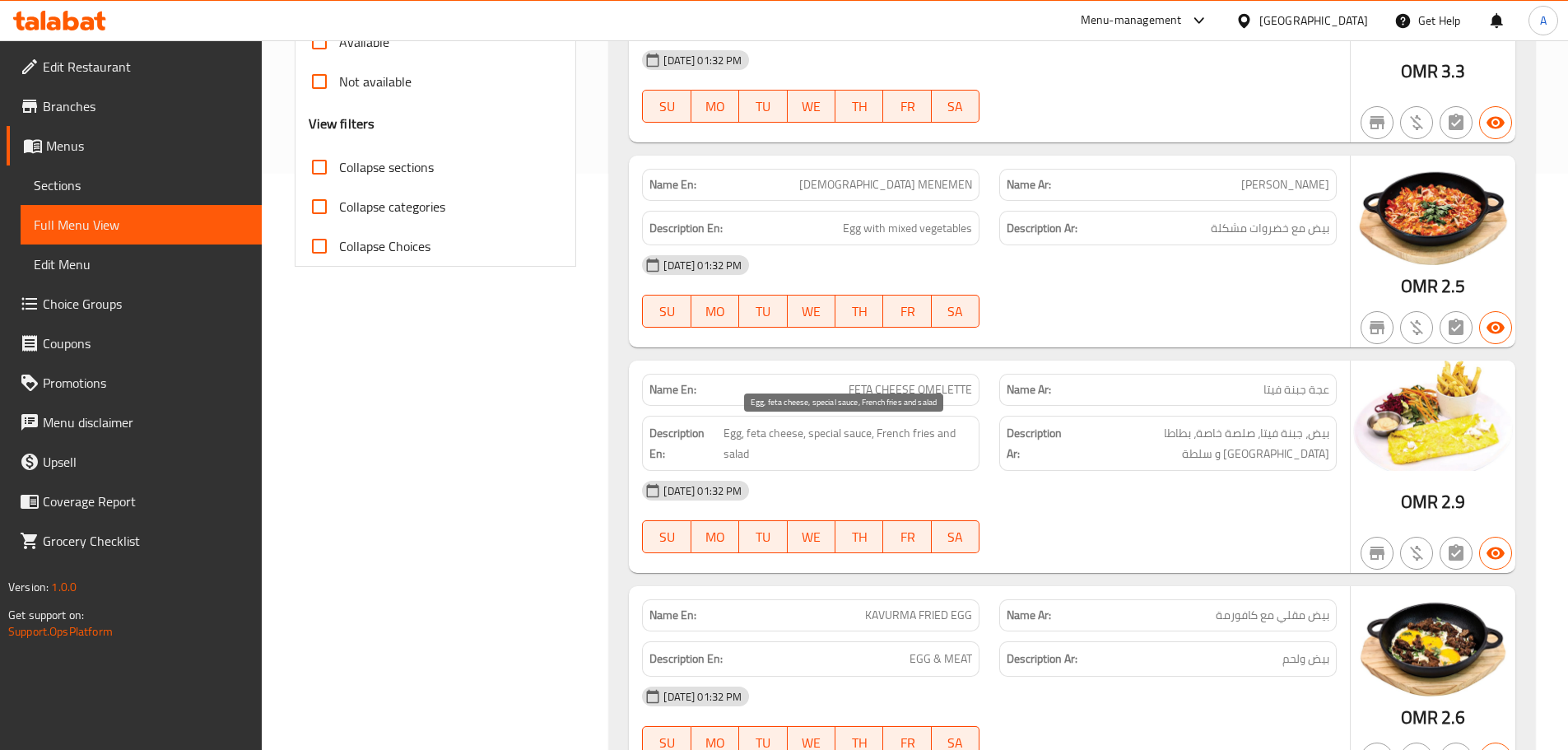
click at [997, 460] on div "Description En: Egg, feta cheese, special sauce, French fries and salad Descrip…" at bounding box center [989, 444] width 715 height 75
click at [1108, 514] on div "[DATE] 01:32 PM SU MO TU WE TH FR SA" at bounding box center [989, 517] width 715 height 92
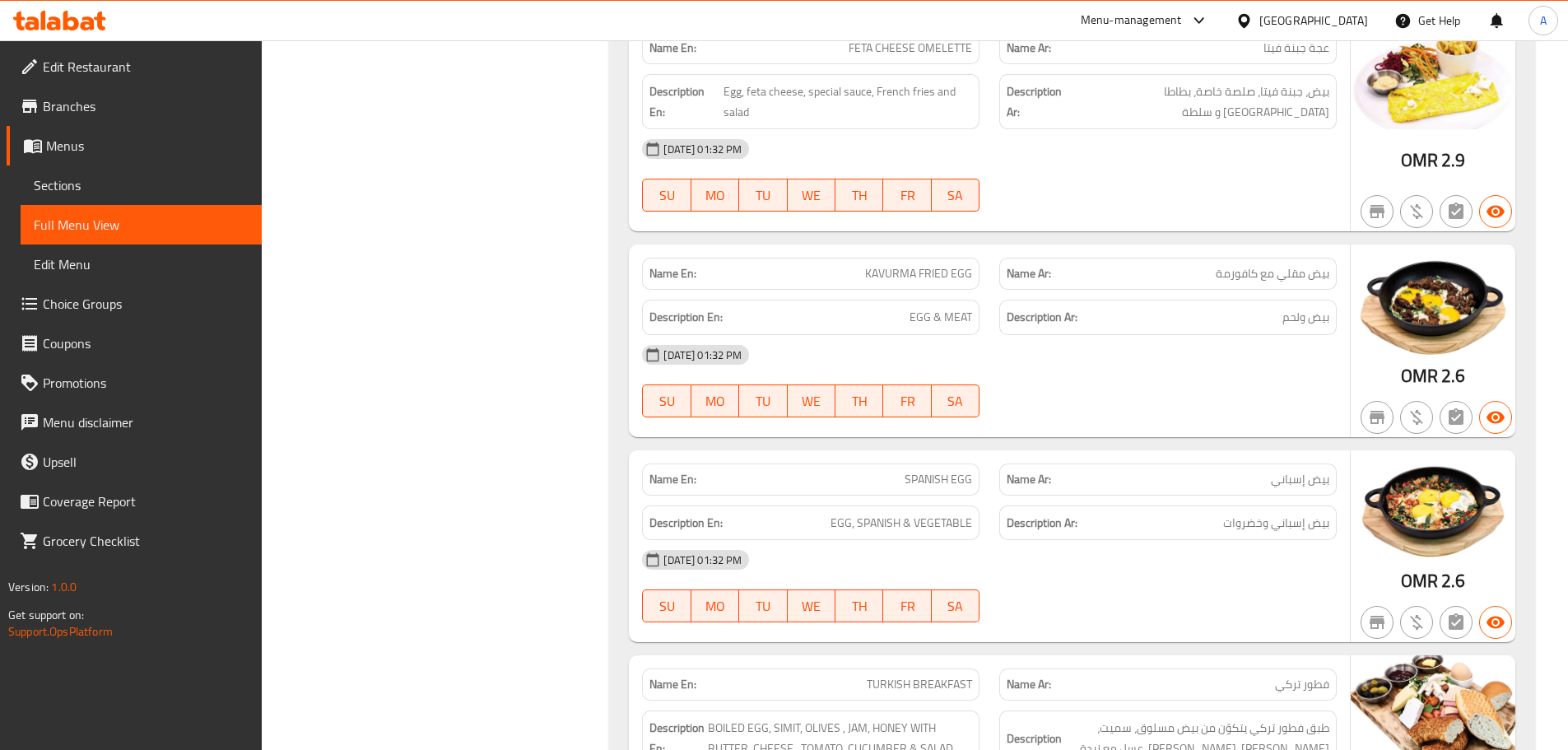
scroll to position [1153, 0]
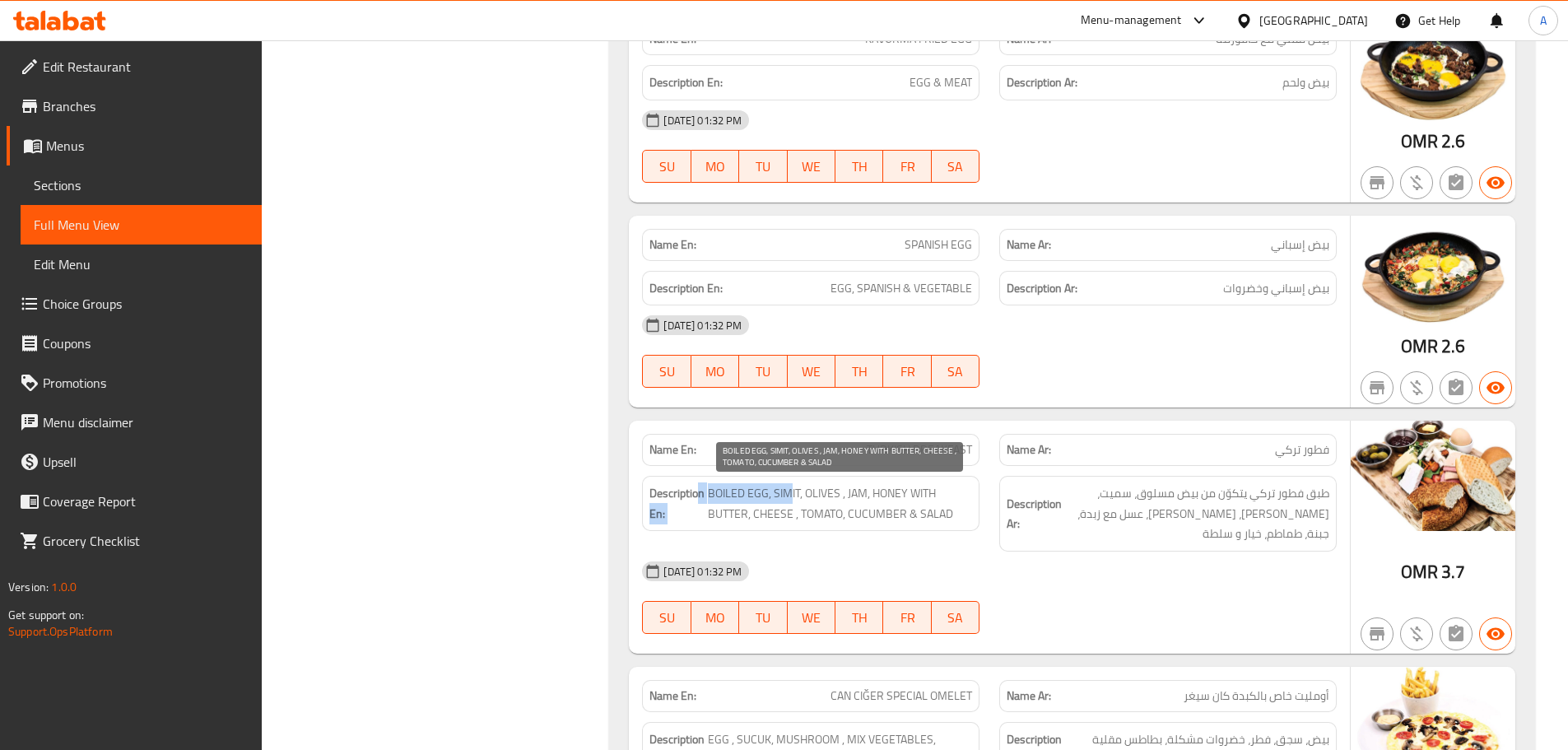
drag, startPoint x: 789, startPoint y: 489, endPoint x: 819, endPoint y: 494, distance: 30.4
click at [818, 489] on h6 "Description En: BOILED EGG, SIMIT, OLIVES , JAM, HONEY WITH BUTTER, CHEESE , TO…" at bounding box center [811, 503] width 322 height 40
drag, startPoint x: 859, startPoint y: 498, endPoint x: 871, endPoint y: 498, distance: 12.0
click at [870, 498] on span "BOILED EGG, SIMIT, OLIVES , JAM, HONEY WITH BUTTER, CHEESE , TOMATO, CUCUMBER &…" at bounding box center [839, 503] width 264 height 40
drag, startPoint x: 749, startPoint y: 517, endPoint x: 790, endPoint y: 513, distance: 41.2
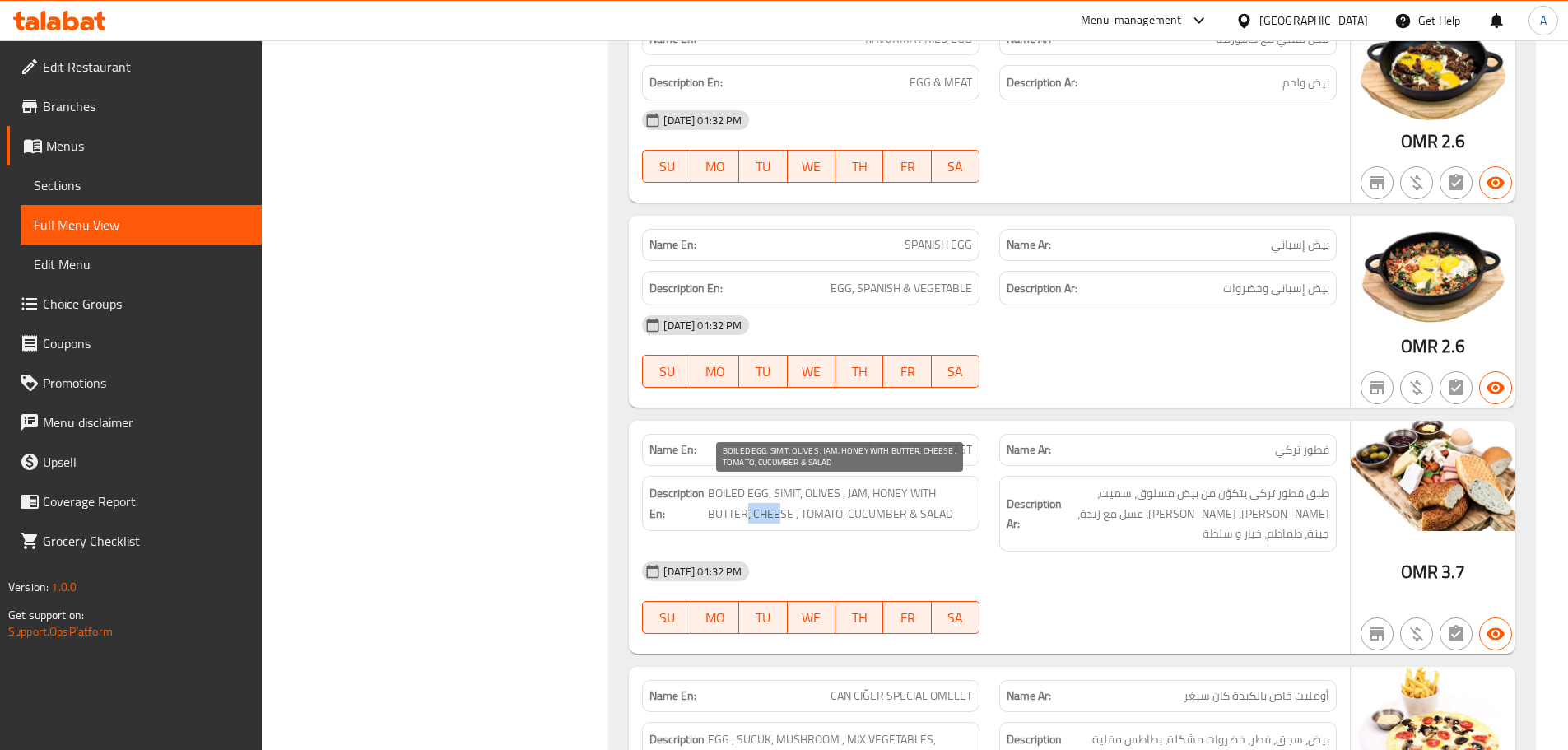
click at [787, 512] on span "BOILED EGG, SIMIT, OLIVES , JAM, HONEY WITH BUTTER, CHEESE , TOMATO, CUCUMBER &…" at bounding box center [839, 503] width 264 height 40
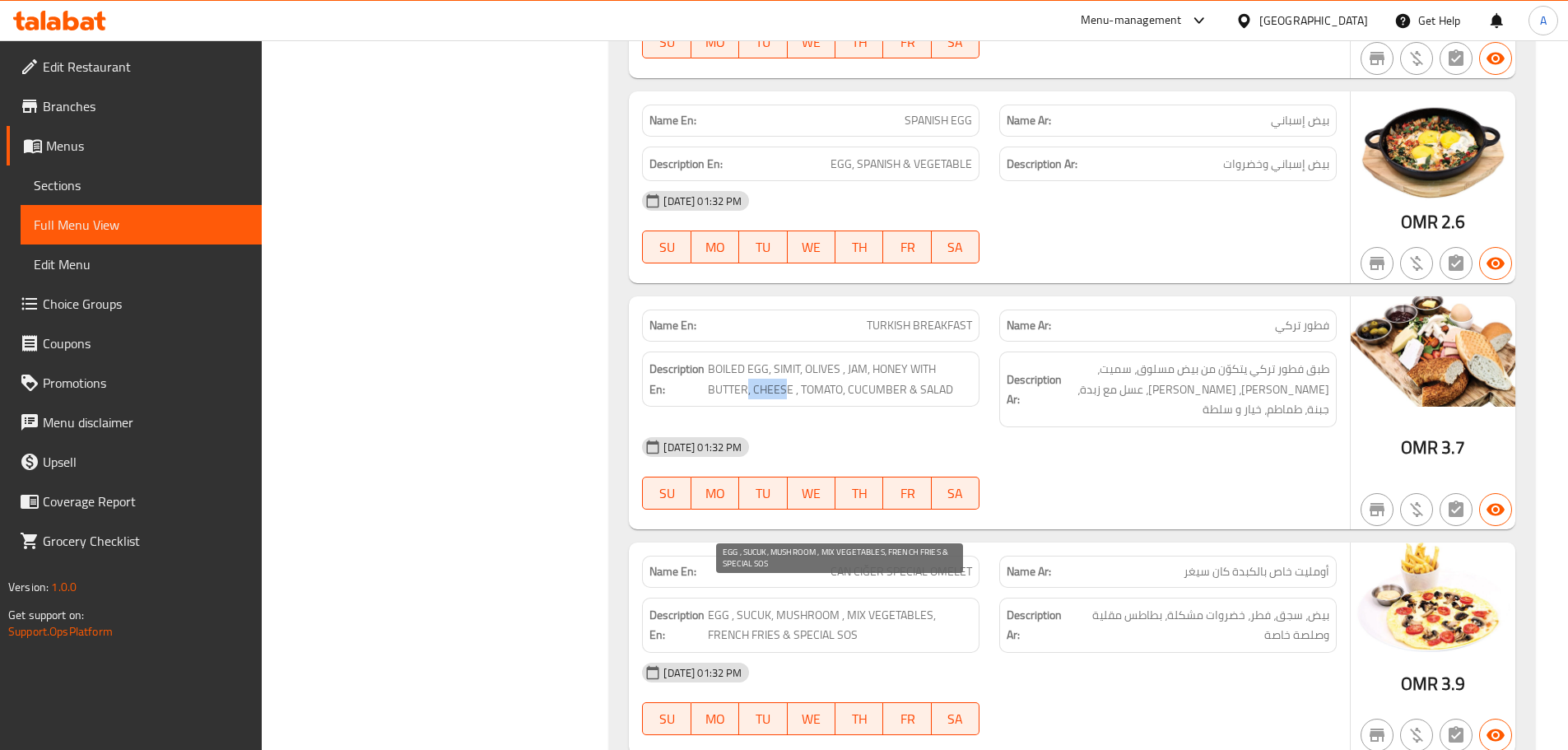
scroll to position [1400, 0]
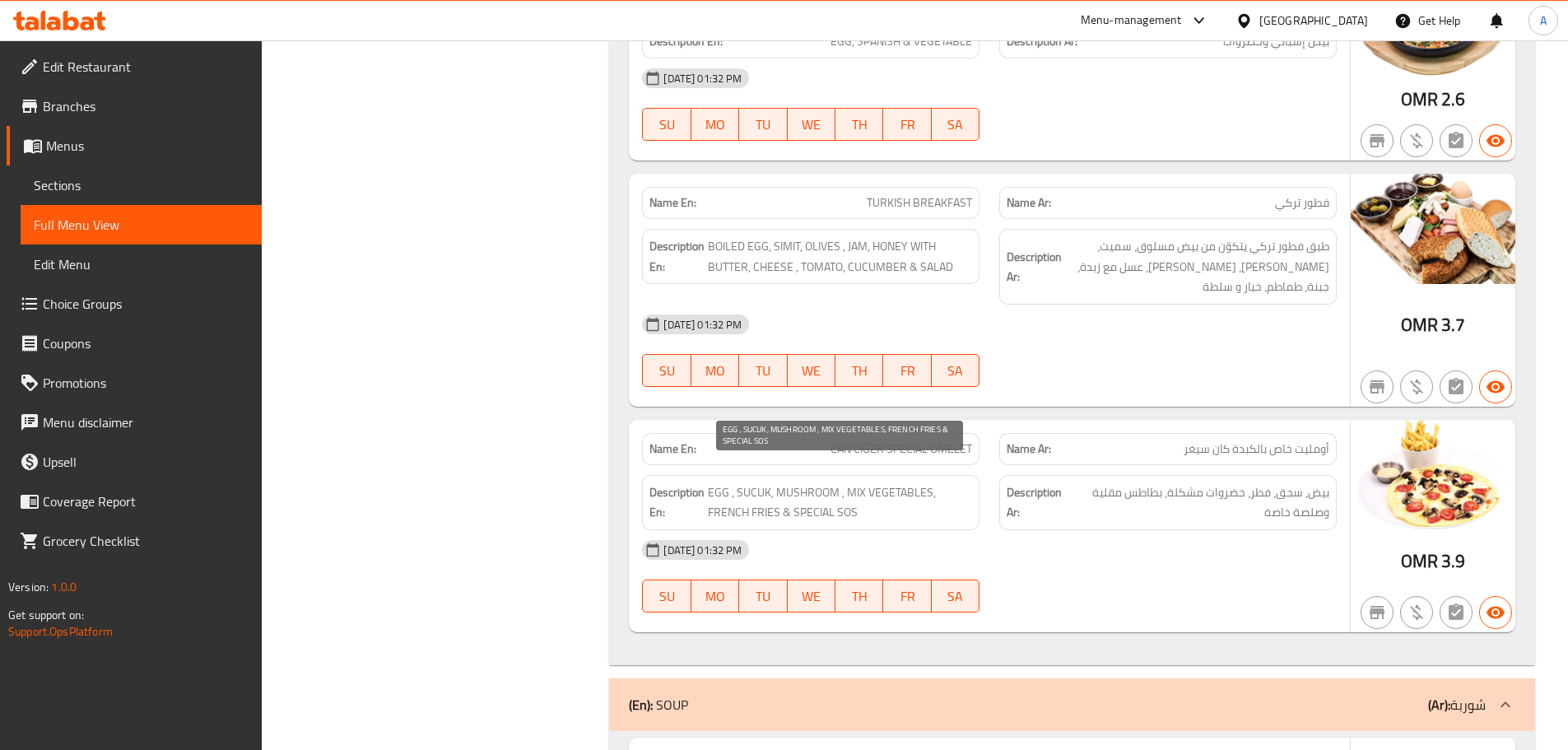
click at [728, 482] on span "EGG , SUCUK, MUSHROOM , MIX VEGETABLES, FRENCH FRIES & SPECIAL SOS" at bounding box center [839, 502] width 264 height 40
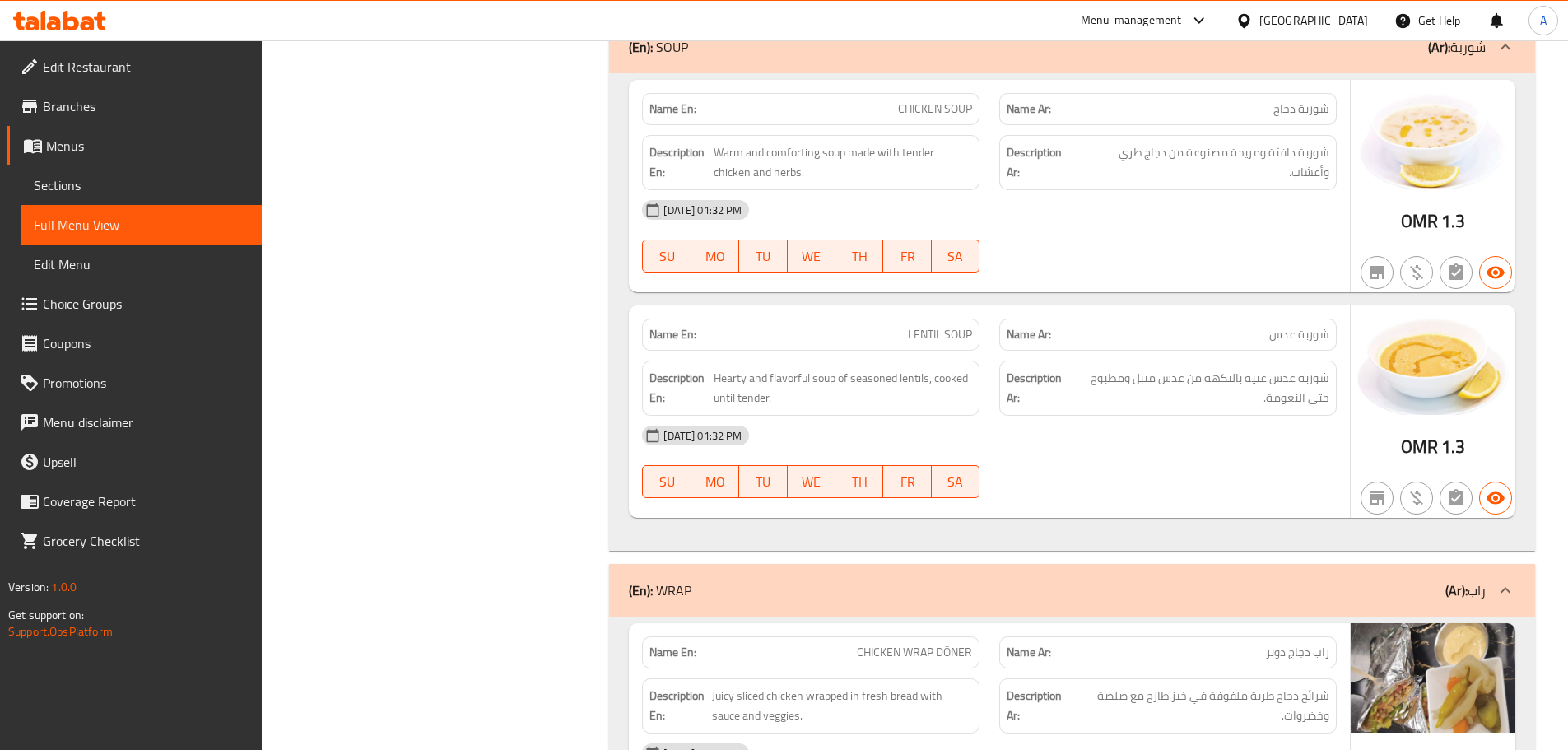
scroll to position [2059, 0]
drag, startPoint x: 923, startPoint y: 350, endPoint x: 866, endPoint y: 351, distance: 57.0
click at [866, 367] on span "Hearty and flavorful soup of seasoned lentils, cooked until tender." at bounding box center [843, 387] width 259 height 40
click at [954, 367] on span "Hearty and flavorful soup of seasoned lentils, cooked until tender." at bounding box center [843, 387] width 259 height 40
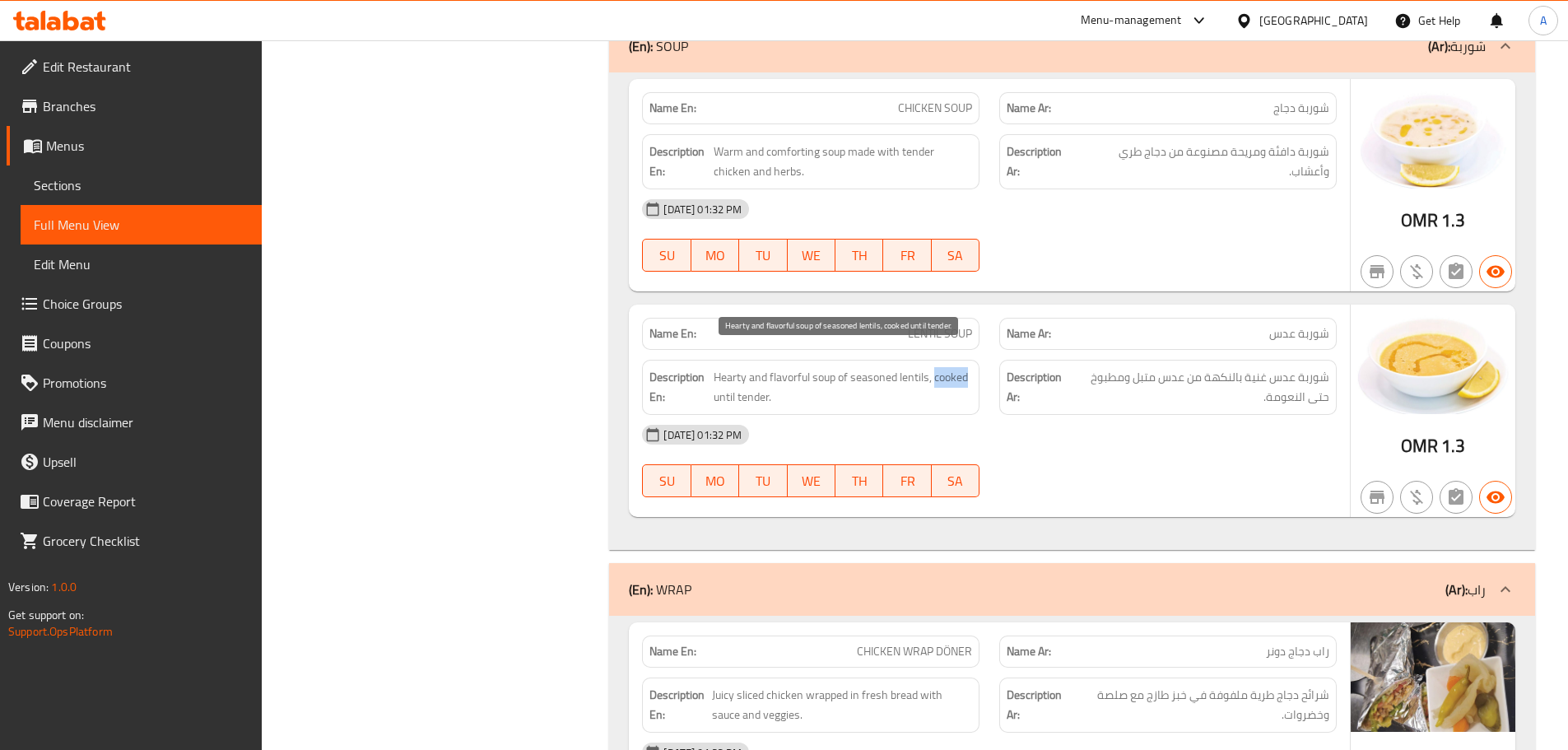
click at [960, 367] on span "Hearty and flavorful soup of seasoned lentils, cooked until tender." at bounding box center [843, 387] width 259 height 40
drag, startPoint x: 960, startPoint y: 363, endPoint x: 906, endPoint y: 392, distance: 61.3
click at [906, 392] on div "Description En: Hearty and flavorful soup of seasoned lentils, cooked until ten…" at bounding box center [811, 387] width 337 height 55
click at [1134, 191] on div "[DATE] 01:32 PM" at bounding box center [989, 208] width 715 height 39
click at [781, 325] on p "Name En: LENTIL SOUP" at bounding box center [811, 334] width 322 height 17
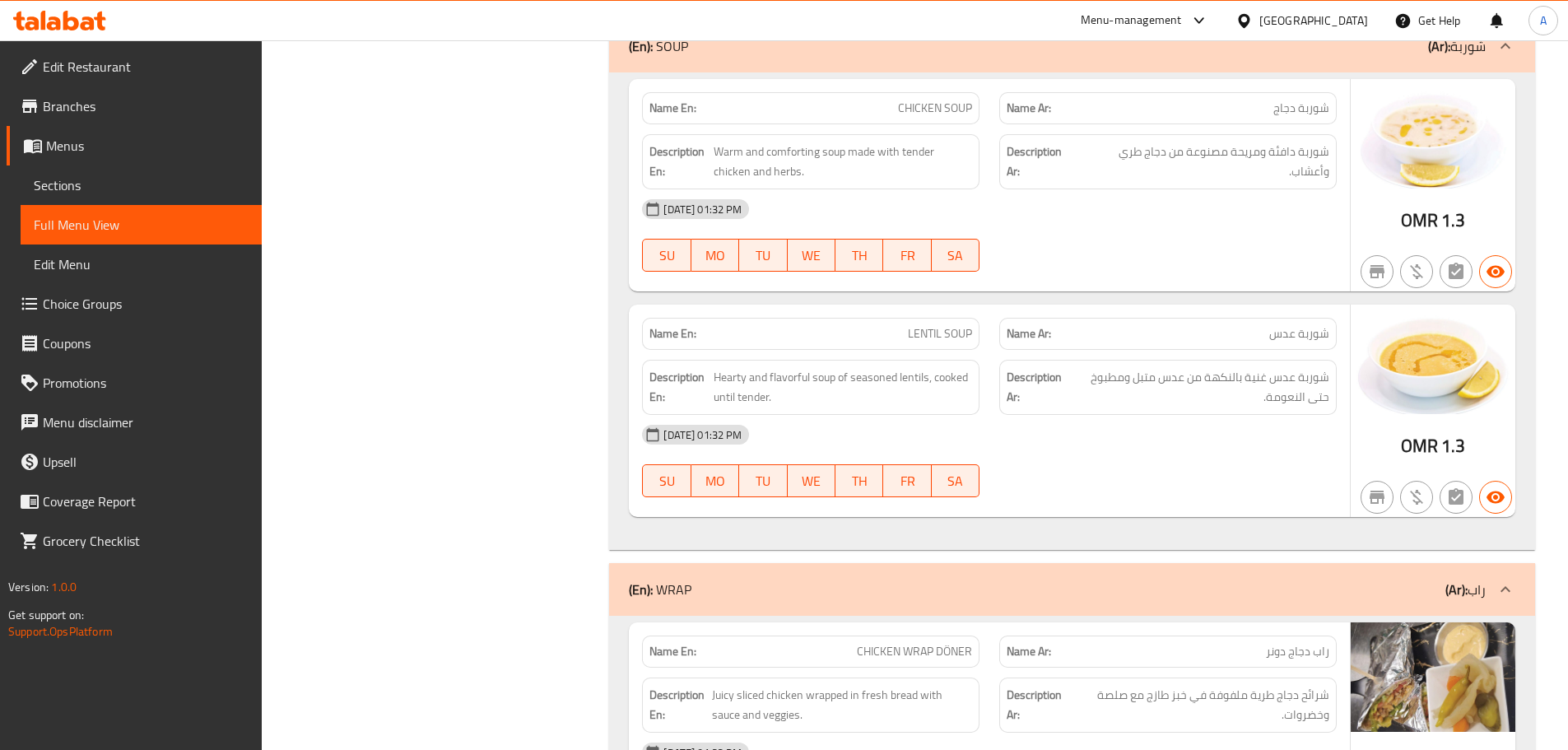
click at [931, 325] on span "LENTIL SOUP" at bounding box center [940, 334] width 64 height 17
drag, startPoint x: 931, startPoint y: 313, endPoint x: 967, endPoint y: 310, distance: 36.1
click at [967, 325] on span "LENTIL SOUP" at bounding box center [940, 334] width 64 height 17
drag, startPoint x: 599, startPoint y: 350, endPoint x: 913, endPoint y: 389, distance: 316.4
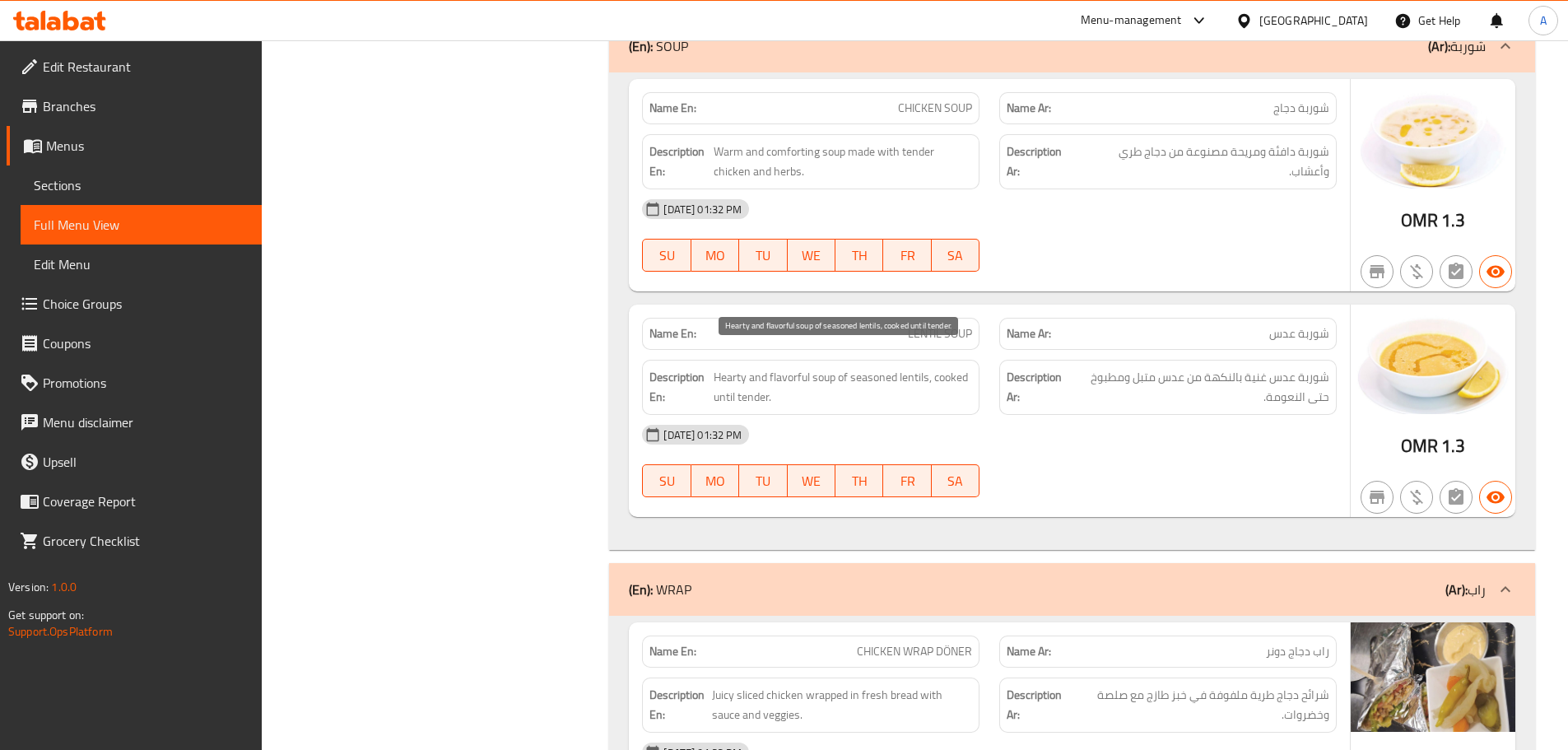
click at [954, 367] on span "Hearty and flavorful soup of seasoned lentils, cooked until tender." at bounding box center [843, 387] width 259 height 40
drag, startPoint x: 954, startPoint y: 358, endPoint x: 946, endPoint y: 381, distance: 24.4
click at [946, 381] on span "Hearty and flavorful soup of seasoned lentils, cooked until tender." at bounding box center [843, 387] width 259 height 40
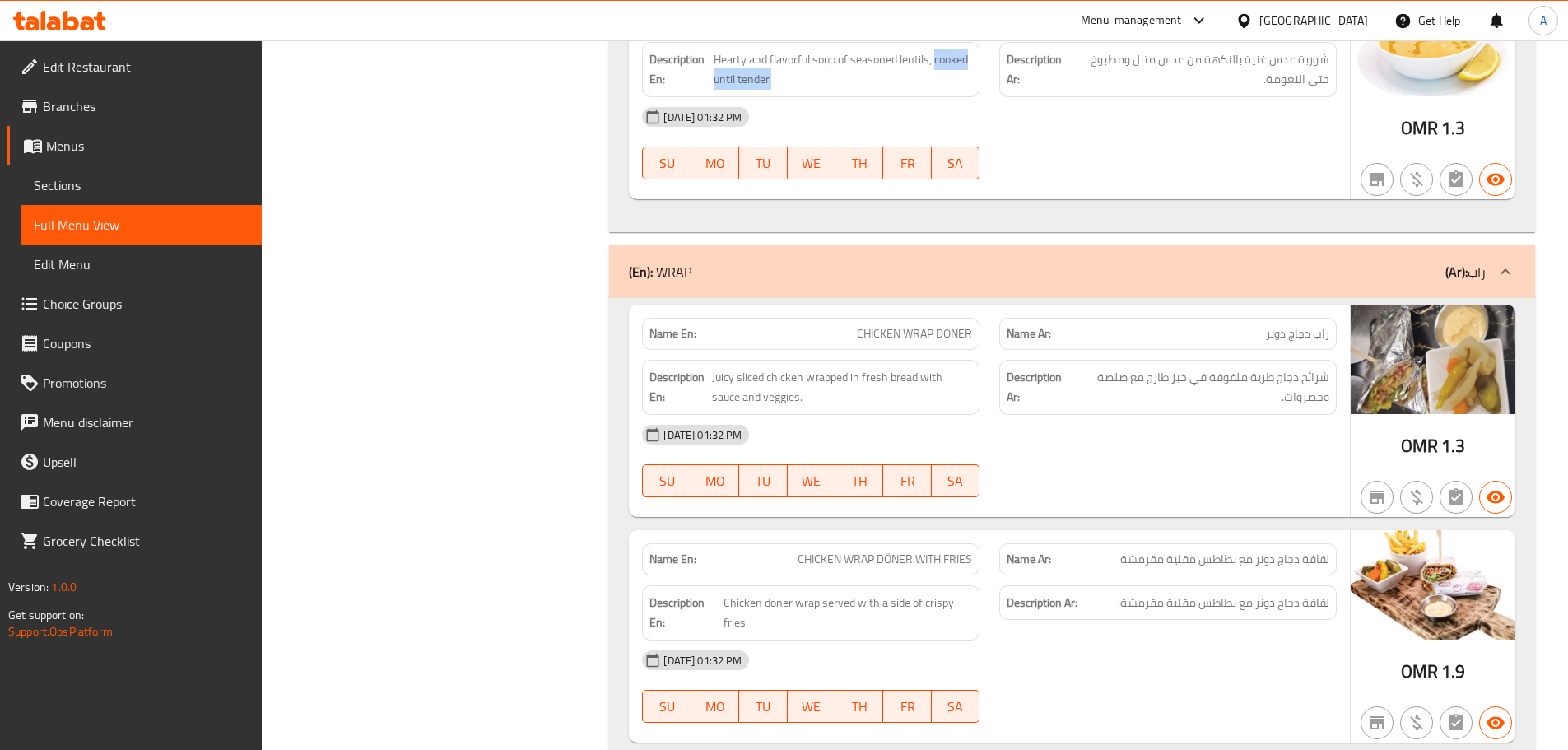
scroll to position [2471, 0]
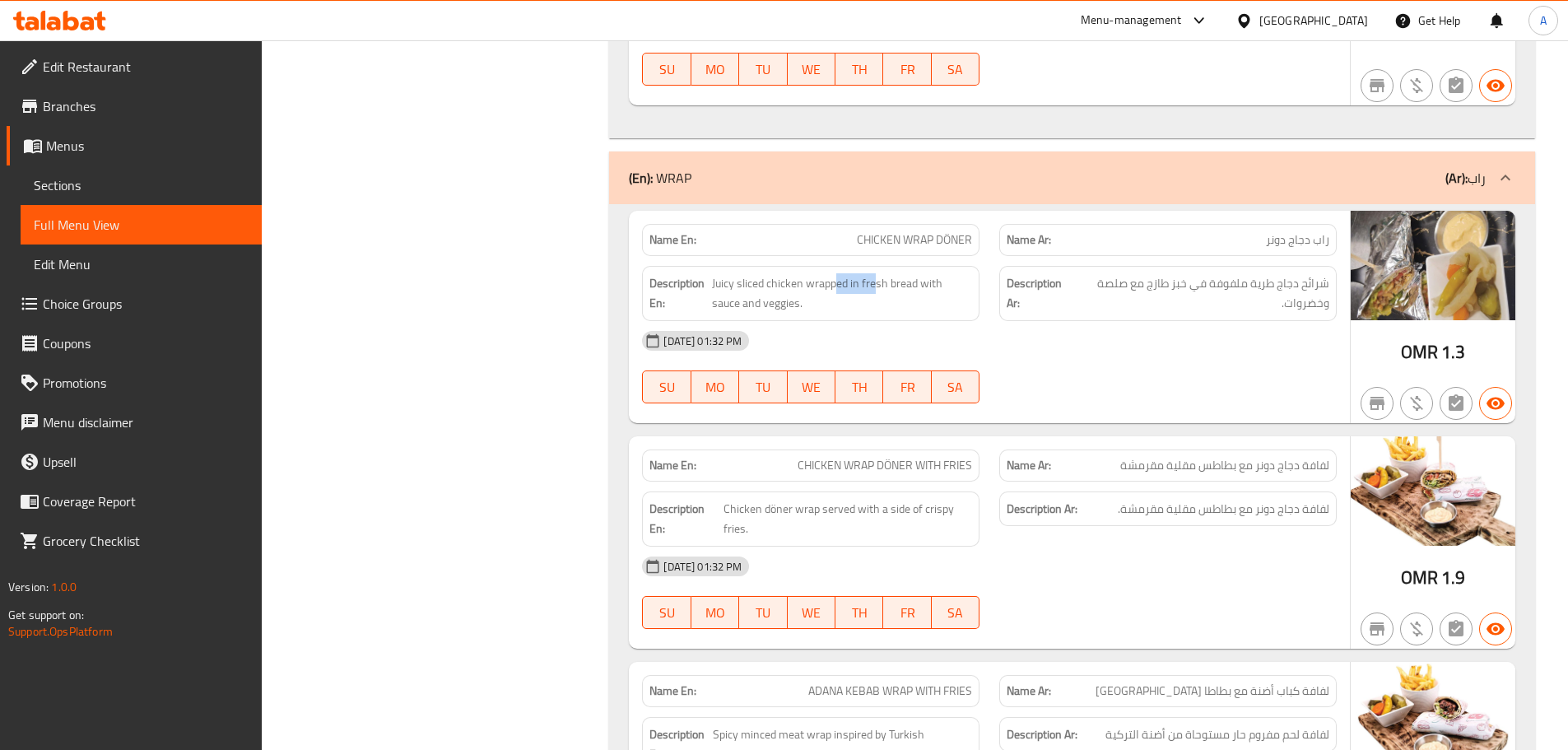
drag, startPoint x: 864, startPoint y: 268, endPoint x: 943, endPoint y: 319, distance: 94.0
click at [892, 274] on span "Juicy sliced chicken wrapped in fresh bread with sauce and veggies." at bounding box center [842, 294] width 260 height 40
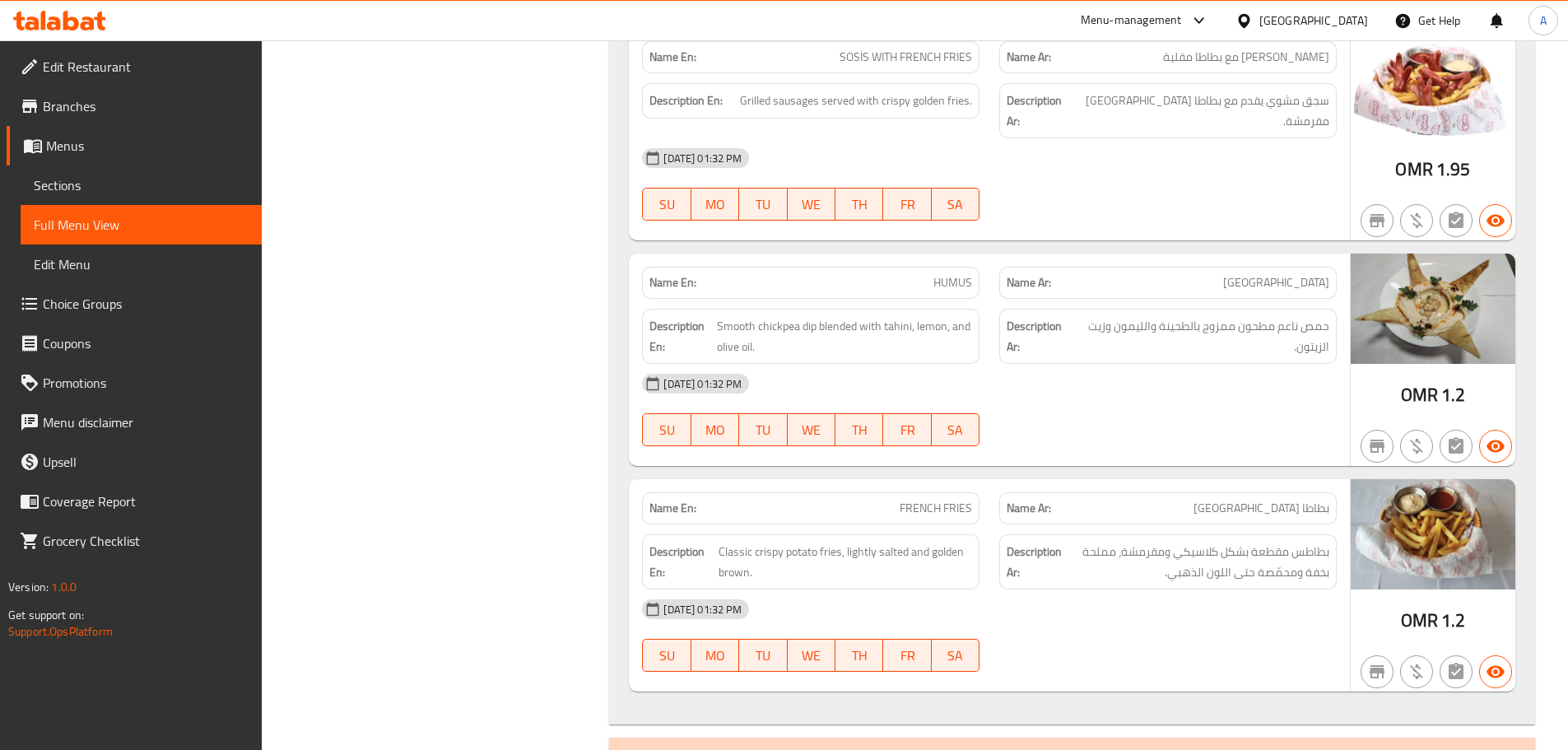
scroll to position [5525, 0]
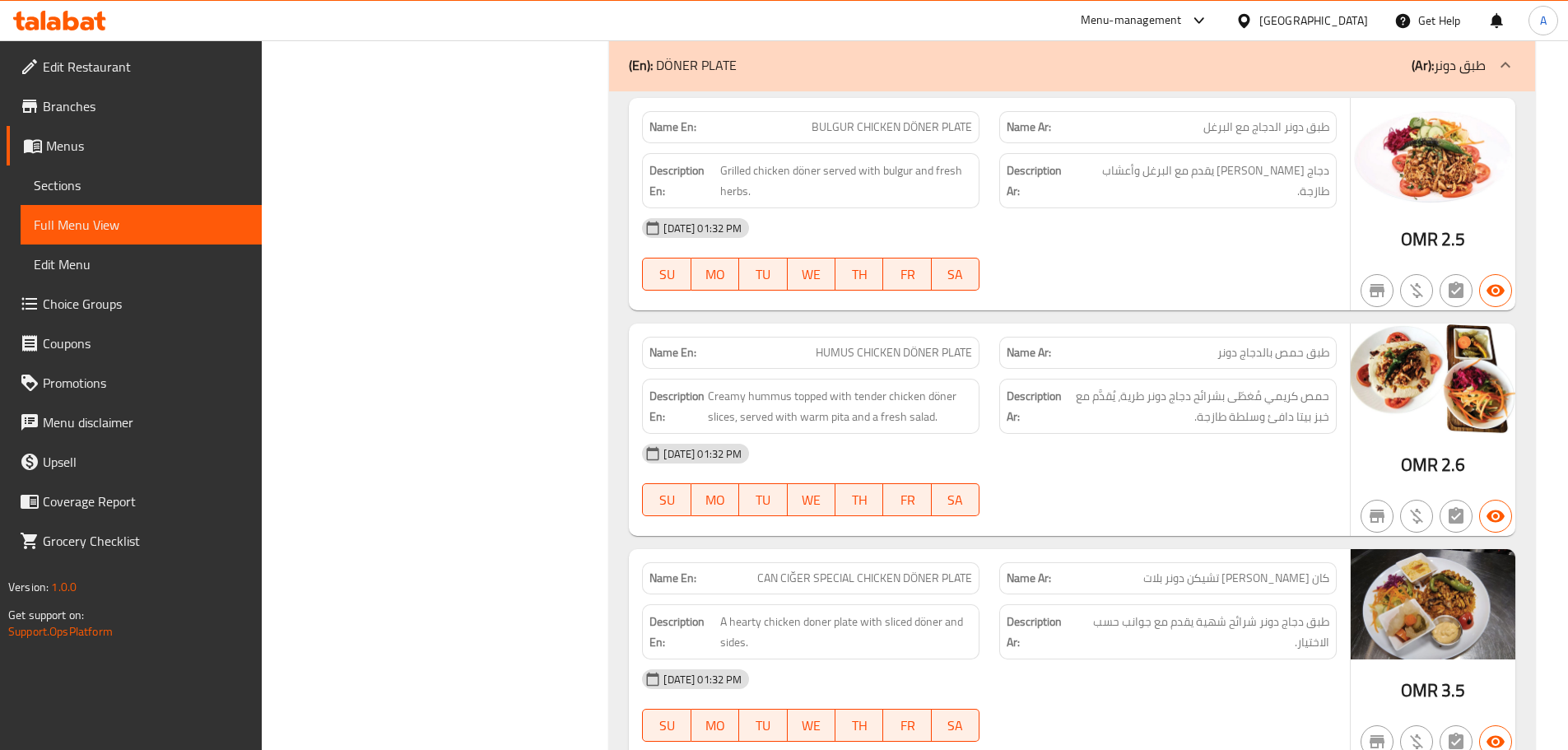
scroll to position [6018, 0]
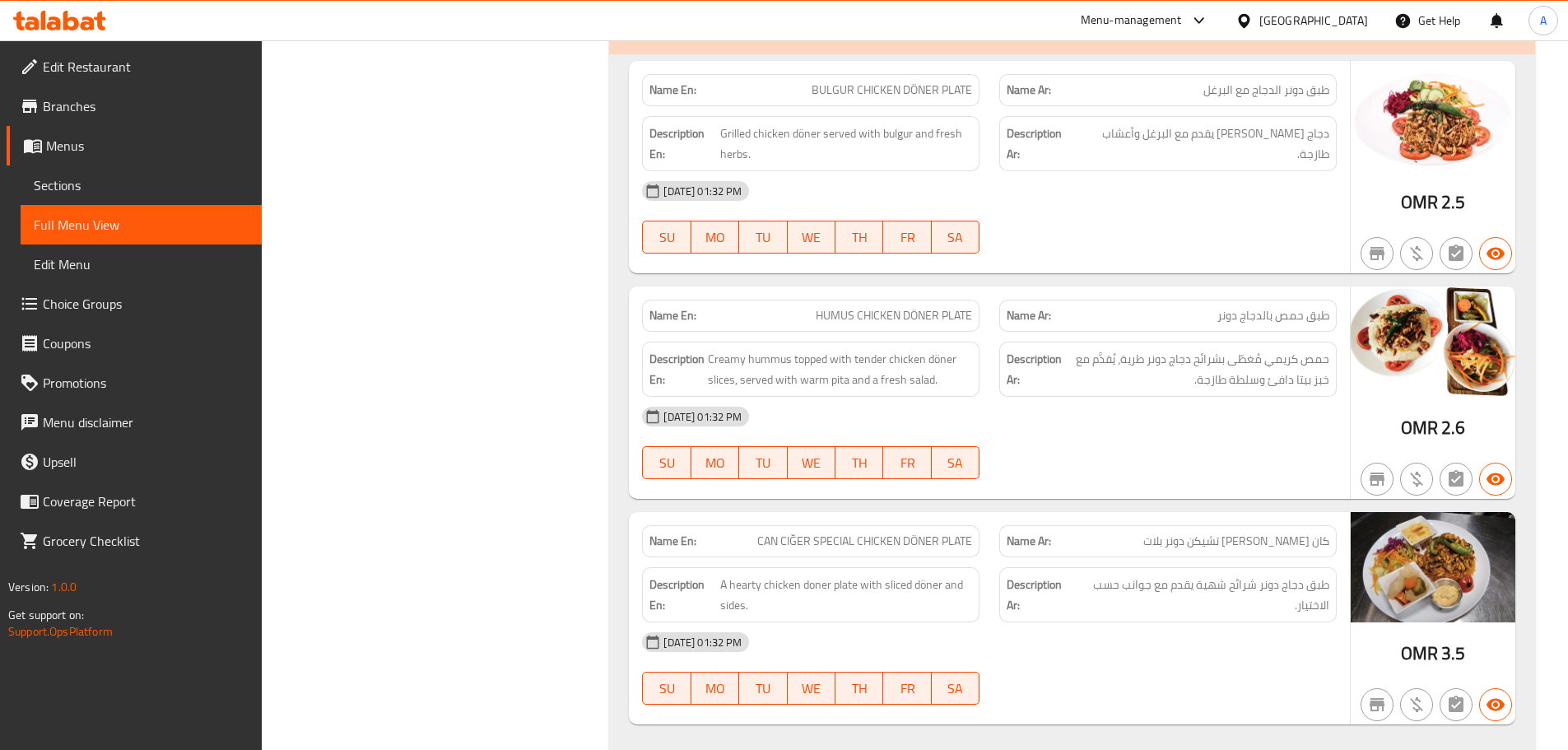
click at [1202, 307] on p "Name Ar: طبق حمص بالدجاج دونر" at bounding box center [1168, 316] width 322 height 17
drag, startPoint x: 786, startPoint y: 238, endPoint x: 1129, endPoint y: 313, distance: 351.1
click at [1041, 287] on div "Name En: HUMUS CHICKEN DÖNER PLATE Name Ar: طبق حمص بالدجاج دونر Description En…" at bounding box center [988, 393] width 721 height 213
click at [1156, 397] on div "[DATE] 01:32 PM SU MO TU WE TH FR SA" at bounding box center [989, 443] width 715 height 92
drag, startPoint x: 787, startPoint y: 219, endPoint x: 928, endPoint y: 271, distance: 150.3
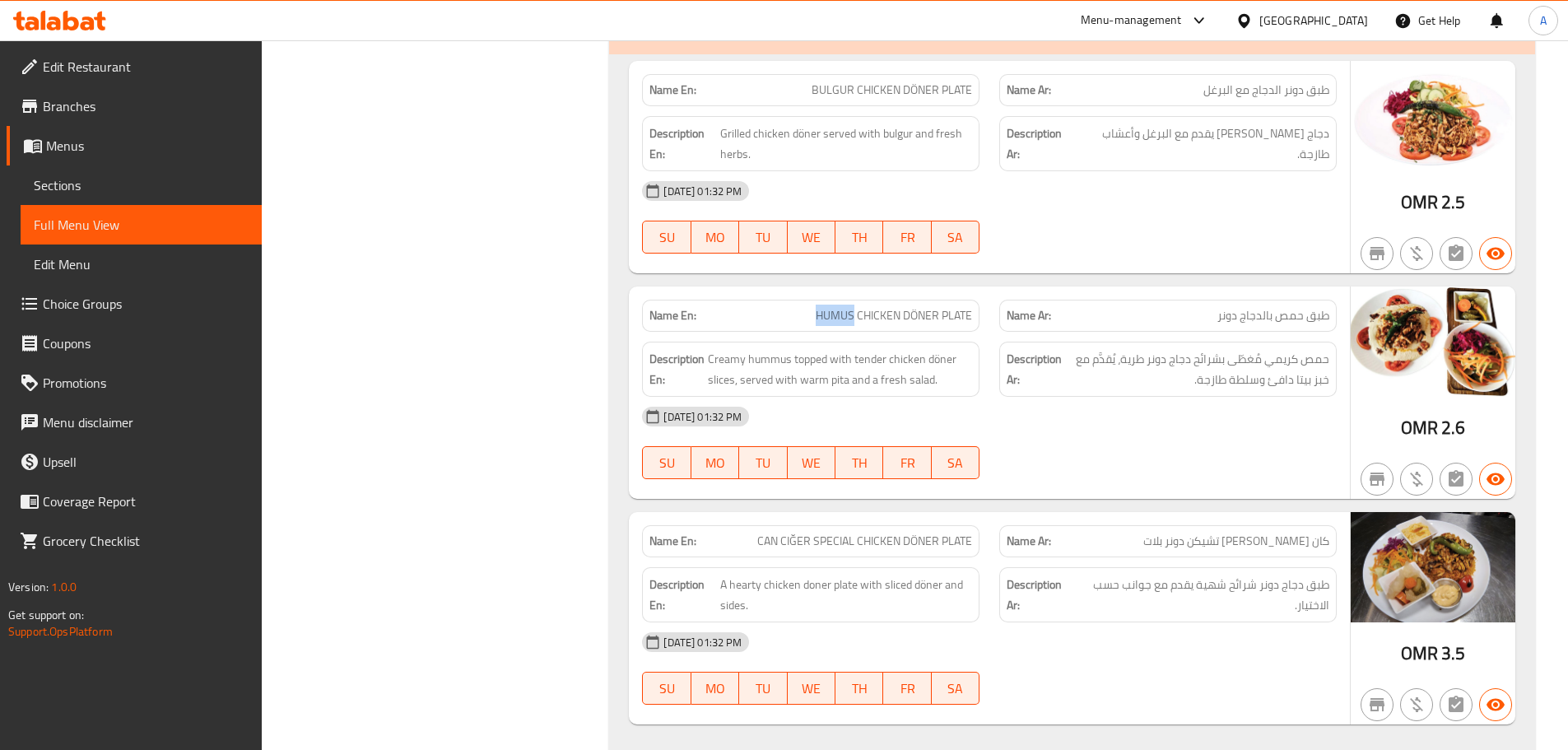
click at [886, 300] on div "Name En: HUMUS CHICKEN DÖNER PLATE" at bounding box center [811, 316] width 337 height 32
drag, startPoint x: 970, startPoint y: 322, endPoint x: 1000, endPoint y: 374, distance: 60.0
click at [974, 397] on div "[DATE] 01:32 PM" at bounding box center [989, 416] width 715 height 39
drag, startPoint x: 1238, startPoint y: 236, endPoint x: 909, endPoint y: 242, distance: 329.1
click at [1119, 307] on p "Name Ar: طبق حمص بالدجاج دونر" at bounding box center [1168, 316] width 322 height 17
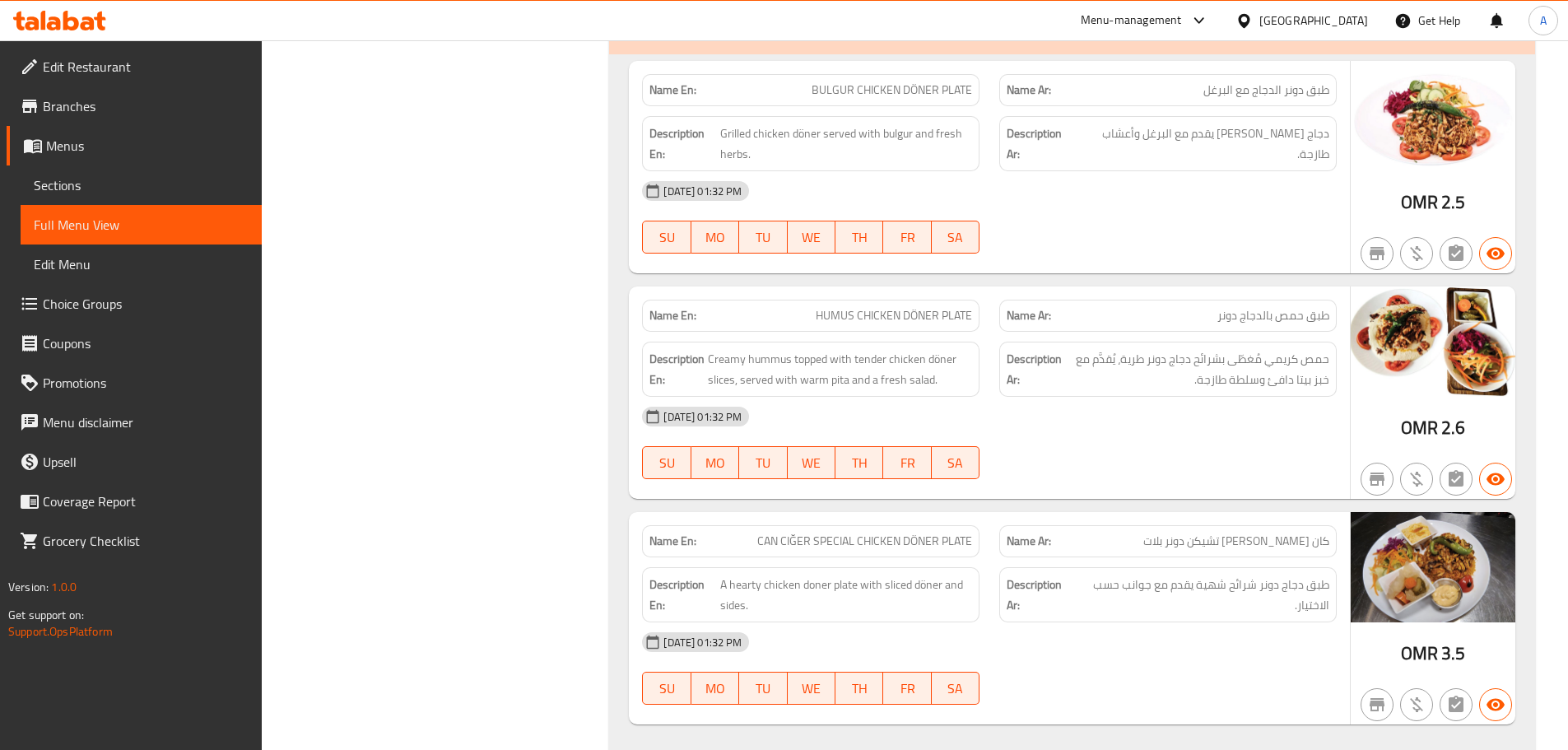
drag, startPoint x: 739, startPoint y: 242, endPoint x: 978, endPoint y: 277, distance: 241.5
click at [933, 287] on div "Name En: HUMUS CHICKEN DÖNER PLATE Name Ar: طبق حمص بالدجاج دونر Description En…" at bounding box center [988, 393] width 721 height 213
click at [1098, 469] on div at bounding box center [1168, 479] width 357 height 20
drag, startPoint x: 941, startPoint y: 235, endPoint x: 815, endPoint y: 233, distance: 126.0
click at [816, 307] on span "HUMUS CHICKEN DÖNER PLATE" at bounding box center [893, 316] width 156 height 17
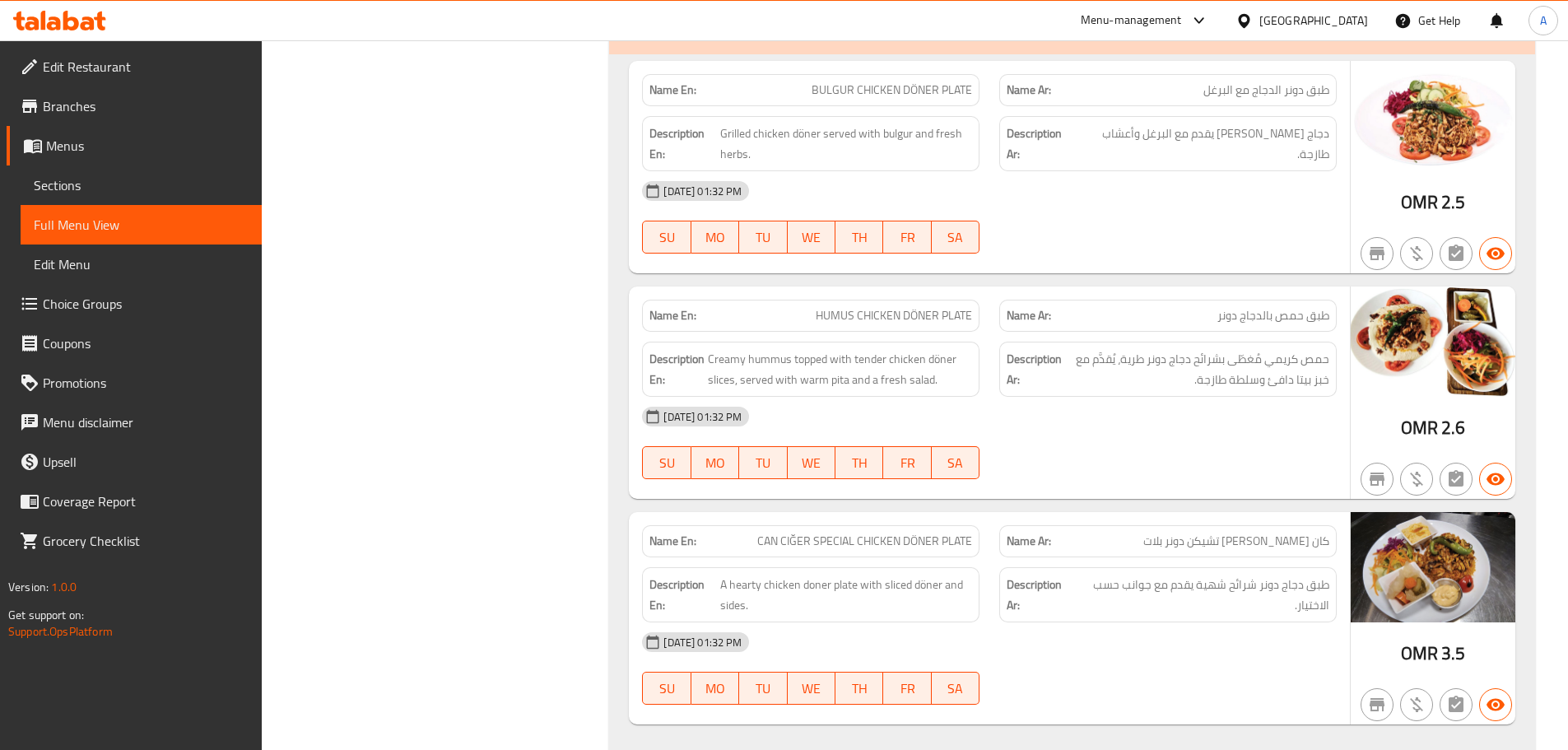
click at [1270, 397] on div "[DATE] 01:32 PM" at bounding box center [989, 416] width 715 height 39
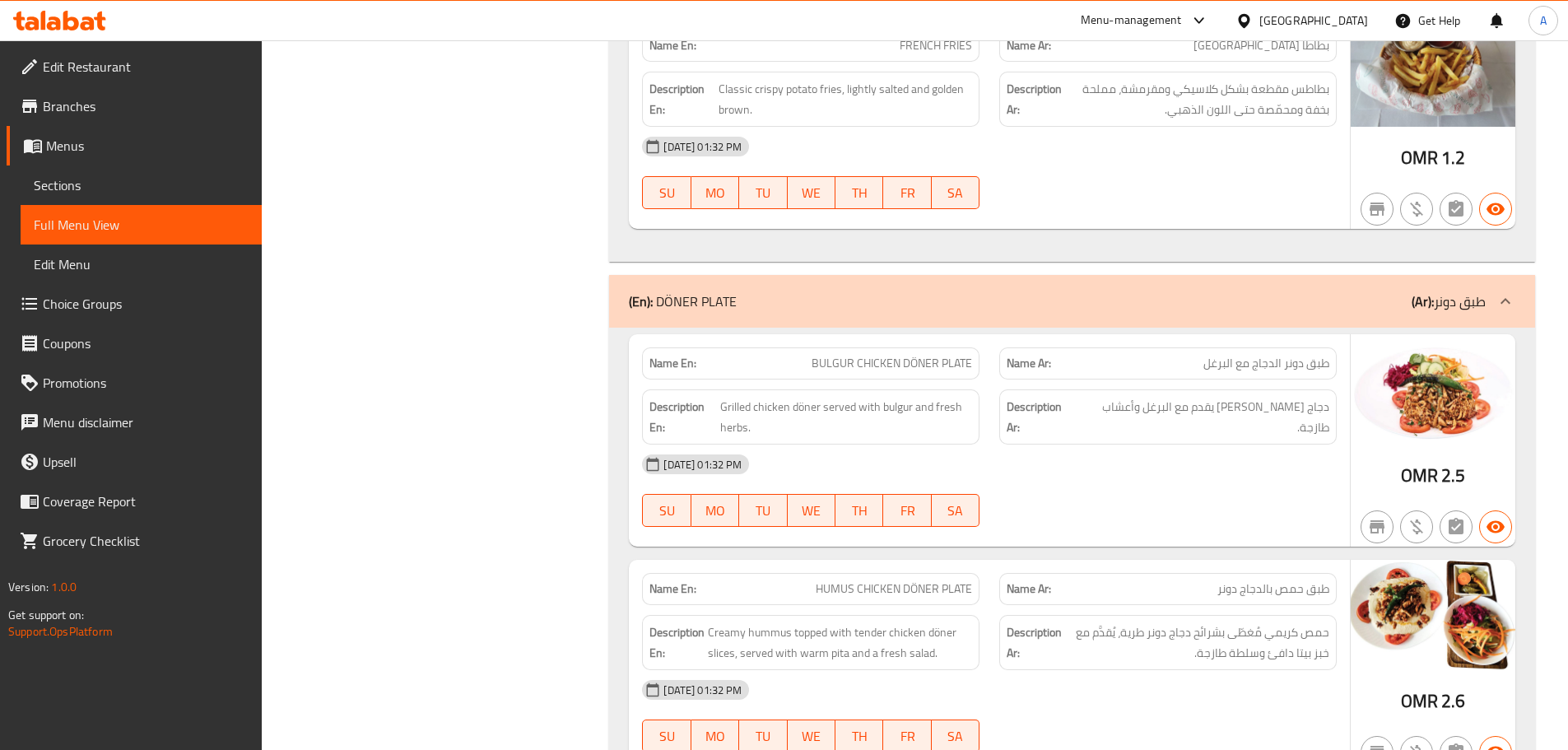
scroll to position [5853, 0]
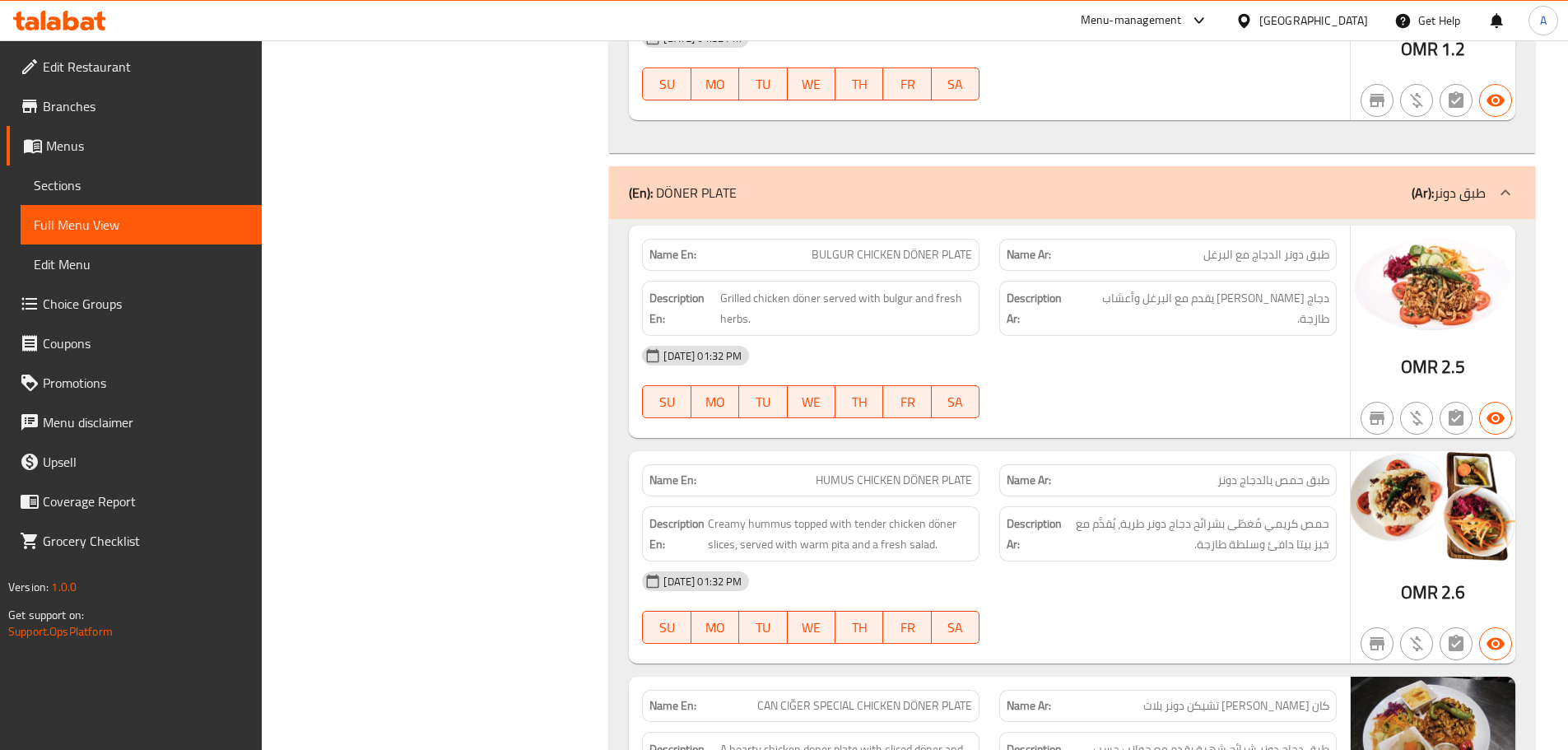
click at [790, 289] on span "Grilled chicken döner served with bulgur and fresh herbs." at bounding box center [845, 309] width 252 height 40
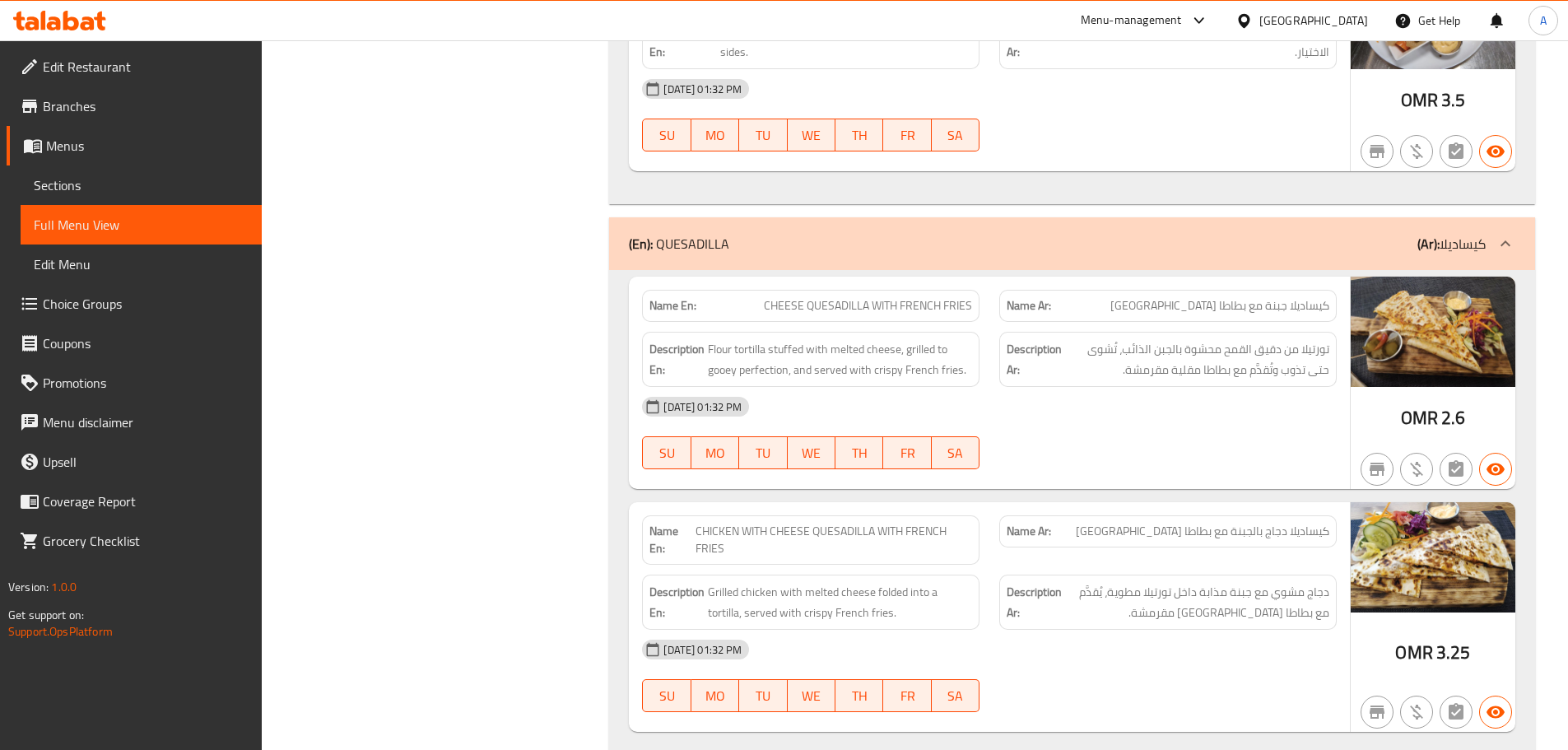
scroll to position [6595, 0]
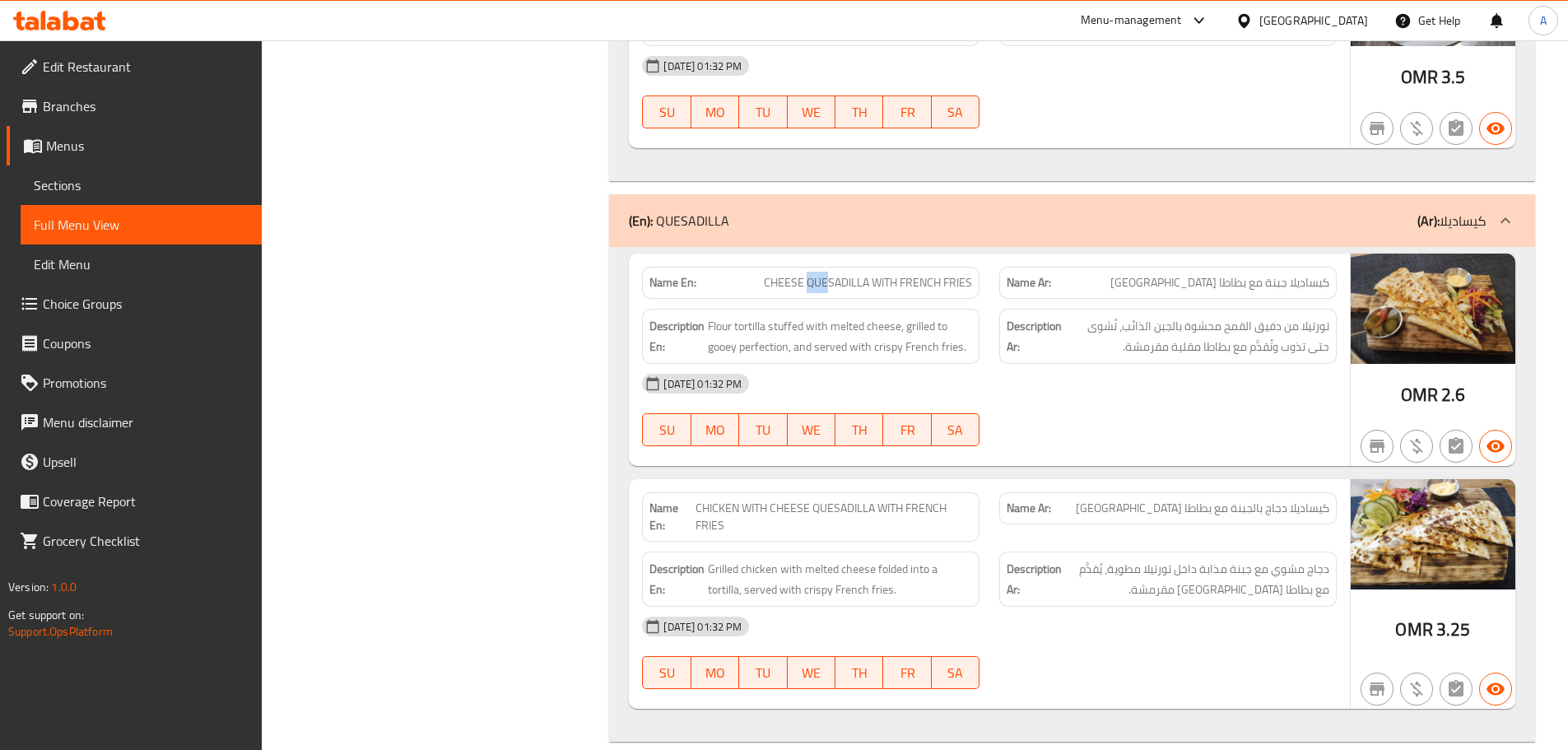
click at [868, 254] on div "Name En: CHEESE QUESADILLA WITH FRENCH FRIES Name Ar: كيساديلا جبنة مع بطاطا مق…" at bounding box center [988, 360] width 721 height 213
click at [1007, 364] on div "[DATE] 01:32 PM" at bounding box center [989, 383] width 715 height 39
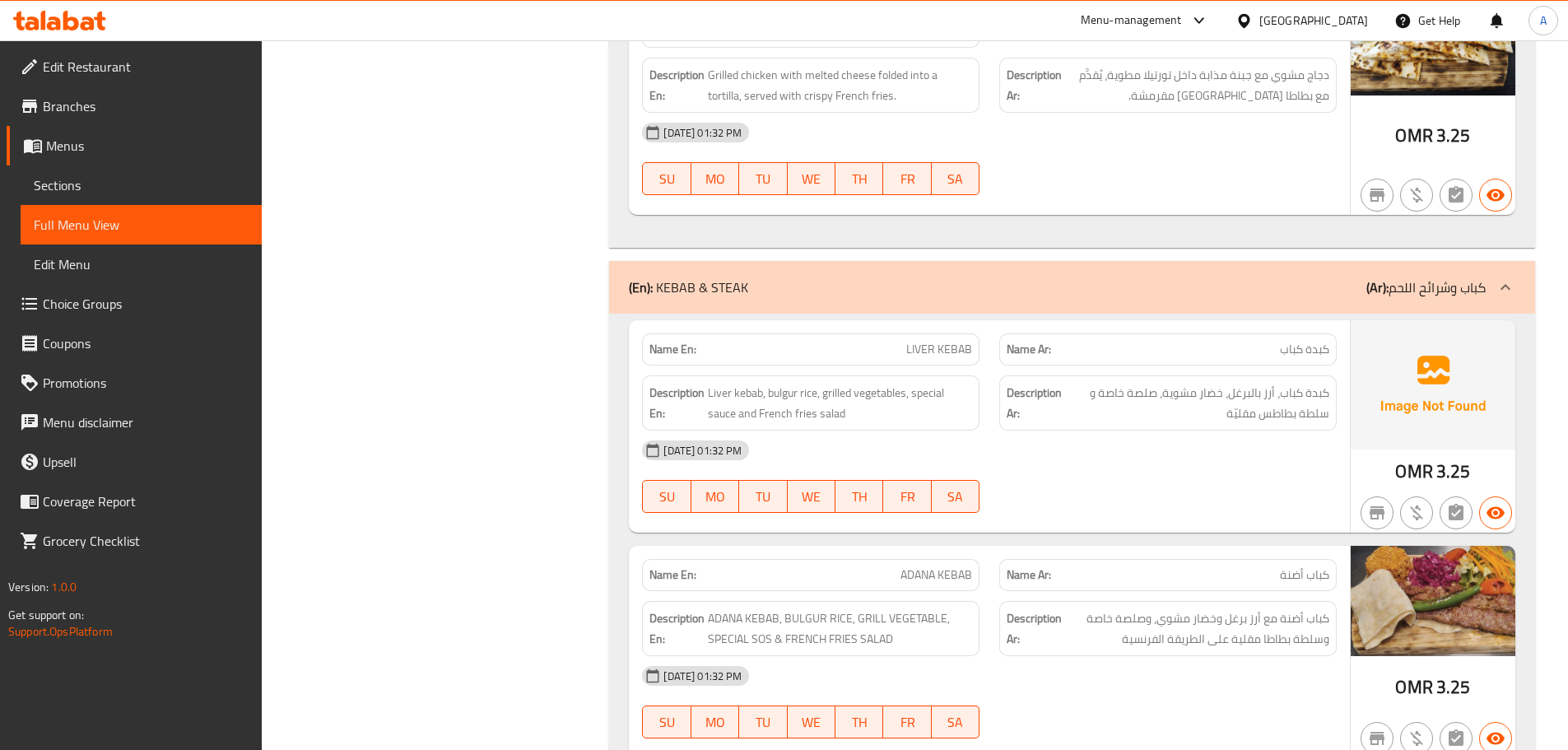
drag, startPoint x: 865, startPoint y: 270, endPoint x: 1125, endPoint y: 374, distance: 280.0
click at [968, 320] on div "Name En: LIVER KEBAB Name Ar: كبدة كباب Description En: Liver kebab, bulgur ric…" at bounding box center [988, 426] width 721 height 213
click at [1126, 431] on div "[DATE] 01:32 PM" at bounding box center [989, 450] width 715 height 39
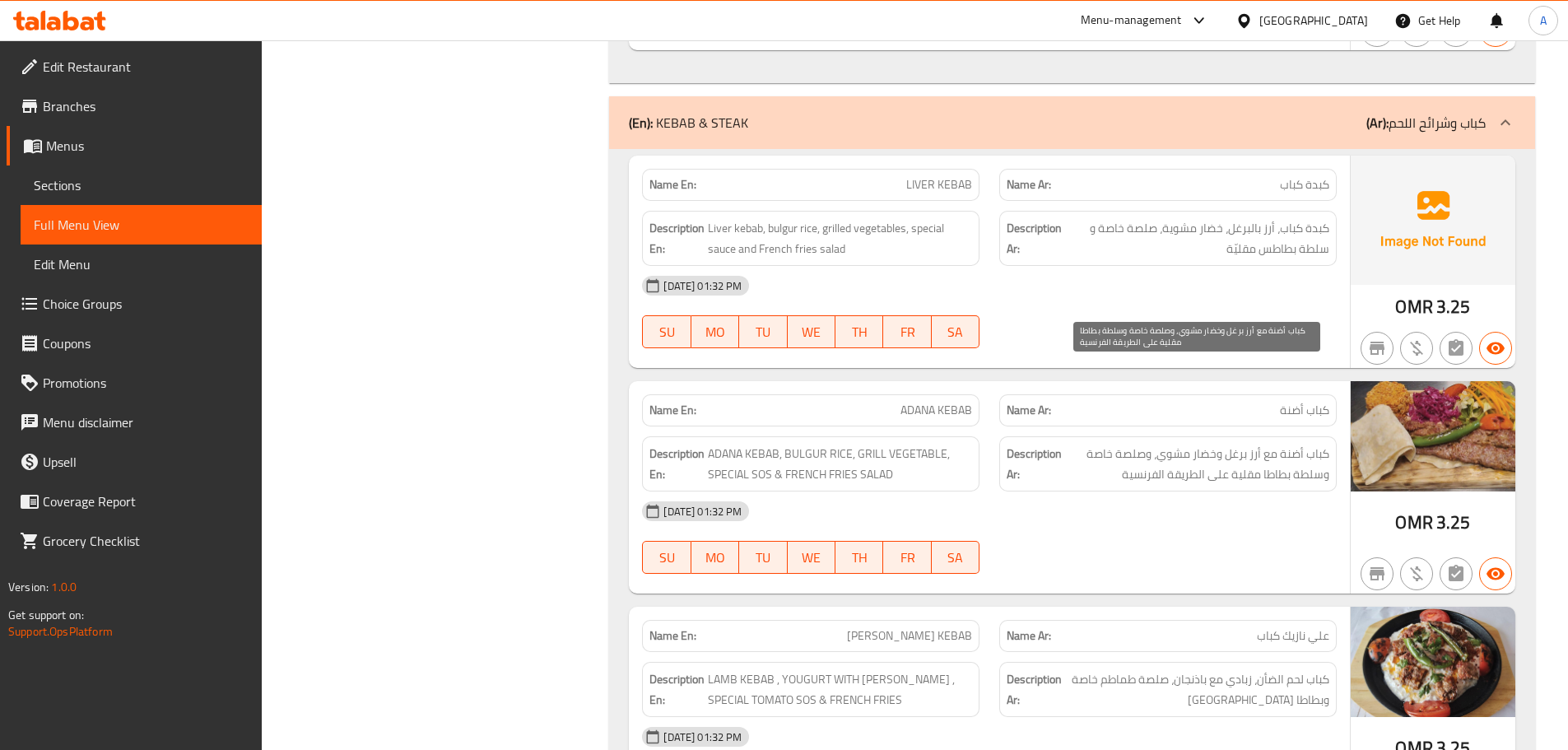
scroll to position [7171, 0]
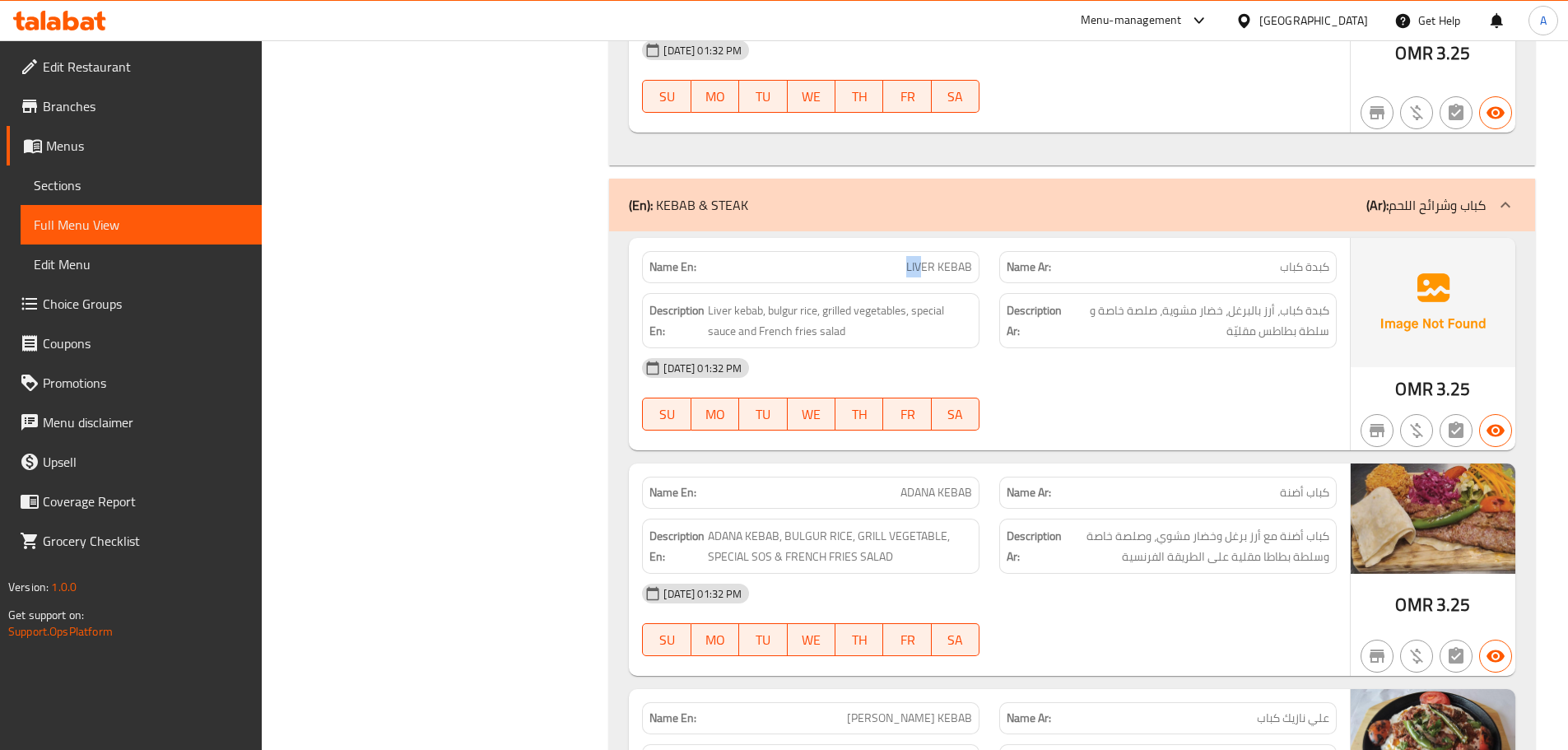
drag, startPoint x: 882, startPoint y: 194, endPoint x: 1048, endPoint y: 283, distance: 188.4
click at [993, 238] on div "Name En: LIVER KEBAB Name Ar: كبدة كباب Description En: Liver kebab, bulgur ric…" at bounding box center [988, 344] width 721 height 213
click at [1058, 348] on div "[DATE] 01:32 PM" at bounding box center [989, 367] width 715 height 39
drag, startPoint x: 854, startPoint y: 169, endPoint x: 1026, endPoint y: 252, distance: 191.0
click at [1008, 238] on div "Name En: LIVER KEBAB Name Ar: كبدة كباب Description En: Liver kebab, bulgur ric…" at bounding box center [988, 344] width 721 height 213
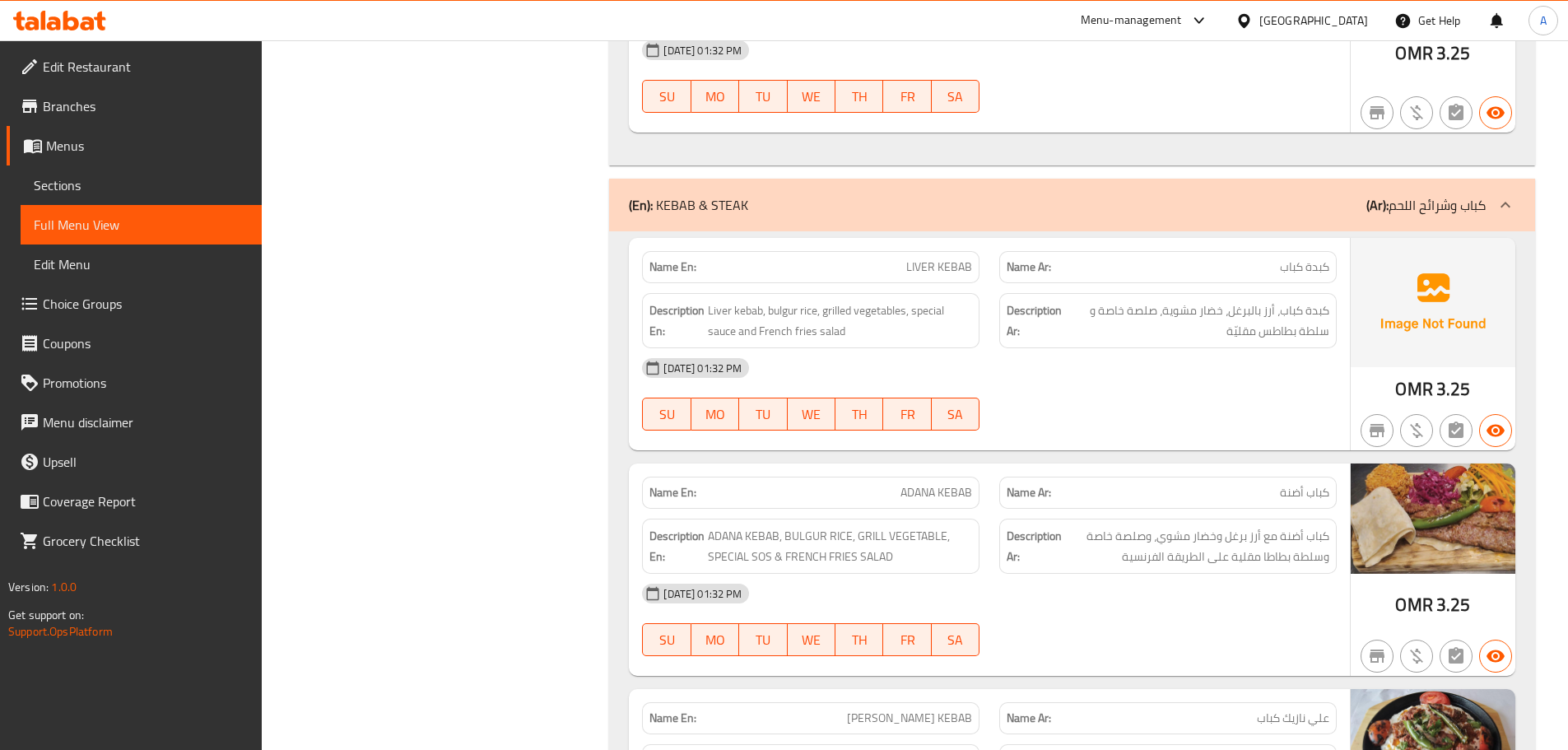
click at [1060, 348] on div "[DATE] 01:32 PM SU MO TU WE TH FR SA" at bounding box center [989, 394] width 715 height 92
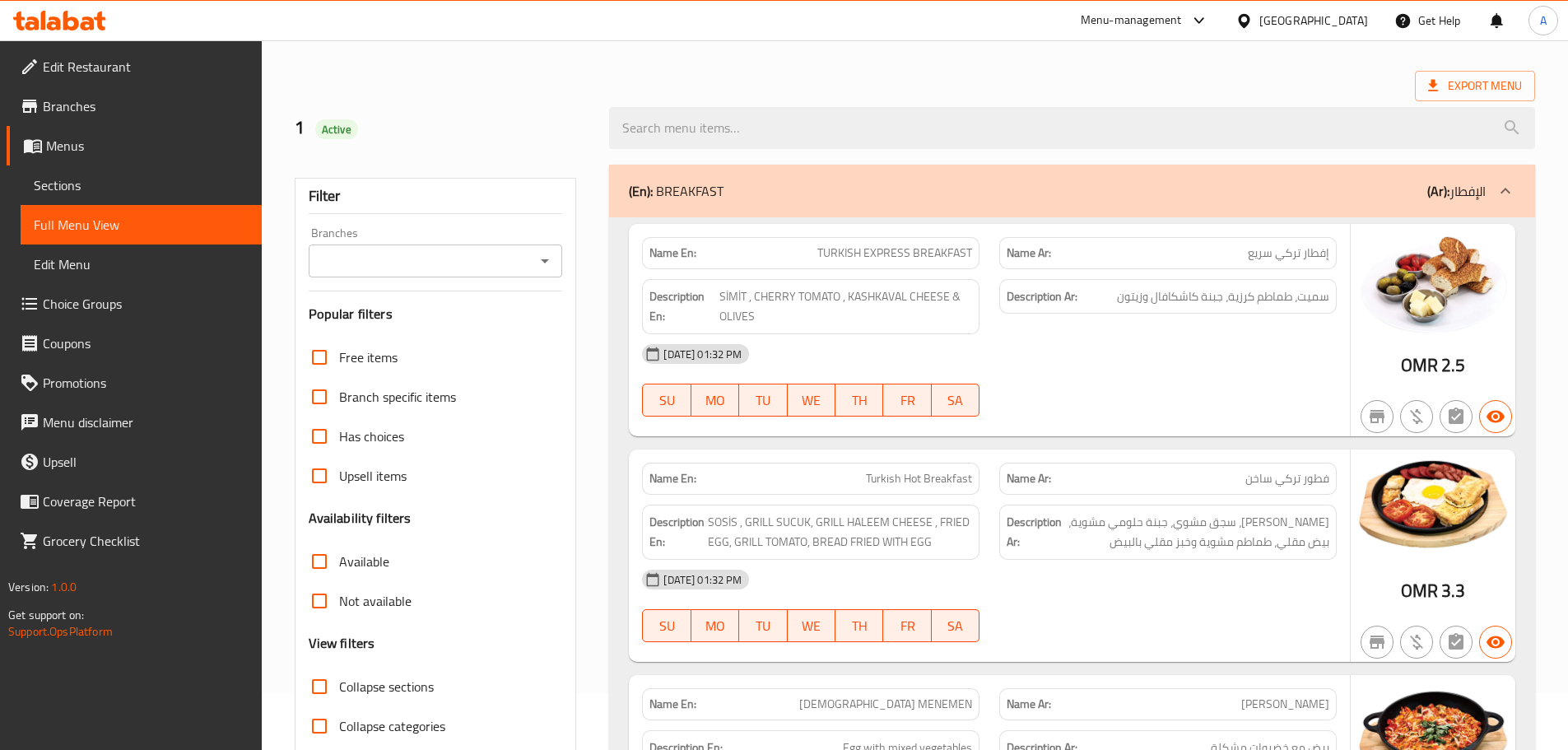
scroll to position [247, 0]
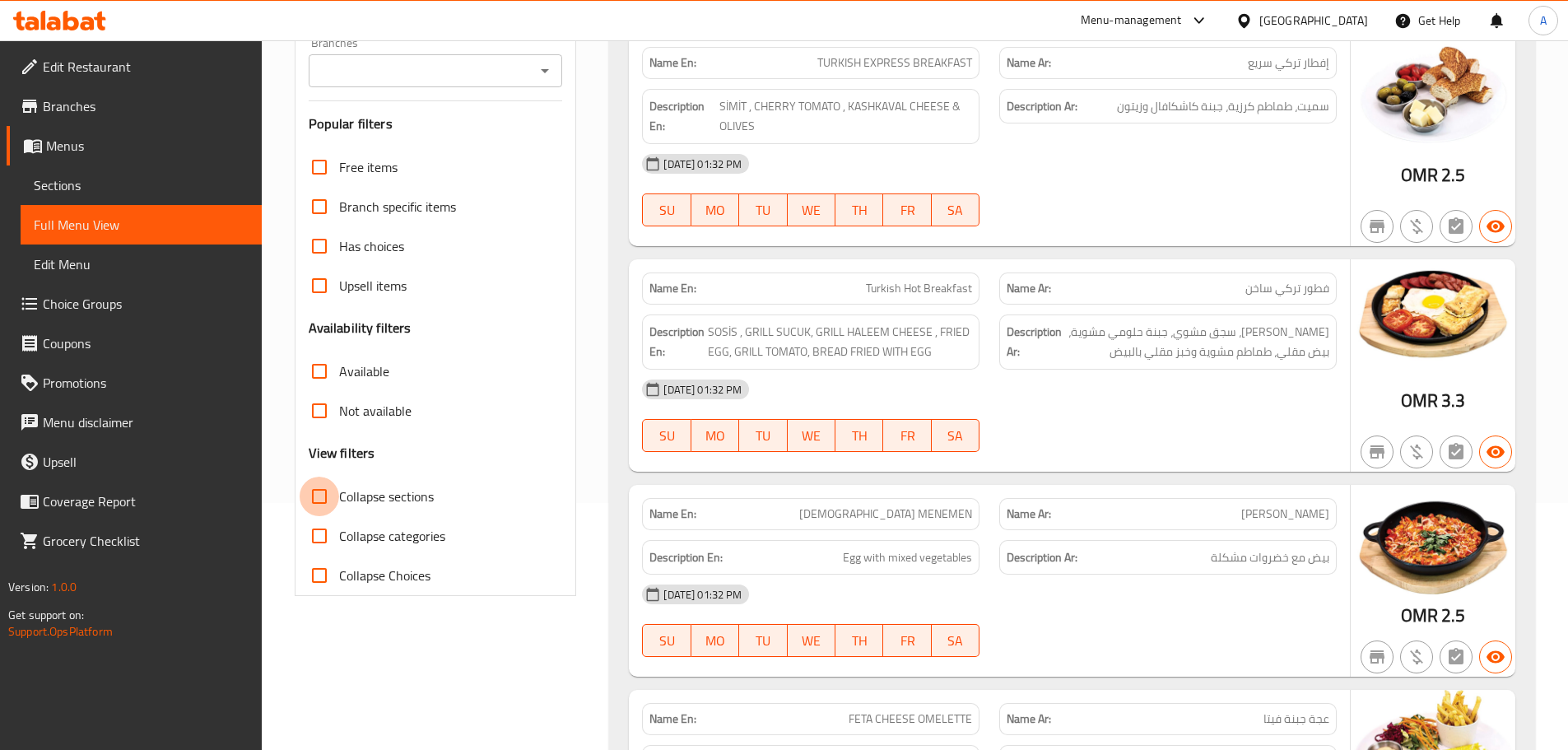
click at [310, 509] on input "Collapse sections" at bounding box center [319, 496] width 39 height 39
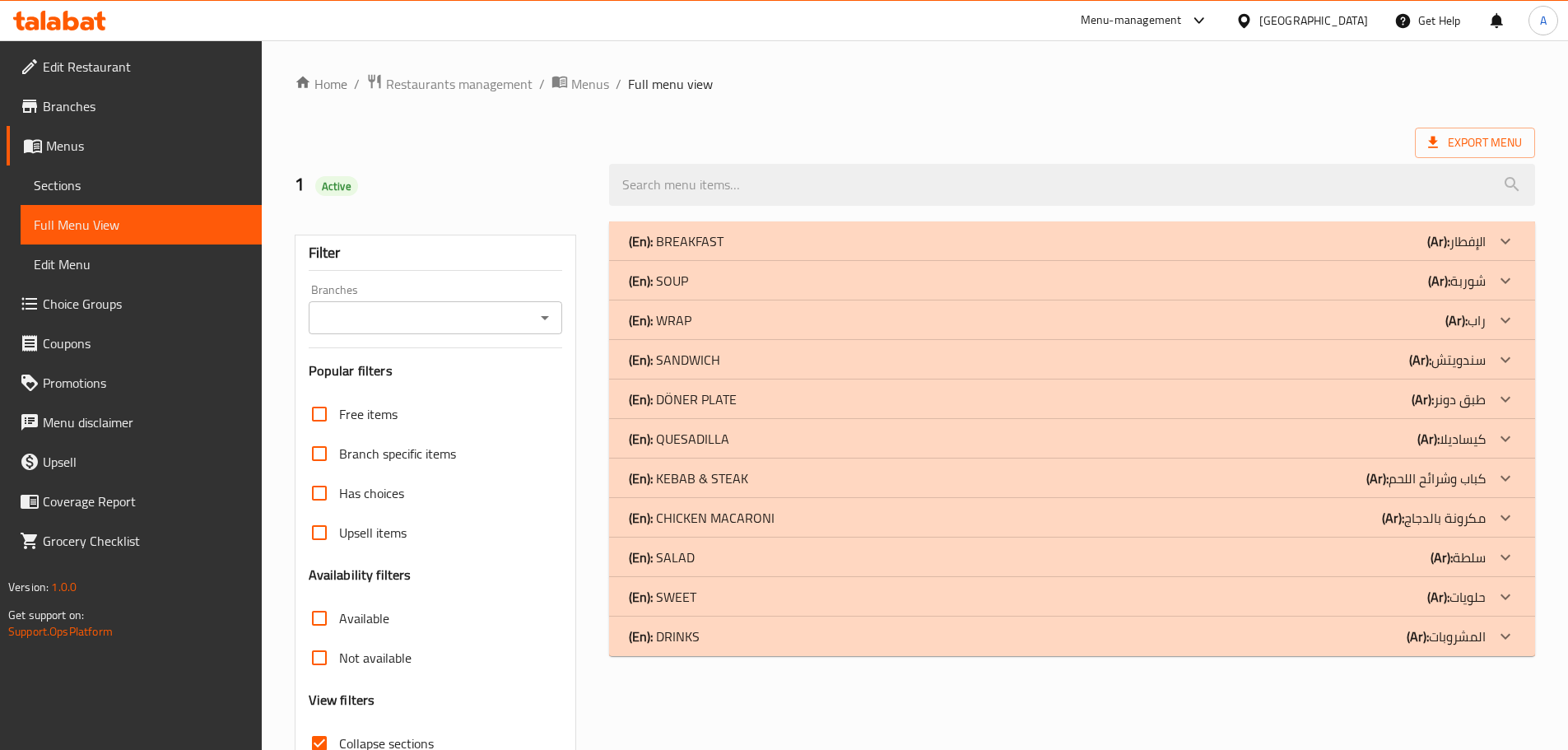
scroll to position [126, 0]
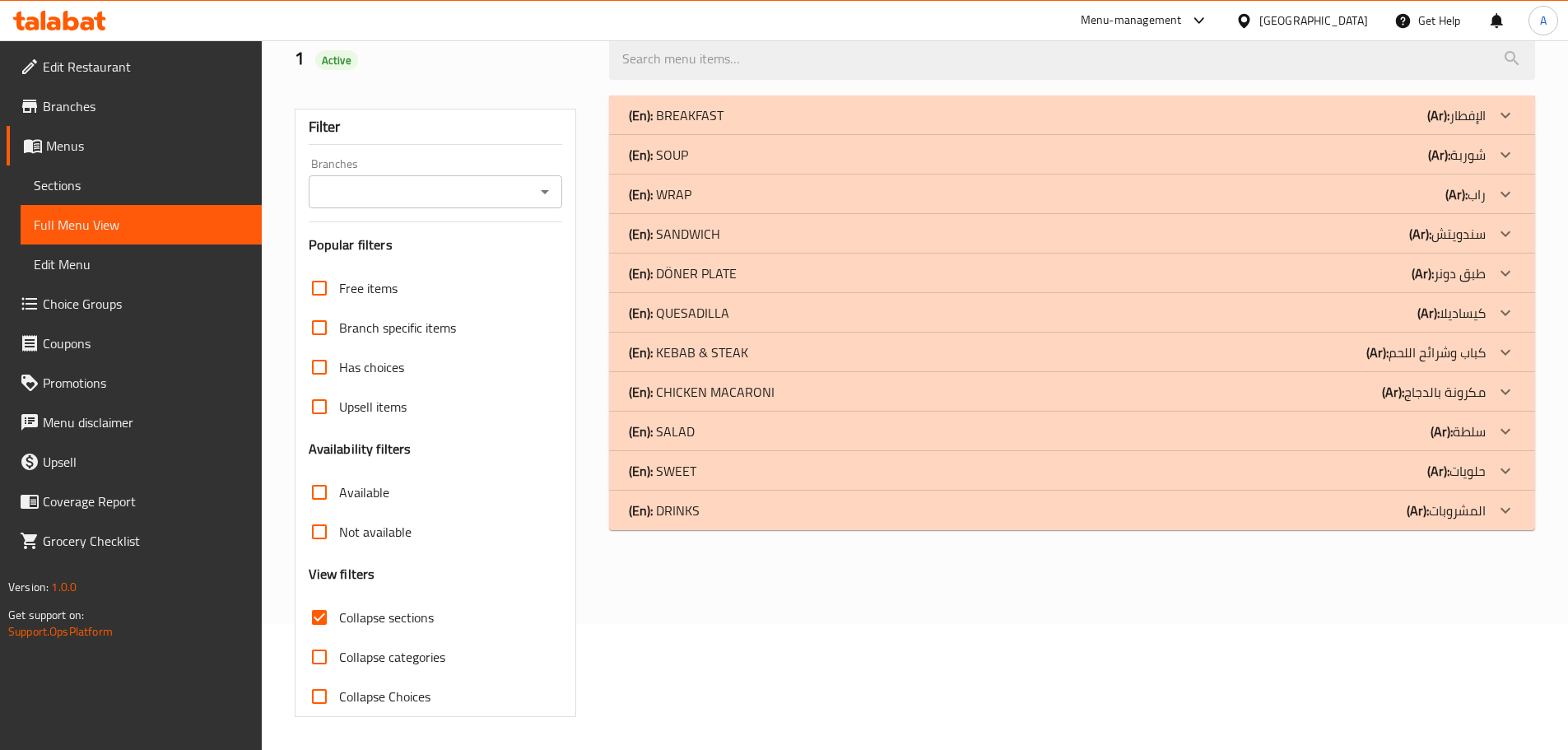
click at [723, 509] on div "(En): DRINKS (Ar): المشروبات" at bounding box center [1056, 510] width 857 height 20
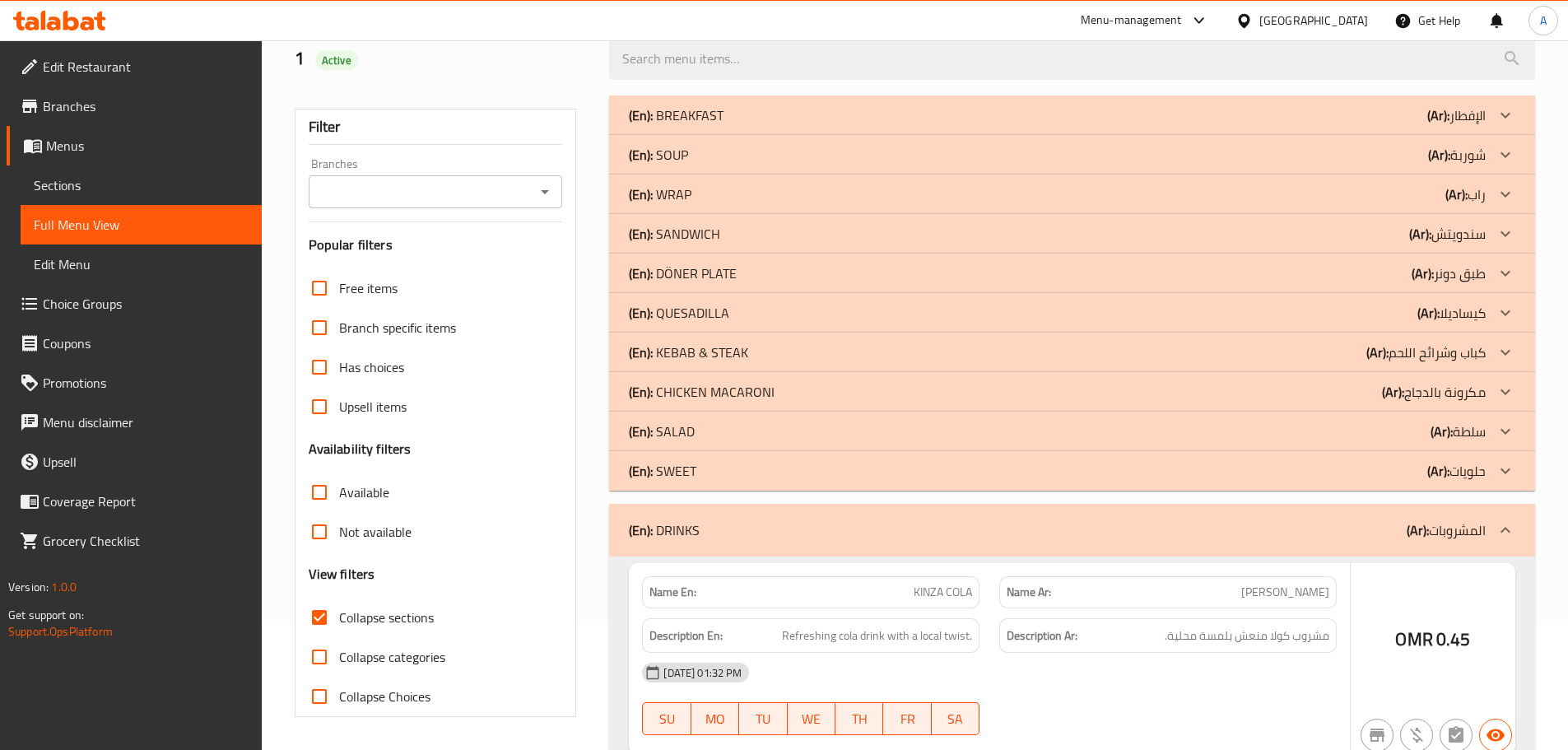
click at [695, 461] on p "(En): SWEET" at bounding box center [662, 471] width 67 height 20
click at [696, 432] on div "(En): SALAD (Ar): سلطة" at bounding box center [1056, 431] width 857 height 20
click at [710, 392] on p "(En): CHICKEN MACARONI" at bounding box center [701, 392] width 146 height 20
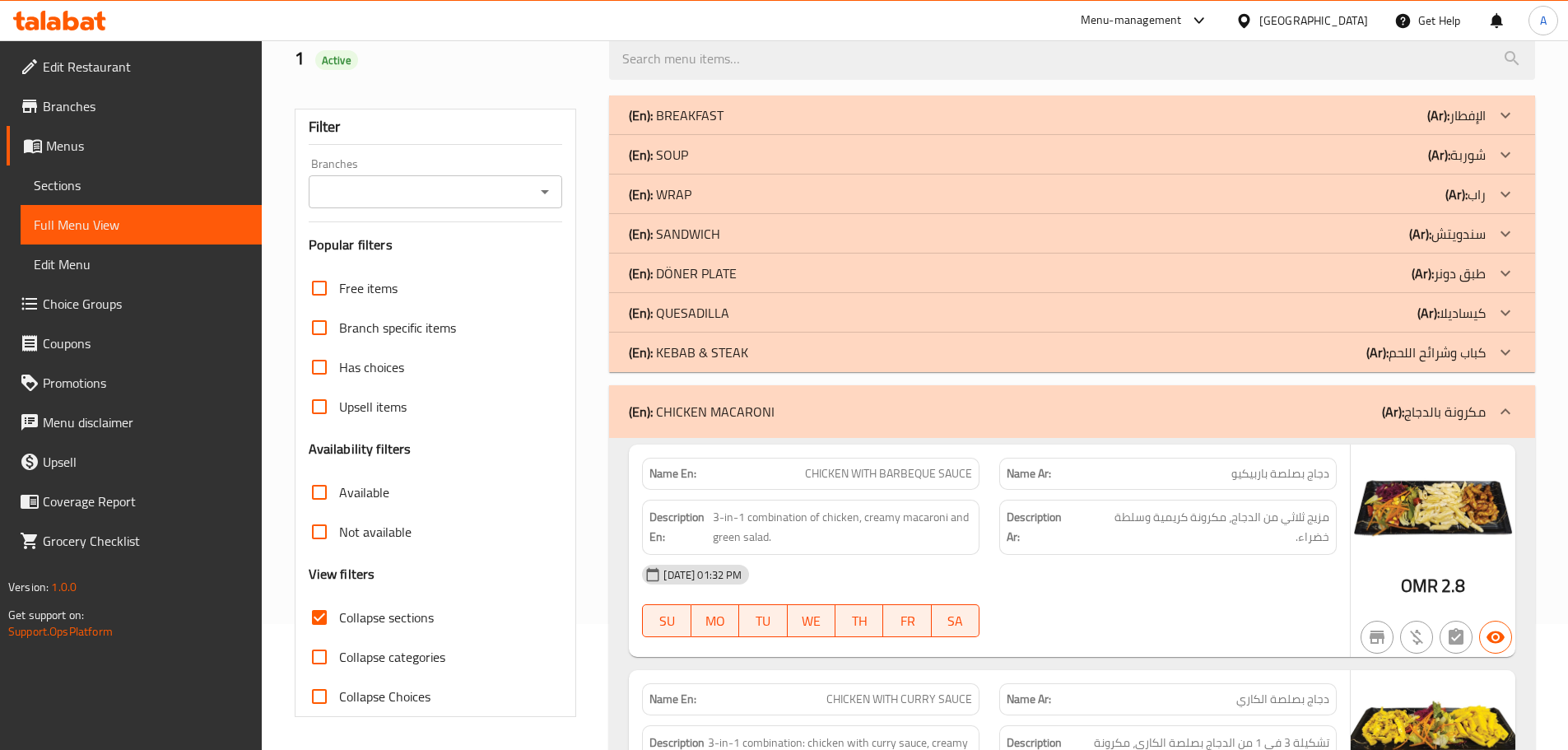
click at [712, 360] on p "(En): KEBAB & STEAK" at bounding box center [688, 352] width 119 height 20
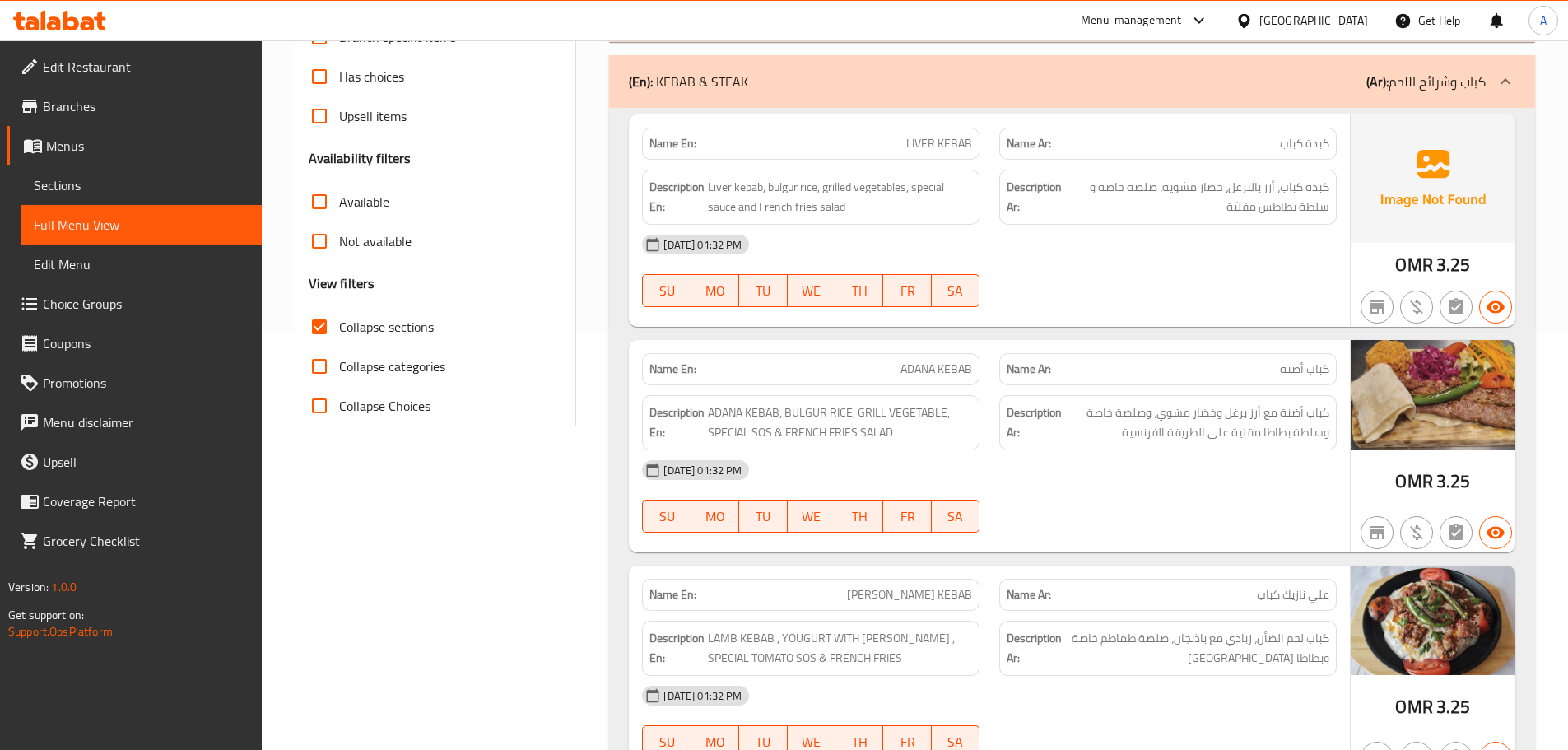
scroll to position [455, 0]
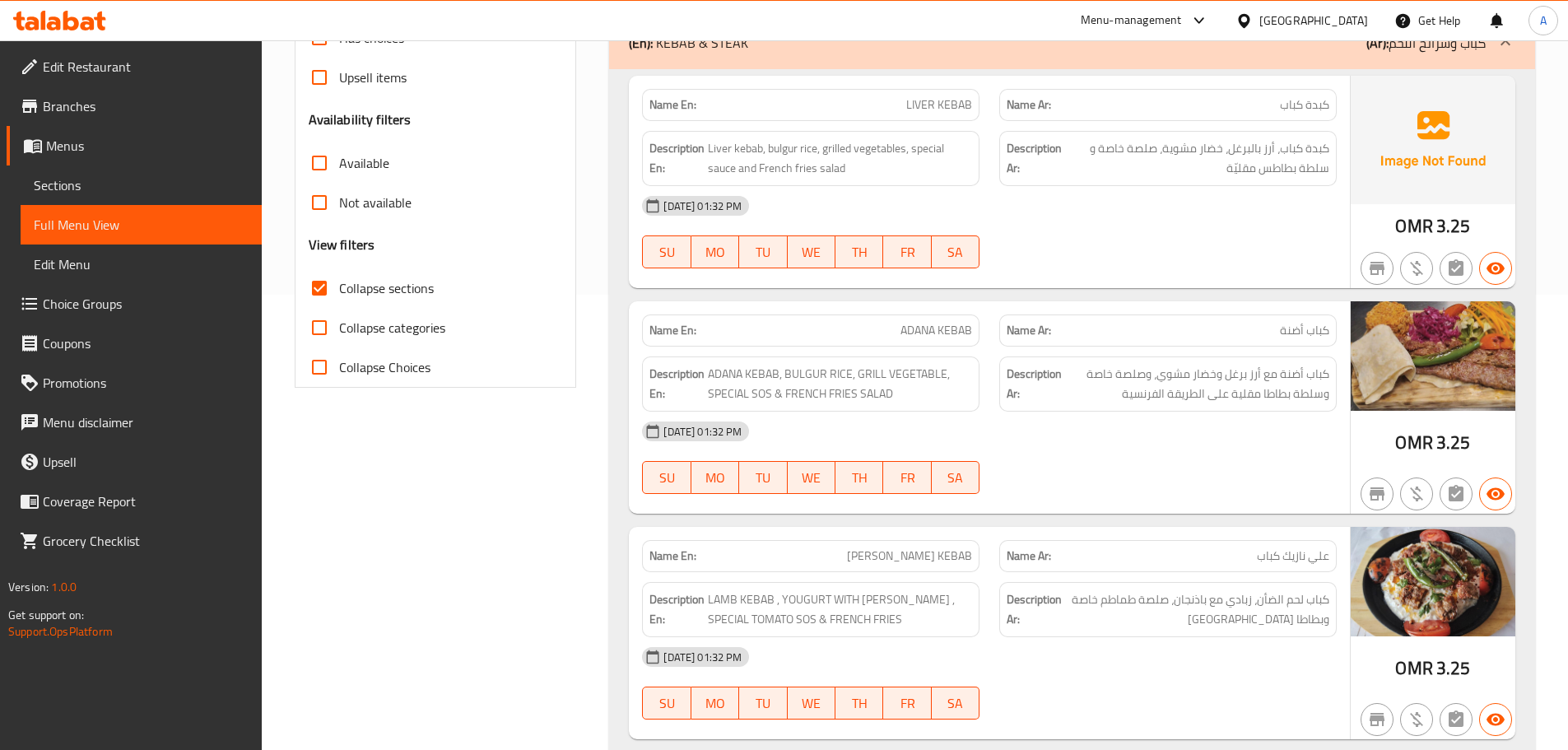
click at [1260, 240] on div "[DATE] 01:32 PM SU MO TU WE TH FR SA" at bounding box center [989, 232] width 715 height 92
drag, startPoint x: 728, startPoint y: 147, endPoint x: 789, endPoint y: 147, distance: 61.0
click at [748, 147] on span "Liver kebab, bulgur rice, grilled vegetables, special sauce and French fries sa…" at bounding box center [839, 159] width 264 height 40
click at [1131, 244] on div "[DATE] 01:32 PM SU MO TU WE TH FR SA" at bounding box center [989, 232] width 715 height 92
drag, startPoint x: 1223, startPoint y: 152, endPoint x: 1178, endPoint y: 147, distance: 45.3
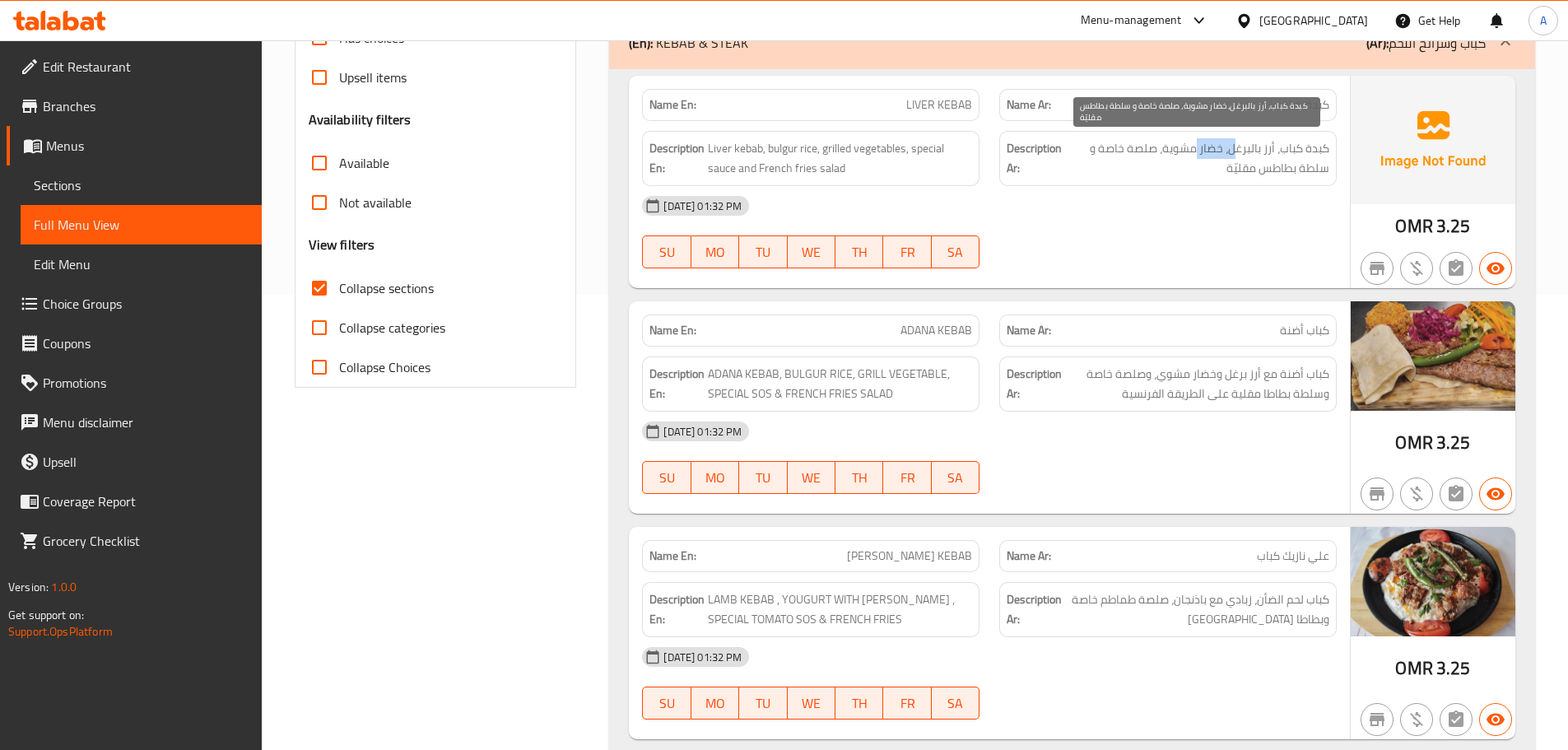
click at [1192, 147] on span "كبدة كباب، أرز بالبرغل، خضار مشوية، صلصة خاصة و سلطة بطاطس مقليّة" at bounding box center [1197, 159] width 264 height 40
drag, startPoint x: 1133, startPoint y: 145, endPoint x: 1110, endPoint y: 146, distance: 23.0
click at [1111, 145] on span "كبدة كباب، أرز بالبرغل، خضار مشوية، صلصة خاصة و سلطة بطاطس مقليّة" at bounding box center [1197, 159] width 264 height 40
drag, startPoint x: 1323, startPoint y: 165, endPoint x: 1249, endPoint y: 183, distance: 76.2
click at [1272, 175] on span "كبدة كباب، أرز بالبرغل، خضار مشوية، صلصة خاصة و سلطة بطاطس مقليّة" at bounding box center [1197, 159] width 264 height 40
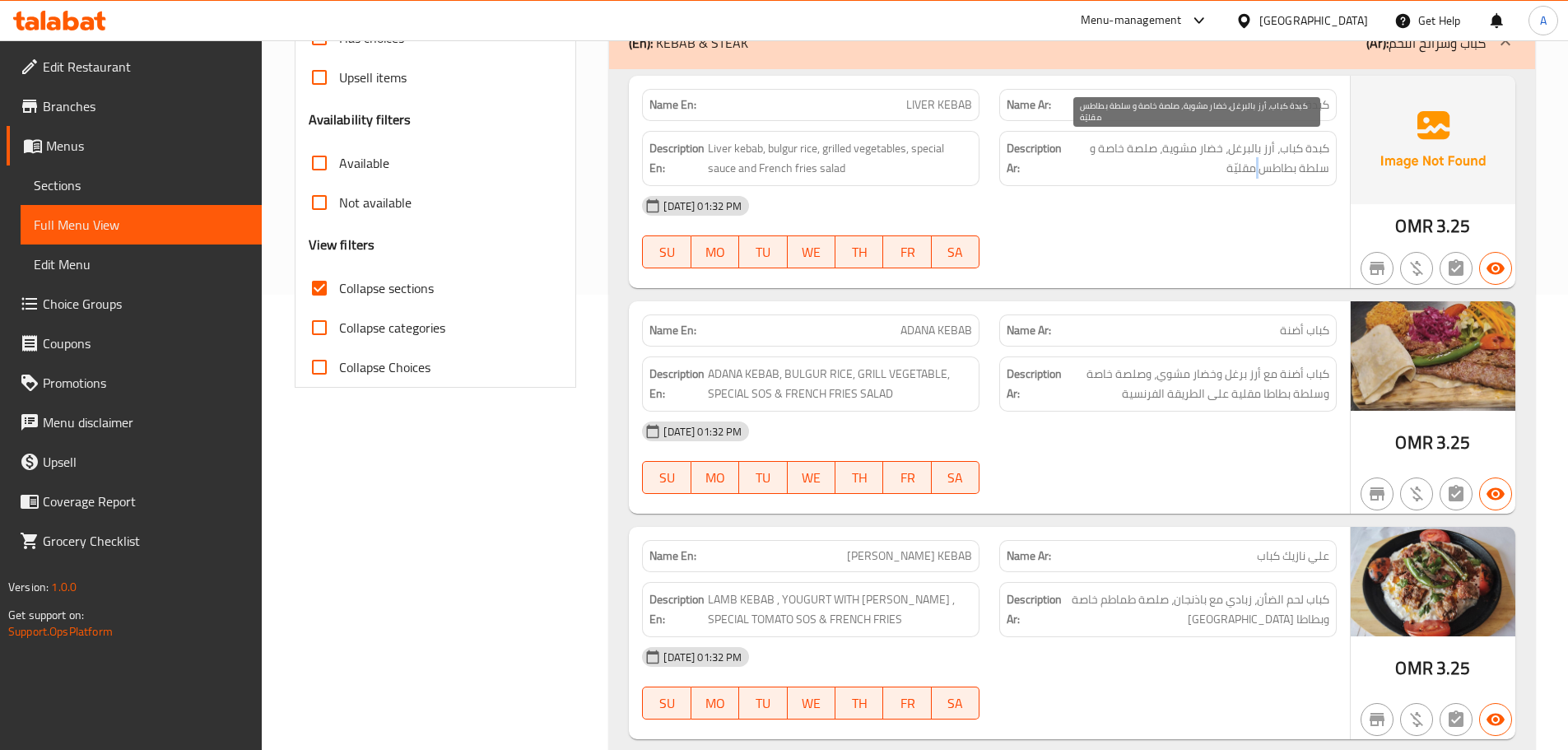
drag, startPoint x: 1263, startPoint y: 168, endPoint x: 1146, endPoint y: 252, distance: 144.0
click at [1182, 183] on div "Description Ar: كبدة كباب، أرز بالبرغل، خضار مشوية، صلصة خاصة و سلطة بطاطس مقلي…" at bounding box center [1167, 158] width 337 height 55
click at [1146, 255] on div "[DATE] 01:32 PM SU MO TU WE TH FR SA" at bounding box center [989, 232] width 715 height 92
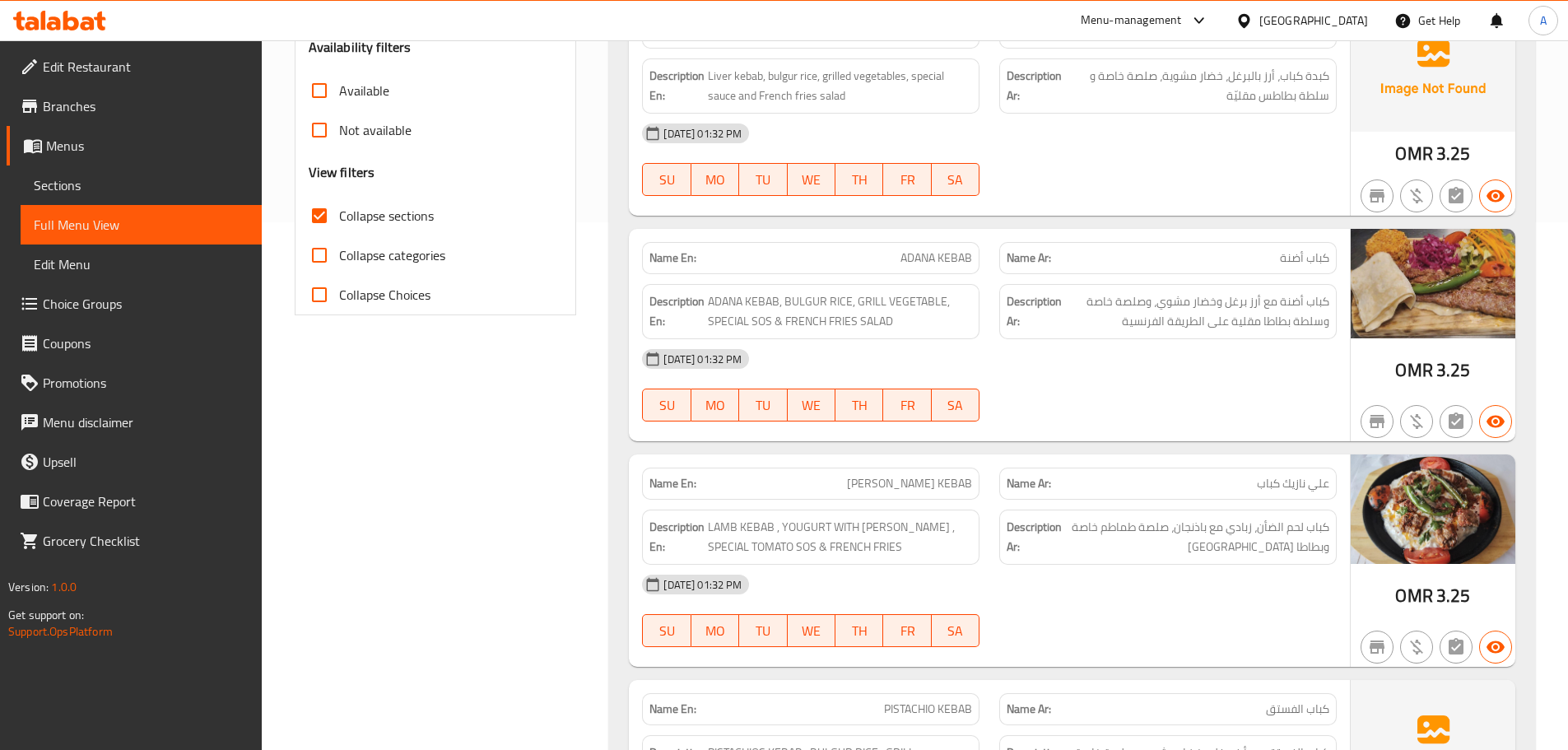
scroll to position [620, 0]
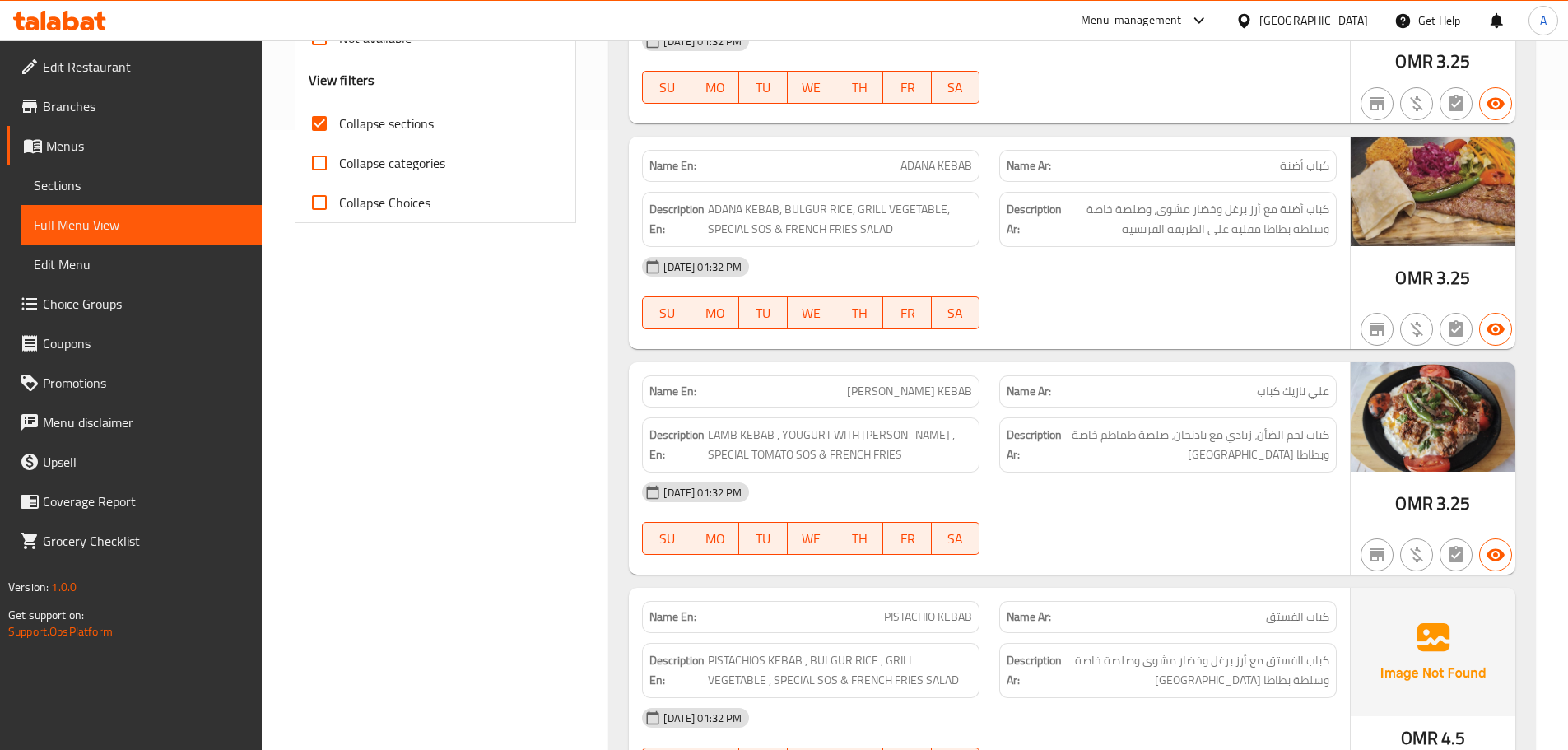
click at [1239, 297] on div "[DATE] 01:32 PM SU MO TU WE TH FR SA" at bounding box center [989, 293] width 715 height 92
drag, startPoint x: 1323, startPoint y: 209, endPoint x: 1240, endPoint y: 208, distance: 83.0
click at [1240, 208] on span "كباب أضنة مع أرز برغل وخضار مشوي، وصلصة خاصة وسلطة بطاطا مقلية على الطريقة الفر…" at bounding box center [1197, 220] width 264 height 40
click at [1314, 211] on span "كباب أضنة مع أرز برغل وخضار مشوي، وصلصة خاصة وسلطة بطاطا مقلية على الطريقة الفر…" at bounding box center [1197, 220] width 264 height 40
drag, startPoint x: 1259, startPoint y: 214, endPoint x: 1197, endPoint y: 208, distance: 62.3
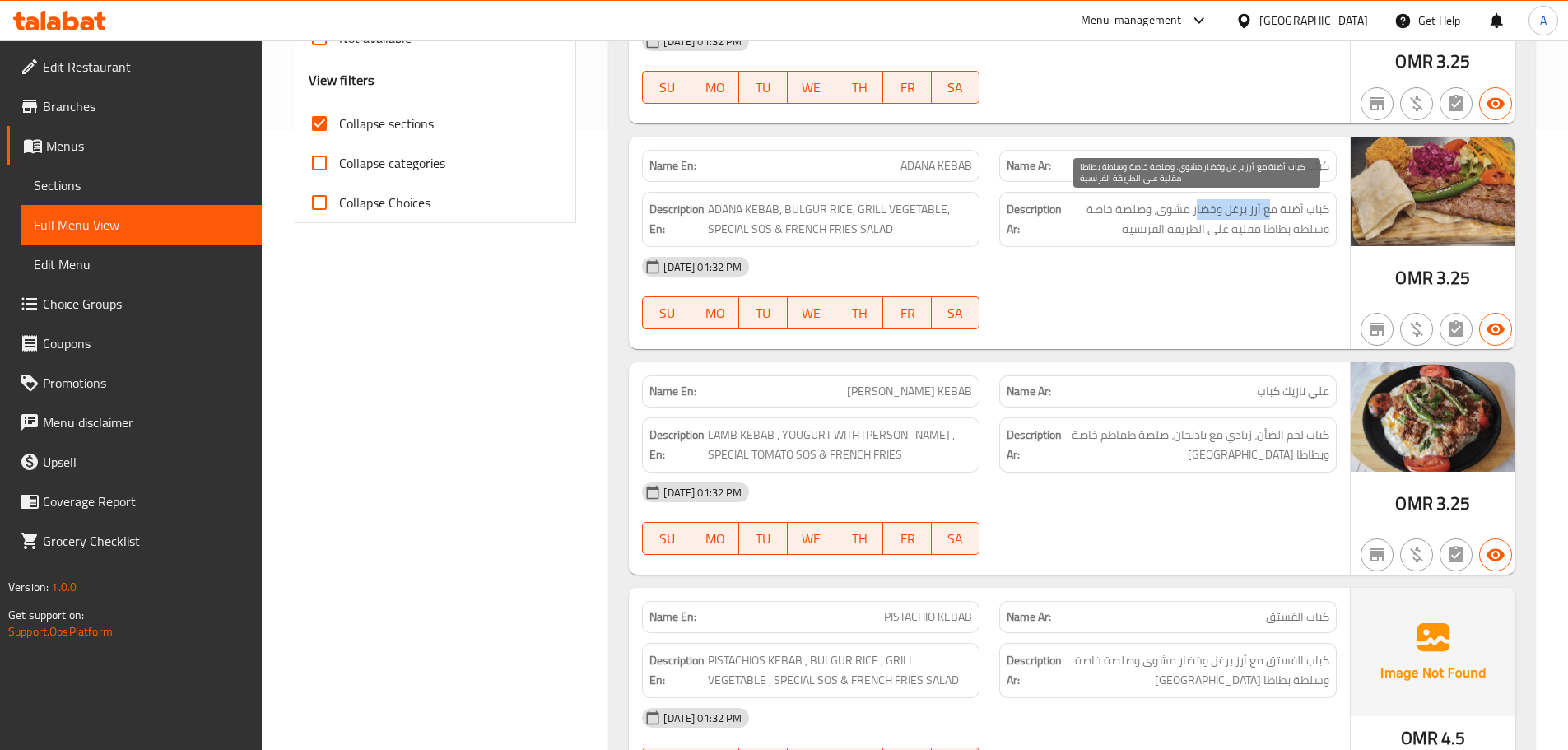
click at [1197, 208] on span "كباب أضنة مع أرز برغل وخضار مشوي، وصلصة خاصة وسلطة بطاطا مقلية على الطريقة الفر…" at bounding box center [1197, 220] width 264 height 40
drag, startPoint x: 1131, startPoint y: 213, endPoint x: 1104, endPoint y: 227, distance: 30.4
click at [1099, 219] on span "كباب أضنة مع أرز برغل وخضار مشوي، وصلصة خاصة وسلطة بطاطا مقلية على الطريقة الفر…" at bounding box center [1197, 220] width 264 height 40
drag, startPoint x: 1318, startPoint y: 230, endPoint x: 1235, endPoint y: 230, distance: 83.0
click at [1236, 230] on span "كباب أضنة مع أرز برغل وخضار مشوي، وصلصة خاصة وسلطة بطاطا مقلية على الطريقة الفر…" at bounding box center [1197, 220] width 264 height 40
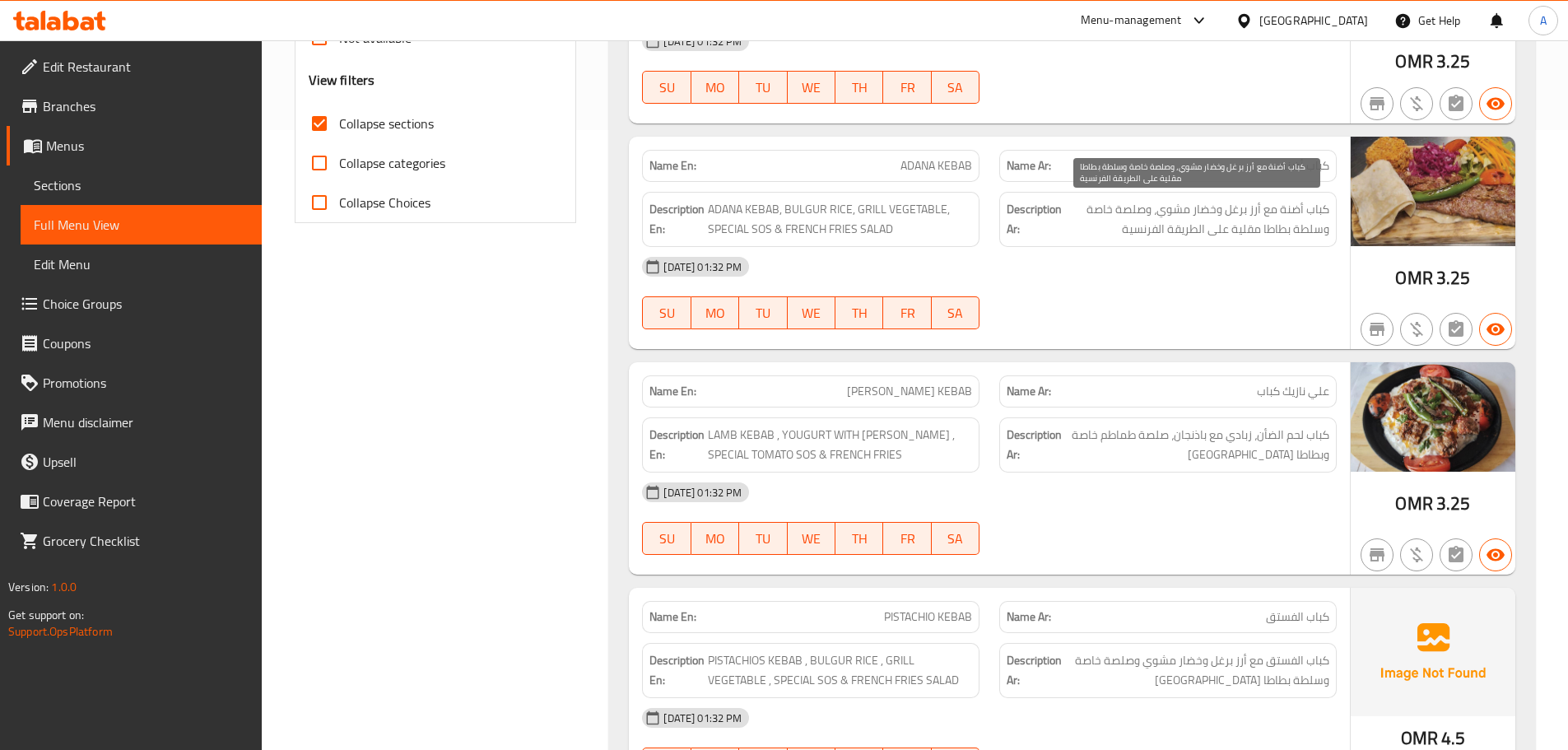
click at [1220, 232] on span "كباب أضنة مع أرز برغل وخضار مشوي، وصلصة خاصة وسلطة بطاطا مقلية على الطريقة الفر…" at bounding box center [1197, 220] width 264 height 40
drag, startPoint x: 1228, startPoint y: 234, endPoint x: 1099, endPoint y: 244, distance: 129.4
click at [1099, 244] on div "Description Ar: كباب أضنة مع أرز برغل وخضار مشوي، وصلصة خاصة وسلطة بطاطا مقلية …" at bounding box center [1167, 219] width 337 height 55
drag, startPoint x: 1107, startPoint y: 293, endPoint x: 1107, endPoint y: 310, distance: 17.0
click at [1107, 310] on div "[DATE] 01:32 PM SU MO TU WE TH FR SA" at bounding box center [989, 293] width 715 height 92
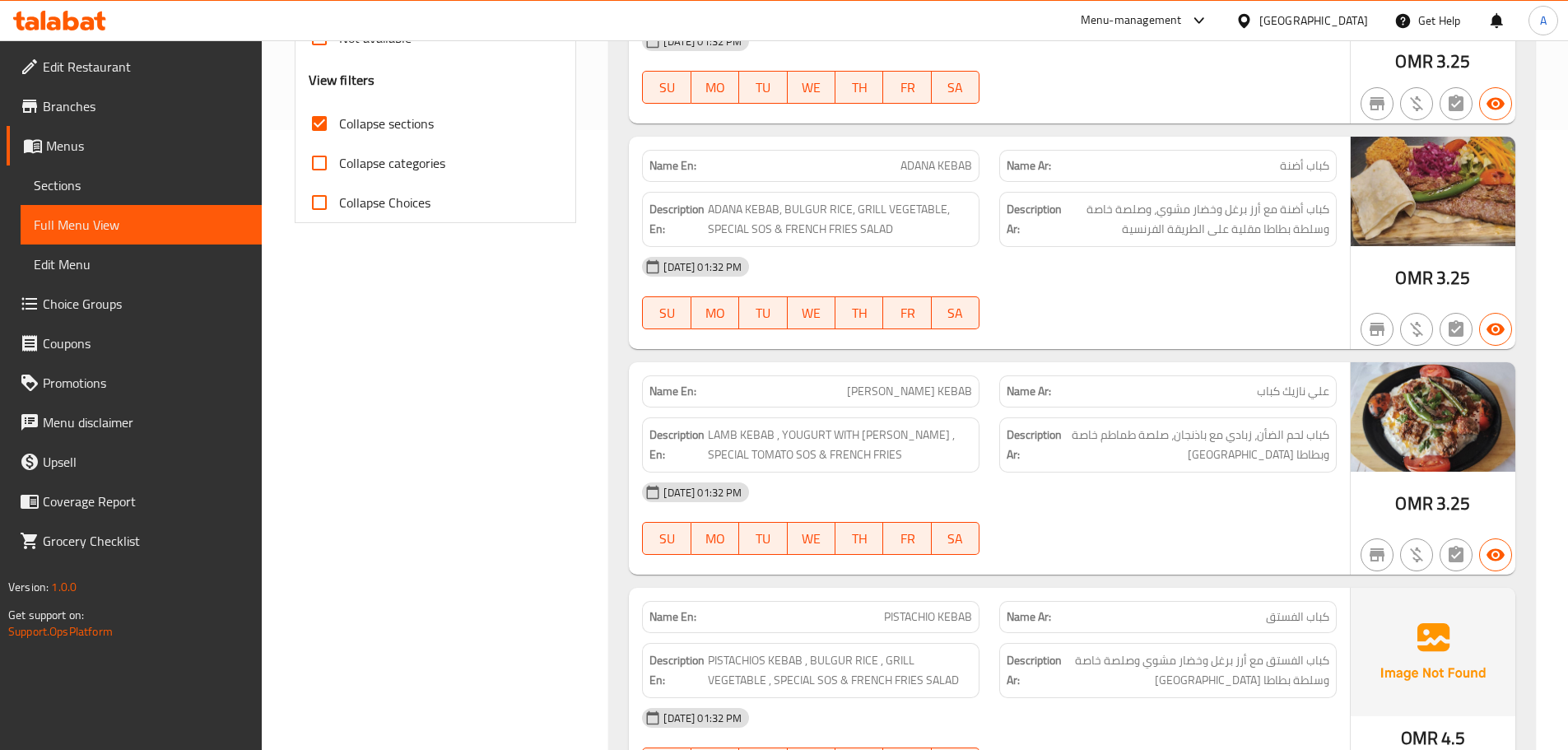
click at [716, 331] on div "SU MO TU WE TH FR SA" at bounding box center [811, 313] width 357 height 52
click at [909, 163] on span "ADANA KEBAB" at bounding box center [936, 166] width 71 height 17
drag, startPoint x: 909, startPoint y: 163, endPoint x: 964, endPoint y: 164, distance: 55.0
click at [964, 164] on span "ADANA KEBAB" at bounding box center [936, 166] width 71 height 17
drag, startPoint x: 453, startPoint y: 355, endPoint x: 1049, endPoint y: 350, distance: 596.0
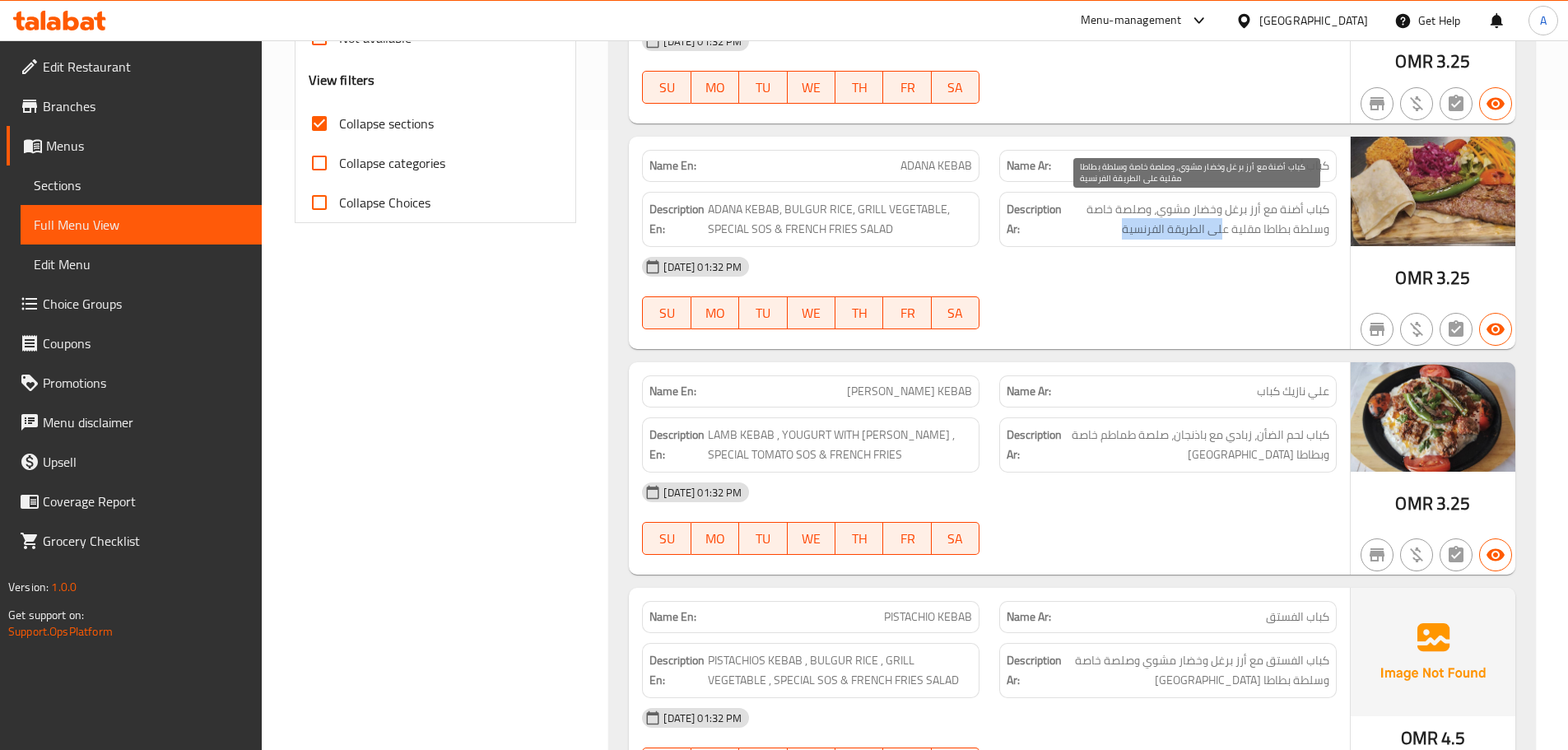
drag, startPoint x: 1225, startPoint y: 227, endPoint x: 1091, endPoint y: 227, distance: 134.0
click at [1091, 227] on span "كباب أضنة مع أرز برغل وخضار مشوي، وصلصة خاصة وسلطة بطاطا مقلية على الطريقة الفر…" at bounding box center [1197, 220] width 264 height 40
click at [1208, 216] on span "كباب أضنة مع أرز برغل وخضار مشوي، وصلصة خاصة وسلطة بطاطا مقلية على الطريقة الفر…" at bounding box center [1197, 220] width 264 height 40
drag, startPoint x: 1230, startPoint y: 228, endPoint x: 1102, endPoint y: 228, distance: 128.0
click at [1102, 228] on span "كباب أضنة مع أرز برغل وخضار مشوي، وصلصة خاصة وسلطة بطاطا مقلية على الطريقة الفر…" at bounding box center [1197, 220] width 264 height 40
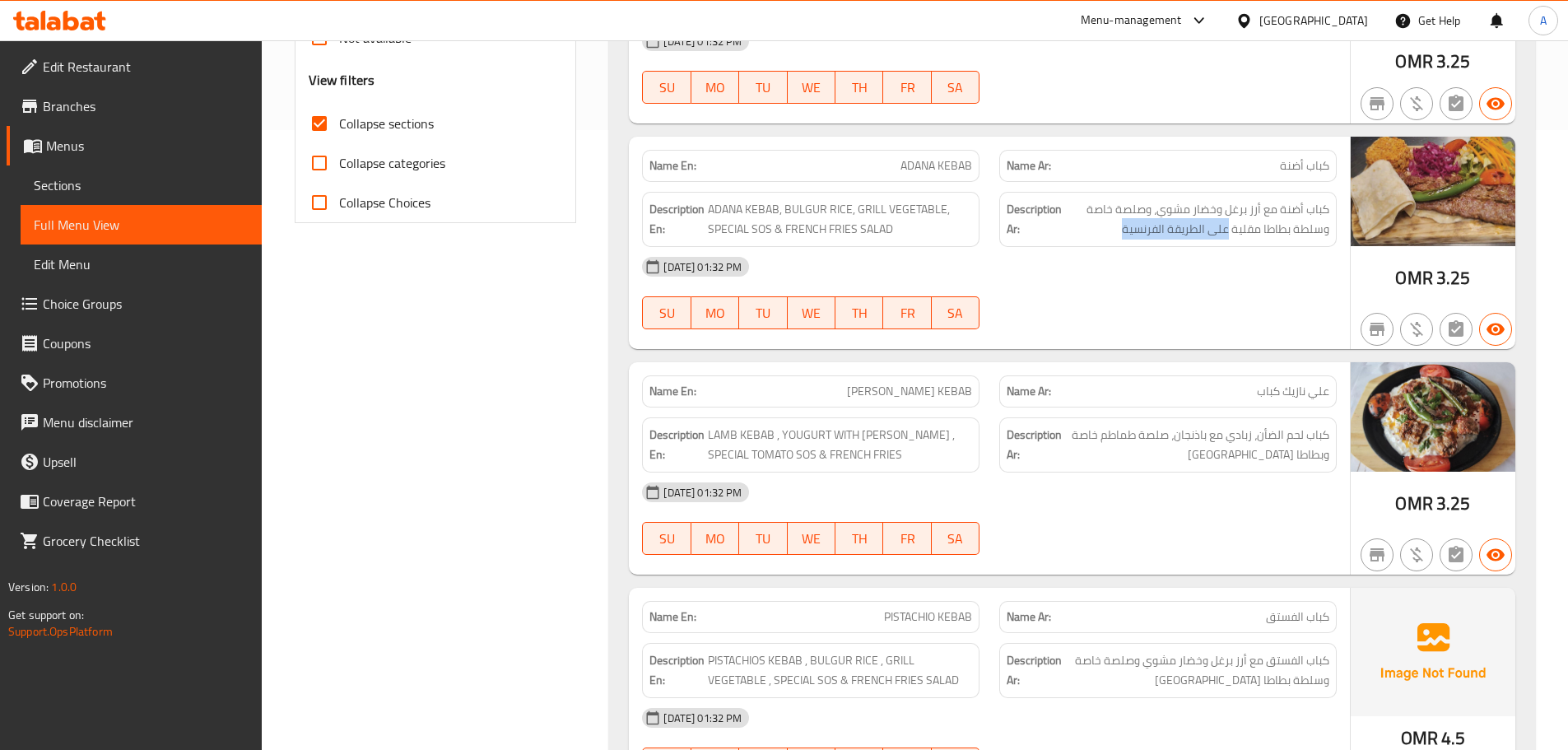
drag, startPoint x: 926, startPoint y: 392, endPoint x: 1163, endPoint y: 324, distance: 246.6
click at [976, 385] on div "Name En: [PERSON_NAME] KEBAB" at bounding box center [811, 392] width 337 height 32
click at [1164, 324] on div at bounding box center [1168, 329] width 357 height 20
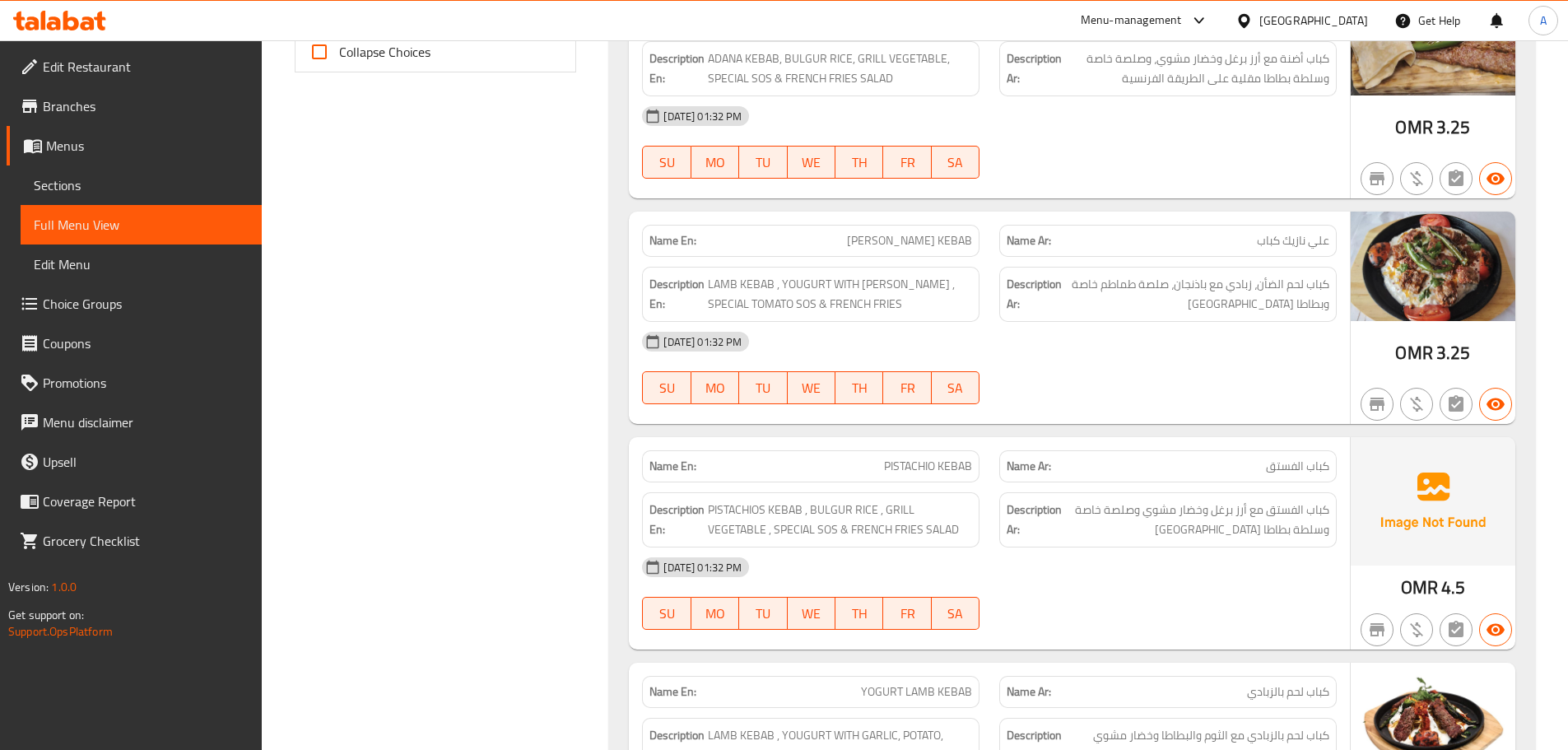
scroll to position [785, 0]
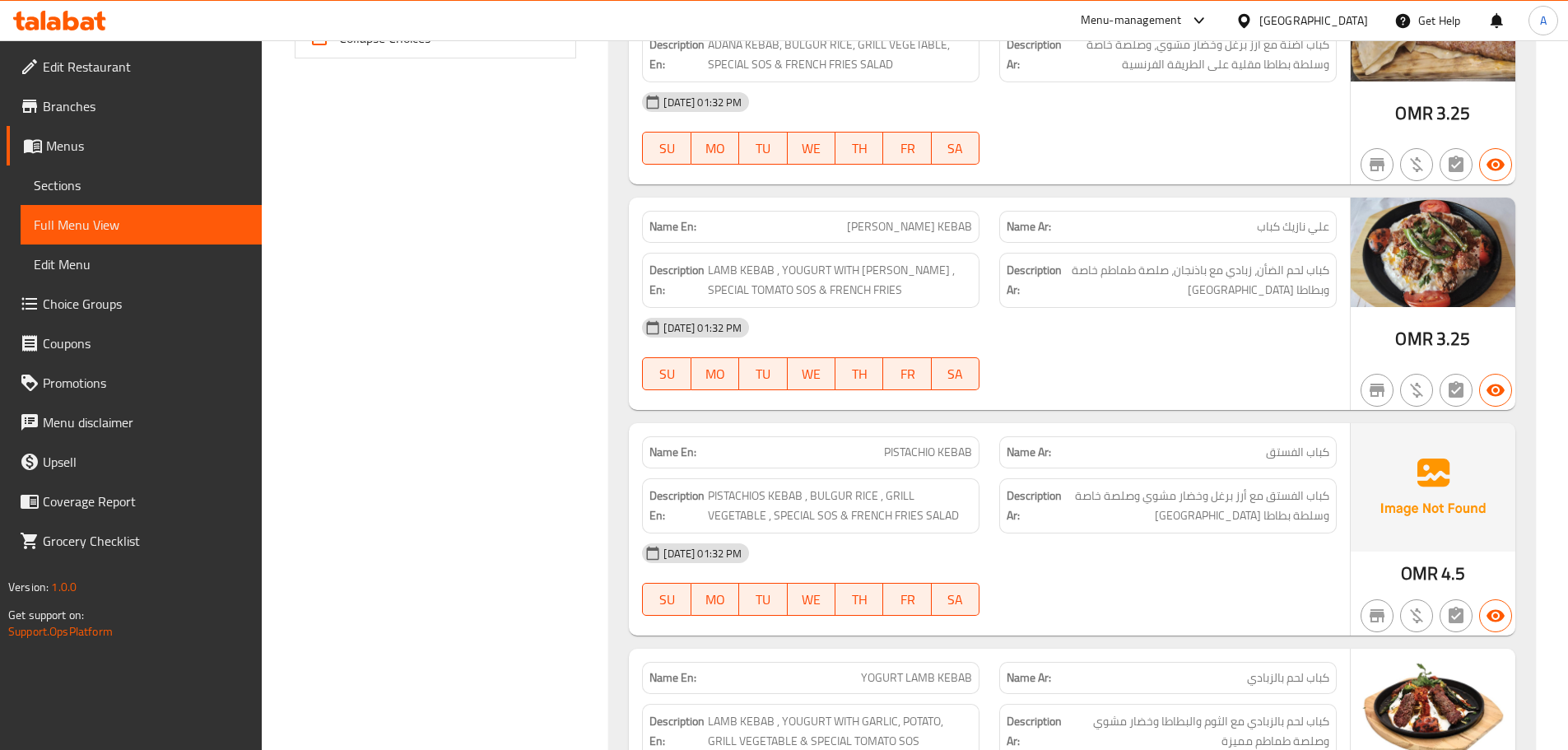
drag, startPoint x: 886, startPoint y: 222, endPoint x: 1002, endPoint y: 254, distance: 120.3
click at [968, 243] on div "Name En: [PERSON_NAME] KEBAB Name Ar: [PERSON_NAME]ك كباب Description En: LAMB …" at bounding box center [988, 304] width 721 height 213
click at [1120, 333] on div "[DATE] 01:32 PM" at bounding box center [989, 327] width 715 height 39
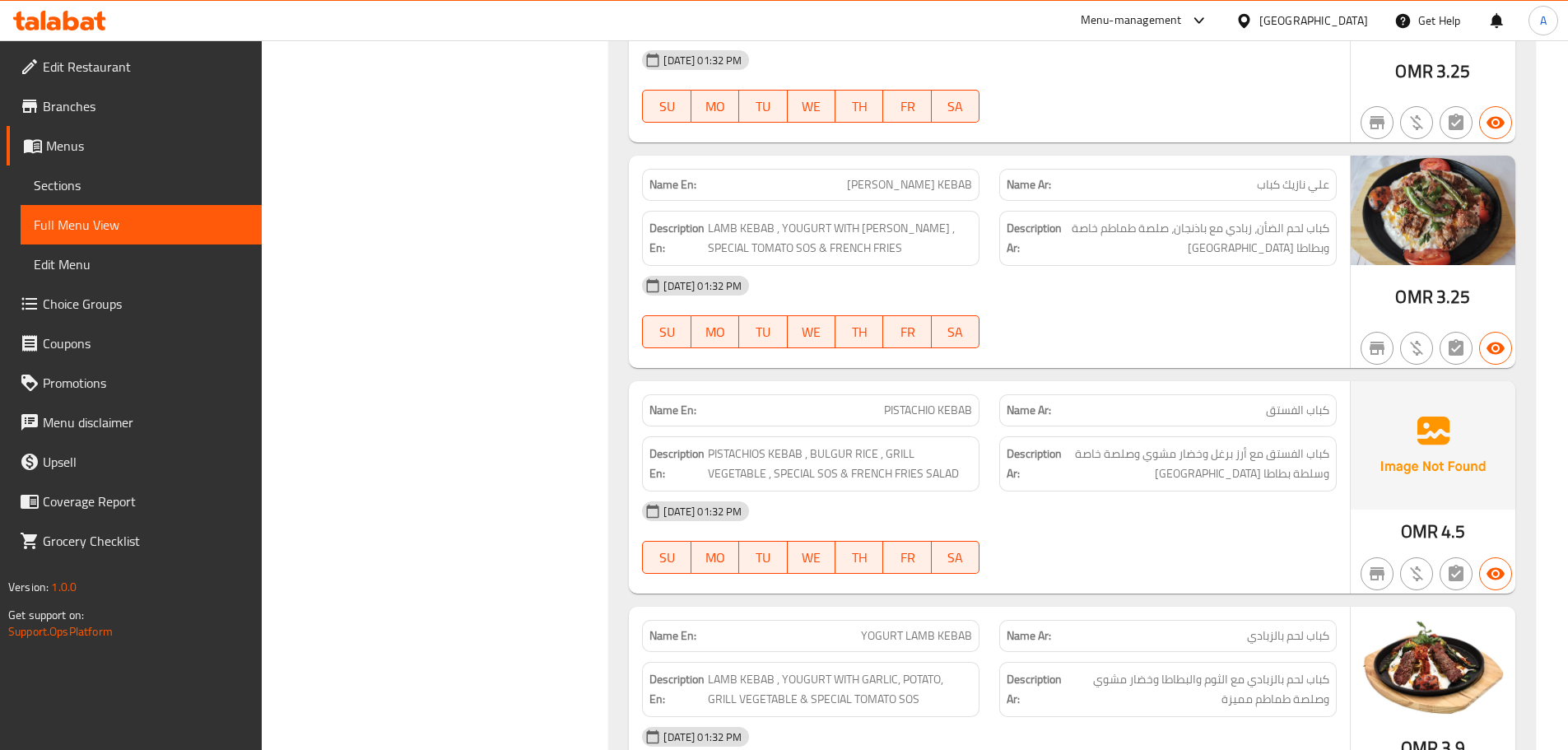
scroll to position [867, 0]
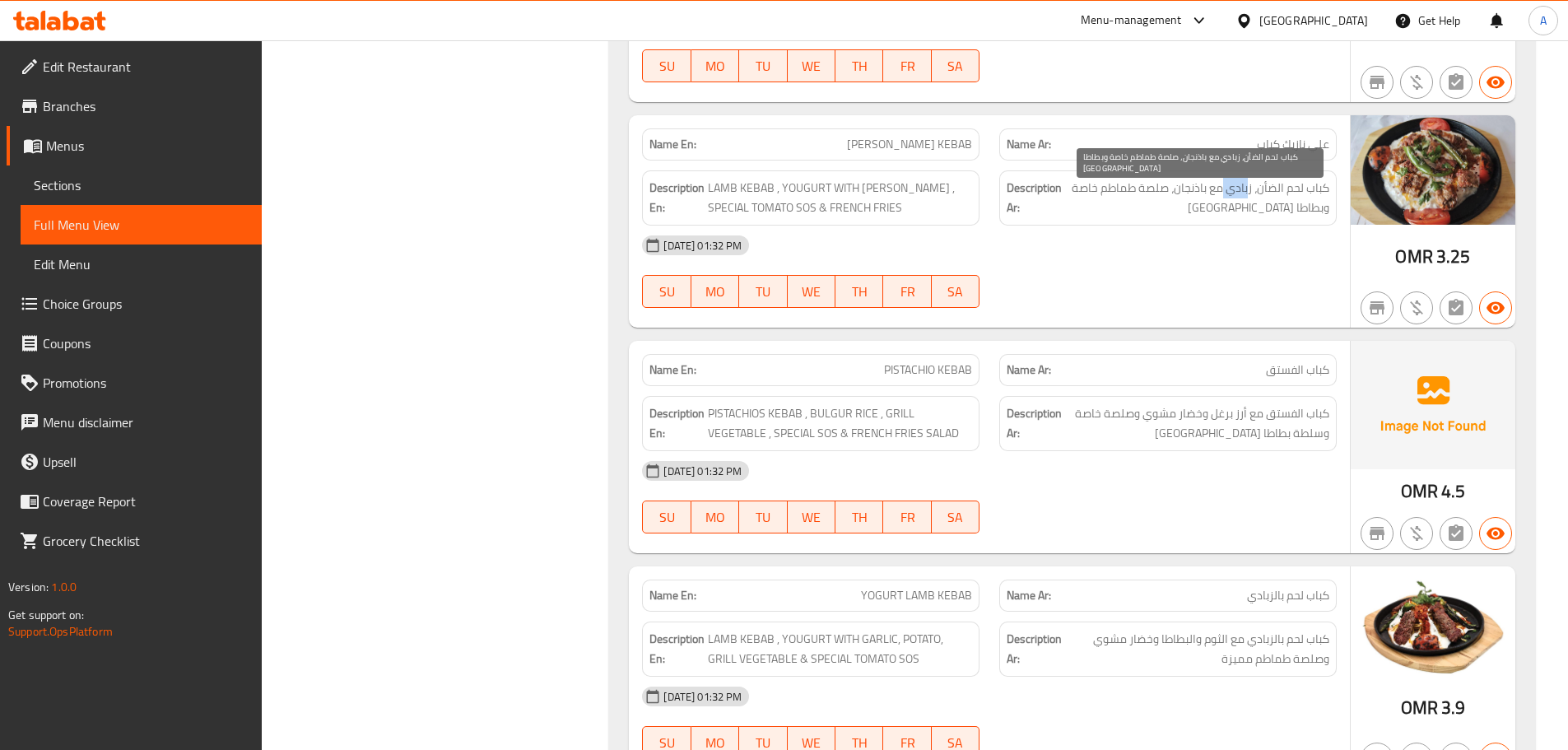
drag, startPoint x: 1229, startPoint y: 184, endPoint x: 1193, endPoint y: 208, distance: 43.3
click at [1196, 192] on span "كباب لحم الضأن، زبادي مع باذنجان، صلصة طماطم خاصة وبطاطا [GEOGRAPHIC_DATA]" at bounding box center [1197, 198] width 264 height 40
click at [1154, 188] on span "كباب لحم الضأن، زبادي مع باذنجان، صلصة طماطم خاصة وبطاطا [GEOGRAPHIC_DATA]" at bounding box center [1197, 198] width 264 height 40
drag, startPoint x: 1154, startPoint y: 188, endPoint x: 1072, endPoint y: 188, distance: 82.0
click at [1072, 188] on span "كباب لحم الضأن، زبادي مع باذنجان، صلصة طماطم خاصة وبطاطا [GEOGRAPHIC_DATA]" at bounding box center [1197, 198] width 264 height 40
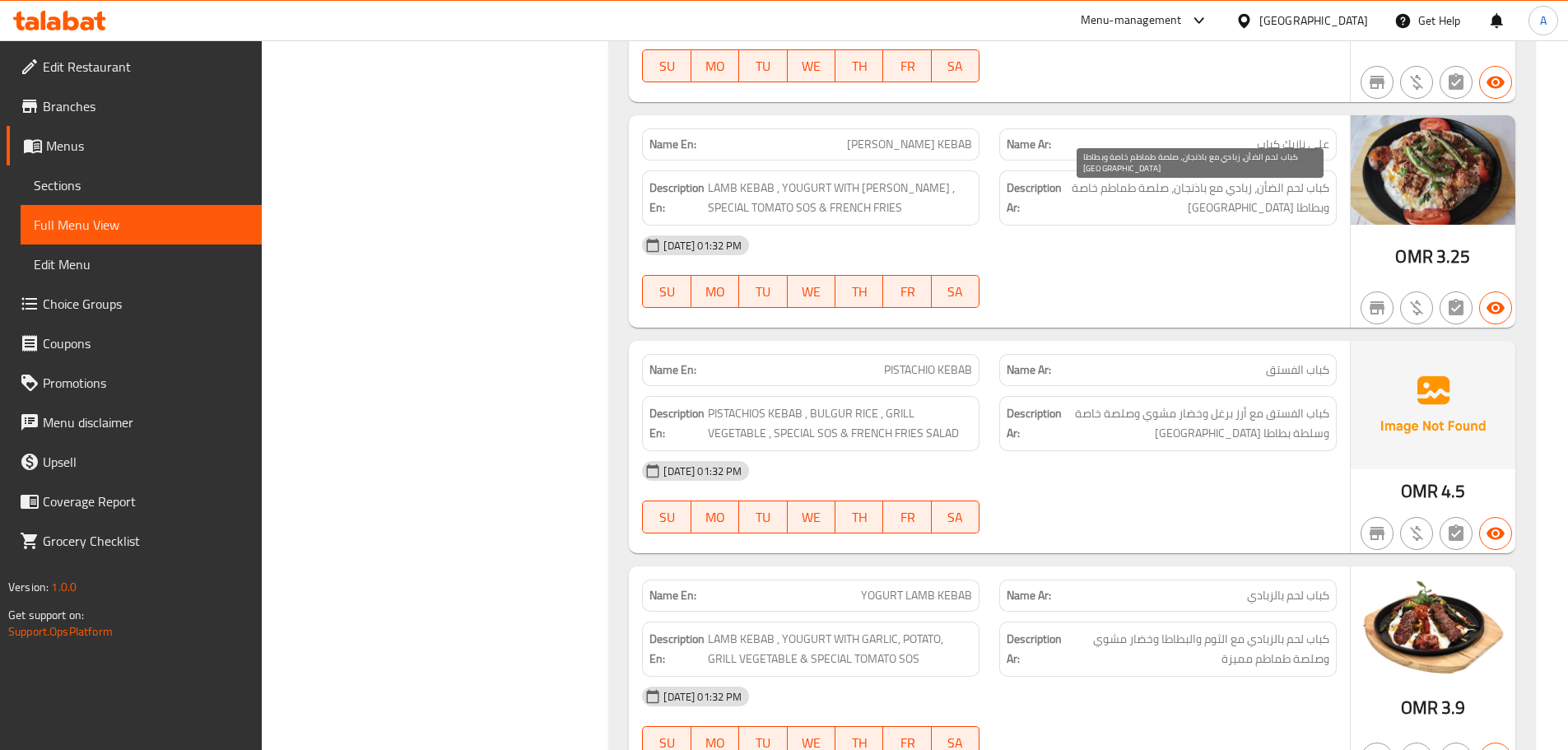
drag, startPoint x: 1282, startPoint y: 208, endPoint x: 1232, endPoint y: 242, distance: 60.5
click at [1269, 212] on span "كباب لحم الضأن، زبادي مع باذنجان، صلصة طماطم خاصة وبطاطا [GEOGRAPHIC_DATA]" at bounding box center [1197, 198] width 264 height 40
click at [1213, 260] on div "[DATE] 01:32 PM" at bounding box center [989, 245] width 715 height 39
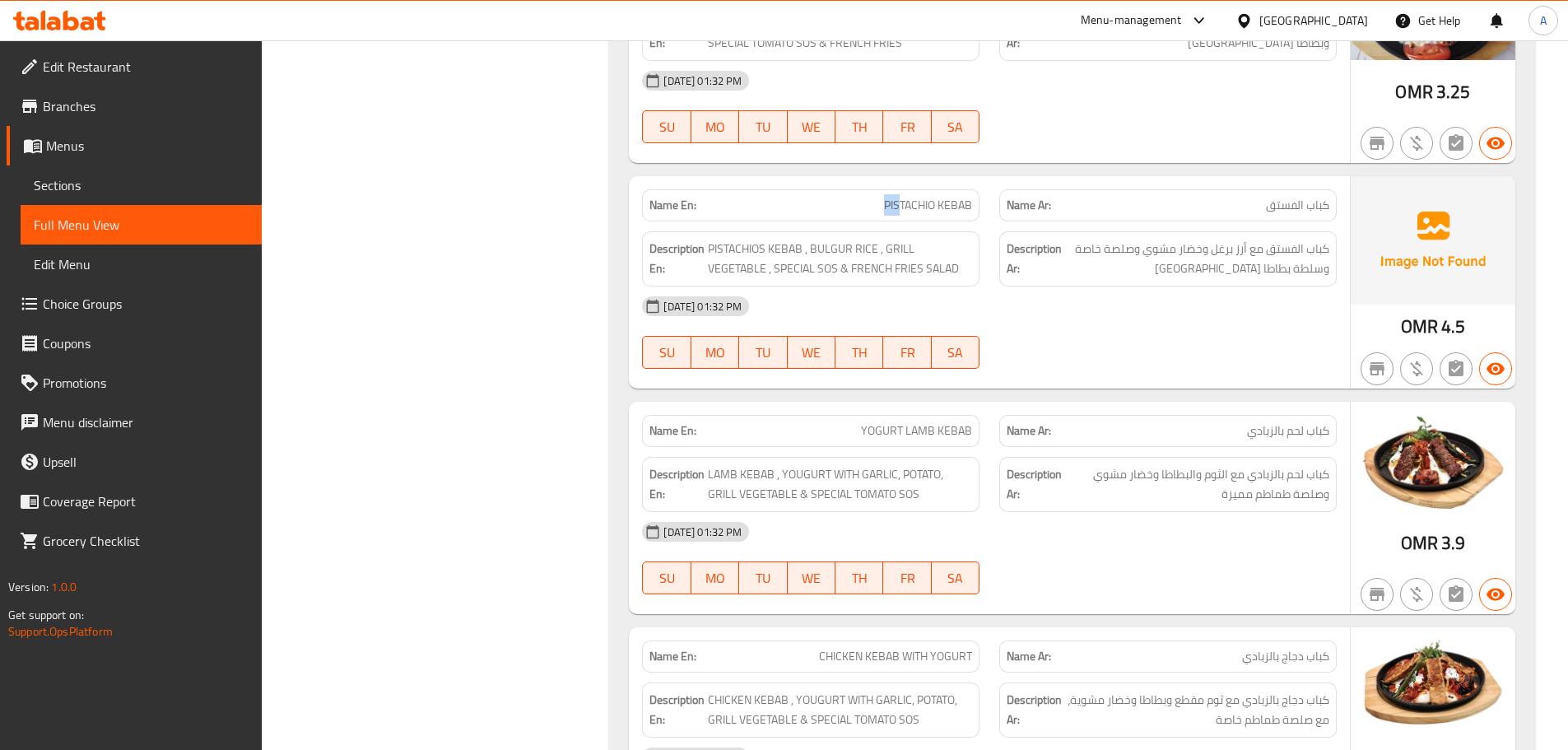
drag, startPoint x: 815, startPoint y: 207, endPoint x: 1093, endPoint y: 310, distance: 296.5
click at [1048, 260] on div "Name En: PISTACHIO KEBAB Name Ar: كباب الفستق Description En: PISTACHIOS KEBAB …" at bounding box center [988, 283] width 721 height 213
click at [1101, 327] on div "[DATE] 01:32 PM SU MO TU WE TH FR SA" at bounding box center [989, 333] width 715 height 92
drag, startPoint x: 920, startPoint y: 204, endPoint x: 1184, endPoint y: 329, distance: 292.1
click at [1082, 256] on div "Name En: PISTACHIO KEBAB Name Ar: كباب الفستق Description En: PISTACHIOS KEBAB …" at bounding box center [988, 283] width 721 height 213
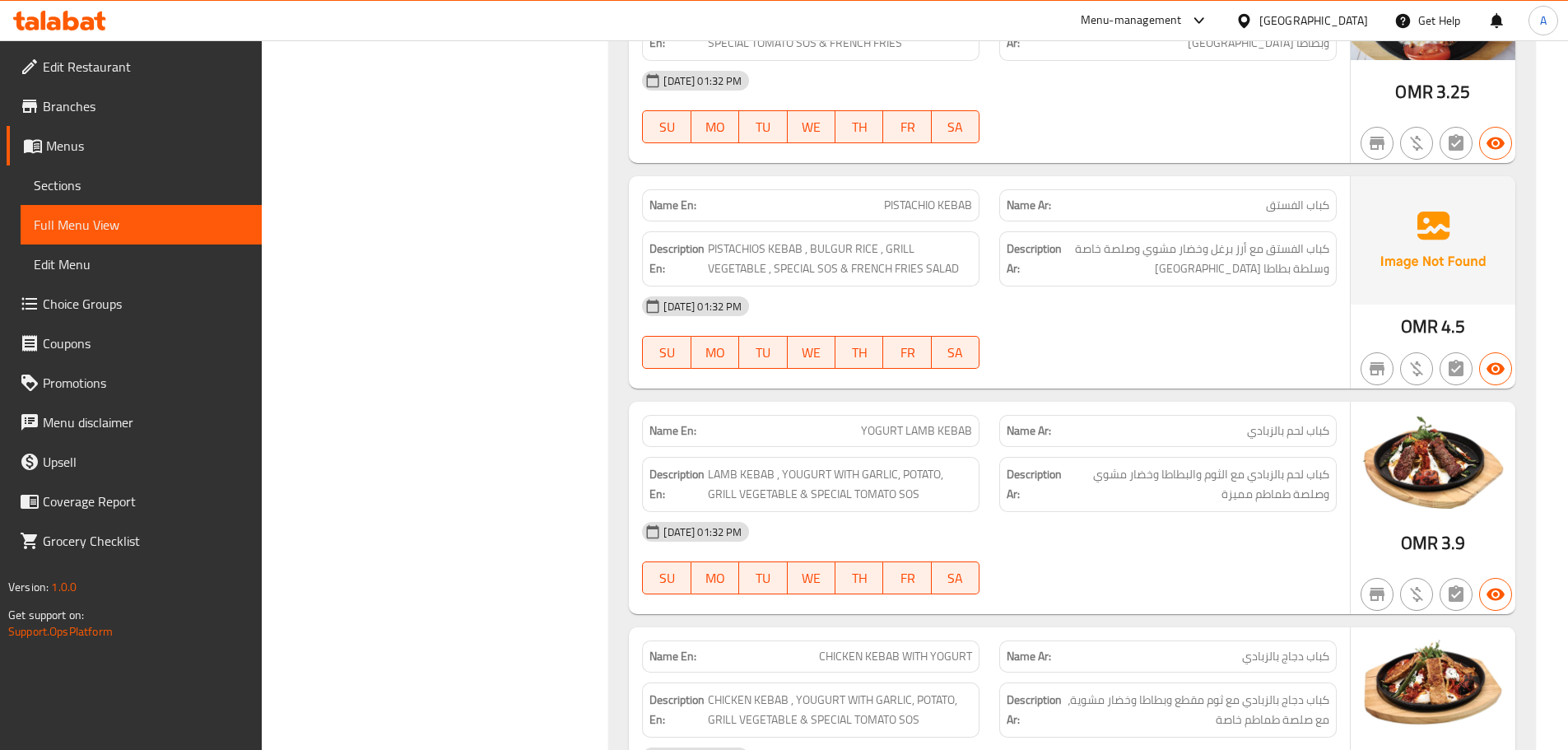
click at [1187, 334] on div "[DATE] 01:32 PM SU MO TU WE TH FR SA" at bounding box center [989, 333] width 715 height 92
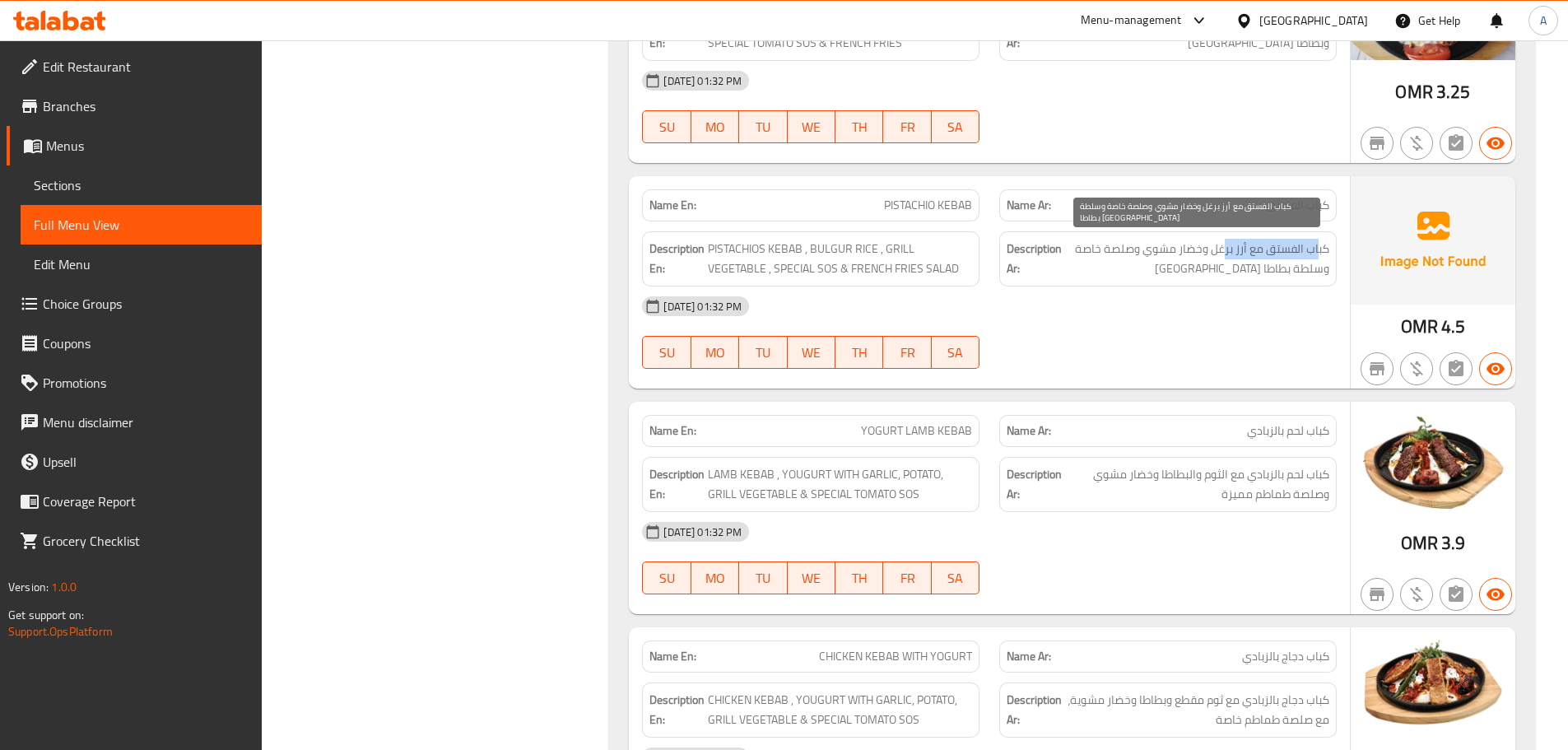
drag, startPoint x: 1317, startPoint y: 246, endPoint x: 1222, endPoint y: 244, distance: 95.0
click at [1222, 244] on span "كباب الفستق مع أرز برغل وخضار مشوي وصلصة خاصة وسلطة بطاطا [GEOGRAPHIC_DATA]" at bounding box center [1197, 259] width 264 height 40
drag, startPoint x: 1188, startPoint y: 256, endPoint x: 1166, endPoint y: 252, distance: 22.4
click at [1166, 252] on span "كباب الفستق مع أرز برغل وخضار مشوي وصلصة خاصة وسلطة بطاطا [GEOGRAPHIC_DATA]" at bounding box center [1197, 259] width 264 height 40
drag, startPoint x: 1108, startPoint y: 247, endPoint x: 1080, endPoint y: 248, distance: 28.0
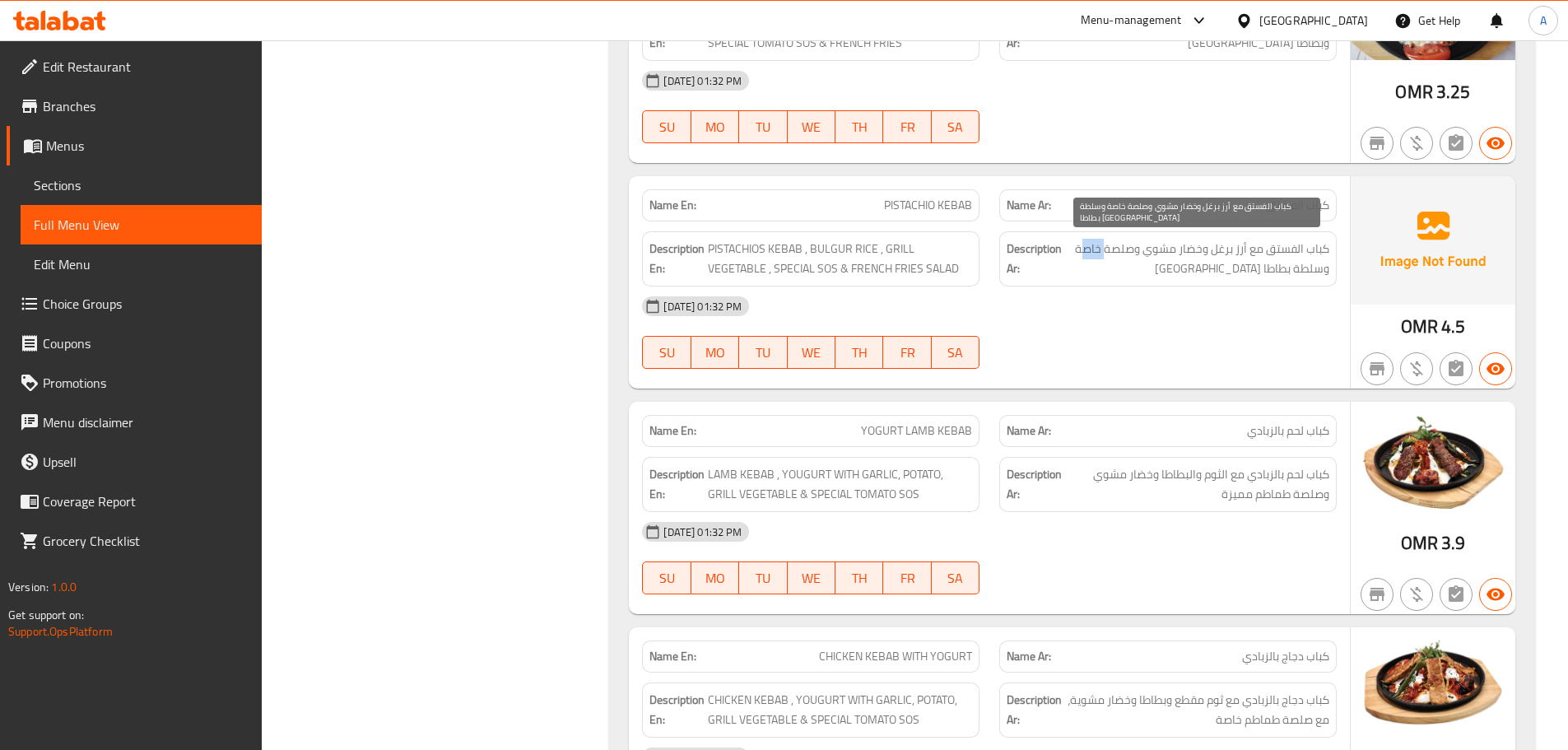
click at [1080, 248] on span "كباب الفستق مع أرز برغل وخضار مشوي وصلصة خاصة وسلطة بطاطا [GEOGRAPHIC_DATA]" at bounding box center [1197, 259] width 264 height 40
drag, startPoint x: 1293, startPoint y: 269, endPoint x: 1203, endPoint y: 302, distance: 95.9
click at [1247, 276] on span "كباب الفستق مع أرز برغل وخضار مشوي وصلصة خاصة وسلطة بطاطا [GEOGRAPHIC_DATA]" at bounding box center [1197, 259] width 264 height 40
click at [1198, 306] on div "[DATE] 01:32 PM" at bounding box center [989, 306] width 715 height 39
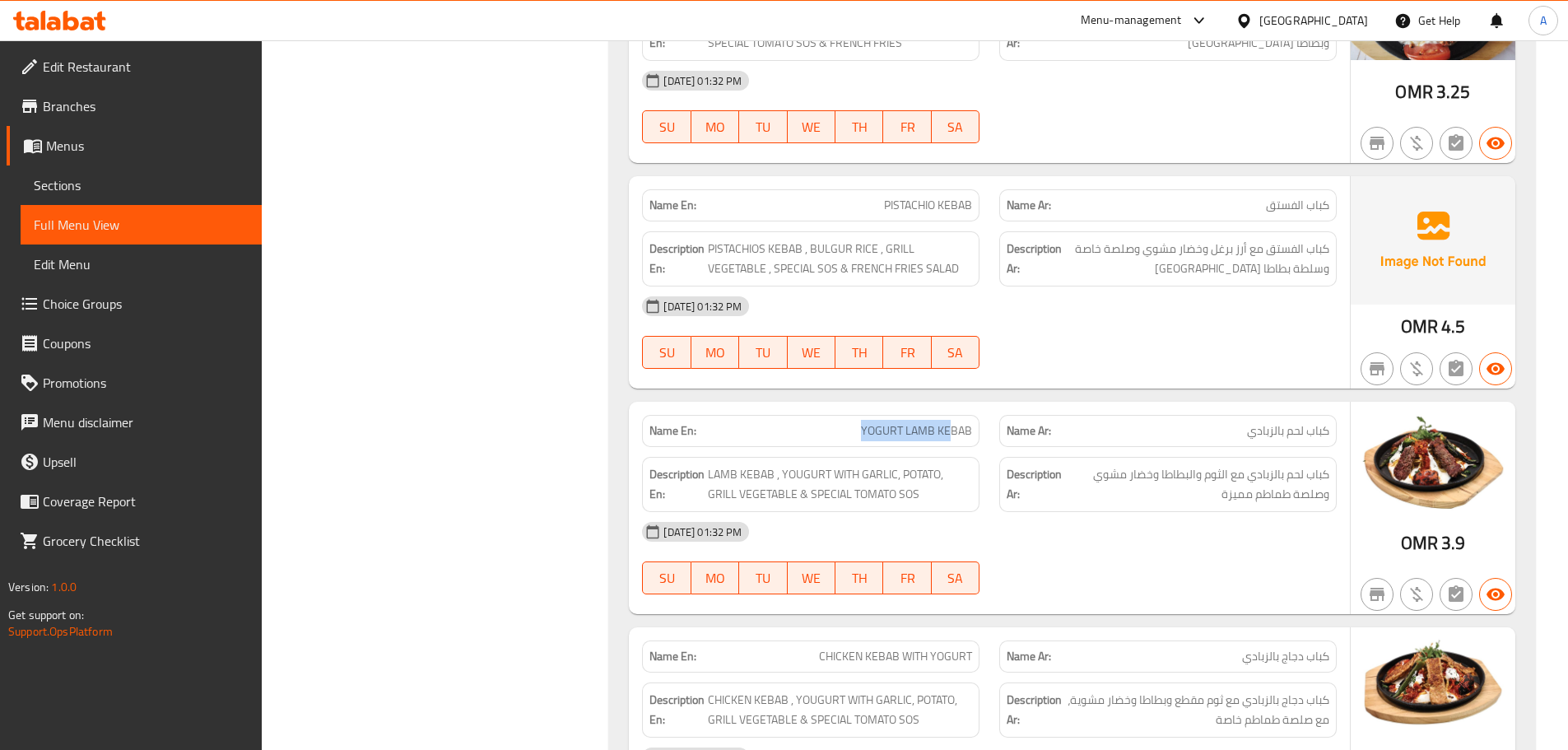
drag, startPoint x: 851, startPoint y: 419, endPoint x: 981, endPoint y: 418, distance: 130.0
click at [970, 418] on div "Name En: YOGURT LAMB KEBAB" at bounding box center [811, 431] width 337 height 32
click at [1044, 378] on div at bounding box center [1168, 369] width 357 height 20
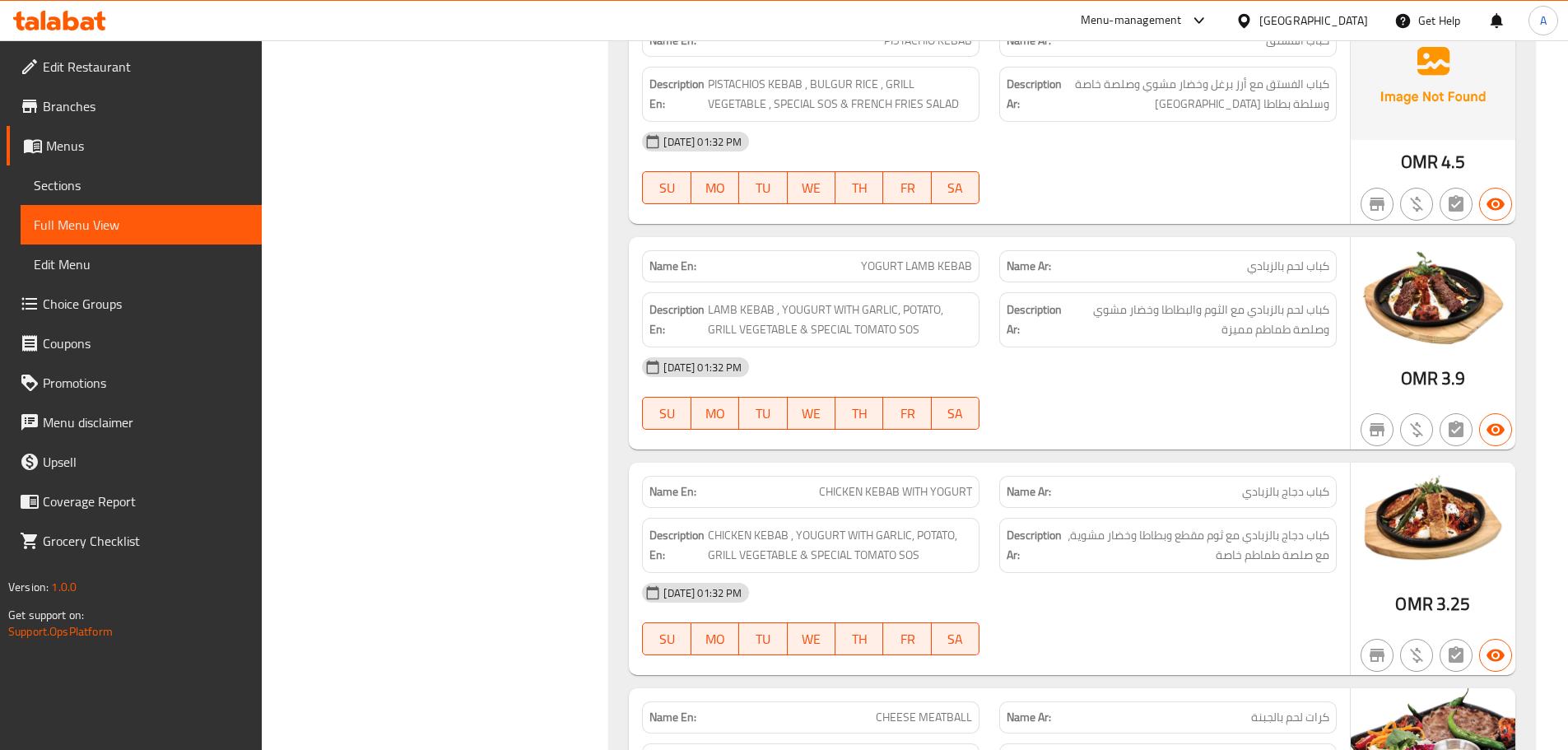
click at [1179, 381] on div "[DATE] 01:32 PM" at bounding box center [989, 367] width 715 height 39
drag, startPoint x: 863, startPoint y: 265, endPoint x: 1039, endPoint y: 275, distance: 176.3
click at [983, 279] on div "Name En: YOGURT LAMB KEBAB" at bounding box center [811, 266] width 357 height 51
click at [1110, 216] on div "Name En: PISTACHIO KEBAB Name Ar: كباب الفستق Description En: PISTACHIOS KEBAB …" at bounding box center [988, 118] width 721 height 213
click at [1320, 260] on span "كباب لحم بالزبادي" at bounding box center [1288, 267] width 82 height 17
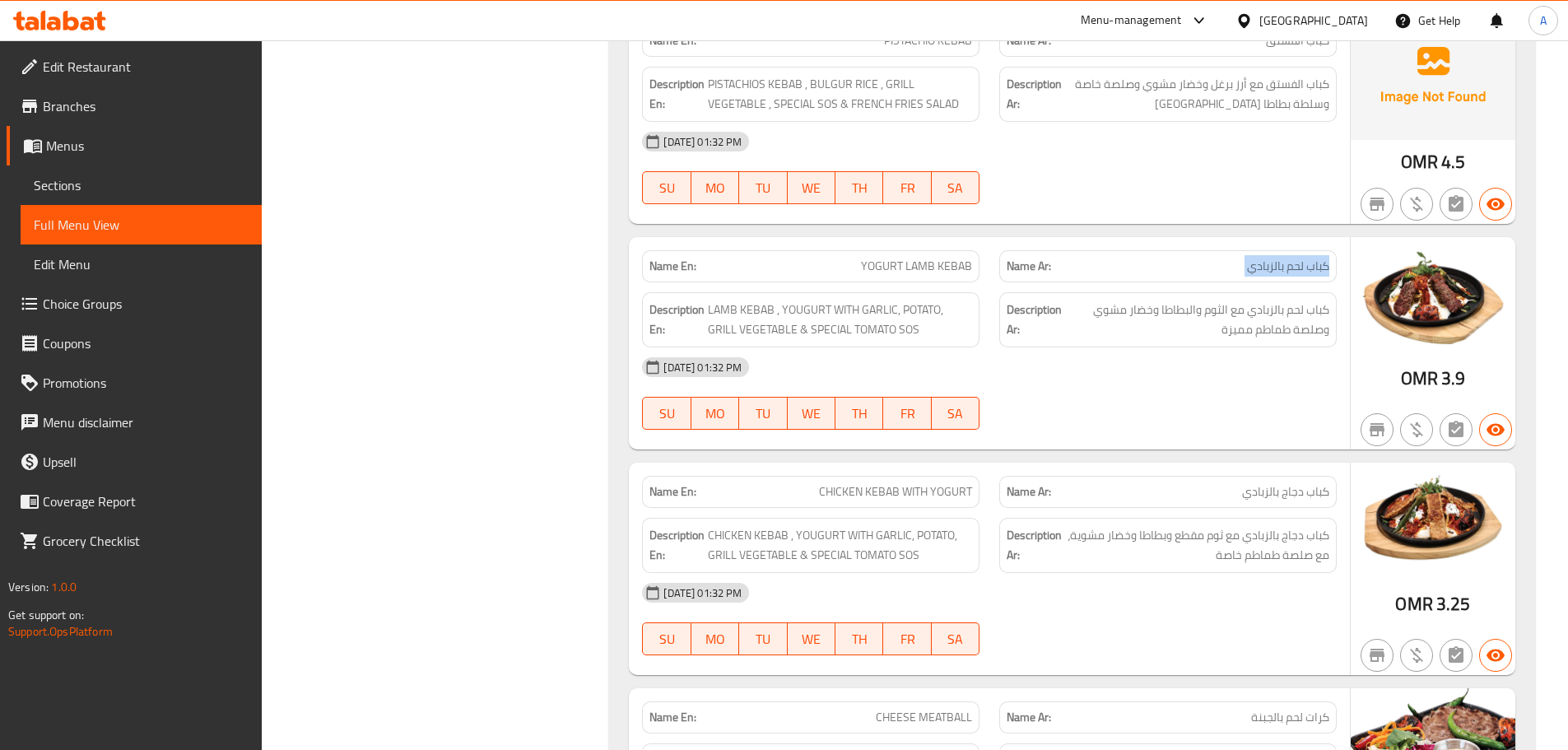
drag, startPoint x: 1320, startPoint y: 260, endPoint x: 1222, endPoint y: 262, distance: 98.0
click at [1223, 262] on p "Name Ar: كباب لحم بالزبادي" at bounding box center [1168, 267] width 322 height 17
click at [913, 267] on span "YOGURT LAMB KEBAB" at bounding box center [916, 267] width 111 height 17
click at [1313, 261] on span "كباب لحم بالزبادي" at bounding box center [1288, 267] width 82 height 17
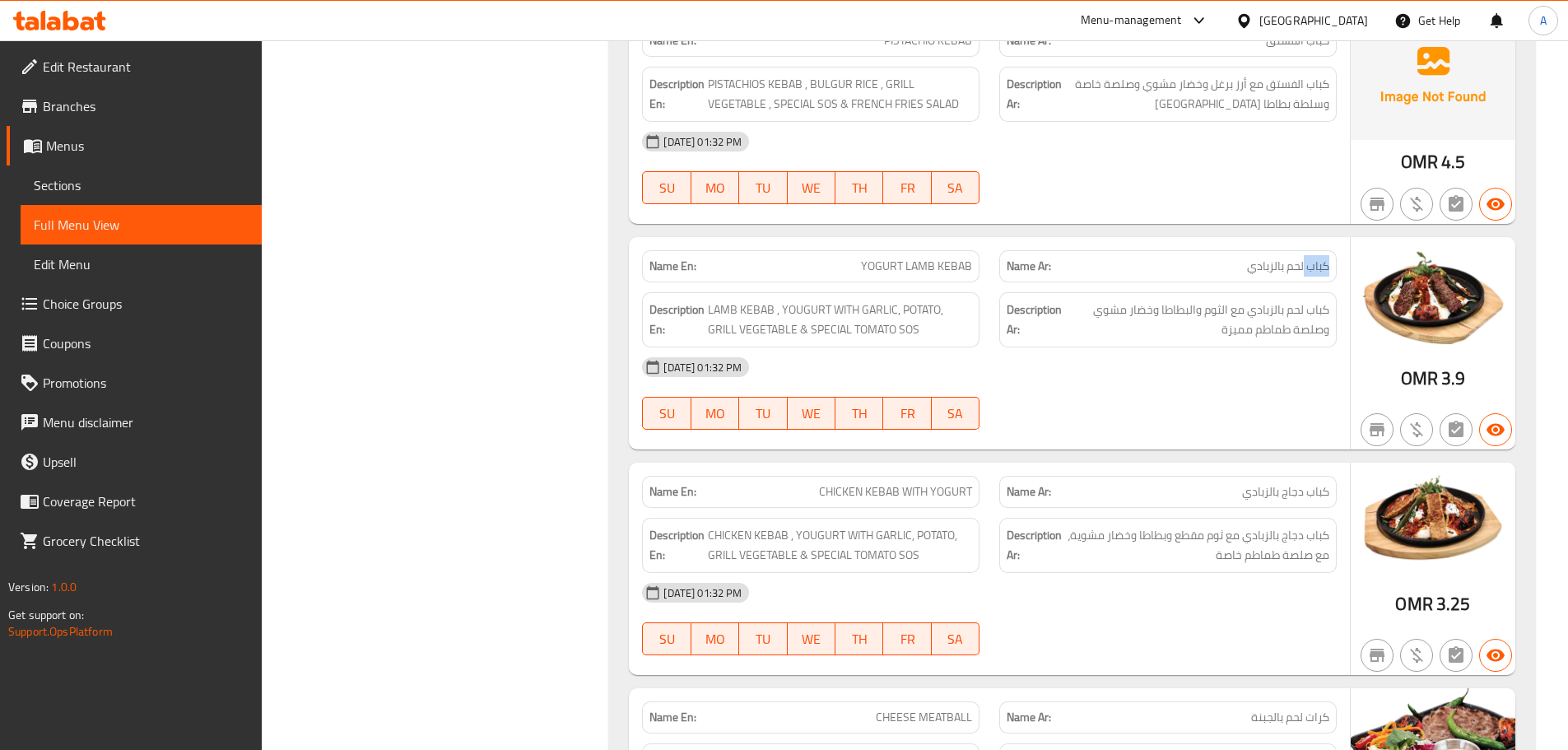
click at [1313, 261] on span "كباب لحم بالزبادي" at bounding box center [1288, 267] width 82 height 17
drag, startPoint x: 855, startPoint y: 259, endPoint x: 1200, endPoint y: 401, distance: 373.1
click at [1003, 298] on div "Name En: YOGURT LAMB KEBAB Name Ar: كباب لحم بالزبادي Description En: LAMB KEBA…" at bounding box center [988, 344] width 721 height 213
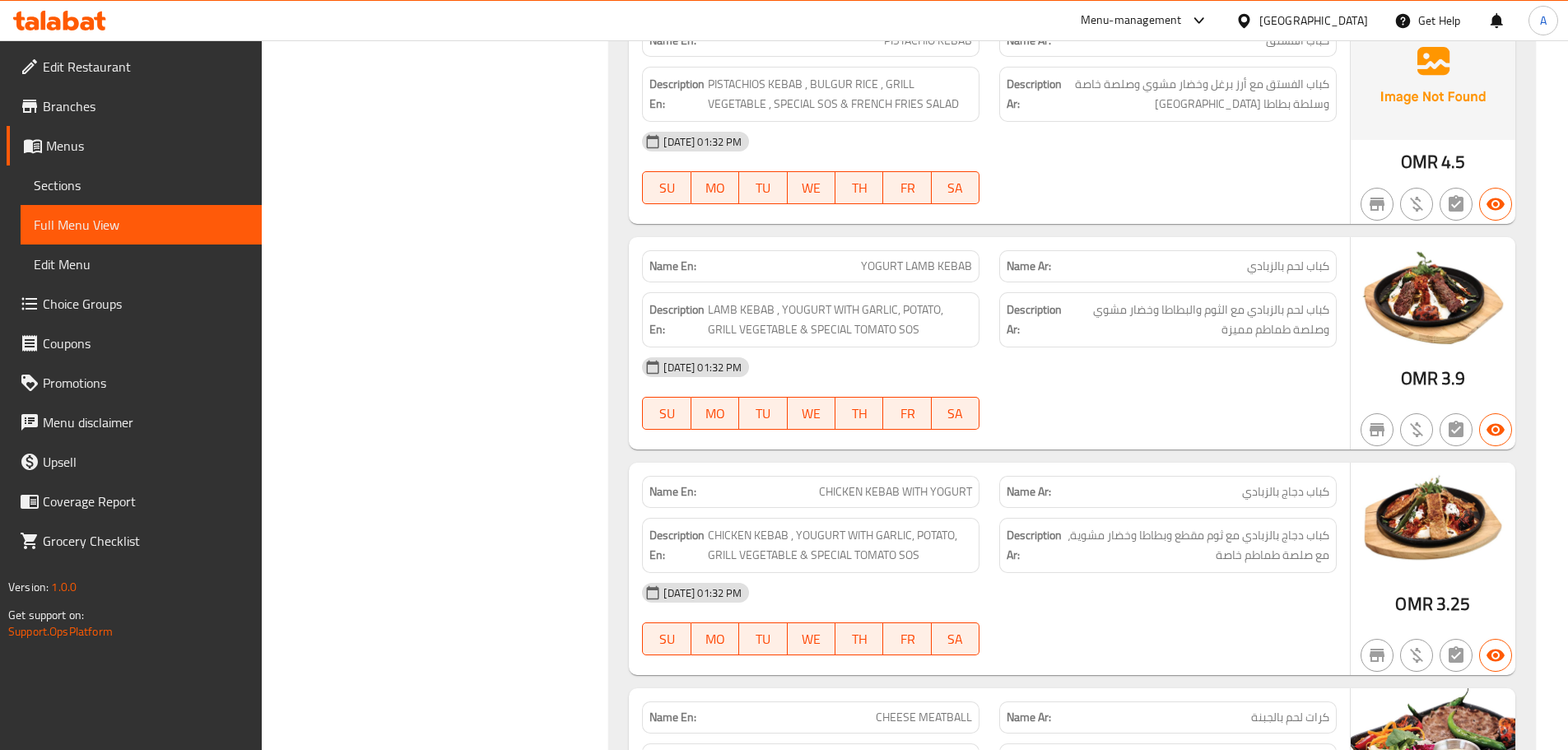
drag, startPoint x: 1200, startPoint y: 401, endPoint x: 1219, endPoint y: 408, distance: 20.2
click at [1205, 401] on div "[DATE] 01:32 PM SU MO TU WE TH FR SA" at bounding box center [989, 394] width 715 height 92
drag, startPoint x: 1321, startPoint y: 306, endPoint x: 1293, endPoint y: 310, distance: 28.3
click at [1293, 310] on span "كباب لحم بالزبادي مع الثوم والبطاطا وخضار مشوي وصلصة طماطم مميزة" at bounding box center [1197, 320] width 264 height 40
click at [1238, 375] on div "[DATE] 01:32 PM" at bounding box center [989, 367] width 715 height 39
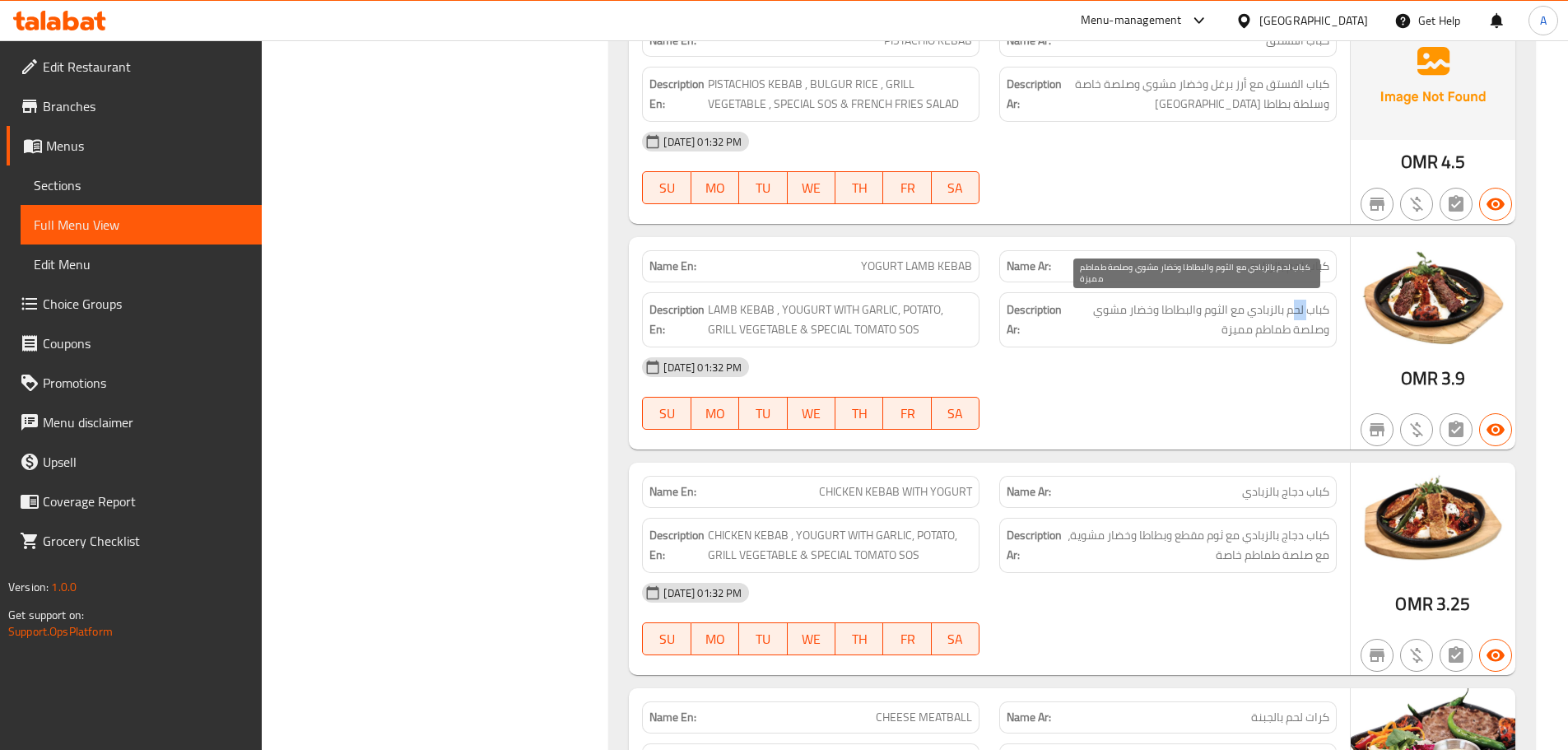
drag, startPoint x: 1293, startPoint y: 311, endPoint x: 1280, endPoint y: 312, distance: 13.0
click at [1283, 311] on span "كباب لحم بالزبادي مع الثوم والبطاطا وخضار مشوي وصلصة طماطم مميزة" at bounding box center [1197, 320] width 264 height 40
click at [1278, 368] on div "[DATE] 01:32 PM" at bounding box center [989, 367] width 715 height 39
drag, startPoint x: 1213, startPoint y: 312, endPoint x: 1191, endPoint y: 309, distance: 22.2
click at [1198, 310] on span "كباب لحم بالزبادي مع الثوم والبطاطا وخضار مشوي وصلصة طماطم مميزة" at bounding box center [1197, 320] width 264 height 40
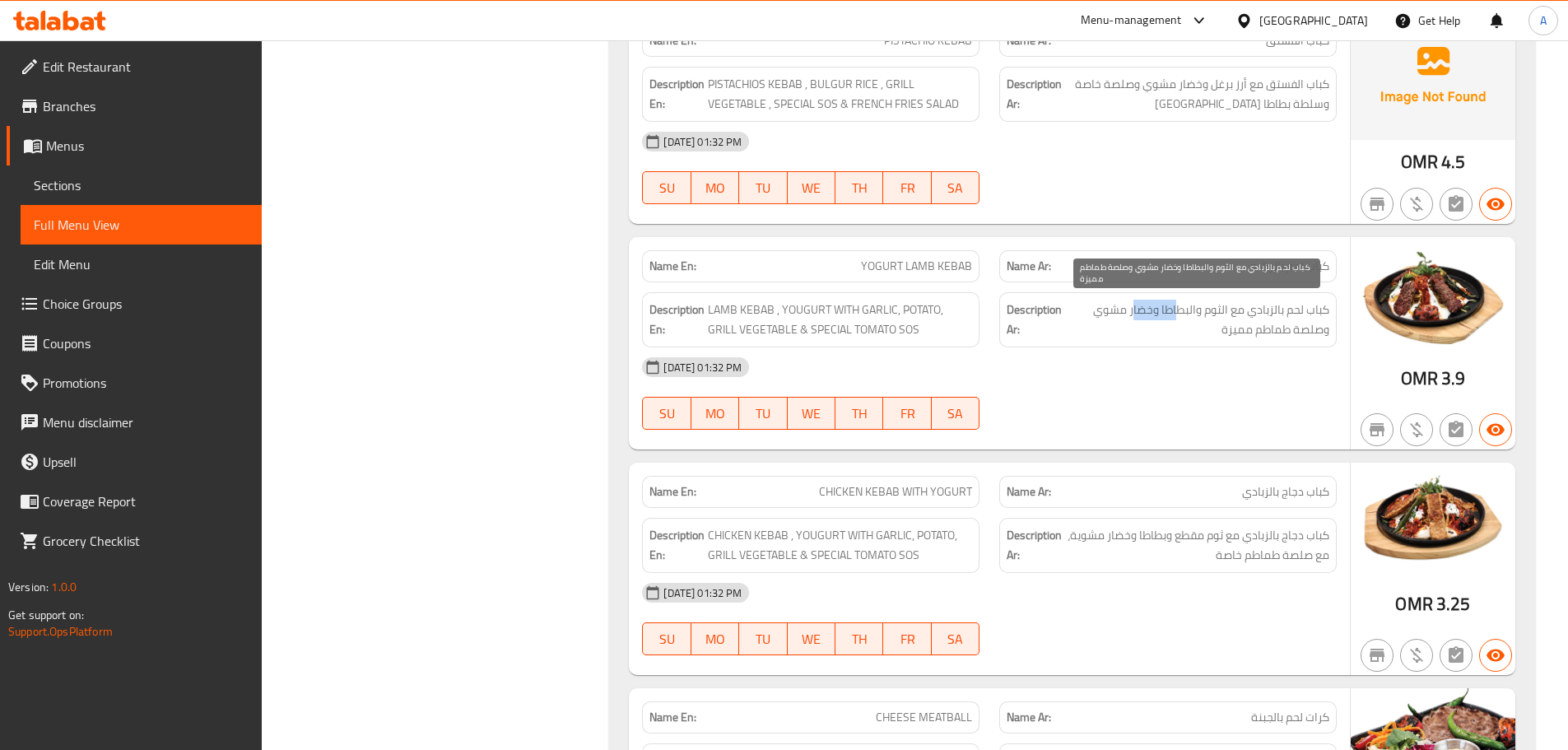
drag, startPoint x: 1171, startPoint y: 303, endPoint x: 1132, endPoint y: 301, distance: 39.1
click at [1132, 301] on span "كباب لحم بالزبادي مع الثوم والبطاطا وخضار مشوي وصلصة طماطم مميزة" at bounding box center [1197, 320] width 264 height 40
drag, startPoint x: 1231, startPoint y: 331, endPoint x: 1235, endPoint y: 386, distance: 55.1
click at [1230, 331] on span "كباب لحم بالزبادي مع الثوم والبطاطا وخضار مشوي وصلصة طماطم مميزة" at bounding box center [1197, 320] width 264 height 40
drag, startPoint x: 1235, startPoint y: 386, endPoint x: 1202, endPoint y: 384, distance: 33.1
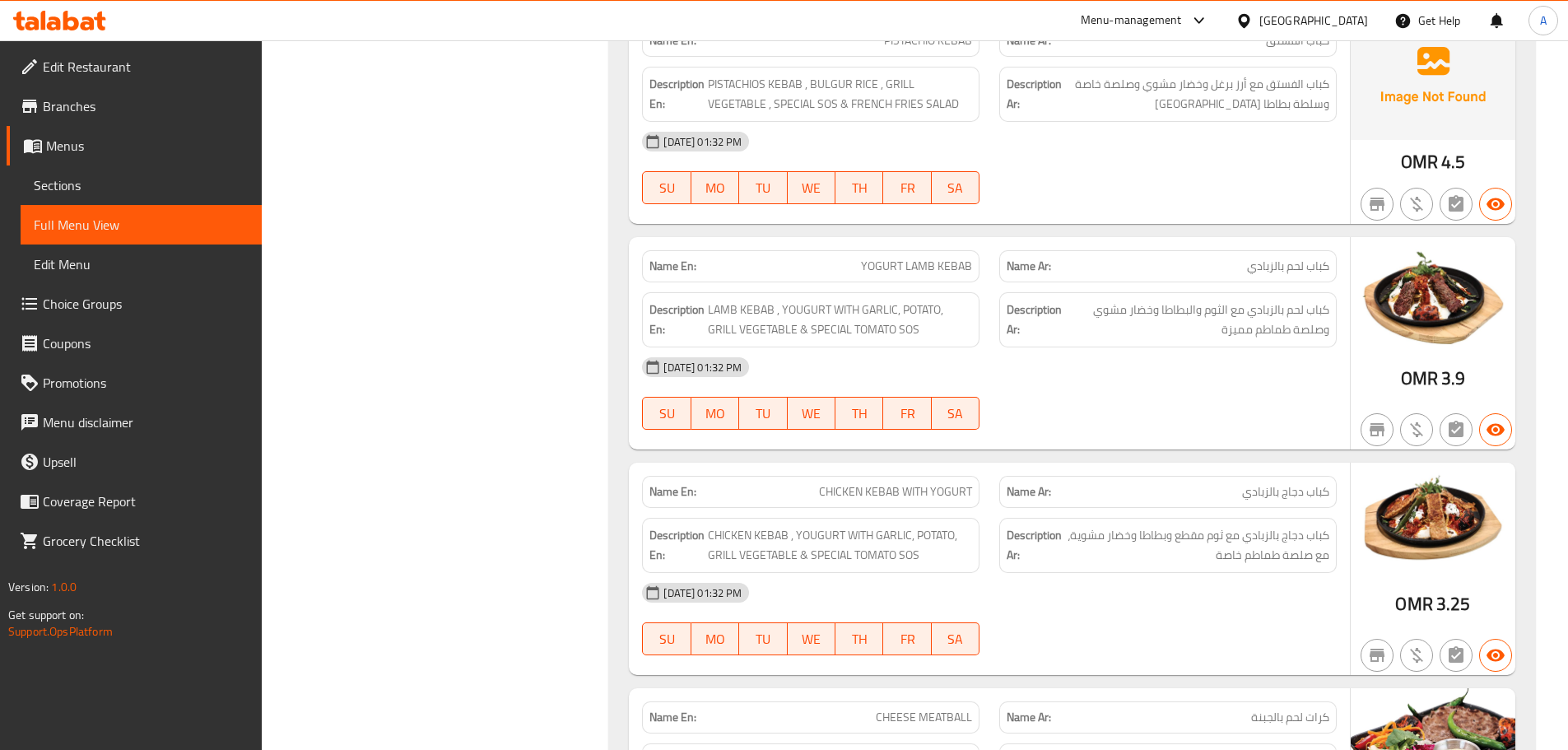
click at [1235, 387] on div "[DATE] 01:32 PM SU MO TU WE TH FR SA" at bounding box center [989, 394] width 715 height 92
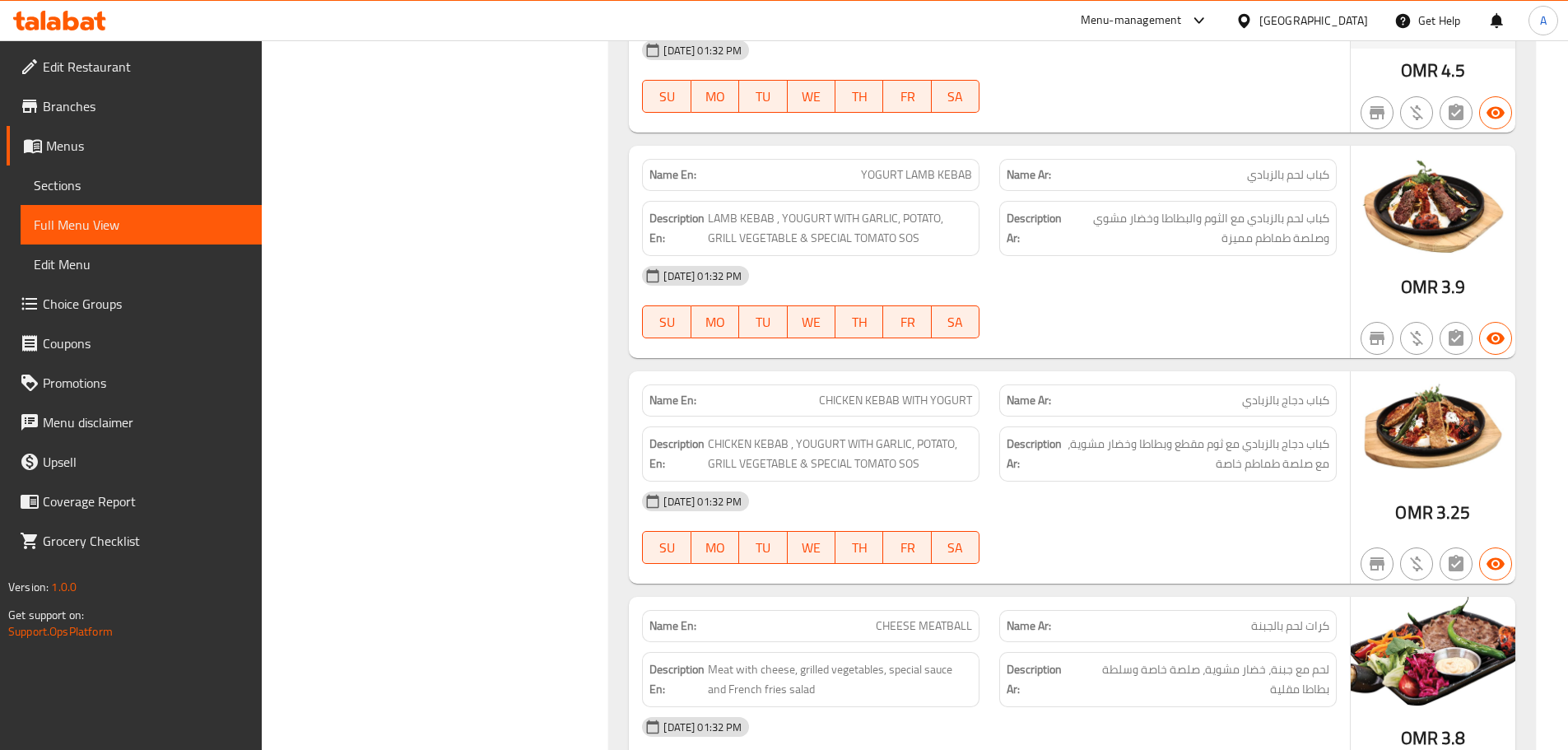
scroll to position [1443, 0]
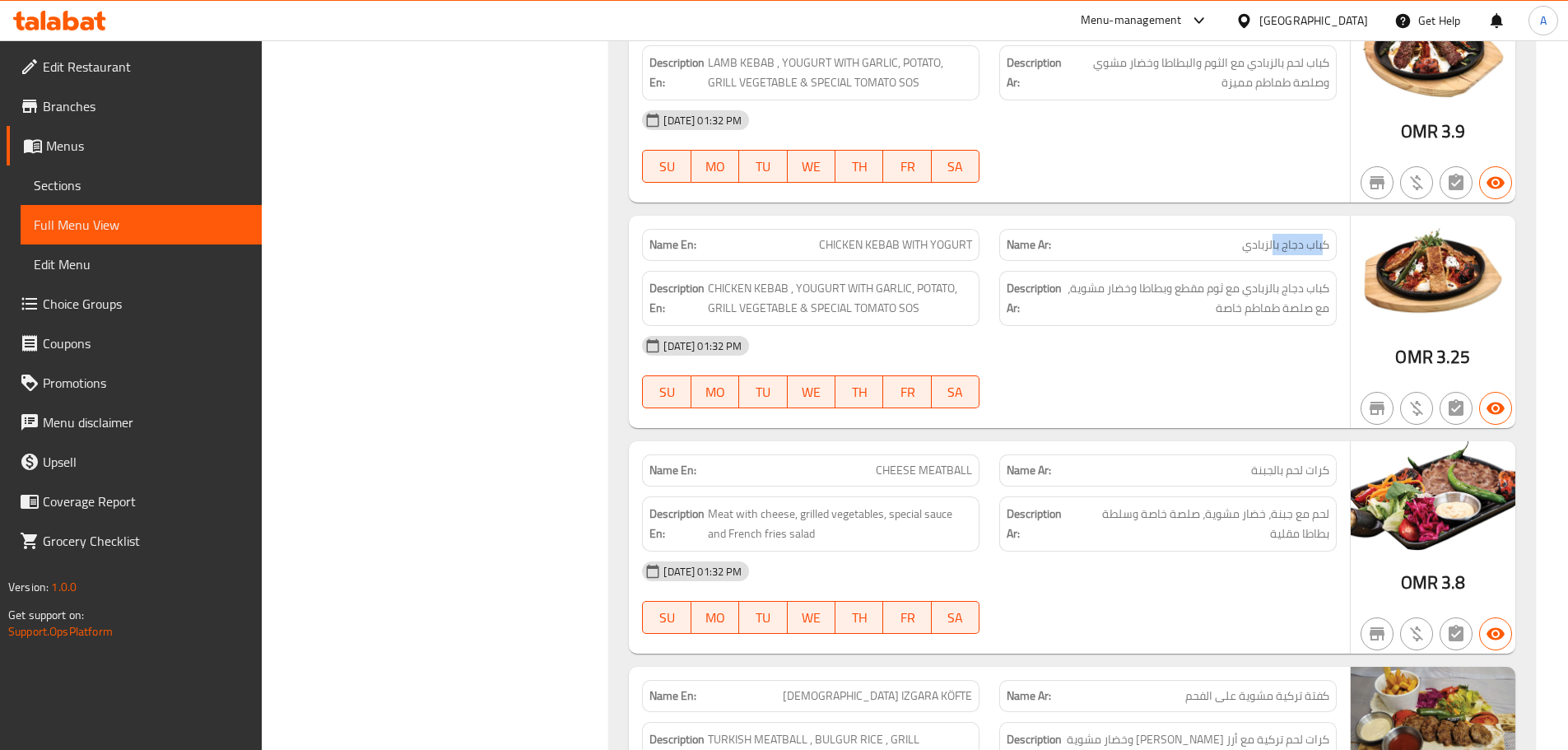
drag, startPoint x: 1324, startPoint y: 248, endPoint x: 1272, endPoint y: 248, distance: 52.0
click at [1272, 248] on span "كباب دجاج بالزبادي" at bounding box center [1286, 245] width 87 height 17
drag, startPoint x: 1320, startPoint y: 291, endPoint x: 1204, endPoint y: 289, distance: 116.0
click at [1204, 289] on span "كباب دجاج بالزبادي مع ثوم مقطع وبطاطا وخضار مشوية، مع صلصة طماطم خاصة" at bounding box center [1197, 298] width 264 height 40
click at [1194, 284] on span "كباب دجاج بالزبادي مع ثوم مقطع وبطاطا وخضار مشوية، مع صلصة طماطم خاصة" at bounding box center [1197, 298] width 264 height 40
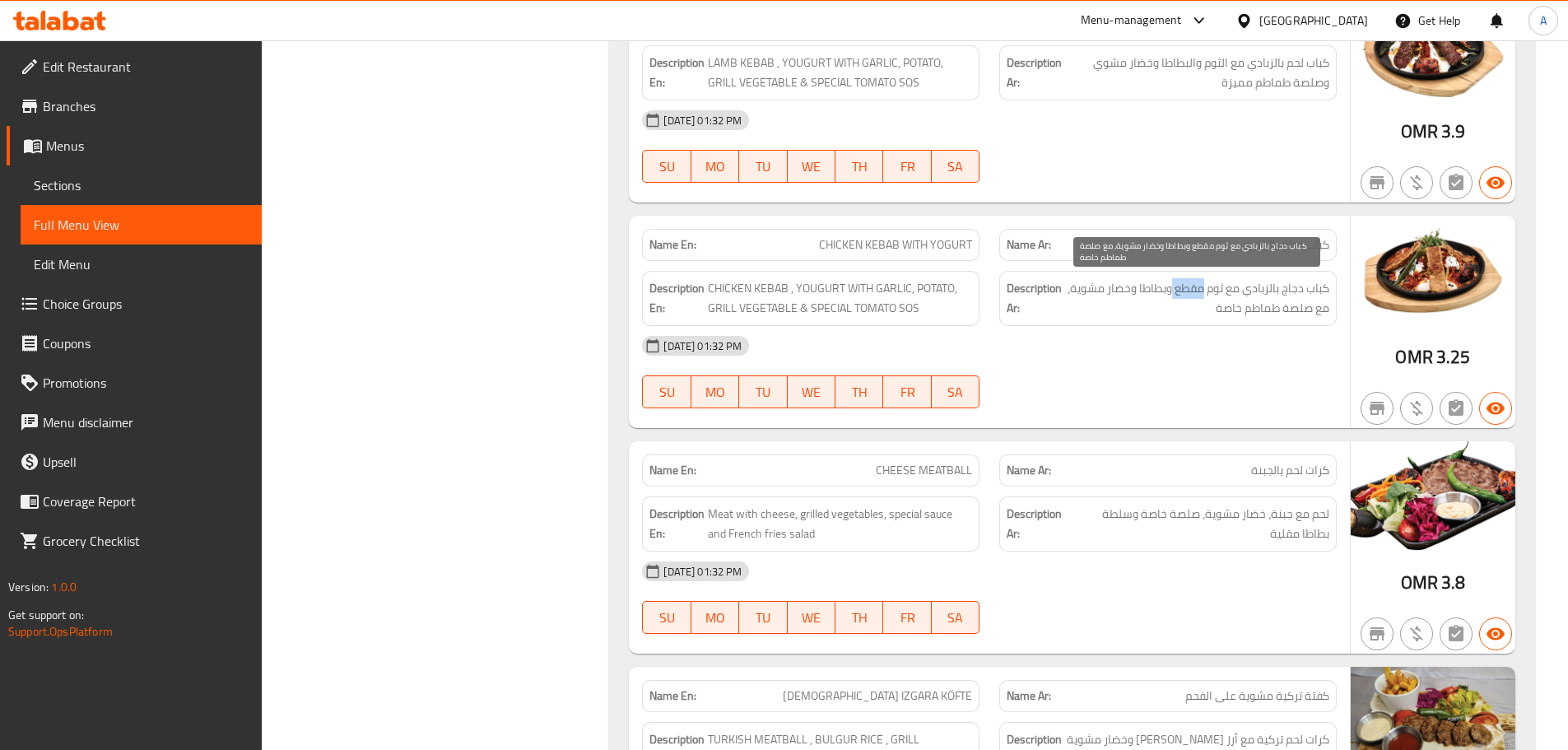
click at [1194, 284] on span "كباب دجاج بالزبادي مع ثوم مقطع وبطاطا وخضار مشوية، مع صلصة طماطم خاصة" at bounding box center [1197, 298] width 264 height 40
click at [1164, 391] on div "[DATE] 01:32 PM SU MO TU WE TH FR SA" at bounding box center [989, 372] width 715 height 92
drag, startPoint x: 976, startPoint y: 473, endPoint x: 1078, endPoint y: 508, distance: 107.8
click at [1042, 494] on div "Name En: CHEESE MEATBALL Name Ar: كرات لحم بالجبنة Description En: Meat with ch…" at bounding box center [988, 548] width 721 height 213
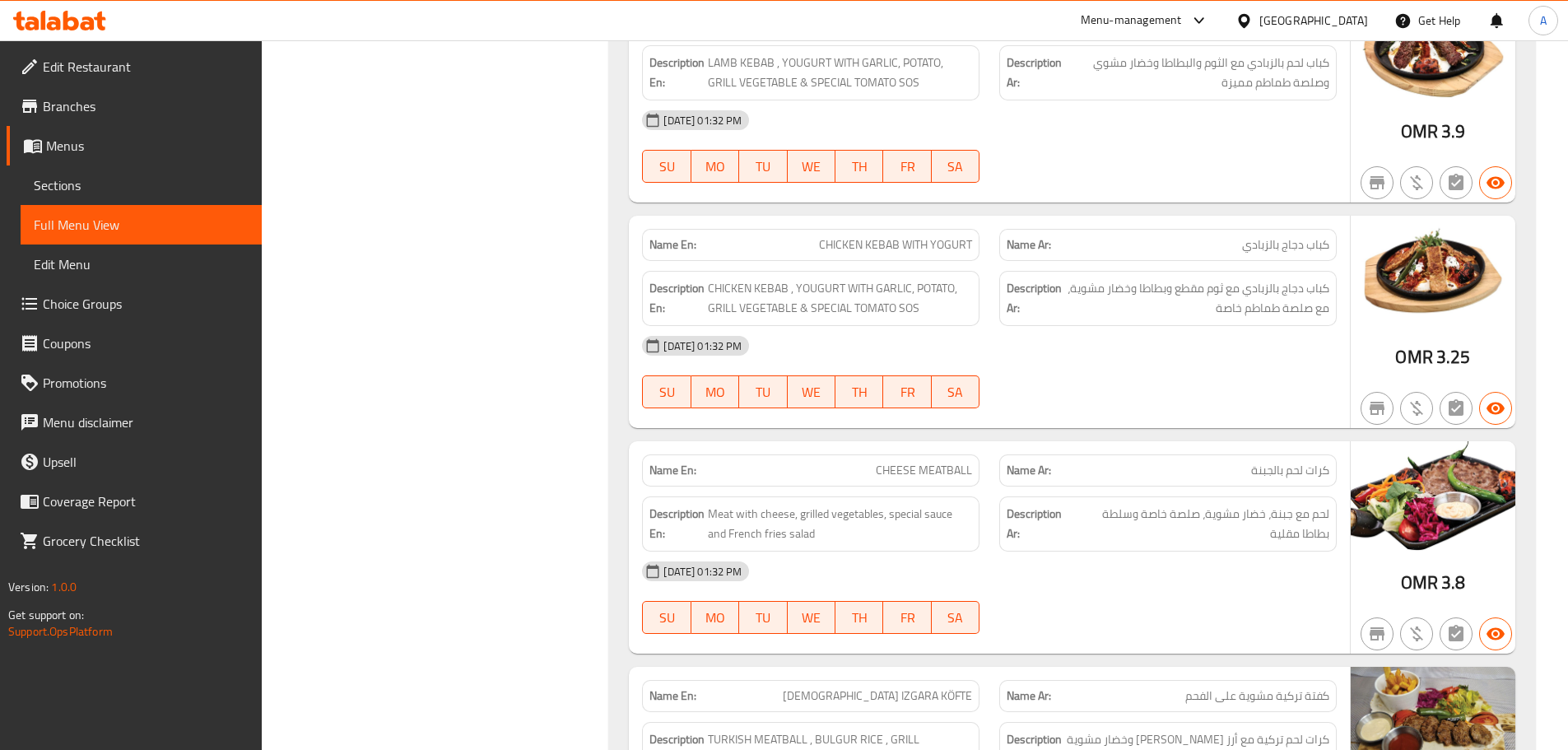
click at [1188, 580] on div "[DATE] 01:32 PM" at bounding box center [989, 571] width 715 height 39
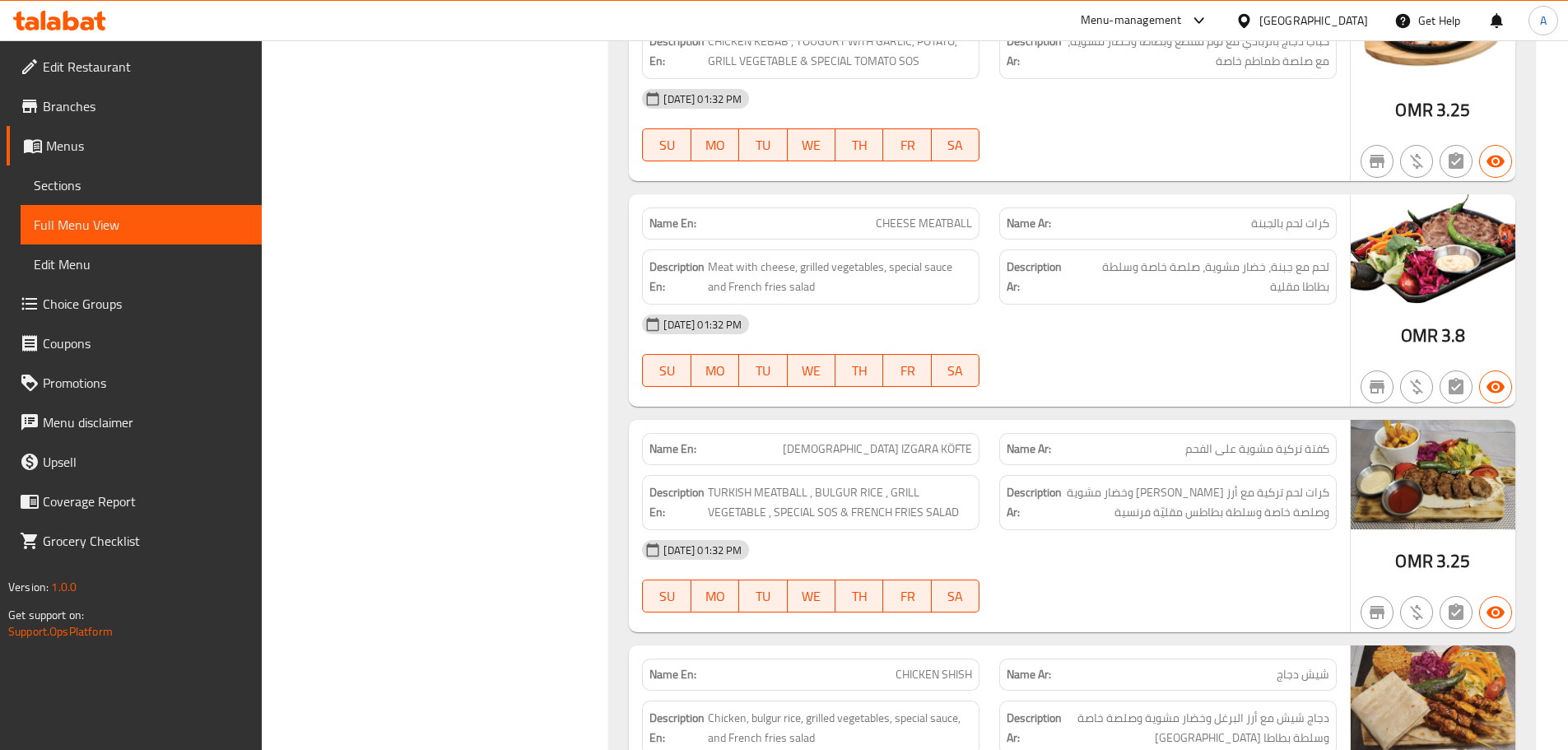
drag, startPoint x: 1293, startPoint y: 221, endPoint x: 1211, endPoint y: 234, distance: 83.0
click at [1221, 228] on p "Name Ar: كرات لحم بالجبنة" at bounding box center [1168, 223] width 322 height 17
drag, startPoint x: 1209, startPoint y: 328, endPoint x: 858, endPoint y: 274, distance: 355.1
click at [1202, 330] on div "[DATE] 01:32 PM" at bounding box center [989, 324] width 715 height 39
drag, startPoint x: 852, startPoint y: 222, endPoint x: 1062, endPoint y: 281, distance: 218.1
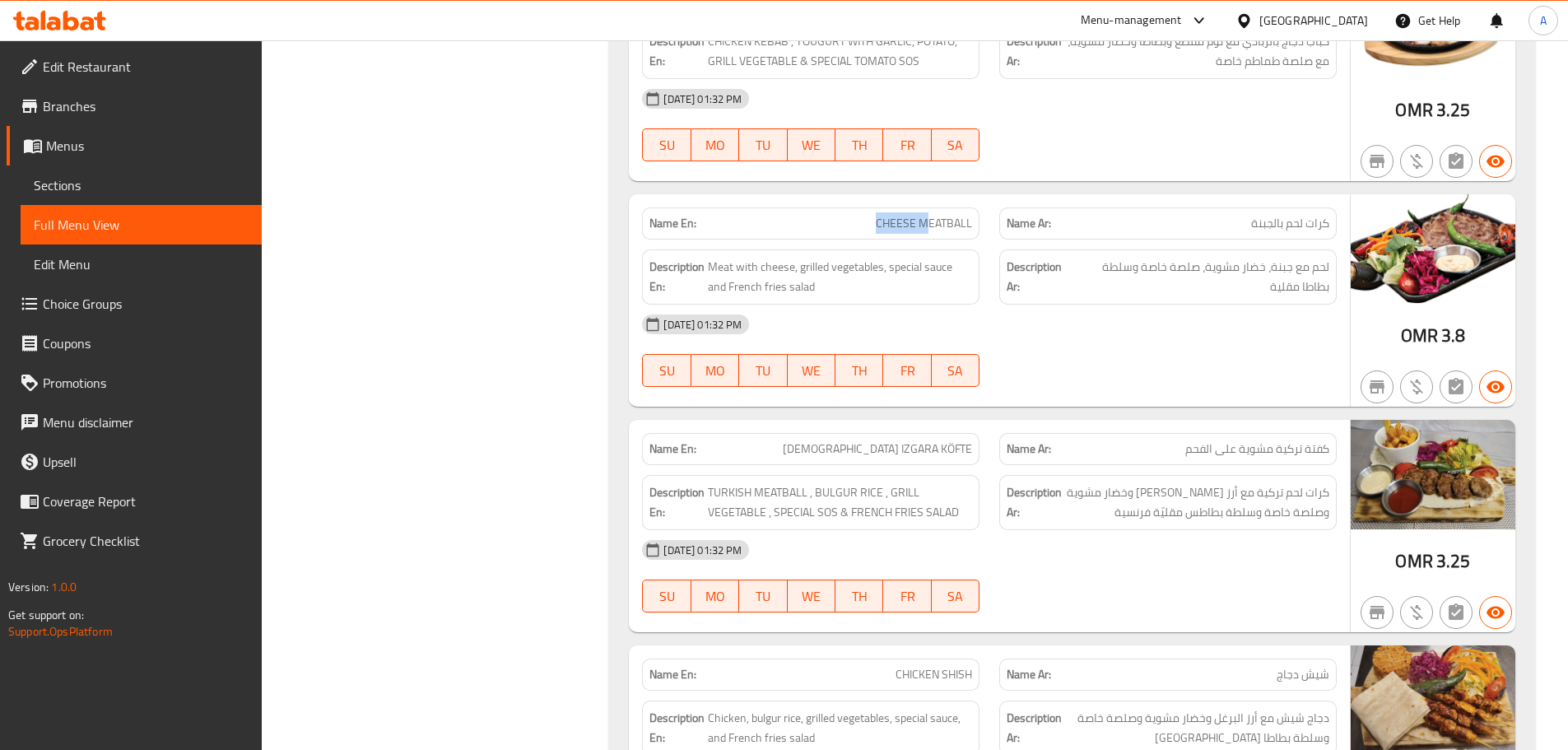
click at [1015, 244] on div "Name En: CHEESE MEATBALL Name Ar: كرات لحم بالجبنة Description En: Meat with ch…" at bounding box center [988, 301] width 721 height 213
click at [1117, 334] on div "[DATE] 01:32 PM" at bounding box center [989, 324] width 715 height 39
drag, startPoint x: 1315, startPoint y: 262, endPoint x: 1277, endPoint y: 298, distance: 52.3
click at [1295, 269] on span "لحم مع جبنة، خضار مشوية، صلصة خاصة وسلطة بطاطا مقلية" at bounding box center [1200, 277] width 256 height 40
drag, startPoint x: 1243, startPoint y: 363, endPoint x: 1096, endPoint y: 364, distance: 147.0
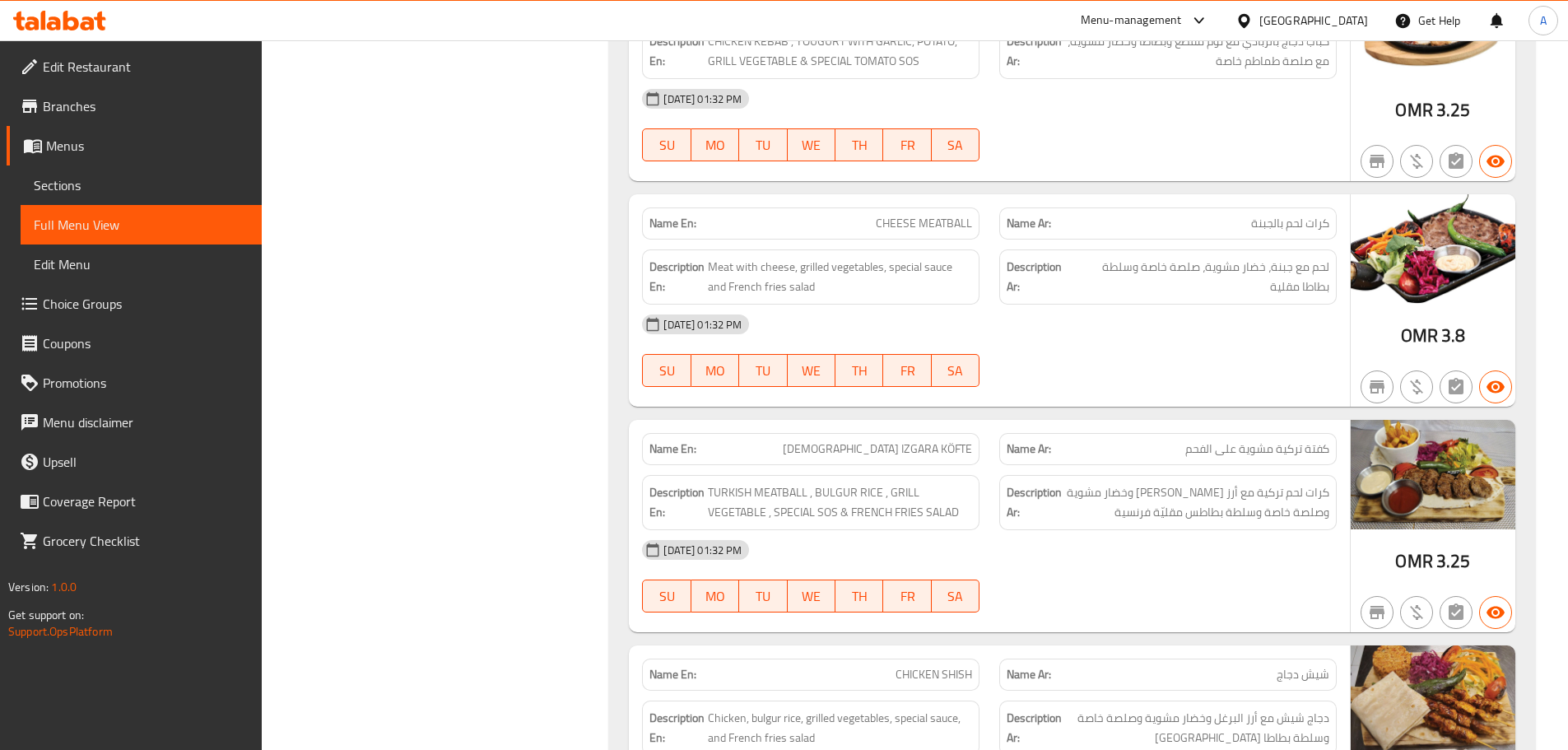
click at [1242, 364] on div "[DATE] 01:32 PM SU MO TU WE TH FR SA" at bounding box center [989, 351] width 715 height 92
drag, startPoint x: 824, startPoint y: 273, endPoint x: 847, endPoint y: 273, distance: 23.0
click at [847, 273] on span "Meat with cheese, grilled vegetables, special sauce and French fries salad" at bounding box center [839, 277] width 264 height 40
drag, startPoint x: 729, startPoint y: 271, endPoint x: 758, endPoint y: 274, distance: 29.2
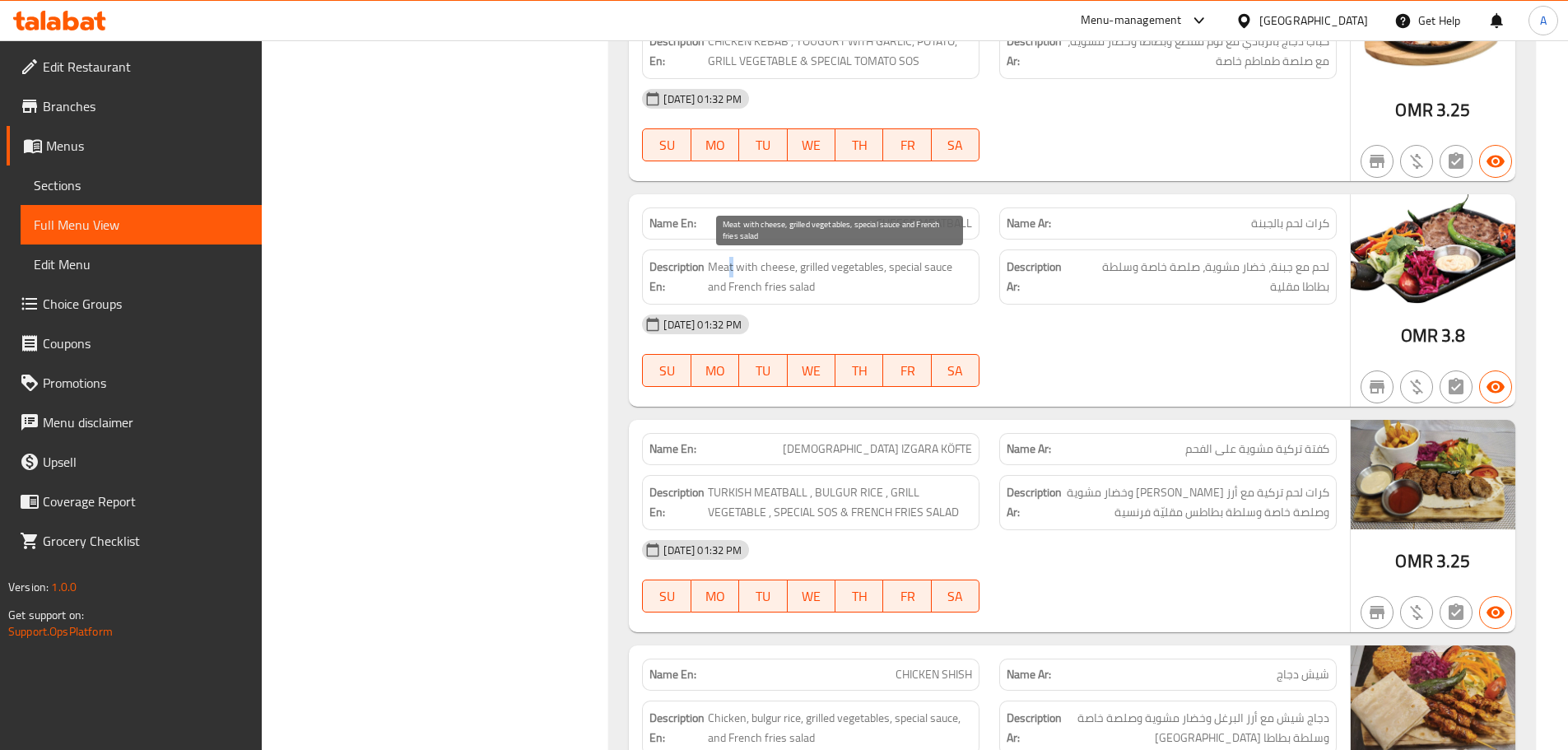
click at [736, 273] on span "Meat with cheese, grilled vegetables, special sauce and French fries salad" at bounding box center [839, 277] width 264 height 40
click at [709, 269] on span "Meat with cheese, grilled vegetables, special sauce and French fries salad" at bounding box center [839, 277] width 264 height 40
drag, startPoint x: 709, startPoint y: 269, endPoint x: 765, endPoint y: 263, distance: 56.3
click at [765, 263] on span "Meat with cheese, grilled vegetables, special sauce and French fries salad" at bounding box center [839, 277] width 264 height 40
click at [1126, 351] on div "[DATE] 01:32 PM SU MO TU WE TH FR SA" at bounding box center [989, 351] width 715 height 92
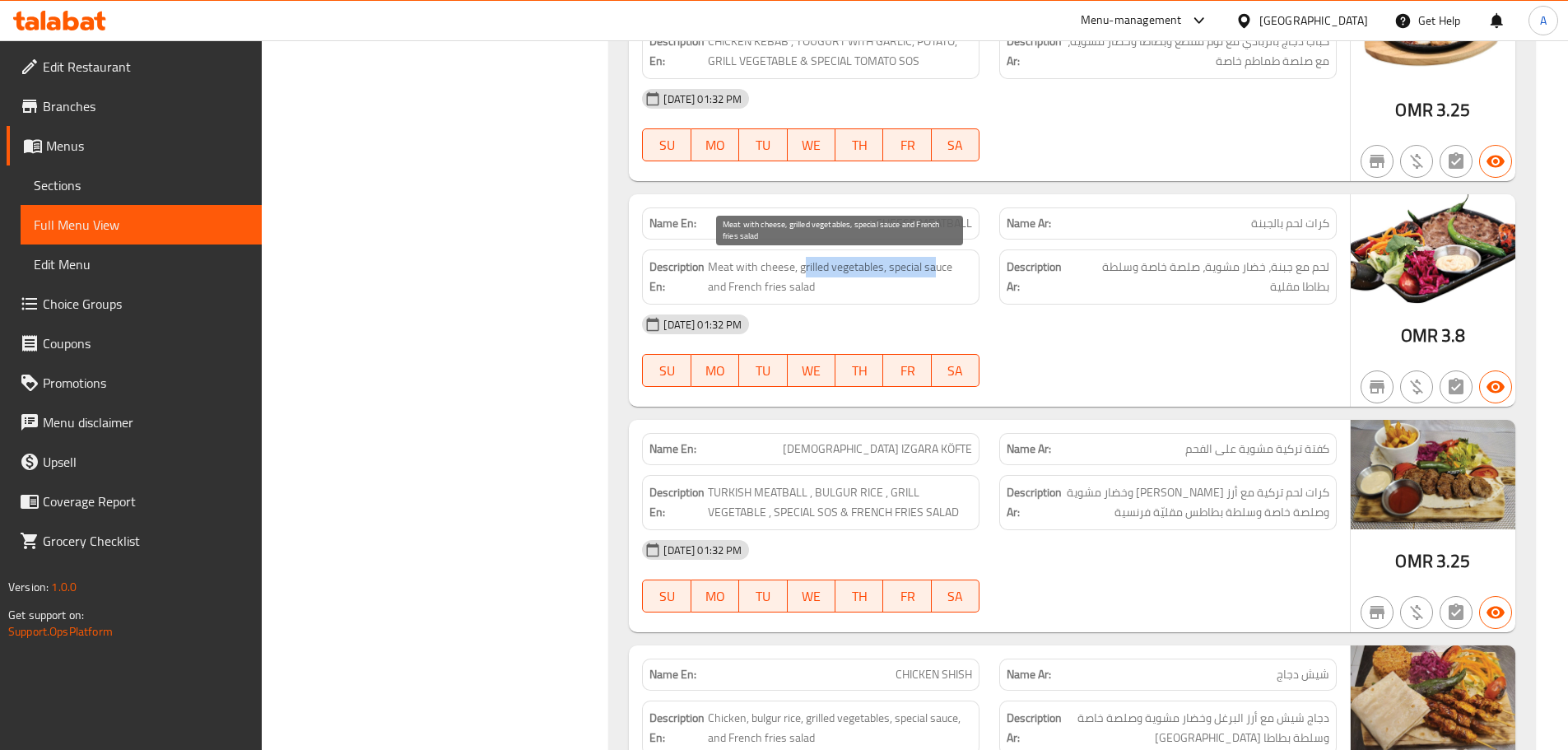
drag, startPoint x: 804, startPoint y: 268, endPoint x: 933, endPoint y: 266, distance: 129.0
click at [933, 266] on span "Meat with cheese, grilled vegetables, special sauce and French fries salad" at bounding box center [839, 277] width 264 height 40
drag, startPoint x: 734, startPoint y: 290, endPoint x: 852, endPoint y: 298, distance: 118.3
click at [830, 295] on span "Meat with cheese, grilled vegetables, special sauce and French fries salad" at bounding box center [839, 277] width 264 height 40
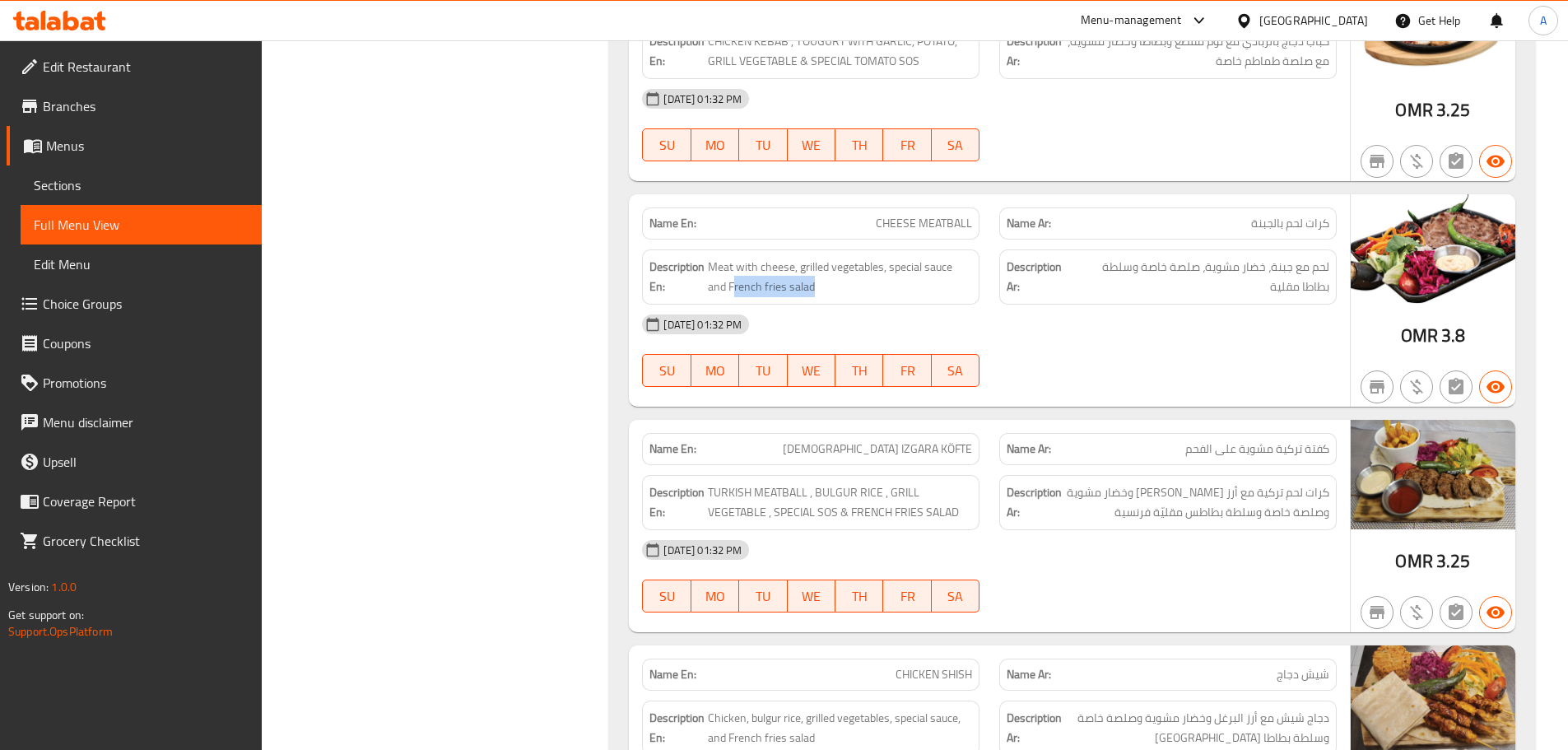
scroll to position [1856, 0]
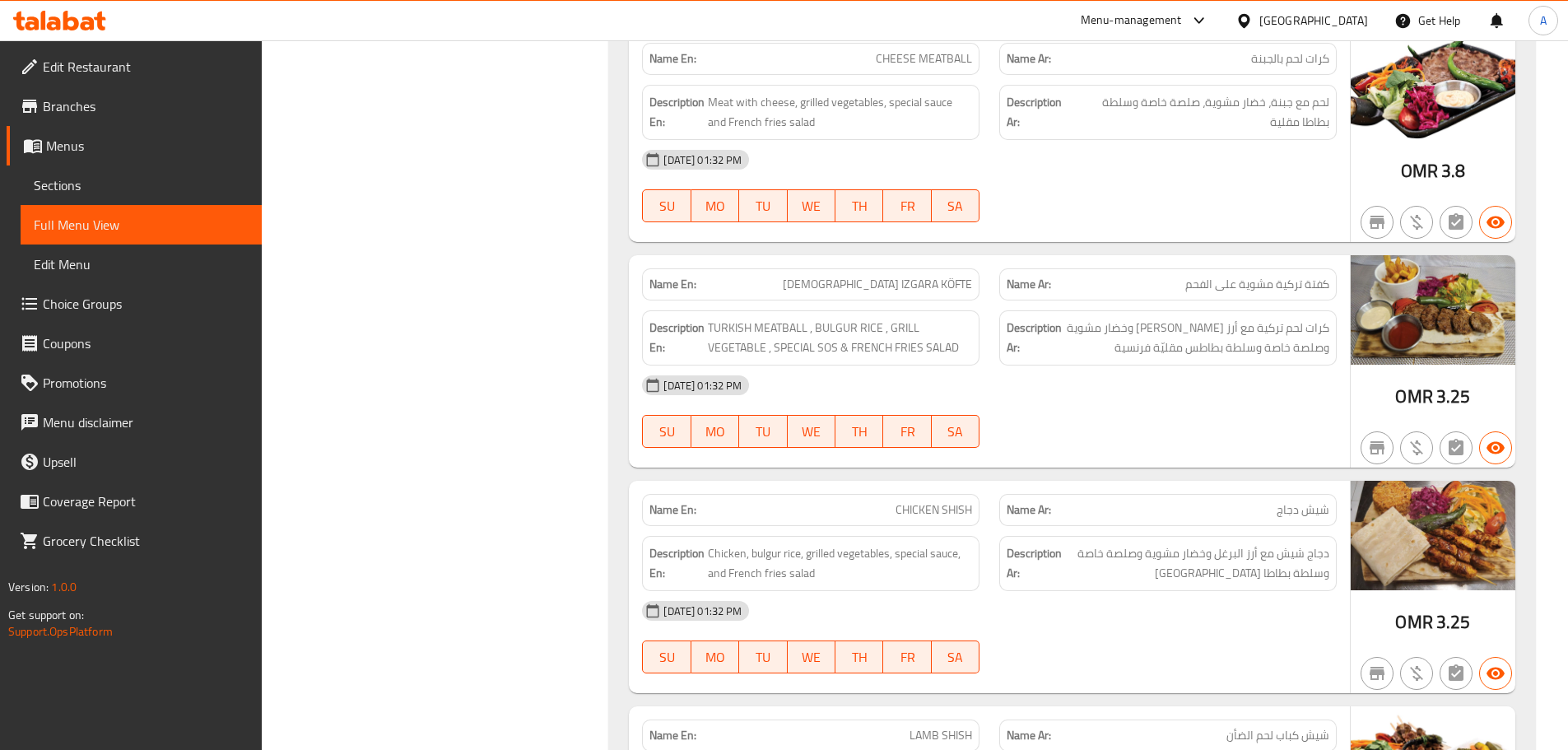
click at [977, 322] on div "Name En: TURKISH IZGARA KÖFTE Name Ar: كفتة تركية مشوية على الفحم Description E…" at bounding box center [988, 362] width 721 height 213
click at [1102, 394] on div "[DATE] 01:32 PM" at bounding box center [989, 385] width 715 height 39
click at [874, 286] on span "[DEMOGRAPHIC_DATA] IZGARA KÖFTE" at bounding box center [877, 284] width 189 height 17
drag, startPoint x: 874, startPoint y: 286, endPoint x: 954, endPoint y: 284, distance: 80.0
click at [952, 283] on span "[DEMOGRAPHIC_DATA] IZGARA KÖFTE" at bounding box center [877, 284] width 189 height 17
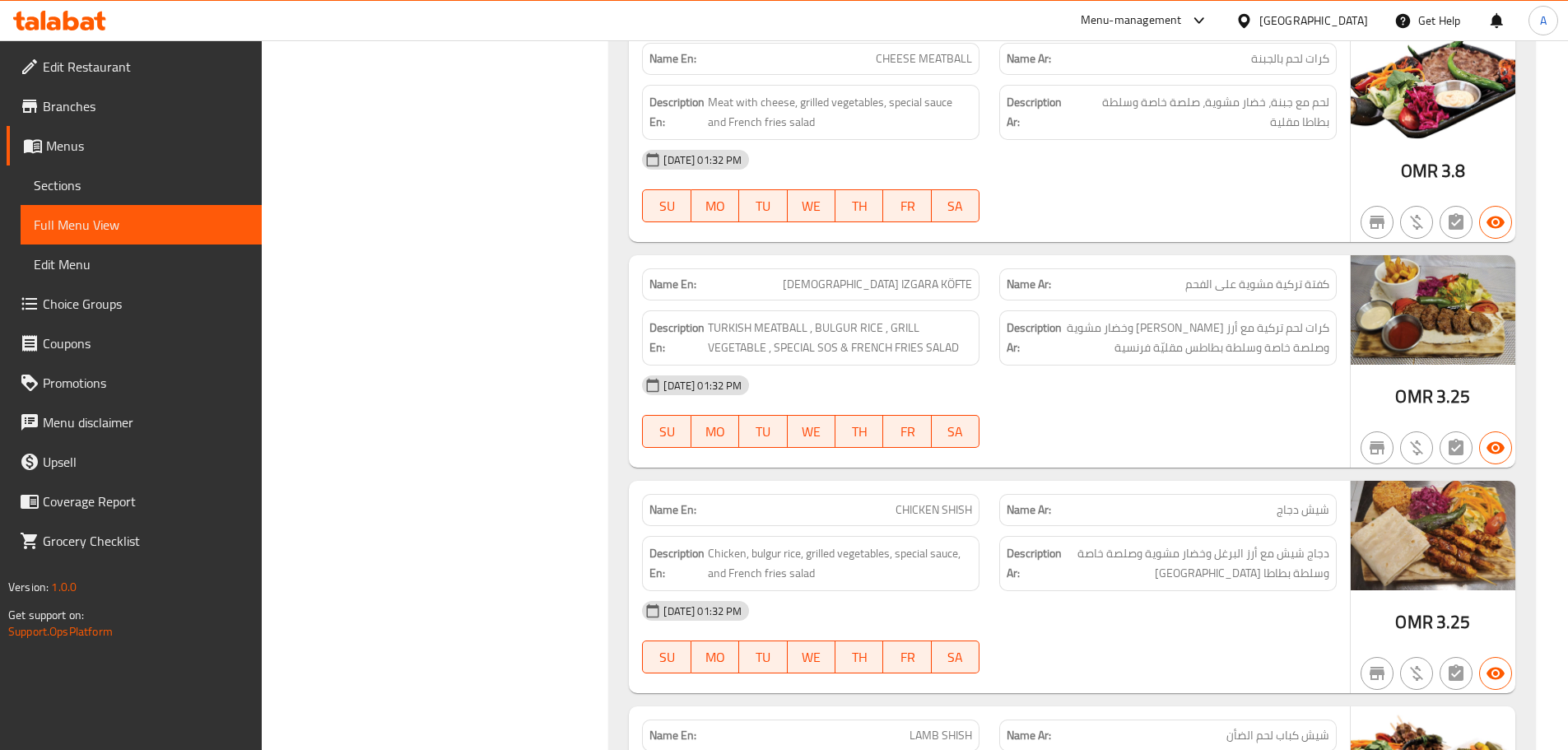
click at [1194, 433] on div "[DATE] 01:32 PM SU MO TU WE TH FR SA" at bounding box center [989, 412] width 715 height 92
drag, startPoint x: 1320, startPoint y: 331, endPoint x: 1259, endPoint y: 332, distance: 61.0
click at [1259, 332] on span "كرات لحم تركية مع أرز [PERSON_NAME] وخضار مشوية وصلصة خاصة وسلطة بطاطس مقليّة ف…" at bounding box center [1197, 338] width 264 height 40
click at [1204, 334] on span "كرات لحم تركية مع أرز [PERSON_NAME] وخضار مشوية وصلصة خاصة وسلطة بطاطس مقليّة ف…" at bounding box center [1197, 338] width 264 height 40
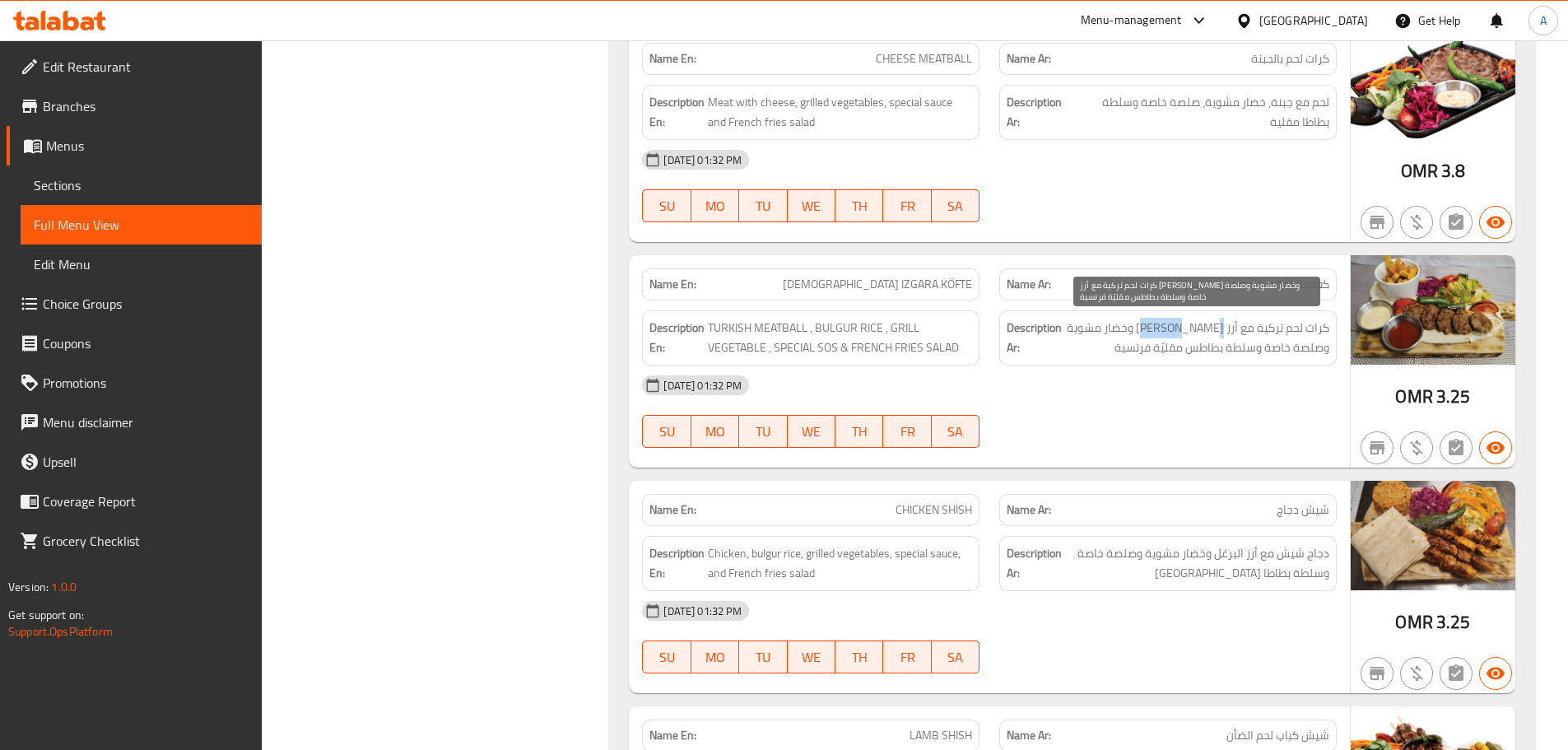
click at [1204, 334] on span "كرات لحم تركية مع أرز [PERSON_NAME] وخضار مشوية وصلصة خاصة وسلطة بطاطس مقليّة ف…" at bounding box center [1197, 338] width 264 height 40
click at [1190, 420] on div "[DATE] 01:32 PM SU MO TU WE TH FR SA" at bounding box center [989, 412] width 715 height 92
click at [1210, 334] on span "كرات لحم تركية مع أرز [PERSON_NAME] وخضار مشوية وصلصة خاصة وسلطة بطاطس مقليّة ف…" at bounding box center [1197, 338] width 264 height 40
drag, startPoint x: 1210, startPoint y: 334, endPoint x: 1238, endPoint y: 332, distance: 28.1
click at [1238, 332] on span "كرات لحم تركية مع أرز [PERSON_NAME] وخضار مشوية وصلصة خاصة وسلطة بطاطس مقليّة ف…" at bounding box center [1197, 338] width 264 height 40
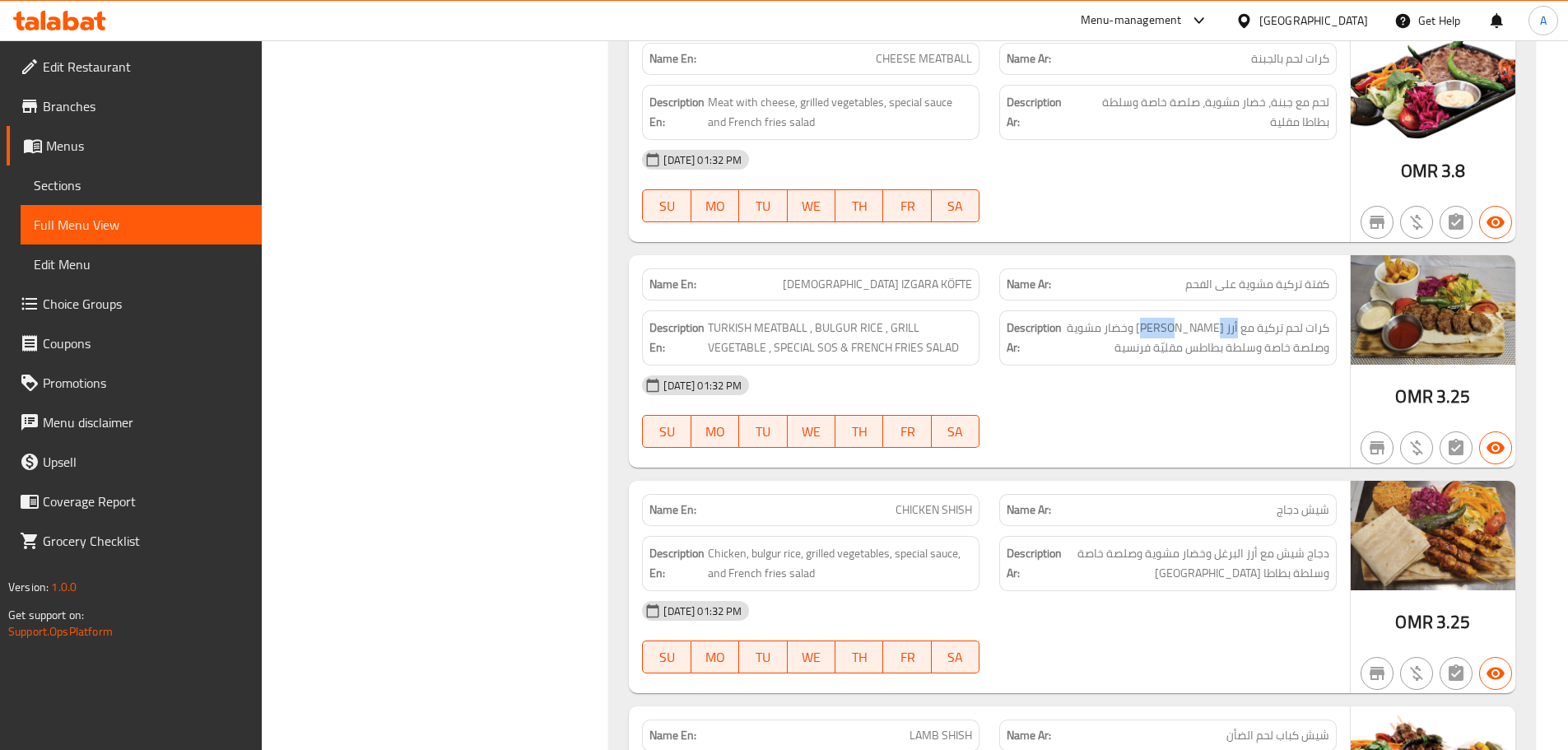
click at [825, 326] on span "TURKISH MEATBALL , BULGUR RICE , GRILL VEGETABLE , SPECIAL SOS & FRENCH FRIES S…" at bounding box center [839, 338] width 264 height 40
drag, startPoint x: 825, startPoint y: 326, endPoint x: 857, endPoint y: 321, distance: 32.4
click at [857, 321] on span "TURKISH MEATBALL , BULGUR RICE , GRILL VEGETABLE , SPECIAL SOS & FRENCH FRIES S…" at bounding box center [839, 338] width 264 height 40
click at [858, 321] on span "TURKISH MEATBALL , BULGUR RICE , GRILL VEGETABLE , SPECIAL SOS & FRENCH FRIES S…" at bounding box center [839, 338] width 264 height 40
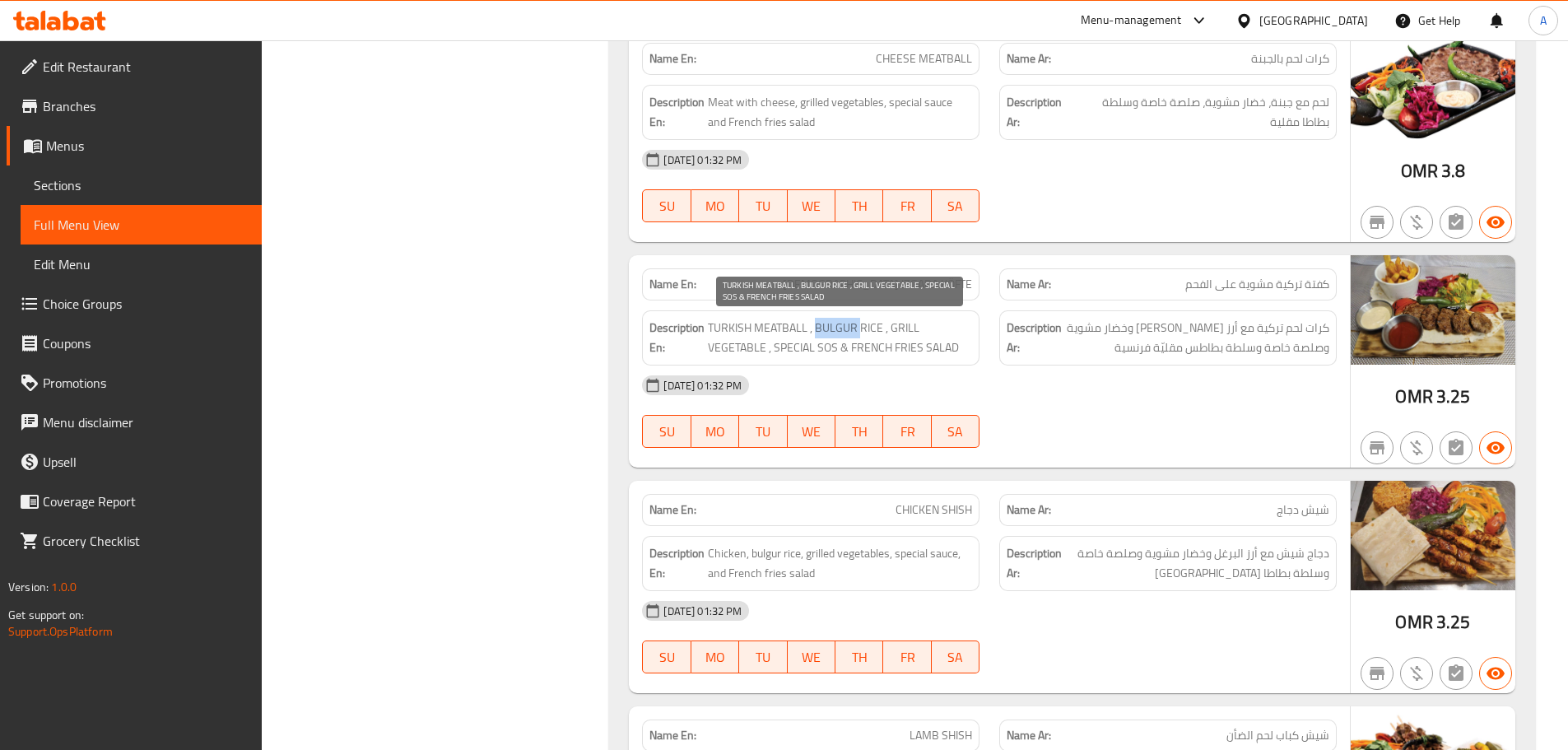
click at [845, 326] on span "TURKISH MEATBALL , BULGUR RICE , GRILL VEGETABLE , SPECIAL SOS & FRENCH FRIES S…" at bounding box center [839, 338] width 264 height 40
drag, startPoint x: 845, startPoint y: 326, endPoint x: 865, endPoint y: 328, distance: 20.1
click at [865, 328] on span "TURKISH MEATBALL , BULGUR RICE , GRILL VEGETABLE , SPECIAL SOS & FRENCH FRIES S…" at bounding box center [839, 338] width 264 height 40
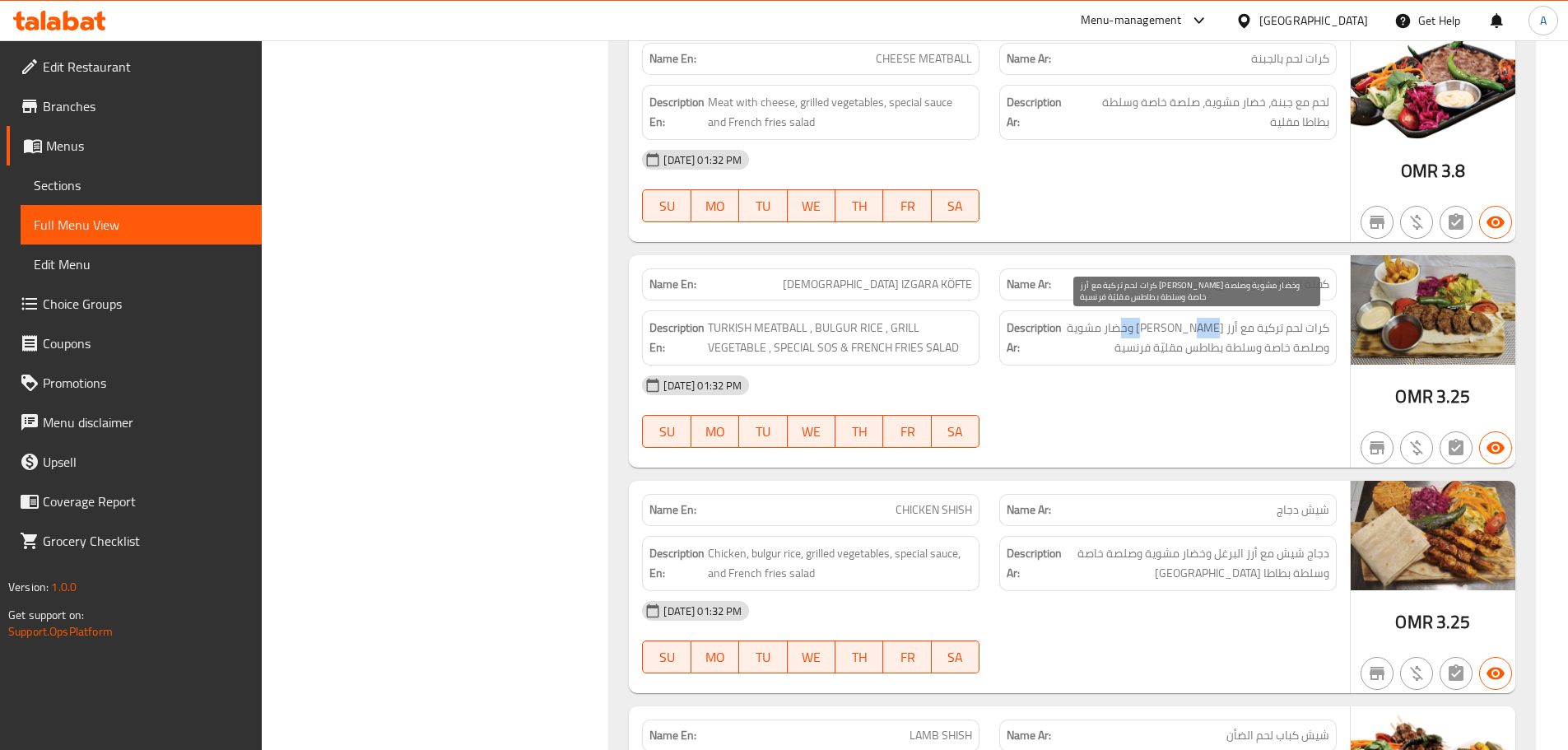
drag, startPoint x: 1165, startPoint y: 324, endPoint x: 1125, endPoint y: 327, distance: 40.1
click at [1127, 322] on span "كرات لحم تركية مع أرز [PERSON_NAME] وخضار مشوية وصلصة خاصة وسلطة بطاطس مقليّة ف…" at bounding box center [1197, 338] width 264 height 40
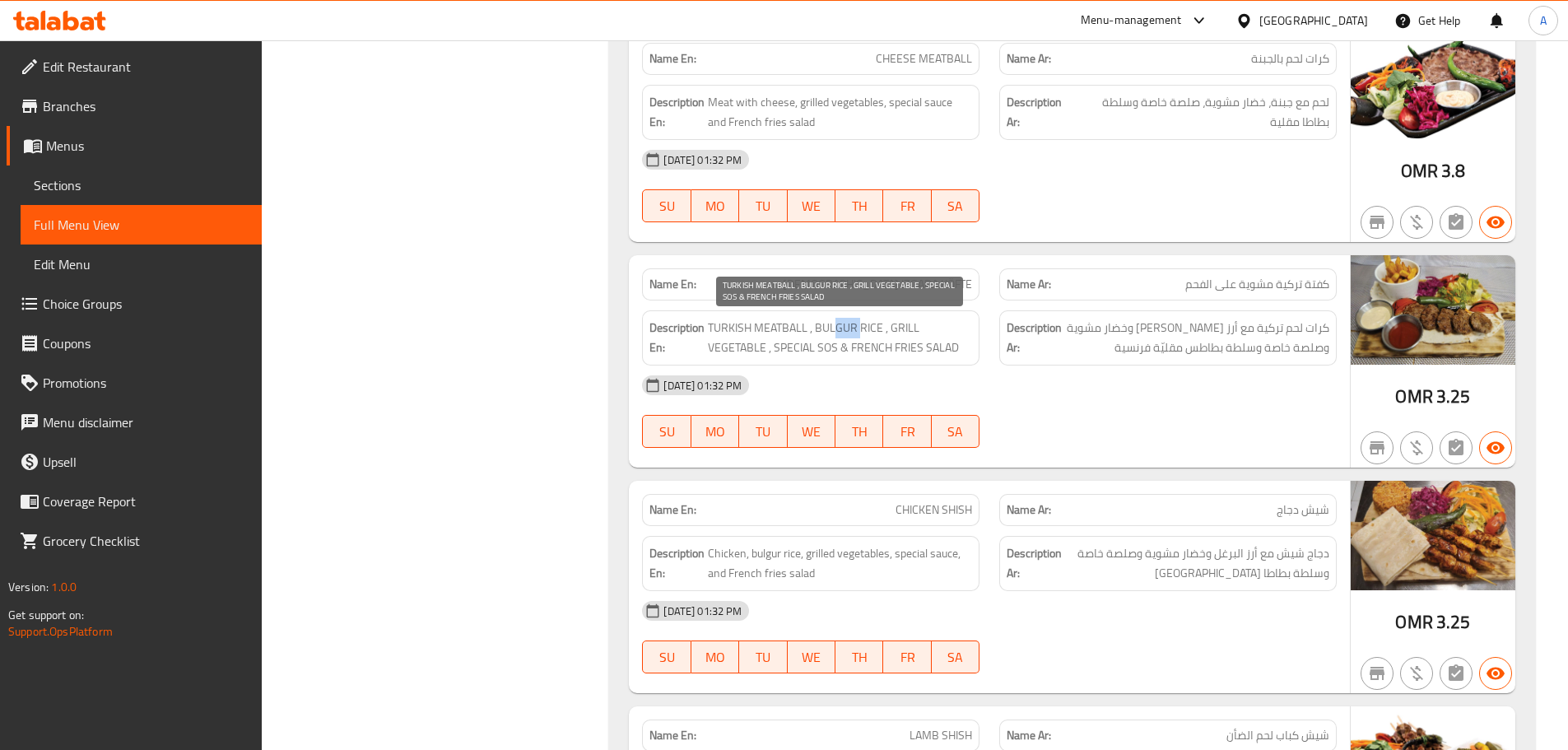
click at [865, 328] on span "TURKISH MEATBALL , BULGUR RICE , GRILL VEGETABLE , SPECIAL SOS & FRENCH FRIES S…" at bounding box center [839, 338] width 264 height 40
click at [921, 328] on span "TURKISH MEATBALL , BULGUR RICE , GRILL VEGETABLE , SPECIAL SOS & FRENCH FRIES S…" at bounding box center [839, 338] width 264 height 40
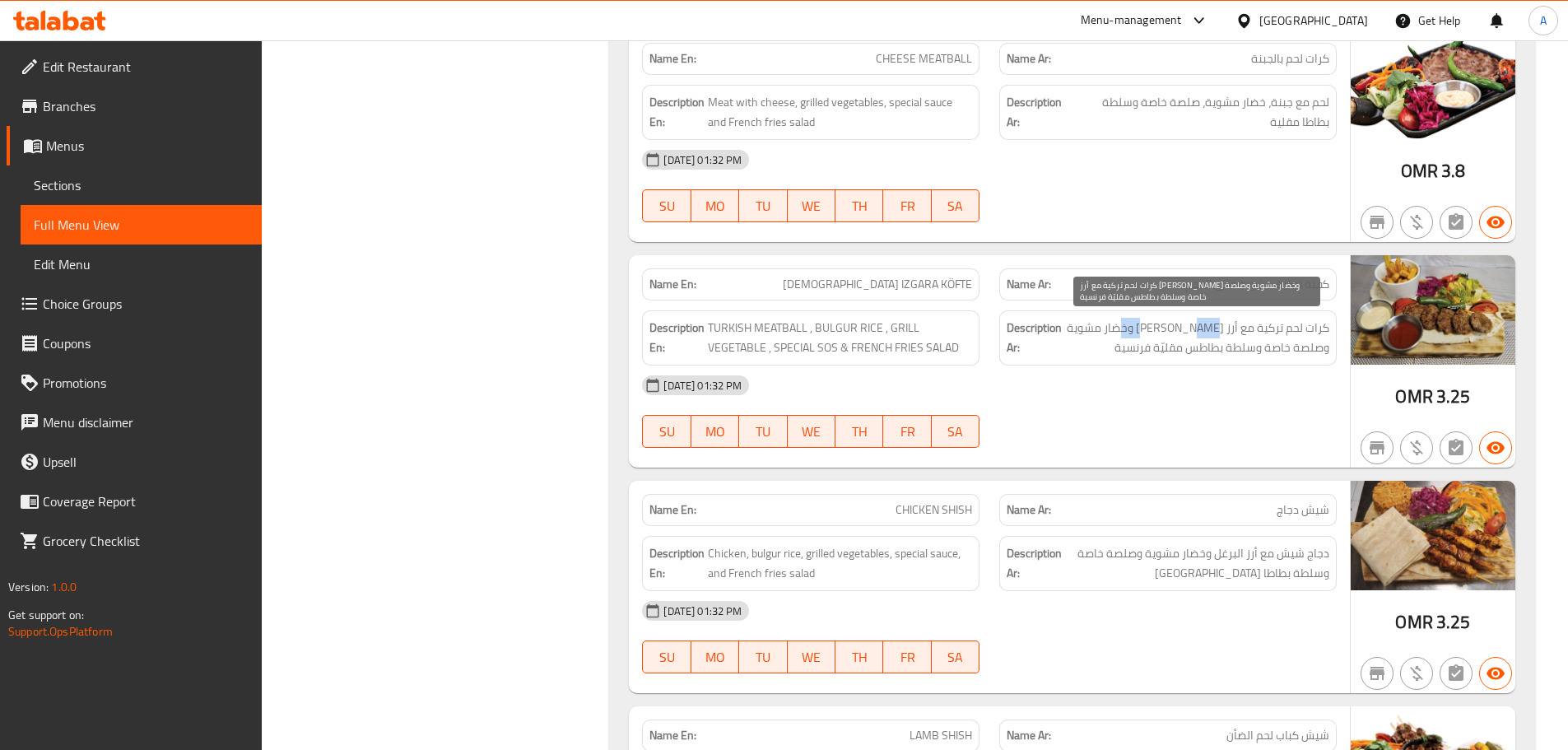
drag, startPoint x: 1134, startPoint y: 325, endPoint x: 1118, endPoint y: 331, distance: 17.1
click at [1130, 325] on span "كرات لحم تركية مع أرز [PERSON_NAME] وخضار مشوية وصلصة خاصة وسلطة بطاطس مقليّة ف…" at bounding box center [1197, 338] width 264 height 40
click at [1087, 334] on span "كرات لحم تركية مع أرز [PERSON_NAME] وخضار مشوية وصلصة خاصة وسلطة بطاطس مقليّة ف…" at bounding box center [1197, 338] width 264 height 40
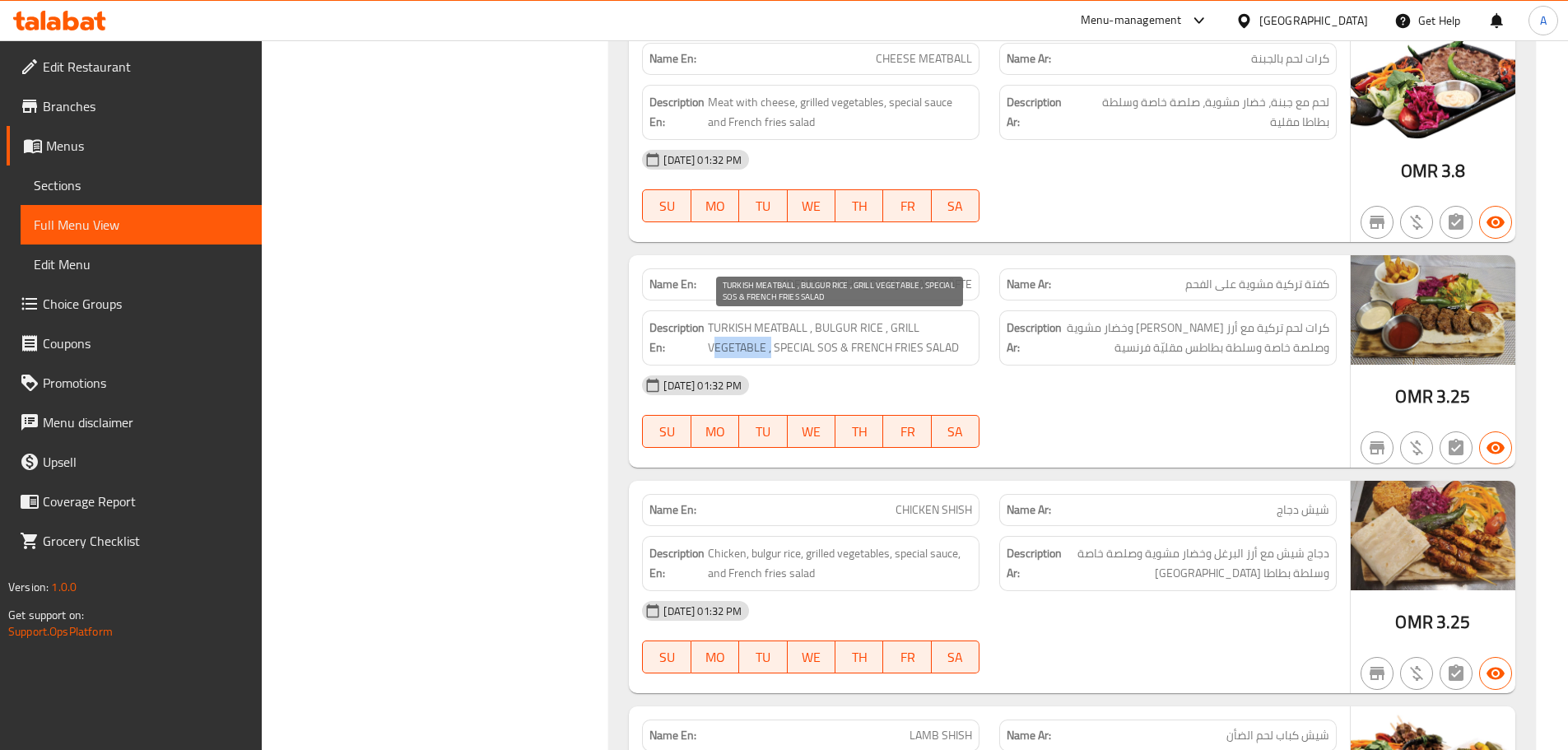
drag, startPoint x: 719, startPoint y: 356, endPoint x: 798, endPoint y: 356, distance: 79.0
click at [781, 356] on span "TURKISH MEATBALL , BULGUR RICE , GRILL VEGETABLE , SPECIAL SOS & FRENCH FRIES S…" at bounding box center [839, 338] width 264 height 40
drag, startPoint x: 798, startPoint y: 356, endPoint x: 881, endPoint y: 356, distance: 83.0
click at [872, 356] on span "TURKISH MEATBALL , BULGUR RICE , GRILL VEGETABLE , SPECIAL SOS & FRENCH FRIES S…" at bounding box center [839, 338] width 264 height 40
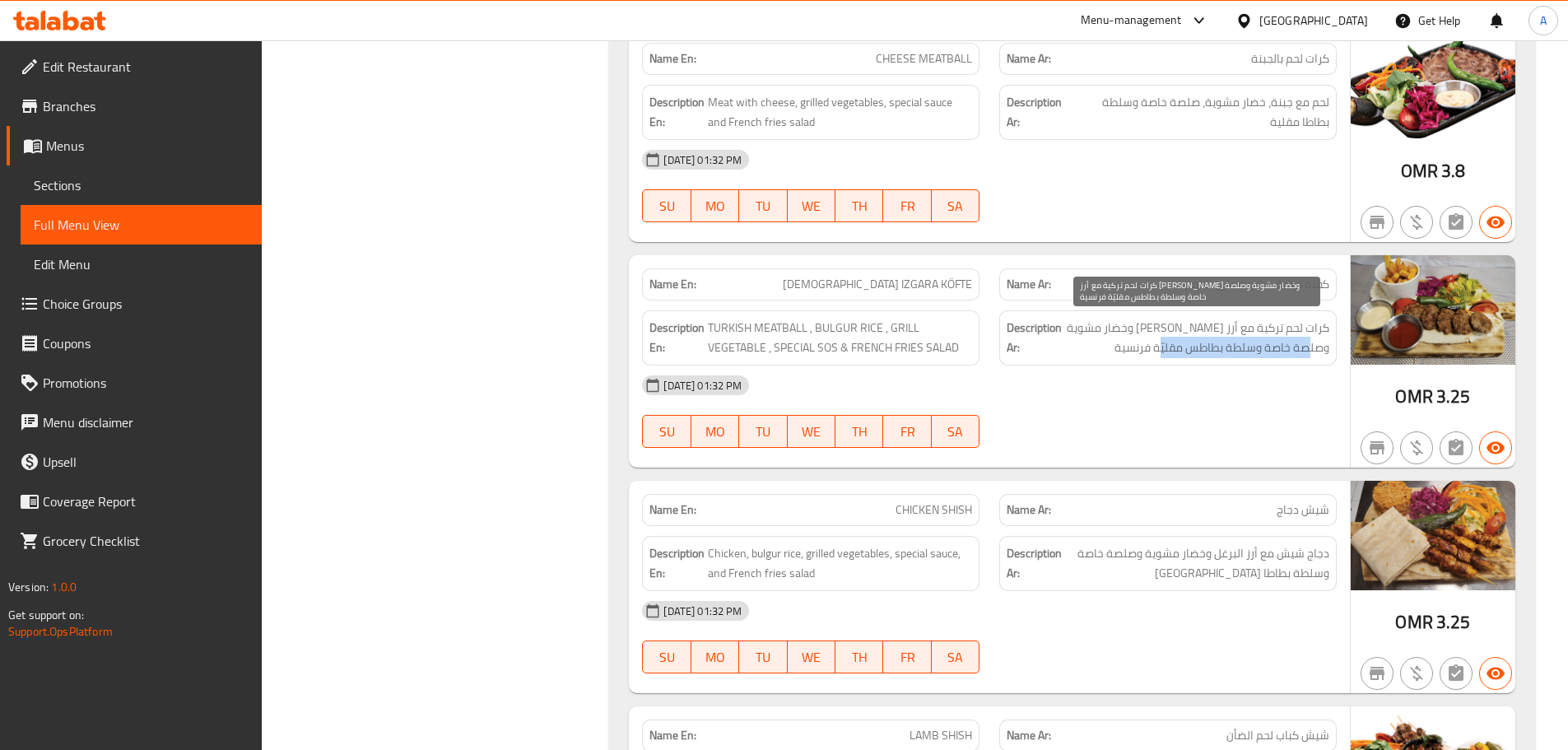
drag, startPoint x: 1305, startPoint y: 350, endPoint x: 1154, endPoint y: 347, distance: 151.0
click at [1157, 346] on span "كرات لحم تركية مع أرز [PERSON_NAME] وخضار مشوية وصلصة خاصة وسلطة بطاطس مقليّة ف…" at bounding box center [1197, 338] width 264 height 40
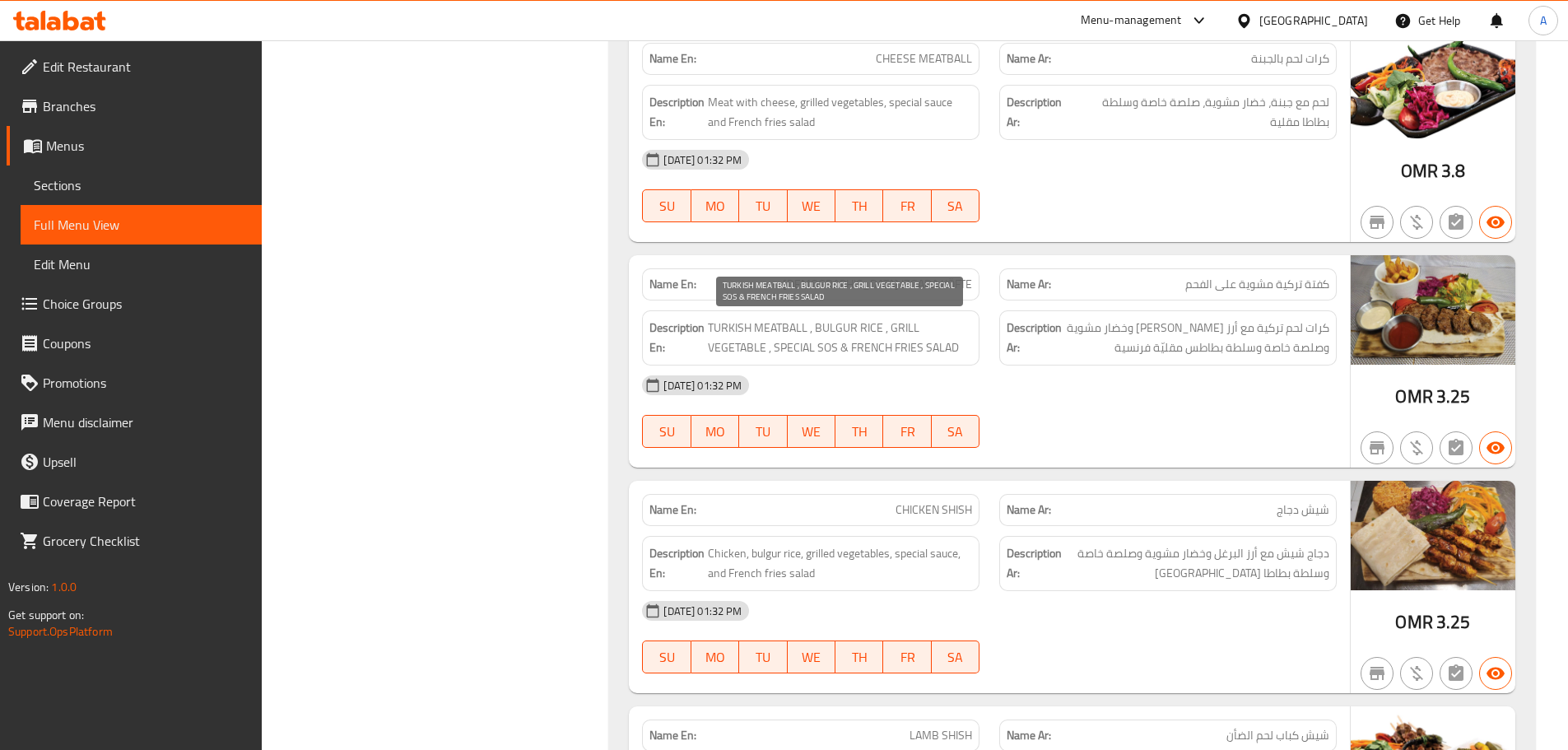
drag, startPoint x: 813, startPoint y: 343, endPoint x: 854, endPoint y: 352, distance: 42.0
click at [848, 351] on span "TURKISH MEATBALL , BULGUR RICE , GRILL VEGETABLE , SPECIAL SOS & FRENCH FRIES S…" at bounding box center [839, 338] width 264 height 40
click at [1158, 406] on div "[DATE] 01:32 PM SU MO TU WE TH FR SA" at bounding box center [989, 412] width 715 height 92
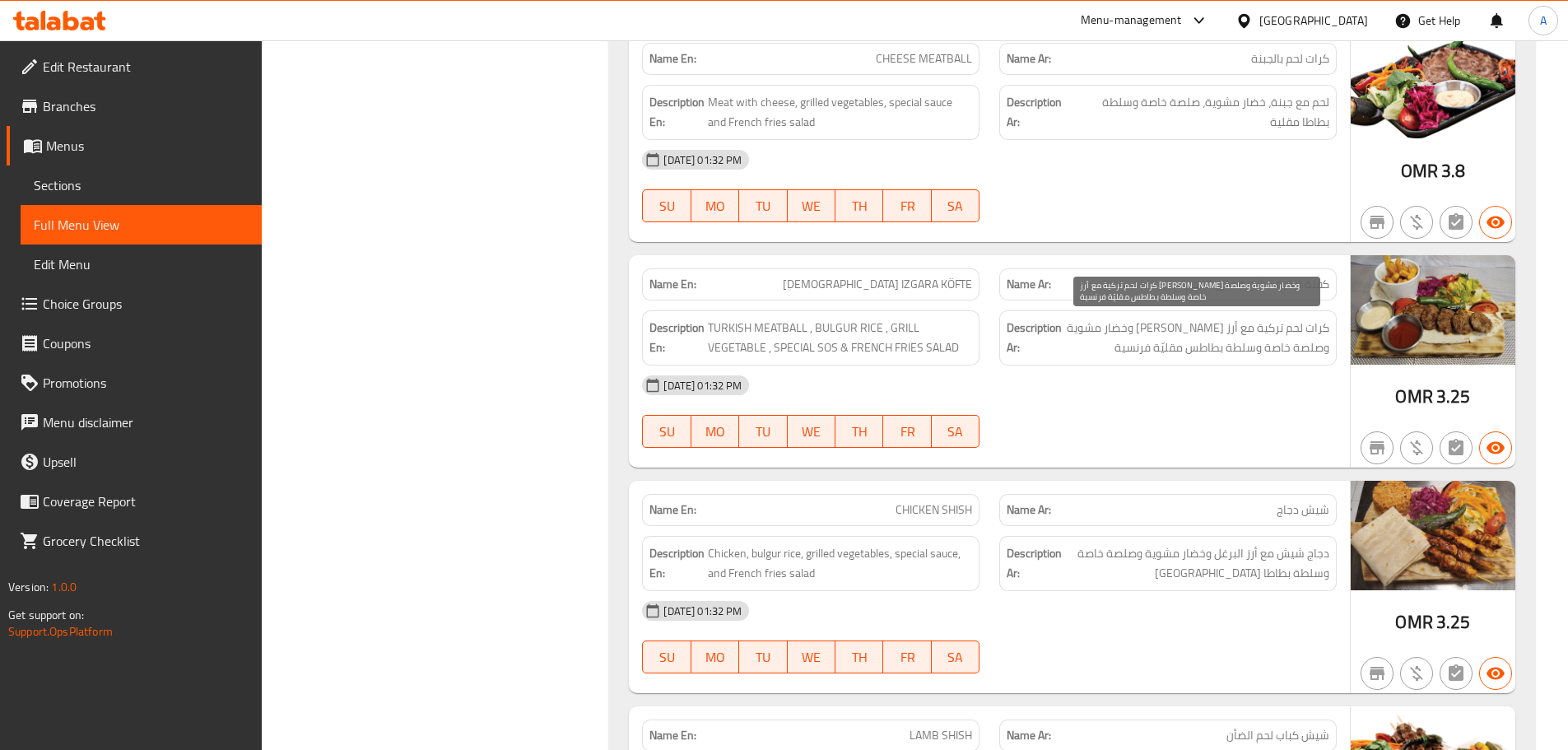
click at [1156, 345] on span "كرات لحم تركية مع أرز [PERSON_NAME] وخضار مشوية وصلصة خاصة وسلطة بطاطس مقليّة ف…" at bounding box center [1197, 338] width 264 height 40
click at [1166, 349] on span "كرات لحم تركية مع أرز [PERSON_NAME] وخضار مشوية وصلصة خاصة وسلطة بطاطس مقليّة ف…" at bounding box center [1197, 338] width 264 height 40
click at [1146, 440] on div at bounding box center [1168, 447] width 357 height 20
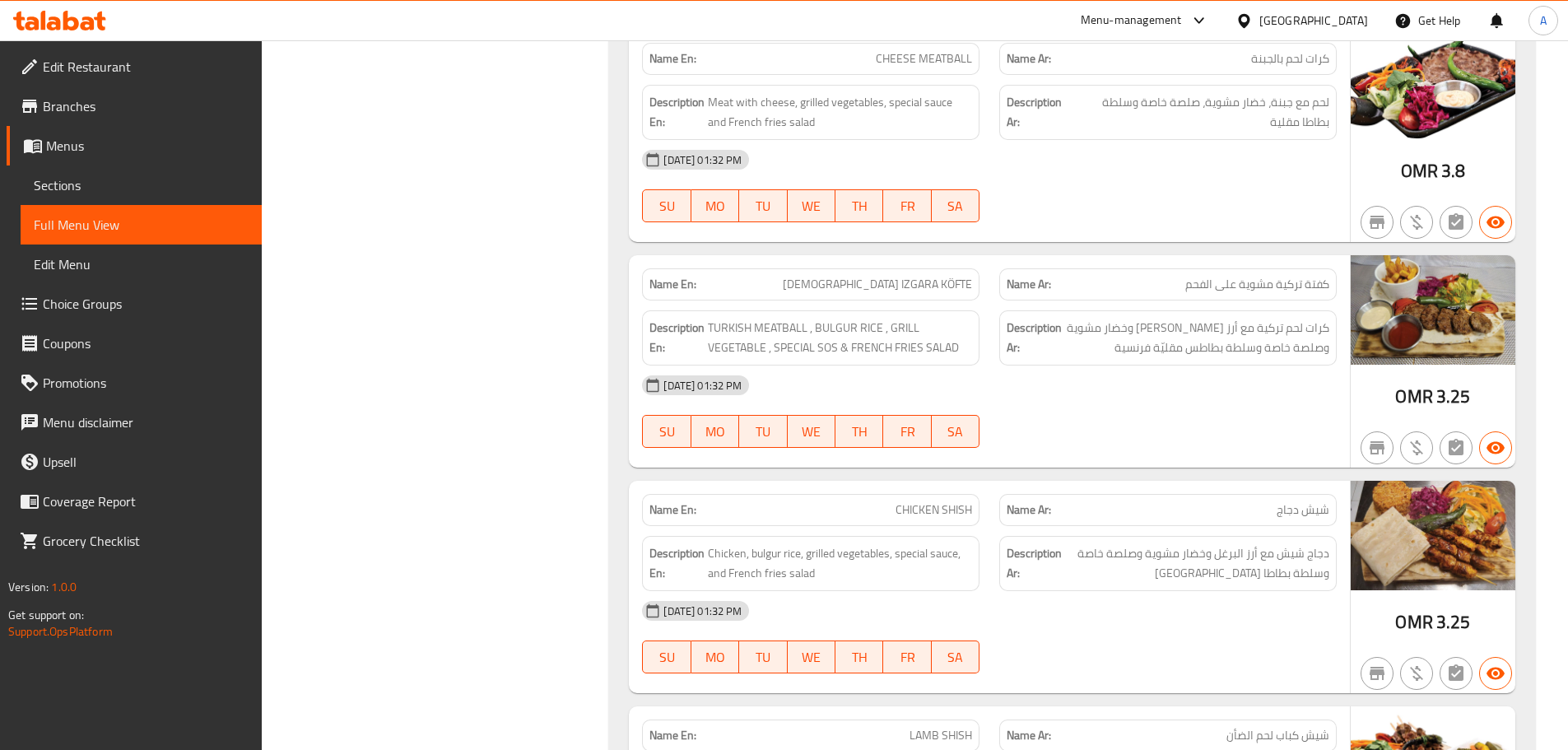
click at [874, 290] on span "[DEMOGRAPHIC_DATA] IZGARA KÖFTE" at bounding box center [877, 284] width 189 height 17
drag, startPoint x: 873, startPoint y: 288, endPoint x: 934, endPoint y: 286, distance: 61.0
click at [973, 286] on div "Name En: TURKISH IZGARA KÖFTE" at bounding box center [811, 284] width 337 height 32
click at [869, 286] on span "[DEMOGRAPHIC_DATA] IZGARA KÖFTE" at bounding box center [877, 284] width 189 height 17
drag, startPoint x: 869, startPoint y: 286, endPoint x: 953, endPoint y: 283, distance: 84.1
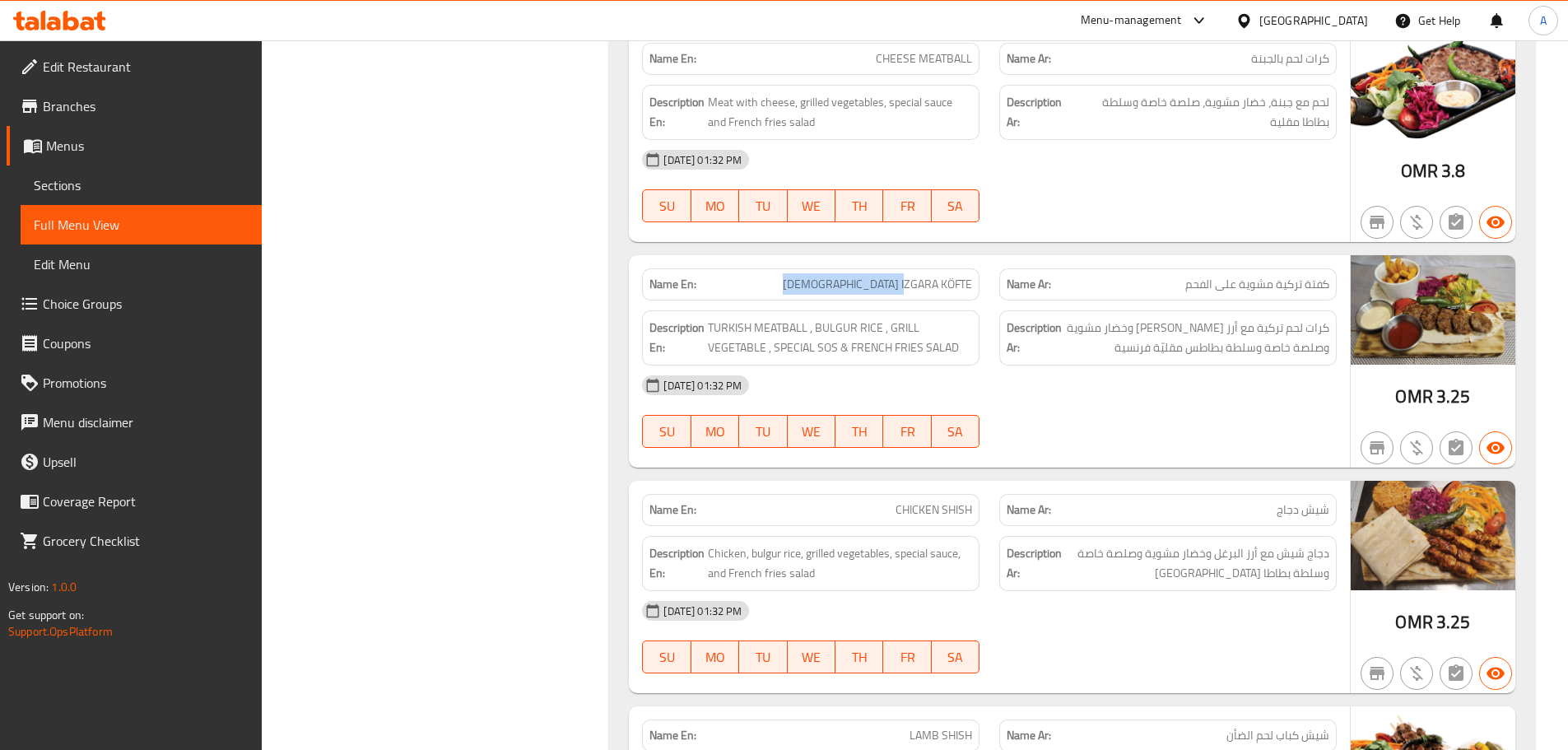
click at [953, 283] on span "[DEMOGRAPHIC_DATA] IZGARA KÖFTE" at bounding box center [877, 284] width 189 height 17
click at [1154, 402] on div "[DATE] 01:32 PM" at bounding box center [989, 385] width 715 height 39
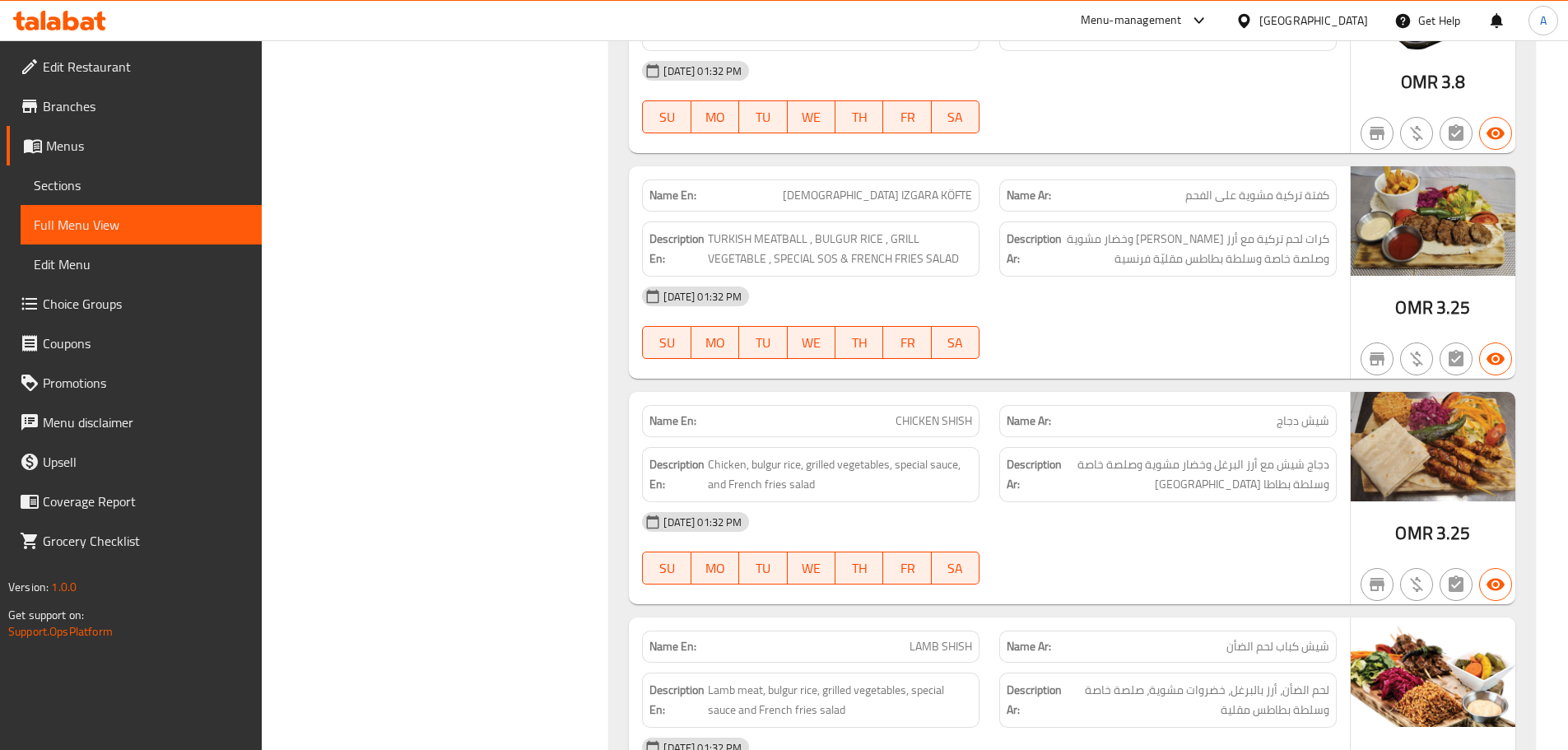
scroll to position [2103, 0]
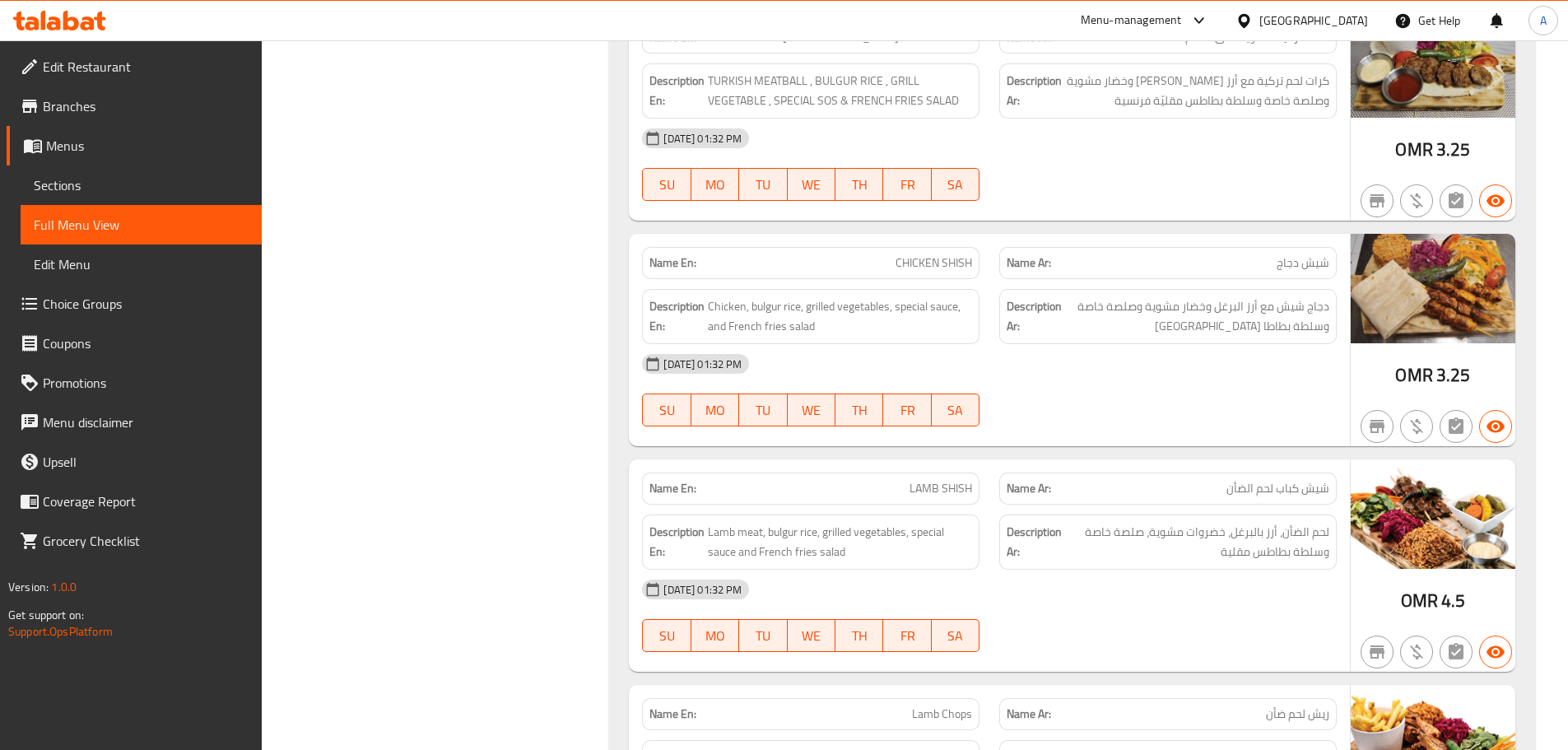
drag, startPoint x: 897, startPoint y: 257, endPoint x: 1106, endPoint y: 355, distance: 230.8
click at [1051, 318] on div "Name En: CHICKEN SHISH Name Ar: شيش دجاج Description En: Chicken, bulgur rice, …" at bounding box center [988, 340] width 721 height 213
drag, startPoint x: 1106, startPoint y: 355, endPoint x: 1047, endPoint y: 374, distance: 62.0
click at [1107, 358] on div "[DATE] 01:32 PM" at bounding box center [989, 364] width 715 height 39
drag, startPoint x: 866, startPoint y: 254, endPoint x: 1175, endPoint y: 380, distance: 333.7
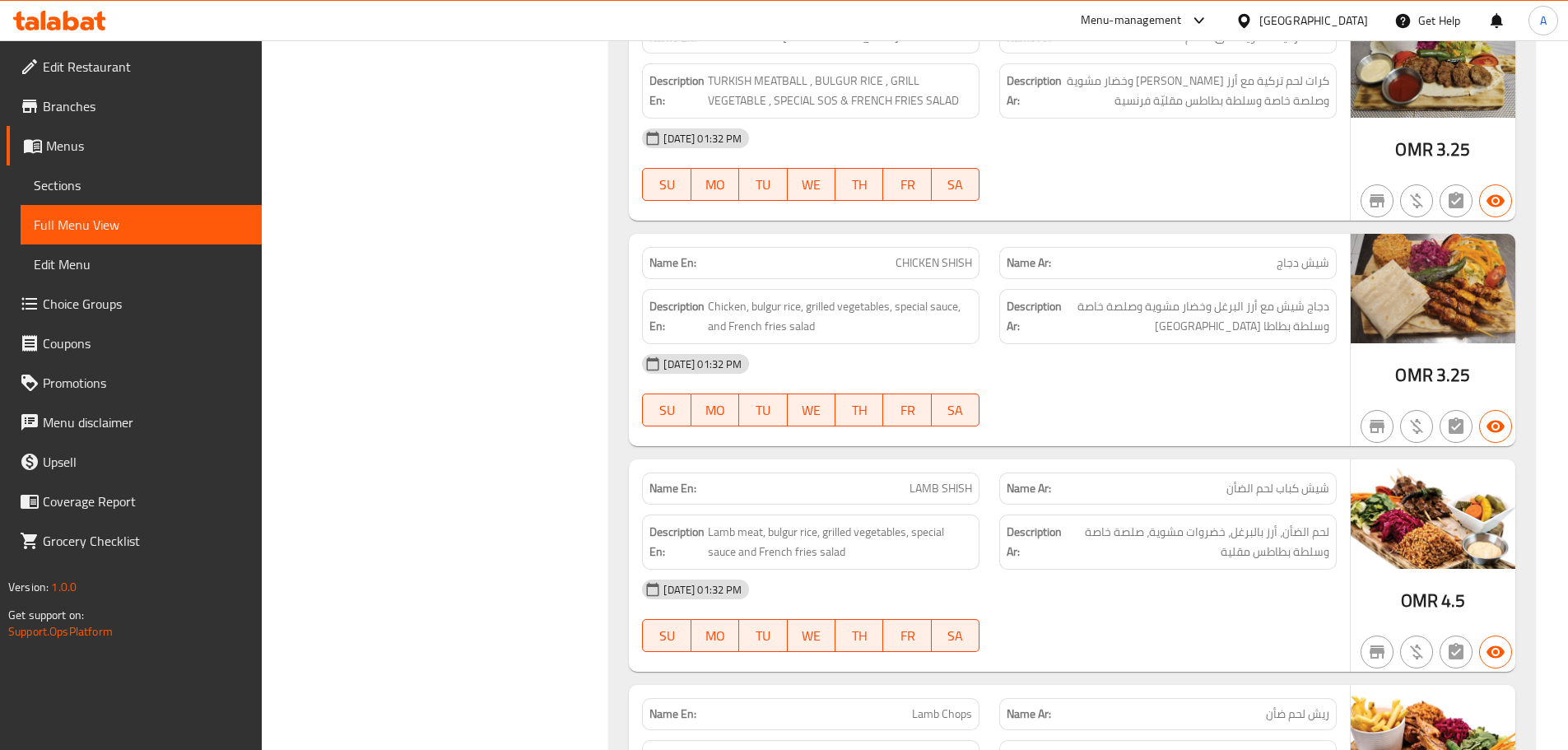
click at [1128, 332] on div "Name En: CHICKEN SHISH Name Ar: شيش دجاج Description En: Chicken, bulgur rice, …" at bounding box center [988, 340] width 721 height 213
click at [1175, 383] on div "[DATE] 01:32 PM" at bounding box center [989, 364] width 715 height 39
drag, startPoint x: 1278, startPoint y: 300, endPoint x: 1243, endPoint y: 305, distance: 35.4
click at [1249, 302] on span "دجاج شيش مع أرز البرغل وخضار مشوية وصلصة خاصة وسلطة بطاطا [GEOGRAPHIC_DATA]" at bounding box center [1197, 317] width 264 height 40
click at [1194, 392] on div "[DATE] 01:32 PM SU MO TU WE TH FR SA" at bounding box center [989, 391] width 715 height 92
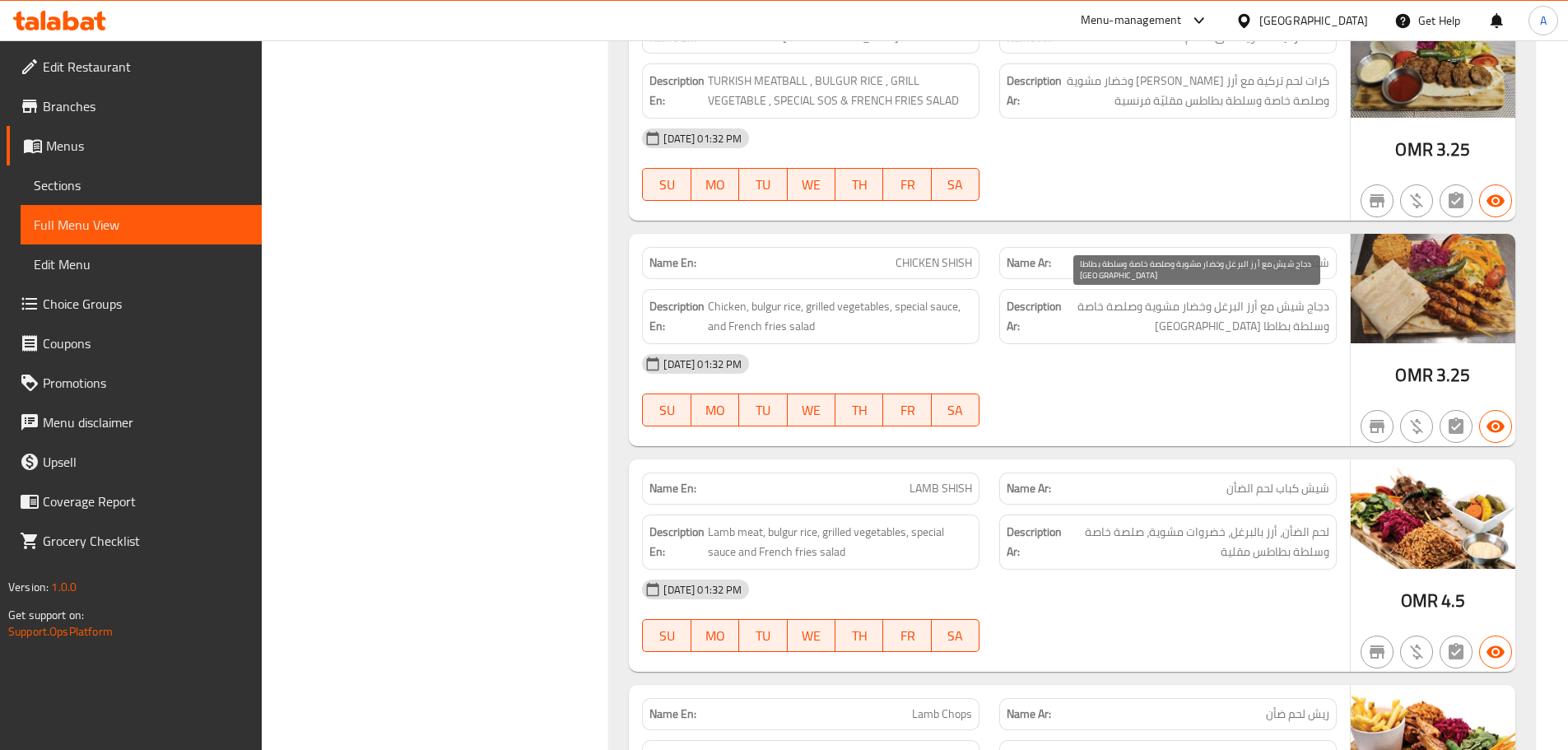
click at [1293, 301] on span "دجاج شيش مع أرز البرغل وخضار مشوية وصلصة خاصة وسلطة بطاطا [GEOGRAPHIC_DATA]" at bounding box center [1197, 317] width 264 height 40
click at [911, 266] on span "CHICKEN SHISH" at bounding box center [933, 263] width 77 height 17
drag, startPoint x: 911, startPoint y: 266, endPoint x: 951, endPoint y: 259, distance: 40.6
click at [951, 259] on span "CHICKEN SHISH" at bounding box center [933, 263] width 77 height 17
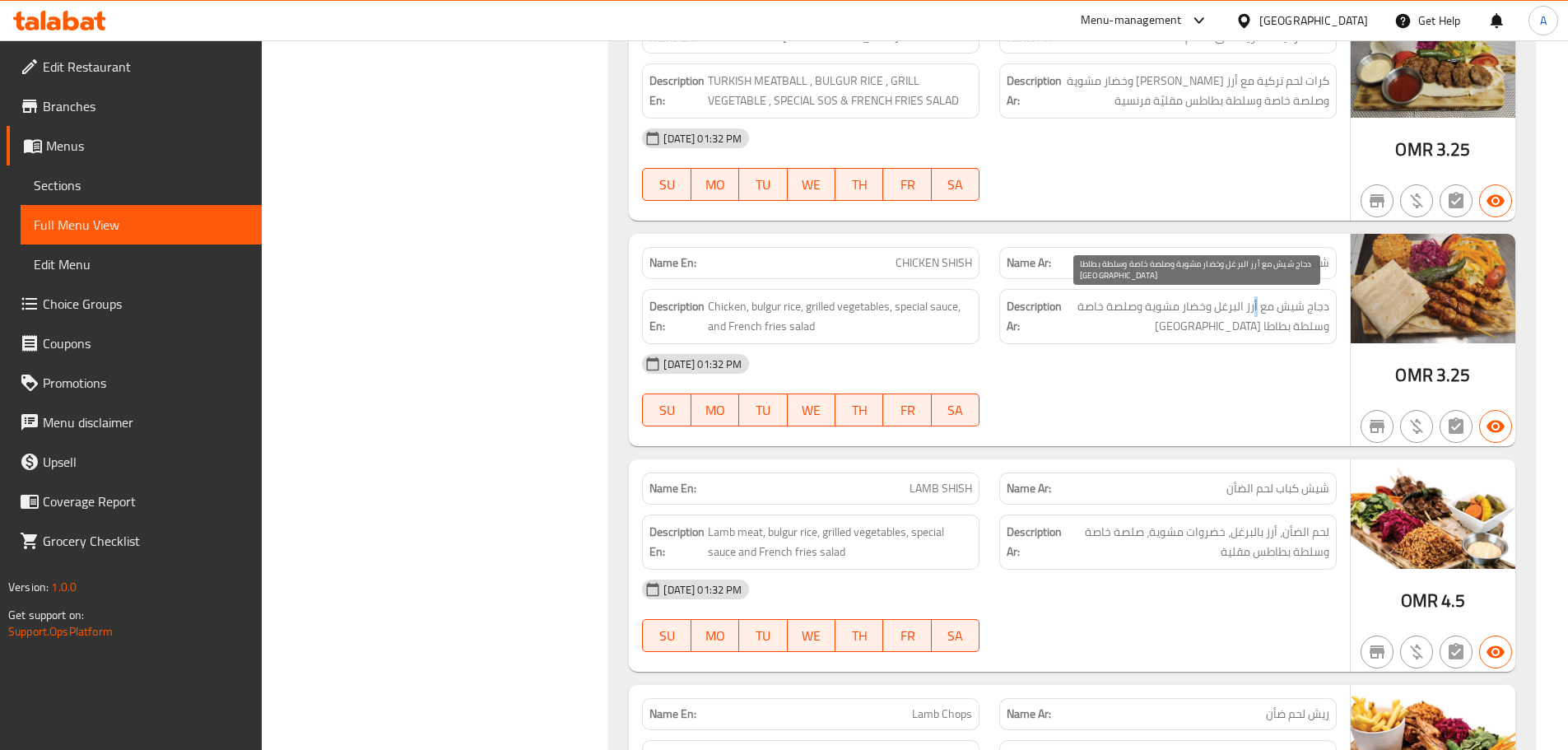
drag, startPoint x: 1259, startPoint y: 307, endPoint x: 1225, endPoint y: 311, distance: 34.2
click at [1246, 310] on span "دجاج شيش مع أرز البرغل وخضار مشوية وصلصة خاصة وسلطة بطاطا [GEOGRAPHIC_DATA]" at bounding box center [1197, 317] width 264 height 40
click at [1153, 316] on span "دجاج شيش مع أرز البرغل وخضار مشوية وصلصة خاصة وسلطة بطاطا [GEOGRAPHIC_DATA]" at bounding box center [1197, 317] width 264 height 40
click at [1163, 377] on div "[DATE] 01:32 PM" at bounding box center [989, 364] width 715 height 39
drag, startPoint x: 1157, startPoint y: 306, endPoint x: 1114, endPoint y: 330, distance: 49.2
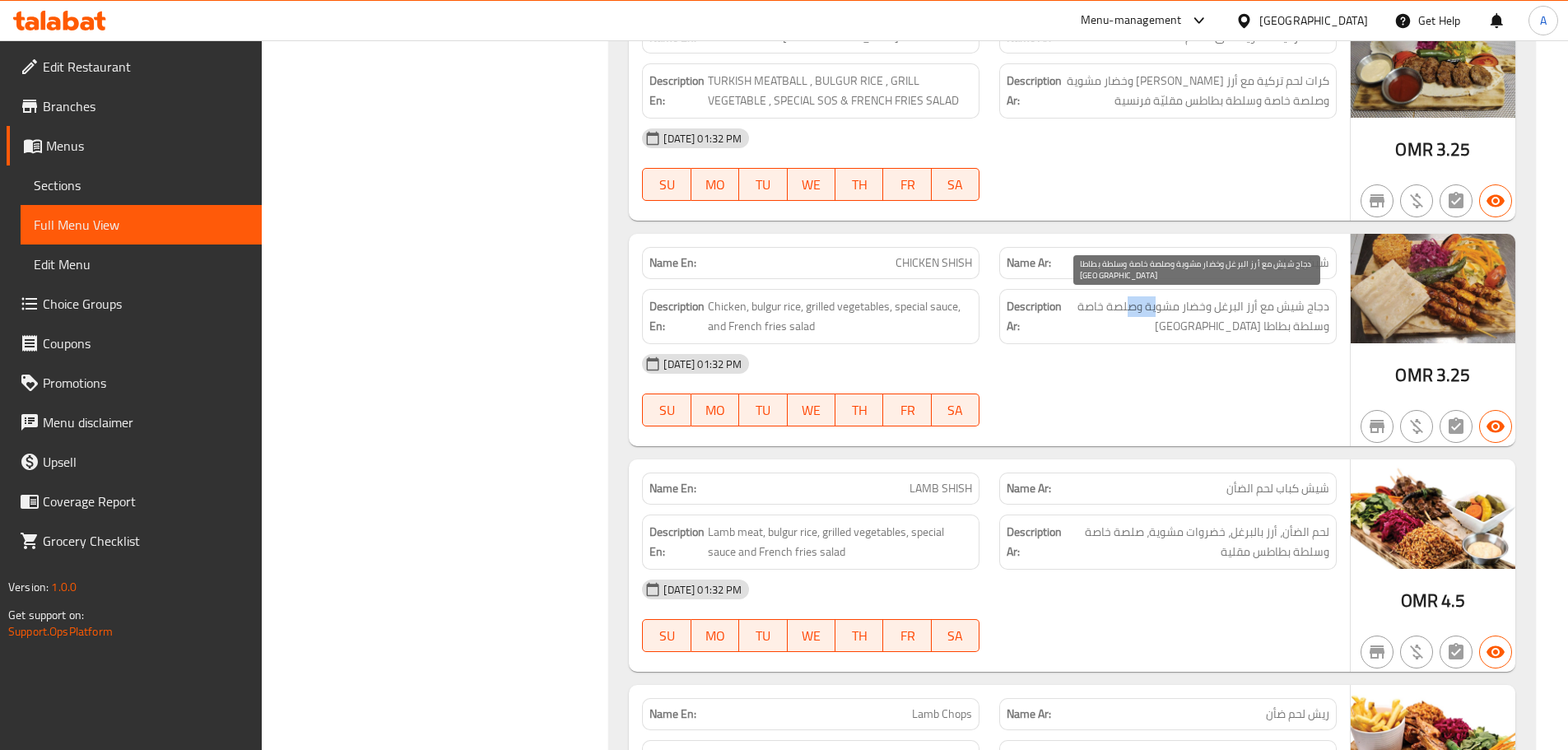
click at [1117, 306] on span "دجاج شيش مع أرز البرغل وخضار مشوية وصلصة خاصة وسلطة بطاطا [GEOGRAPHIC_DATA]" at bounding box center [1197, 317] width 264 height 40
click at [1129, 396] on div "[DATE] 01:32 PM SU MO TU WE TH FR SA" at bounding box center [989, 391] width 715 height 92
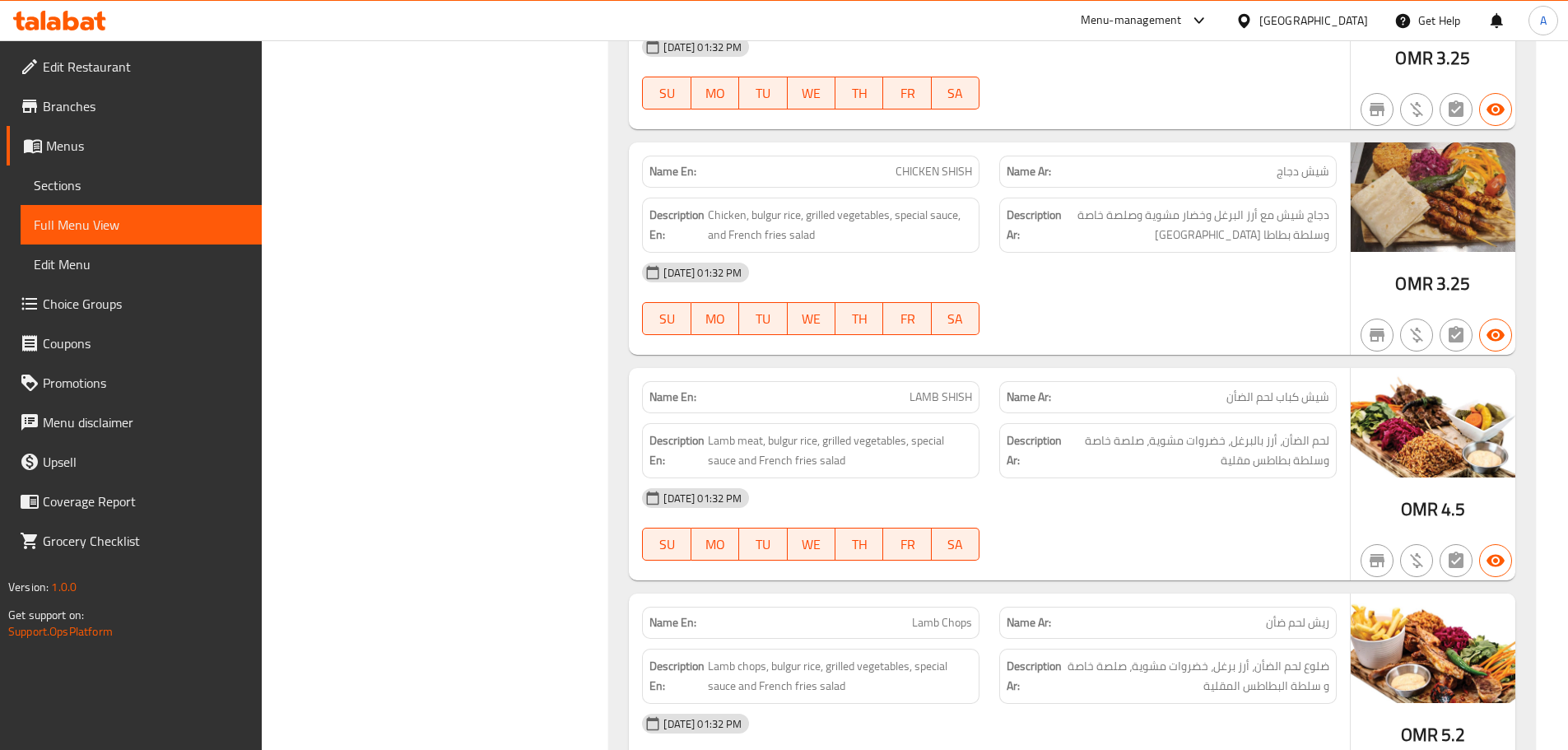
scroll to position [2267, 0]
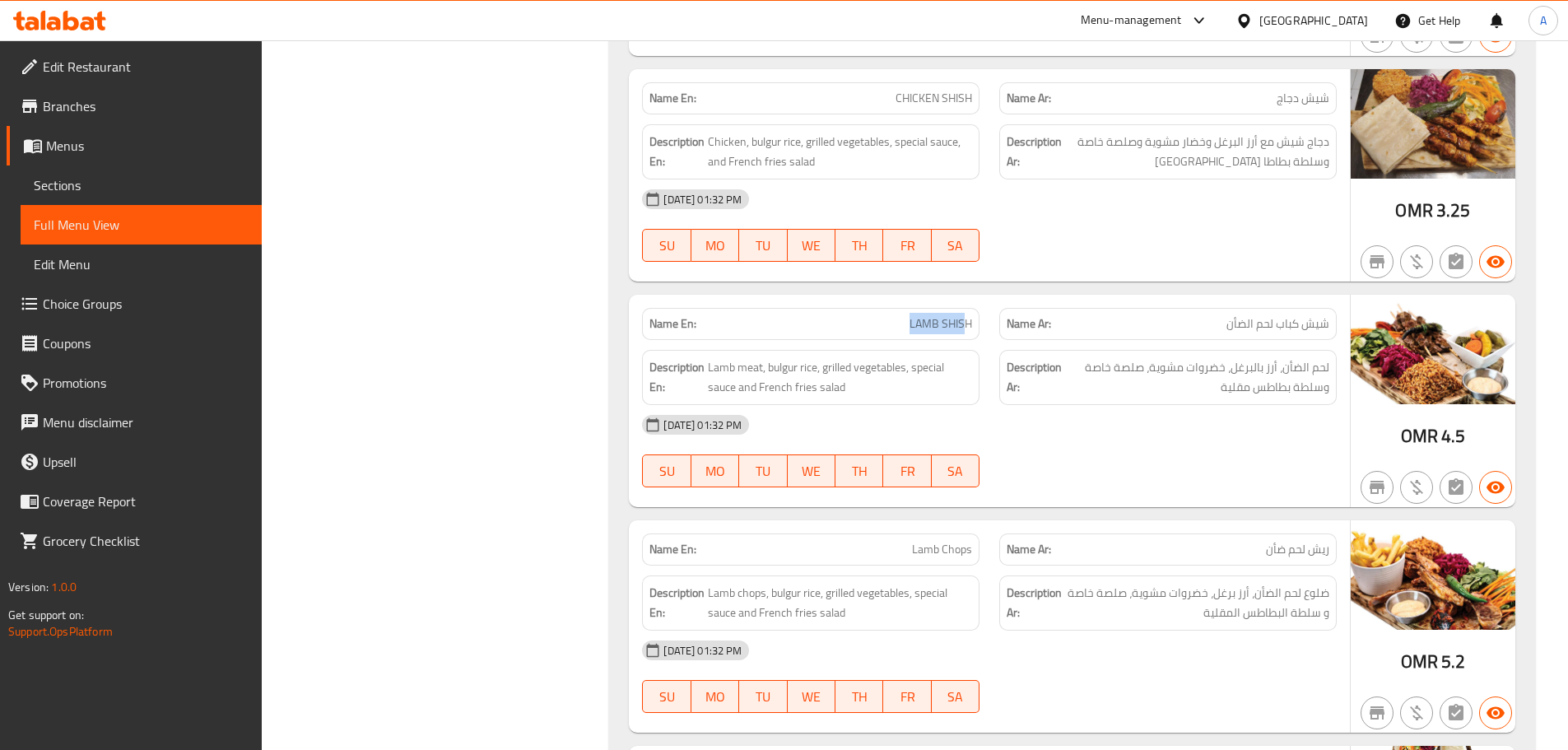
click at [1011, 331] on div "Name En: LAMB SHISH Name Ar: شيش كباب لحم الضأن" at bounding box center [989, 324] width 715 height 51
drag, startPoint x: 1300, startPoint y: 323, endPoint x: 1191, endPoint y: 319, distance: 109.1
click at [1191, 319] on p "Name Ar: شيش كباب لحم الضأن" at bounding box center [1168, 324] width 322 height 17
click at [1232, 235] on div "[DATE] 01:32 PM SU MO TU WE TH FR SA" at bounding box center [989, 226] width 715 height 92
click at [1284, 321] on span "شيش كباب لحم الضأن" at bounding box center [1278, 324] width 103 height 17
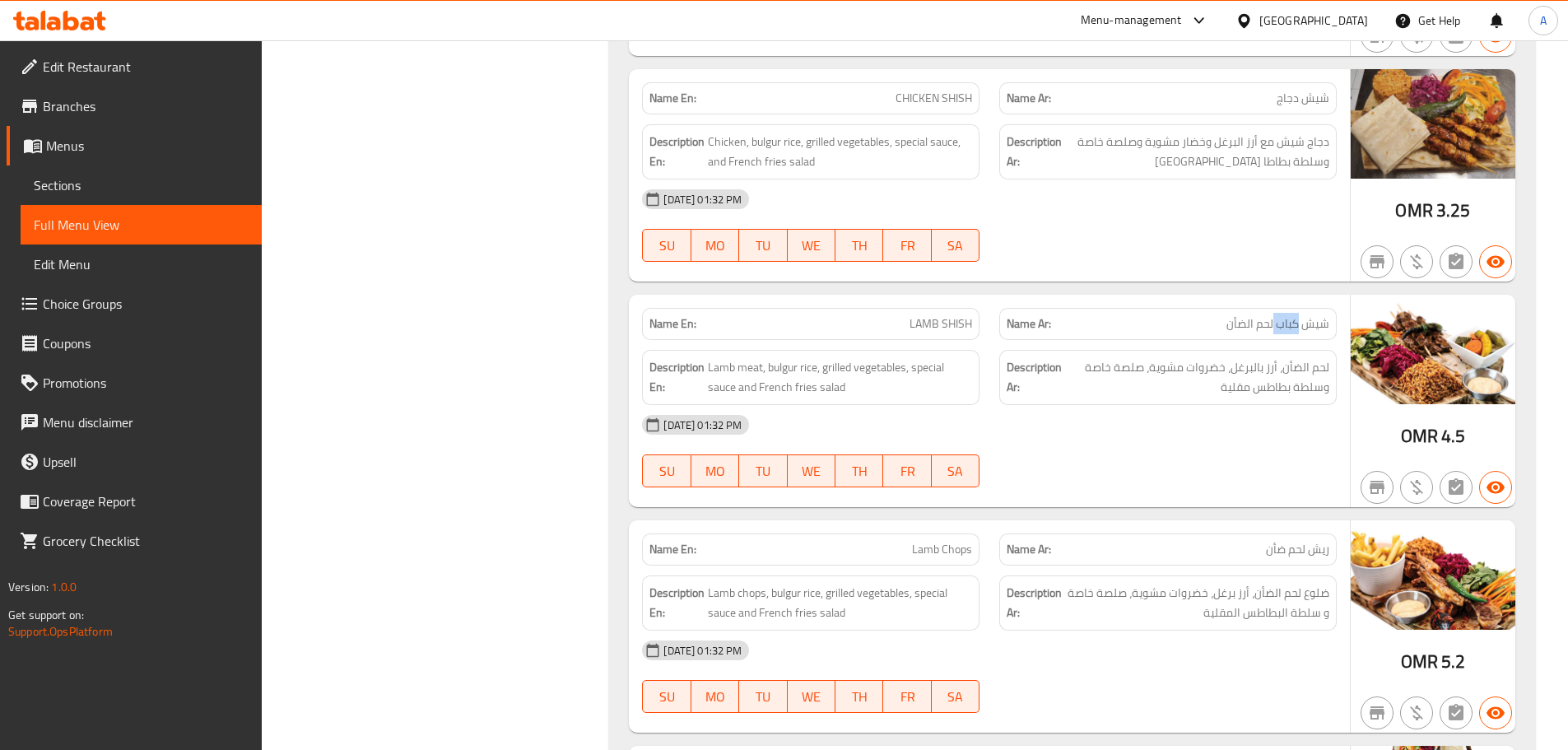
click at [1284, 321] on span "شيش كباب لحم الضأن" at bounding box center [1278, 324] width 103 height 17
click at [919, 326] on span "LAMB SHISH" at bounding box center [940, 324] width 63 height 17
drag, startPoint x: 919, startPoint y: 326, endPoint x: 1017, endPoint y: 305, distance: 100.2
click at [973, 324] on div "Name En: [PERSON_NAME]" at bounding box center [811, 324] width 337 height 32
click at [1120, 242] on div "[DATE] 01:32 PM SU MO TU WE TH FR SA" at bounding box center [989, 226] width 715 height 92
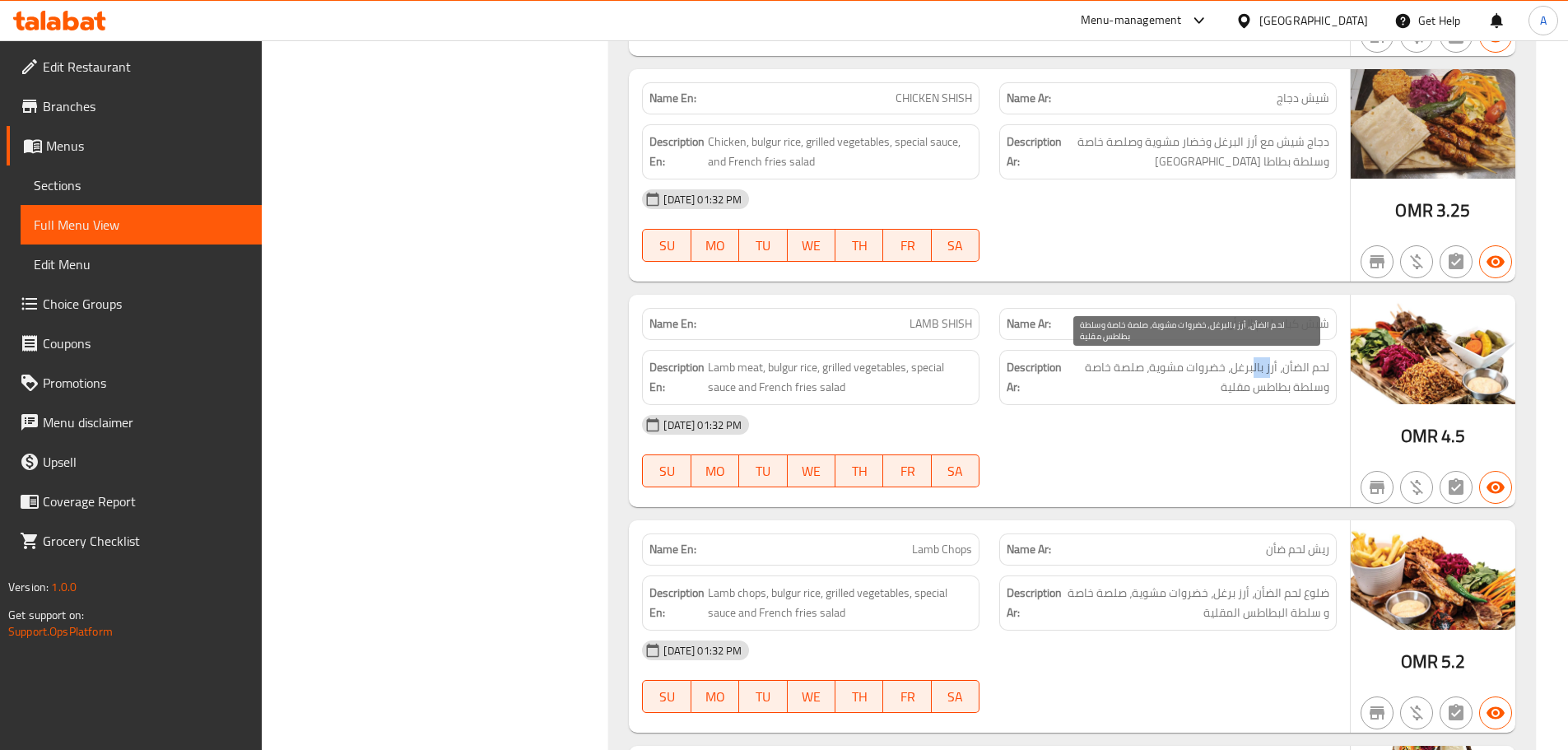
drag, startPoint x: 1271, startPoint y: 366, endPoint x: 1247, endPoint y: 367, distance: 24.0
click at [1249, 366] on span "لحم الضأن، أرز بالبرغل، خضروات مشوية، صلصة خاصة وسلطة بطاطس مقلية" at bounding box center [1197, 378] width 264 height 40
drag, startPoint x: 1198, startPoint y: 365, endPoint x: 1171, endPoint y: 365, distance: 27.0
click at [1171, 365] on span "لحم الضأن، أرز بالبرغل، خضروات مشوية، صلصة خاصة وسلطة بطاطس مقلية" at bounding box center [1197, 378] width 264 height 40
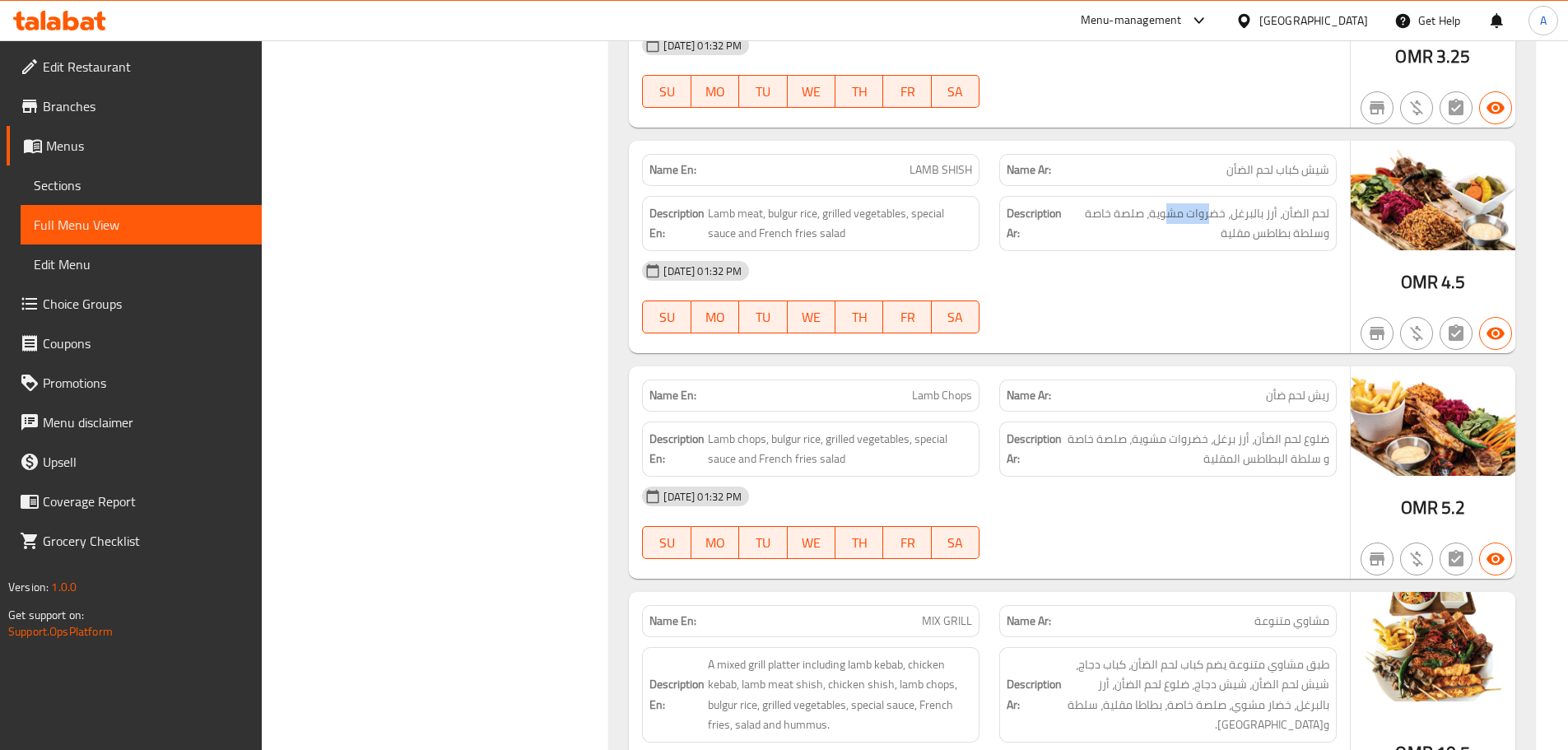
scroll to position [2432, 0]
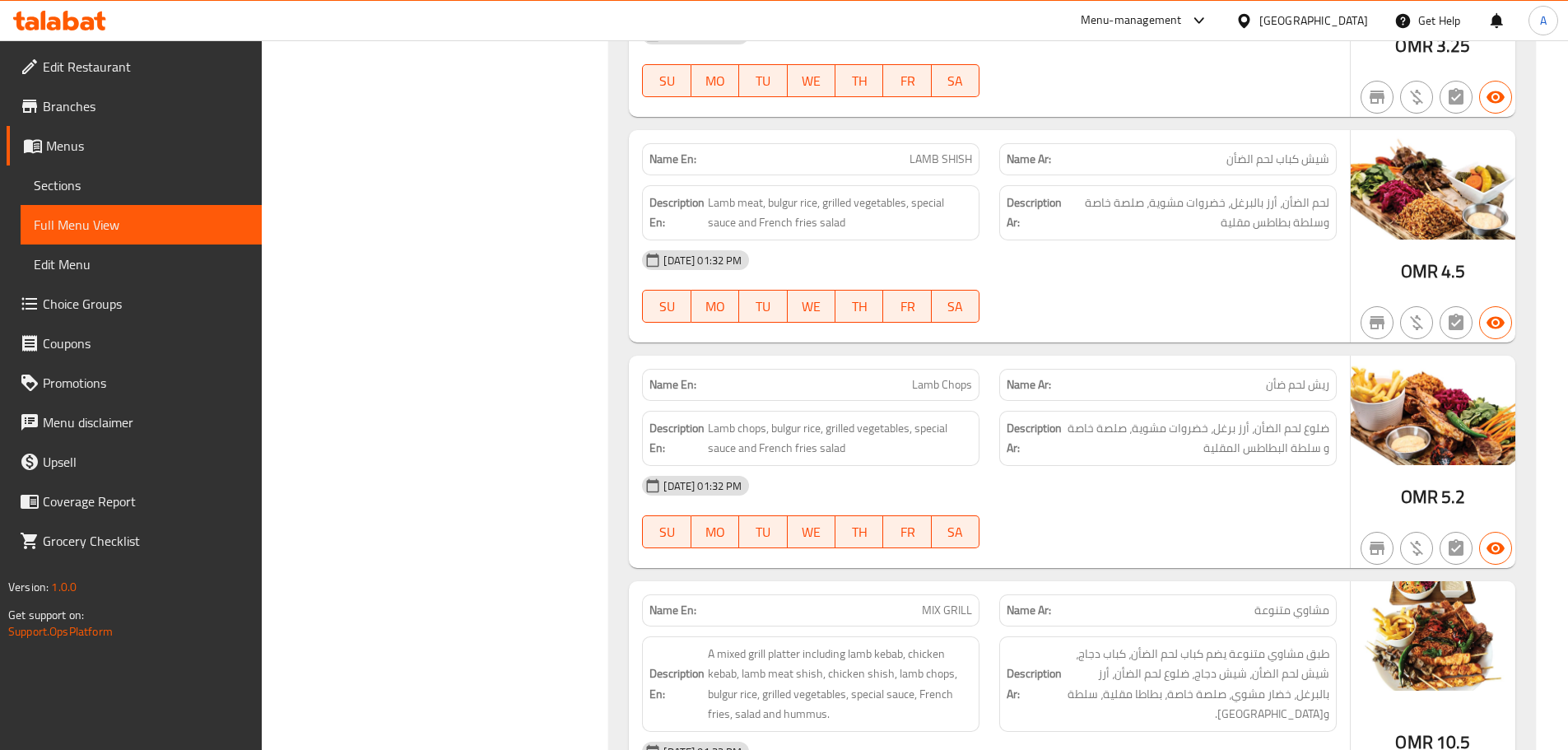
click at [1159, 259] on div "[DATE] 01:32 PM" at bounding box center [989, 260] width 715 height 39
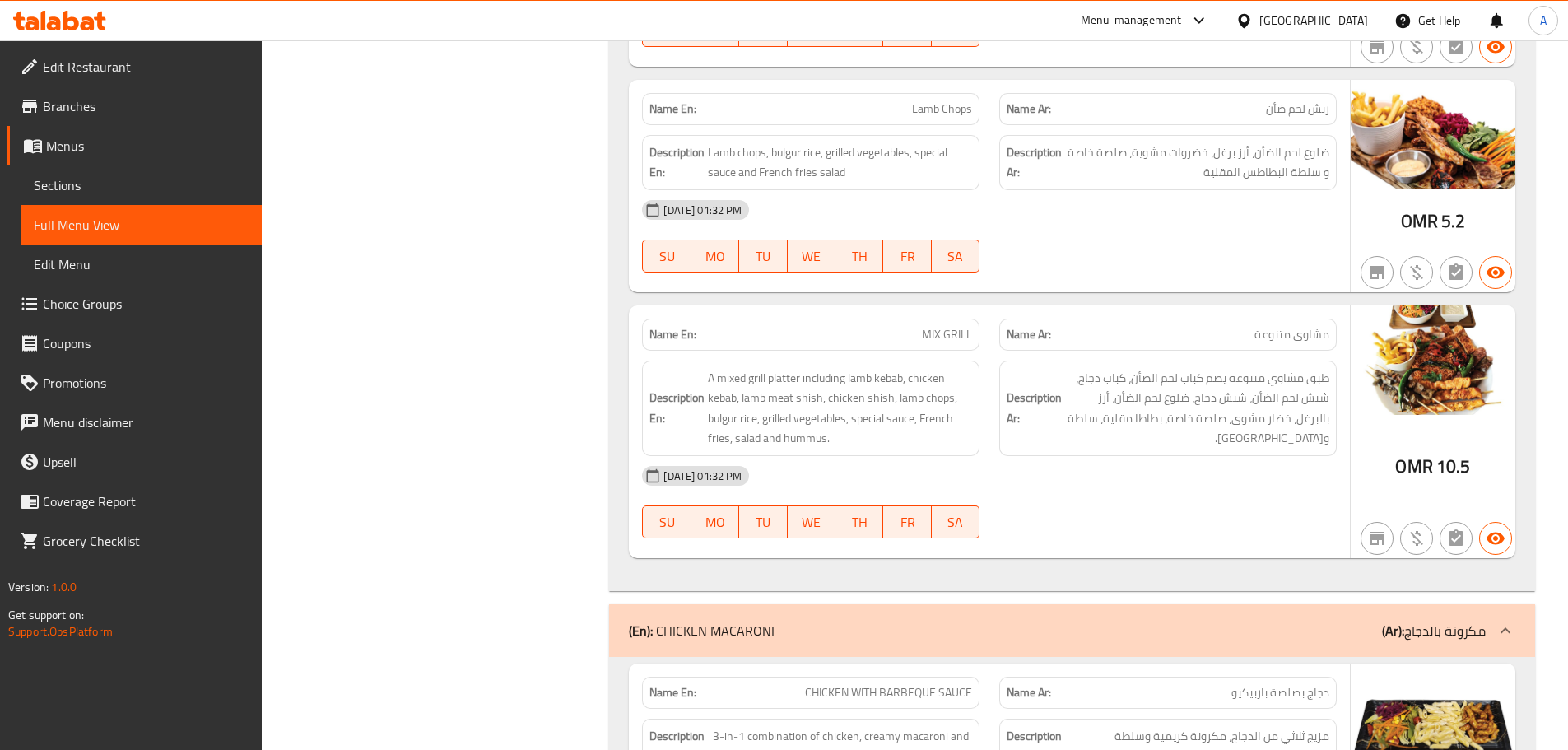
scroll to position [2679, 0]
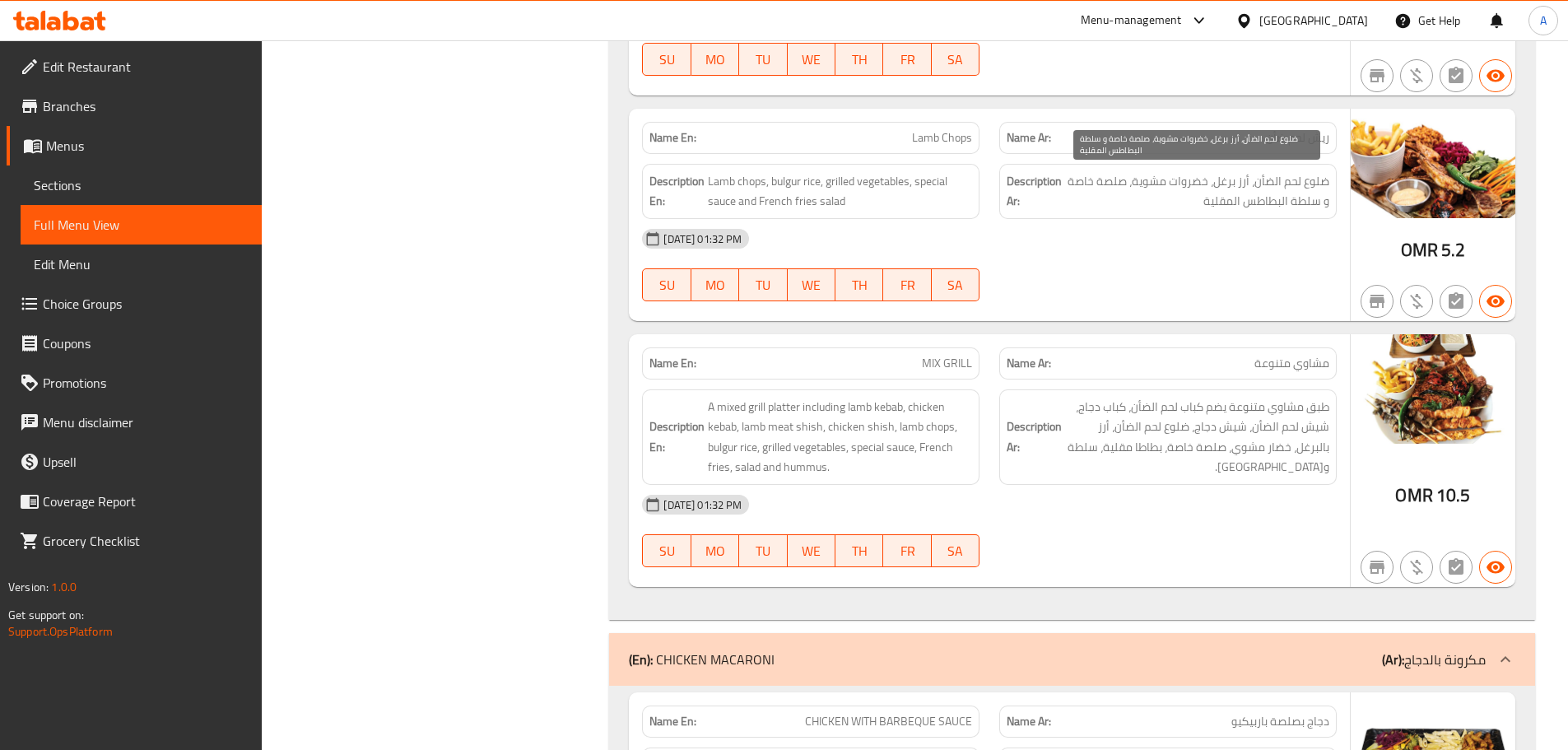
click at [1265, 183] on span "ضلوع لحم الضأن، أرز برغل، خضروات مشوية، صلصة خاصة و سلطة البطاطس المقلية" at bounding box center [1197, 191] width 264 height 40
drag, startPoint x: 1265, startPoint y: 183, endPoint x: 1313, endPoint y: 185, distance: 48.0
click at [1313, 185] on span "ضلوع لحم الضأن، أرز برغل، خضروات مشوية، صلصة خاصة و سلطة البطاطس المقلية" at bounding box center [1197, 191] width 264 height 40
click at [1227, 276] on div "[DATE] 01:32 PM SU MO TU WE TH FR SA" at bounding box center [989, 265] width 715 height 92
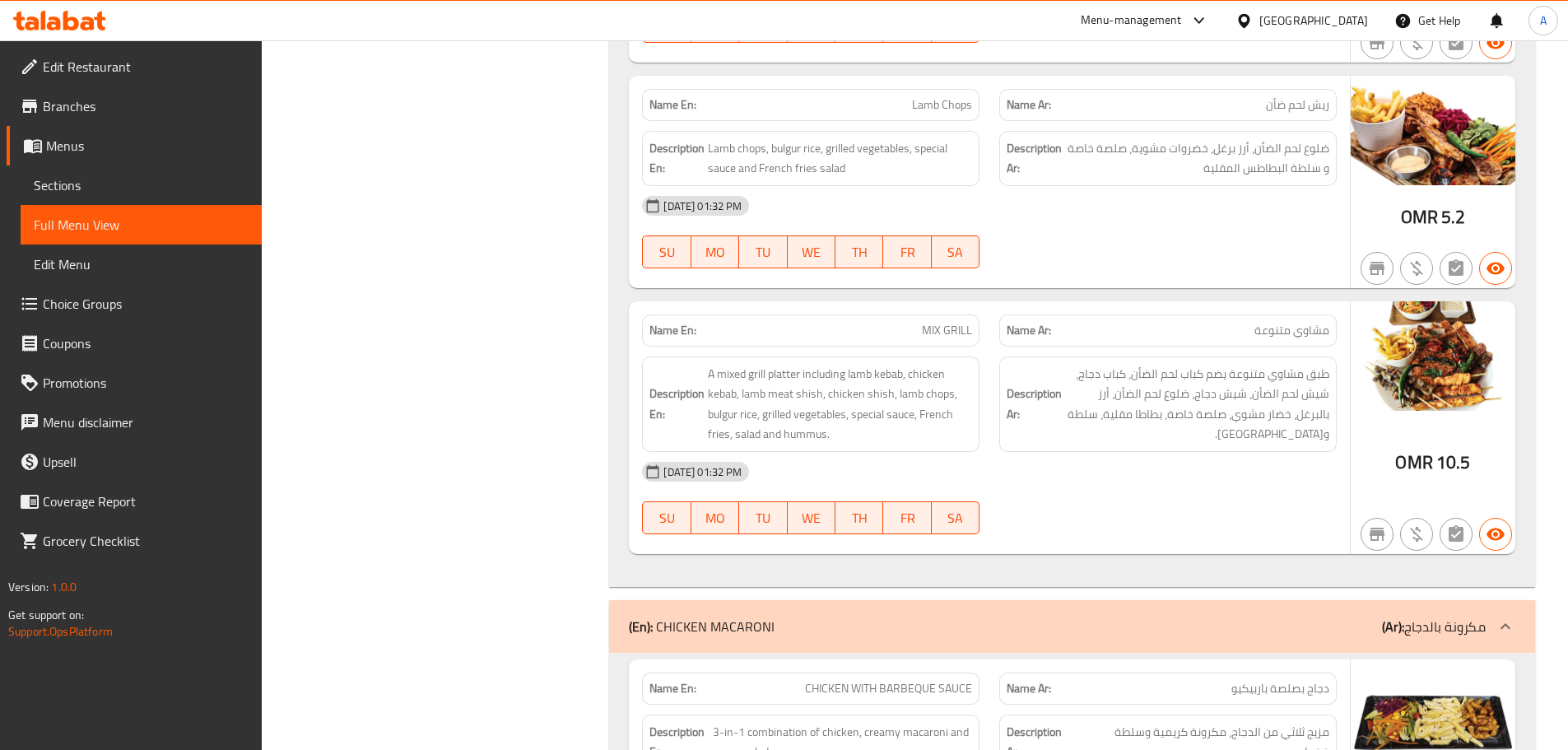
scroll to position [2761, 0]
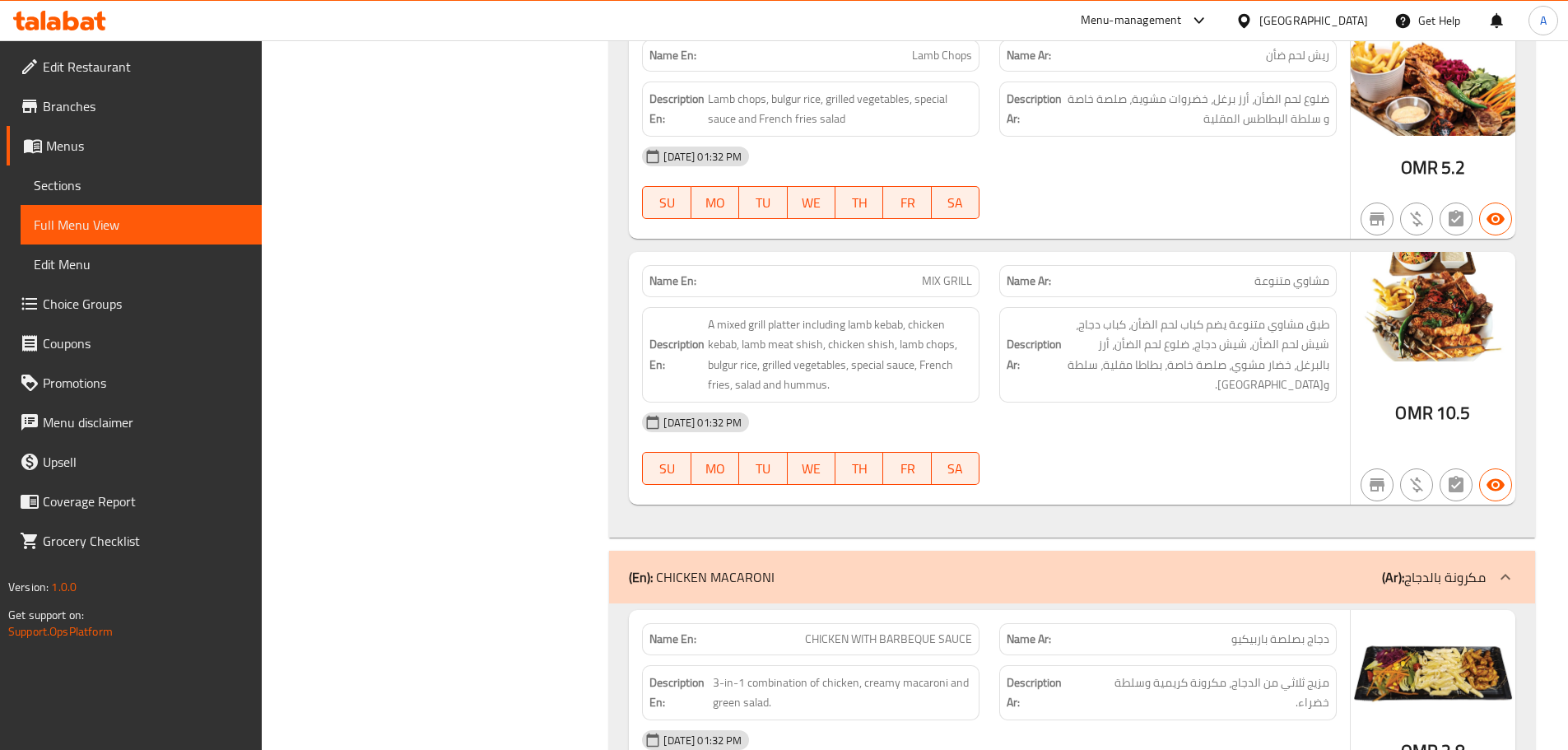
drag, startPoint x: 856, startPoint y: 252, endPoint x: 1019, endPoint y: 331, distance: 181.1
click at [1000, 301] on div "Name En: MIX GRILL Name Ar: مشاوي متنوعة Description En: A mixed grill platter …" at bounding box center [988, 378] width 721 height 253
drag, startPoint x: 1052, startPoint y: 443, endPoint x: 1131, endPoint y: 409, distance: 86.0
click at [1053, 443] on div "[DATE] 01:32 PM SU MO TU WE TH FR SA" at bounding box center [989, 449] width 715 height 92
drag, startPoint x: 1301, startPoint y: 279, endPoint x: 1205, endPoint y: 407, distance: 160.0
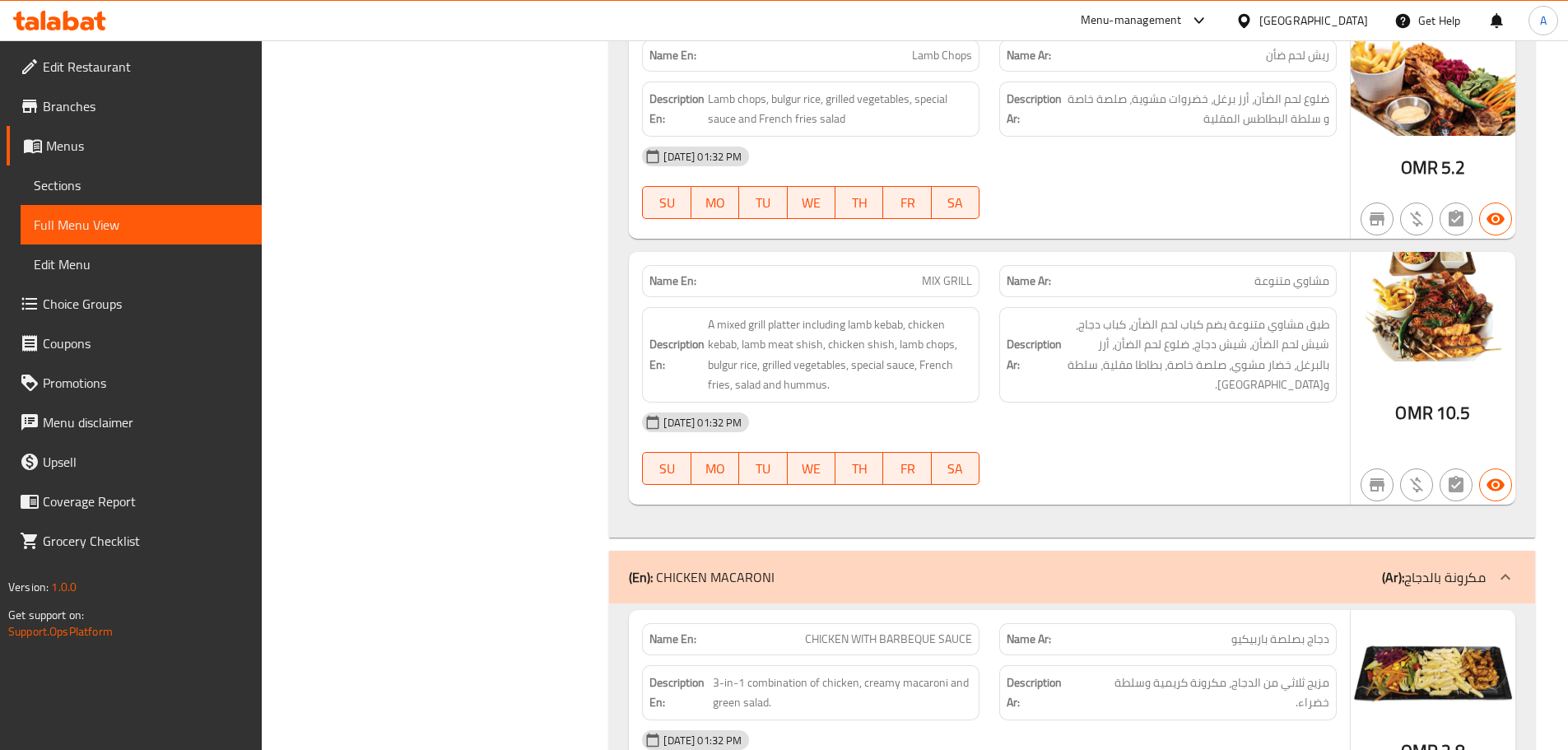
click at [1287, 283] on span "مشاوي متنوعة" at bounding box center [1292, 282] width 75 height 17
click at [1205, 407] on div "[DATE] 01:32 PM" at bounding box center [989, 422] width 715 height 39
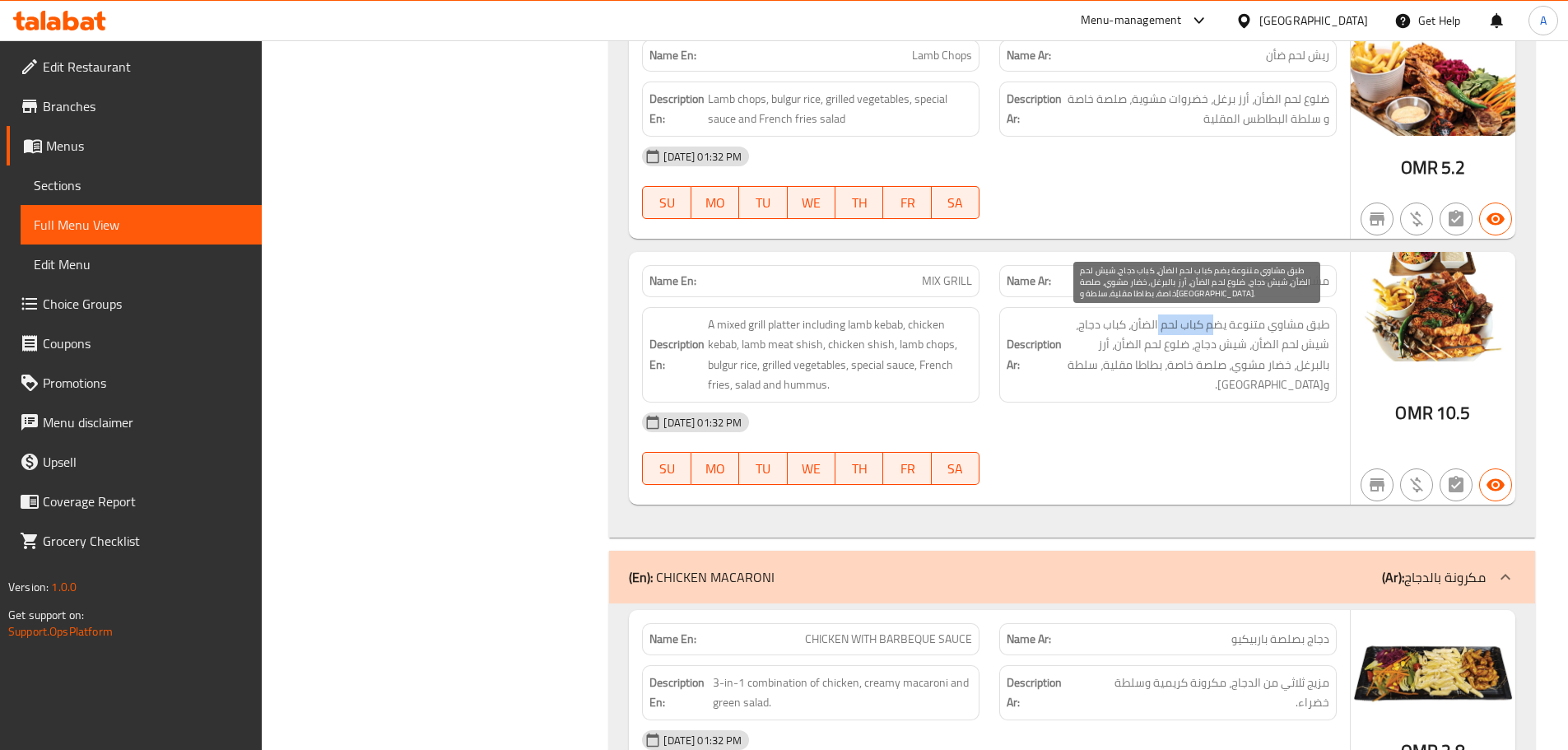
drag, startPoint x: 1207, startPoint y: 320, endPoint x: 1157, endPoint y: 320, distance: 50.0
click at [1157, 320] on span "طبق مشاوي متنوعة يضم كباب لحم الضأن، كباب دجاج، شيش لحم الضأن، شيش دجاج، ضلوع ل…" at bounding box center [1197, 355] width 264 height 81
drag, startPoint x: 1115, startPoint y: 318, endPoint x: 1096, endPoint y: 318, distance: 19.0
click at [1096, 318] on span "طبق مشاوي متنوعة يضم كباب لحم الضأن، كباب دجاج، شيش لحم الضأن، شيش دجاج، ضلوع ل…" at bounding box center [1197, 355] width 264 height 81
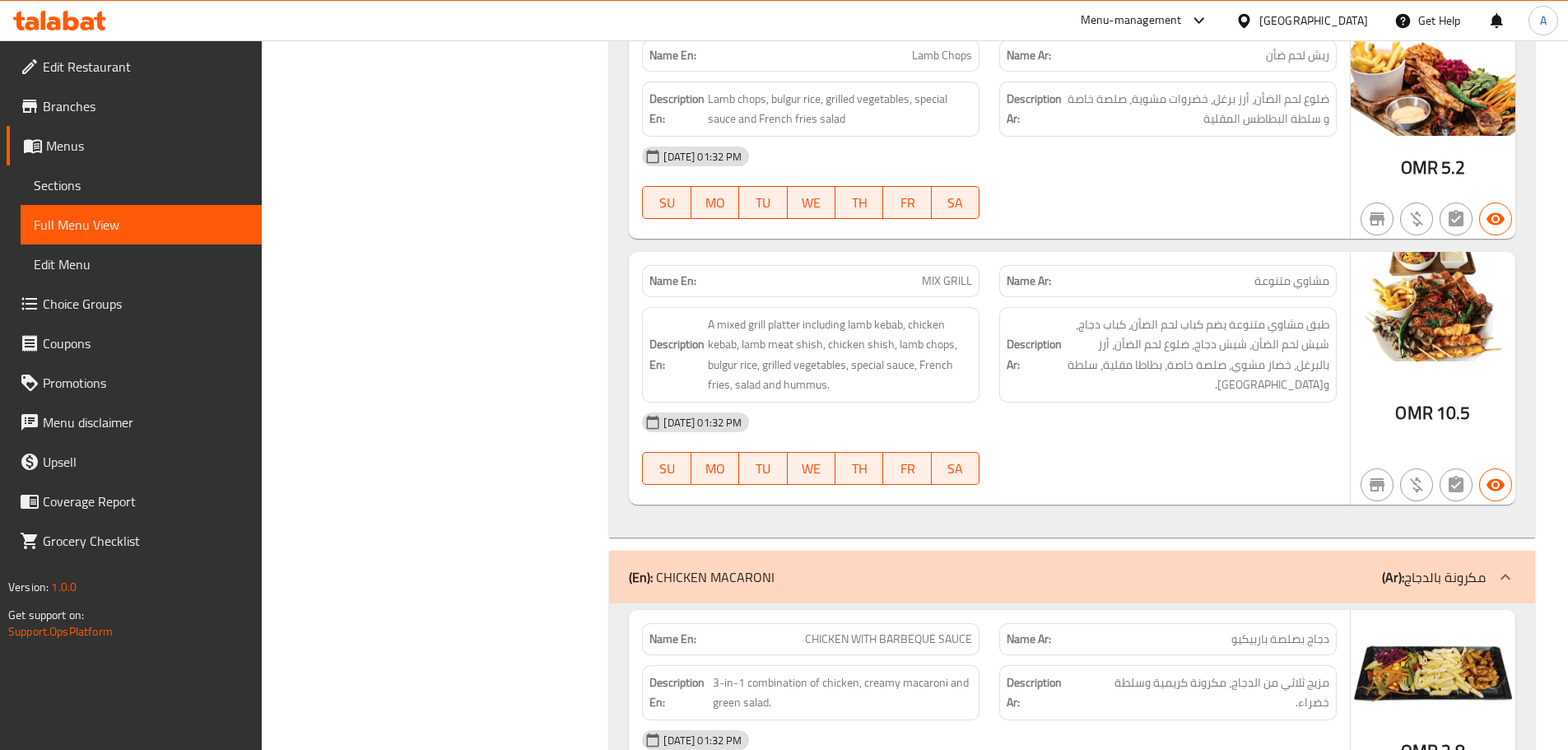
click at [1020, 435] on div "[DATE] 01:32 PM" at bounding box center [989, 422] width 715 height 39
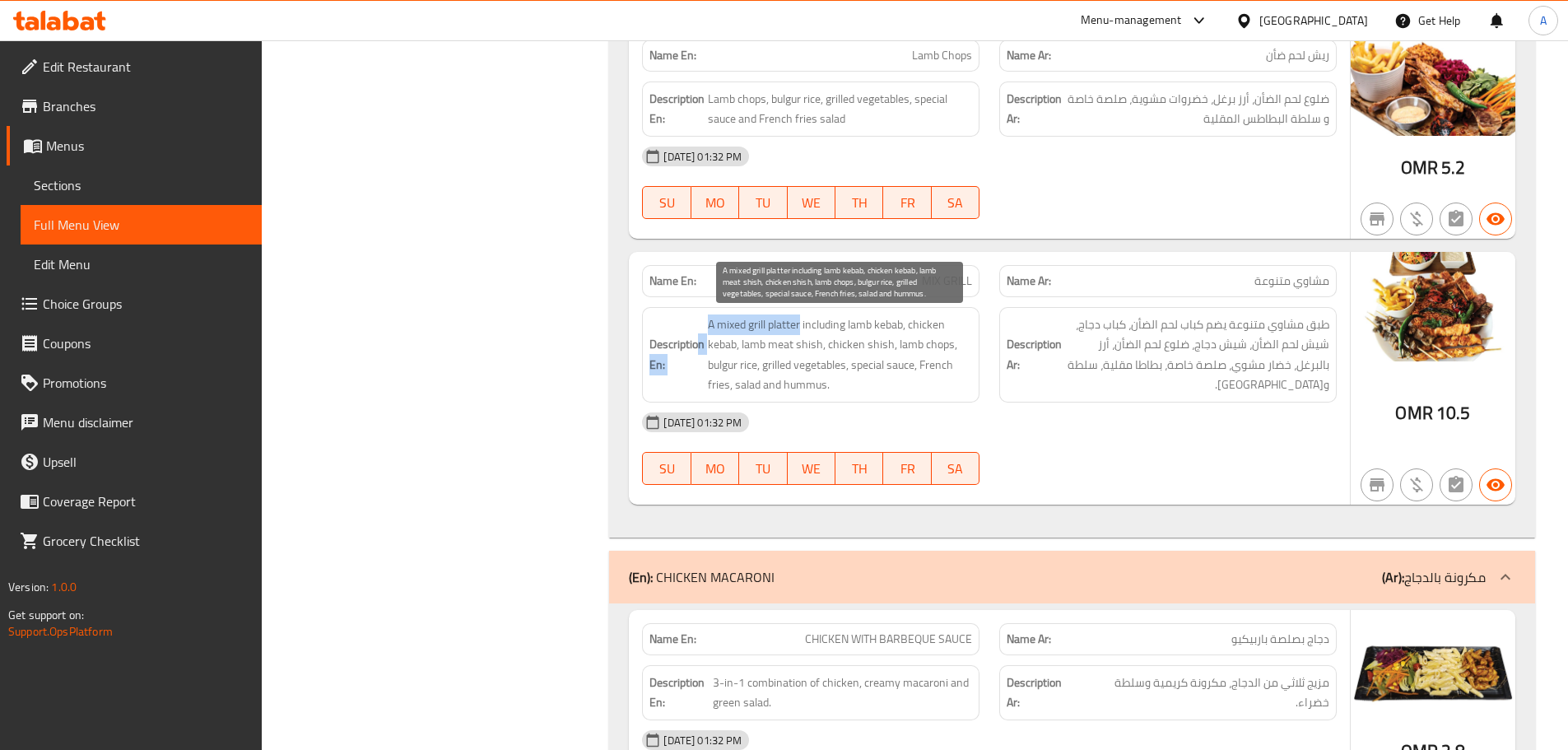
drag, startPoint x: 698, startPoint y: 325, endPoint x: 800, endPoint y: 327, distance: 102.0
click at [800, 327] on h6 "Description En: A mixed grill platter including lamb kebab, chicken kebab, lamb…" at bounding box center [811, 355] width 322 height 81
click at [885, 374] on span "A mixed grill platter including lamb kebab, chicken kebab, lamb meat shish, chi…" at bounding box center [839, 355] width 264 height 81
click at [825, 328] on span "A mixed grill platter including lamb kebab, chicken kebab, lamb meat shish, chi…" at bounding box center [839, 355] width 264 height 81
drag, startPoint x: 825, startPoint y: 328, endPoint x: 709, endPoint y: 327, distance: 116.0
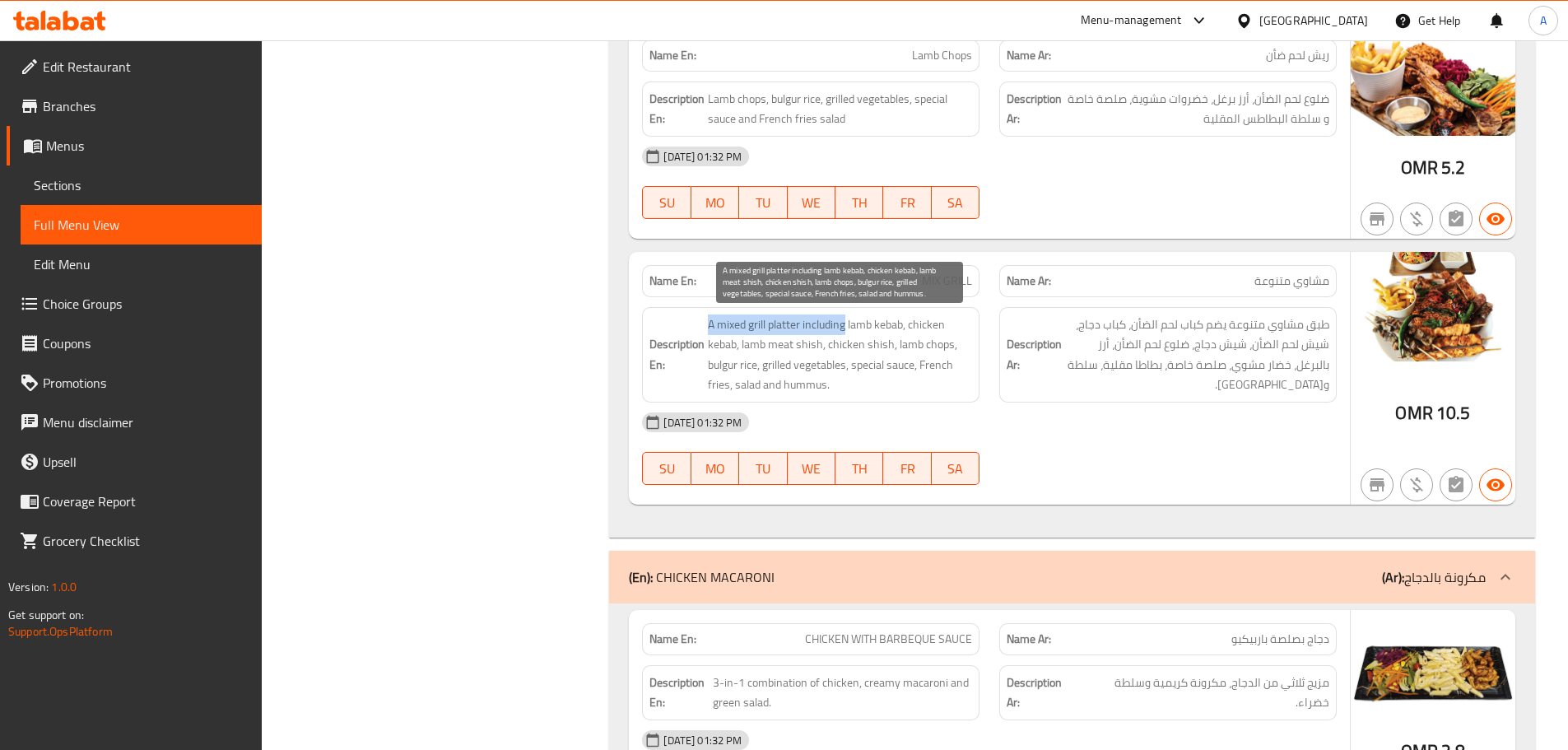
click at [709, 327] on span "A mixed grill platter including lamb kebab, chicken kebab, lamb meat shish, chi…" at bounding box center [839, 355] width 264 height 81
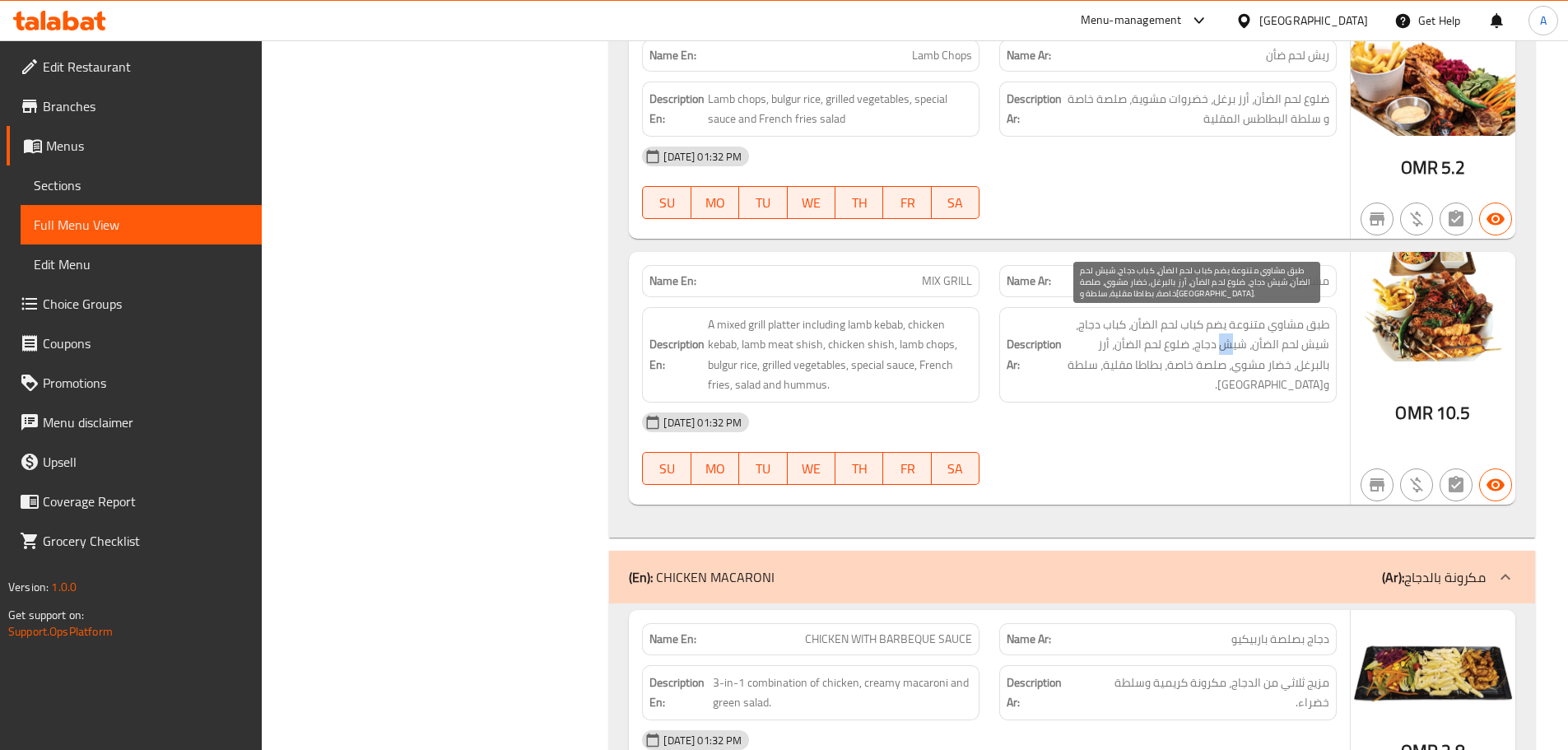
drag, startPoint x: 1236, startPoint y: 344, endPoint x: 1220, endPoint y: 344, distance: 16.0
click at [1220, 344] on span "طبق مشاوي متنوعة يضم كباب لحم الضأن، كباب دجاج، شيش لحم الضأن، شيش دجاج، ضلوع ل…" at bounding box center [1197, 355] width 264 height 81
drag, startPoint x: 1165, startPoint y: 347, endPoint x: 1137, endPoint y: 347, distance: 28.0
click at [1137, 347] on span "طبق مشاوي متنوعة يضم كباب لحم الضأن، كباب دجاج، شيش لحم الضأن، شيش دجاج، ضلوع ل…" at bounding box center [1197, 355] width 264 height 81
drag, startPoint x: 1117, startPoint y: 348, endPoint x: 1103, endPoint y: 346, distance: 14.1
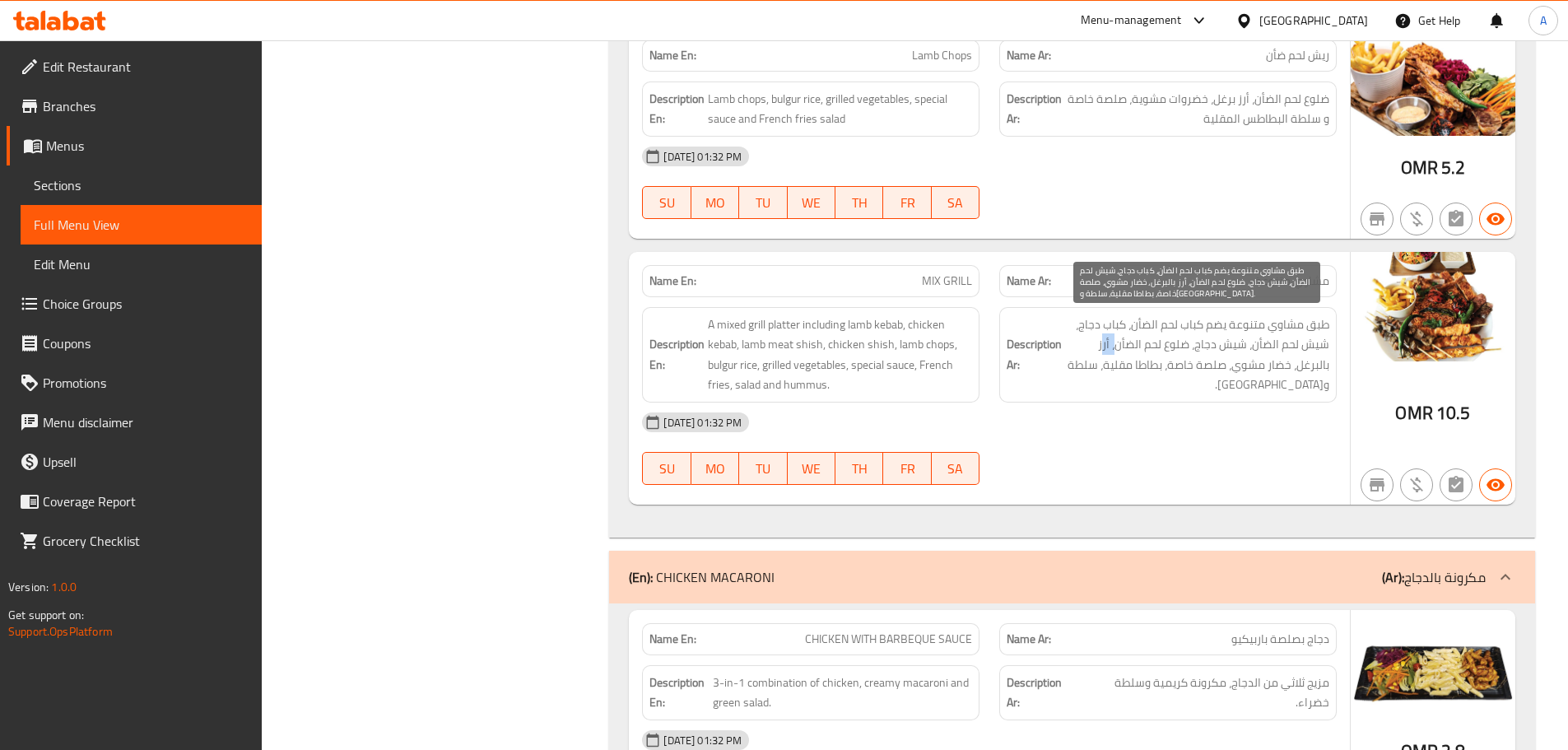
click at [1103, 346] on span "طبق مشاوي متنوعة يضم كباب لحم الضأن، كباب دجاج، شيش لحم الضأن، شيش دجاج، ضلوع ل…" at bounding box center [1197, 355] width 264 height 81
drag, startPoint x: 1313, startPoint y: 372, endPoint x: 1293, endPoint y: 378, distance: 20.9
click at [1293, 378] on span "طبق مشاوي متنوعة يضم كباب لحم الضأن، كباب دجاج، شيش لحم الضأن، شيش دجاج، ضلوع ل…" at bounding box center [1197, 355] width 264 height 81
click at [1279, 371] on span "طبق مشاوي متنوعة يضم كباب لحم الضأن، كباب دجاج، شيش لحم الضأن، شيش دجاج، ضلوع ل…" at bounding box center [1197, 355] width 264 height 81
drag, startPoint x: 1225, startPoint y: 363, endPoint x: 1169, endPoint y: 363, distance: 56.0
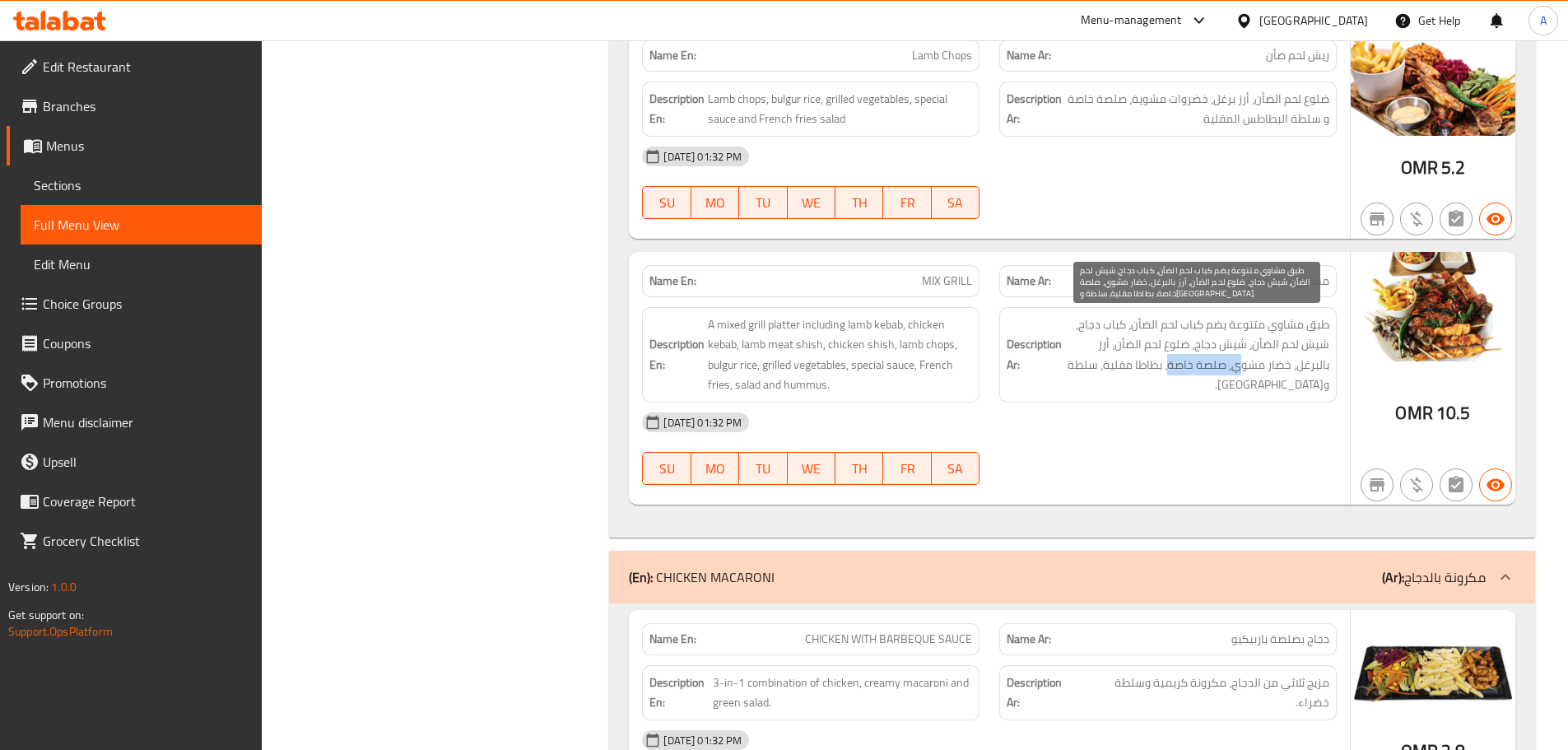
click at [1169, 363] on span "طبق مشاوي متنوعة يضم كباب لحم الضأن، كباب دجاج، شيش لحم الضأن، شيش دجاج، ضلوع ل…" at bounding box center [1197, 355] width 264 height 81
drag, startPoint x: 1145, startPoint y: 361, endPoint x: 1108, endPoint y: 361, distance: 37.0
click at [1108, 361] on span "طبق مشاوي متنوعة يضم كباب لحم الضأن، كباب دجاج، شيش لحم الضأن، شيش دجاج، ضلوع ل…" at bounding box center [1197, 355] width 264 height 81
click at [1068, 363] on span "طبق مشاوي متنوعة يضم كباب لحم الضأن، كباب دجاج، شيش لحم الضأن، شيش دجاج، ضلوع ل…" at bounding box center [1197, 355] width 264 height 81
click at [1231, 364] on span "طبق مشاوي متنوعة يضم كباب لحم الضأن، كباب دجاج، شيش لحم الضأن، شيش دجاج، ضلوع ل…" at bounding box center [1197, 355] width 264 height 81
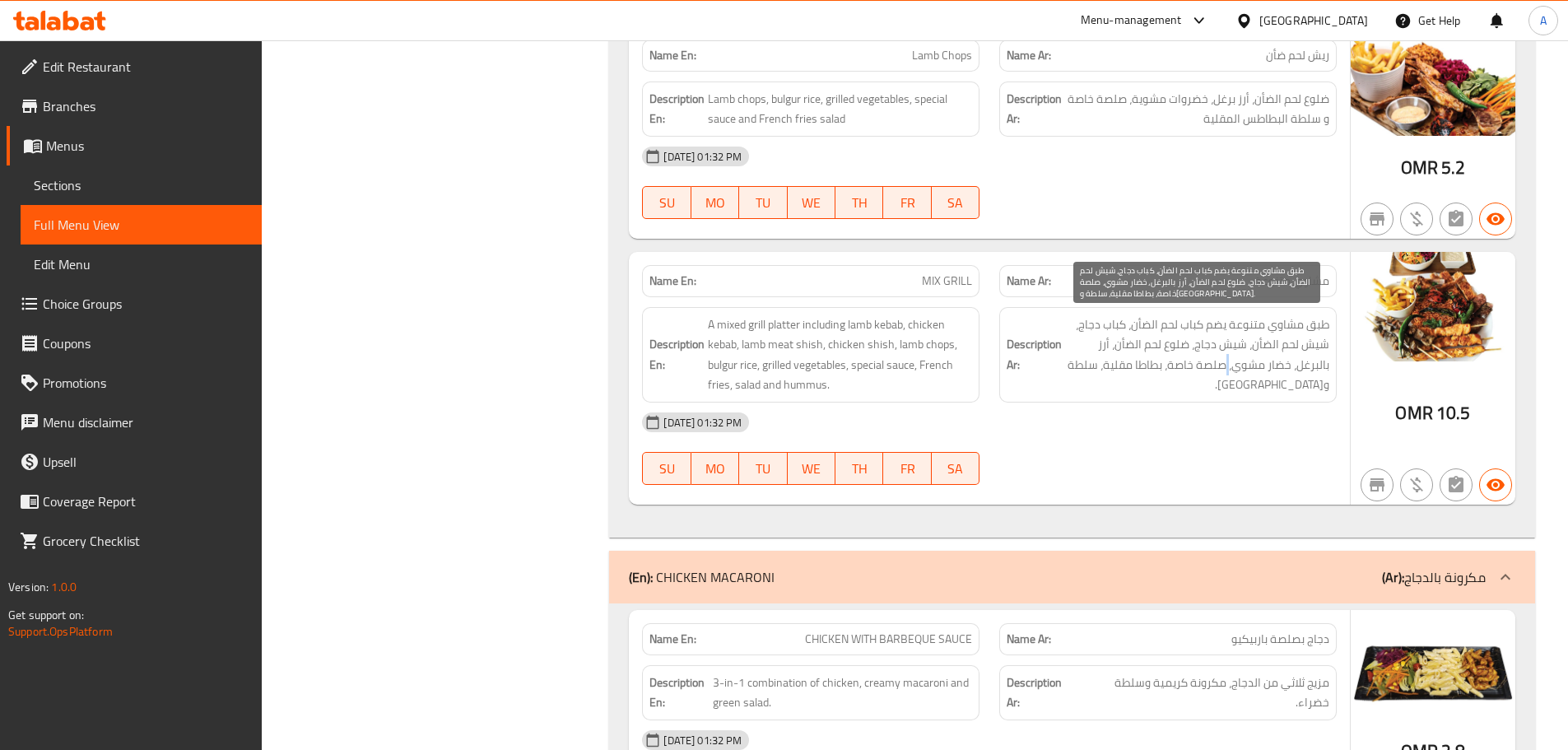
click at [1231, 364] on span "طبق مشاوي متنوعة يضم كباب لحم الضأن، كباب دجاج، شيش لحم الضأن، شيش دجاج، ضلوع ل…" at bounding box center [1197, 355] width 264 height 81
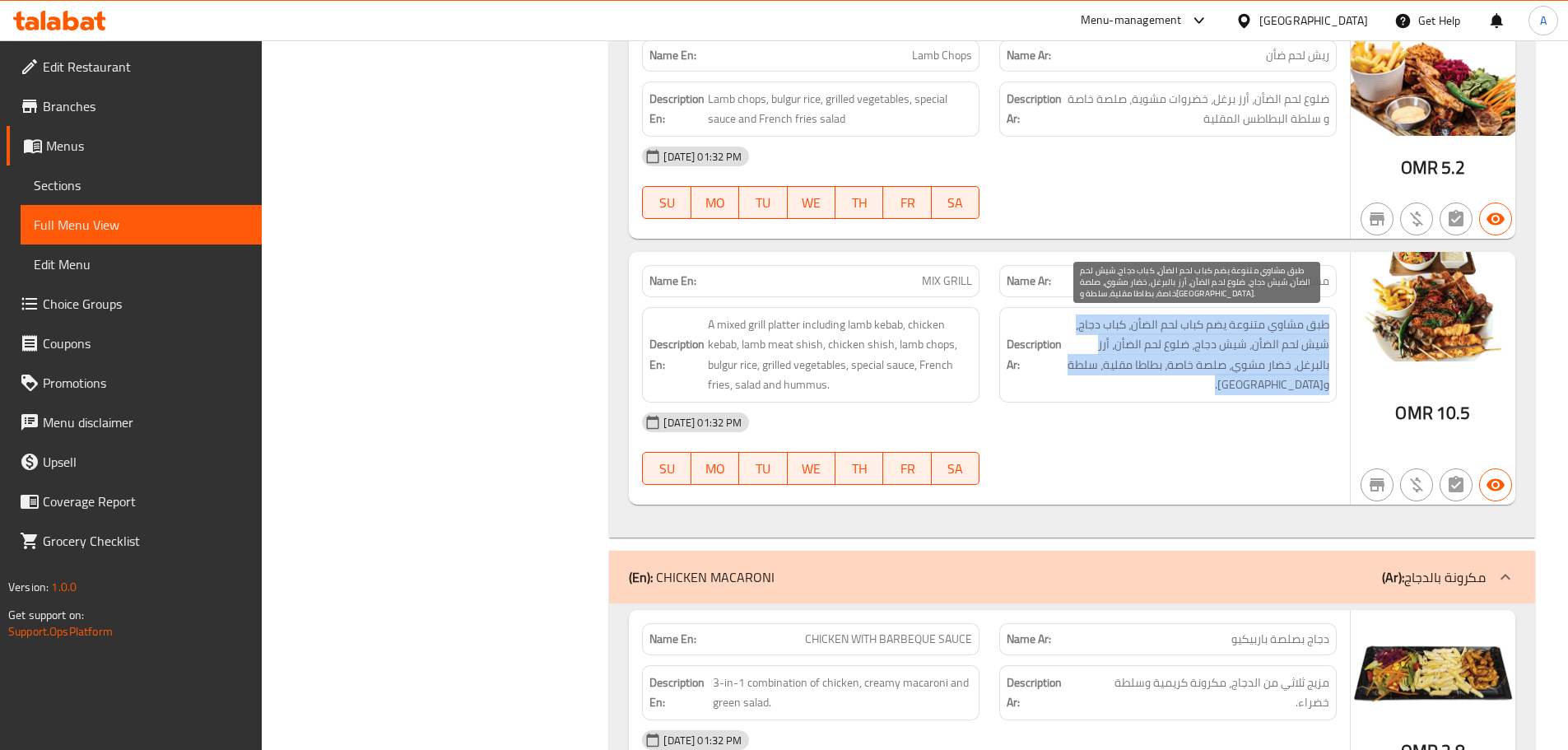
click at [1231, 364] on span "طبق مشاوي متنوعة يضم كباب لحم الضأن، كباب دجاج، شيش لحم الضأن، شيش دجاج، ضلوع ل…" at bounding box center [1197, 355] width 264 height 81
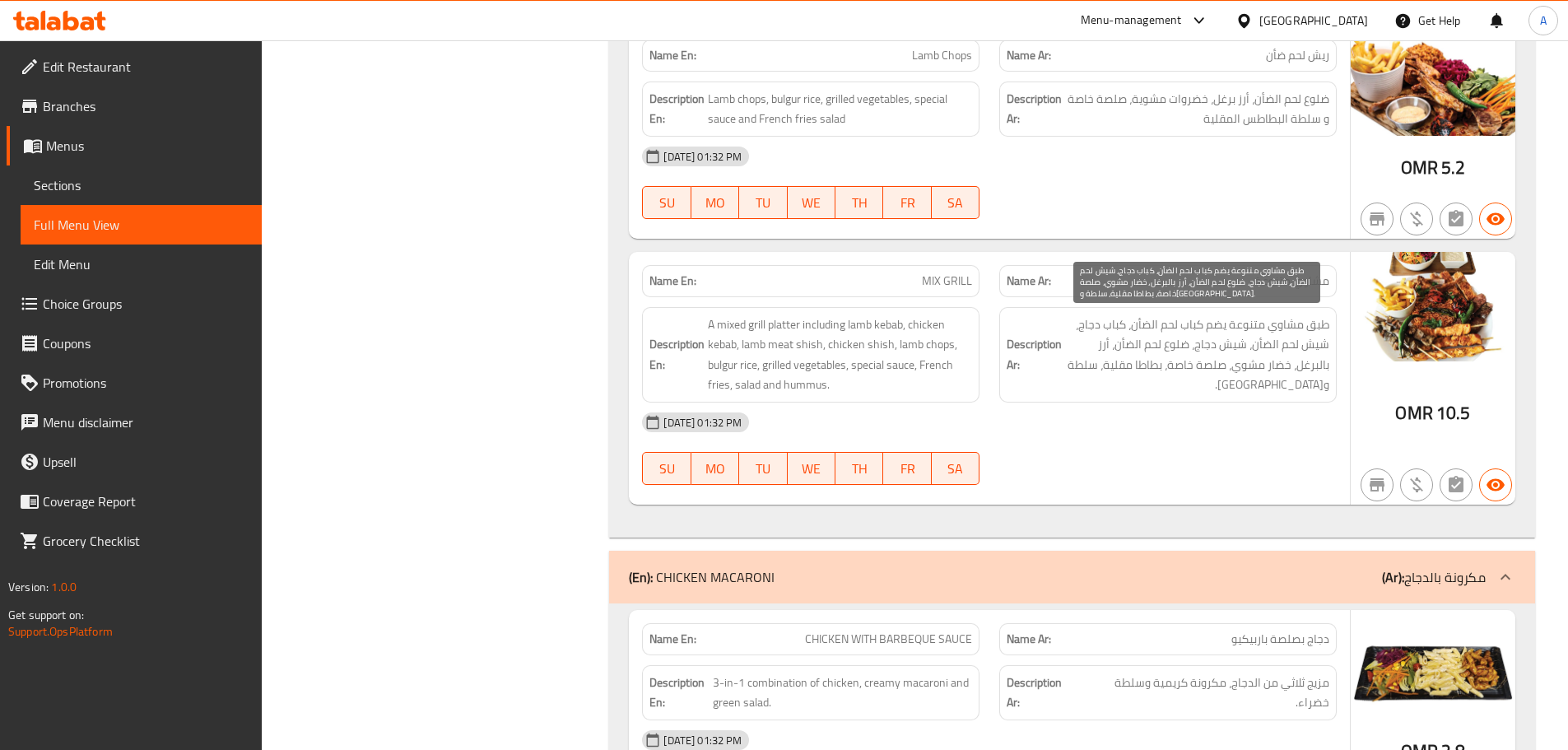
drag, startPoint x: 1189, startPoint y: 466, endPoint x: 1130, endPoint y: 466, distance: 59.0
click at [1183, 466] on div "[DATE] 01:32 PM SU MO TU WE TH FR SA" at bounding box center [989, 449] width 715 height 92
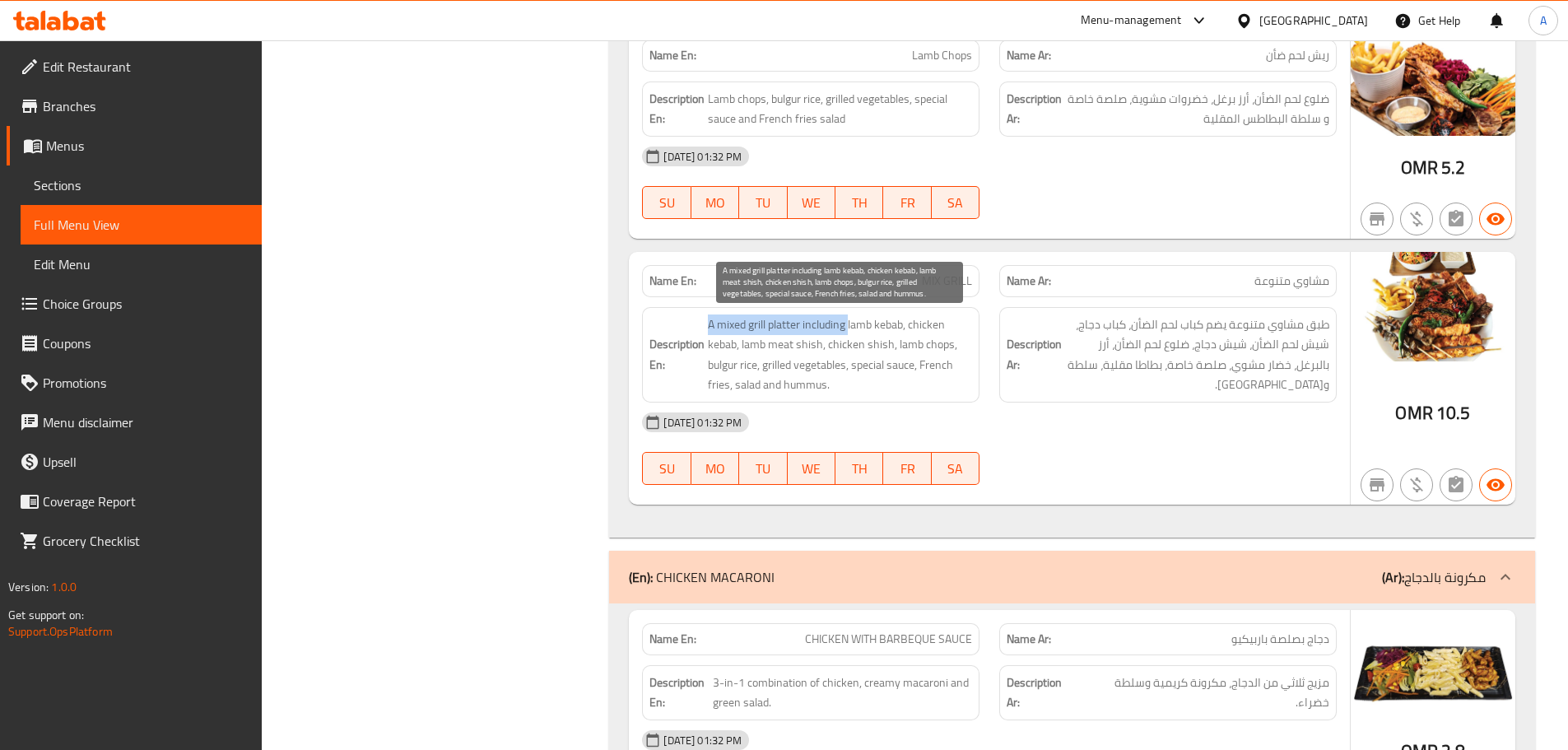
drag, startPoint x: 703, startPoint y: 324, endPoint x: 850, endPoint y: 321, distance: 147.0
click at [850, 321] on h6 "Description En: A mixed grill platter including lamb kebab, chicken kebab, lamb…" at bounding box center [811, 355] width 322 height 81
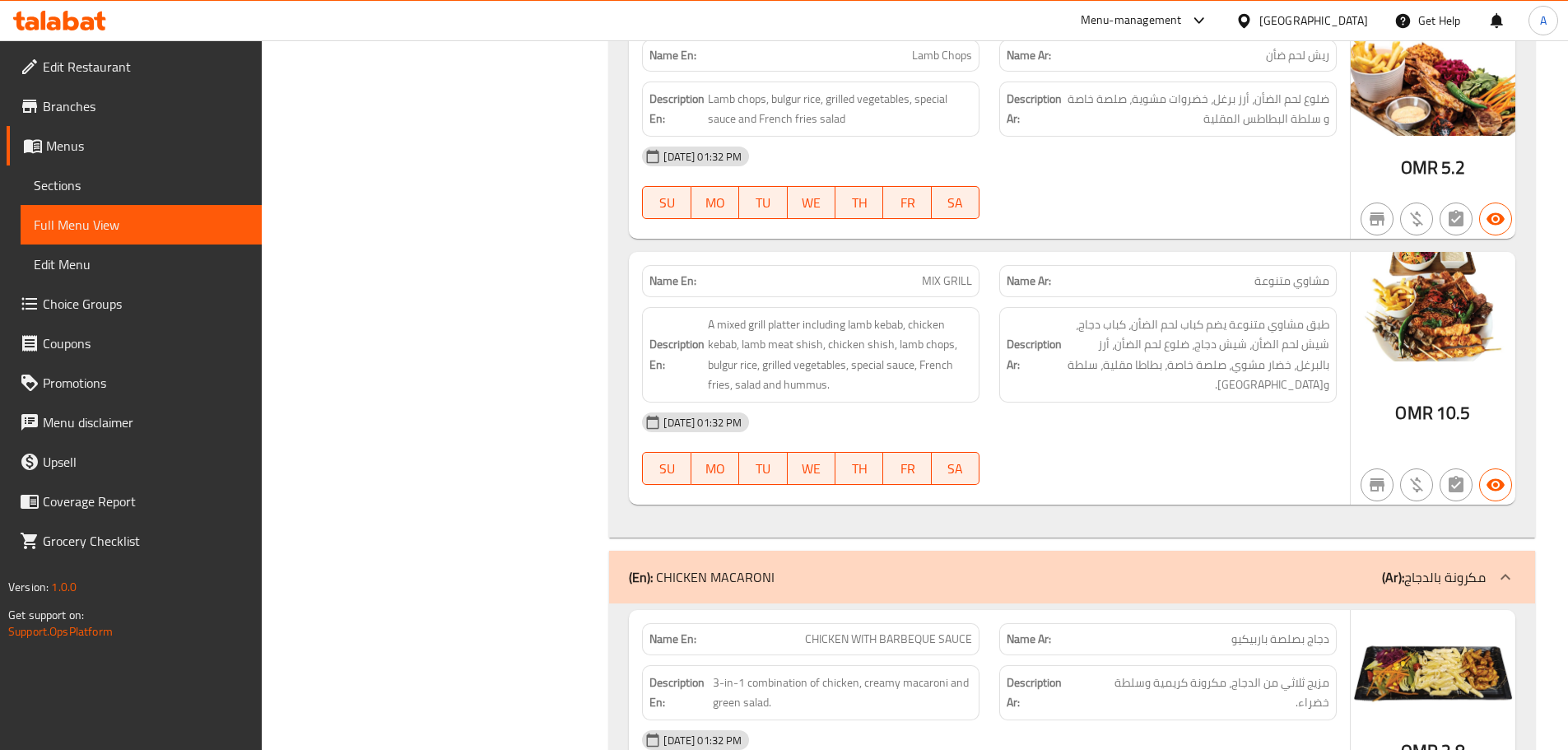
drag, startPoint x: 890, startPoint y: 381, endPoint x: 1017, endPoint y: 401, distance: 128.6
click at [932, 388] on h6 "Description En: A mixed grill platter including lamb kebab, chicken kebab, lamb…" at bounding box center [811, 355] width 322 height 81
click at [1129, 406] on div "[DATE] 01:32 PM" at bounding box center [989, 422] width 715 height 39
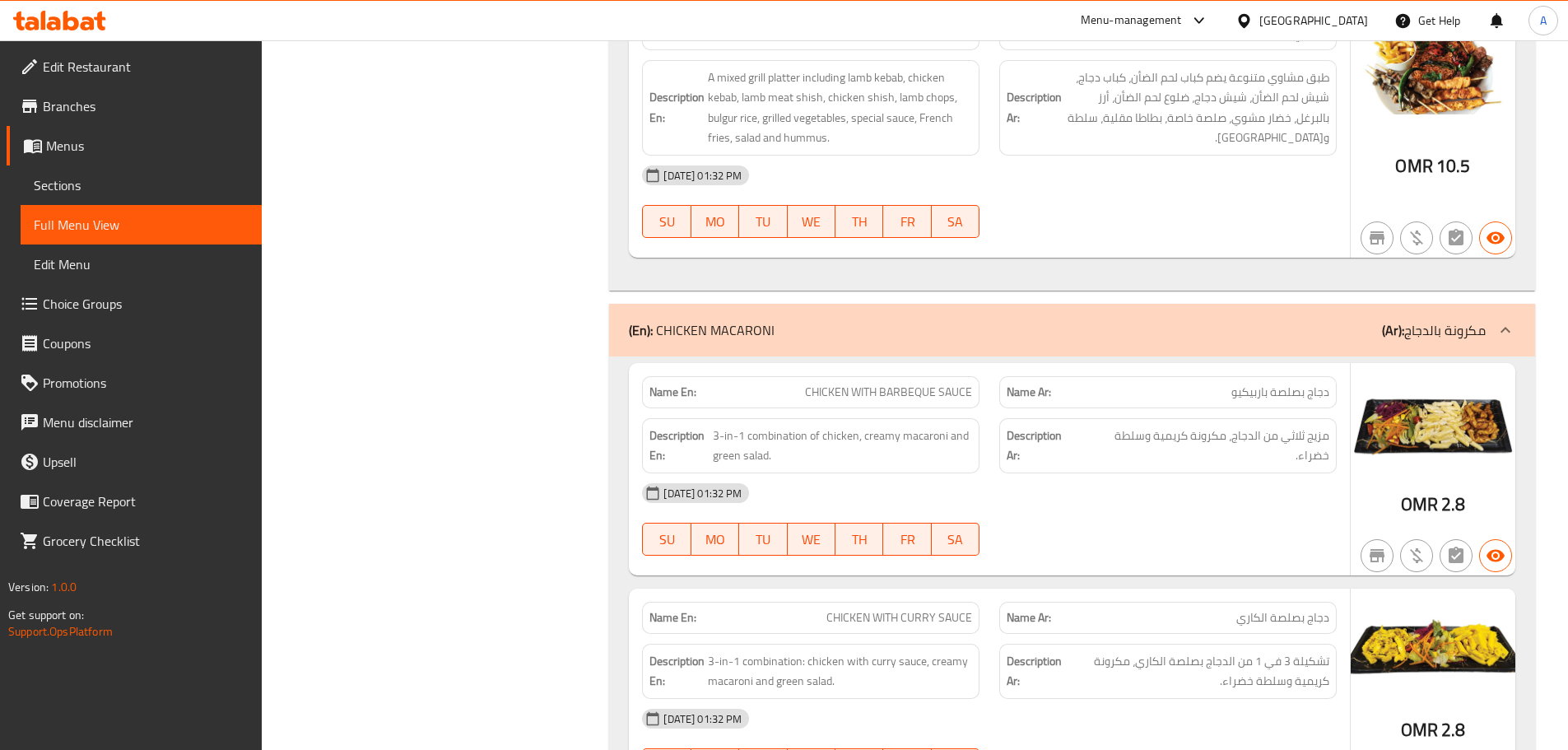
scroll to position [3173, 0]
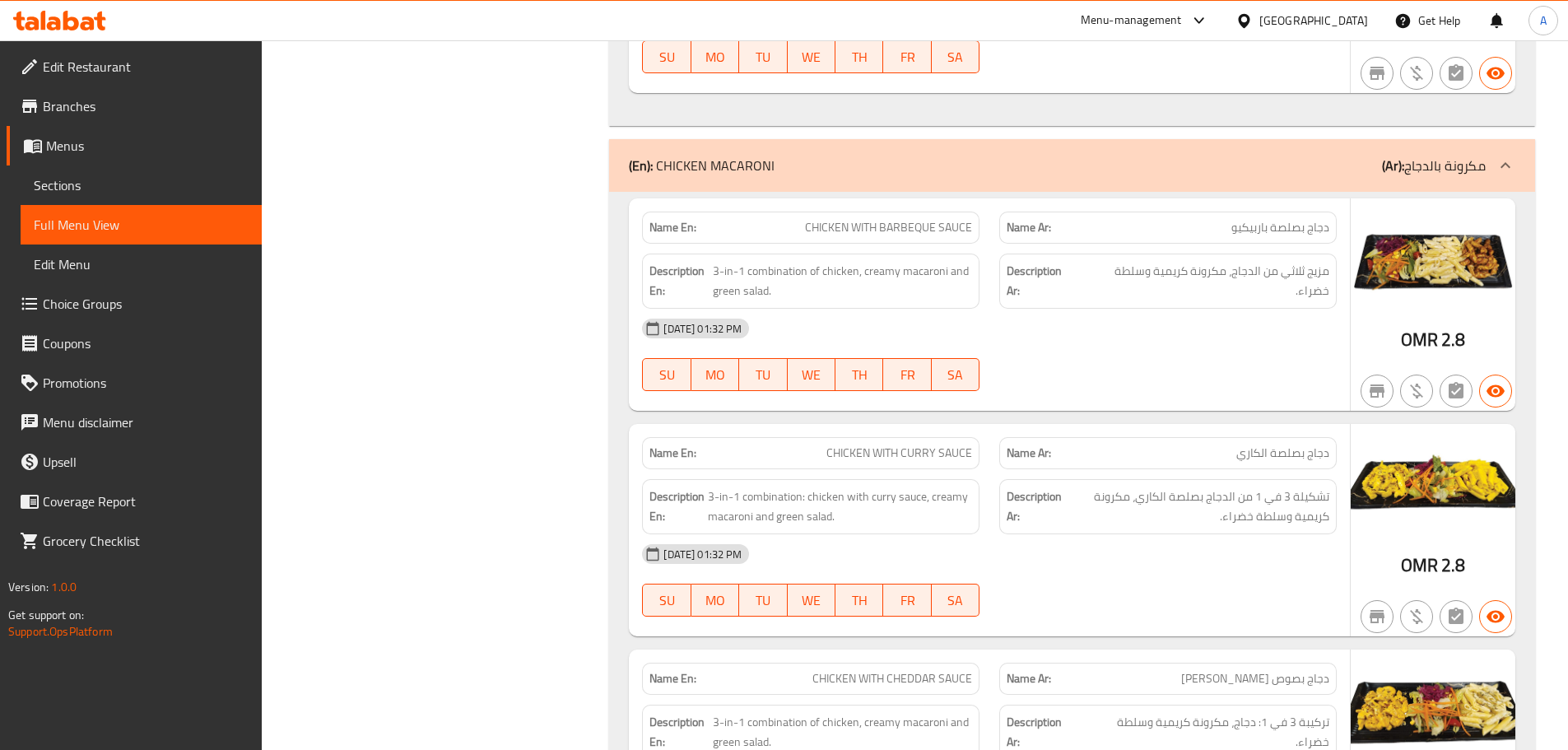
drag, startPoint x: 793, startPoint y: 229, endPoint x: 1041, endPoint y: 352, distance: 276.8
click at [939, 292] on div "Name En: CHICKEN WITH BARBEQUE SAUCE Name Ar: دجاج بصلصة باربيكيو Description E…" at bounding box center [988, 305] width 721 height 213
click at [1050, 355] on div "[DATE] 01:32 PM SU MO TU WE TH FR SA" at bounding box center [989, 355] width 715 height 92
click at [1146, 362] on div "[DATE] 01:32 PM SU MO TU WE TH FR SA" at bounding box center [989, 355] width 715 height 92
drag, startPoint x: 973, startPoint y: 242, endPoint x: 1043, endPoint y: 331, distance: 113.2
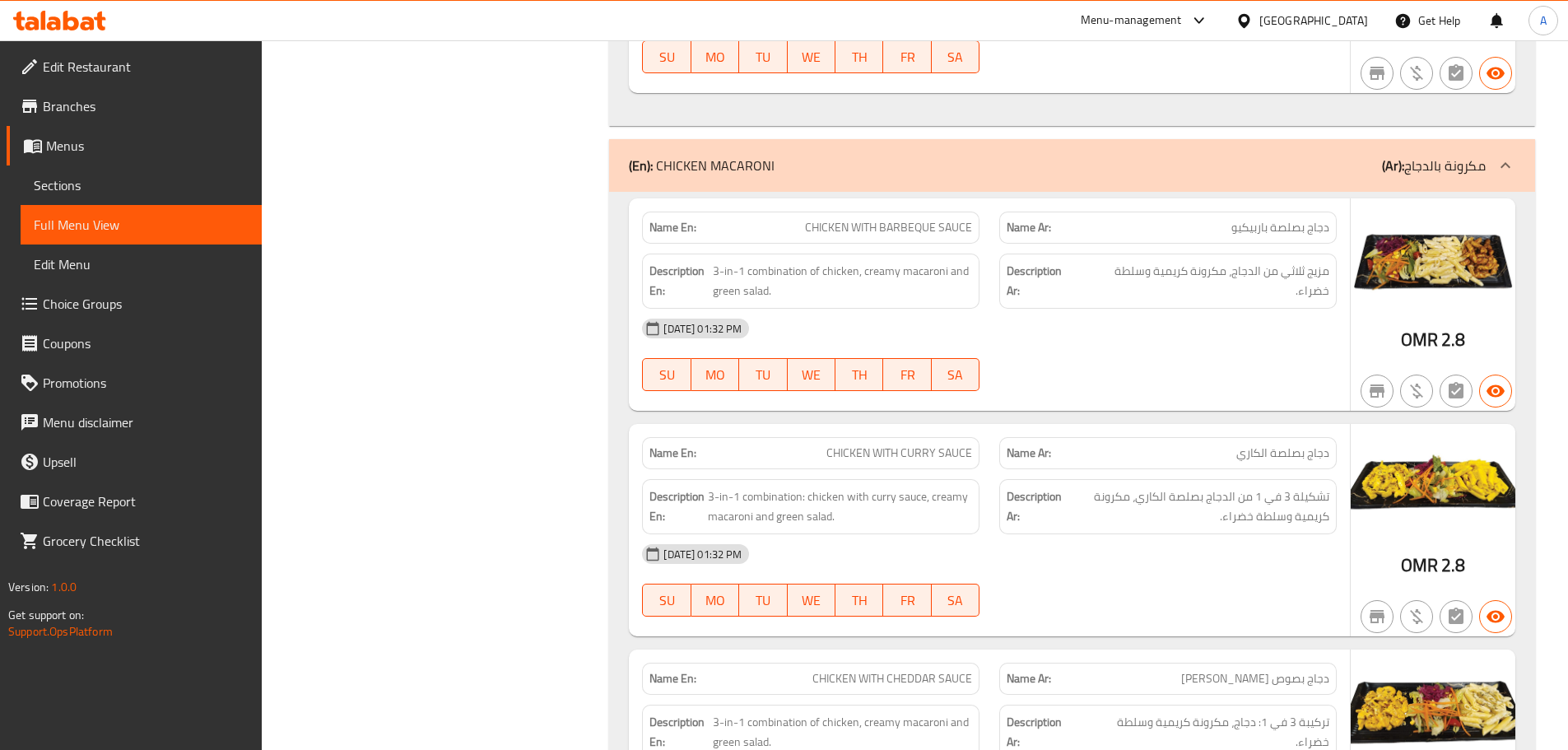
click at [992, 252] on div "(En): CHICKEN MACARONI (Ar): مكرونة بالدجاج Name En: CHICKEN WITH BARBEQUE SAUC…" at bounding box center [1072, 631] width 926 height 982
click at [1045, 333] on div "[DATE] 01:32 PM" at bounding box center [989, 328] width 715 height 39
click at [1315, 230] on span "دجاج بصلصة باربيكيو" at bounding box center [1280, 228] width 98 height 17
drag, startPoint x: 1219, startPoint y: 359, endPoint x: 1198, endPoint y: 396, distance: 42.5
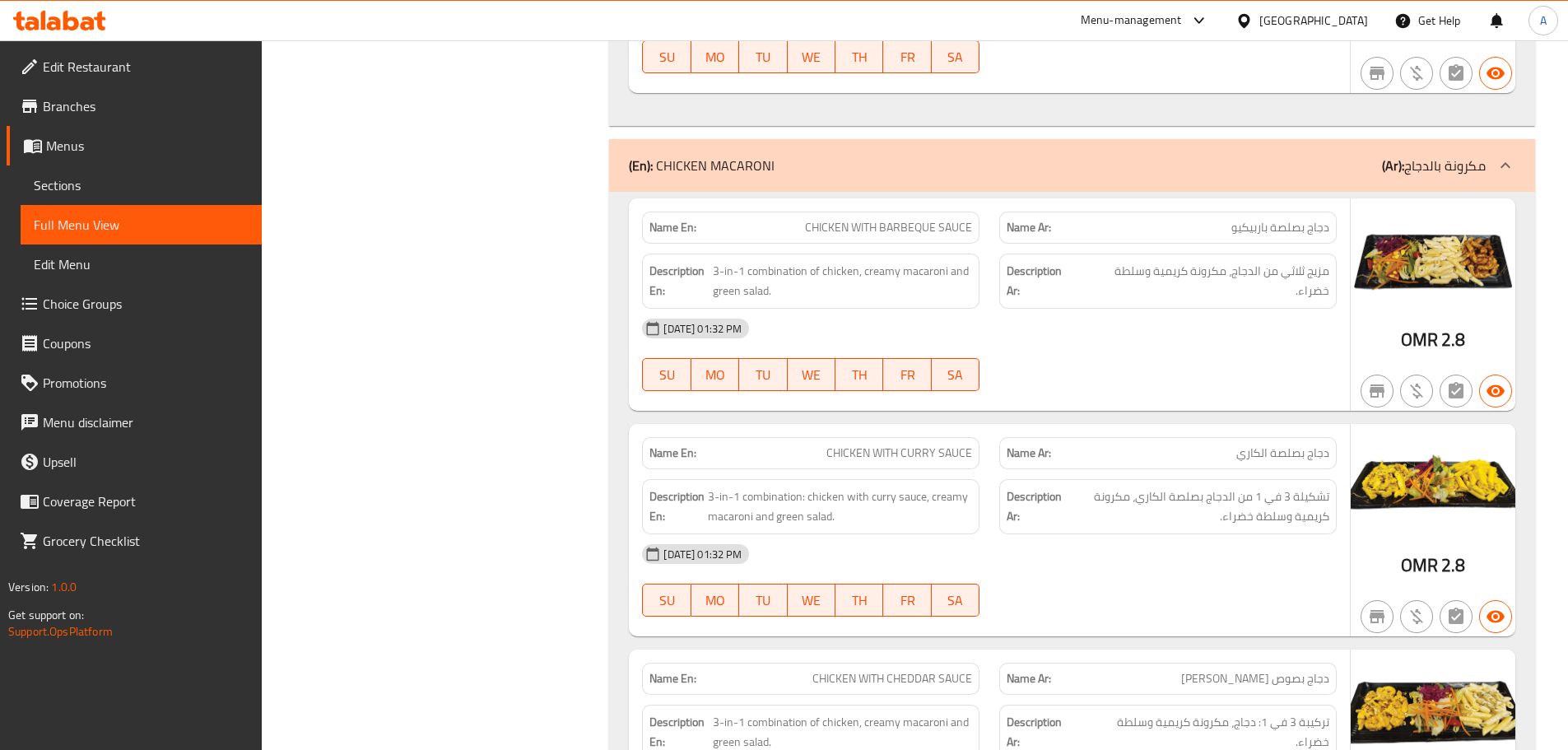
click at [1219, 361] on div "[DATE] 01:32 PM SU MO TU WE TH FR SA" at bounding box center [989, 355] width 715 height 92
drag, startPoint x: 1303, startPoint y: 242, endPoint x: 1249, endPoint y: 248, distance: 54.3
click at [1260, 238] on div "Name Ar: دجاج بصلصة باربيكيو" at bounding box center [1167, 228] width 337 height 32
click at [1200, 333] on div "[DATE] 01:32 PM" at bounding box center [989, 328] width 715 height 39
drag, startPoint x: 790, startPoint y: 217, endPoint x: 954, endPoint y: 267, distance: 171.5
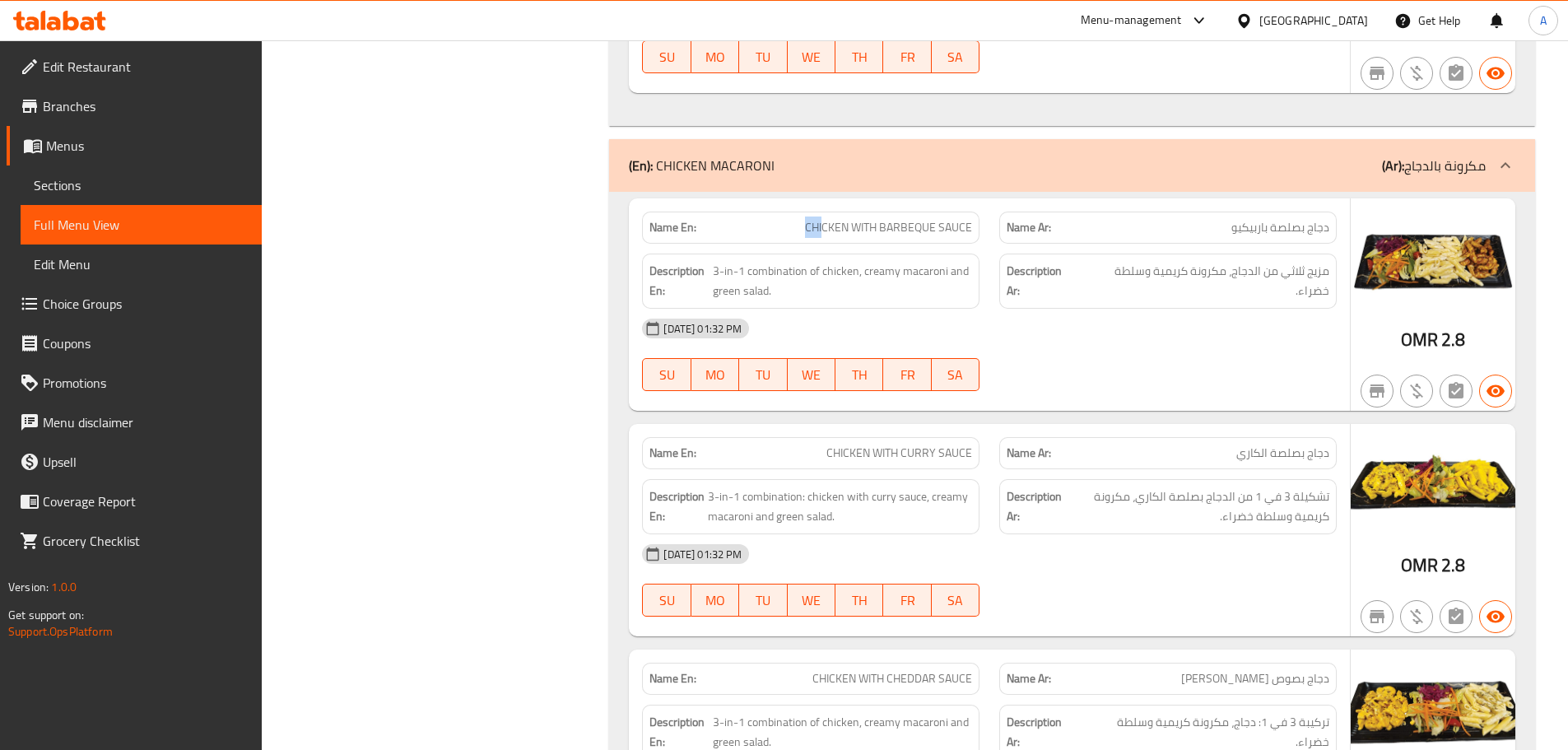
click at [882, 231] on div "Name En: CHICKEN WITH BARBEQUE SAUCE" at bounding box center [811, 228] width 337 height 32
click at [1165, 358] on div "[DATE] 01:32 PM SU MO TU WE TH FR SA" at bounding box center [989, 355] width 715 height 92
drag, startPoint x: 849, startPoint y: 219, endPoint x: 1036, endPoint y: 325, distance: 215.0
click at [942, 254] on div "Name En: CHICKEN WITH BARBEQUE SAUCE Name Ar: دجاج بصلصة باربيكيو Description E…" at bounding box center [988, 305] width 721 height 213
click at [1036, 325] on div "[DATE] 01:32 PM" at bounding box center [989, 328] width 715 height 39
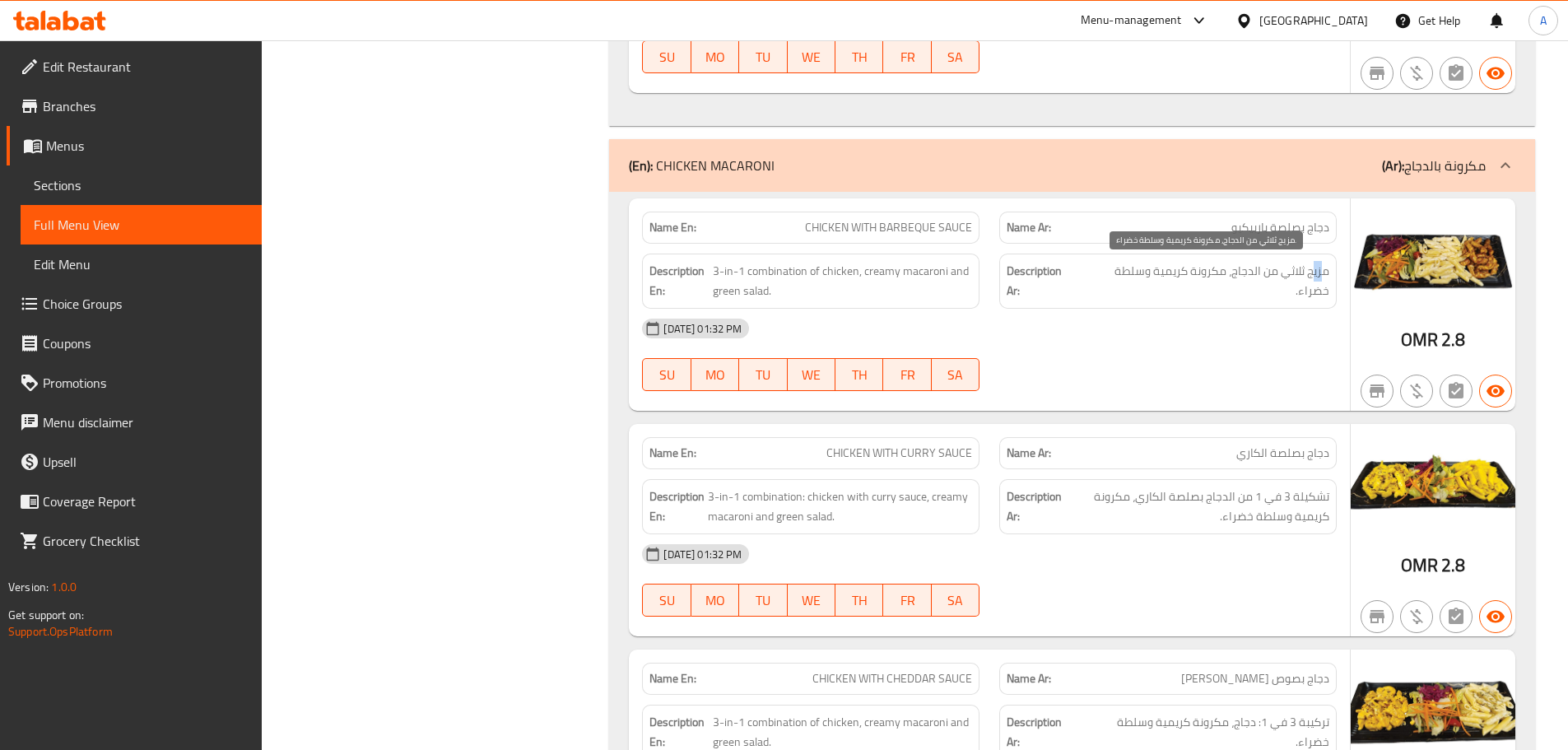
click at [1312, 266] on span "مزيج ثلاثي من الدجاج، مكرونة كريمية وسلطة خضراء." at bounding box center [1205, 281] width 249 height 40
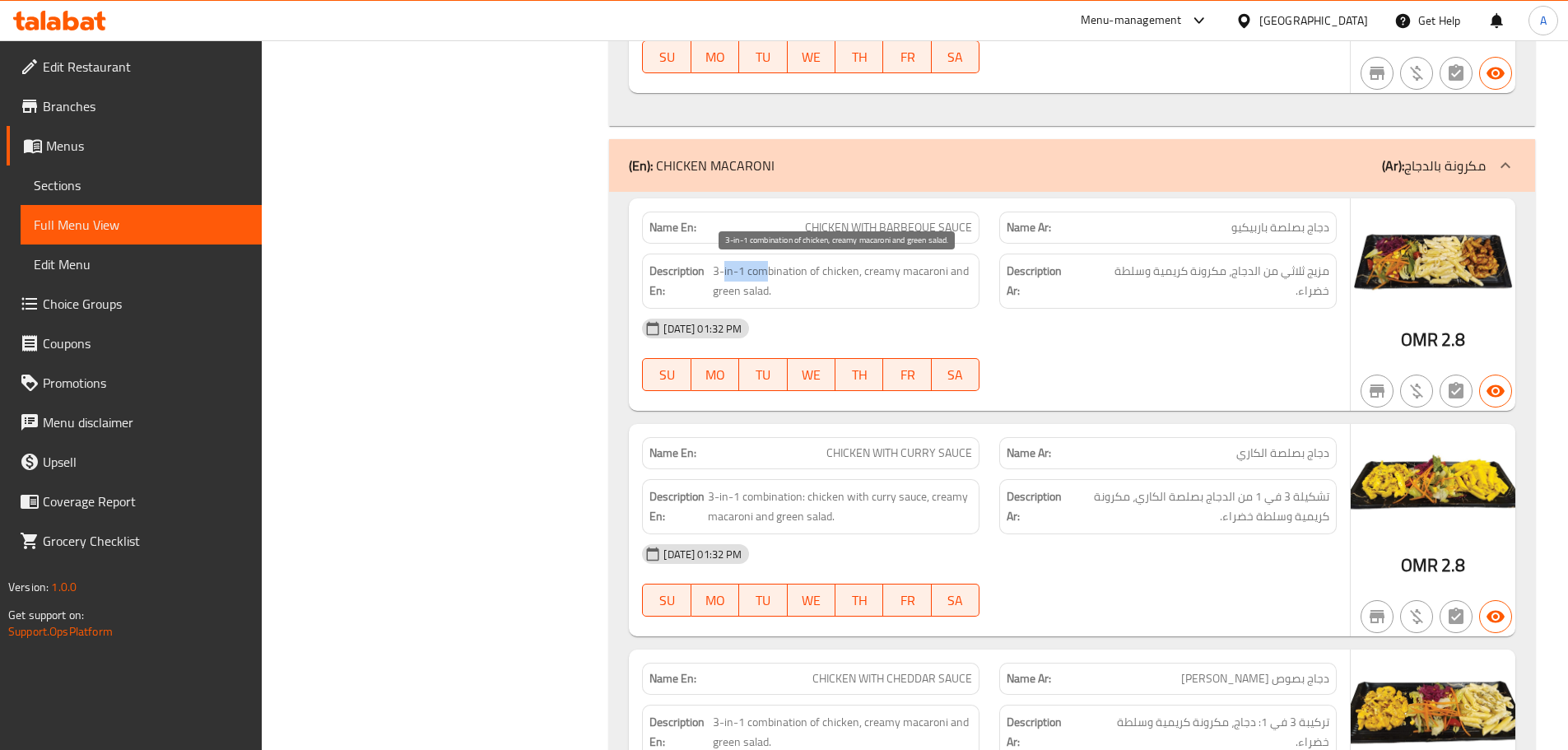
drag, startPoint x: 753, startPoint y: 280, endPoint x: 765, endPoint y: 280, distance: 12.0
click at [765, 280] on span "3-in-1 combination of chicken, creamy macaroni and green salad." at bounding box center [842, 281] width 259 height 40
click at [1127, 343] on div "[DATE] 01:32 PM" at bounding box center [989, 328] width 715 height 39
drag, startPoint x: 710, startPoint y: 273, endPoint x: 742, endPoint y: 273, distance: 32.0
click at [742, 273] on h6 "Description En: 3-in-1 combination of chicken, creamy macaroni and green salad." at bounding box center [811, 281] width 322 height 40
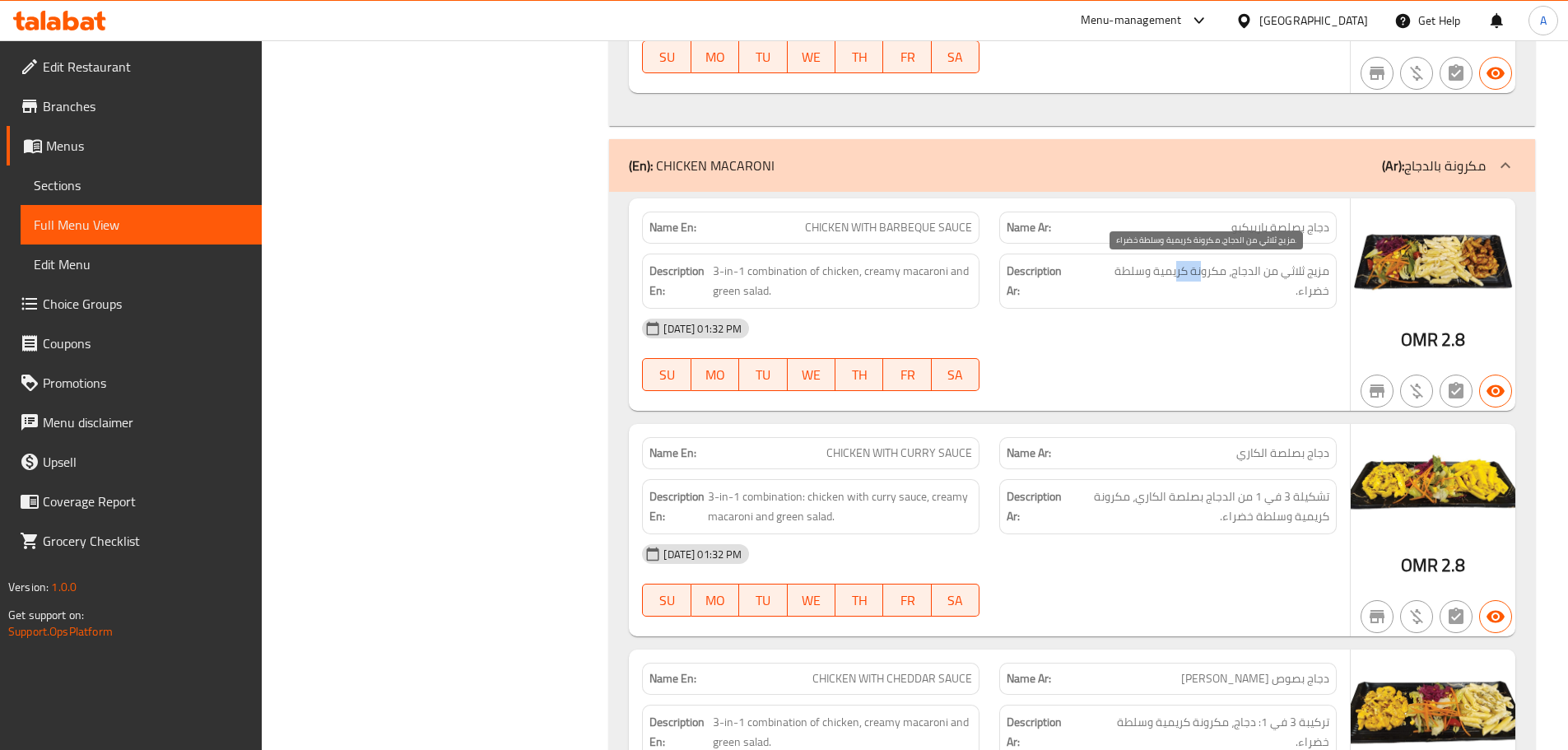
drag, startPoint x: 1199, startPoint y: 261, endPoint x: 1168, endPoint y: 263, distance: 31.1
click at [1171, 261] on span "مزيج ثلاثي من الدجاج، مكرونة كريمية وسلطة خضراء." at bounding box center [1205, 281] width 249 height 40
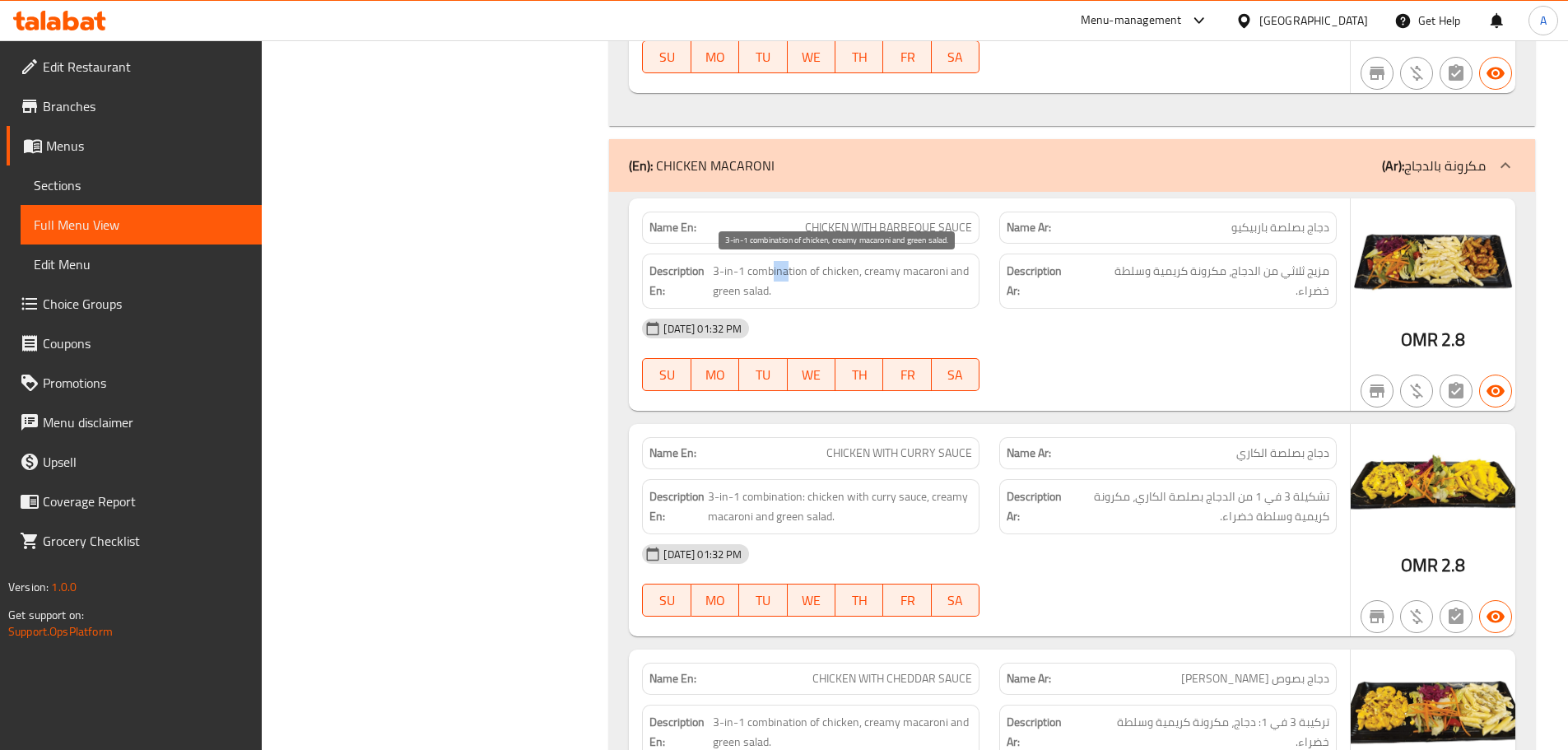
drag, startPoint x: 805, startPoint y: 282, endPoint x: 1142, endPoint y: 369, distance: 348.0
click at [920, 315] on div "Name En: CHICKEN WITH BARBEQUE SAUCE Name Ar: دجاج بصلصة باربيكيو Description E…" at bounding box center [988, 305] width 721 height 213
click at [1143, 370] on div "[DATE] 01:32 PM SU MO TU WE TH FR SA" at bounding box center [989, 355] width 715 height 92
drag, startPoint x: 712, startPoint y: 269, endPoint x: 751, endPoint y: 275, distance: 39.5
click at [750, 274] on h6 "Description En: 3-in-1 combination of chicken, creamy macaroni and green salad." at bounding box center [811, 281] width 322 height 40
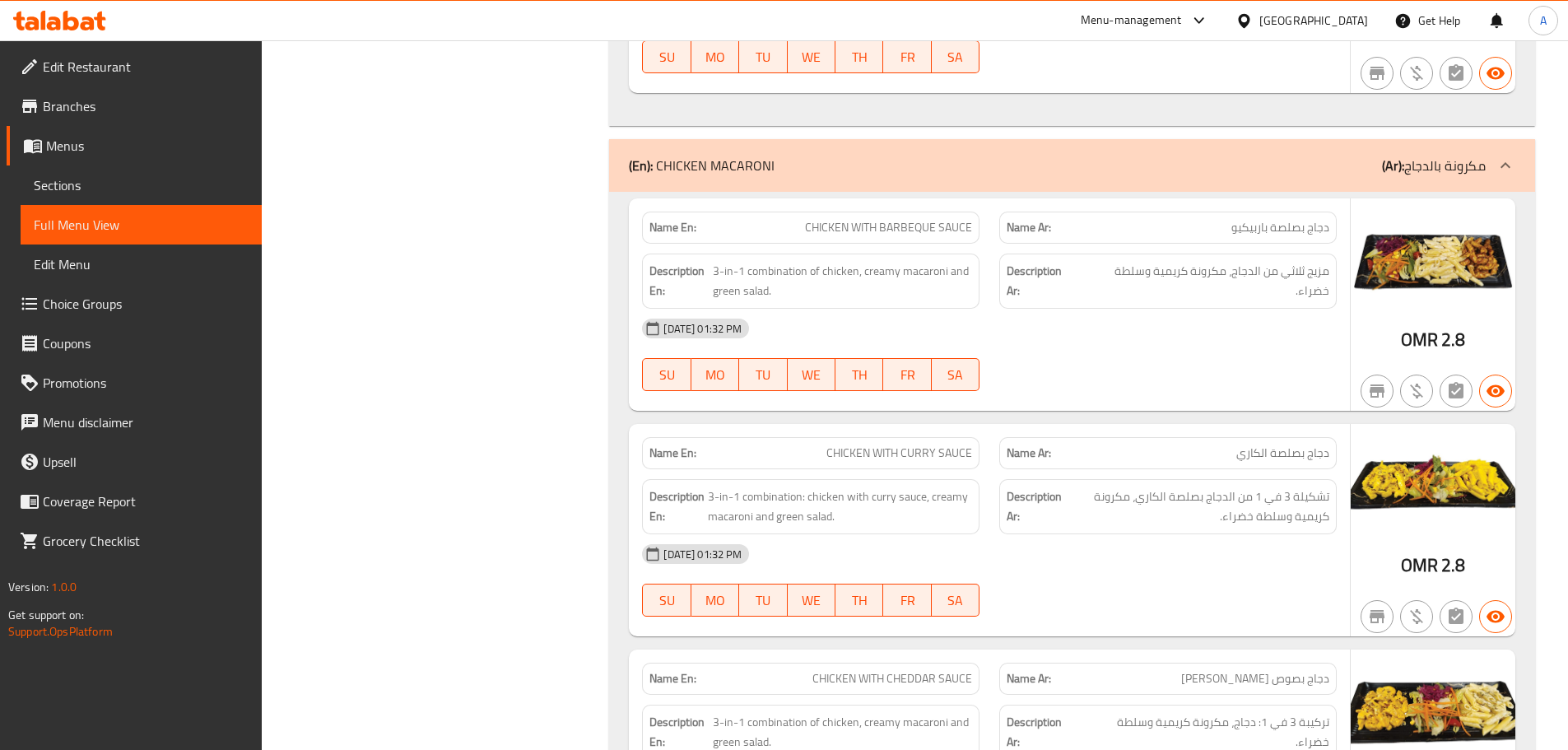
click at [1171, 378] on div "[DATE] 01:32 PM SU MO TU WE TH FR SA" at bounding box center [989, 355] width 715 height 92
drag, startPoint x: 714, startPoint y: 273, endPoint x: 845, endPoint y: 290, distance: 132.1
click at [805, 269] on span "3-in-1 combination of chicken, creamy macaroni and green salad." at bounding box center [842, 281] width 259 height 40
click at [1123, 348] on div "[DATE] 01:32 PM" at bounding box center [989, 328] width 715 height 39
drag, startPoint x: 774, startPoint y: 234, endPoint x: 848, endPoint y: 235, distance: 74.0
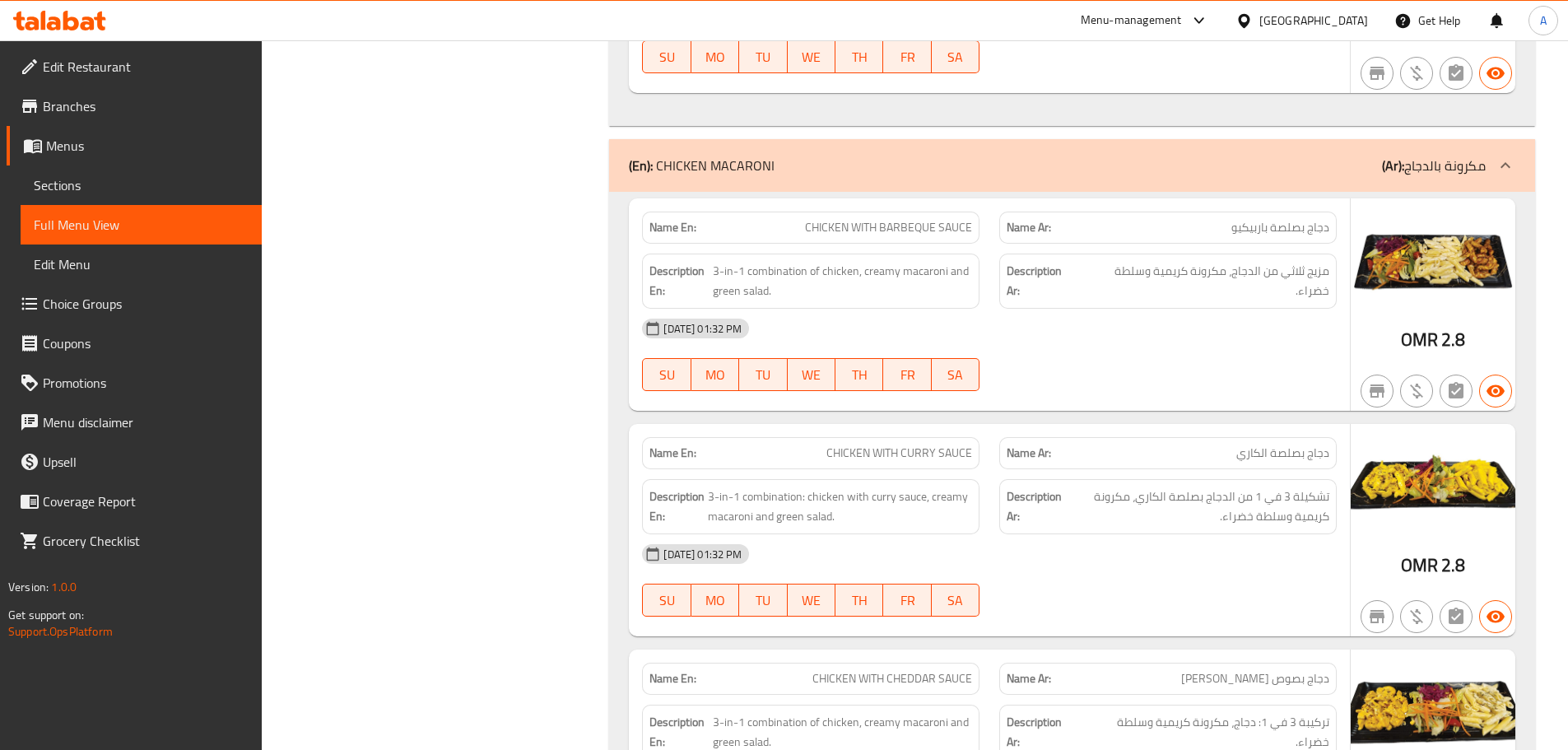
click at [774, 234] on p "Name En: CHICKEN WITH BARBEQUE SAUCE" at bounding box center [811, 228] width 322 height 17
drag, startPoint x: 841, startPoint y: 228, endPoint x: 830, endPoint y: 227, distance: 11.0
click at [840, 227] on span "CHICKEN WITH BARBEQUE SAUCE" at bounding box center [889, 228] width 167 height 17
click at [830, 227] on span "CHICKEN WITH BARBEQUE SAUCE" at bounding box center [889, 228] width 167 height 17
drag, startPoint x: 830, startPoint y: 227, endPoint x: 940, endPoint y: 227, distance: 110.0
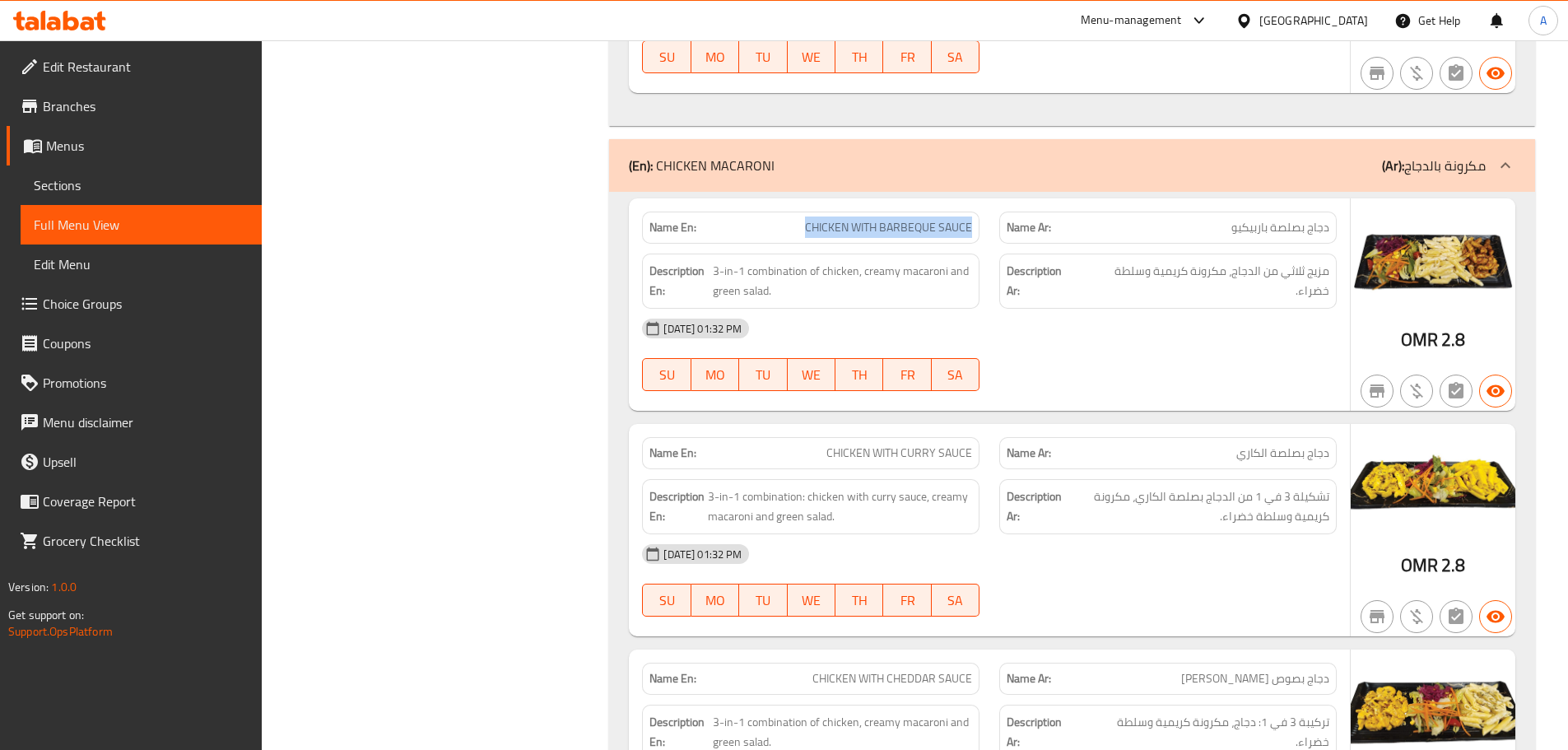
click at [940, 227] on span "CHICKEN WITH BARBEQUE SAUCE" at bounding box center [889, 228] width 167 height 17
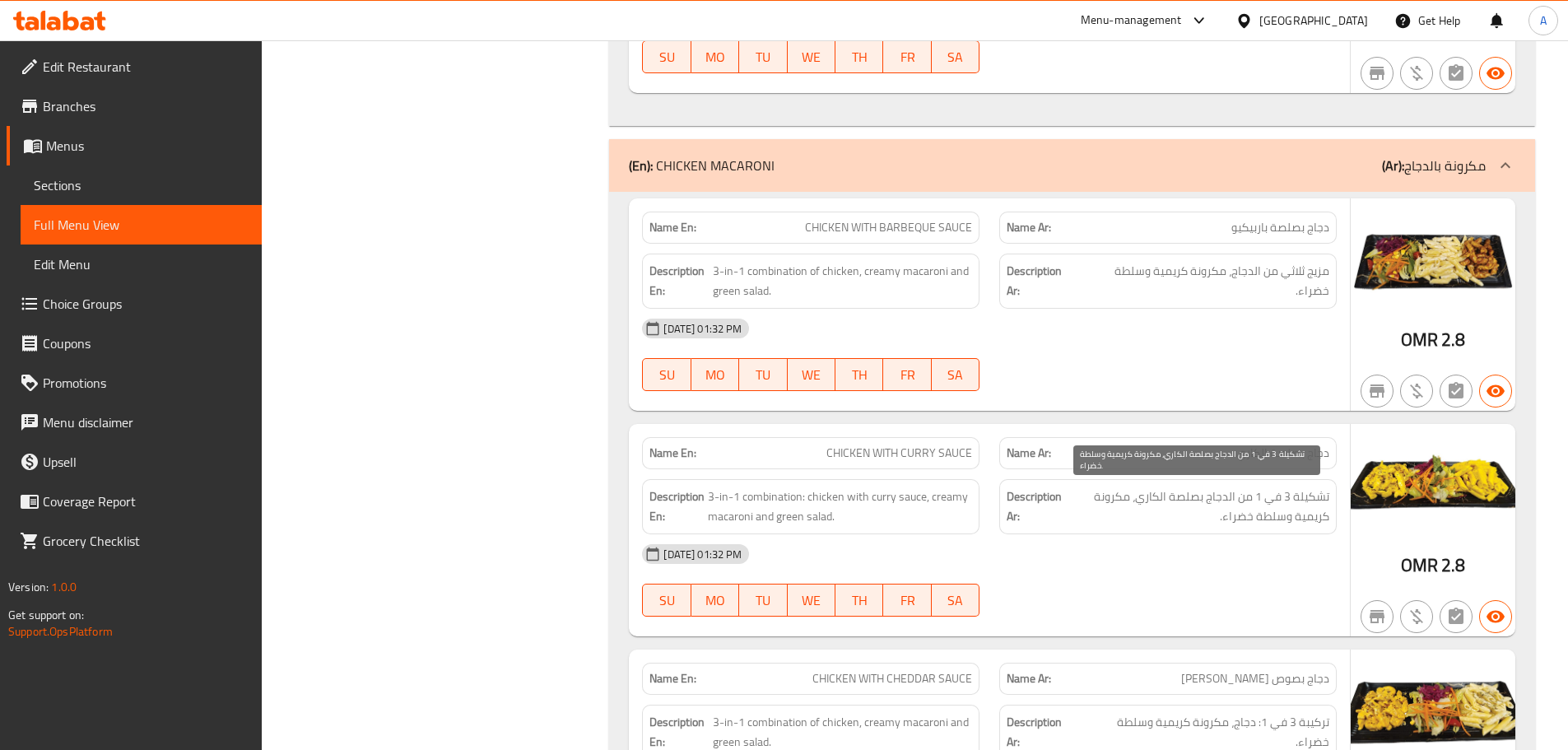
click at [1306, 494] on span "تشكيلة 3 في 1 من الدجاج بصلصة الكاري، مكرونة كريمية وسلطة خضراء." at bounding box center [1197, 507] width 264 height 40
drag, startPoint x: 1306, startPoint y: 494, endPoint x: 1261, endPoint y: 494, distance: 45.0
click at [1261, 494] on span "تشكيلة 3 في 1 من الدجاج بصلصة الكاري، مكرونة كريمية وسلطة خضراء." at bounding box center [1197, 507] width 264 height 40
click at [1185, 542] on div "[DATE] 01:32 PM" at bounding box center [989, 554] width 715 height 39
click at [1179, 494] on span "تشكيلة 3 في 1 من الدجاج بصلصة الكاري، مكرونة كريمية وسلطة خضراء." at bounding box center [1197, 507] width 264 height 40
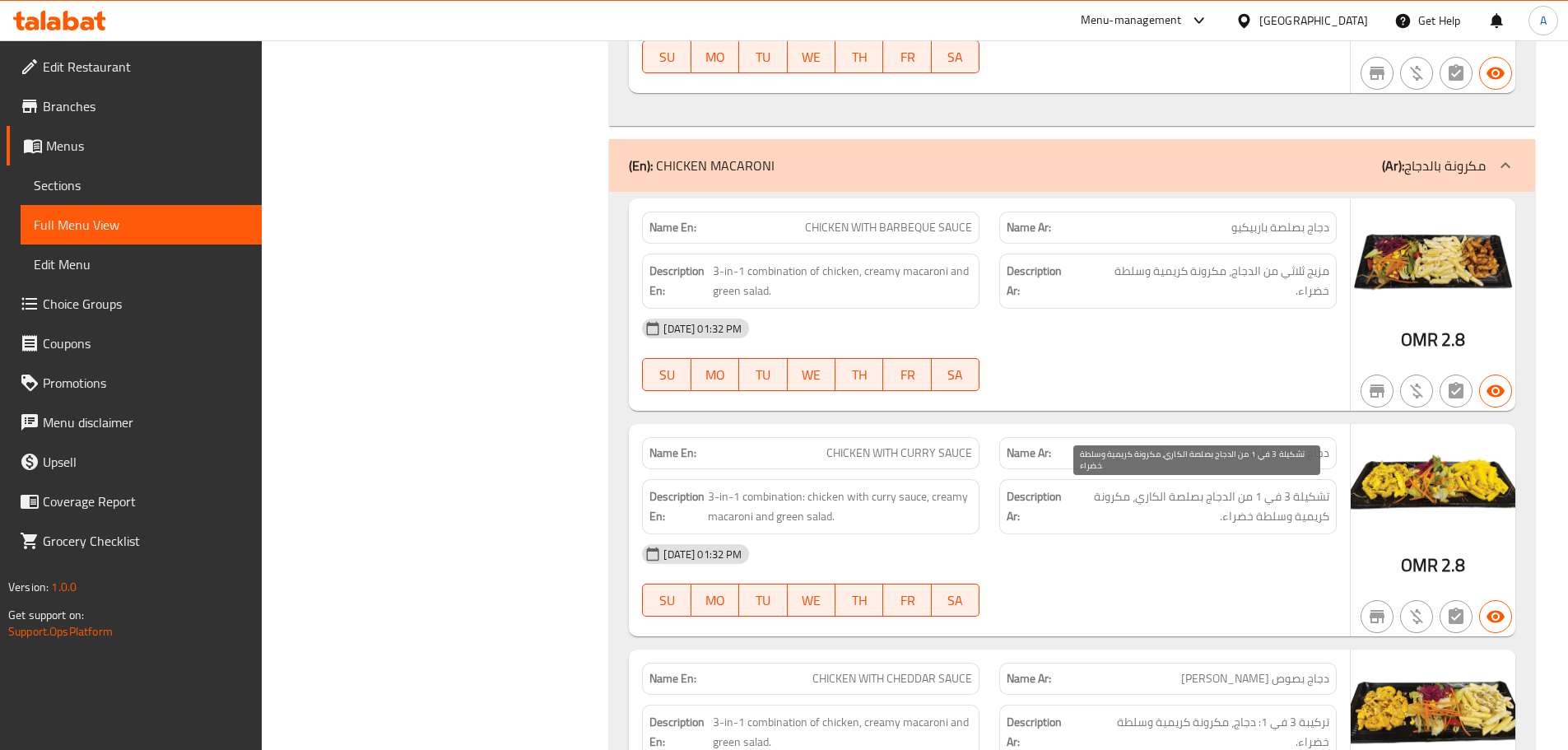
drag, startPoint x: 1126, startPoint y: 488, endPoint x: 1096, endPoint y: 500, distance: 32.3
click at [1097, 489] on span "تشكيلة 3 في 1 من الدجاج بصلصة الكاري، مكرونة كريمية وسلطة خضراء." at bounding box center [1197, 507] width 264 height 40
click at [1316, 521] on span "تشكيلة 3 في 1 من الدجاج بصلصة الكاري، مكرونة كريمية وسلطة خضراء." at bounding box center [1197, 507] width 264 height 40
drag, startPoint x: 1316, startPoint y: 521, endPoint x: 1289, endPoint y: 522, distance: 27.0
click at [1289, 522] on span "تشكيلة 3 في 1 من الدجاج بصلصة الكاري، مكرونة كريمية وسلطة خضراء." at bounding box center [1197, 507] width 264 height 40
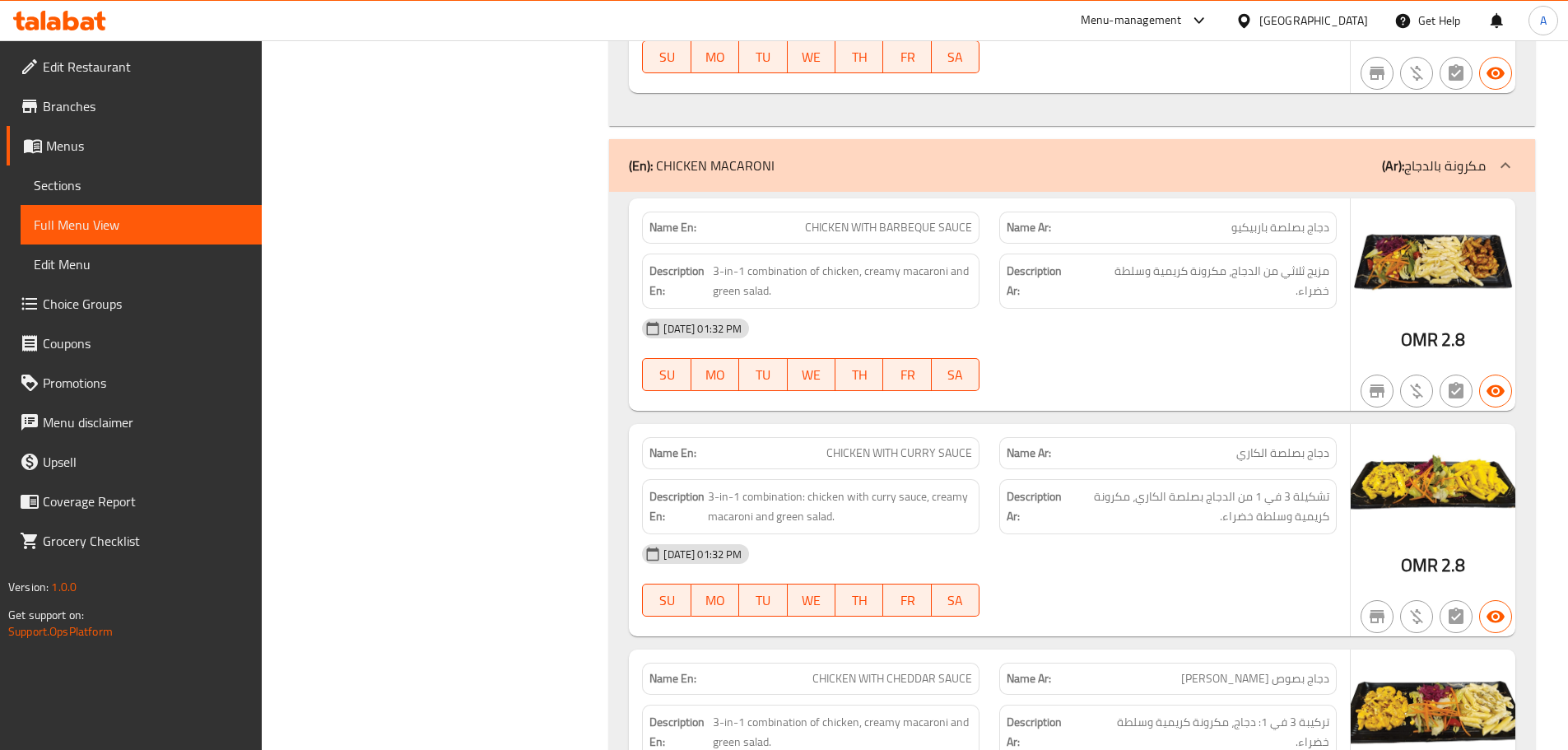
click at [1230, 578] on div "[DATE] 01:32 PM SU MO TU WE TH FR SA" at bounding box center [989, 581] width 715 height 92
drag, startPoint x: 1312, startPoint y: 286, endPoint x: 1213, endPoint y: 378, distance: 135.1
click at [1276, 298] on span "مزيج ثلاثي من الدجاج، مكرونة كريمية وسلطة خضراء." at bounding box center [1205, 281] width 249 height 40
click at [839, 494] on span "3-in-1 combination: chicken with curry sauce, creamy macaroni and green salad." at bounding box center [839, 507] width 264 height 40
click at [1203, 320] on div "[DATE] 01:32 PM" at bounding box center [989, 328] width 715 height 39
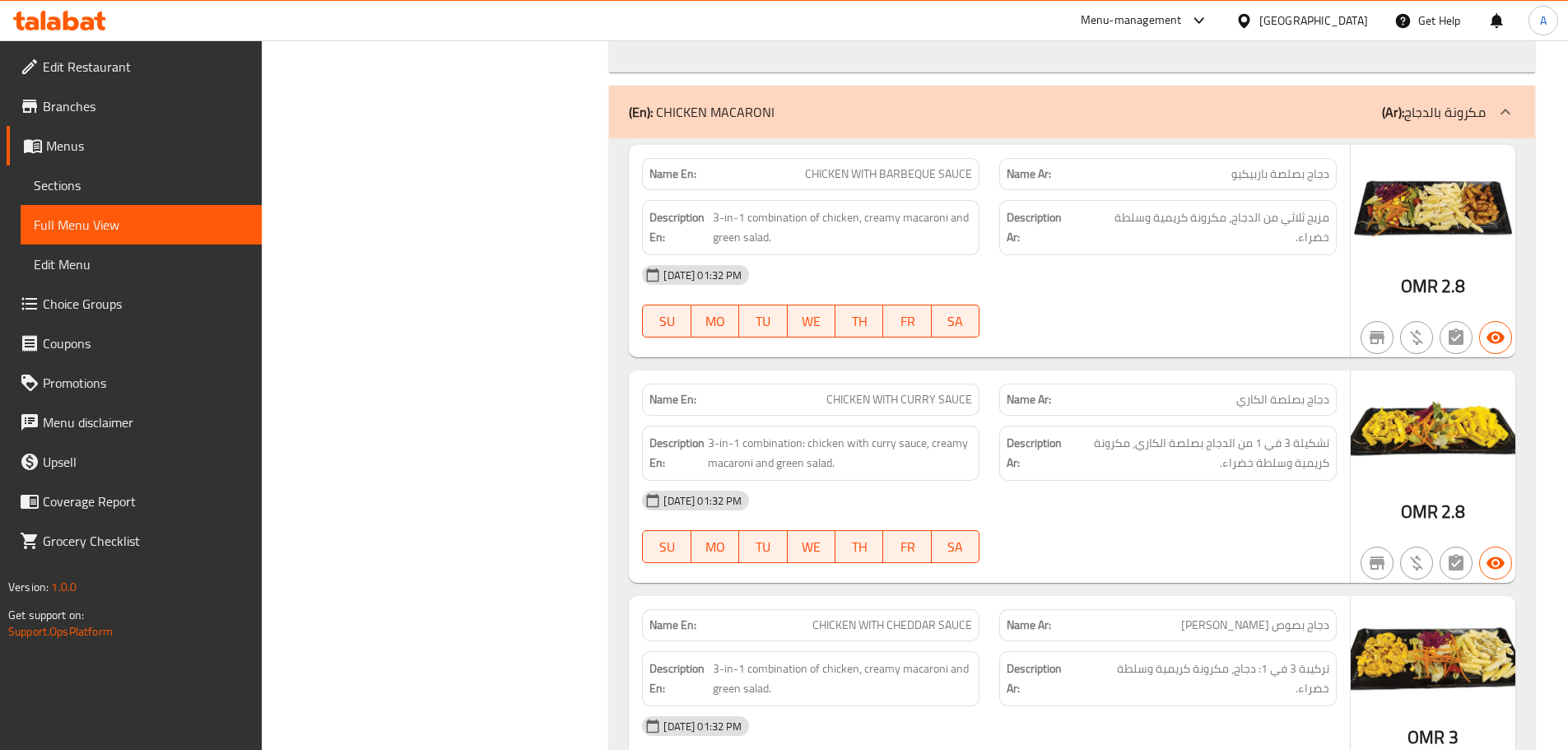
scroll to position [3256, 0]
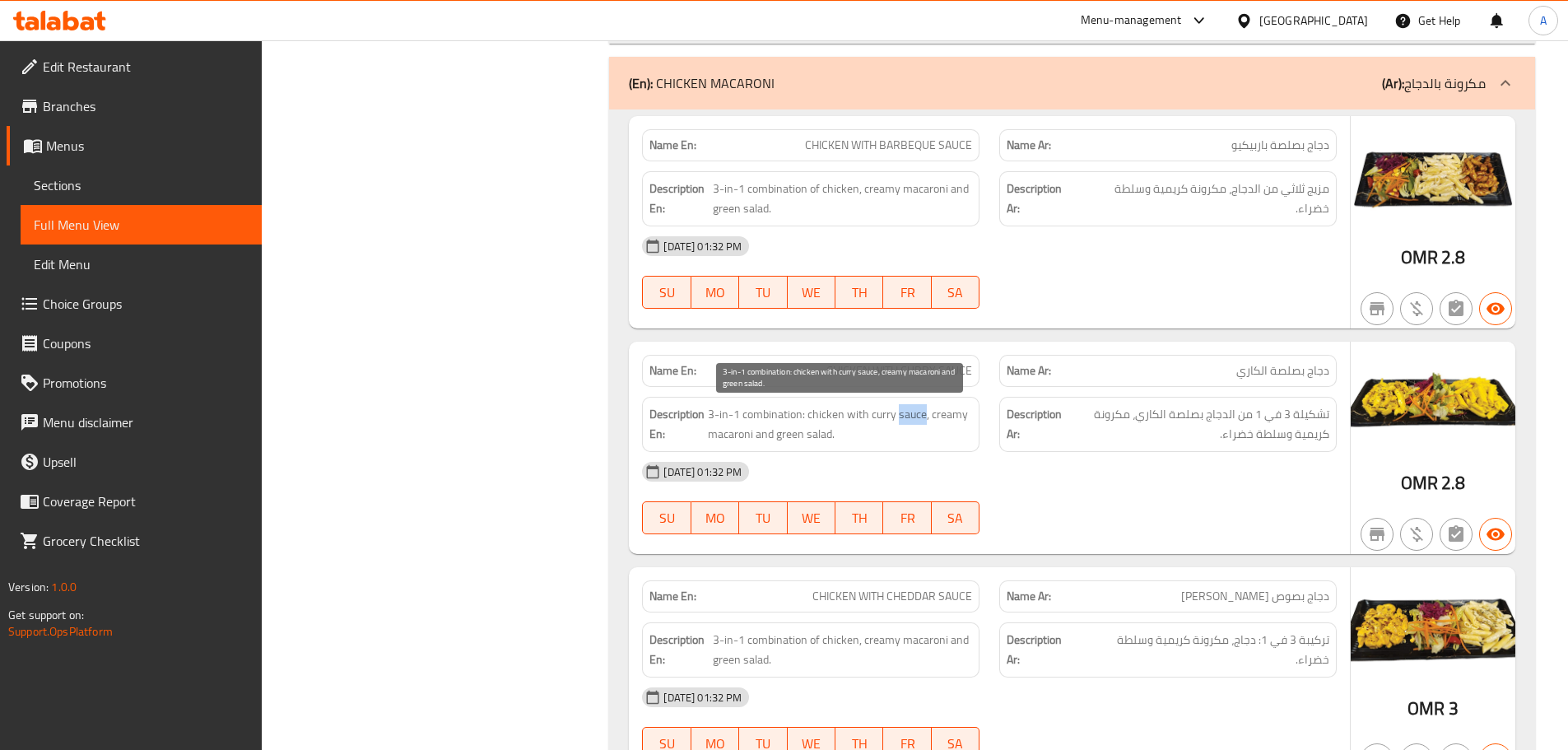
drag, startPoint x: 921, startPoint y: 408, endPoint x: 895, endPoint y: 408, distance: 26.0
click at [895, 408] on span "3-in-1 combination: chicken with curry sauce, creamy macaroni and green salad." at bounding box center [839, 425] width 264 height 40
click at [1146, 320] on div "Name En: CHICKEN WITH BARBEQUE SAUCE Name Ar: دجاج بصلصة باربيكيو Description E…" at bounding box center [988, 222] width 721 height 213
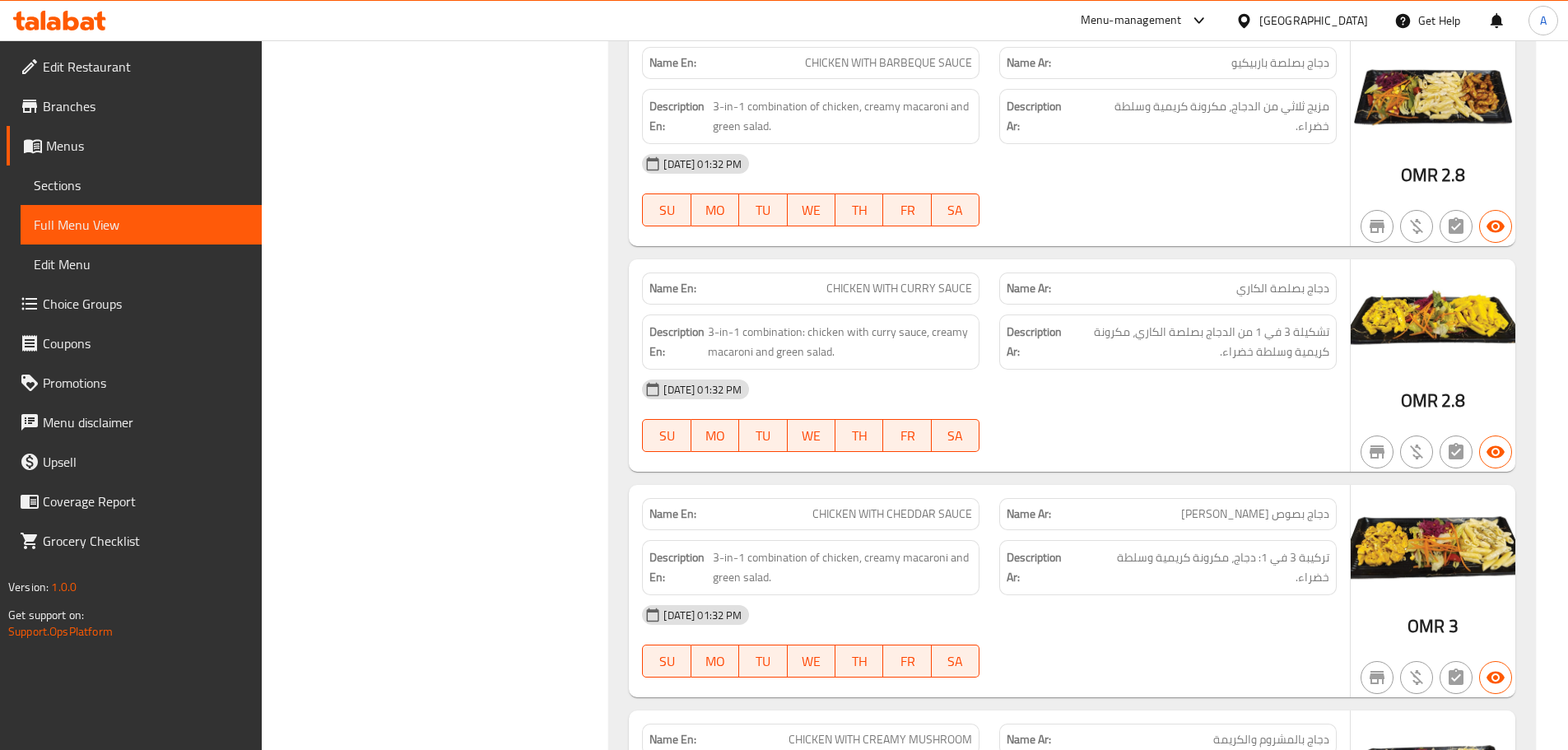
click at [1081, 401] on div "[DATE] 01:32 PM" at bounding box center [989, 389] width 715 height 39
click at [813, 114] on span "3-in-1 combination of chicken, creamy macaroni and green salad." at bounding box center [842, 116] width 259 height 40
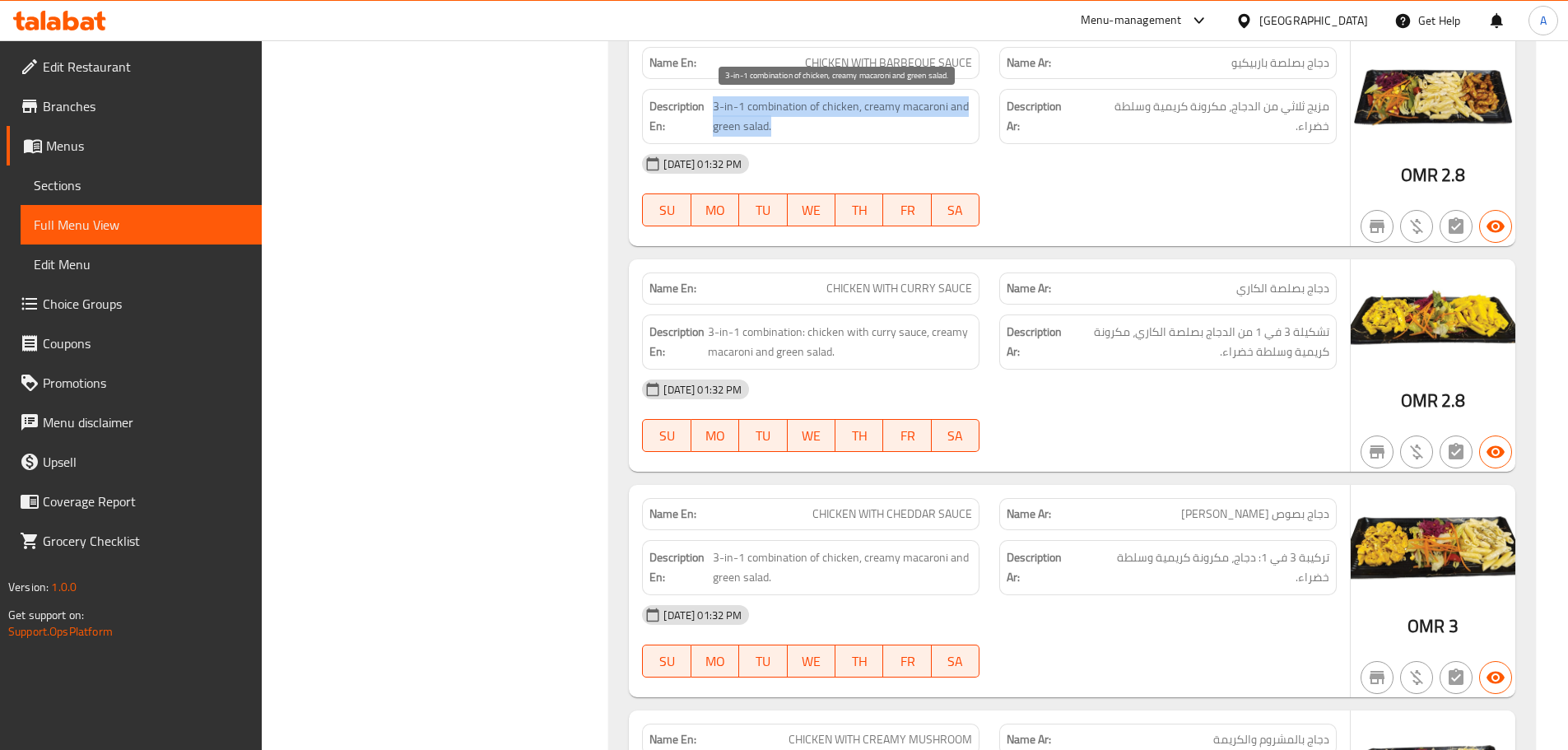
click at [813, 114] on span "3-in-1 combination of chicken, creamy macaroni and green salad." at bounding box center [842, 116] width 259 height 40
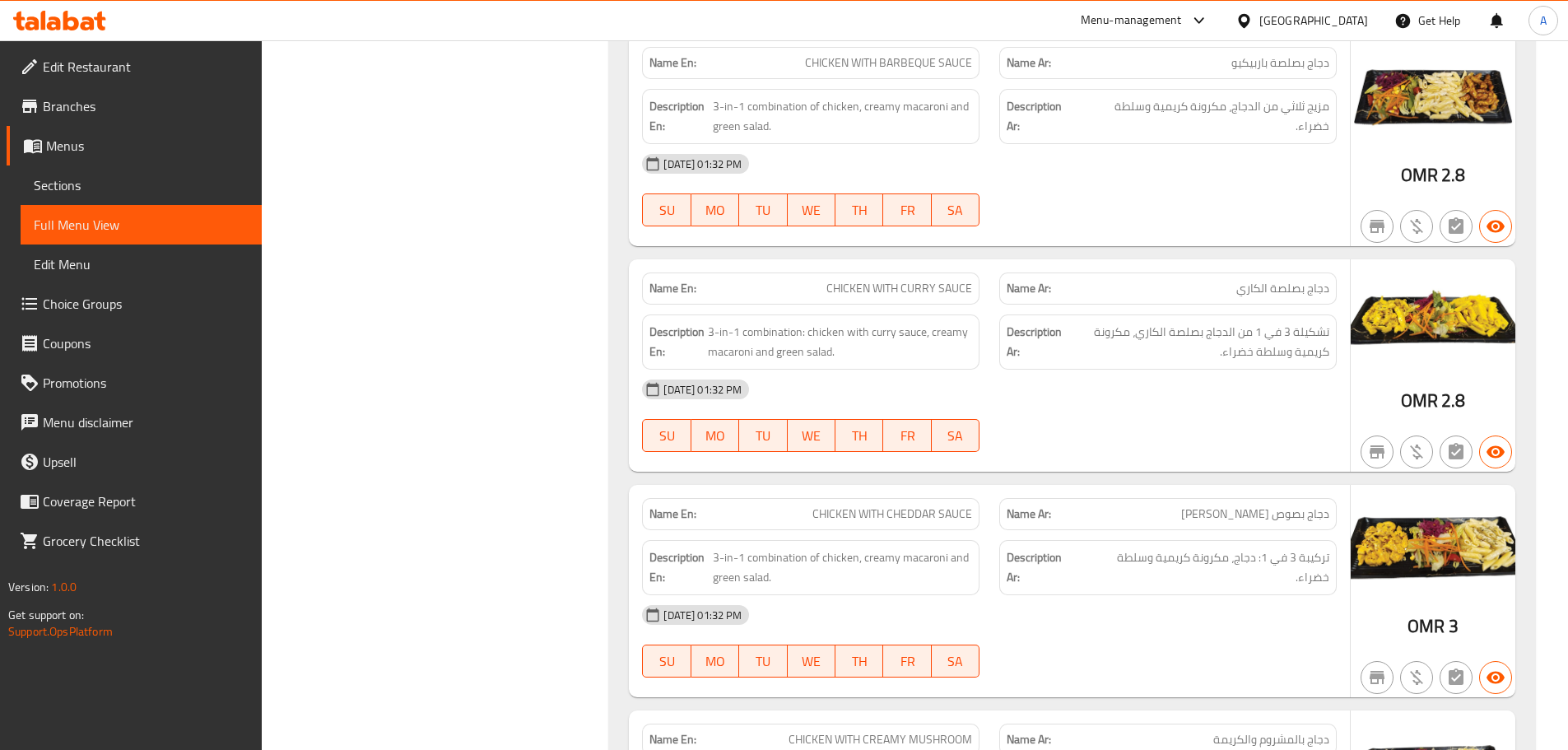
click at [1110, 187] on div "[DATE] 01:32 PM SU MO TU WE TH FR SA" at bounding box center [989, 190] width 715 height 92
click at [847, 285] on span "CHICKEN WITH CURRY SAUCE" at bounding box center [899, 289] width 146 height 17
drag, startPoint x: 847, startPoint y: 285, endPoint x: 950, endPoint y: 293, distance: 103.3
click at [949, 293] on span "CHICKEN WITH CURRY SAUCE" at bounding box center [899, 289] width 146 height 17
click at [768, 325] on span "3-in-1 combination: chicken with curry sauce, creamy macaroni and green salad." at bounding box center [839, 342] width 264 height 40
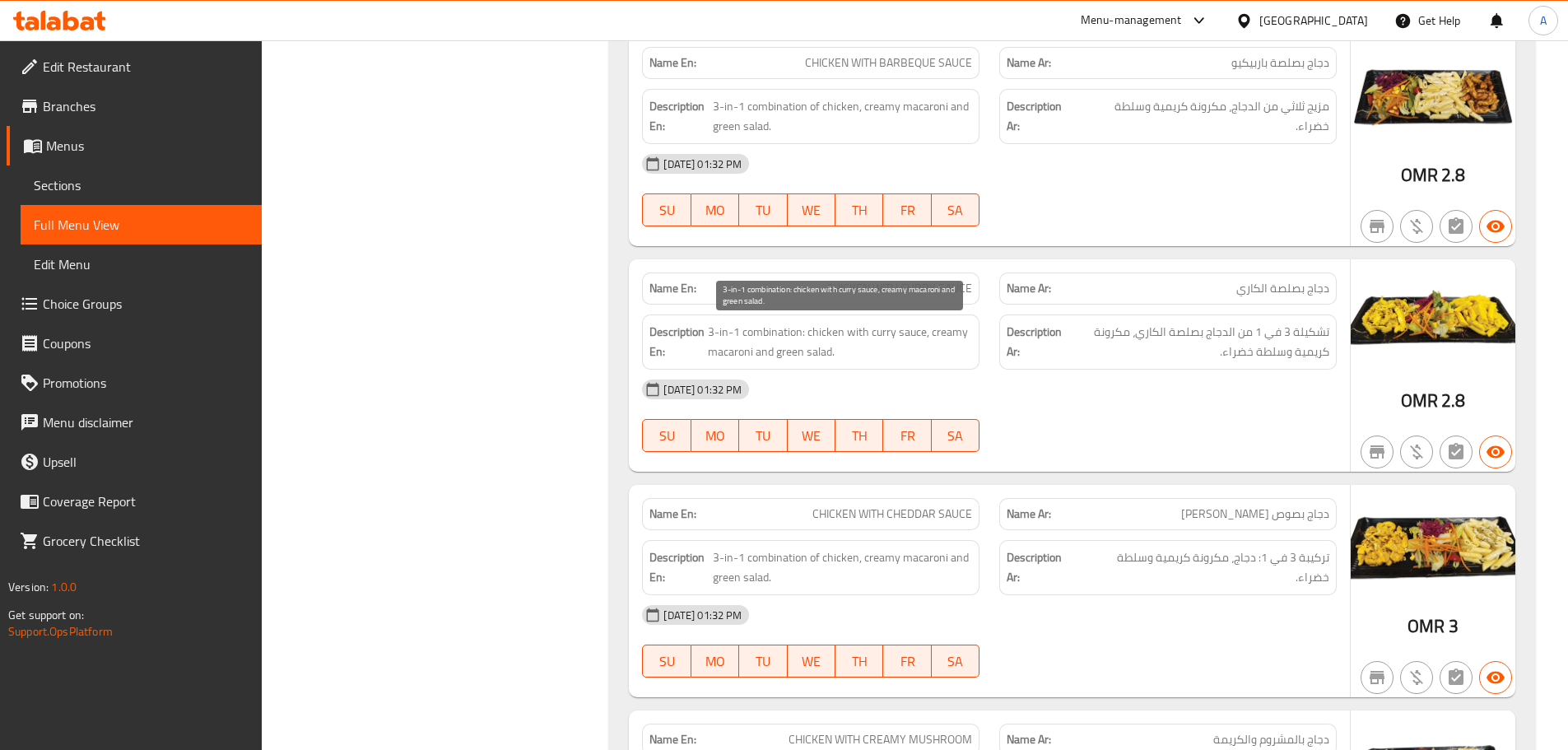
click at [856, 330] on span "3-in-1 combination: chicken with curry sauce, creamy macaroni and green salad." at bounding box center [839, 342] width 264 height 40
drag, startPoint x: 856, startPoint y: 330, endPoint x: 927, endPoint y: 331, distance: 71.0
click at [927, 331] on span "3-in-1 combination: chicken with curry sauce, creamy macaroni and green salad." at bounding box center [839, 342] width 264 height 40
click at [510, 376] on div "Filter Branches Branches Popular filters Free items Branch specific items Has c…" at bounding box center [443, 392] width 316 height 7036
drag, startPoint x: 838, startPoint y: 512, endPoint x: 1138, endPoint y: 467, distance: 303.4
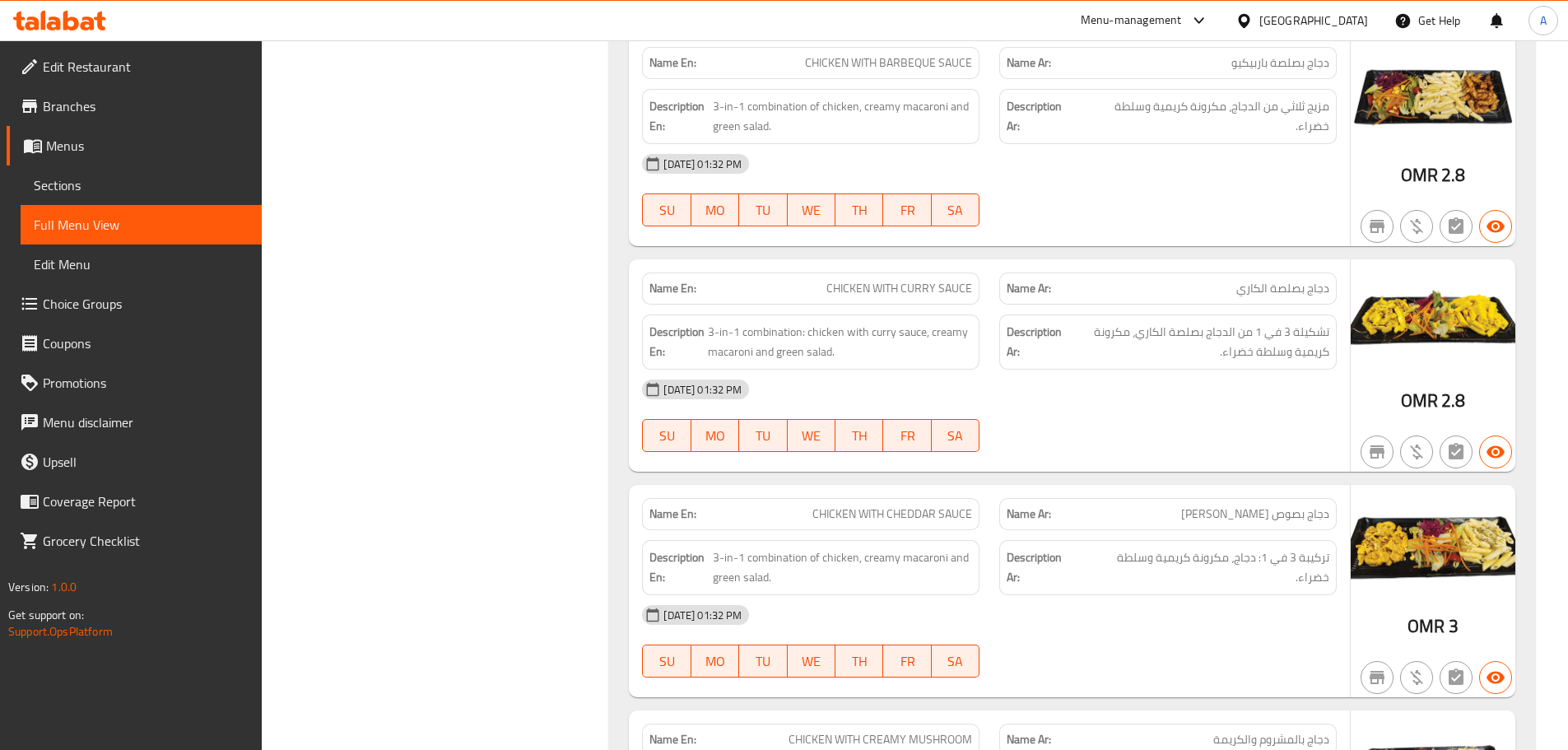
click at [968, 510] on span "CHICKEN WITH CHEDDAR SAUCE" at bounding box center [892, 515] width 160 height 17
click at [1147, 456] on div at bounding box center [1168, 452] width 357 height 20
drag, startPoint x: 791, startPoint y: 510, endPoint x: 1076, endPoint y: 491, distance: 285.6
click at [996, 535] on div "Name En: CHICKEN WITH CHEDDAR SAUCE Name Ar: دجاج بصوص [PERSON_NAME] Descriptio…" at bounding box center [988, 591] width 721 height 213
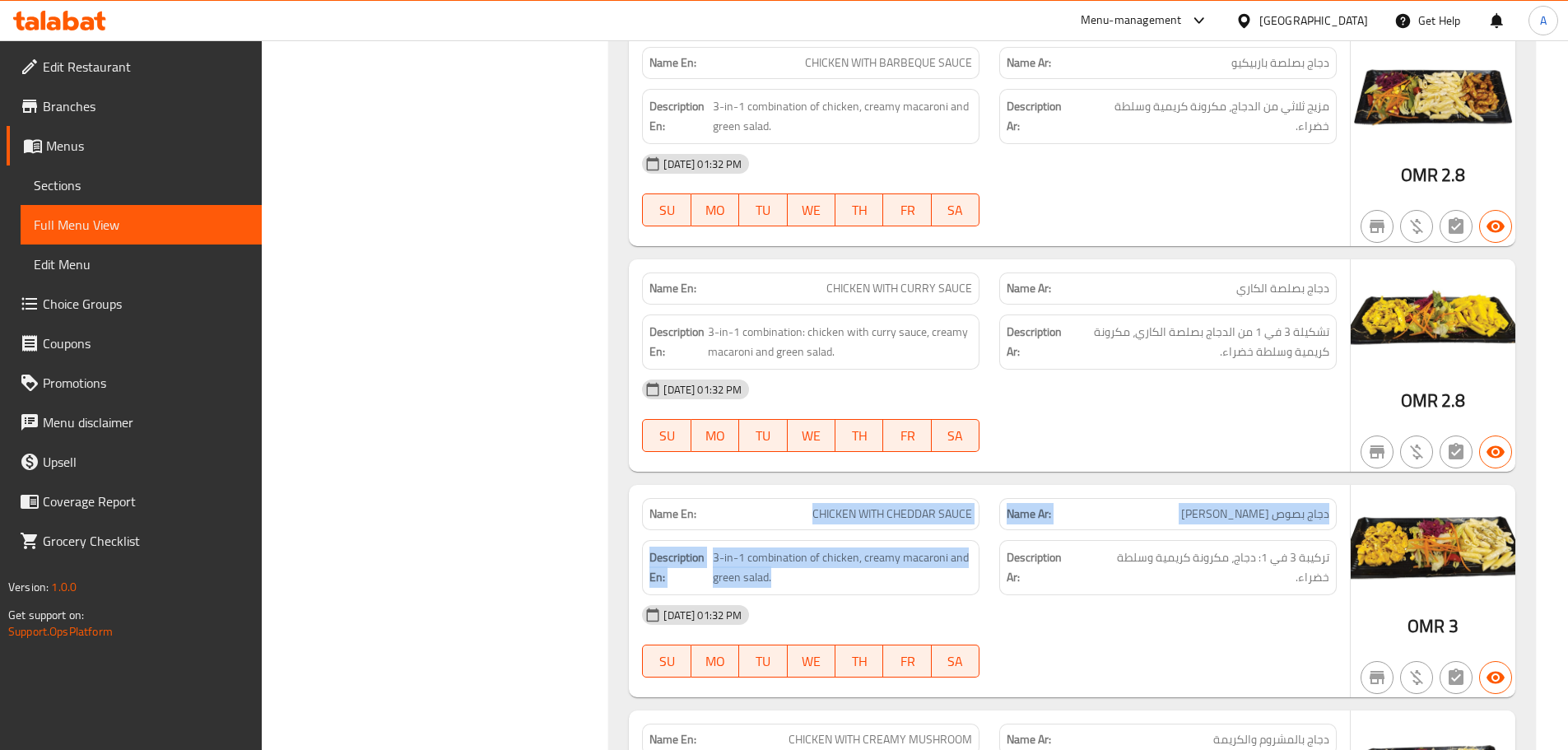
click at [1077, 481] on div "Name En: CHICKEN WITH BARBEQUE SAUCE Name Ar: دجاج بصلصة باربيكيو Description E…" at bounding box center [1072, 491] width 926 height 929
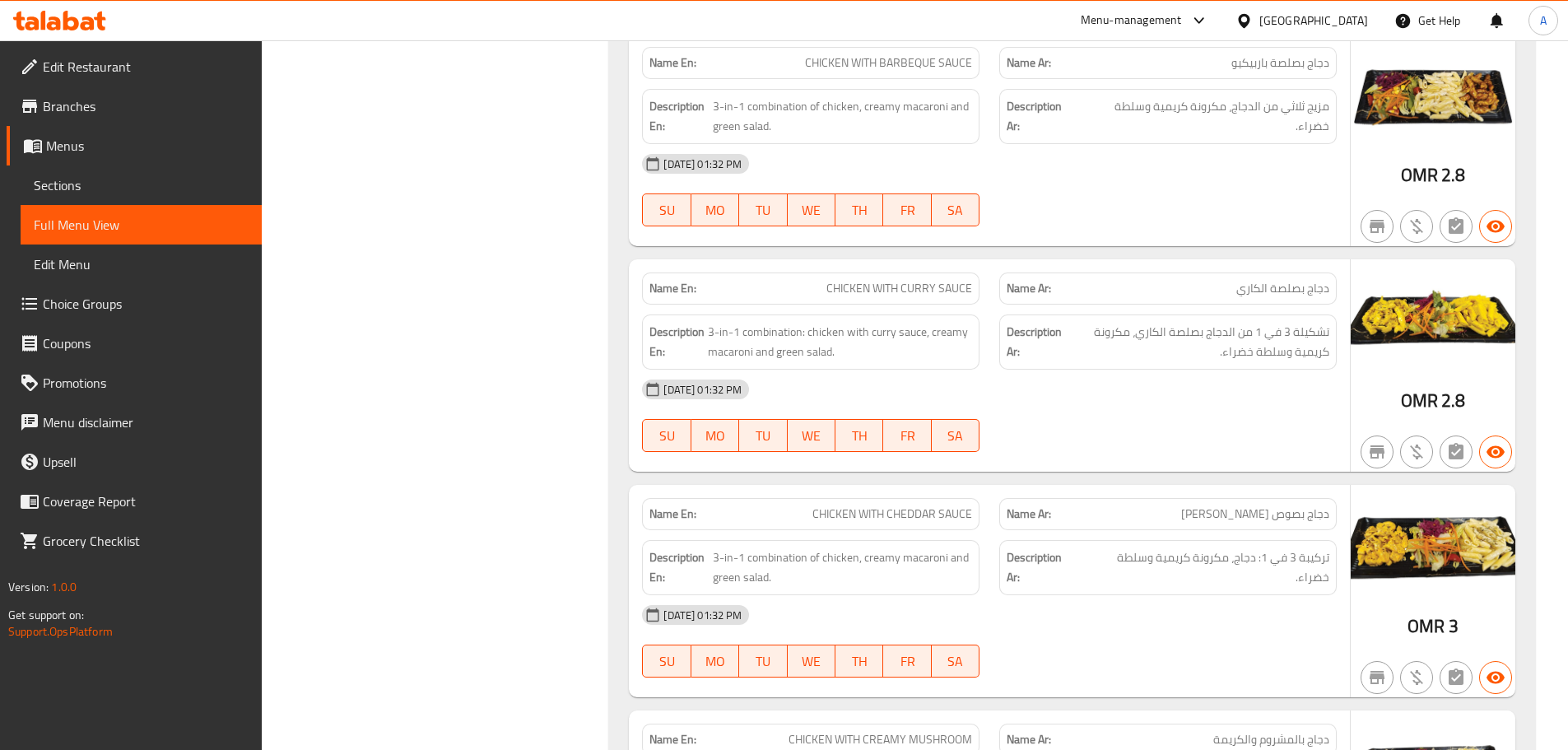
scroll to position [3585, 0]
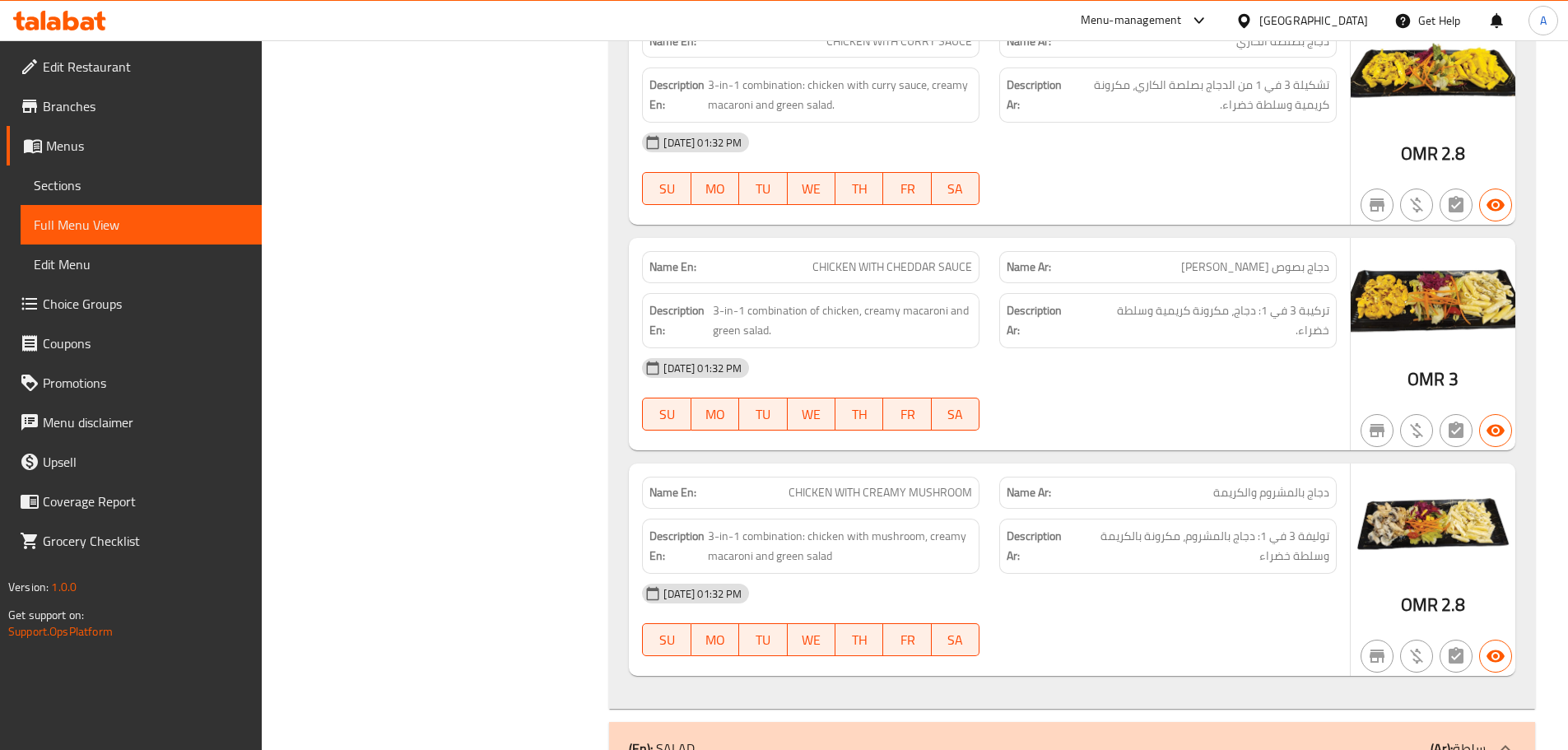
drag, startPoint x: 1300, startPoint y: 274, endPoint x: 1204, endPoint y: 277, distance: 96.0
click at [1218, 272] on p "Name Ar: دجاج بصوص [PERSON_NAME]" at bounding box center [1168, 268] width 322 height 17
click at [1205, 366] on div "[DATE] 01:32 PM" at bounding box center [989, 367] width 715 height 39
drag, startPoint x: 1308, startPoint y: 310, endPoint x: 1292, endPoint y: 314, distance: 16.5
click at [1292, 314] on span "تركيبة 3 في 1: دجاج، مكرونة كريمية وسلطة خضراء." at bounding box center [1205, 321] width 248 height 40
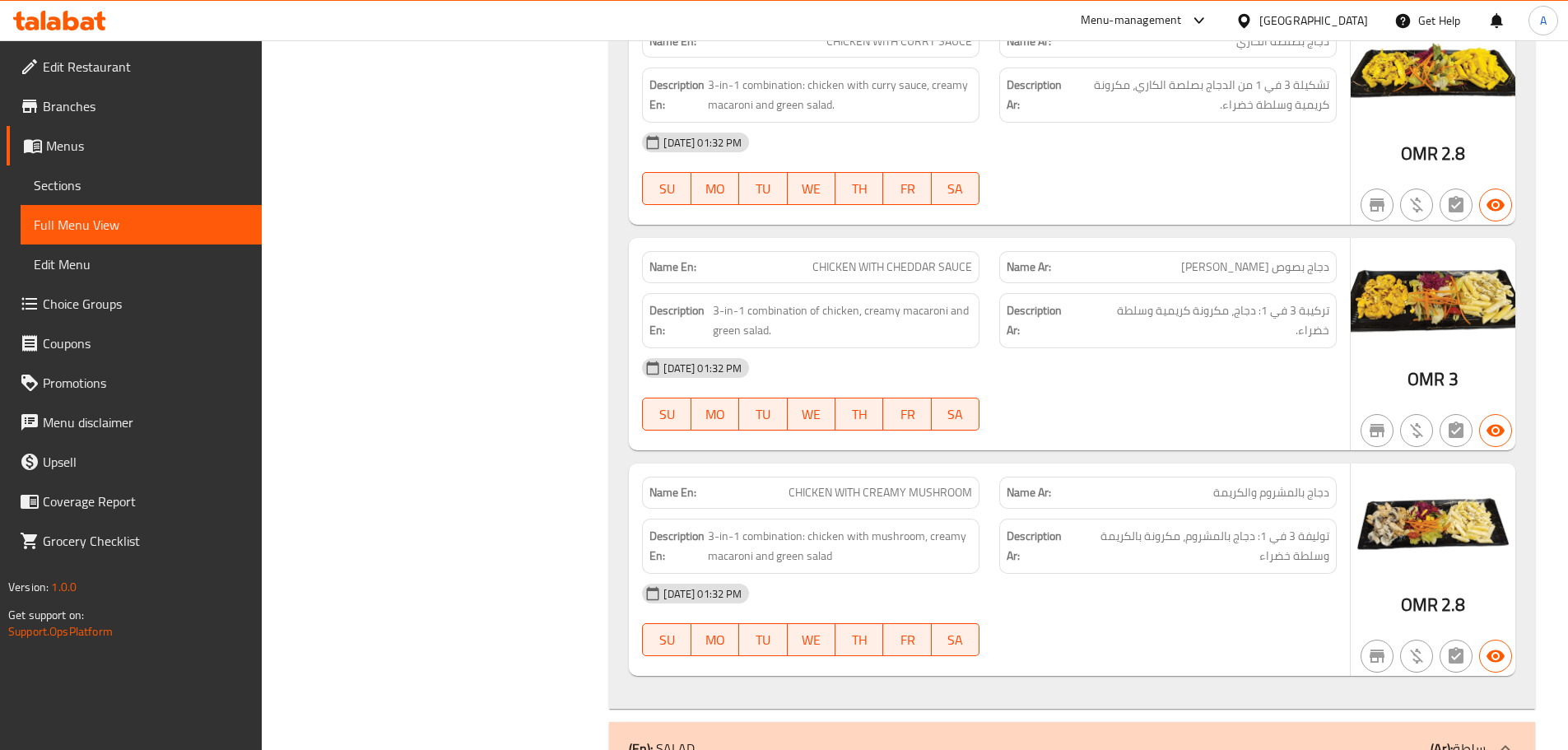
click at [1266, 384] on div "[DATE] 01:32 PM" at bounding box center [989, 367] width 715 height 39
drag, startPoint x: 1297, startPoint y: 302, endPoint x: 1244, endPoint y: 310, distance: 53.6
click at [1256, 302] on span "تركيبة 3 في 1: دجاج، مكرونة كريمية وسلطة خضراء." at bounding box center [1205, 321] width 248 height 40
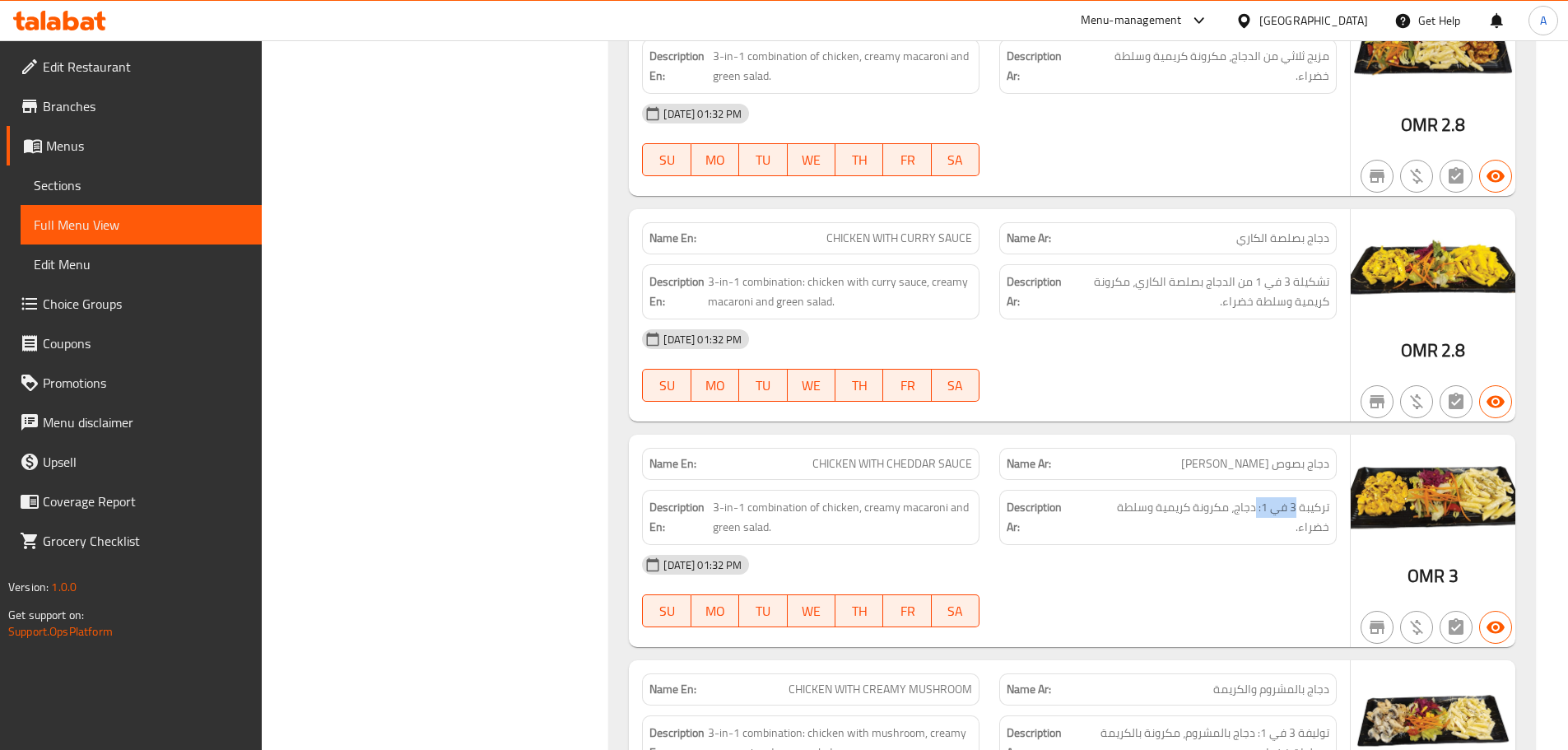
scroll to position [3502, 0]
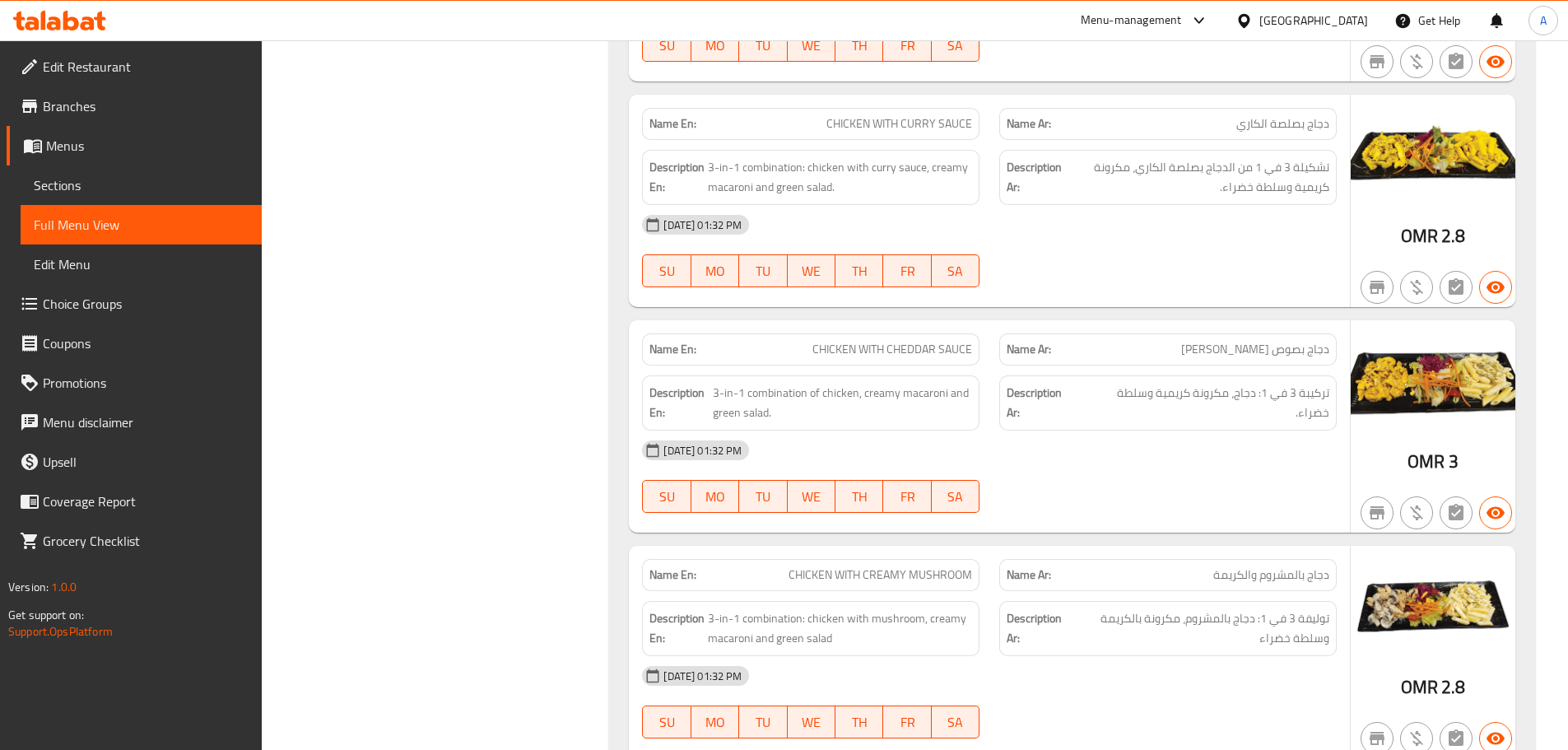
click at [1187, 251] on div "[DATE] 01:32 PM SU MO TU WE TH FR SA" at bounding box center [989, 251] width 715 height 92
drag, startPoint x: 836, startPoint y: 406, endPoint x: 938, endPoint y: 420, distance: 103.0
click at [896, 411] on span "3-in-1 combination of chicken, creamy macaroni and green salad." at bounding box center [842, 403] width 259 height 40
click at [964, 440] on div "[DATE] 01:32 PM" at bounding box center [989, 450] width 715 height 39
click at [824, 393] on span "3-in-1 combination of chicken, creamy macaroni and green salad." at bounding box center [842, 403] width 259 height 40
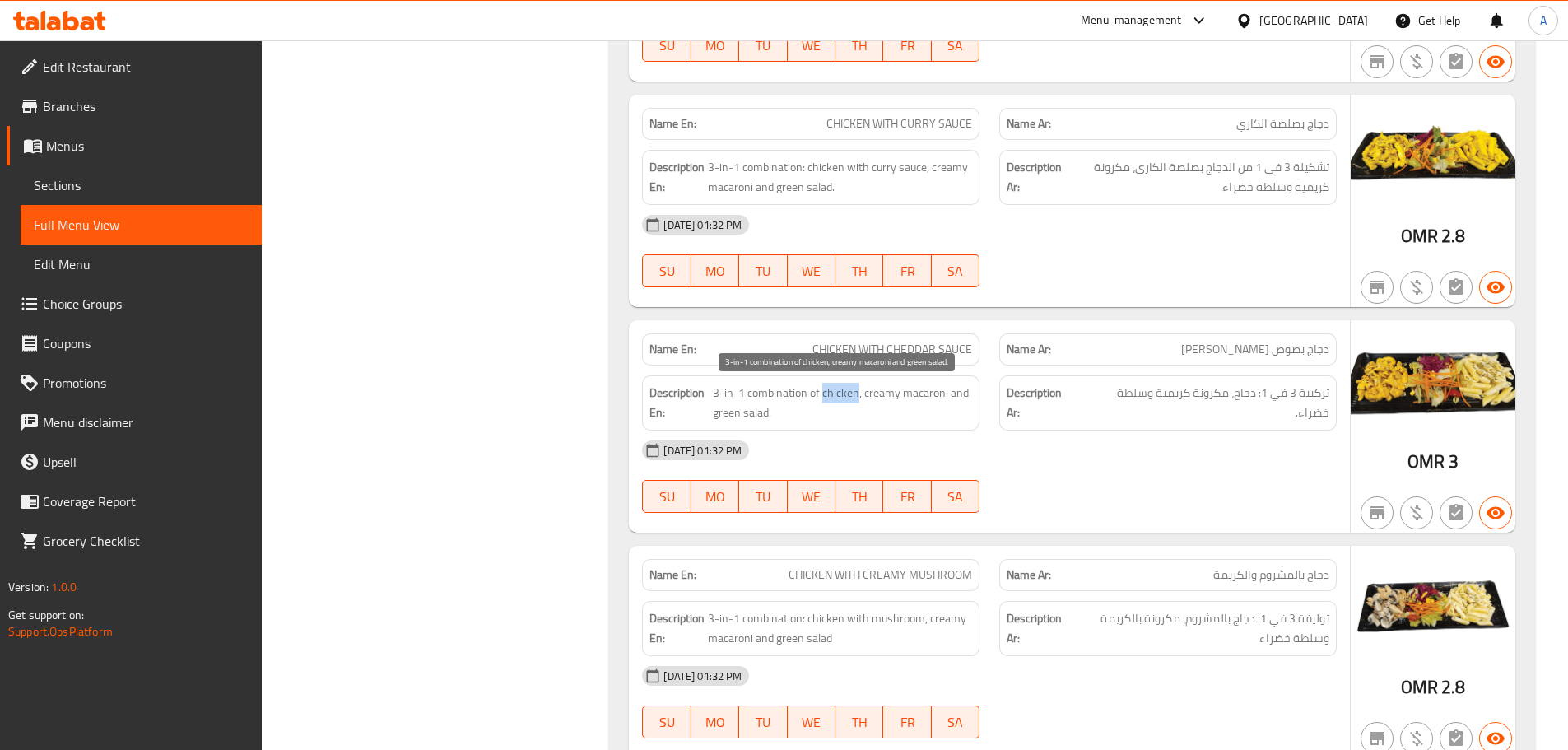
click at [824, 393] on span "3-in-1 combination of chicken, creamy macaroni and green salad." at bounding box center [842, 403] width 259 height 40
click at [1166, 388] on span "تركيبة 3 في 1: دجاج، مكرونة كريمية وسلطة خضراء." at bounding box center [1205, 403] width 248 height 40
drag, startPoint x: 1162, startPoint y: 430, endPoint x: 1140, endPoint y: 439, distance: 23.8
click at [1161, 435] on div "[DATE] 01:32 PM" at bounding box center [989, 450] width 715 height 39
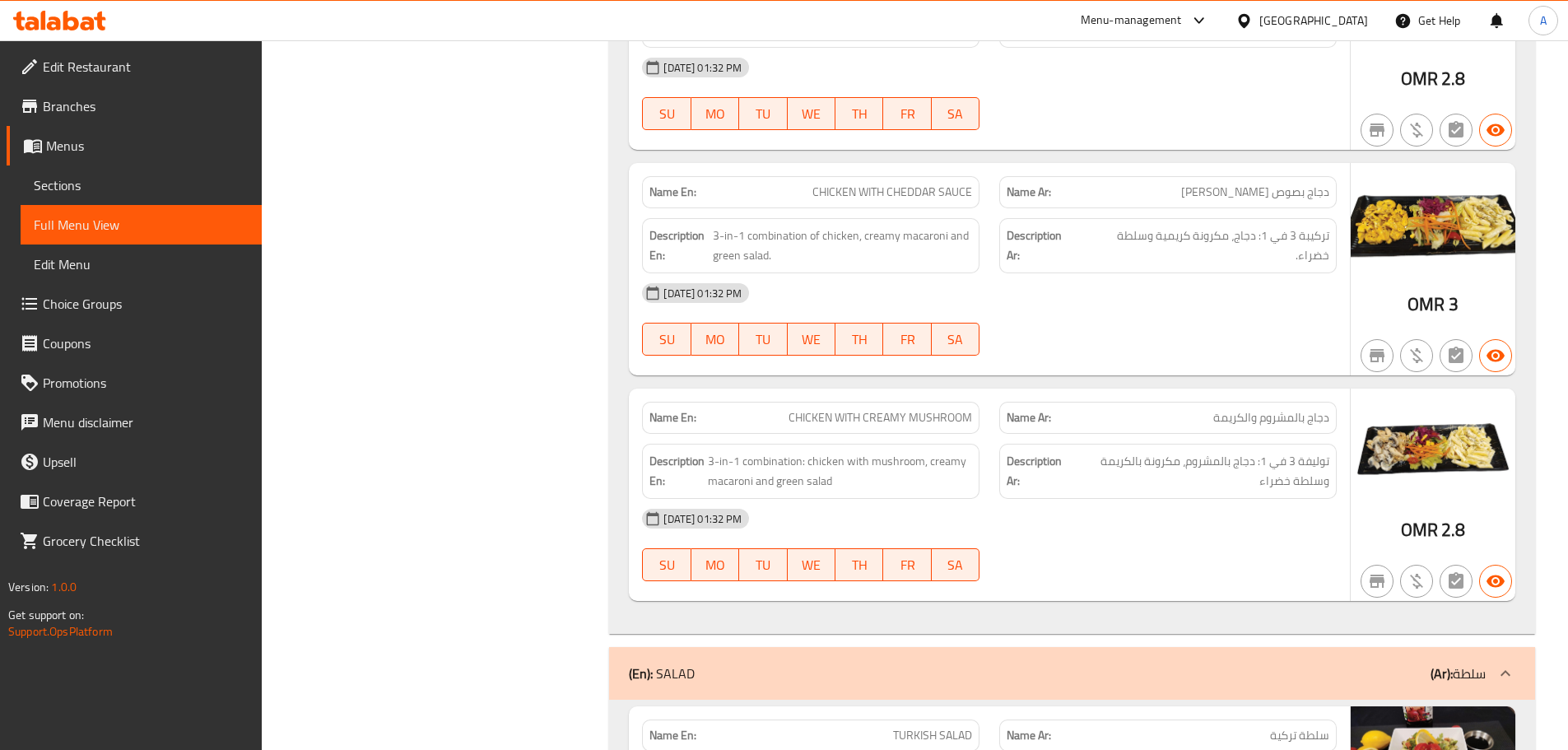
scroll to position [3667, 0]
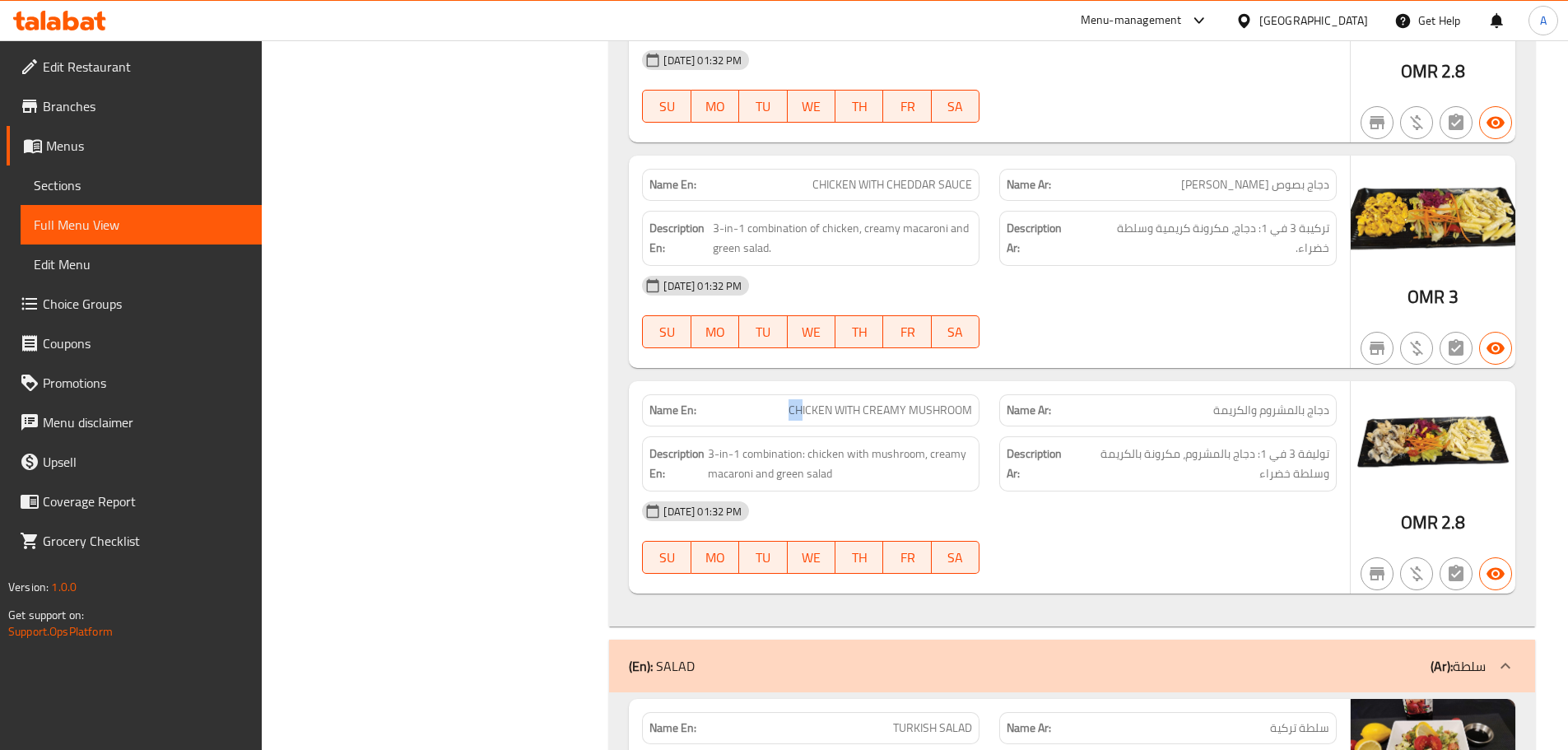
drag, startPoint x: 759, startPoint y: 412, endPoint x: 1033, endPoint y: 479, distance: 282.1
click at [988, 447] on div "Name En: CHICKEN WITH CREAMY MUSHROOM Name Ar: دجاج بالمشروم والكريمة Descripti…" at bounding box center [988, 488] width 721 height 213
click at [1059, 534] on div "[DATE] 01:32 PM SU MO TU WE TH FR SA" at bounding box center [989, 538] width 715 height 92
drag, startPoint x: 726, startPoint y: 453, endPoint x: 779, endPoint y: 453, distance: 53.0
click at [778, 453] on span "3-in-1 combination: chicken with mushroom, creamy macaroni and green salad" at bounding box center [839, 464] width 264 height 40
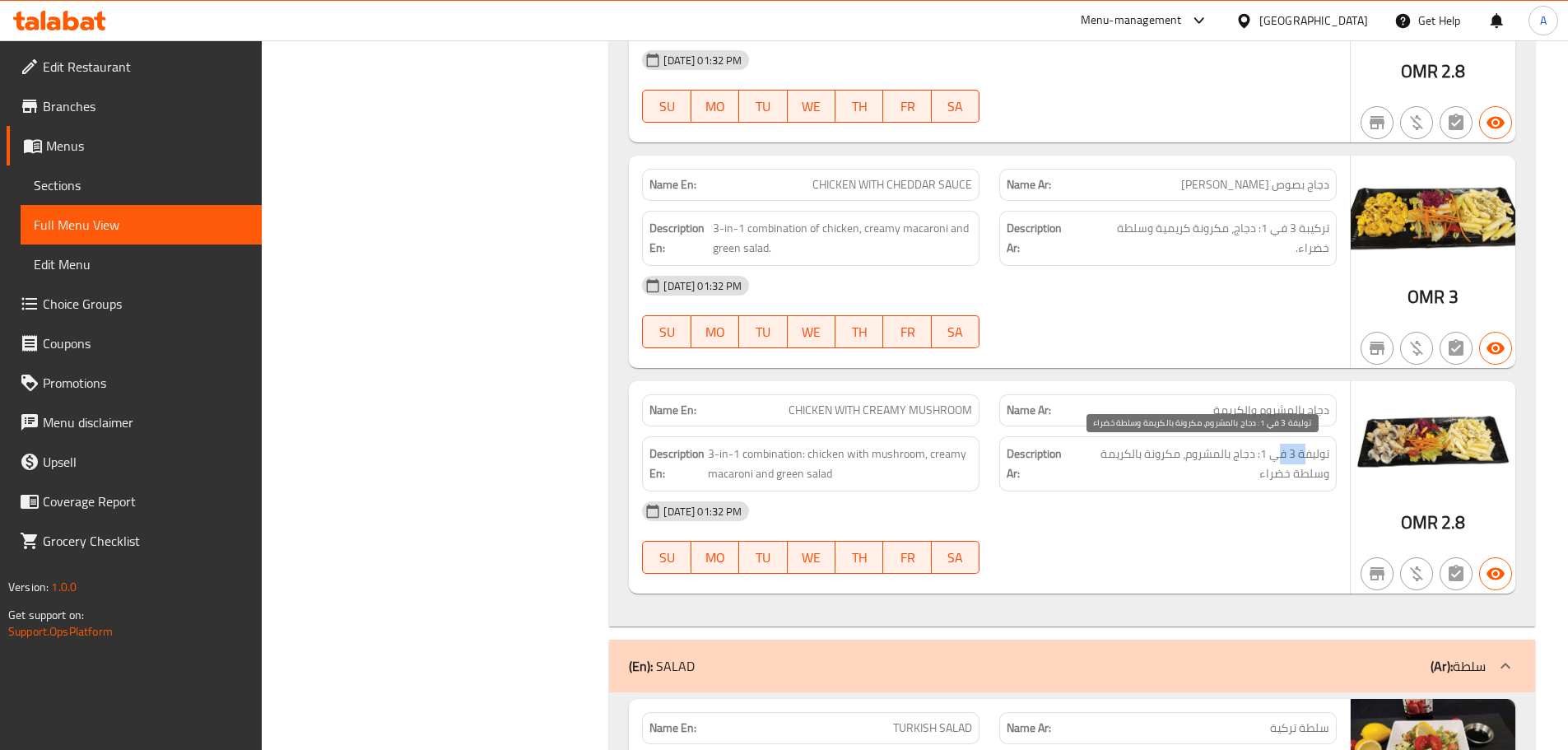
drag, startPoint x: 1307, startPoint y: 453, endPoint x: 1279, endPoint y: 453, distance: 28.0
click at [1279, 453] on span "توليفة 3 في 1: دجاج بالمشروم، مكرونة بالكريمة وسلطة خضراء" at bounding box center [1200, 464] width 259 height 40
drag, startPoint x: 1246, startPoint y: 453, endPoint x: 1204, endPoint y: 453, distance: 42.0
click at [1204, 453] on span "توليفة 3 في 1: دجاج بالمشروم، مكرونة بالكريمة وسلطة خضراء" at bounding box center [1200, 464] width 259 height 40
drag, startPoint x: 1109, startPoint y: 453, endPoint x: 1164, endPoint y: 514, distance: 82.1
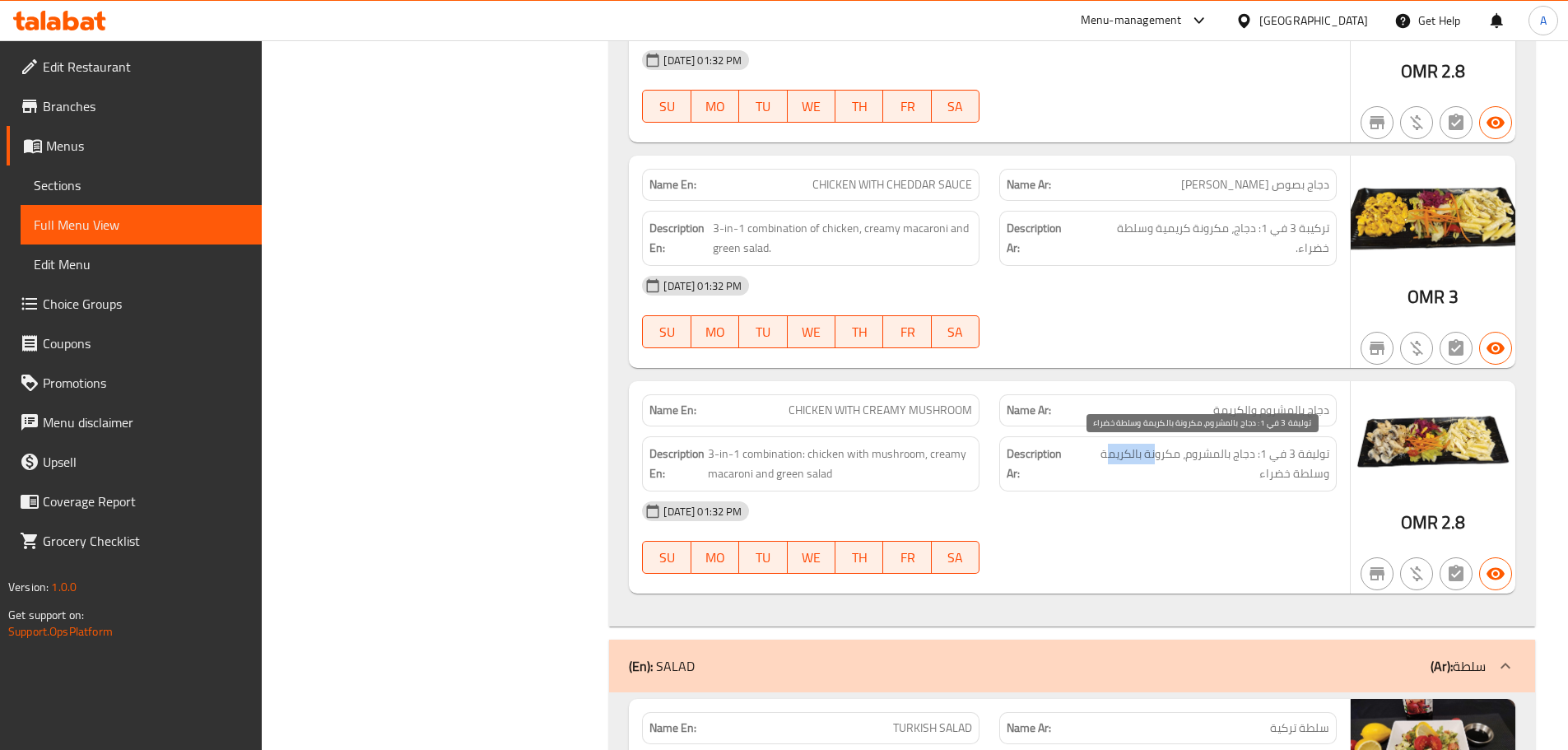
click at [1108, 453] on span "توليفة 3 في 1: دجاج بالمشروم، مكرونة بالكريمة وسلطة خضراء" at bounding box center [1200, 464] width 259 height 40
click at [1168, 548] on div "[DATE] 01:32 PM SU MO TU WE TH FR SA" at bounding box center [989, 538] width 715 height 92
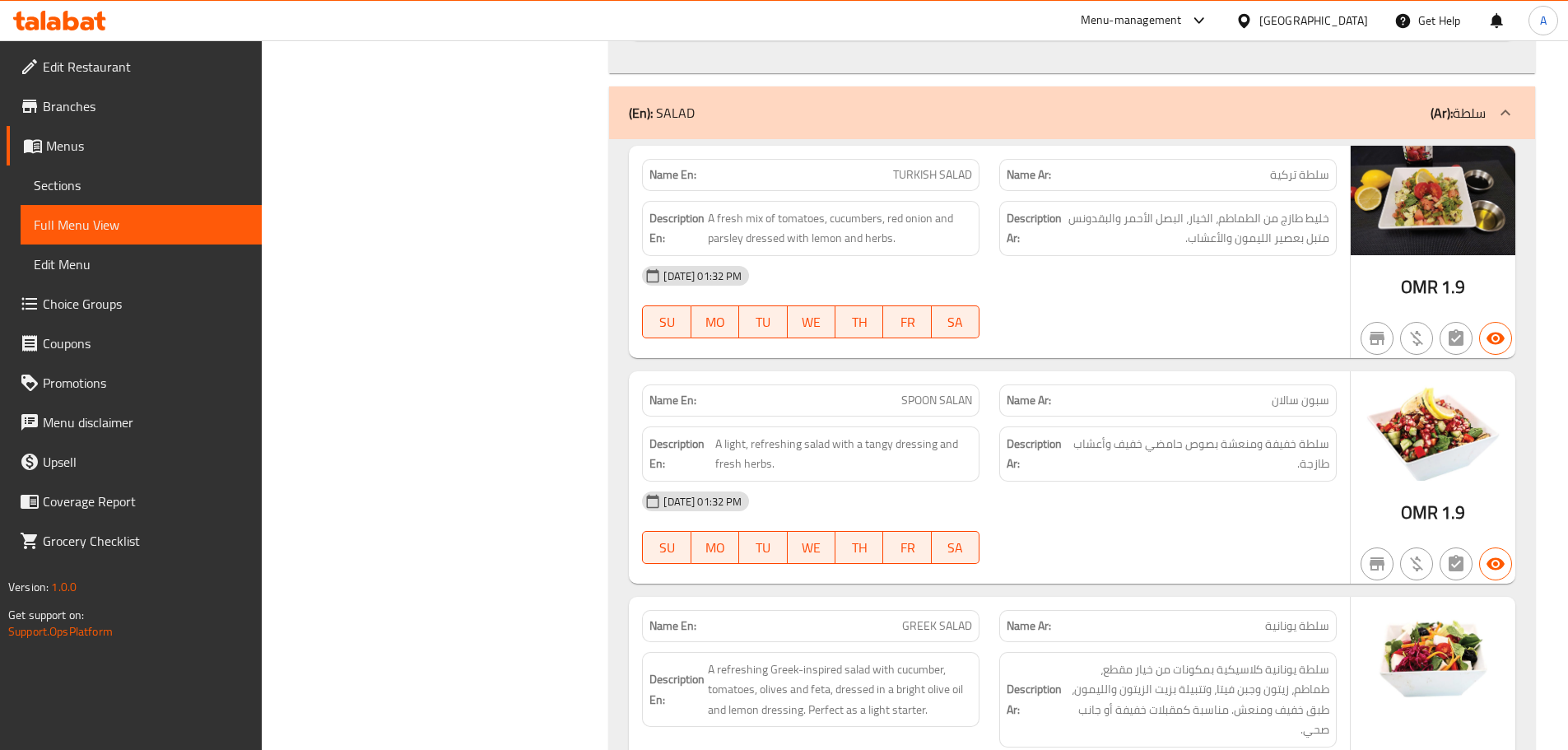
scroll to position [4244, 0]
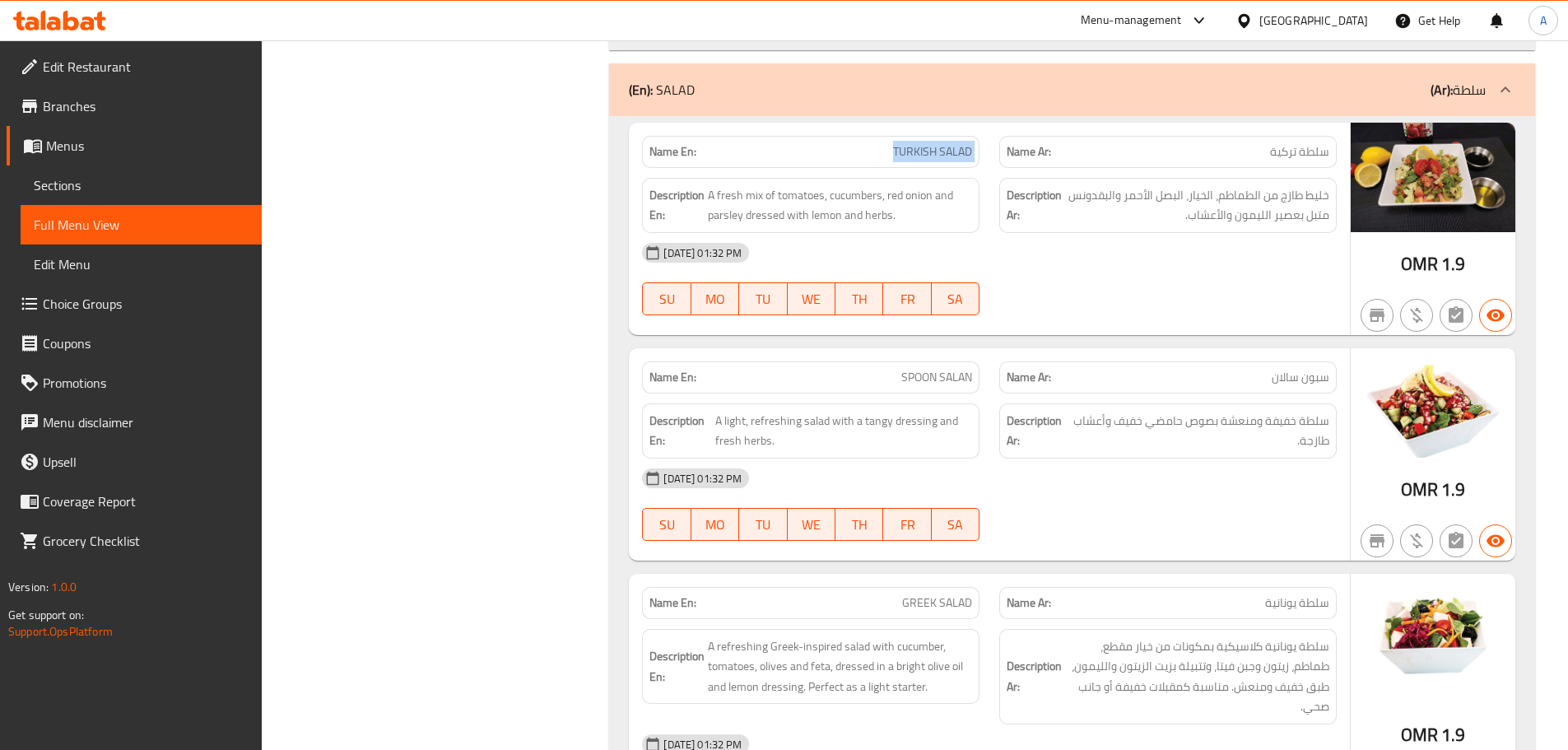
click at [1046, 171] on div "Name En: TURKISH SALAD Name Ar: سلطة تركية Description En: A fresh mix of tomat…" at bounding box center [988, 229] width 721 height 213
drag, startPoint x: 868, startPoint y: 391, endPoint x: 1181, endPoint y: 347, distance: 316.1
click at [1099, 388] on div "Name En: SPOON SALAN Name Ar: [PERSON_NAME]" at bounding box center [989, 377] width 715 height 51
click at [1190, 333] on div "Name En: TURKISH SALAD Name Ar: سلطة تركية Description En: A fresh mix of tomat…" at bounding box center [988, 229] width 721 height 213
drag, startPoint x: 870, startPoint y: 389, endPoint x: 1065, endPoint y: 367, distance: 196.2
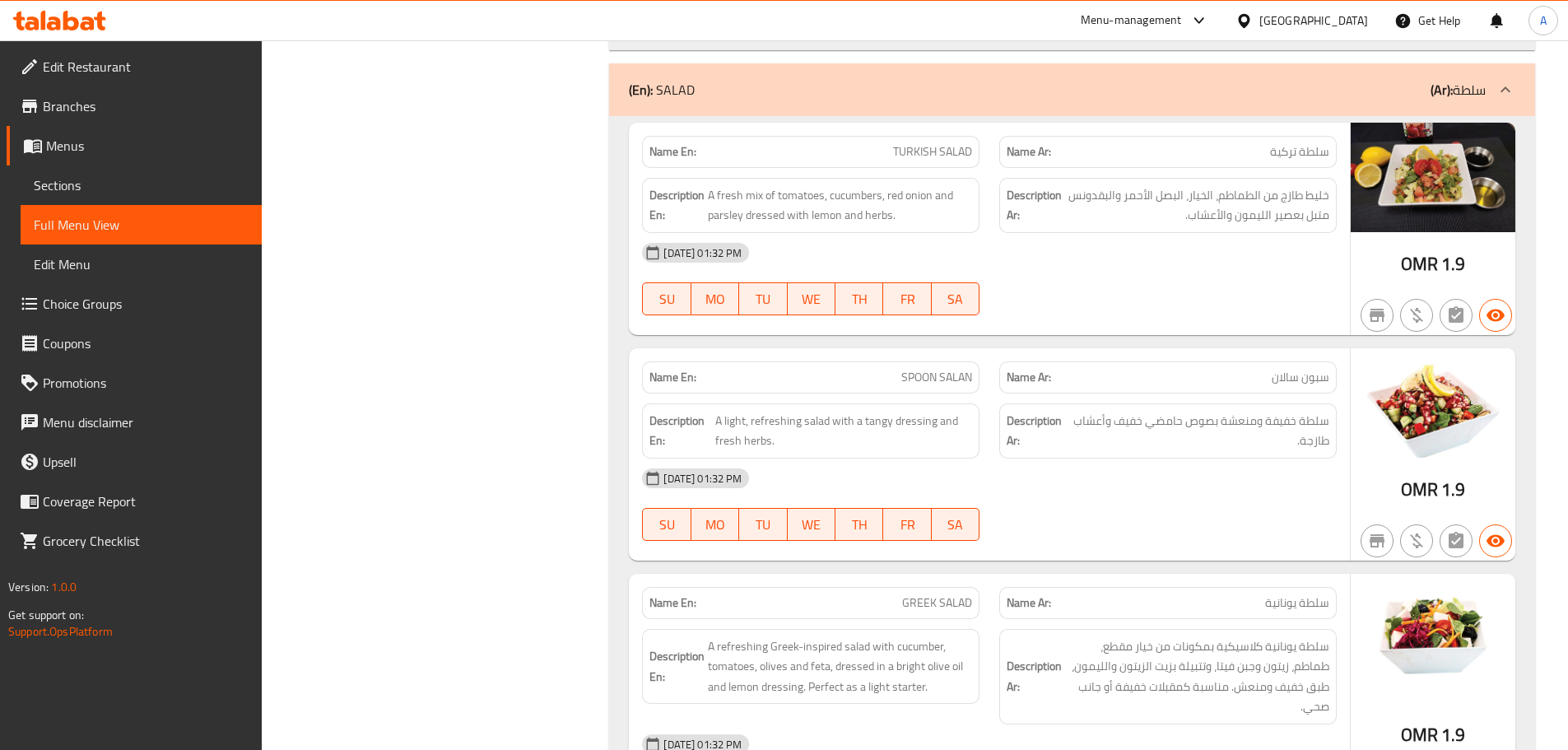
click at [1001, 378] on div "Name En: SPOON SALAN Name Ar: [PERSON_NAME]" at bounding box center [989, 377] width 715 height 51
click at [1096, 348] on div "Name En: SPOON SALAN Name Ar: سبون سالان Description En: A light, refreshing sa…" at bounding box center [988, 454] width 721 height 213
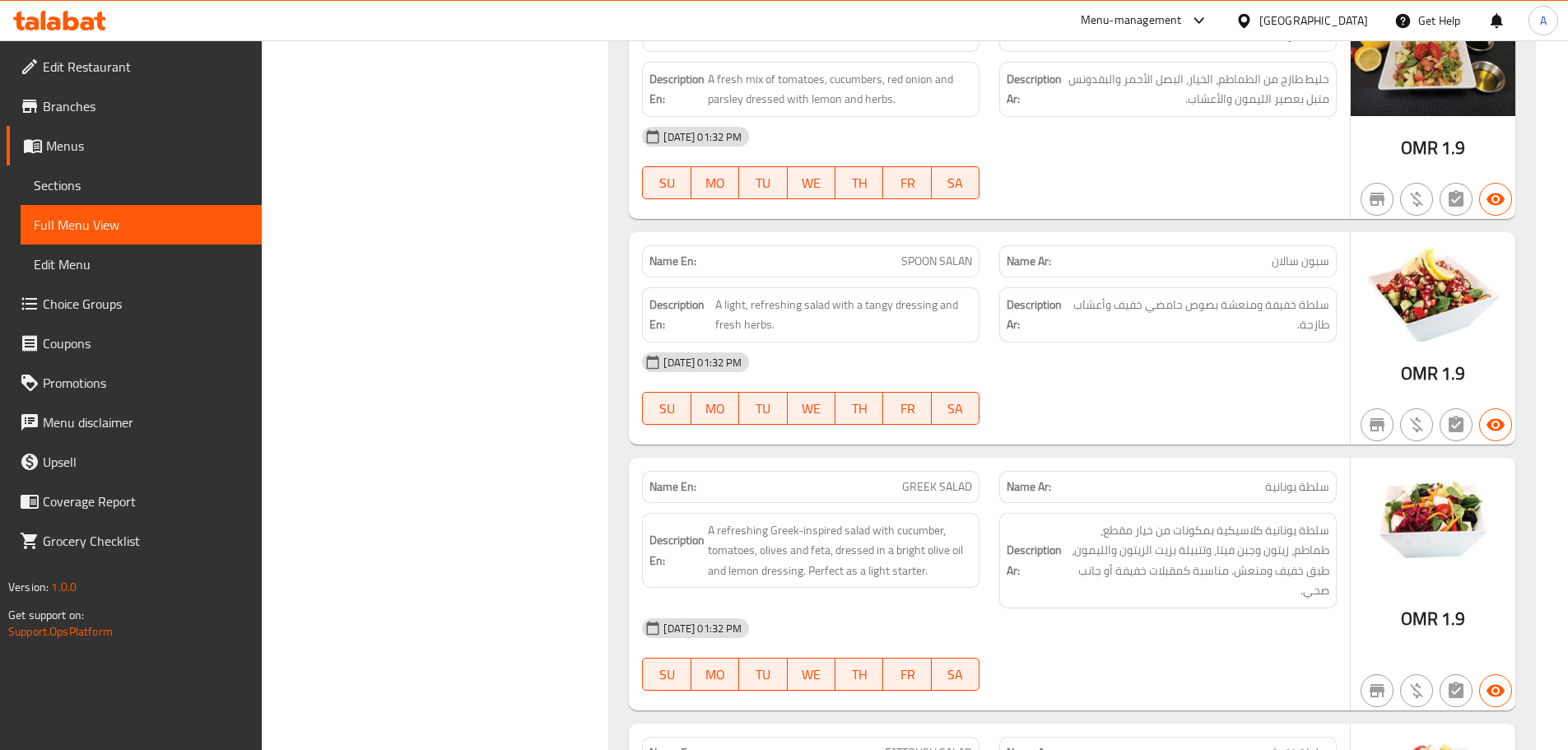
scroll to position [4408, 0]
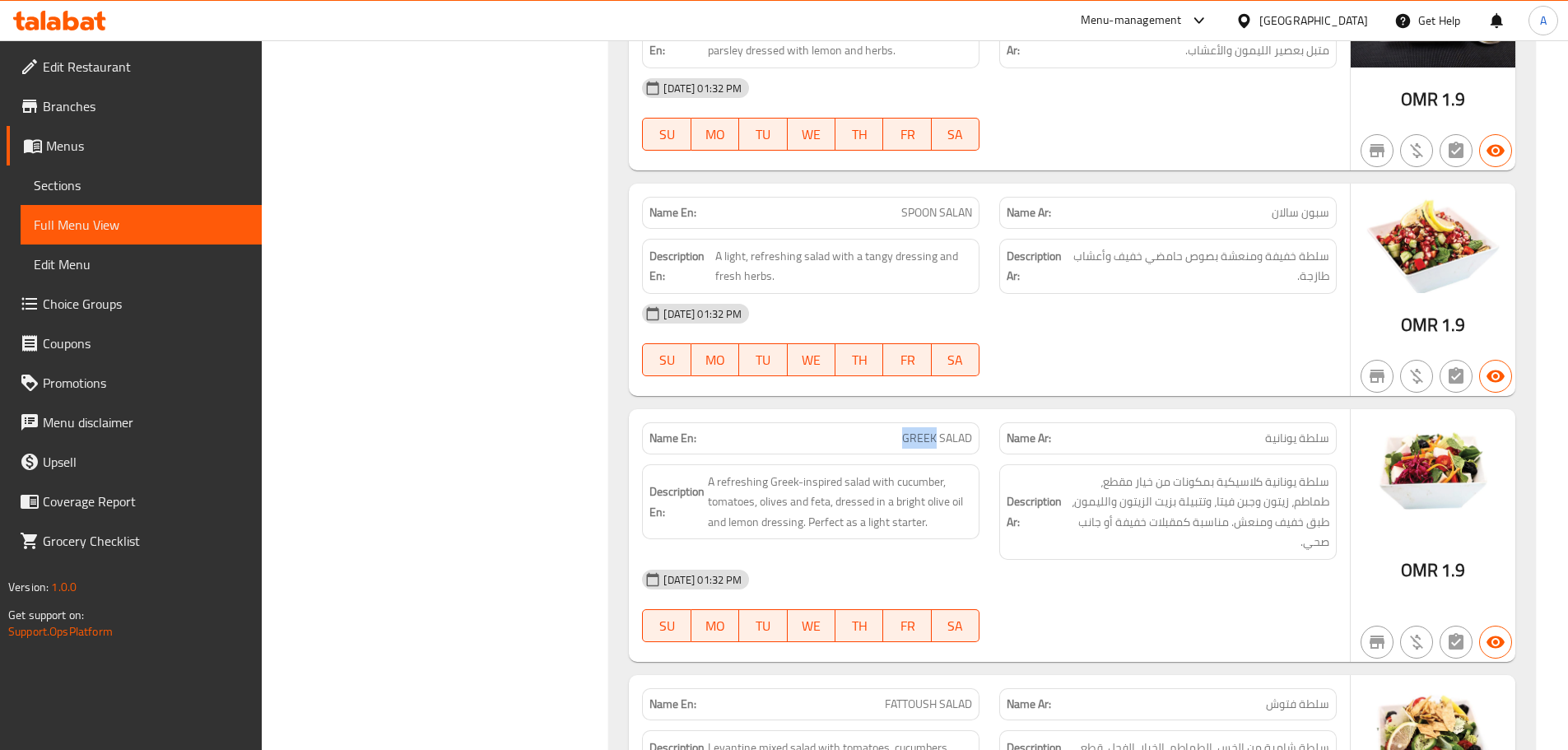
drag, startPoint x: 814, startPoint y: 429, endPoint x: 1183, endPoint y: 392, distance: 370.9
click at [1130, 423] on div "Name En: GREEK SALAD Name Ar: سلطة يونانية" at bounding box center [989, 438] width 715 height 51
click at [1182, 378] on div at bounding box center [1168, 376] width 357 height 20
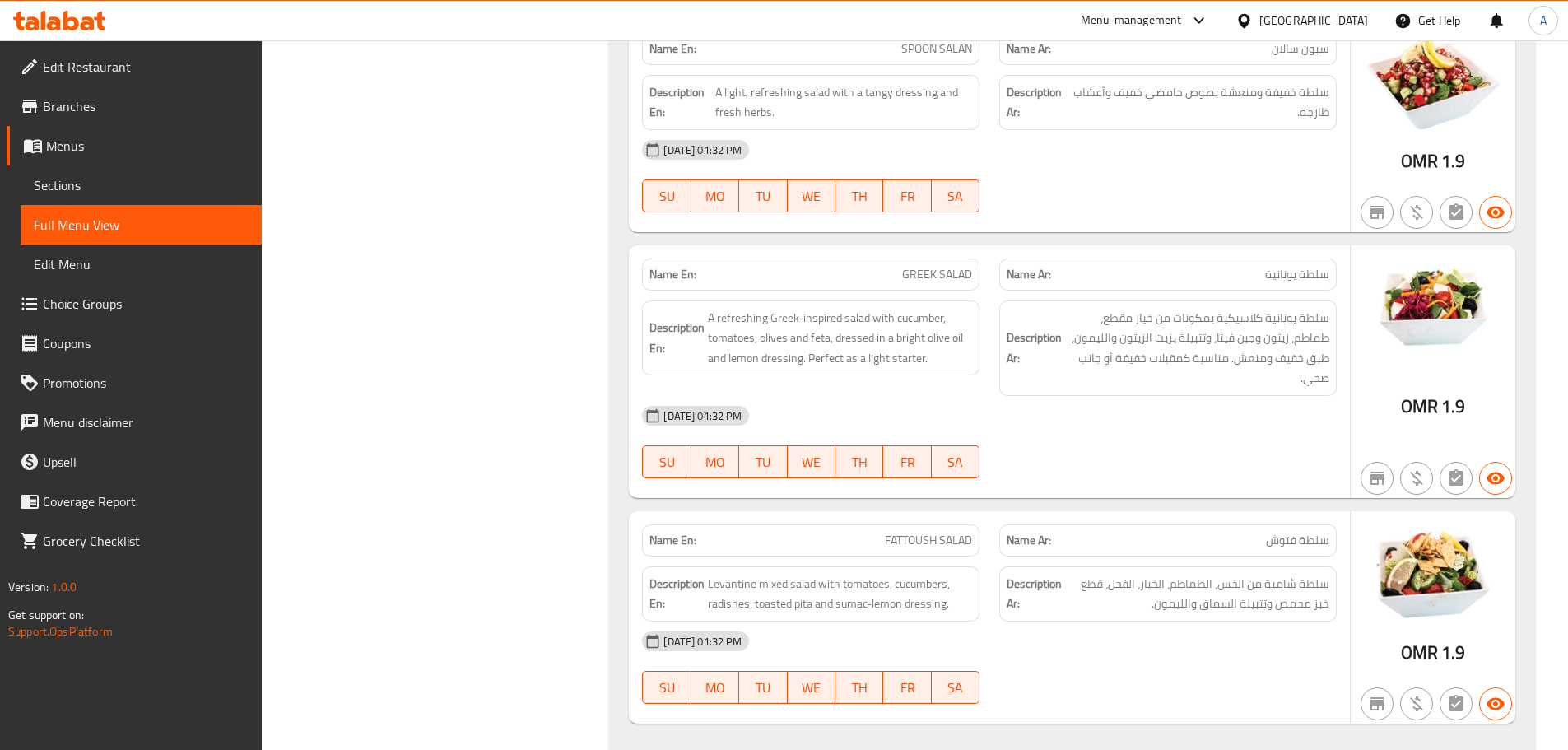
scroll to position [4573, 0]
drag, startPoint x: 874, startPoint y: 528, endPoint x: 1084, endPoint y: 478, distance: 215.9
click at [965, 524] on div "Name En: FATTOUSH SALAD" at bounding box center [811, 540] width 337 height 32
click at [1087, 475] on div at bounding box center [1168, 477] width 357 height 20
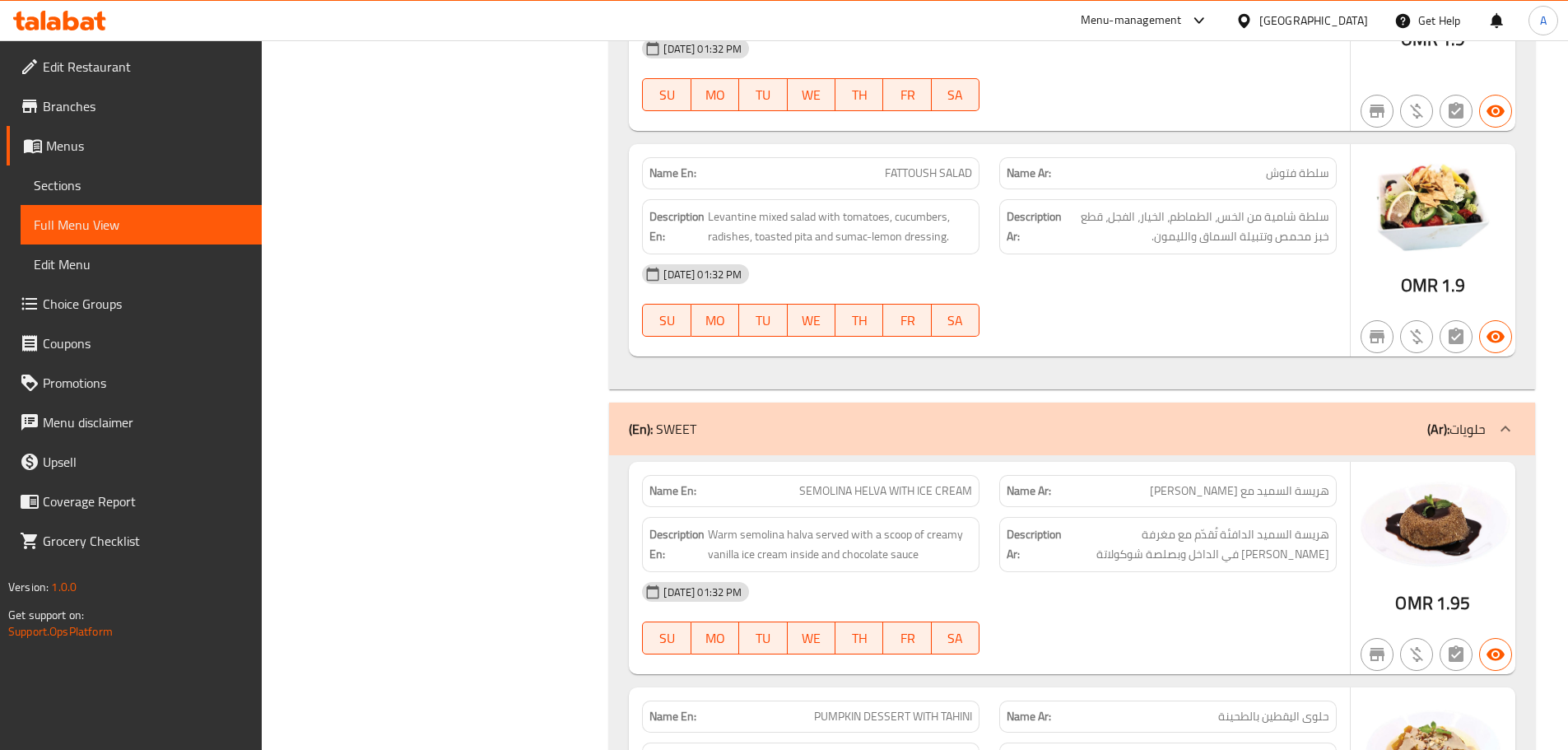
scroll to position [5067, 0]
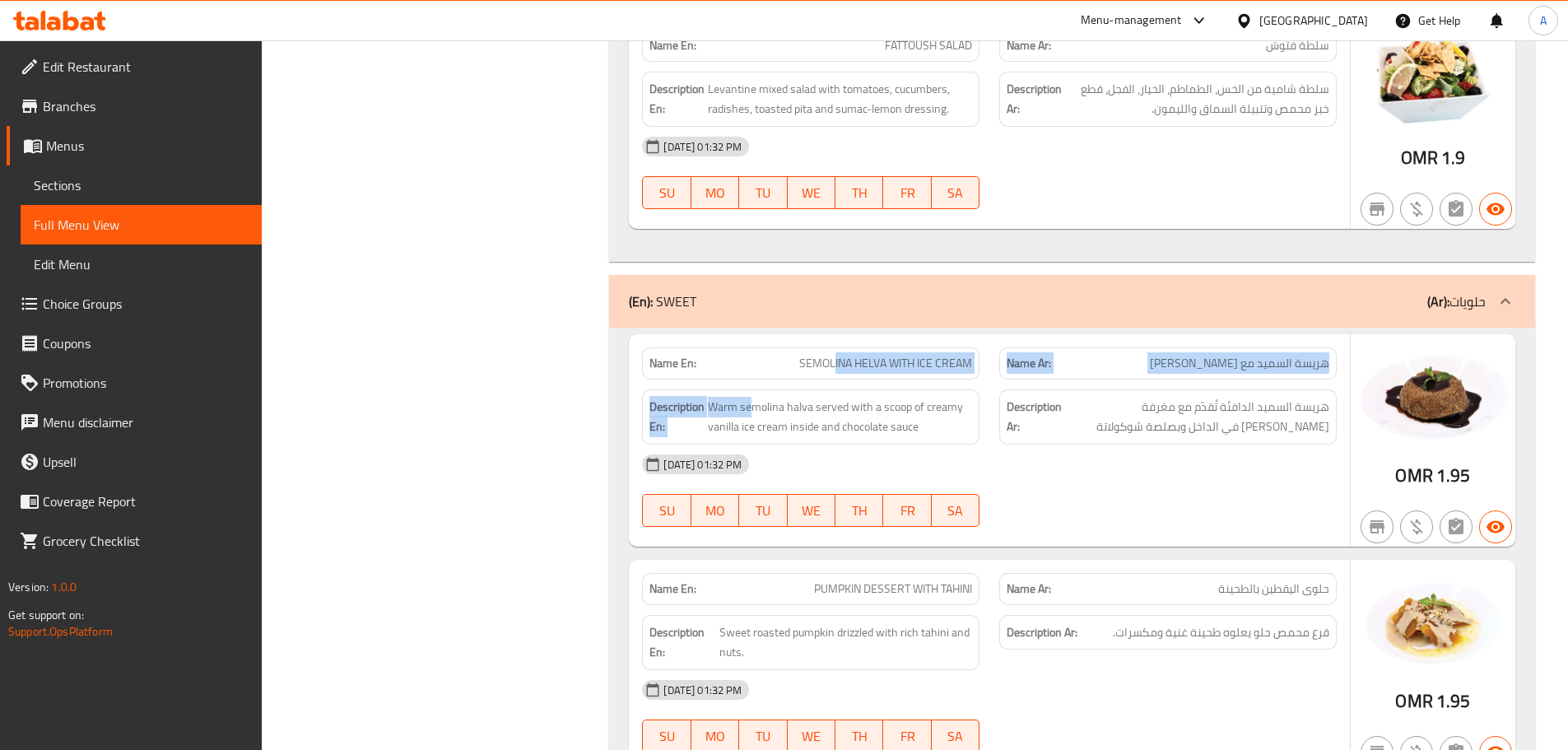
drag, startPoint x: 759, startPoint y: 384, endPoint x: 1049, endPoint y: 414, distance: 291.5
click at [991, 393] on div "Description En: Warm semolina halva served with a scoop of creamy vanilla ice c…" at bounding box center [989, 417] width 715 height 75
click at [1094, 479] on div "[DATE] 01:32 PM" at bounding box center [989, 464] width 715 height 39
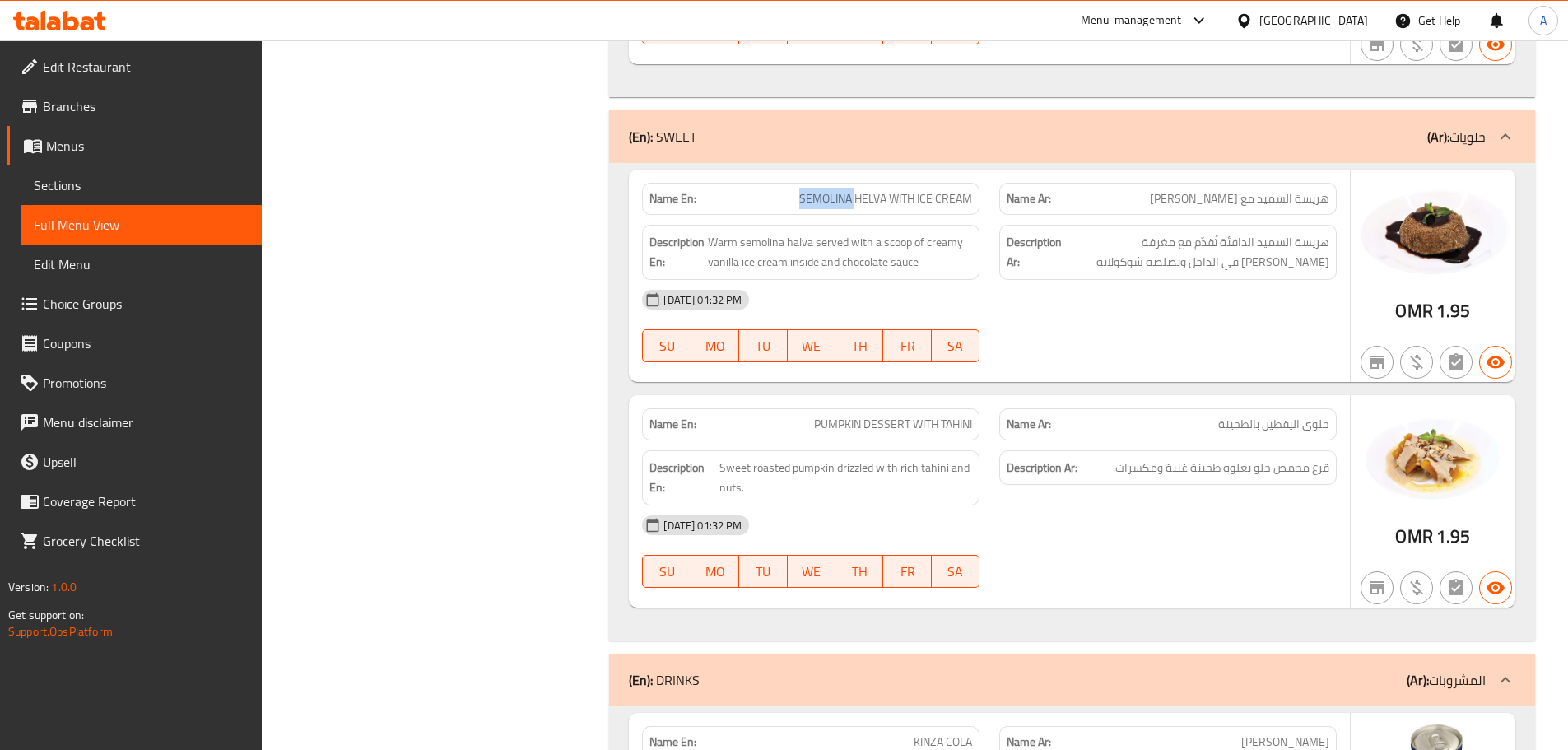
drag, startPoint x: 777, startPoint y: 208, endPoint x: 990, endPoint y: 246, distance: 216.4
click at [894, 210] on div "Name En: SEMOLINA HELVA WITH ICE CREAM" at bounding box center [811, 199] width 337 height 32
click at [1149, 321] on div "[DATE] 01:32 PM SU MO TU WE TH FR SA" at bounding box center [989, 326] width 715 height 92
drag, startPoint x: 1189, startPoint y: 191, endPoint x: 1167, endPoint y: 296, distance: 107.3
click at [1178, 191] on p "Name Ar: هريسة السميد مع [PERSON_NAME]" at bounding box center [1168, 199] width 322 height 17
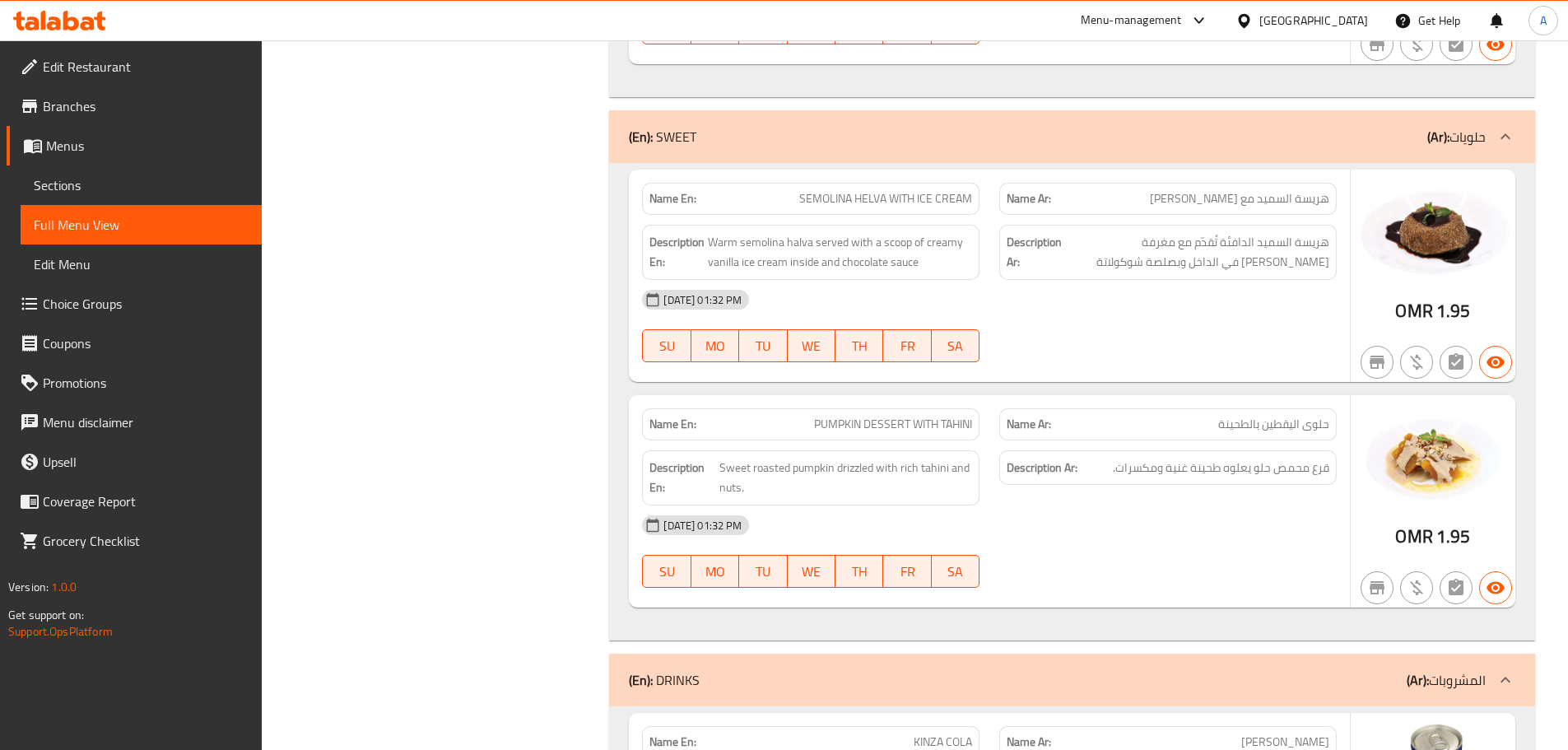
click at [1167, 297] on div "[DATE] 01:32 PM" at bounding box center [989, 299] width 715 height 39
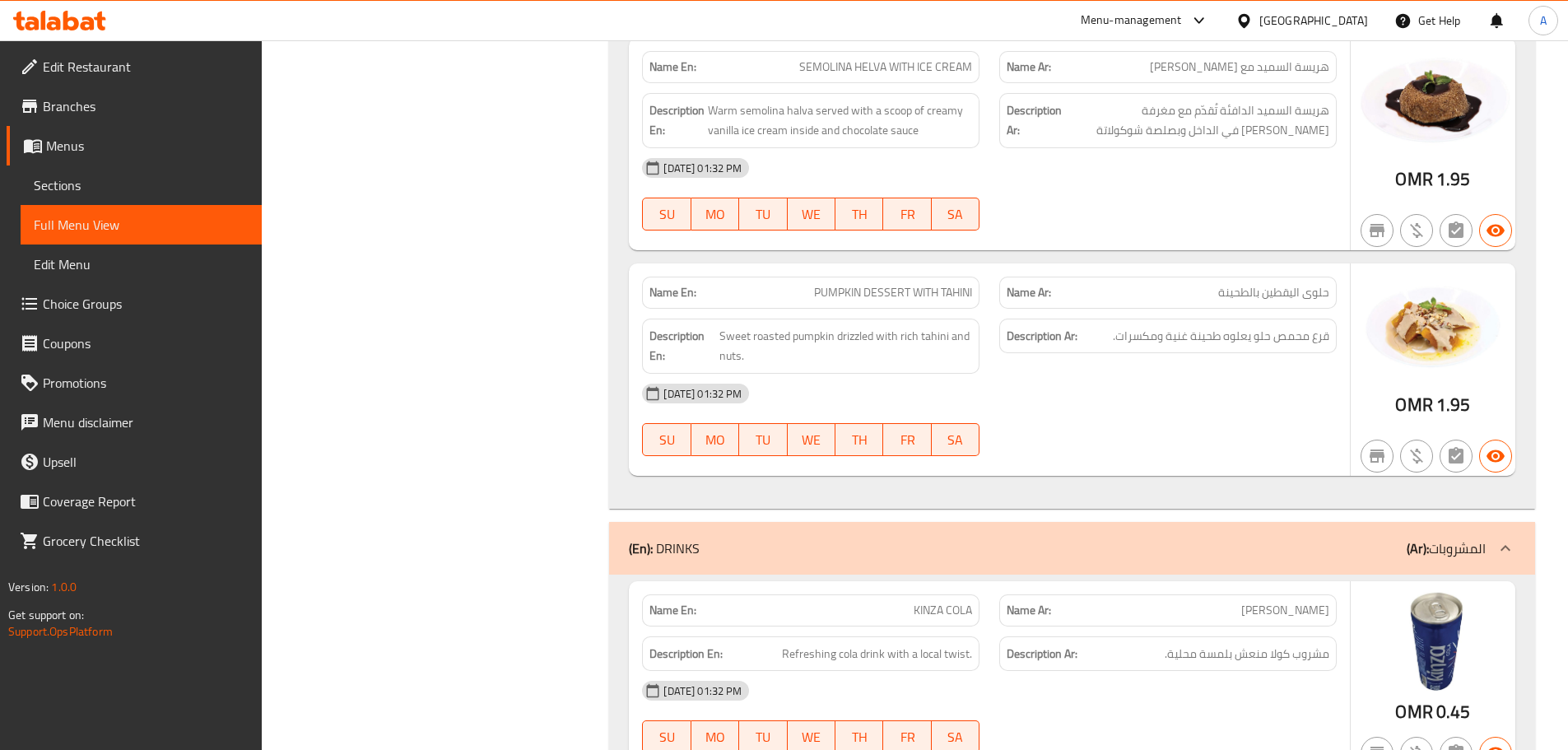
scroll to position [5315, 0]
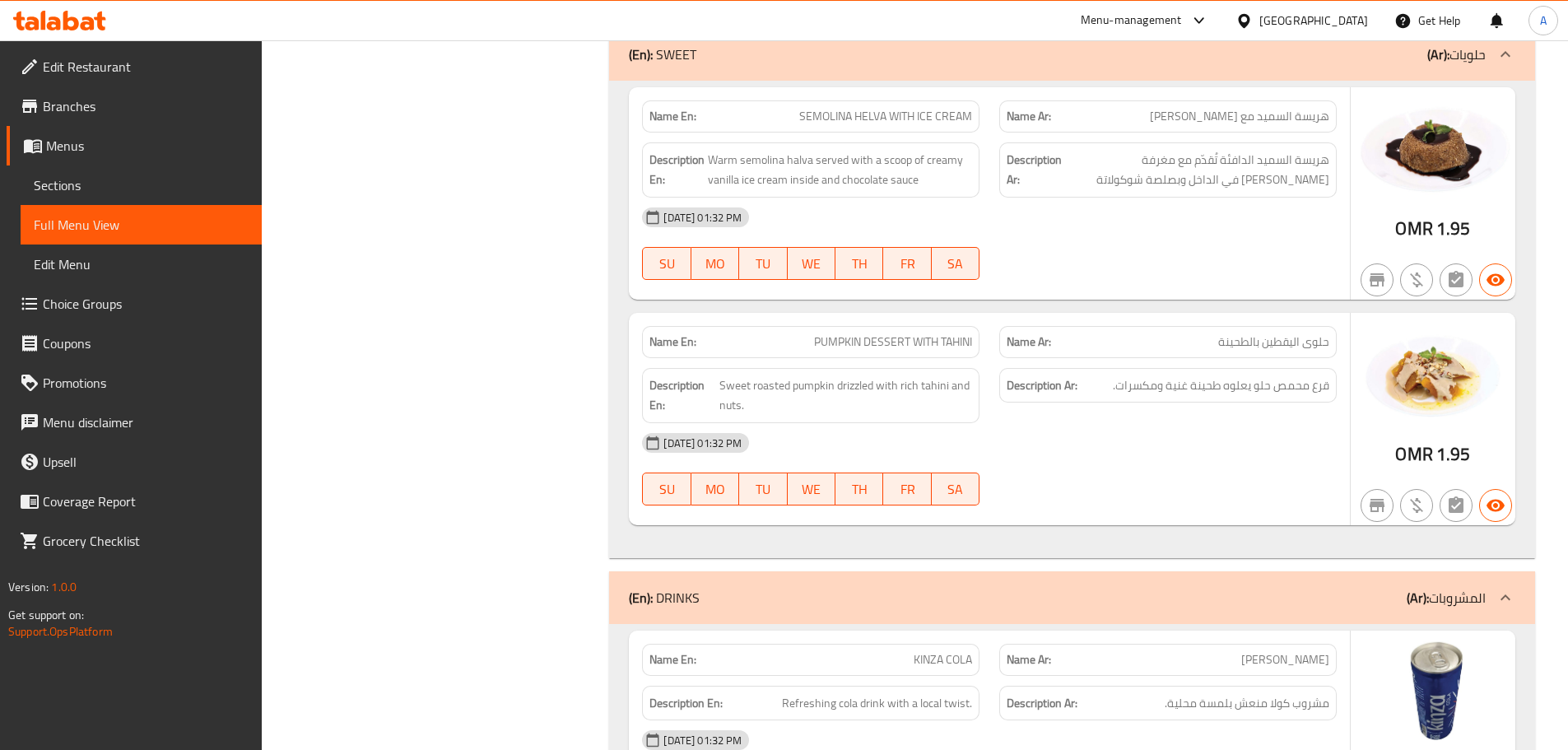
click at [818, 120] on span "SEMOLINA HELVA WITH ICE CREAM" at bounding box center [886, 117] width 173 height 17
drag, startPoint x: 818, startPoint y: 120, endPoint x: 865, endPoint y: 118, distance: 47.0
click at [865, 118] on span "SEMOLINA HELVA WITH ICE CREAM" at bounding box center [886, 117] width 173 height 17
click at [1180, 219] on div "[DATE] 01:32 PM" at bounding box center [989, 217] width 715 height 39
click at [863, 119] on span "SEMOLINA HELVA WITH ICE CREAM" at bounding box center [886, 117] width 173 height 17
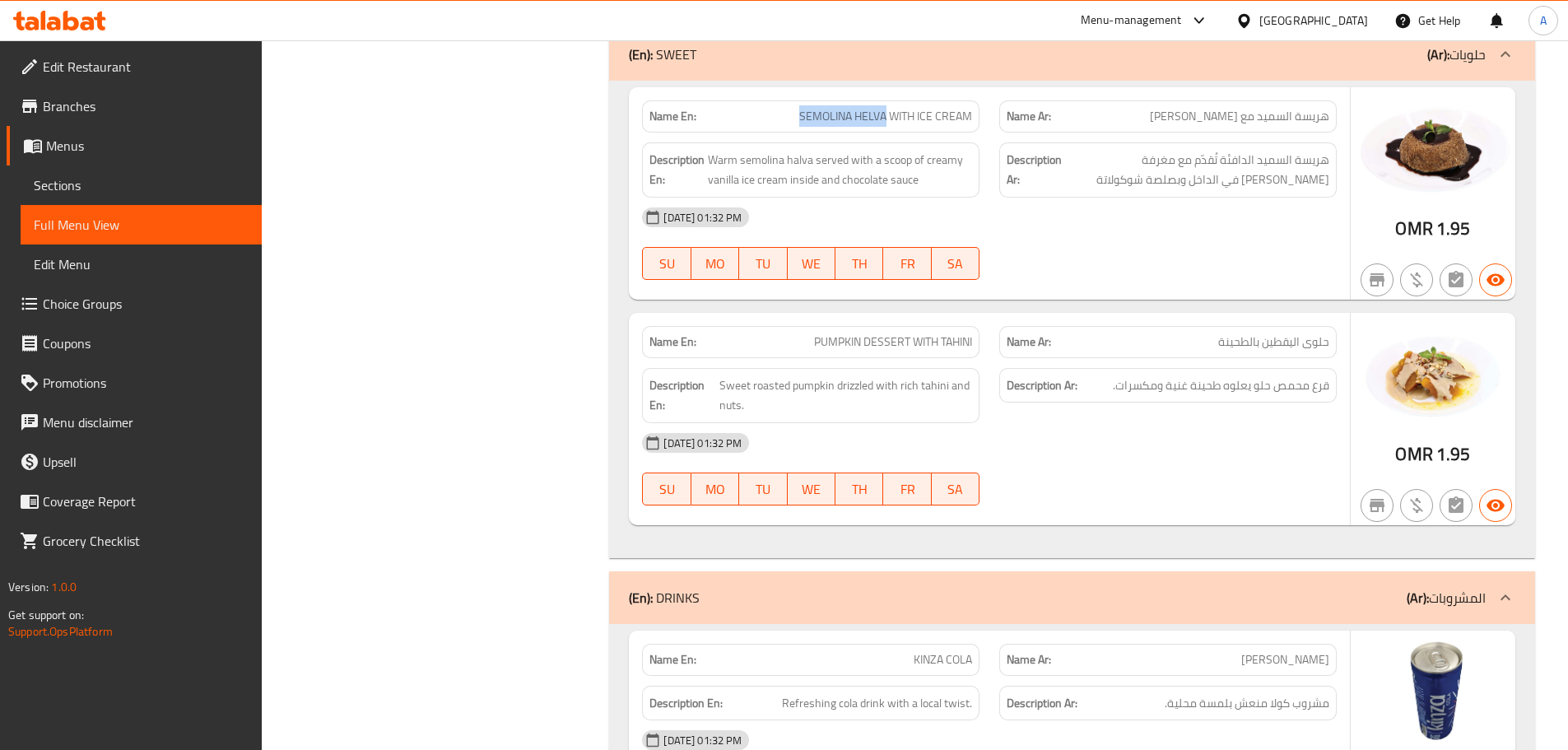
drag, startPoint x: 863, startPoint y: 119, endPoint x: 814, endPoint y: 113, distance: 49.4
click at [814, 113] on span "SEMOLINA HELVA WITH ICE CREAM" at bounding box center [886, 117] width 173 height 17
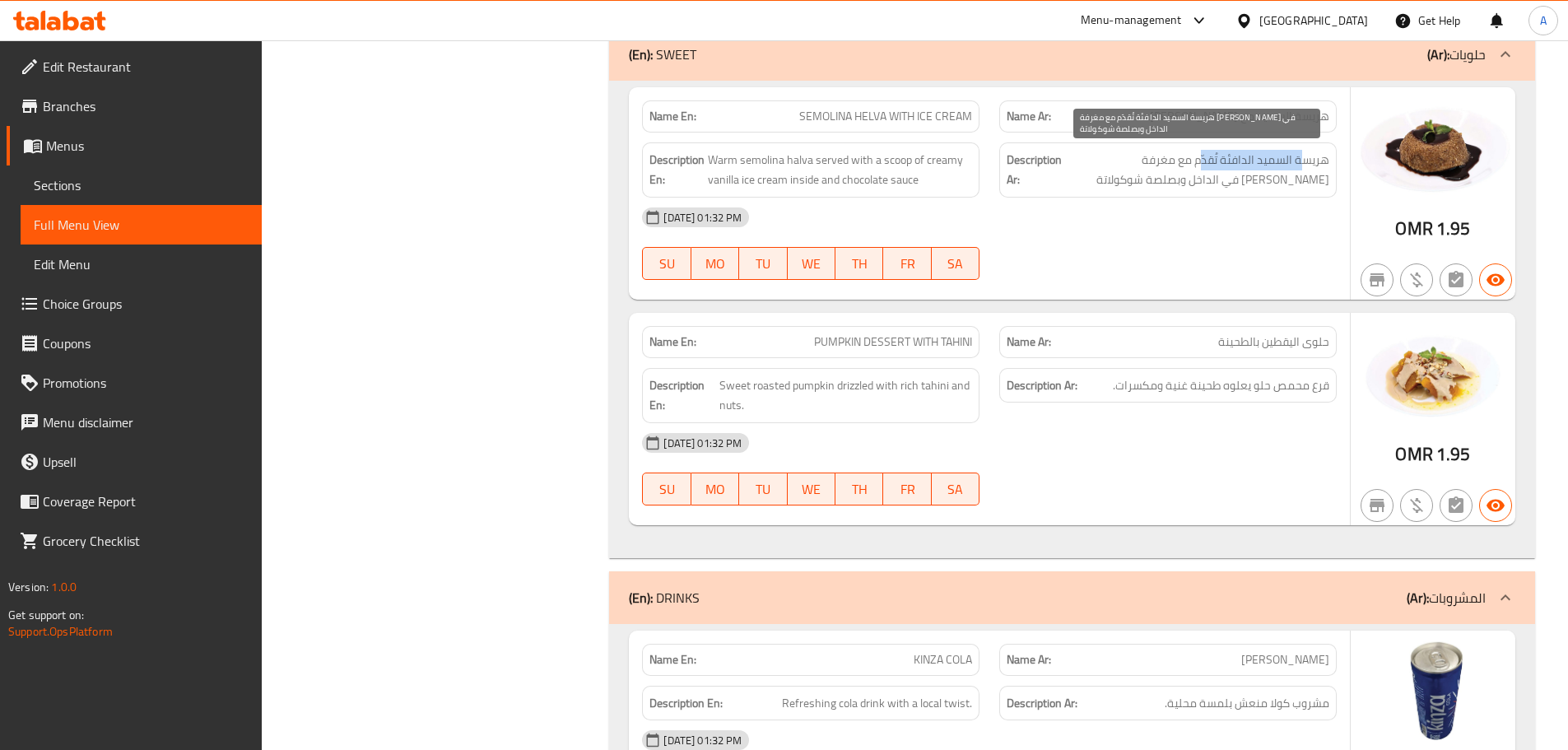
drag, startPoint x: 1307, startPoint y: 166, endPoint x: 1181, endPoint y: 166, distance: 126.0
click at [1181, 166] on span "هريسة السميد الدافئة تُقدّم مع مغرفة [PERSON_NAME] في الداخل وبصلصة شوكولاتة" at bounding box center [1197, 170] width 264 height 40
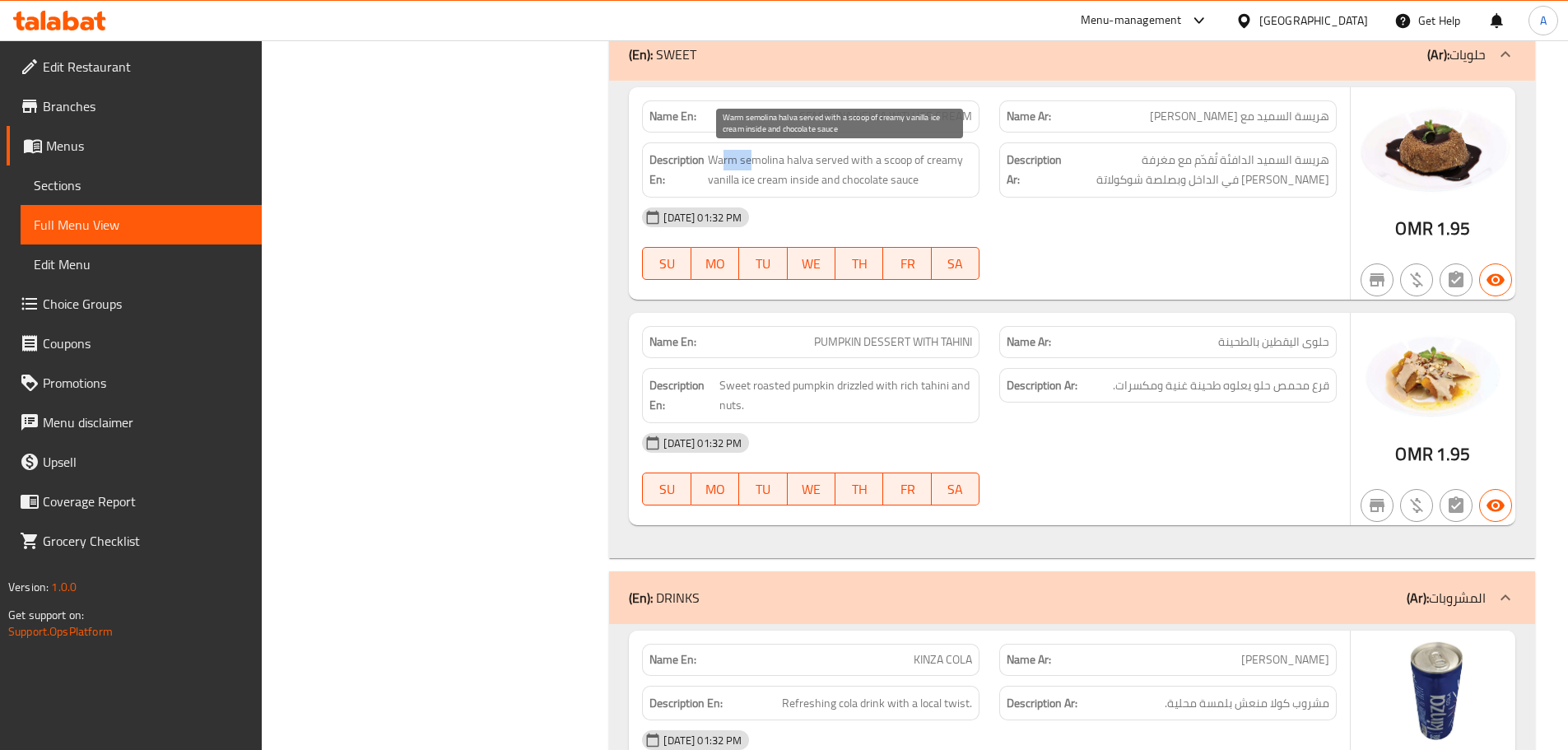
drag, startPoint x: 751, startPoint y: 153, endPoint x: 723, endPoint y: 153, distance: 28.0
click at [723, 153] on span "Warm semolina halva served with a scoop of creamy vanilla ice cream inside and …" at bounding box center [839, 170] width 264 height 40
click at [830, 163] on span "Warm semolina halva served with a scoop of creamy vanilla ice cream inside and …" at bounding box center [839, 170] width 264 height 40
drag, startPoint x: 830, startPoint y: 163, endPoint x: 923, endPoint y: 163, distance: 93.0
click at [923, 163] on span "Warm semolina halva served with a scoop of creamy vanilla ice cream inside and …" at bounding box center [839, 170] width 264 height 40
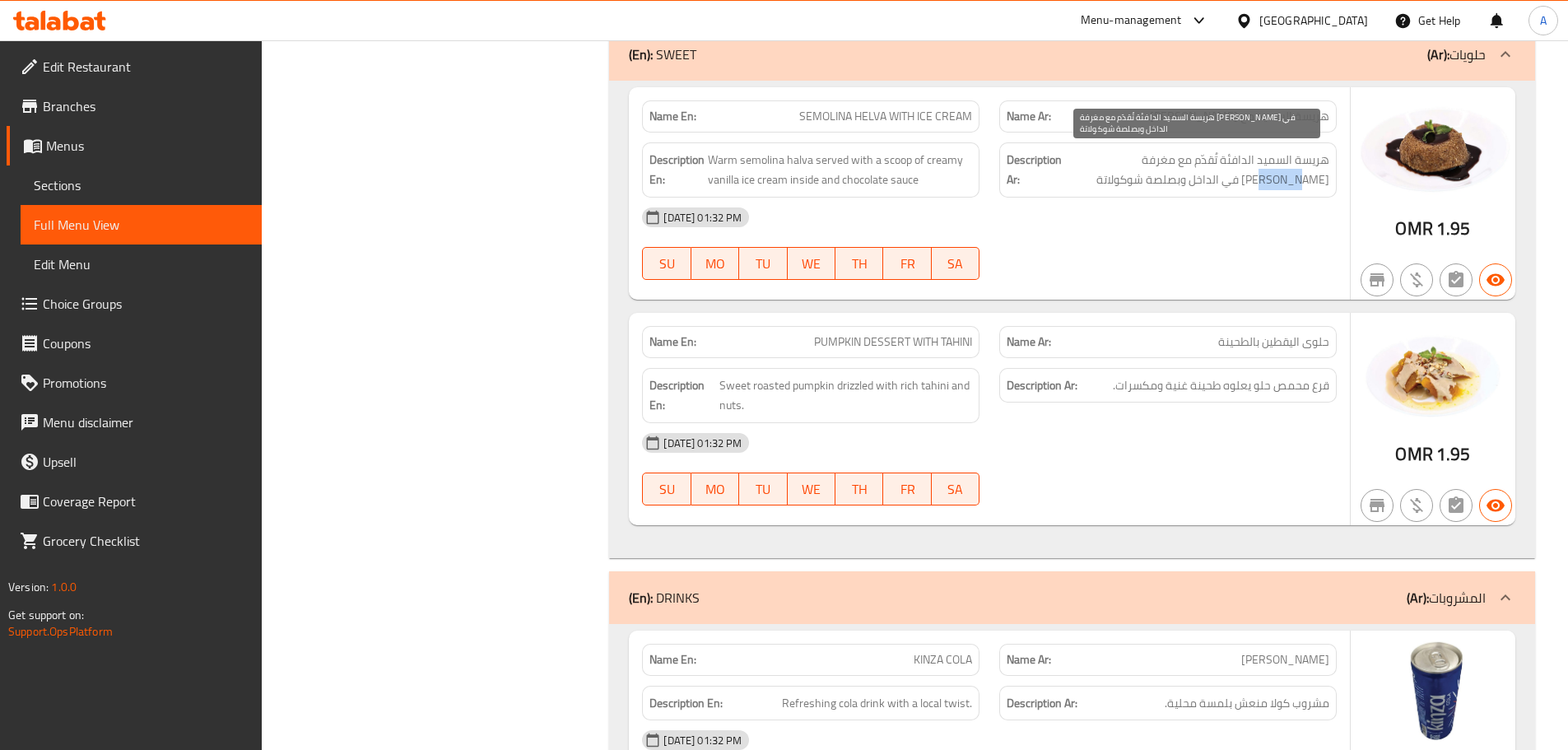
click at [1089, 163] on span "هريسة السميد الدافئة تُقدّم مع مغرفة [PERSON_NAME] في الداخل وبصلصة شوكولاتة" at bounding box center [1197, 170] width 264 height 40
drag, startPoint x: 1288, startPoint y: 182, endPoint x: 1186, endPoint y: 194, distance: 102.7
click at [1186, 194] on div "Description Ar: هريسة السميد الدافئة تُقدّم مع مغرفة [PERSON_NAME] في الداخل وب…" at bounding box center [1167, 169] width 337 height 55
click at [1113, 252] on div "[DATE] 01:32 PM SU MO TU WE TH FR SA" at bounding box center [989, 244] width 715 height 92
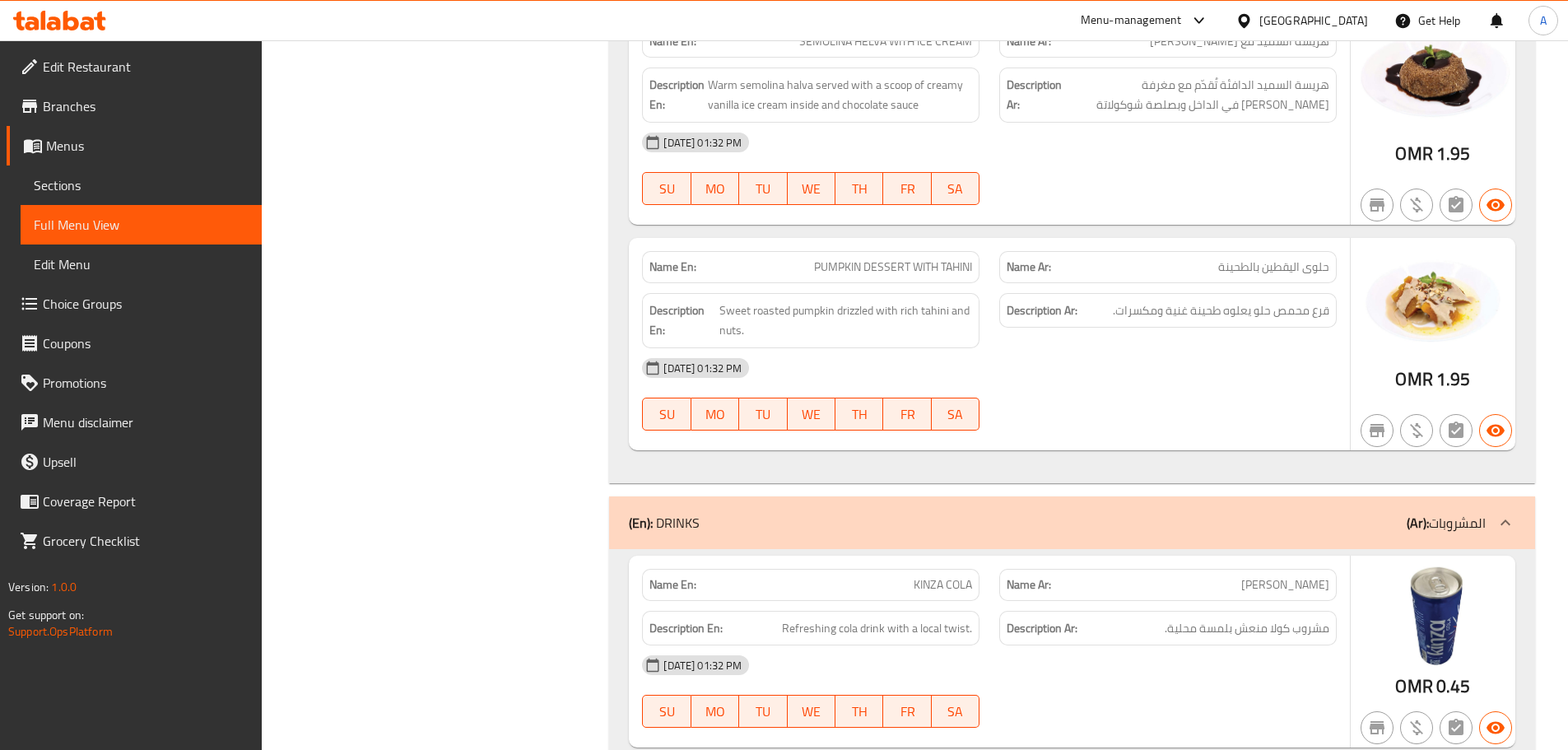
scroll to position [5479, 0]
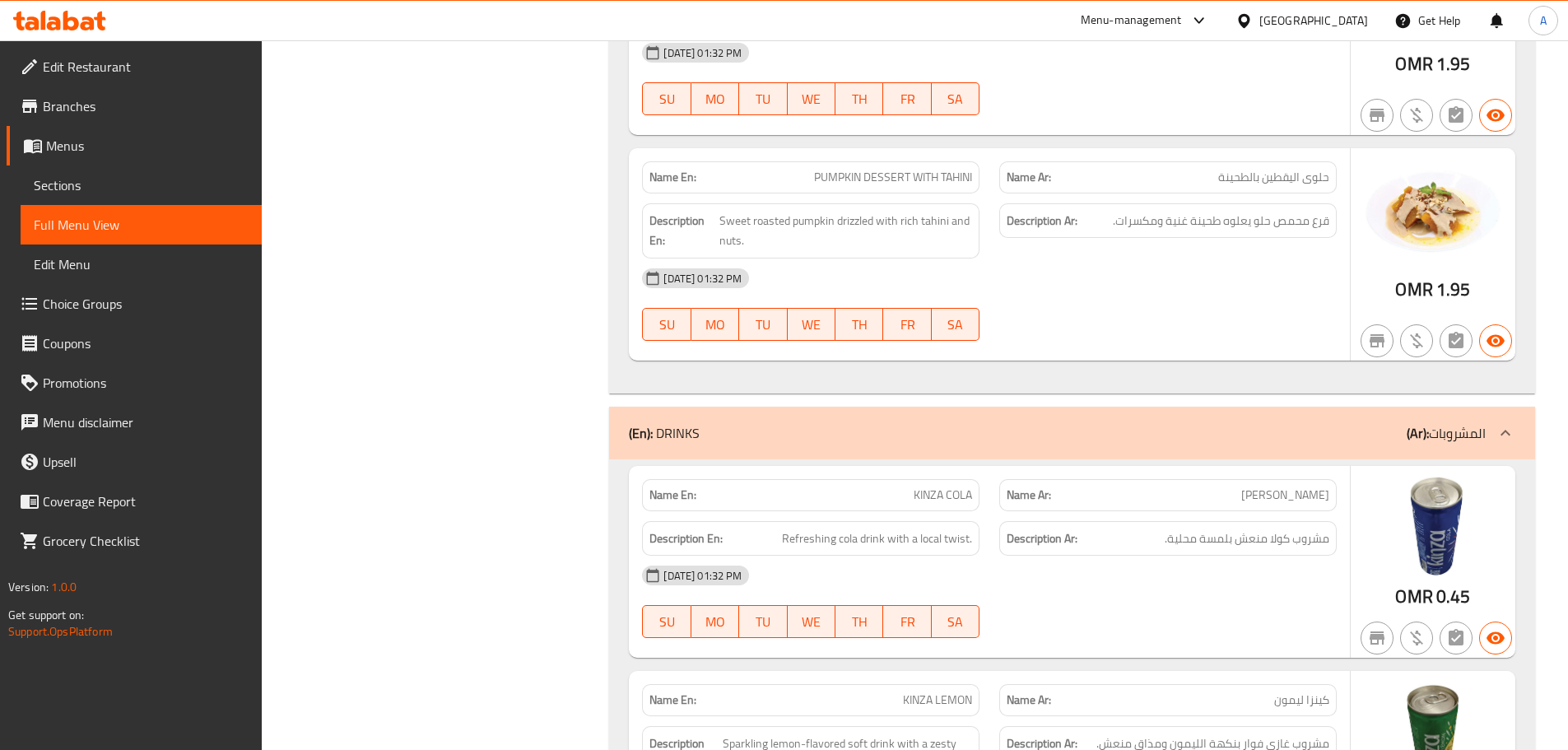
drag, startPoint x: 801, startPoint y: 167, endPoint x: 1165, endPoint y: 307, distance: 390.0
click at [960, 215] on div "Name En: PUMPKIN DESSERT WITH TAHINI Name Ar: حلوى اليقطين بالطحينة Description…" at bounding box center [988, 255] width 721 height 213
click at [1170, 324] on div "[DATE] 01:32 PM SU MO TU WE TH FR SA" at bounding box center [989, 305] width 715 height 92
click at [1266, 224] on span "قرع محمص حلو يعلوه طحينة غنية ومكسرات." at bounding box center [1221, 222] width 216 height 21
click at [857, 220] on span "Sweet roasted pumpkin drizzled with rich tahini and nuts." at bounding box center [845, 231] width 253 height 40
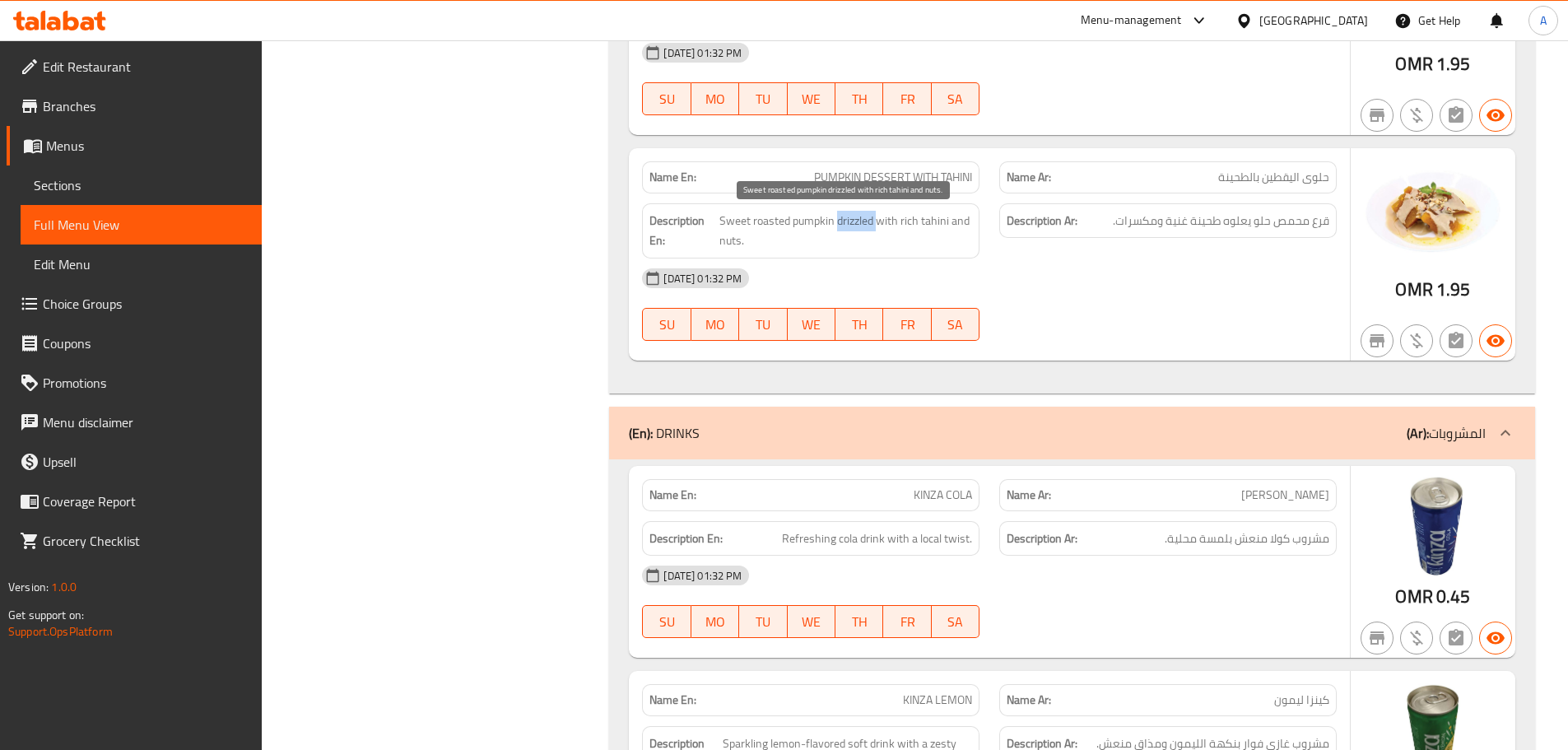
click at [857, 220] on span "Sweet roasted pumpkin drizzled with rich tahini and nuts." at bounding box center [845, 231] width 253 height 40
click at [850, 215] on span "Sweet roasted pumpkin drizzled with rich tahini and nuts." at bounding box center [845, 231] width 253 height 40
drag, startPoint x: 850, startPoint y: 215, endPoint x: 879, endPoint y: 211, distance: 29.3
click at [879, 211] on span "Sweet roasted pumpkin drizzled with rich tahini and nuts." at bounding box center [845, 231] width 253 height 40
click at [1137, 253] on div "Description Ar: قرع محمص حلو يعلوه طحينة غنية ومكسرات." at bounding box center [1168, 231] width 357 height 75
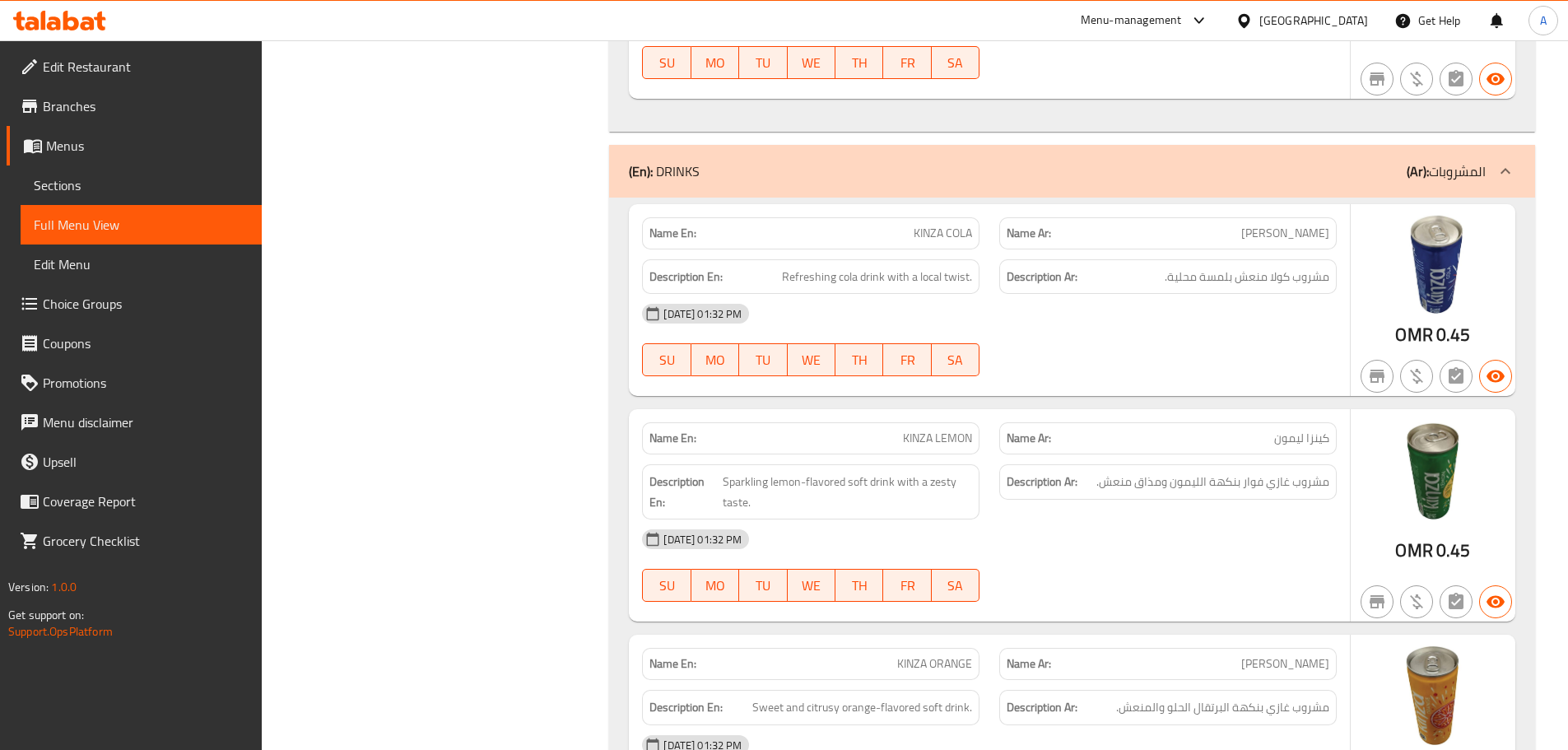
scroll to position [5808, 0]
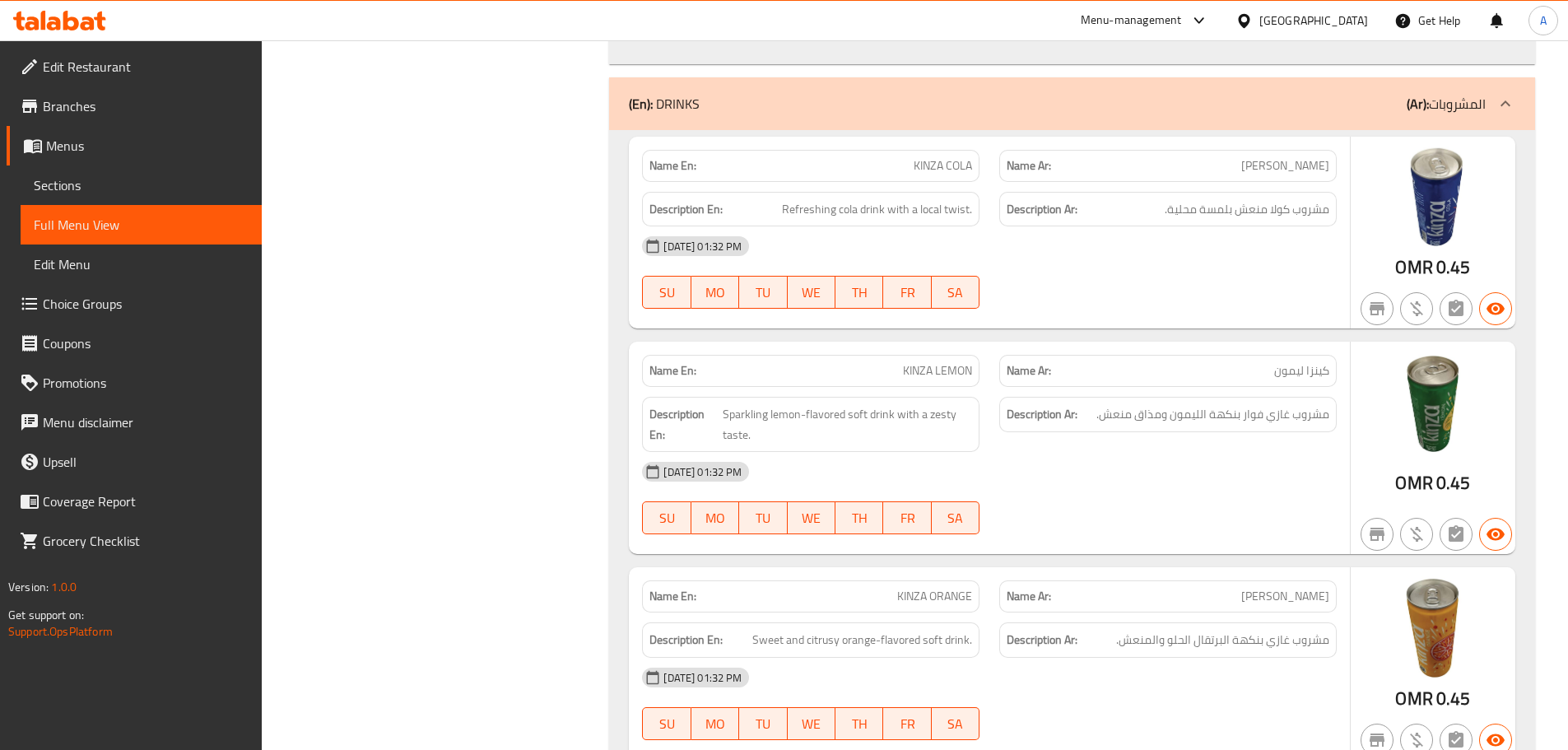
drag, startPoint x: 915, startPoint y: 383, endPoint x: 1103, endPoint y: 290, distance: 209.7
click at [988, 379] on div "Name En: [PERSON_NAME]" at bounding box center [811, 371] width 357 height 51
drag, startPoint x: 1110, startPoint y: 278, endPoint x: 1262, endPoint y: 97, distance: 236.4
click at [1111, 277] on div "[DATE] 01:32 PM SU MO TU WE TH FR SA" at bounding box center [989, 273] width 715 height 92
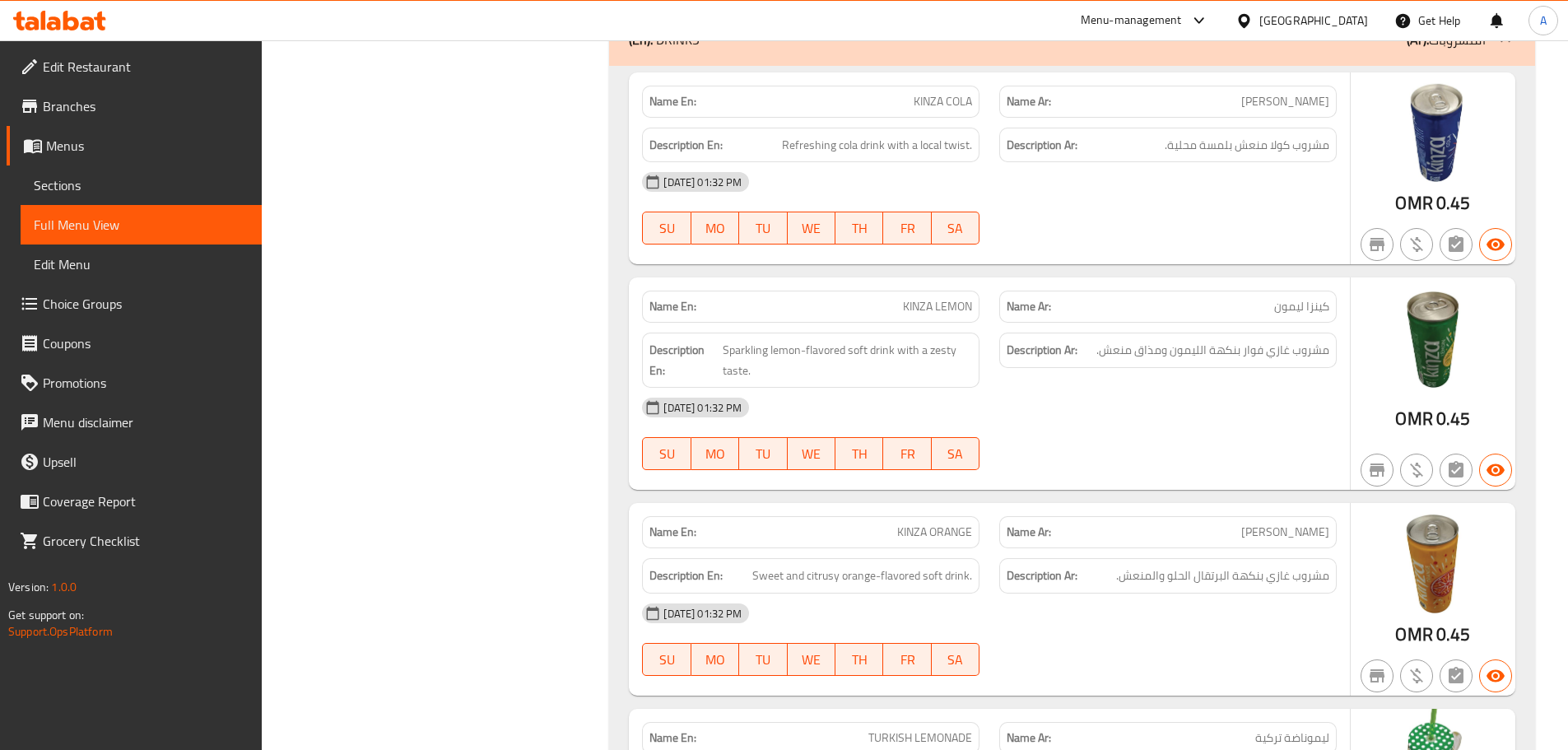
scroll to position [5973, 0]
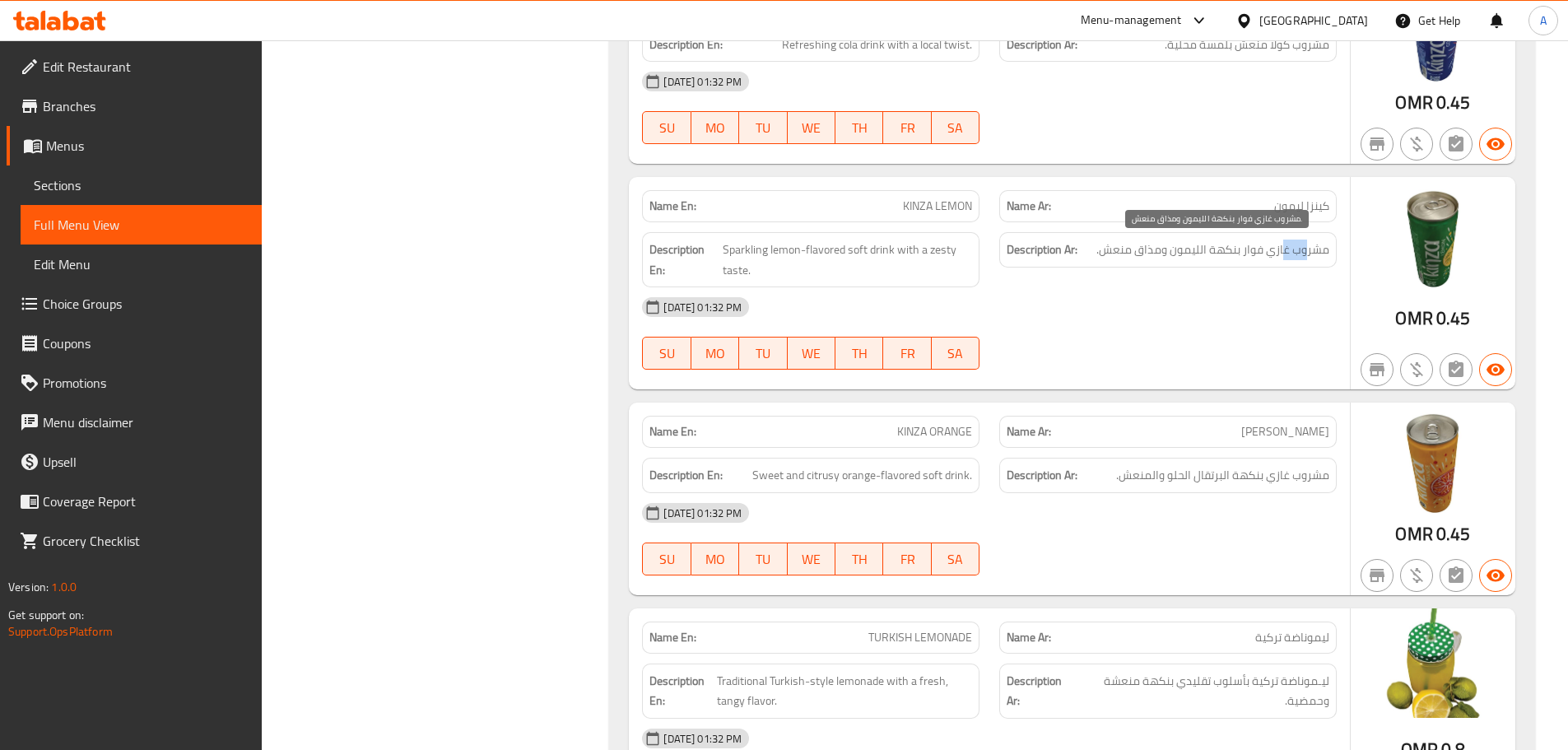
drag, startPoint x: 1306, startPoint y: 250, endPoint x: 1285, endPoint y: 251, distance: 21.0
click at [1285, 251] on span "مشروب غازي فوار بنكهة الليمون ومذاق منعش." at bounding box center [1212, 250] width 233 height 21
click at [1180, 252] on span "مشروب غازي فوار بنكهة الليمون ومذاق منعش." at bounding box center [1212, 250] width 233 height 21
drag, startPoint x: 1118, startPoint y: 250, endPoint x: 1115, endPoint y: 265, distance: 15.3
click at [1117, 250] on span "مشروب غازي فوار بنكهة الليمون ومذاق منعش." at bounding box center [1212, 250] width 233 height 21
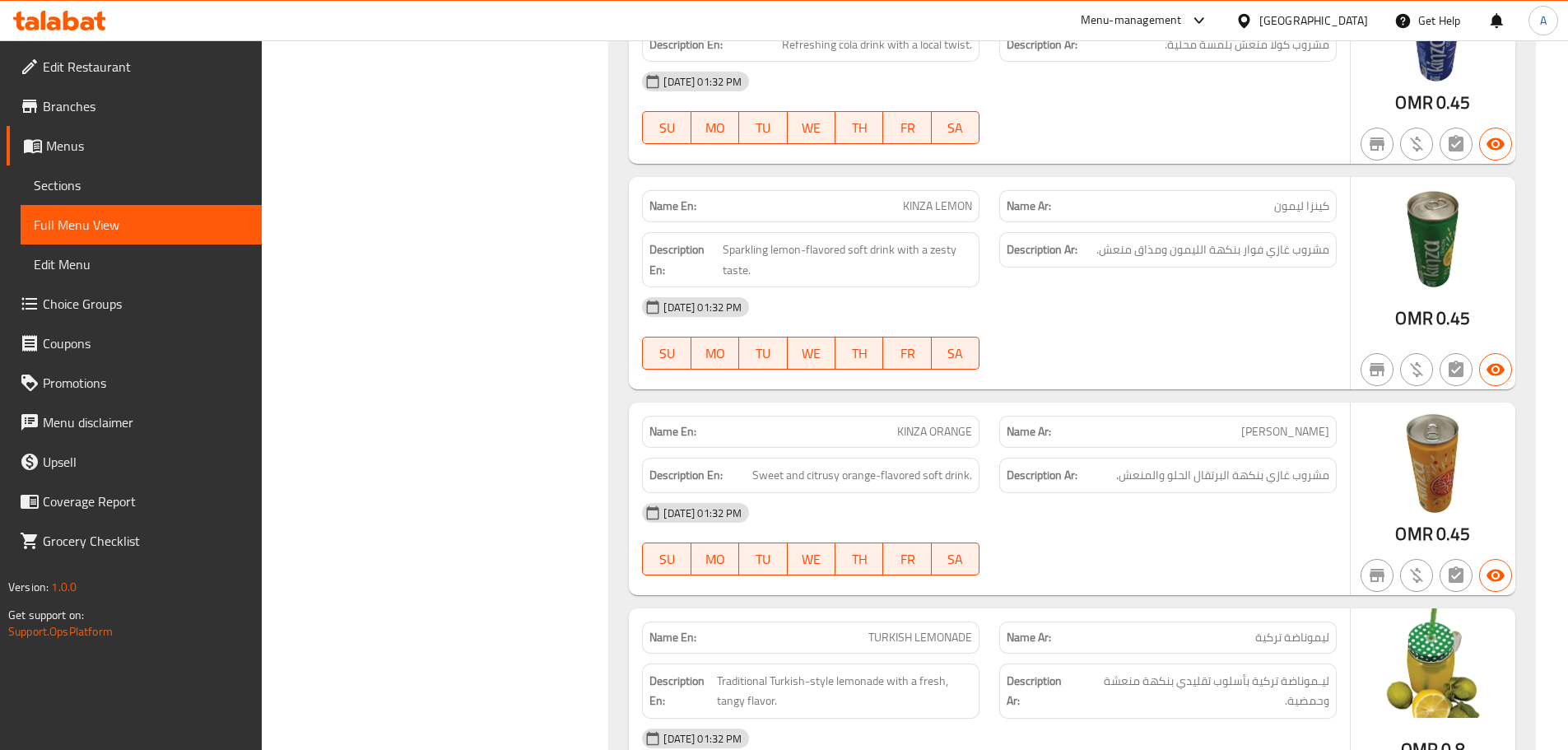
click at [1118, 307] on div "[DATE] 01:32 PM" at bounding box center [989, 307] width 715 height 39
click at [1127, 246] on span "مشروب غازي فوار بنكهة الليمون ومذاق منعش." at bounding box center [1212, 250] width 233 height 21
drag, startPoint x: 1127, startPoint y: 246, endPoint x: 1126, endPoint y: 321, distance: 75.0
click at [1129, 256] on span "مشروب غازي فوار بنكهة الليمون ومذاق منعش." at bounding box center [1212, 250] width 233 height 21
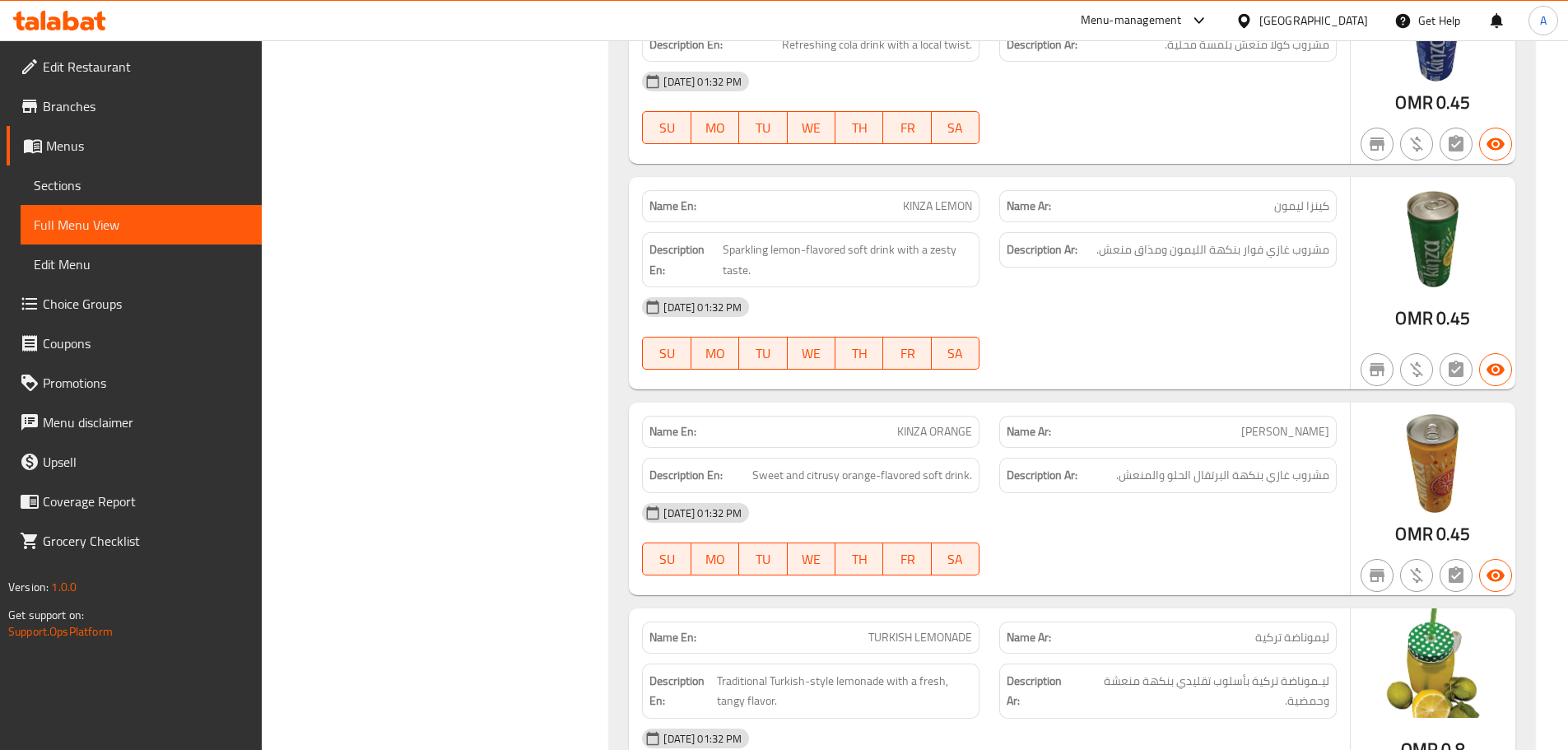
click at [1126, 321] on div "[DATE] 01:32 PM" at bounding box center [989, 307] width 715 height 39
drag, startPoint x: 805, startPoint y: 425, endPoint x: 1099, endPoint y: 381, distance: 297.3
click at [984, 441] on div "Name En: KINZA ORANGE" at bounding box center [811, 432] width 357 height 51
click at [1104, 371] on div at bounding box center [1168, 370] width 357 height 20
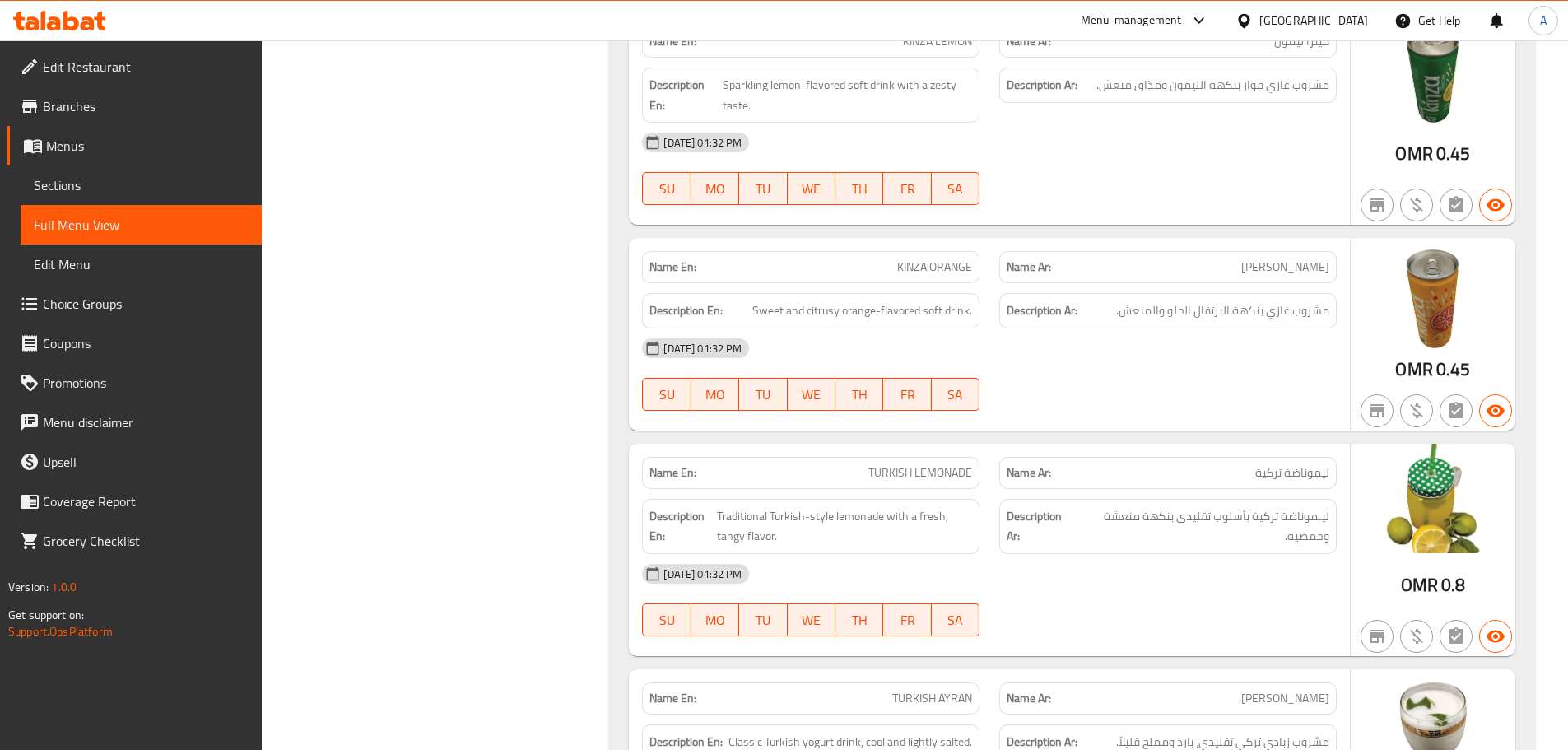
scroll to position [6221, 0]
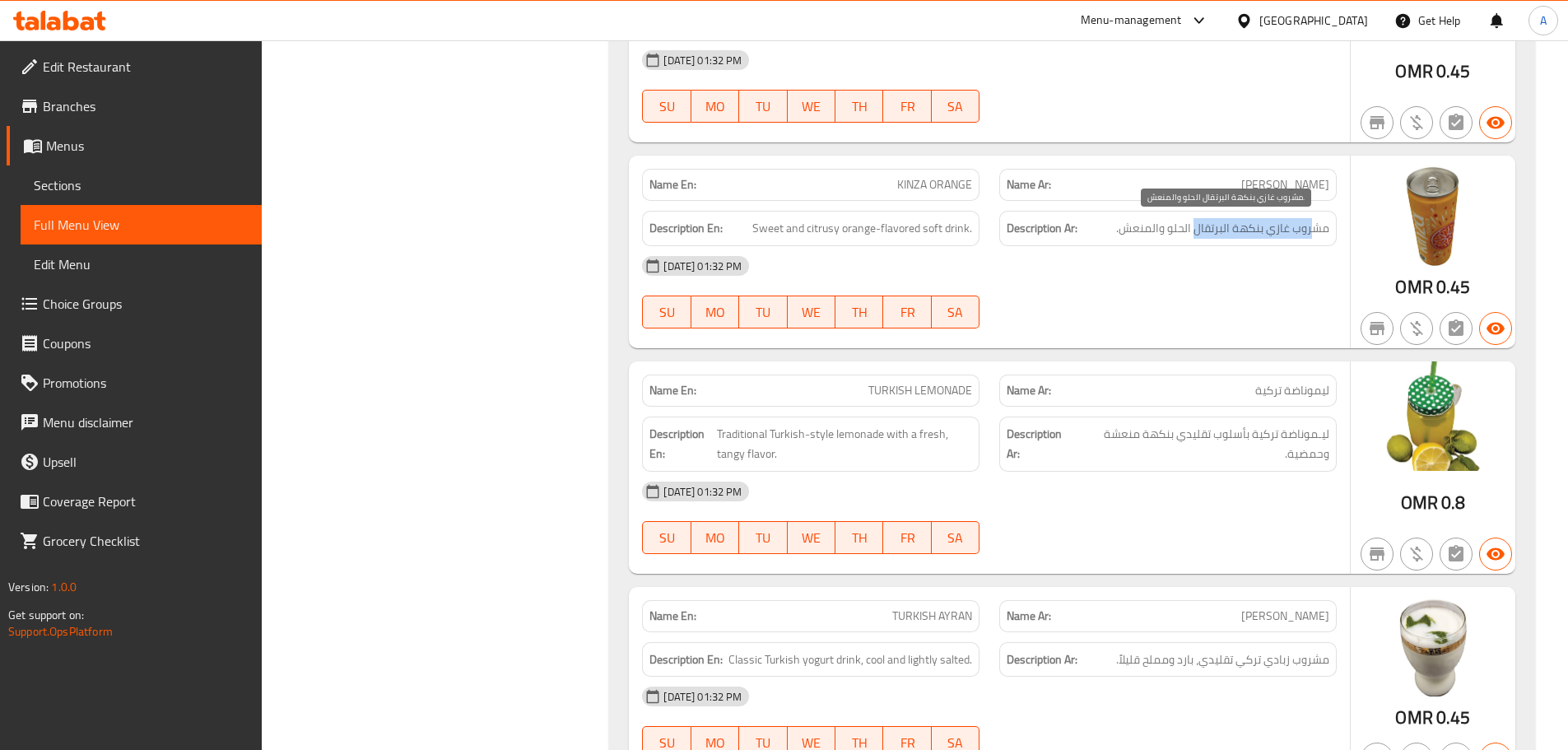
drag, startPoint x: 1311, startPoint y: 225, endPoint x: 1196, endPoint y: 232, distance: 115.2
click at [1196, 232] on span "مشروب غازي بنكهة البرتقال الحلو والمنعش." at bounding box center [1223, 228] width 214 height 21
drag, startPoint x: 1165, startPoint y: 229, endPoint x: 1151, endPoint y: 233, distance: 14.6
click at [1154, 229] on span "مشروب غازي بنكهة البرتقال الحلو والمنعش." at bounding box center [1223, 228] width 214 height 21
click at [1151, 297] on div "[DATE] 01:32 PM SU MO TU WE TH FR SA" at bounding box center [989, 292] width 715 height 92
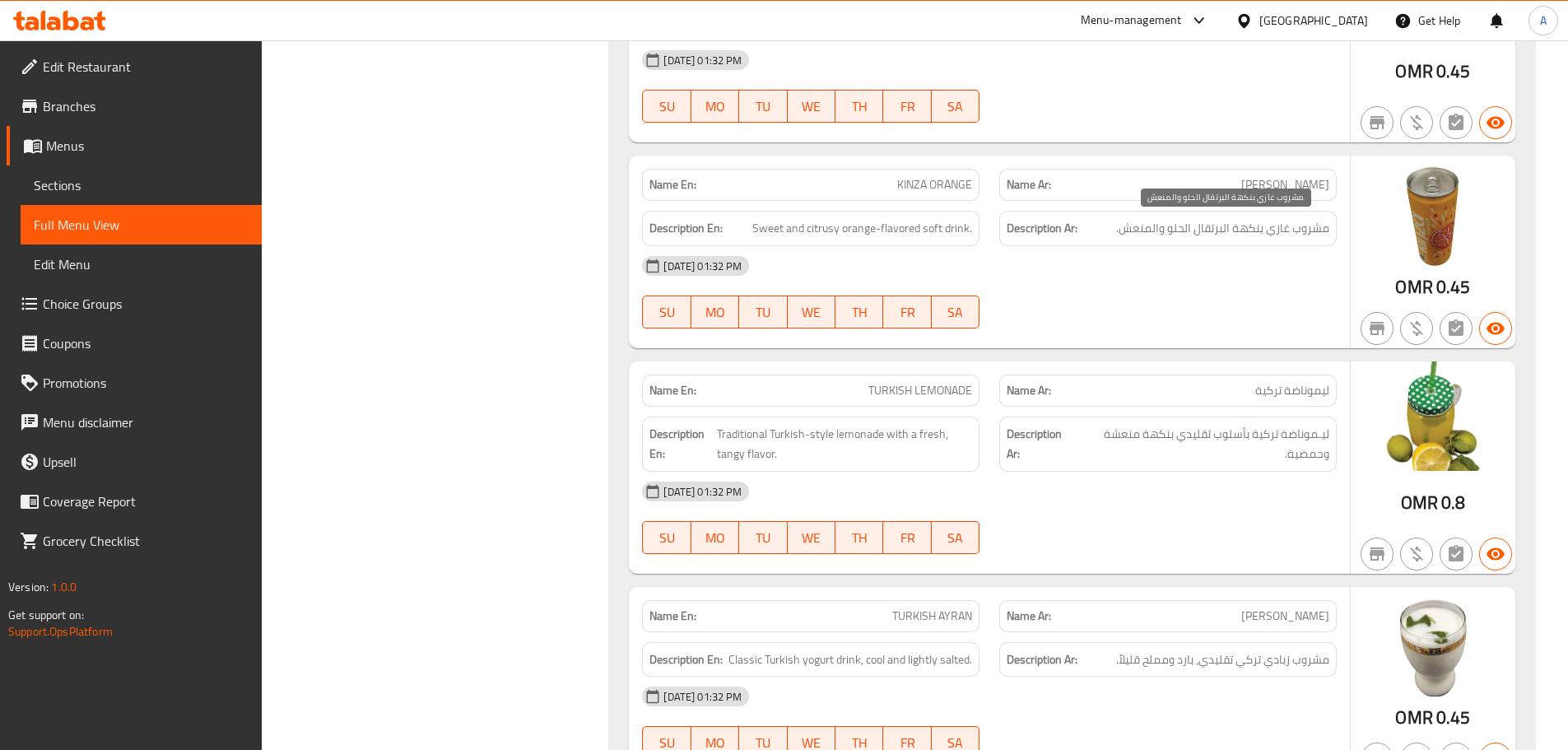
click at [1151, 230] on span "مشروب غازي بنكهة البرتقال الحلو والمنعش." at bounding box center [1223, 228] width 214 height 21
drag, startPoint x: 839, startPoint y: 400, endPoint x: 1052, endPoint y: 384, distance: 213.6
click at [1040, 384] on div "Name En: TURKISH LEMONADE Name Ar: ليموناضة تركية" at bounding box center [989, 390] width 715 height 51
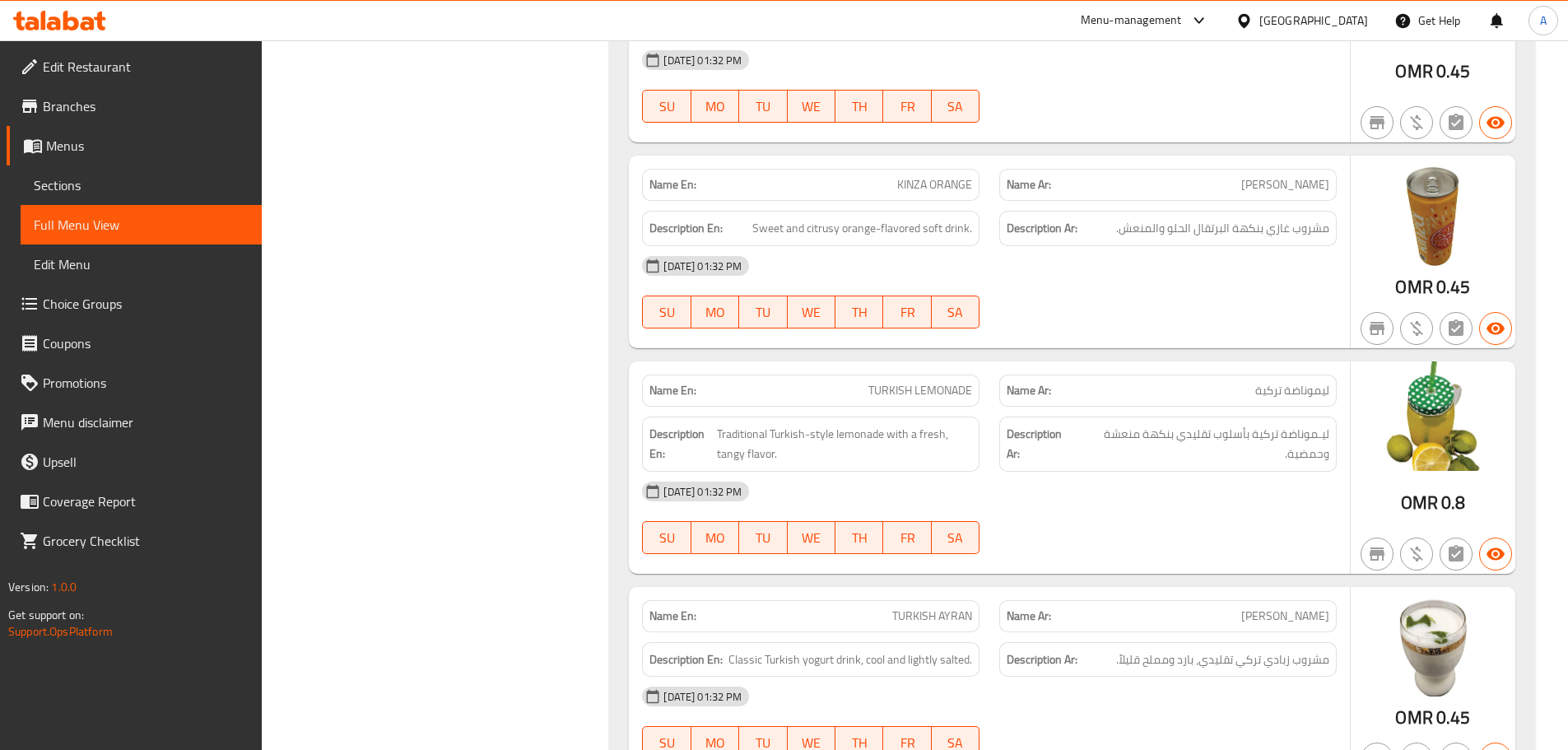
click at [1099, 326] on div at bounding box center [1168, 328] width 357 height 20
click at [819, 231] on span "Sweet and citrusy orange-flavored soft drink." at bounding box center [862, 228] width 220 height 21
click at [789, 306] on button "WE" at bounding box center [811, 312] width 48 height 33
click at [906, 184] on span "KINZA ORANGE" at bounding box center [934, 185] width 75 height 17
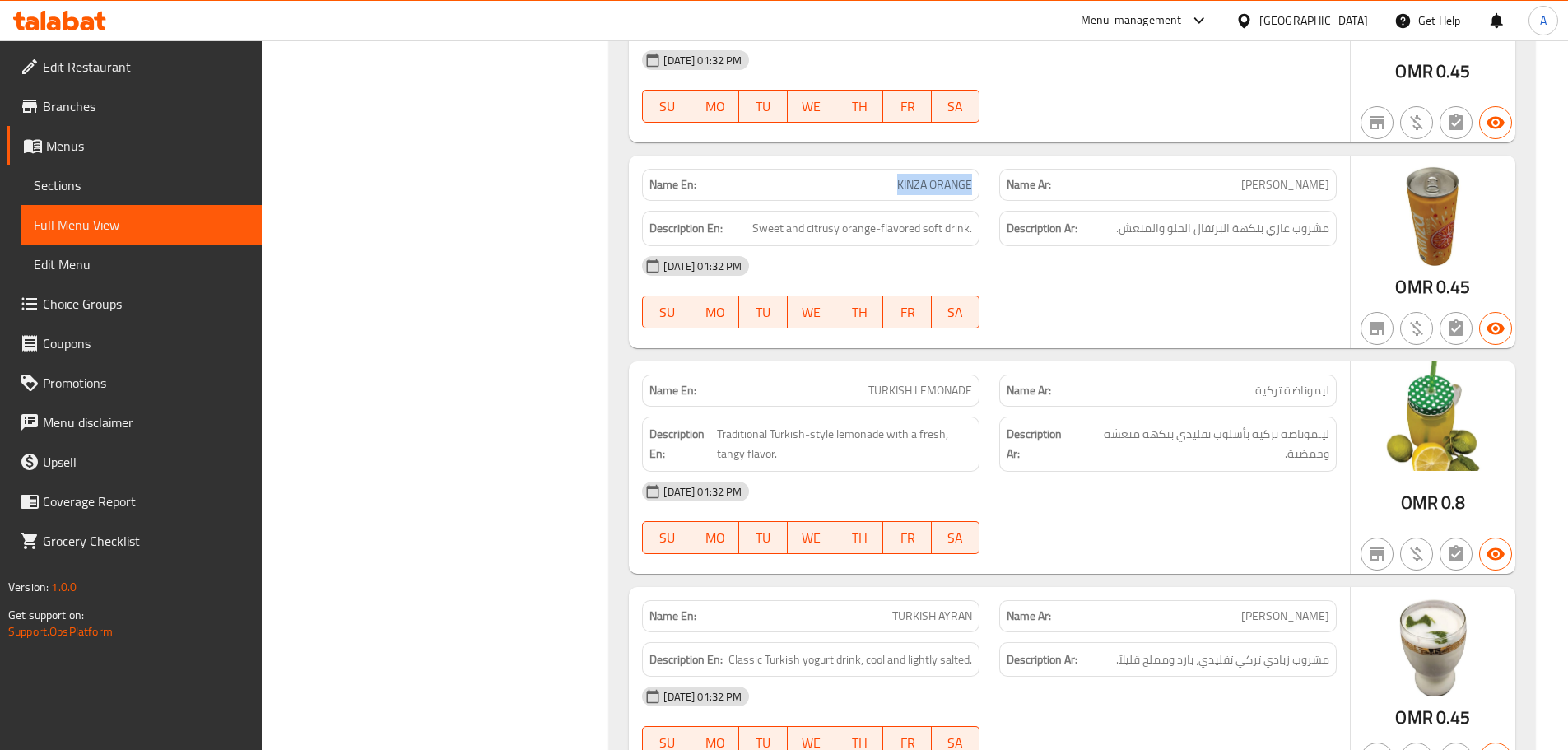
drag, startPoint x: 906, startPoint y: 184, endPoint x: 937, endPoint y: 185, distance: 31.0
click at [937, 185] on span "KINZA ORANGE" at bounding box center [934, 185] width 75 height 17
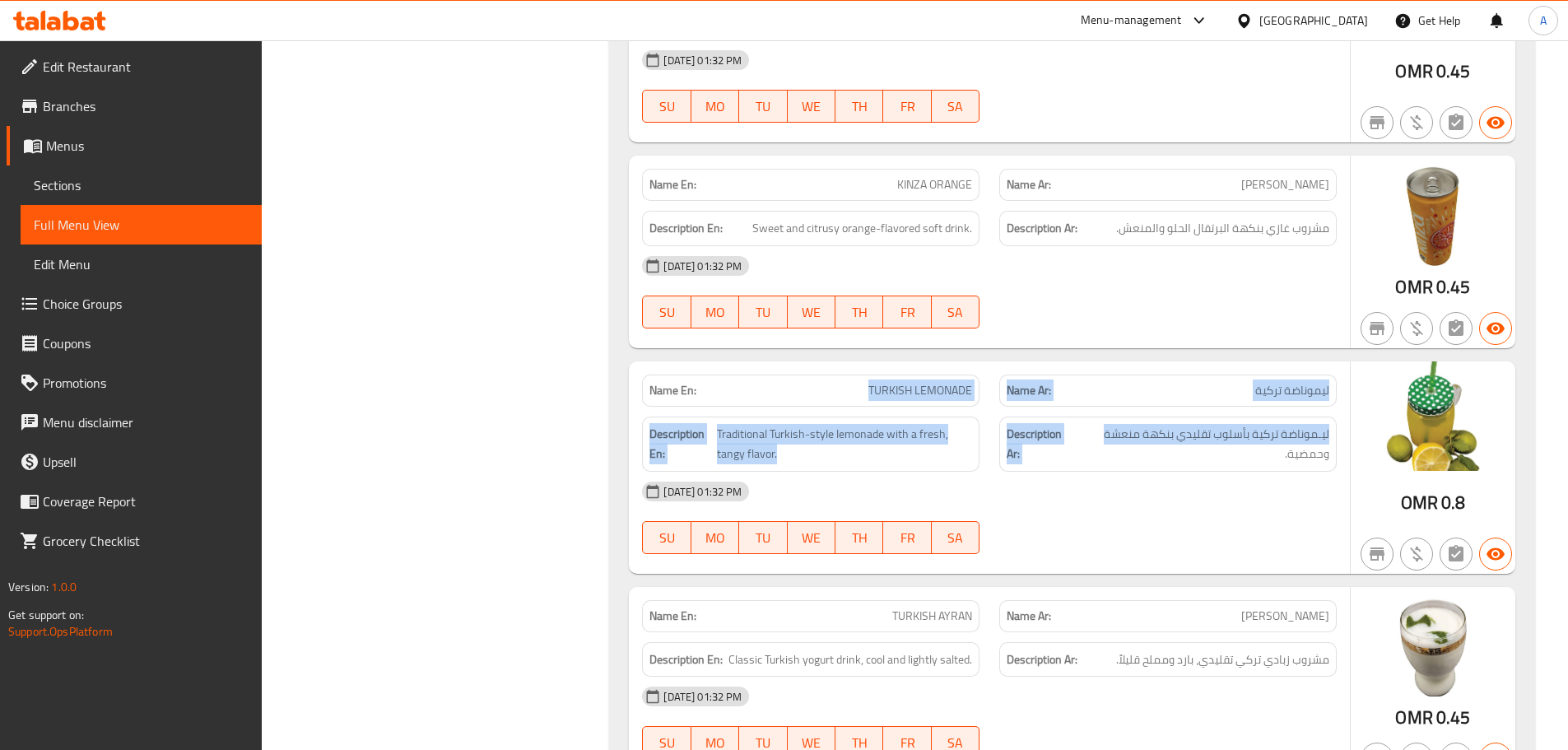
drag, startPoint x: 821, startPoint y: 393, endPoint x: 1157, endPoint y: 447, distance: 340.3
click at [1148, 429] on div "Name En: TURKISH LEMONADE Name Ar: ليموناضة تركية Description En: Traditional T…" at bounding box center [988, 468] width 721 height 213
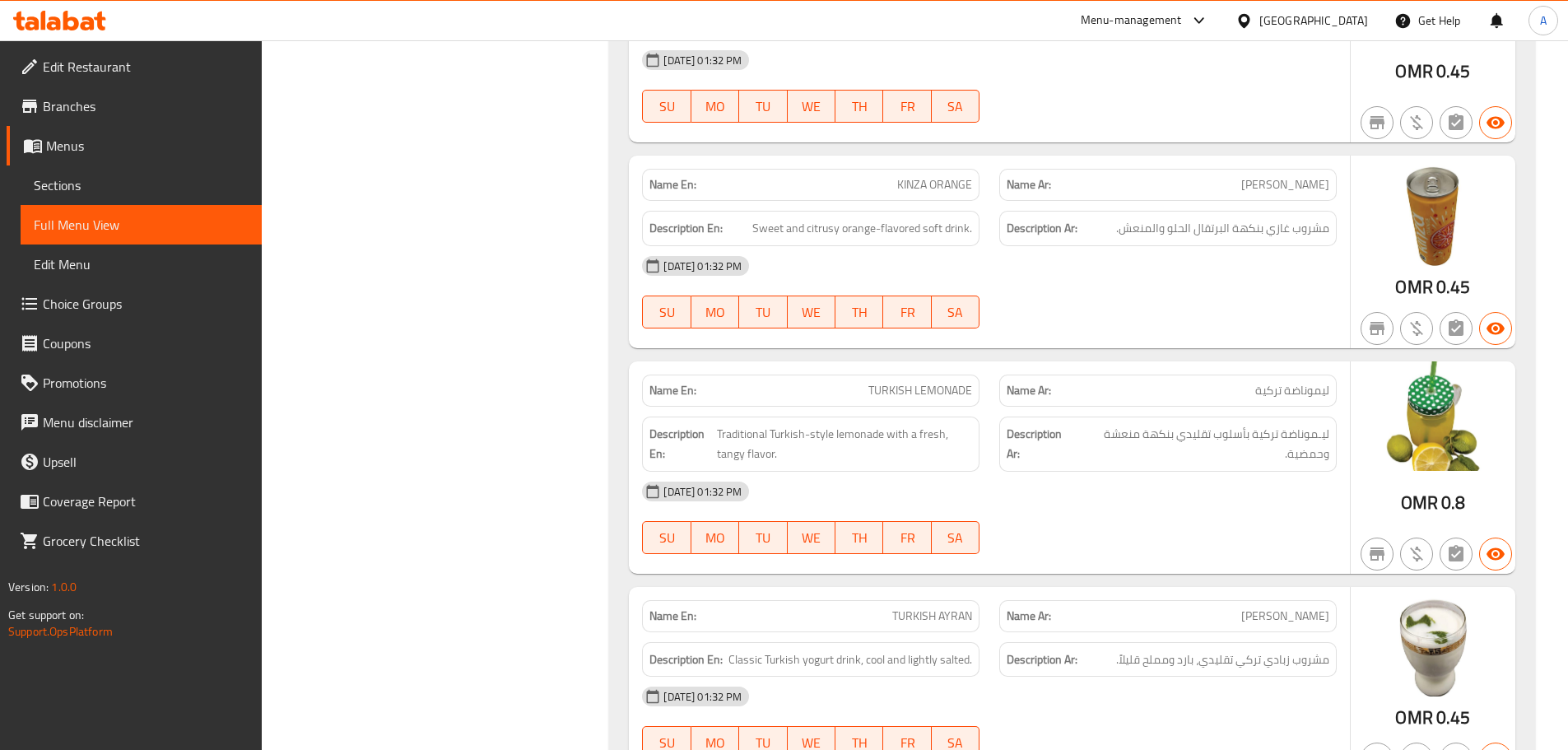
click at [1155, 474] on div "[DATE] 01:32 PM" at bounding box center [989, 491] width 715 height 39
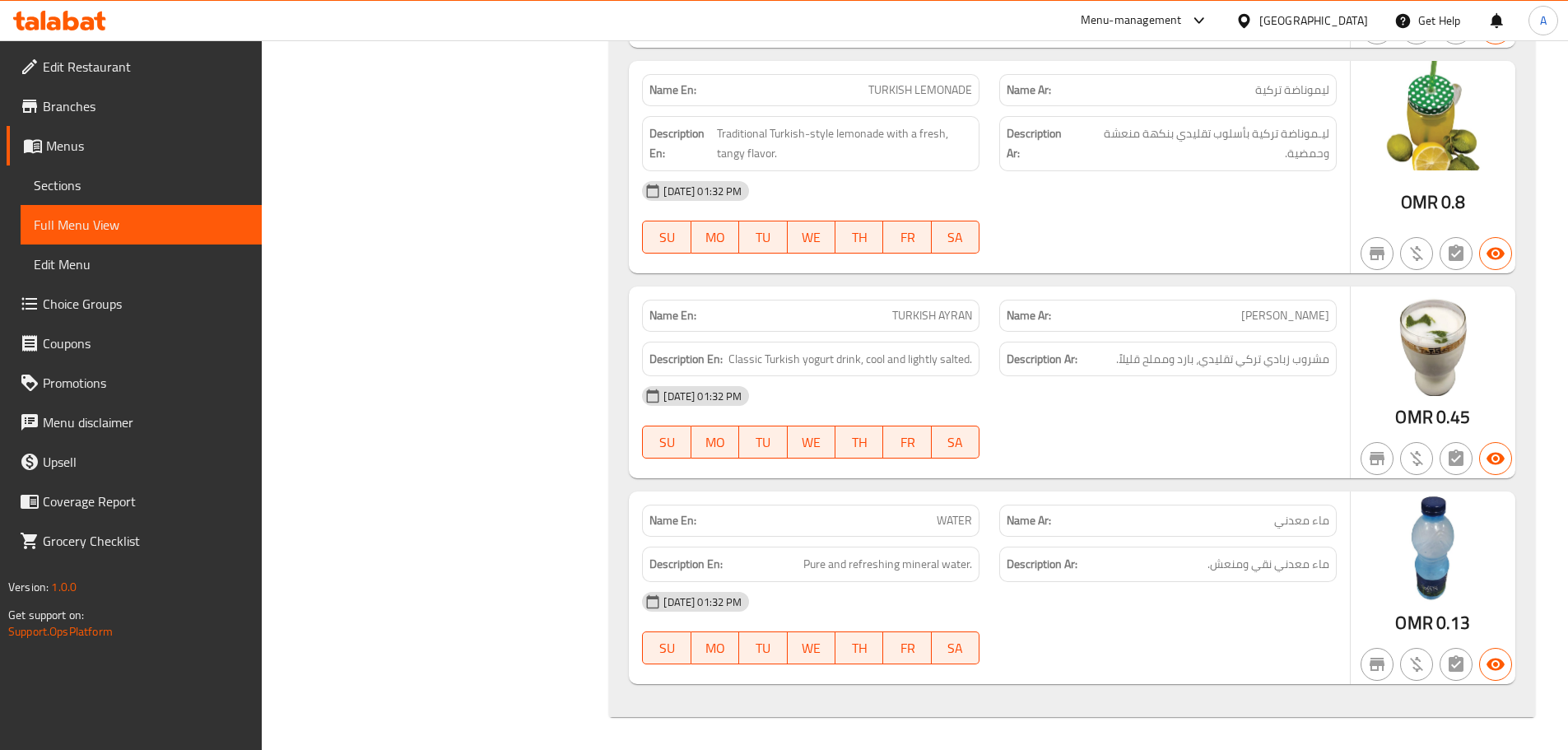
scroll to position [6439, 0]
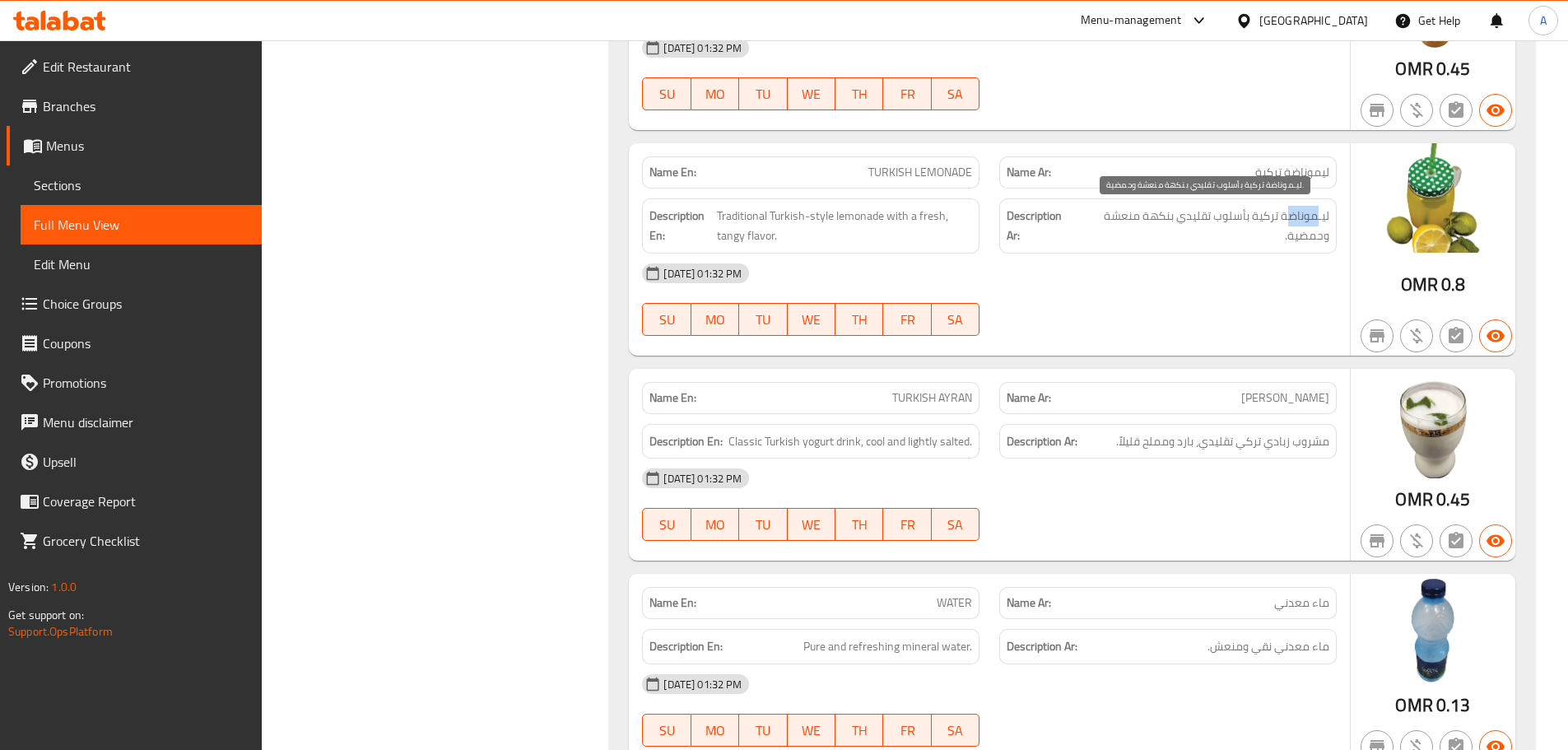
drag, startPoint x: 1319, startPoint y: 222, endPoint x: 1286, endPoint y: 218, distance: 33.2
click at [1286, 218] on span "ليـموناضة تركية بأسلوب تقليدي بنكهة منعشة وحمضية." at bounding box center [1202, 226] width 254 height 40
click at [1285, 285] on div "[DATE] 01:32 PM" at bounding box center [989, 273] width 715 height 39
drag, startPoint x: 1241, startPoint y: 215, endPoint x: 1201, endPoint y: 212, distance: 40.1
click at [1201, 212] on span "ليـموناضة تركية بأسلوب تقليدي بنكهة منعشة وحمضية." at bounding box center [1202, 226] width 254 height 40
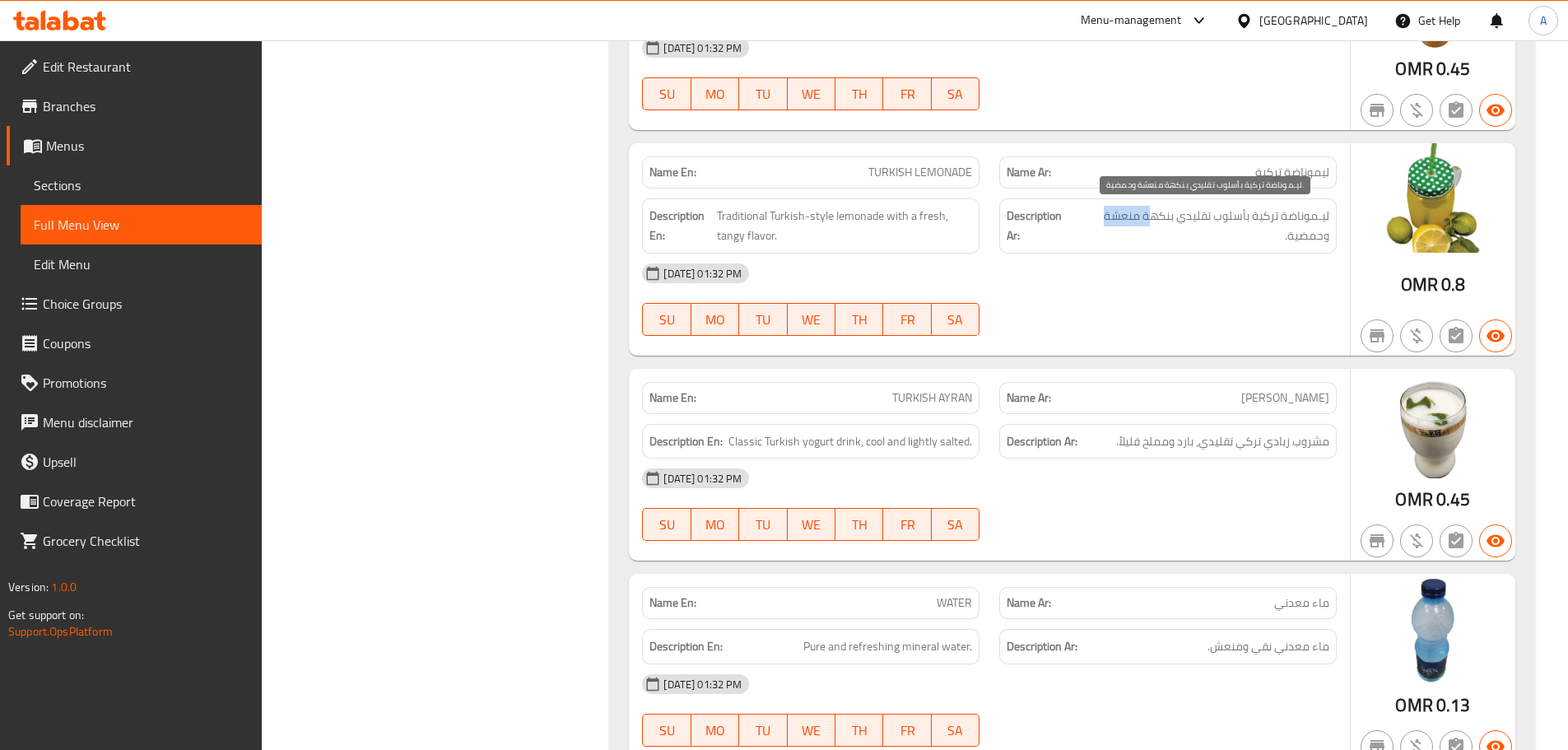
drag, startPoint x: 1151, startPoint y: 208, endPoint x: 1139, endPoint y: 249, distance: 42.7
click at [1096, 208] on span "ليـموناضة تركية بأسلوب تقليدي بنكهة منعشة وحمضية." at bounding box center [1202, 226] width 254 height 40
click at [1190, 297] on div "[DATE] 01:32 PM SU MO TU WE TH FR SA" at bounding box center [989, 300] width 715 height 92
click at [1309, 241] on span "ليـموناضة تركية بأسلوب تقليدي بنكهة منعشة وحمضية." at bounding box center [1202, 226] width 254 height 40
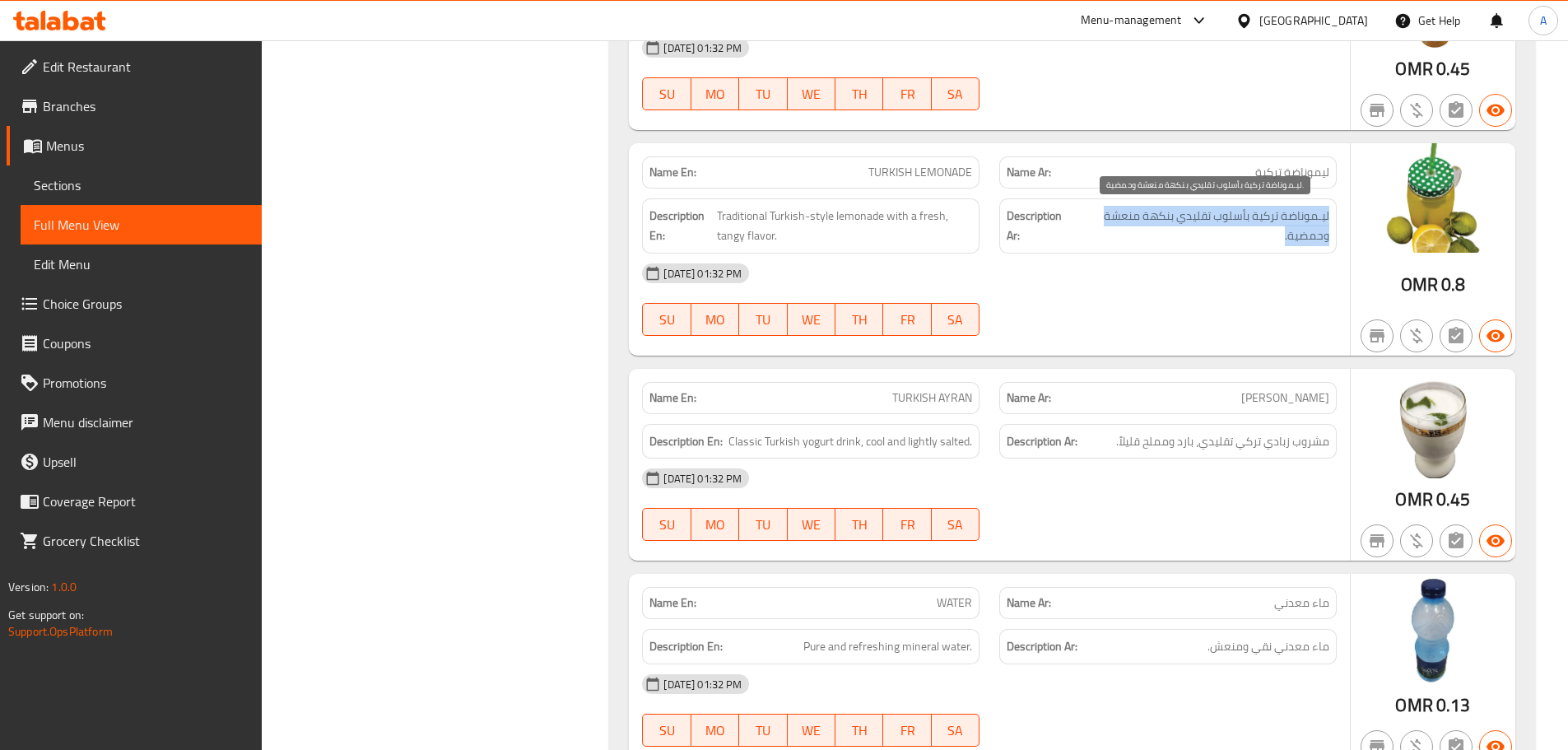
click at [1309, 241] on span "ليـموناضة تركية بأسلوب تقليدي بنكهة منعشة وحمضية." at bounding box center [1202, 226] width 254 height 40
click at [1234, 296] on div "[DATE] 01:32 PM SU MO TU WE TH FR SA" at bounding box center [989, 300] width 715 height 92
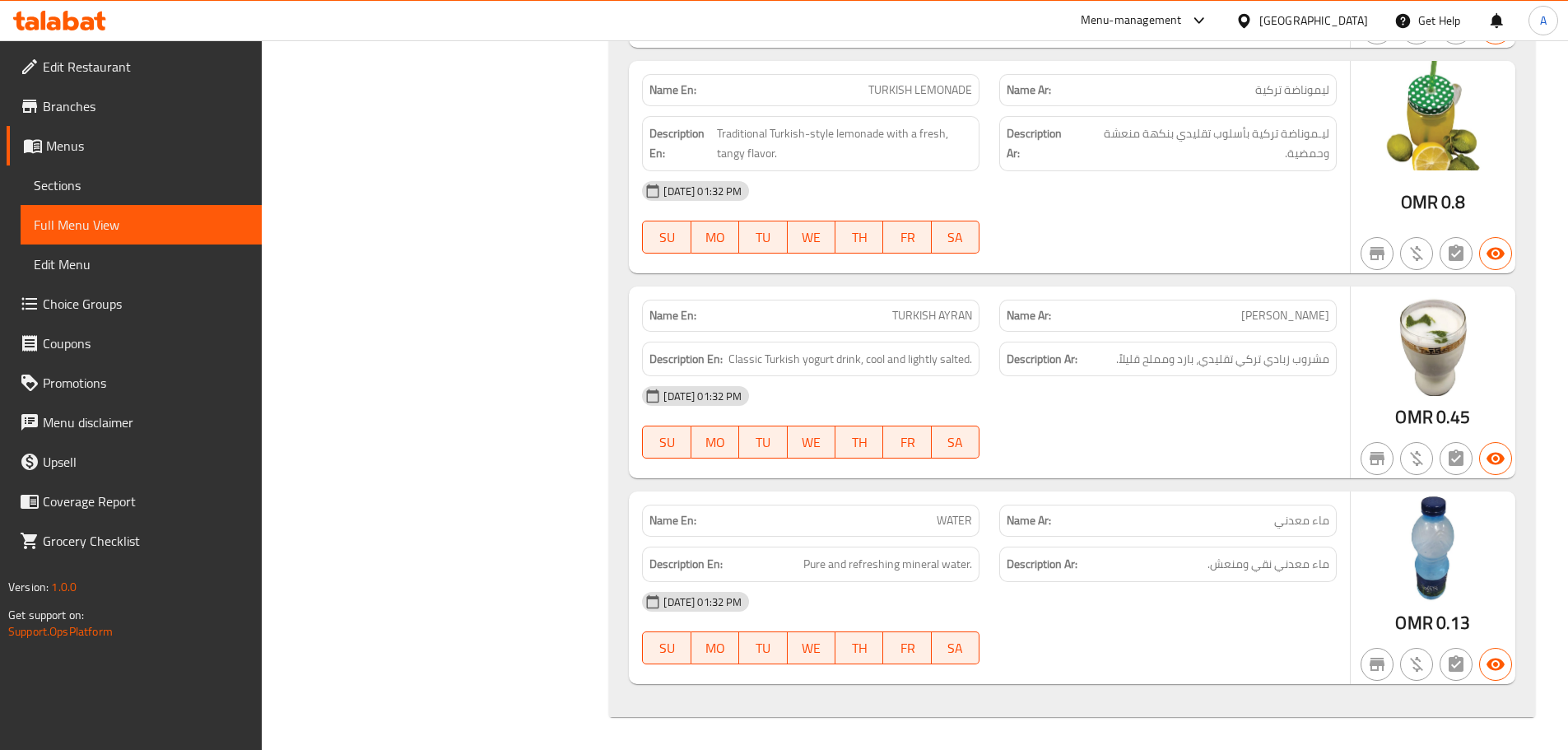
drag, startPoint x: 864, startPoint y: 308, endPoint x: 1129, endPoint y: 392, distance: 278.0
click at [968, 333] on div "Name En: TURKISH AYRAN Name Ar: [PERSON_NAME] Description En: Classic Turkish y…" at bounding box center [988, 383] width 721 height 193
click at [1143, 412] on div "[DATE] 01:32 PM" at bounding box center [989, 396] width 715 height 39
drag, startPoint x: 1288, startPoint y: 300, endPoint x: 1208, endPoint y: 334, distance: 86.9
click at [1229, 315] on div "Name Ar: [PERSON_NAME]" at bounding box center [1167, 316] width 337 height 32
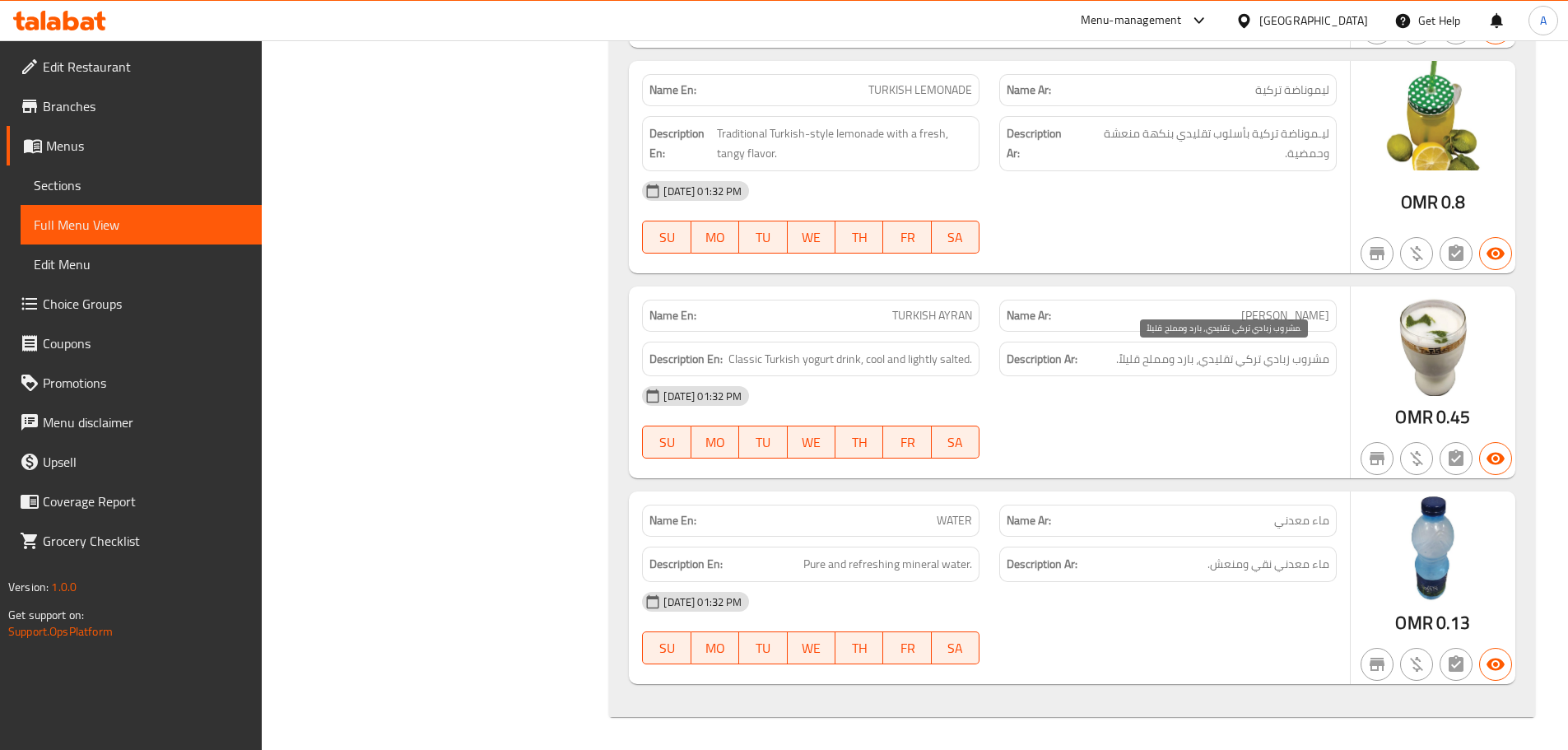
click at [1307, 363] on span "مشروب زبادي تركي تقليدي، بارد ومملح قليلاً." at bounding box center [1223, 359] width 214 height 21
drag, startPoint x: 730, startPoint y: 354, endPoint x: 989, endPoint y: 420, distance: 267.3
click at [857, 363] on span "Classic Turkish yogurt drink, cool and lightly salted." at bounding box center [851, 359] width 244 height 21
click at [1102, 451] on div at bounding box center [1168, 459] width 357 height 20
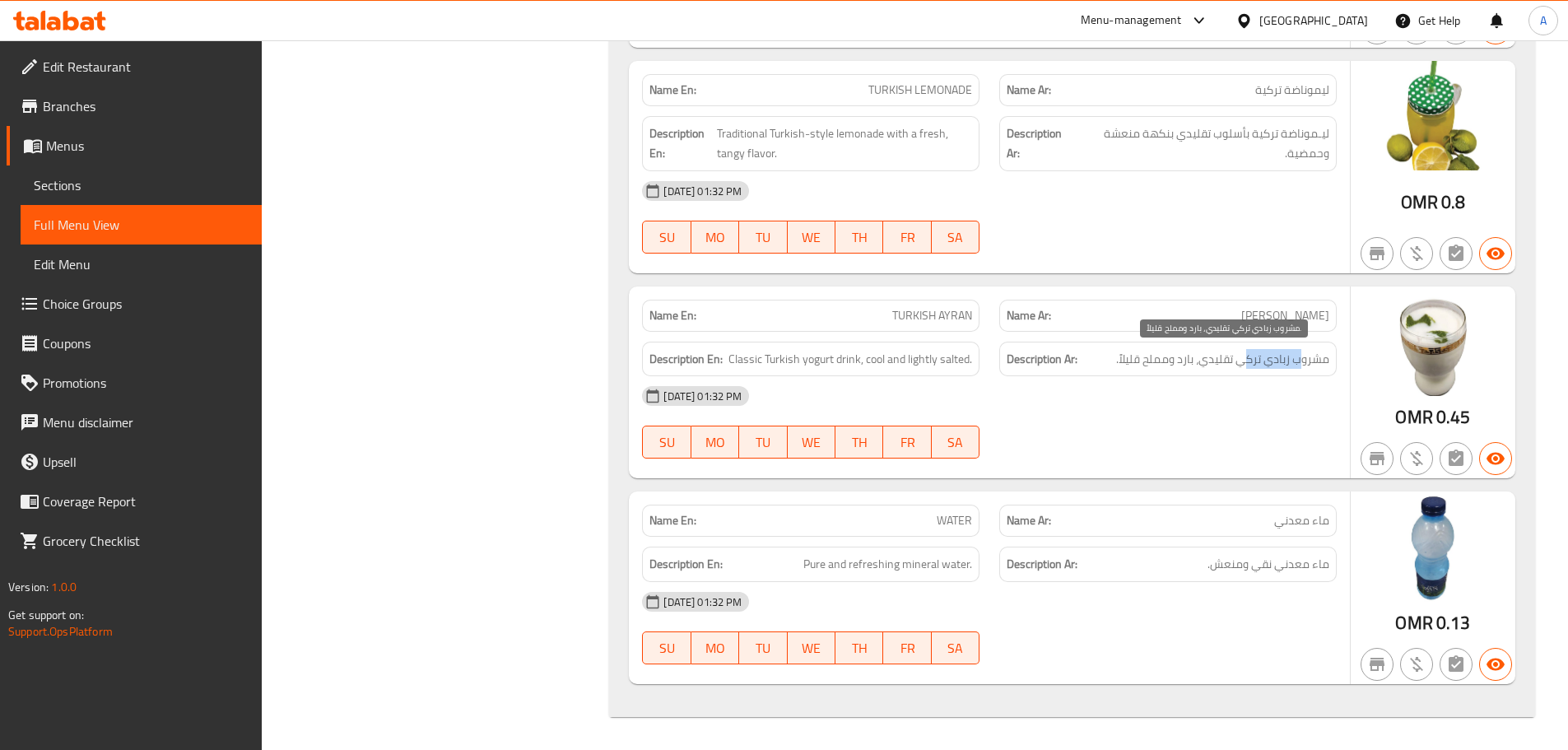
drag, startPoint x: 1299, startPoint y: 359, endPoint x: 1218, endPoint y: 356, distance: 81.1
click at [1225, 357] on span "مشروب زبادي تركي تقليدي، بارد ومملح قليلاً." at bounding box center [1223, 359] width 214 height 21
click at [1218, 356] on span "مشروب زبادي تركي تقليدي، بارد ومملح قليلاً." at bounding box center [1223, 359] width 214 height 21
drag, startPoint x: 1320, startPoint y: 363, endPoint x: 1120, endPoint y: 358, distance: 200.1
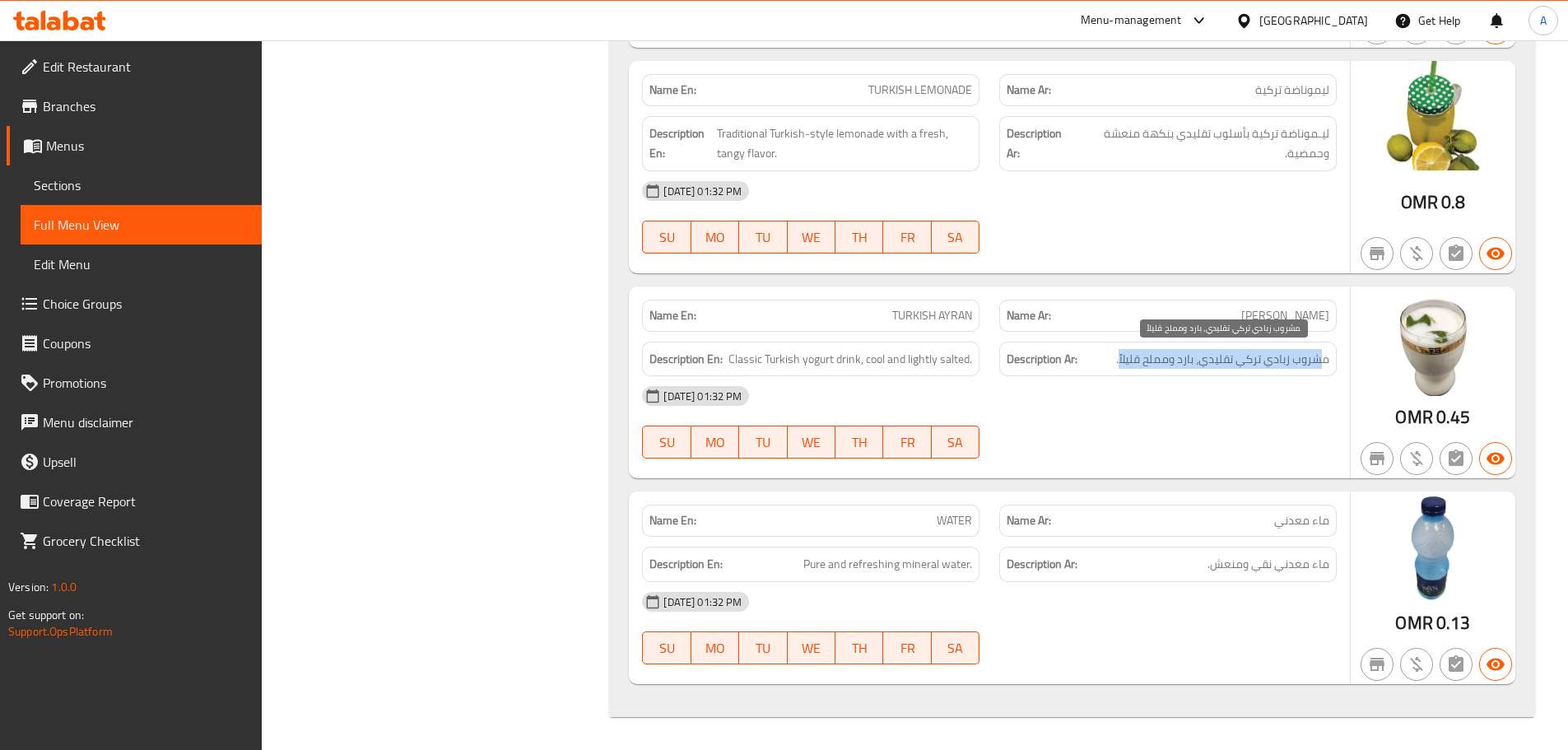
click at [1120, 358] on span "مشروب زبادي تركي تقليدي، بارد ومملح قليلاً." at bounding box center [1223, 359] width 214 height 21
click at [1125, 412] on div "[DATE] 01:32 PM" at bounding box center [989, 396] width 715 height 39
drag, startPoint x: 845, startPoint y: 534, endPoint x: 1131, endPoint y: 508, distance: 287.2
click at [1078, 521] on div "Name En: WATER Name Ar: ماء معدني" at bounding box center [989, 521] width 715 height 51
click at [1138, 471] on div "Name En: TURKISH AYRAN Name Ar: [PERSON_NAME] Description En: Classic Turkish y…" at bounding box center [988, 383] width 721 height 193
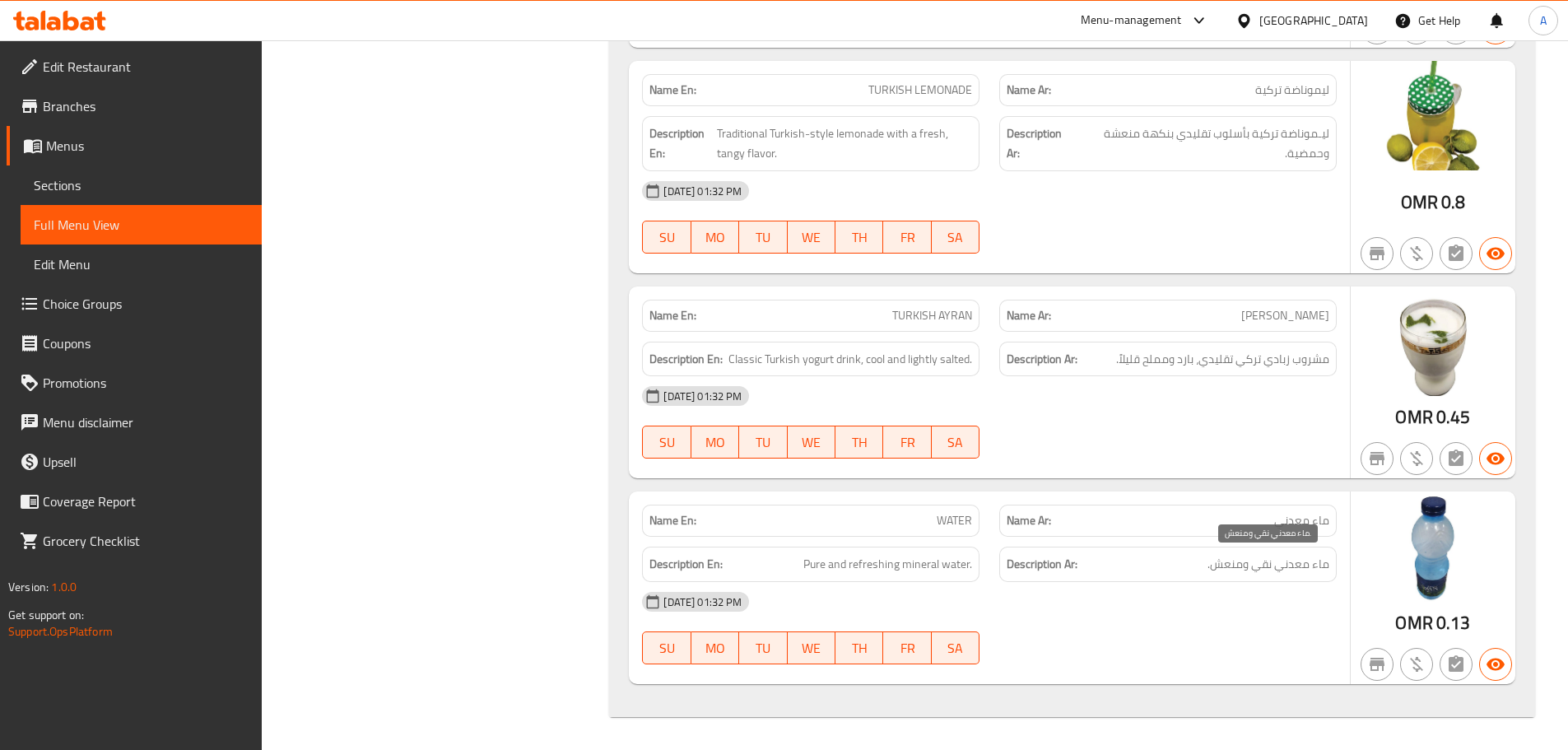
click at [1325, 565] on span "ماء معدني نقي ومنعش." at bounding box center [1268, 565] width 122 height 21
drag, startPoint x: 1325, startPoint y: 565, endPoint x: 1205, endPoint y: 583, distance: 121.3
click at [1210, 581] on div "Description Ar: ماء معدني نقي ومنعش." at bounding box center [1167, 564] width 337 height 36
drag, startPoint x: 944, startPoint y: 566, endPoint x: 797, endPoint y: 565, distance: 147.0
click at [797, 565] on h6 "Description En: Pure and refreshing mineral water." at bounding box center [811, 565] width 322 height 21
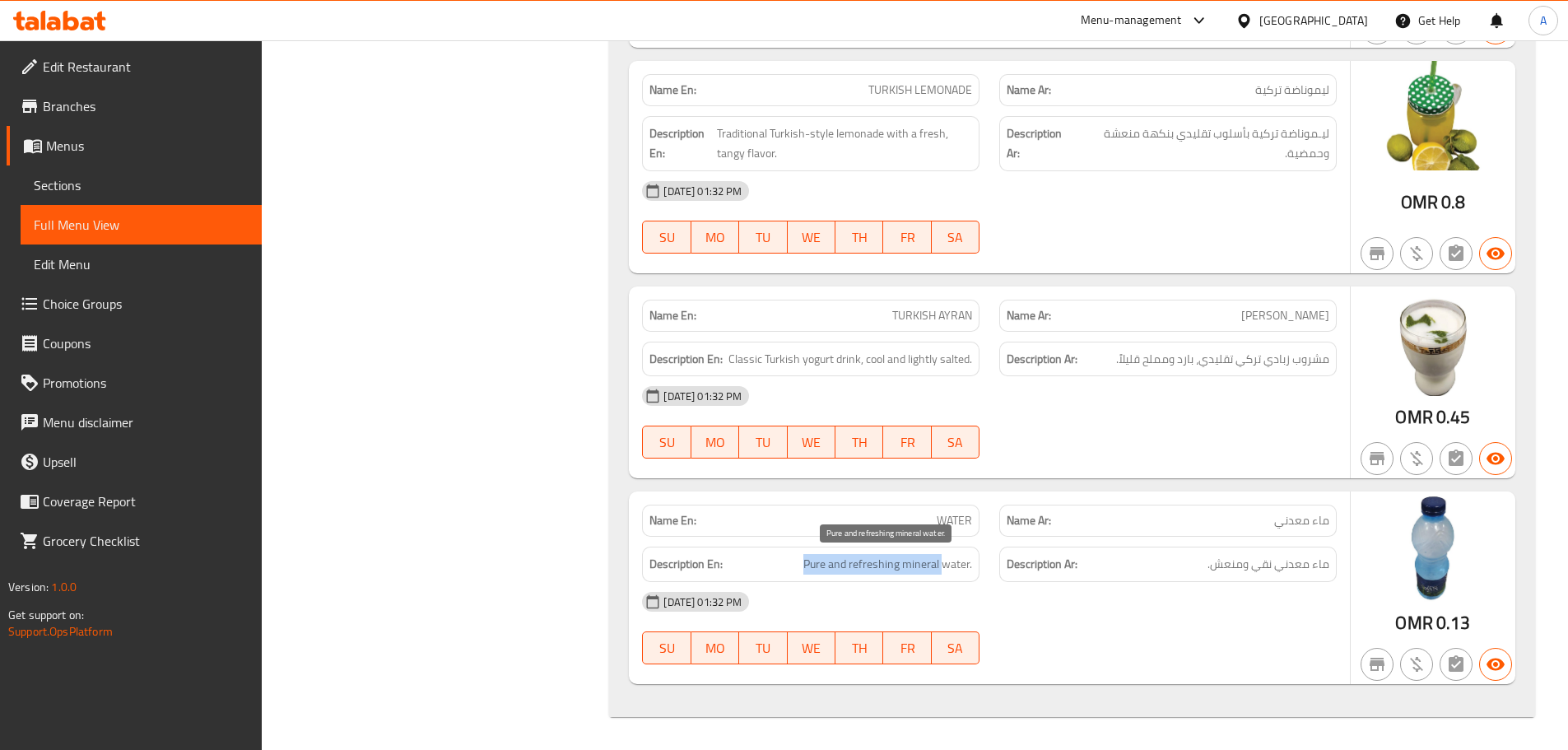
click at [827, 563] on span "Pure and refreshing mineral water." at bounding box center [888, 565] width 169 height 21
click at [1196, 577] on div "Description Ar: ماء معدني نقي ومنعش." at bounding box center [1167, 564] width 337 height 36
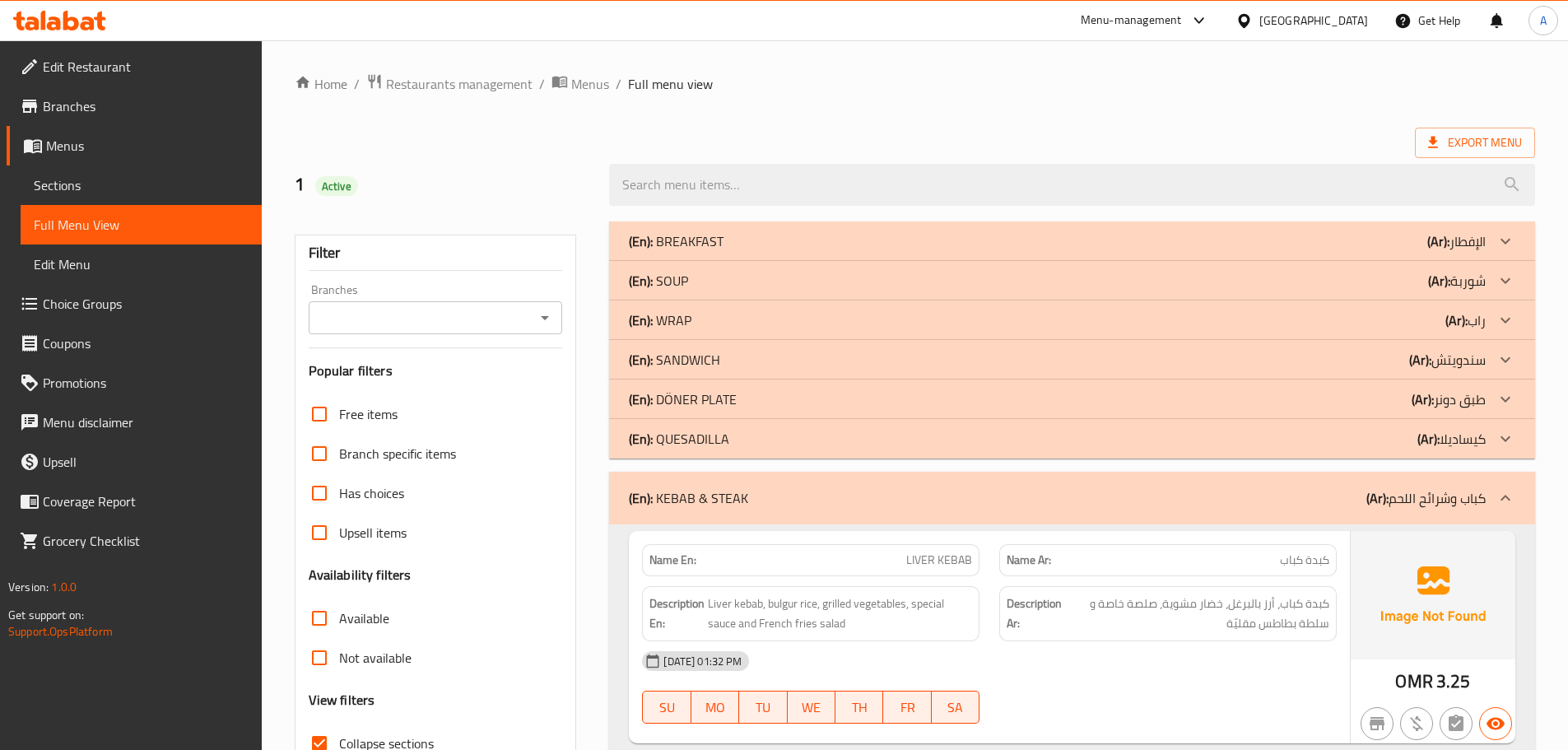
scroll to position [247, 0]
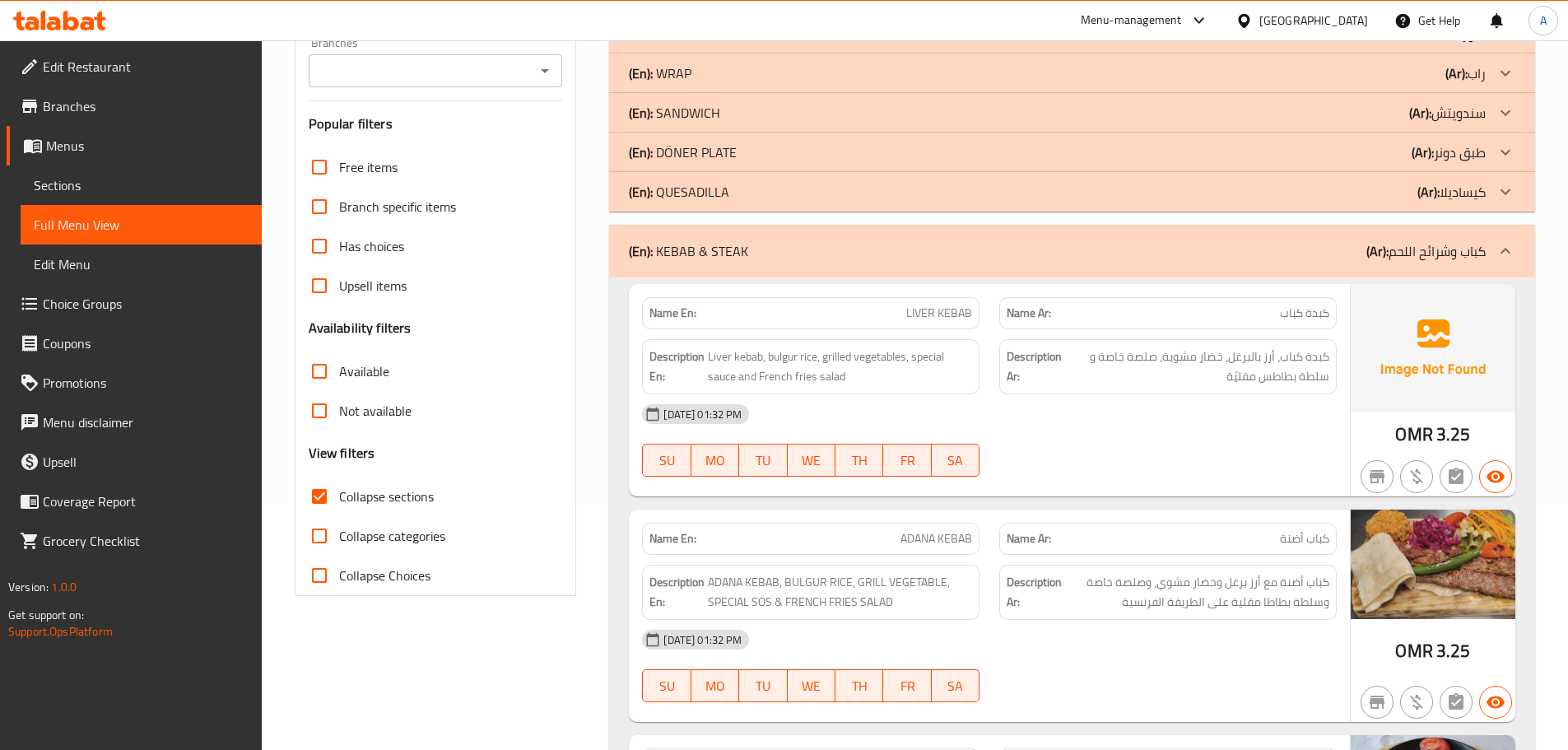
click at [322, 492] on input "Collapse sections" at bounding box center [319, 496] width 39 height 39
checkbox input "false"
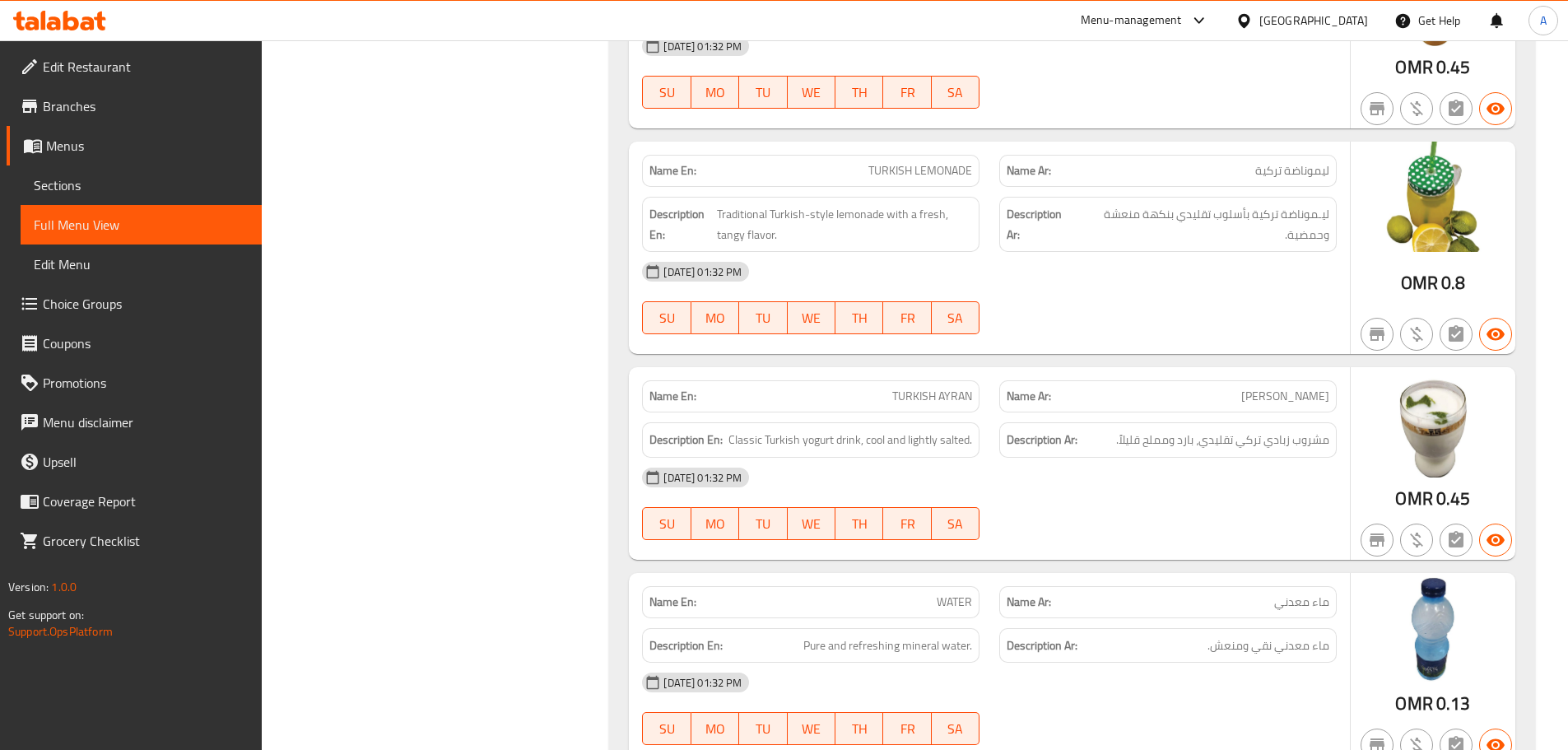
scroll to position [0, 0]
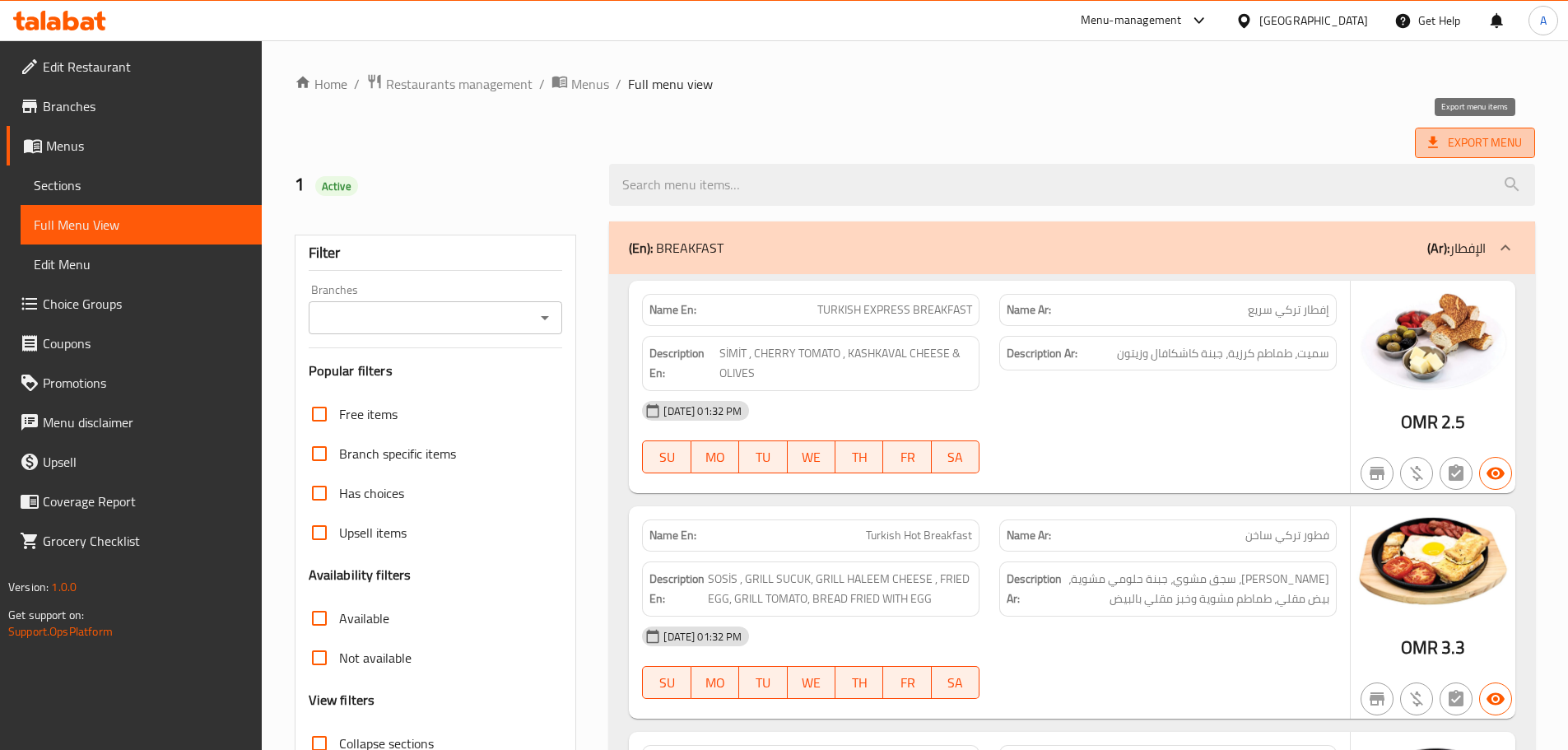
click at [1471, 127] on span "Export Menu" at bounding box center [1475, 142] width 120 height 31
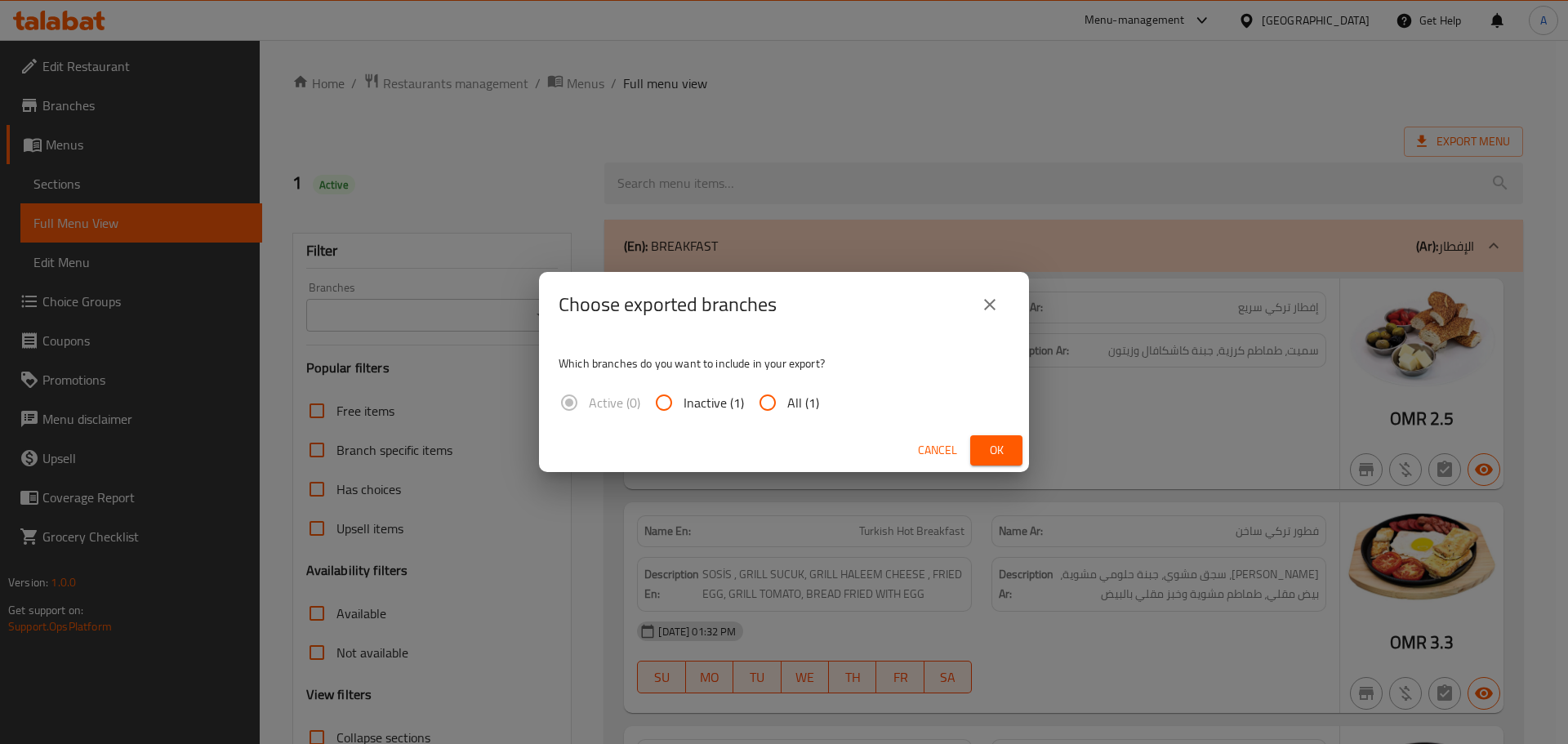
click at [788, 401] on span "All (1)" at bounding box center [803, 402] width 32 height 20
click at [787, 401] on input "All (1)" at bounding box center [767, 402] width 39 height 39
radio input "true"
click at [989, 453] on span "Ok" at bounding box center [996, 451] width 26 height 21
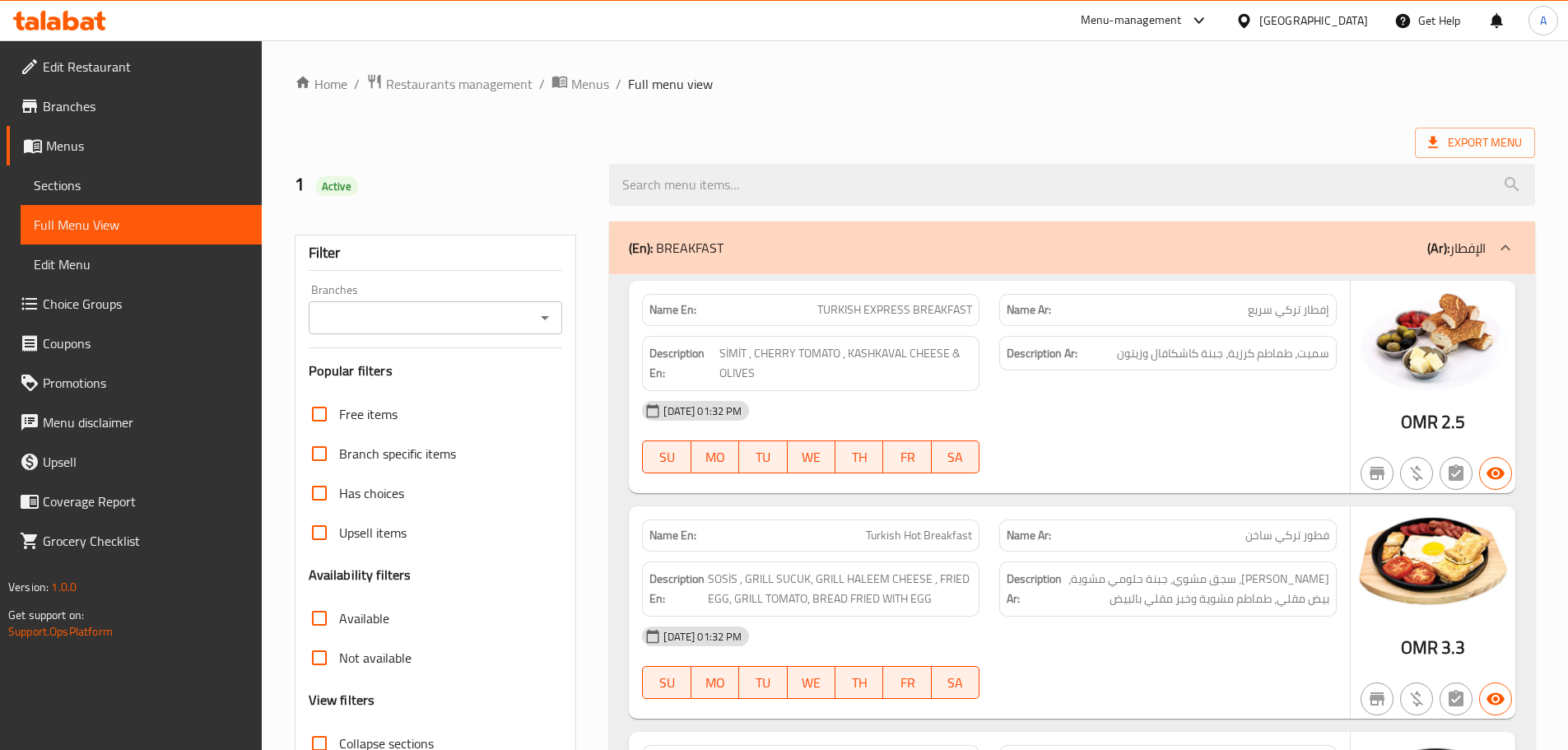
click at [44, 68] on span "Edit Restaurant" at bounding box center [146, 66] width 206 height 20
